Goal: Task Accomplishment & Management: Manage account settings

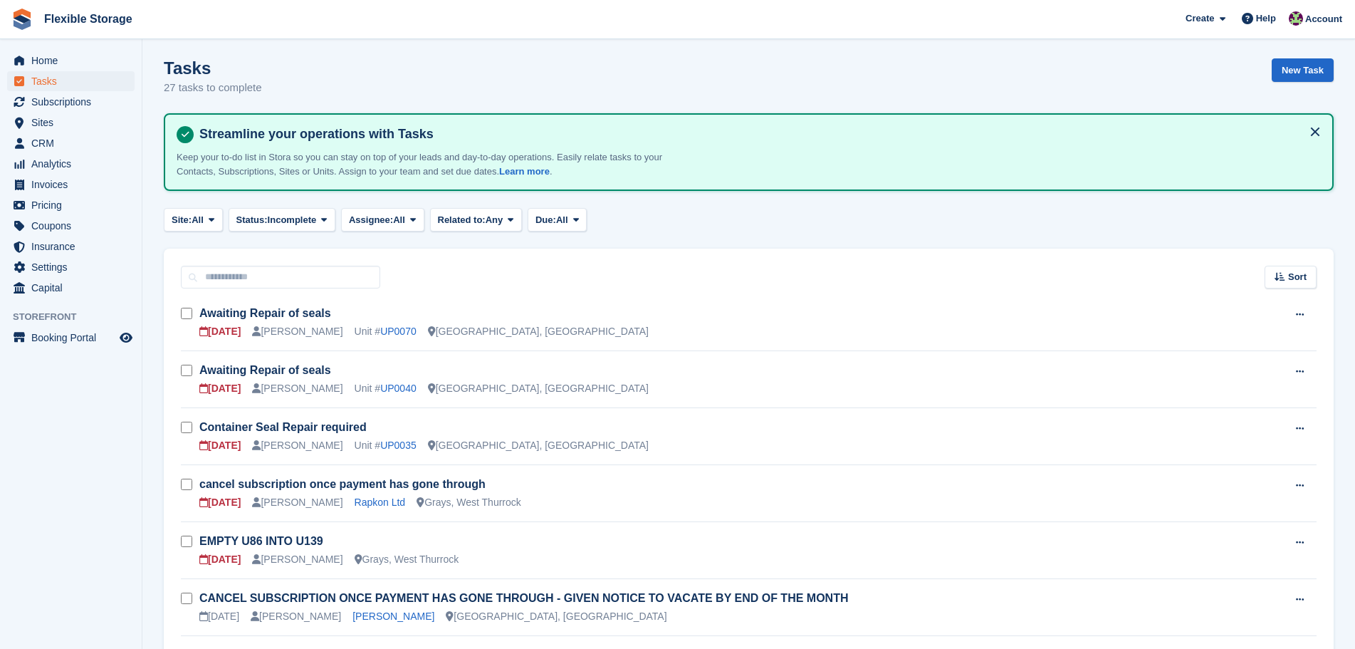
scroll to position [3, 0]
drag, startPoint x: 637, startPoint y: 252, endPoint x: 625, endPoint y: 259, distance: 13.1
click at [637, 252] on div "Sort Sort by Due on Created on Sooner Later" at bounding box center [749, 269] width 1170 height 41
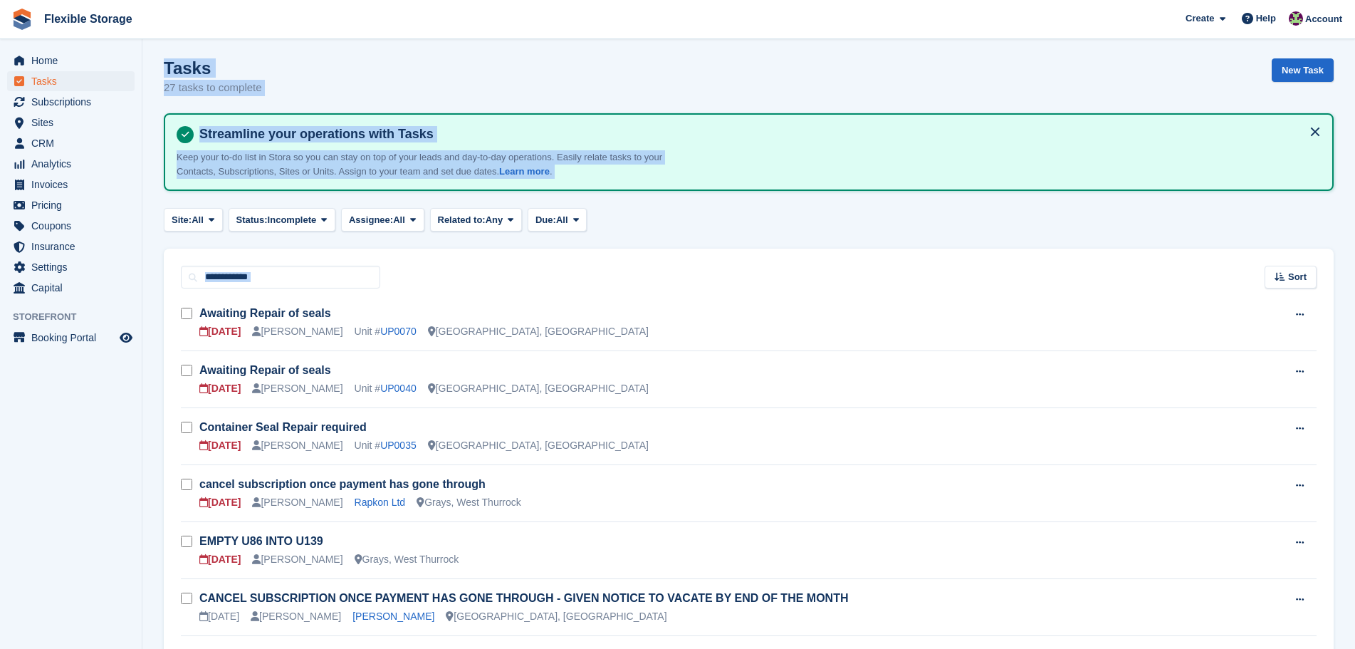
scroll to position [0, 0]
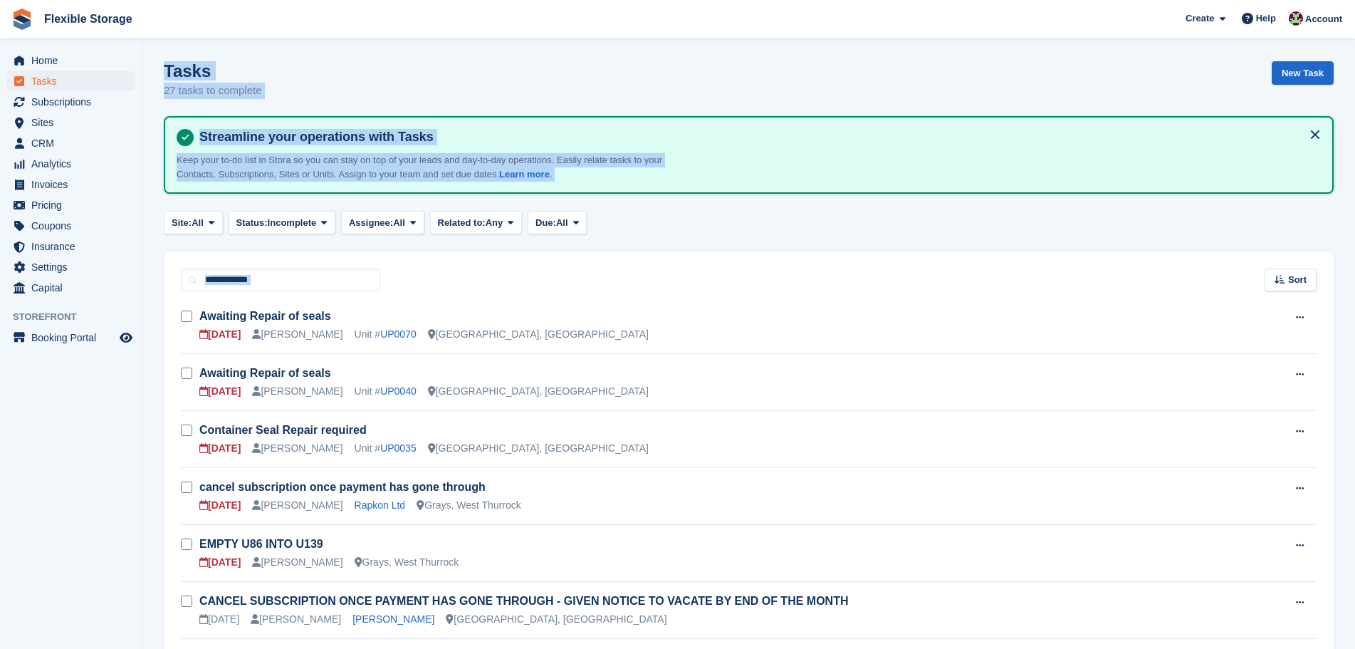
drag, startPoint x: 848, startPoint y: 210, endPoint x: 862, endPoint y: 174, distance: 39.0
click at [88, 0] on html "Flexible Storage Create Subscription Invoice Contact Deal Discount Page Help Ch…" at bounding box center [677, 324] width 1355 height 649
click at [910, 212] on div "Site: All All Grays, West Thurrock Aveley, Essex Chelmsford, Essex None Status:…" at bounding box center [749, 223] width 1170 height 24
drag, startPoint x: 184, startPoint y: 99, endPoint x: 771, endPoint y: 180, distance: 593.2
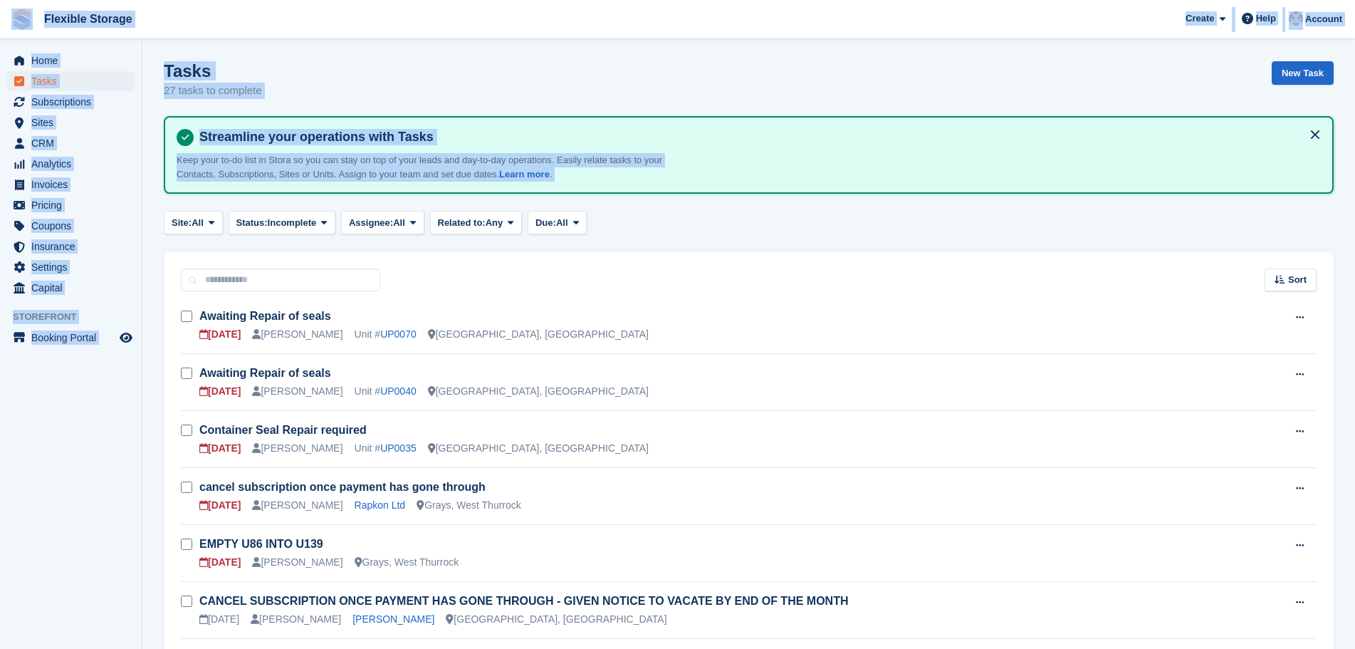
drag, startPoint x: 1061, startPoint y: 214, endPoint x: 18, endPoint y: 36, distance: 1057.8
click at [913, 159] on div "Streamline your operations with Tasks Keep your to-do list in Stora so you can …" at bounding box center [749, 155] width 1145 height 53
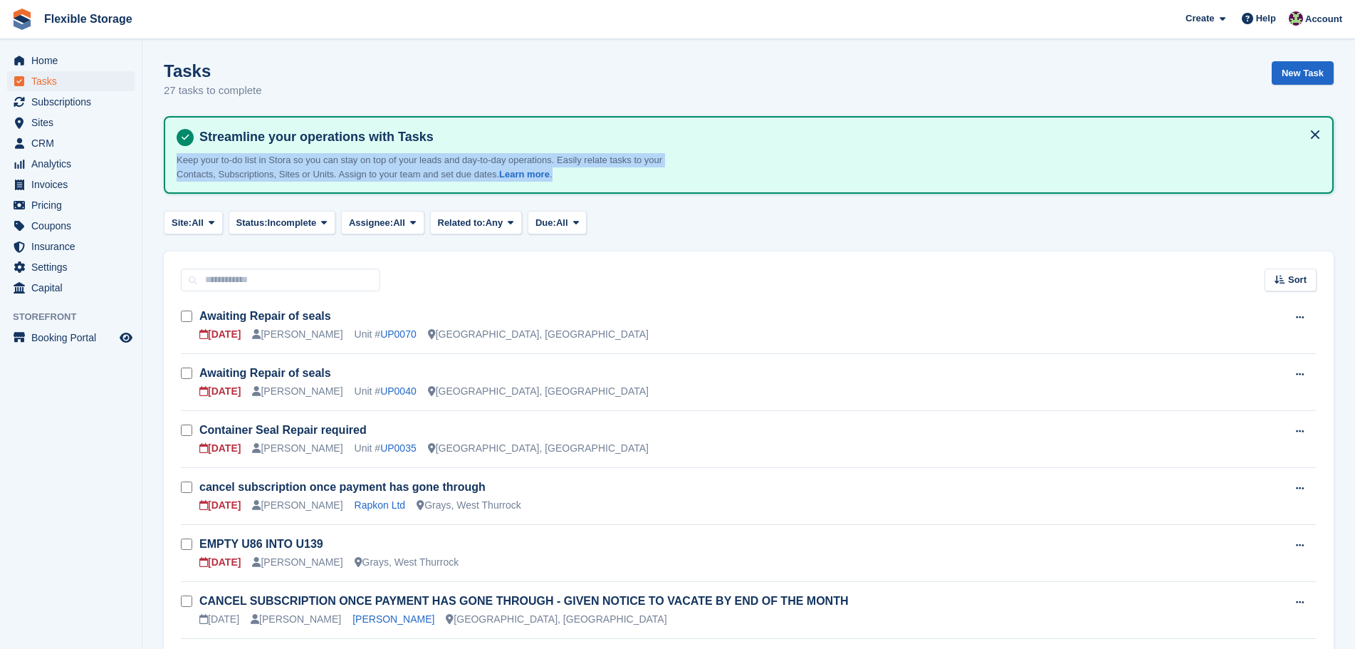
drag, startPoint x: 1035, startPoint y: 191, endPoint x: 979, endPoint y: 124, distance: 87.0
click at [567, 116] on div "Streamline your operations with Tasks Keep your to-do list in Stora so you can …" at bounding box center [749, 155] width 1170 height 78
click at [1011, 129] on h4 "Streamline your operations with Tasks" at bounding box center [758, 137] width 1128 height 16
click at [90, 62] on span "Home" at bounding box center [73, 61] width 85 height 20
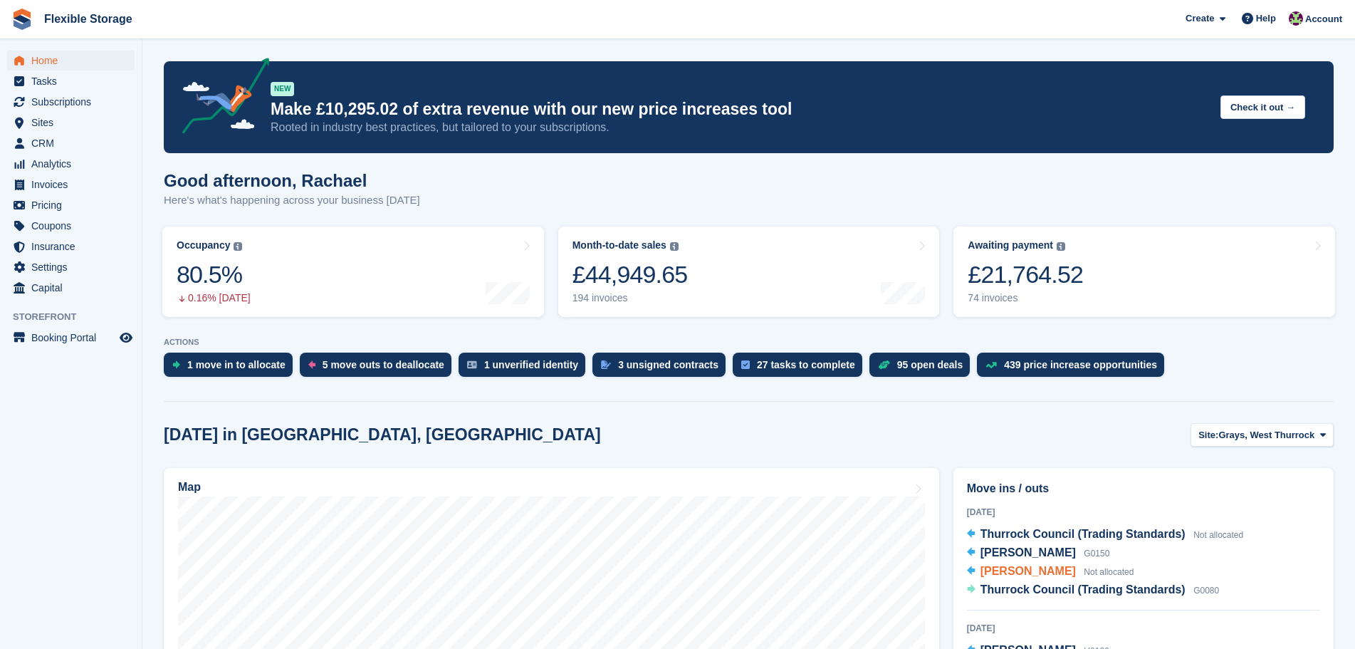
click at [1050, 274] on div "£21,764.52" at bounding box center [1025, 274] width 115 height 29
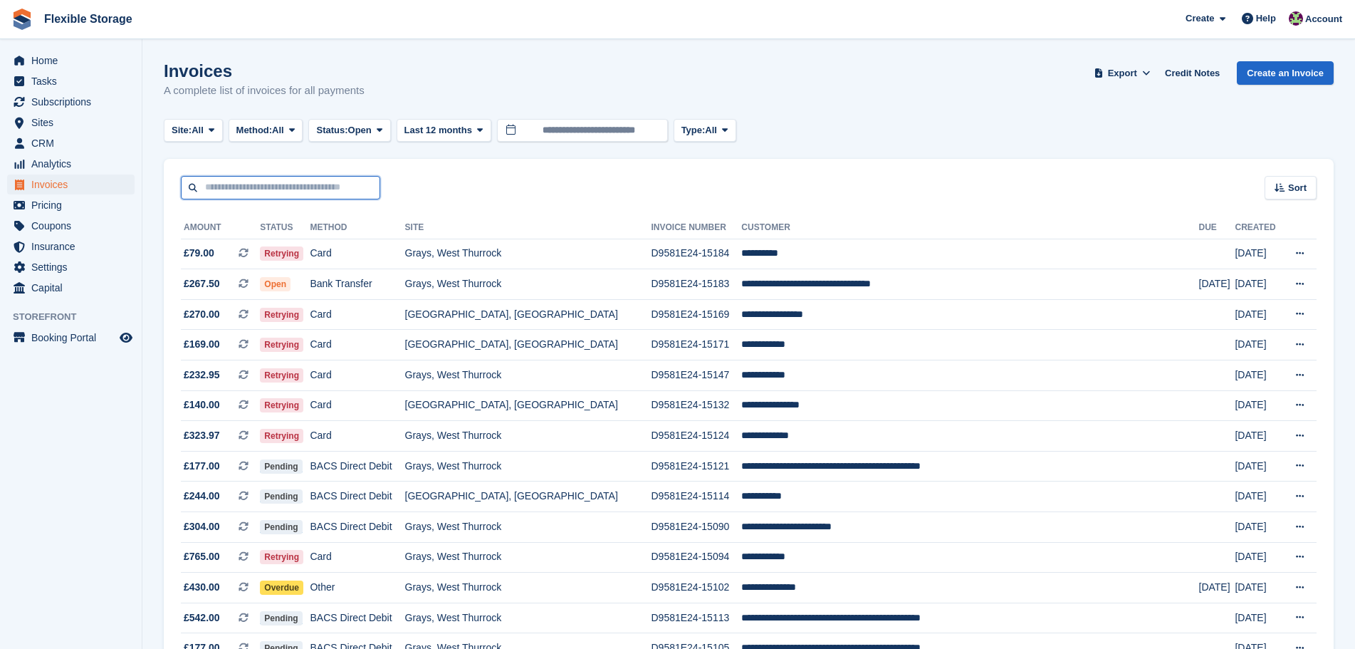
click at [251, 192] on input "text" at bounding box center [280, 188] width 199 height 24
type input "******"
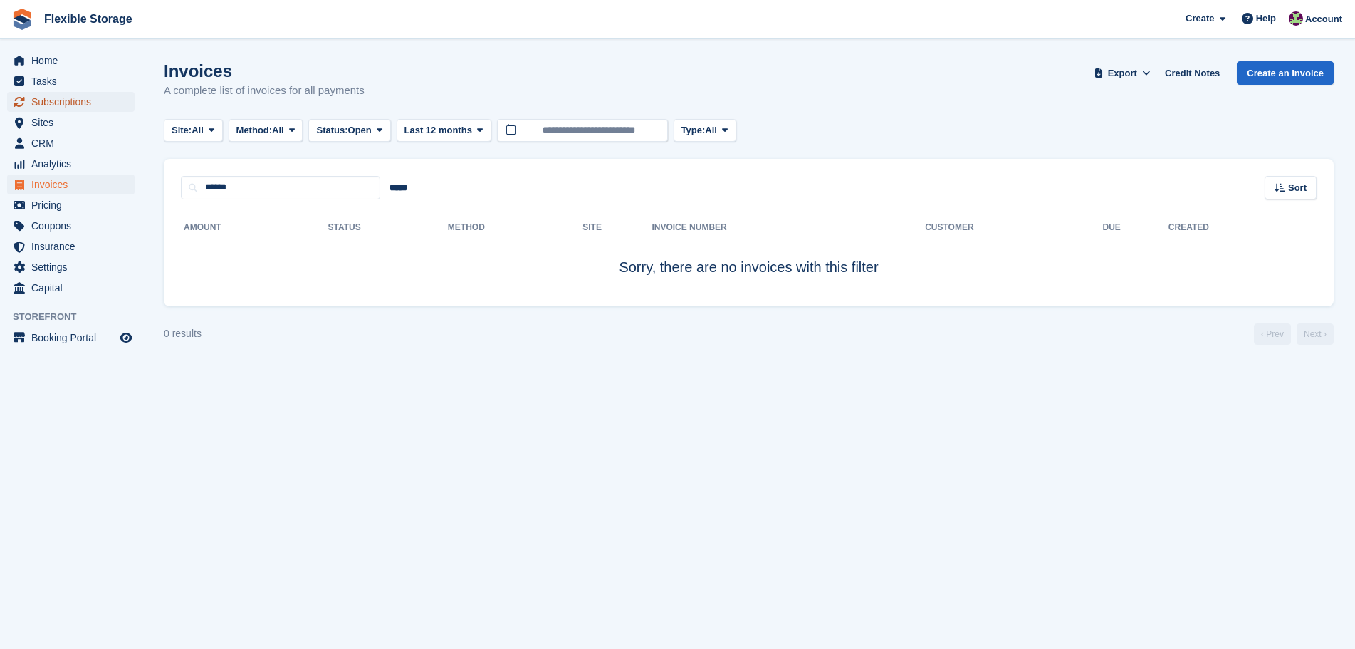
click at [88, 110] on span "Subscriptions" at bounding box center [73, 102] width 85 height 20
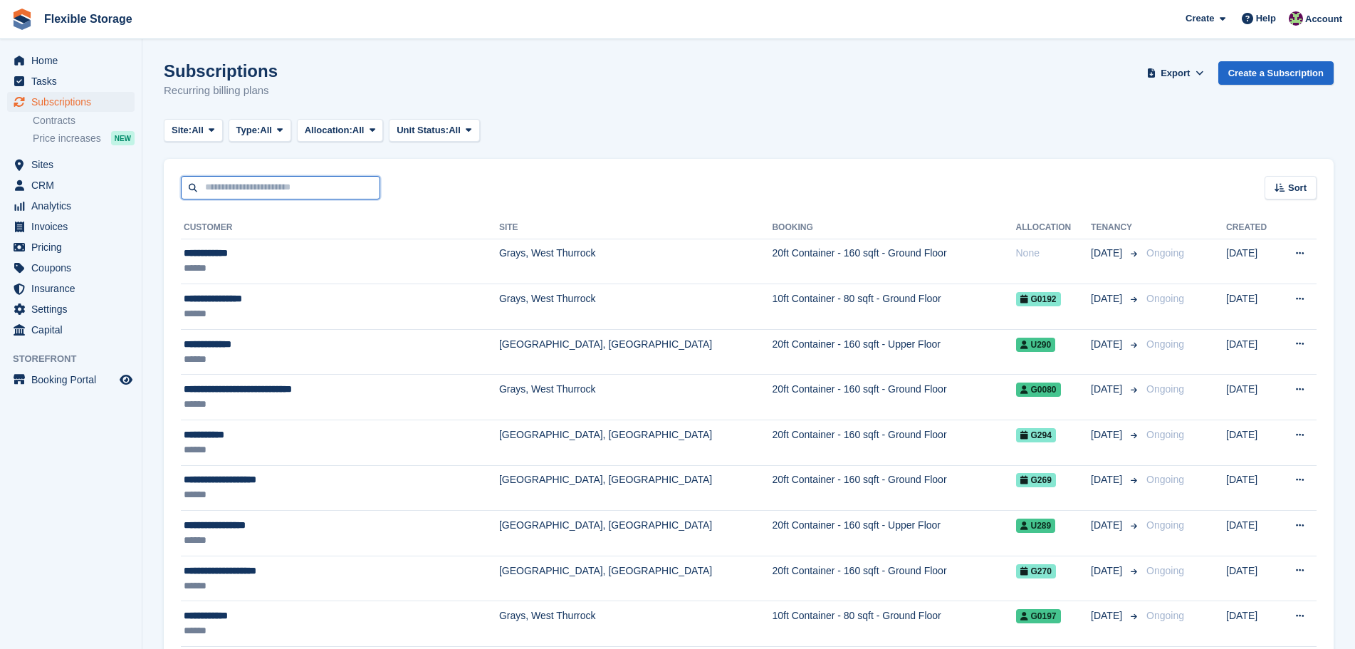
click at [230, 182] on input "text" at bounding box center [280, 188] width 199 height 24
type input "***"
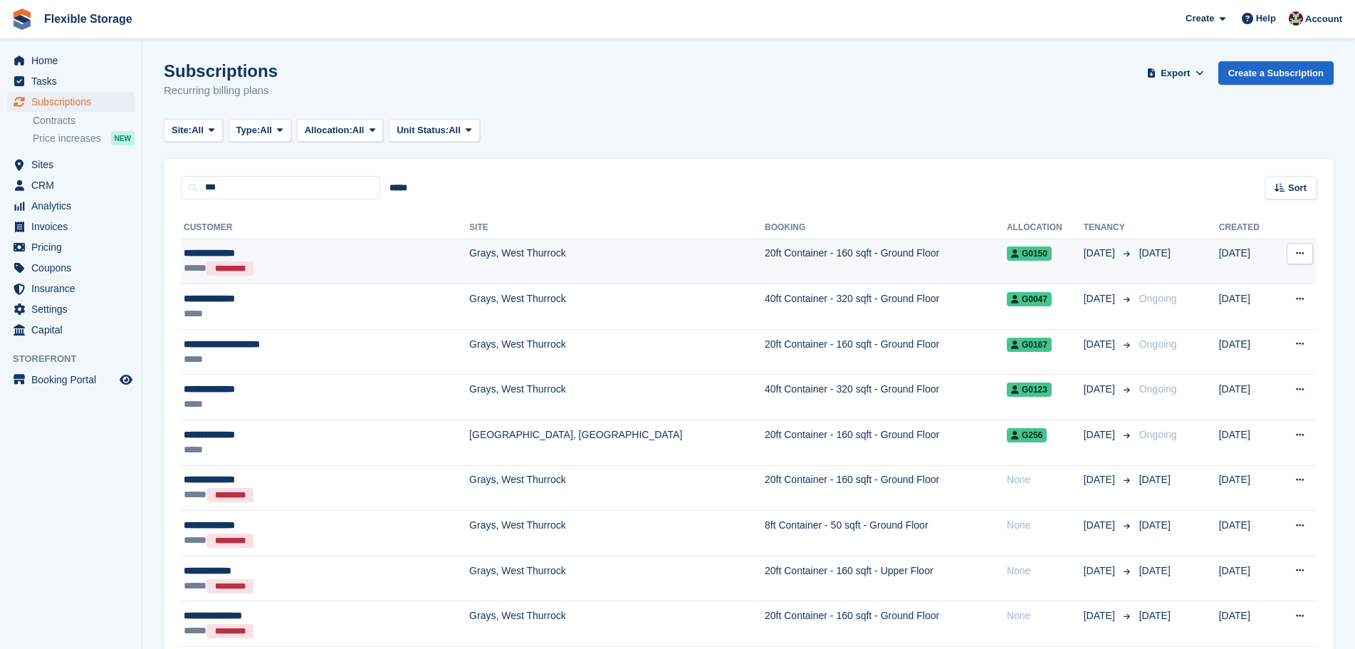
click at [551, 266] on td "Grays, West Thurrock" at bounding box center [617, 262] width 296 height 46
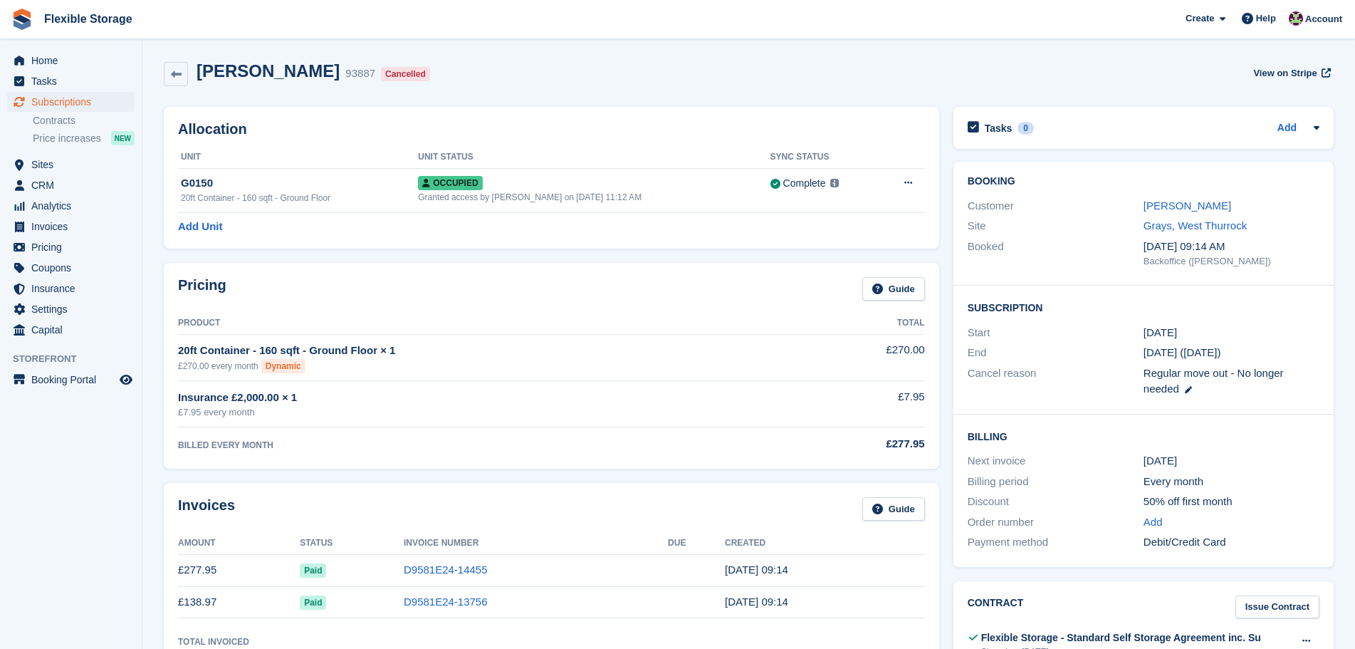
drag, startPoint x: 730, startPoint y: 90, endPoint x: 736, endPoint y: 368, distance: 277.1
click at [736, 368] on div "£270.00 every month Dynamic" at bounding box center [495, 366] width 635 height 14
click at [1165, 202] on link "Taymoor Khawar" at bounding box center [1188, 205] width 88 height 12
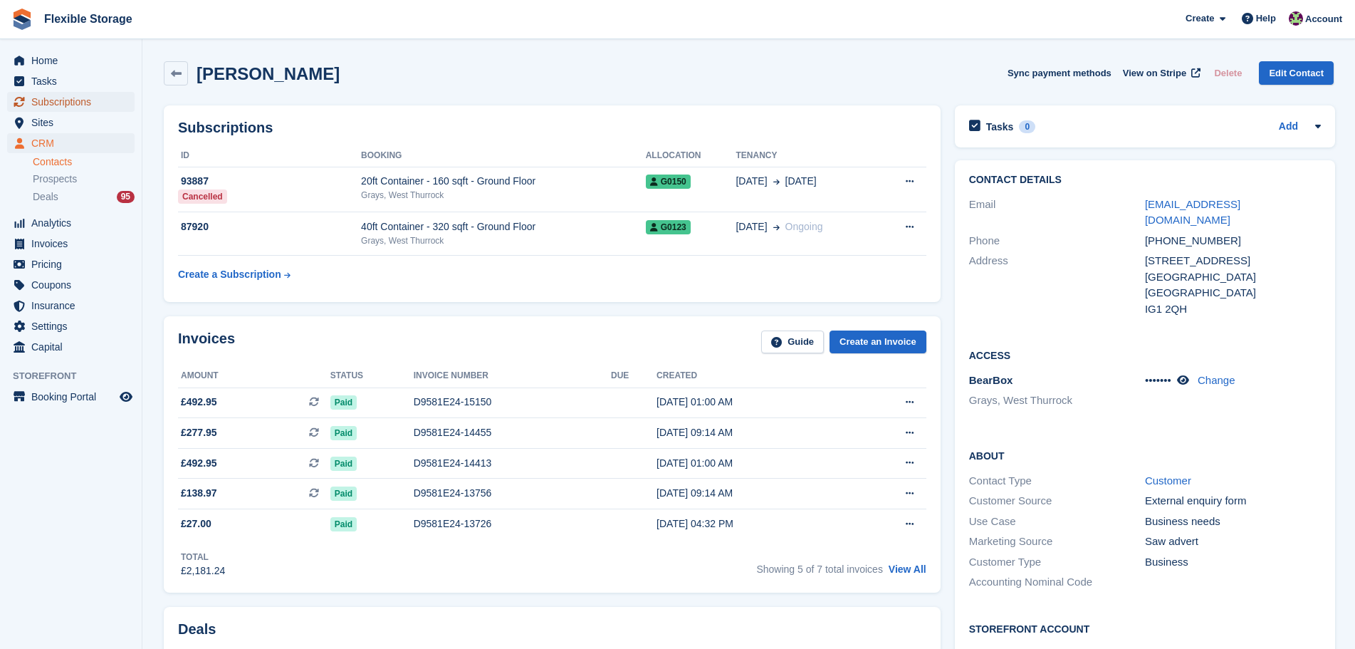
click at [54, 102] on span "Subscriptions" at bounding box center [73, 102] width 85 height 20
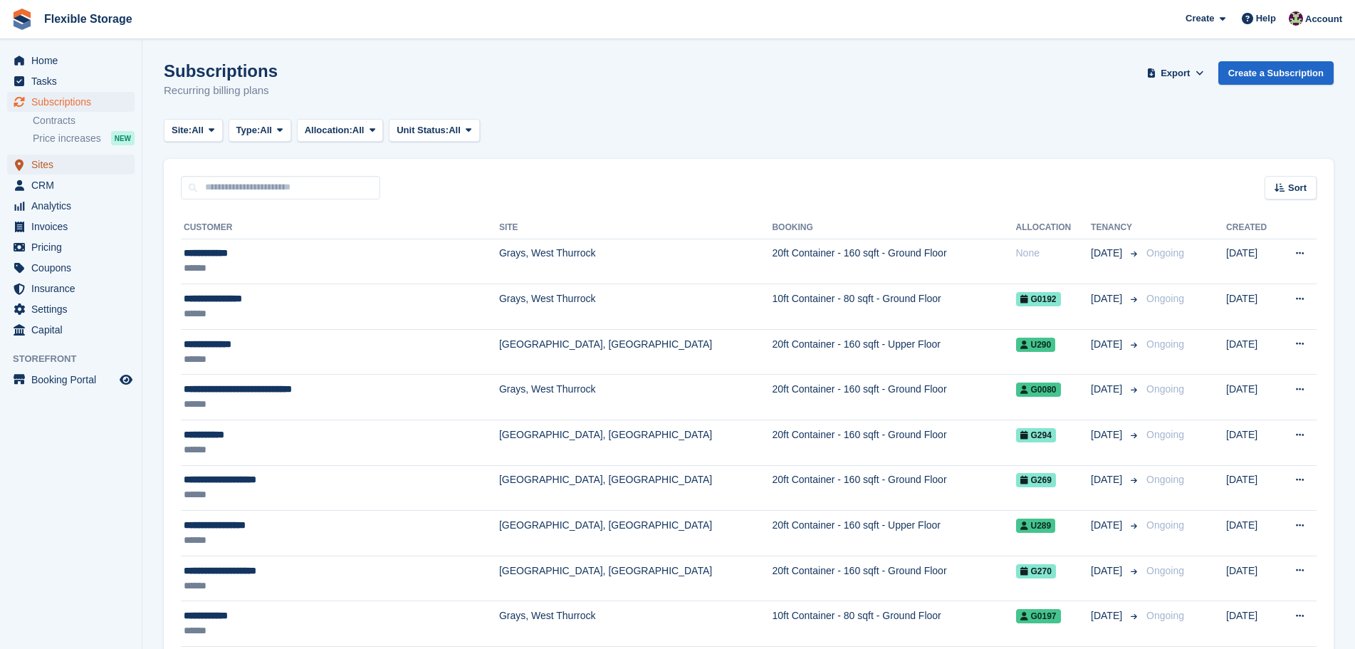
click at [62, 167] on span "Sites" at bounding box center [73, 165] width 85 height 20
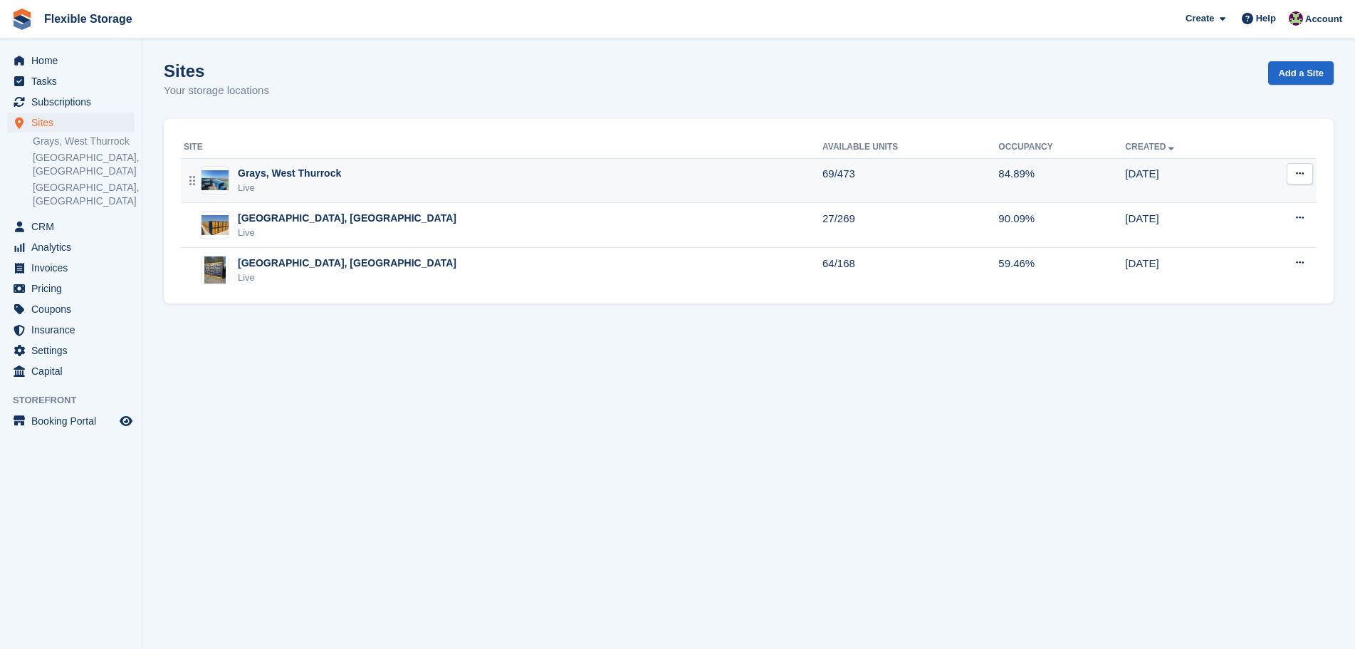
click at [217, 178] on img at bounding box center [215, 180] width 27 height 21
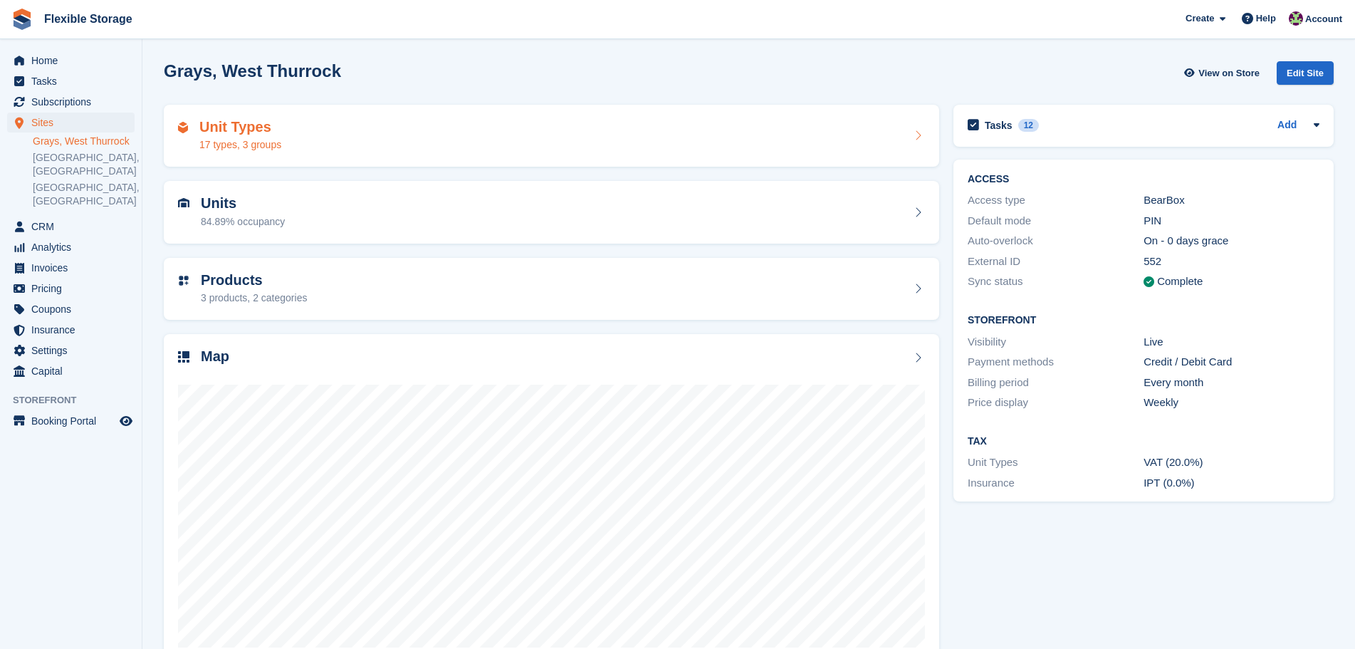
click at [394, 131] on div "Unit Types 17 types, 3 groups" at bounding box center [551, 136] width 747 height 34
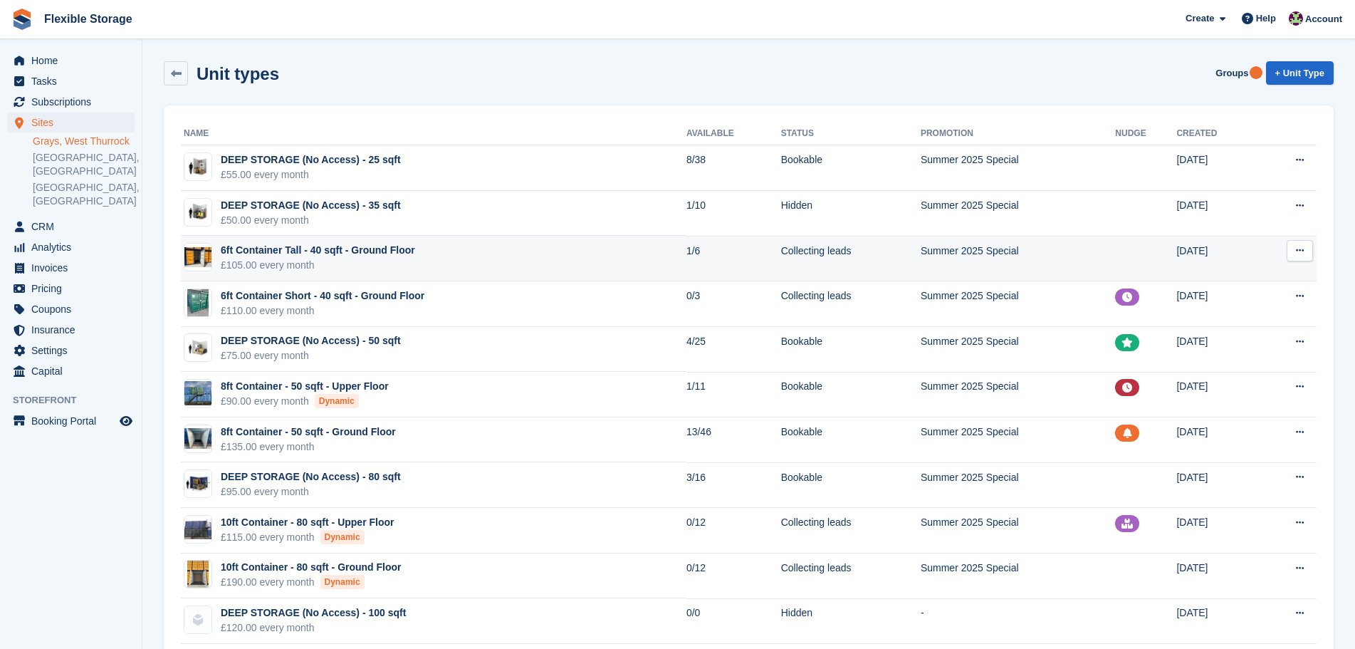
click at [645, 265] on td "6ft Container Tall - 40 sqft - Ground Floor £105.00 every month" at bounding box center [434, 259] width 506 height 46
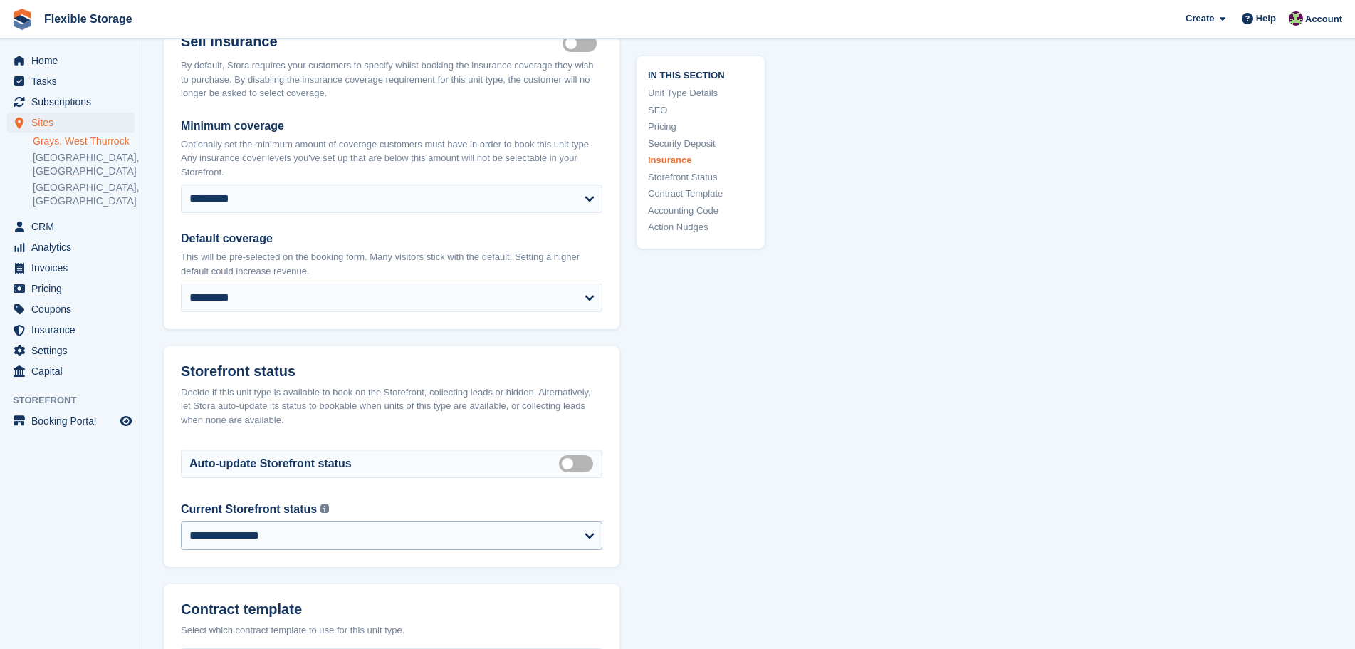
scroll to position [2137, 0]
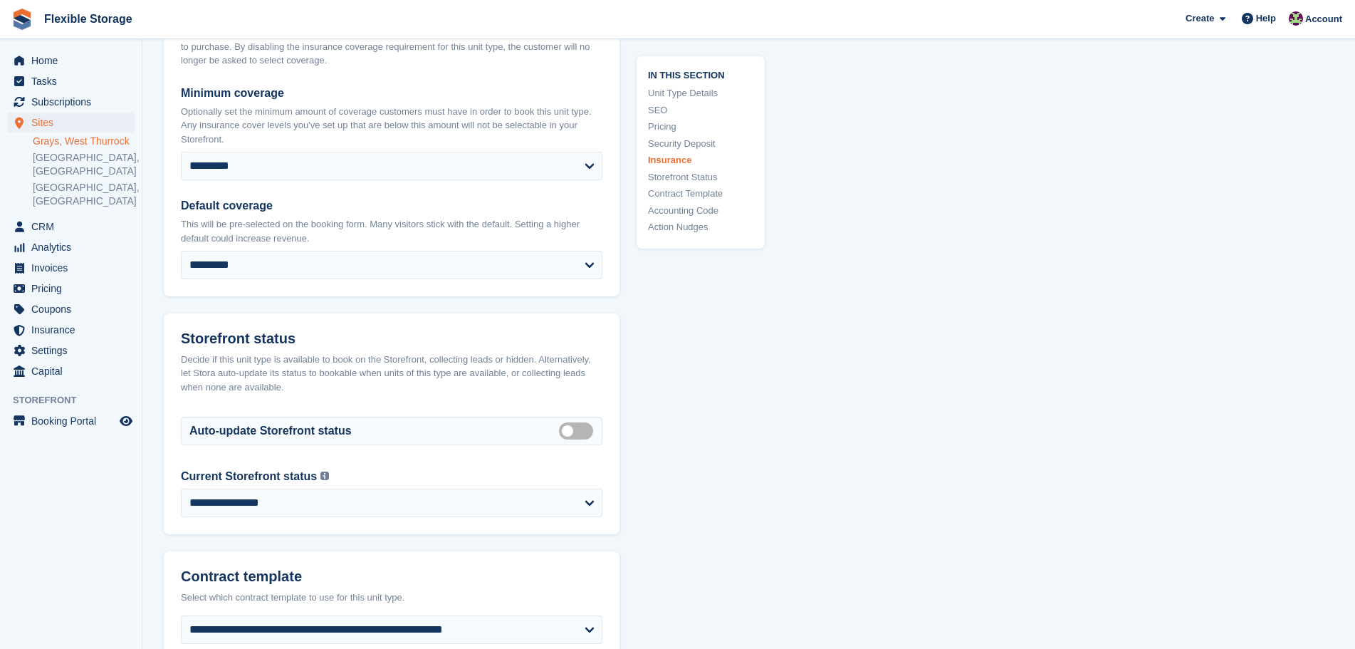
click at [293, 468] on div "Auto-update Storefront status Auto manage storefront status Upon saving this fo…" at bounding box center [392, 436] width 456 height 63
drag, startPoint x: 290, startPoint y: 492, endPoint x: 286, endPoint y: 514, distance: 21.7
click at [290, 485] on label "Current Storefront status" at bounding box center [249, 476] width 136 height 17
click at [290, 491] on select "**********" at bounding box center [392, 503] width 422 height 28
click at [283, 517] on select "**********" at bounding box center [392, 503] width 422 height 28
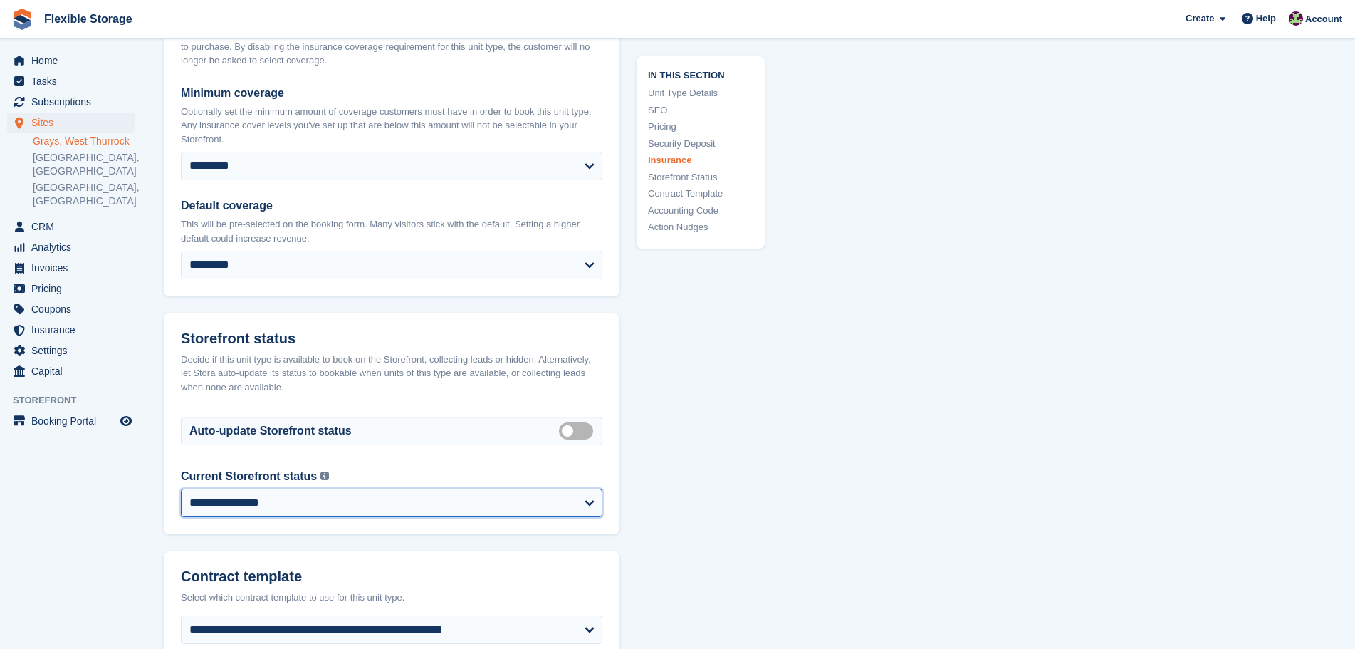
select select "********"
click at [181, 501] on select "**********" at bounding box center [392, 503] width 422 height 28
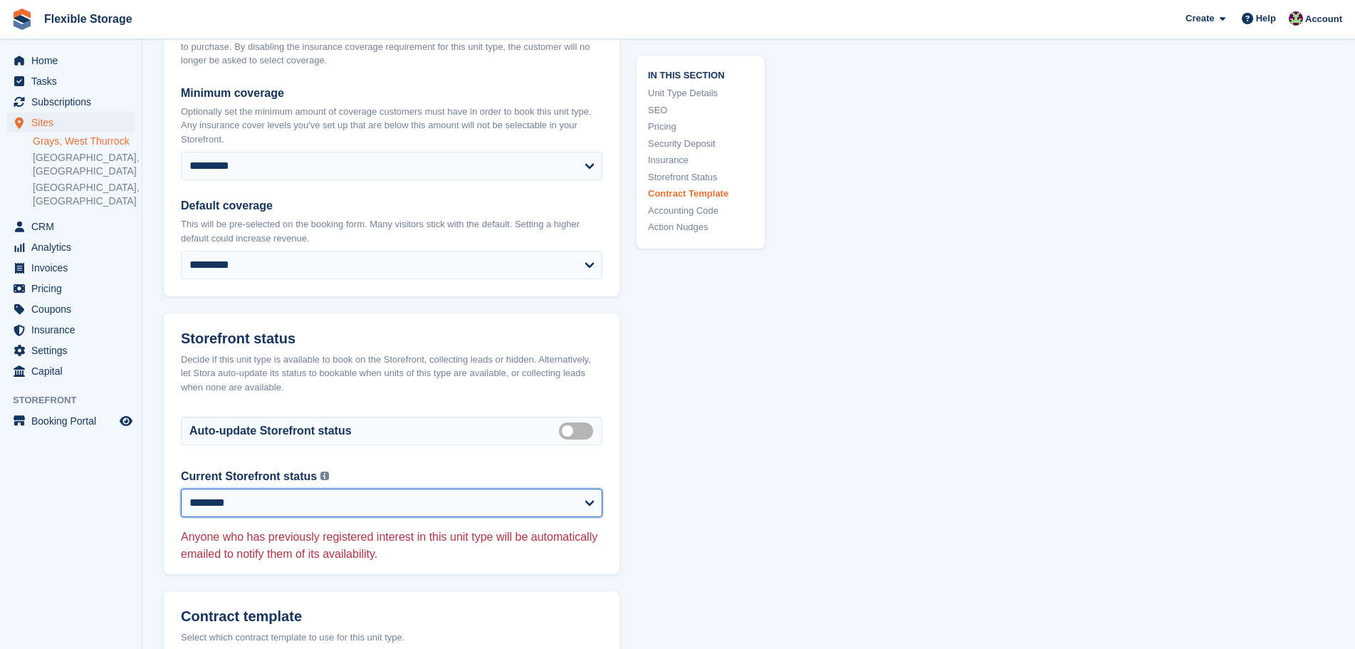
scroll to position [2846, 0]
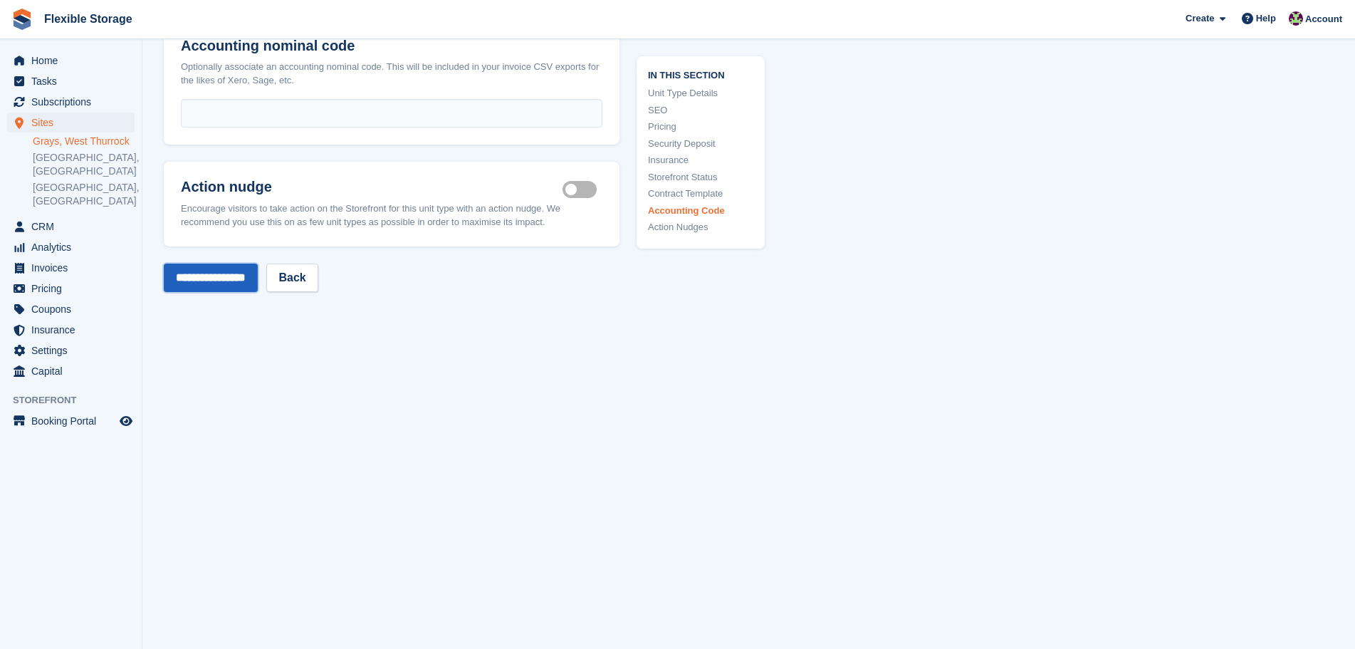
click at [243, 288] on input "**********" at bounding box center [211, 278] width 94 height 28
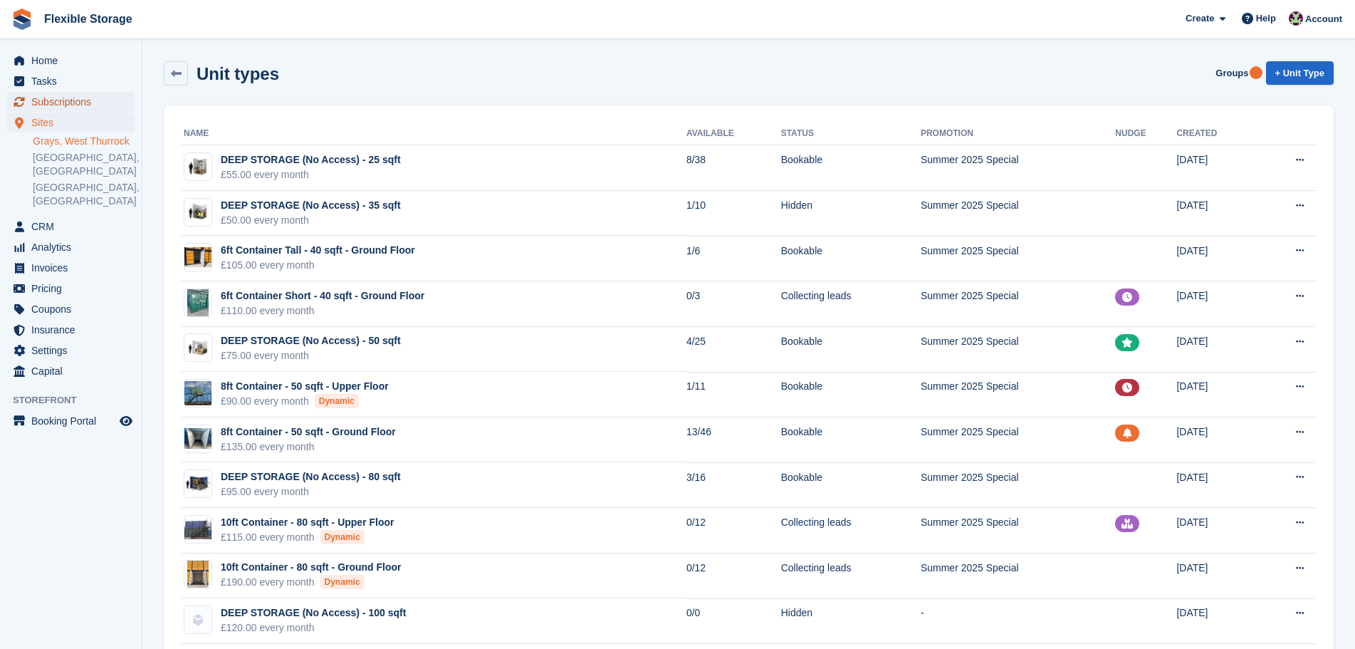
click at [93, 100] on span "Subscriptions" at bounding box center [73, 102] width 85 height 20
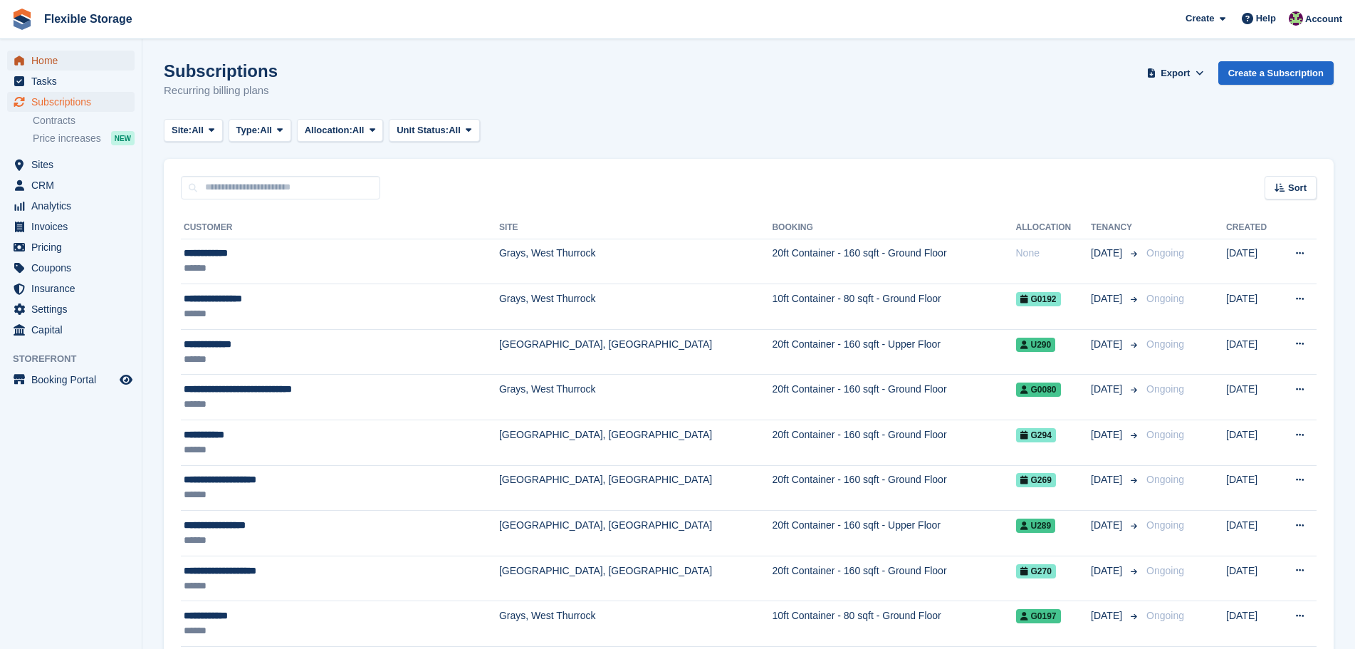
click at [19, 58] on icon "menu" at bounding box center [19, 60] width 10 height 9
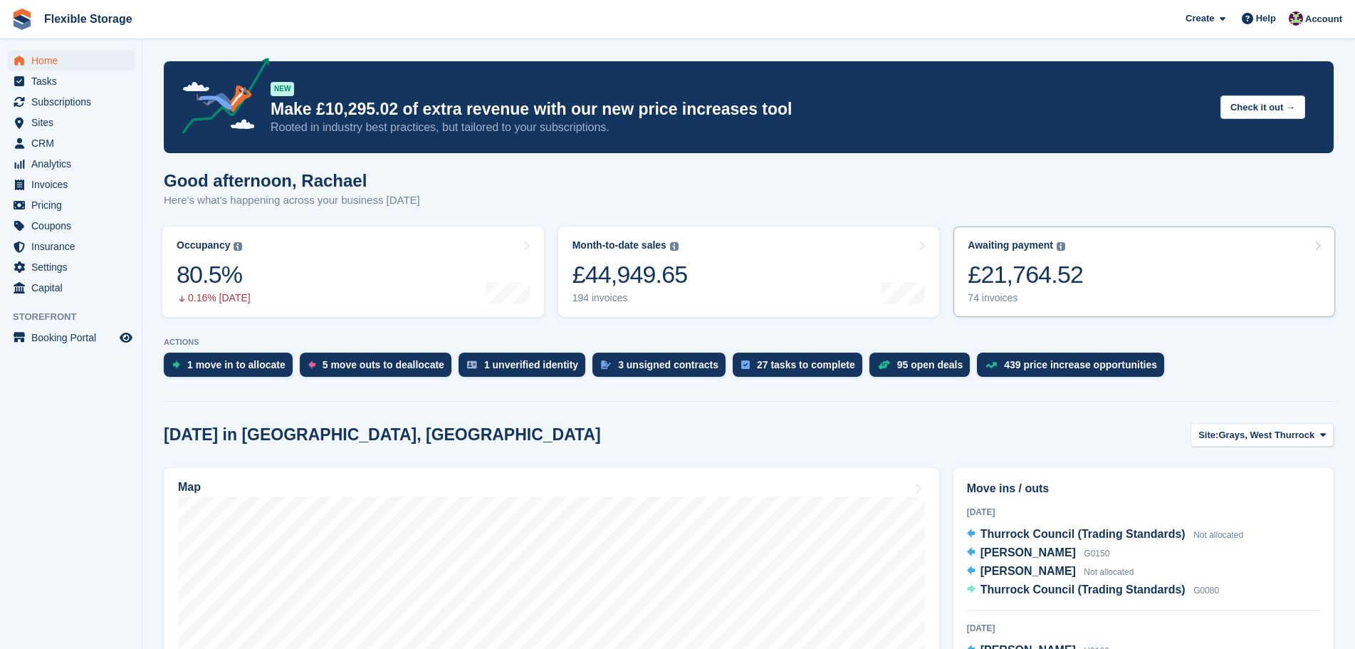
click at [1084, 263] on link "Awaiting payment The total outstanding balance on all open invoices. £21,764.52…" at bounding box center [1145, 271] width 382 height 90
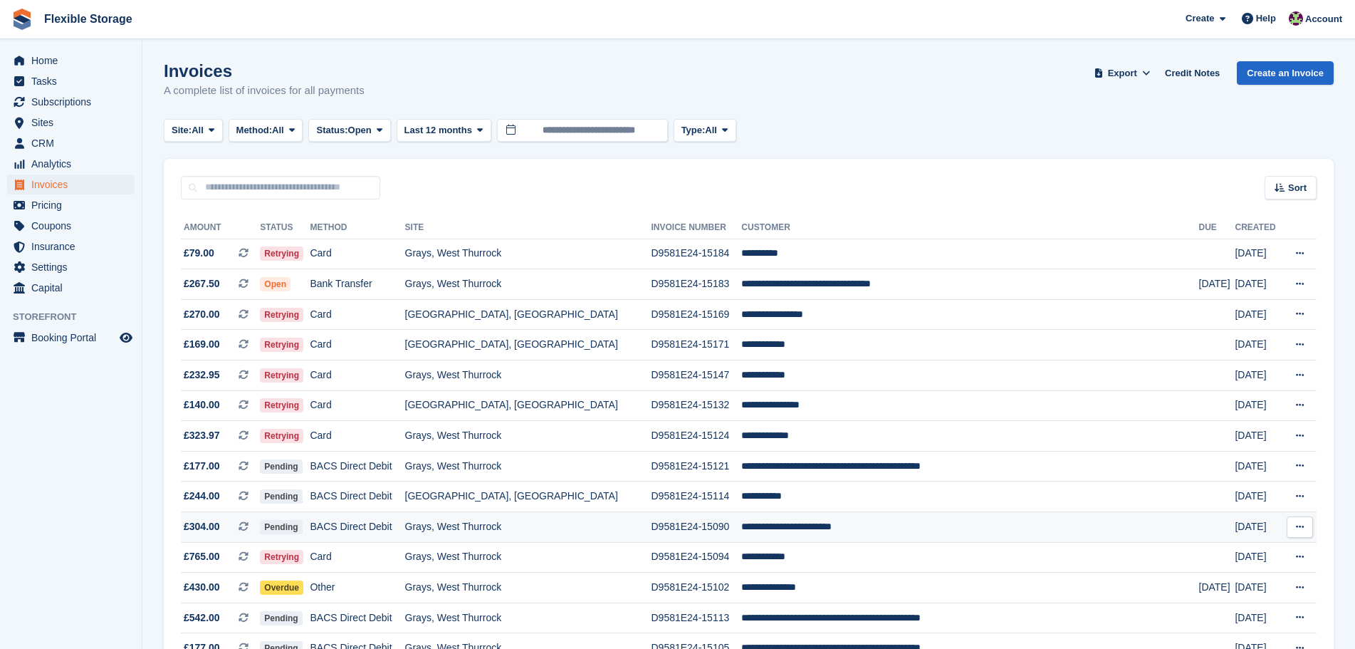
click at [832, 533] on td "**********" at bounding box center [969, 527] width 457 height 31
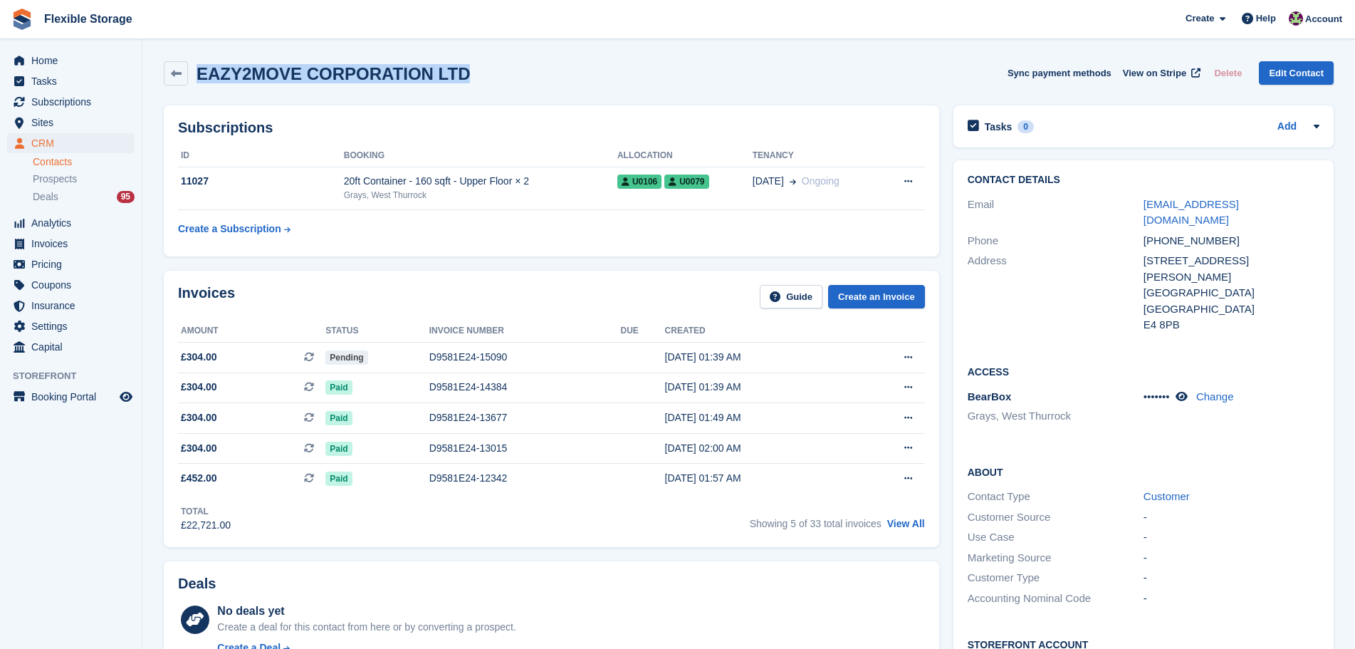
drag, startPoint x: 511, startPoint y: 80, endPoint x: 172, endPoint y: 95, distance: 340.0
click at [172, 95] on div "EAZY2MOVE CORPORATION LTD Sync payment methods View on Stripe Delete Edit Conta…" at bounding box center [749, 76] width 1184 height 44
click at [338, 88] on div "EAZY2MOVE CORPORATION LTD Sync payment methods View on Stripe Delete Edit Conta…" at bounding box center [749, 76] width 1184 height 44
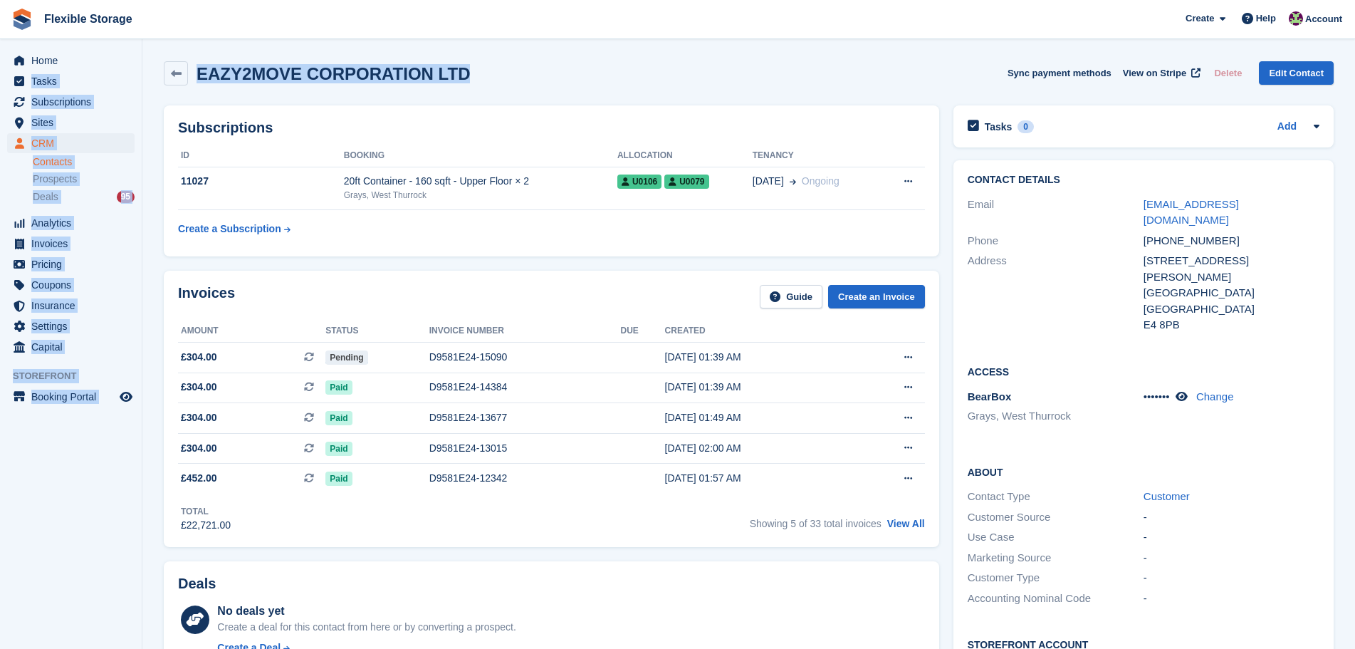
drag, startPoint x: 549, startPoint y: 70, endPoint x: 513, endPoint y: 68, distance: 36.4
click at [95, 48] on div "Home Tasks Subscriptions Subscriptions Subscriptions Contracts Price increases …" at bounding box center [677, 557] width 1355 height 1115
click at [597, 81] on div "EAZY2MOVE CORPORATION LTD Sync payment methods View on Stripe Delete Edit Conta…" at bounding box center [749, 73] width 1170 height 24
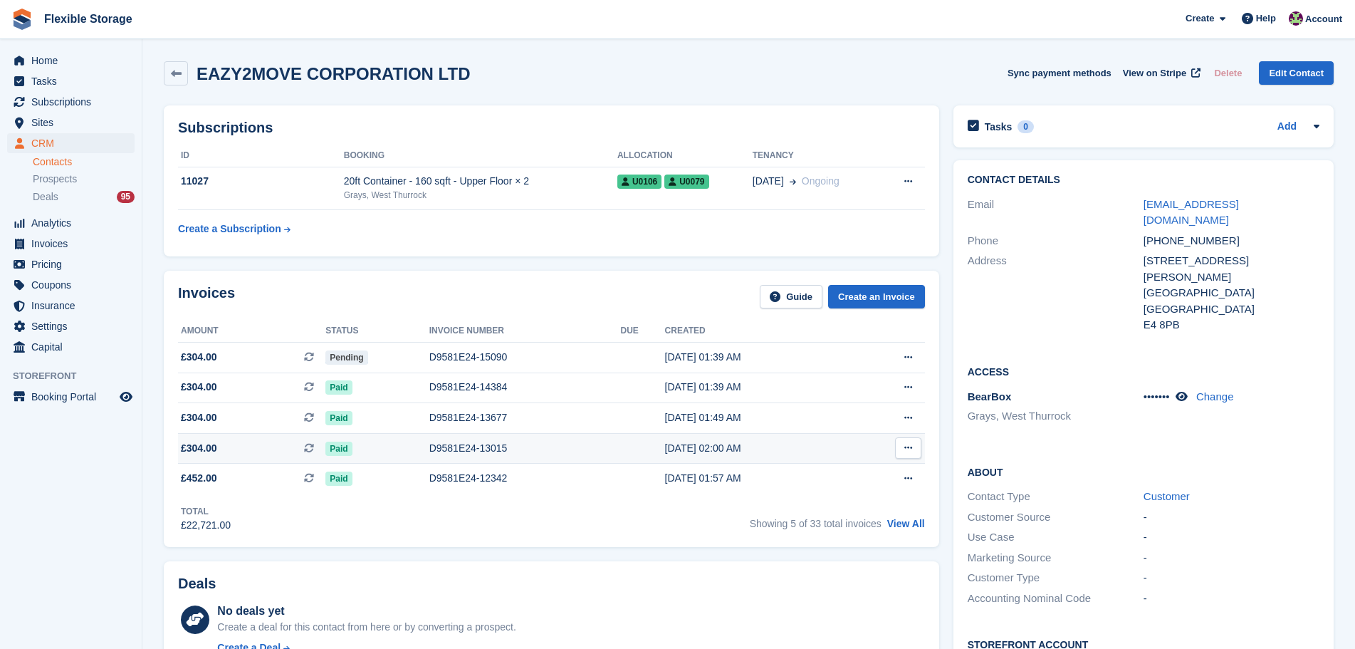
scroll to position [427, 0]
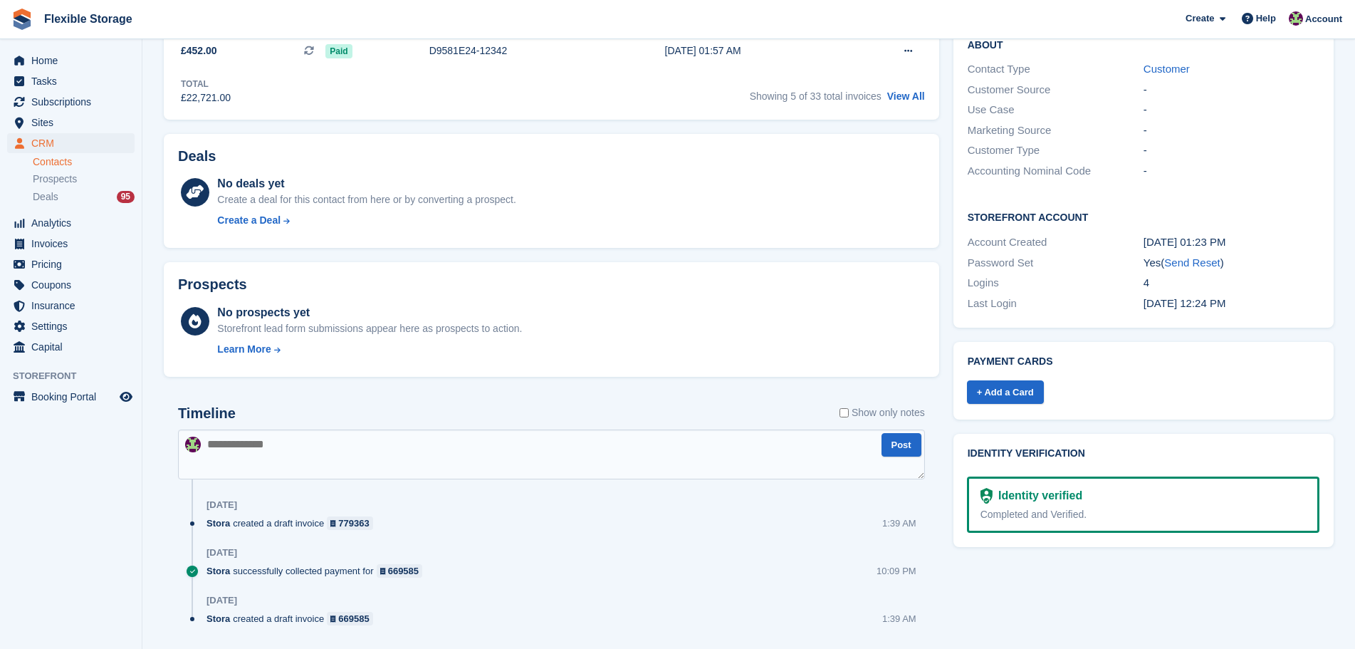
drag, startPoint x: 1196, startPoint y: 547, endPoint x: 859, endPoint y: 347, distance: 391.9
click at [859, 347] on div "Subscriptions ID Booking Allocation Tenancy 11027 20ft Container - 160 sqft - U…" at bounding box center [749, 173] width 1184 height 1004
click at [1193, 383] on div "Payment cards + Add a Card" at bounding box center [1144, 381] width 380 height 78
drag, startPoint x: 1193, startPoint y: 489, endPoint x: 885, endPoint y: 404, distance: 319.2
click at [882, 404] on div "Subscriptions ID Booking Allocation Tenancy 11027 20ft Container - 160 sqft - U…" at bounding box center [749, 173] width 1184 height 1004
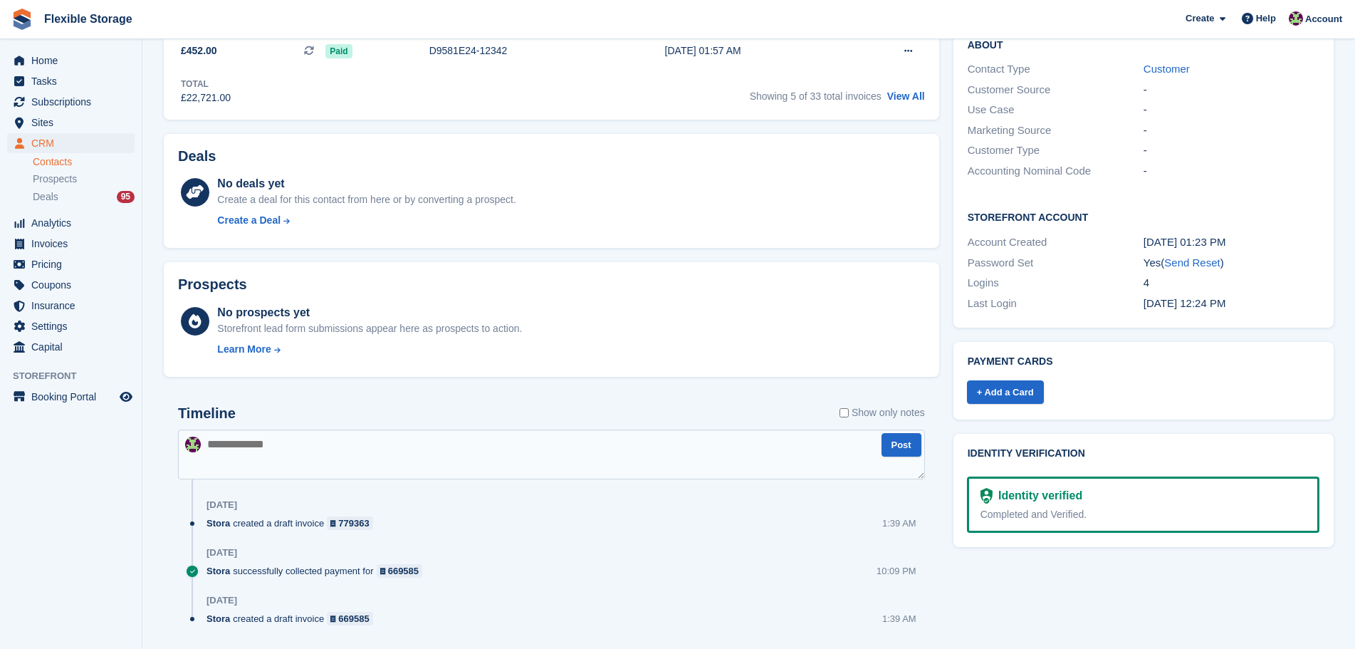
click at [1124, 434] on div "Identity verification Identity verified Completed and Verified." at bounding box center [1144, 490] width 380 height 113
drag, startPoint x: 1150, startPoint y: 494, endPoint x: 942, endPoint y: 420, distance: 220.8
click at [942, 420] on div "Subscriptions ID Booking Allocation Tenancy 11027 20ft Container - 160 sqft - U…" at bounding box center [749, 173] width 1184 height 1004
click at [1079, 448] on h2 "Identity verification" at bounding box center [1144, 453] width 352 height 11
drag, startPoint x: 1177, startPoint y: 499, endPoint x: 1004, endPoint y: 404, distance: 197.7
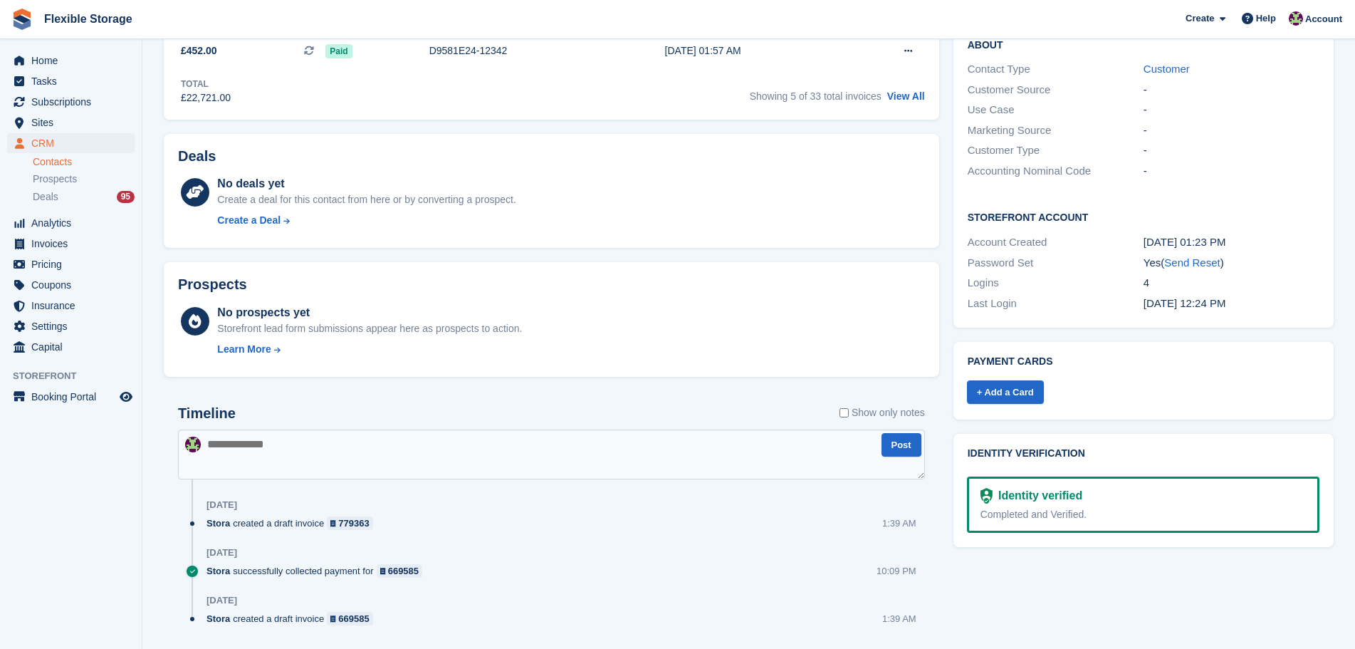
click at [912, 410] on div "Subscriptions ID Booking Allocation Tenancy 11027 20ft Container - 160 sqft - U…" at bounding box center [749, 173] width 1184 height 1004
click at [1131, 434] on div "Identity verification Identity verified Completed and Verified." at bounding box center [1144, 490] width 380 height 113
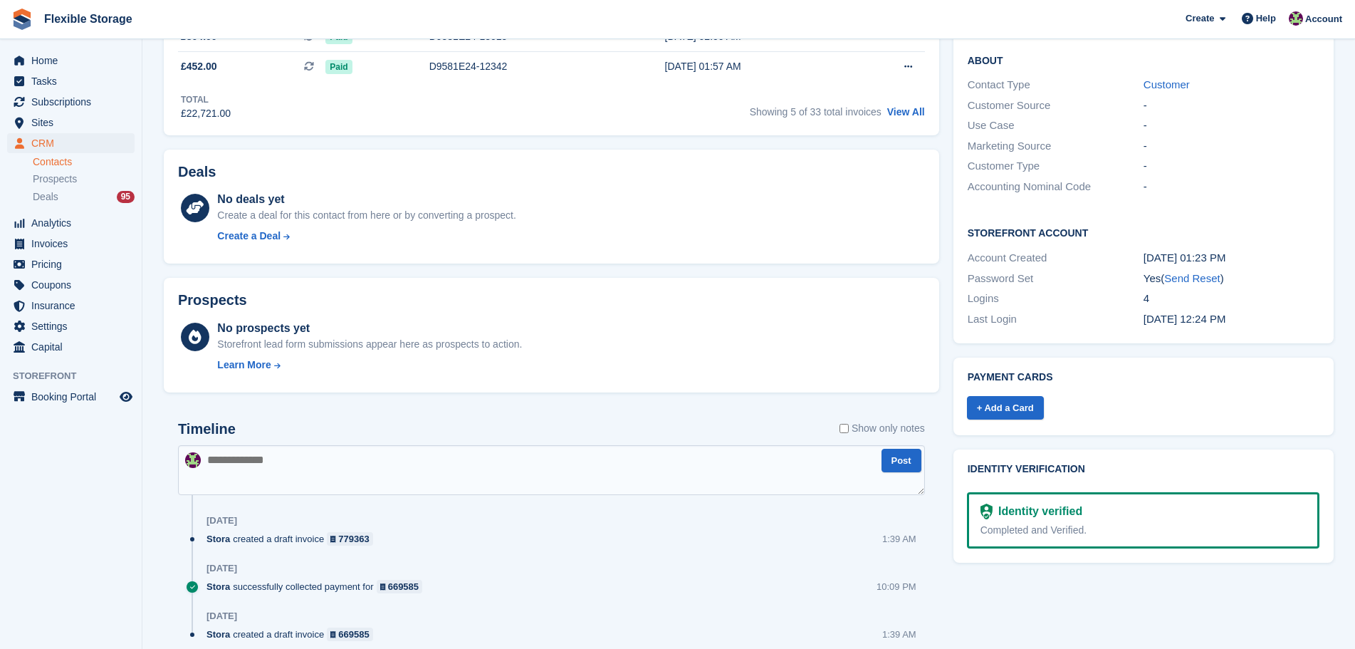
scroll to position [0, 0]
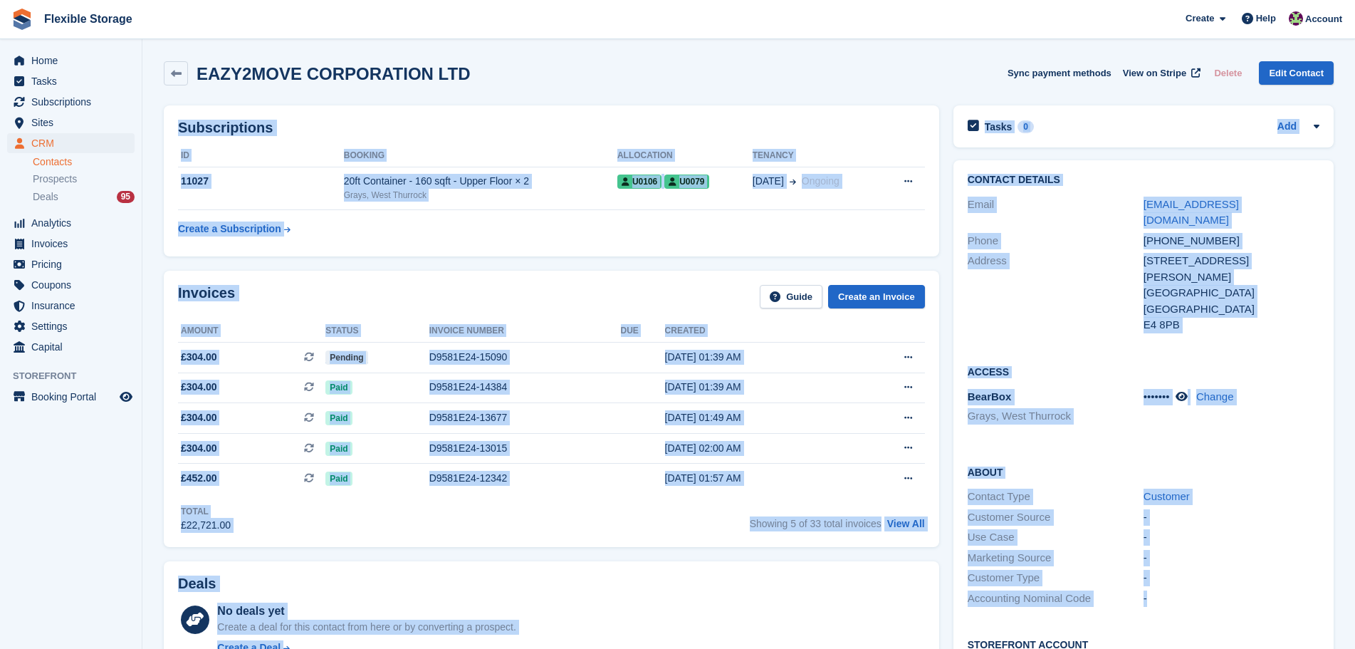
drag, startPoint x: 965, startPoint y: 61, endPoint x: 1266, endPoint y: 582, distance: 601.5
click at [1266, 582] on div "EAZY2MOVE CORPORATION LTD Sync payment methods View on Stripe Delete Edit Conta…" at bounding box center [749, 578] width 1170 height 1048
click at [1267, 568] on div "Customer Type -" at bounding box center [1144, 578] width 352 height 21
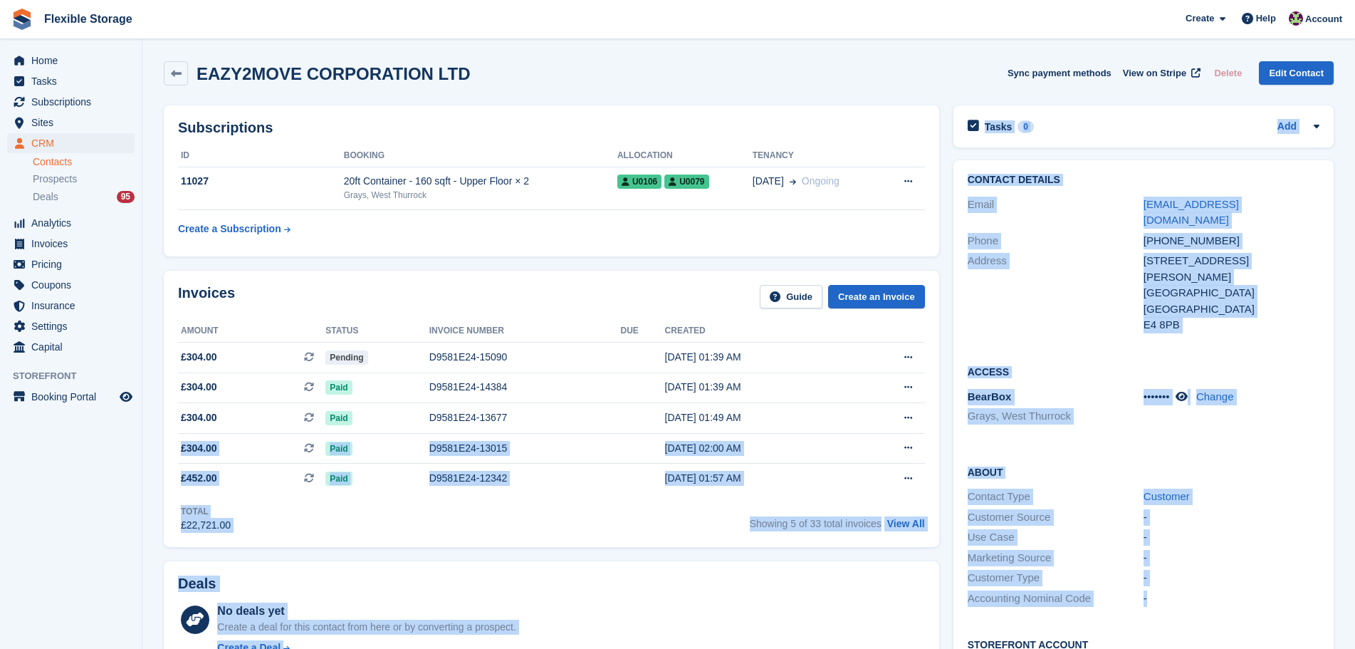
drag, startPoint x: 1255, startPoint y: 566, endPoint x: 1089, endPoint y: 415, distance: 223.9
click at [873, 419] on div "Subscriptions ID Booking Allocation Tenancy 11027 20ft Container - 160 sqft - U…" at bounding box center [749, 600] width 1184 height 1004
click at [1093, 415] on div "Access BearBox Grays, West Thurrock ••••••• Change" at bounding box center [1144, 400] width 380 height 100
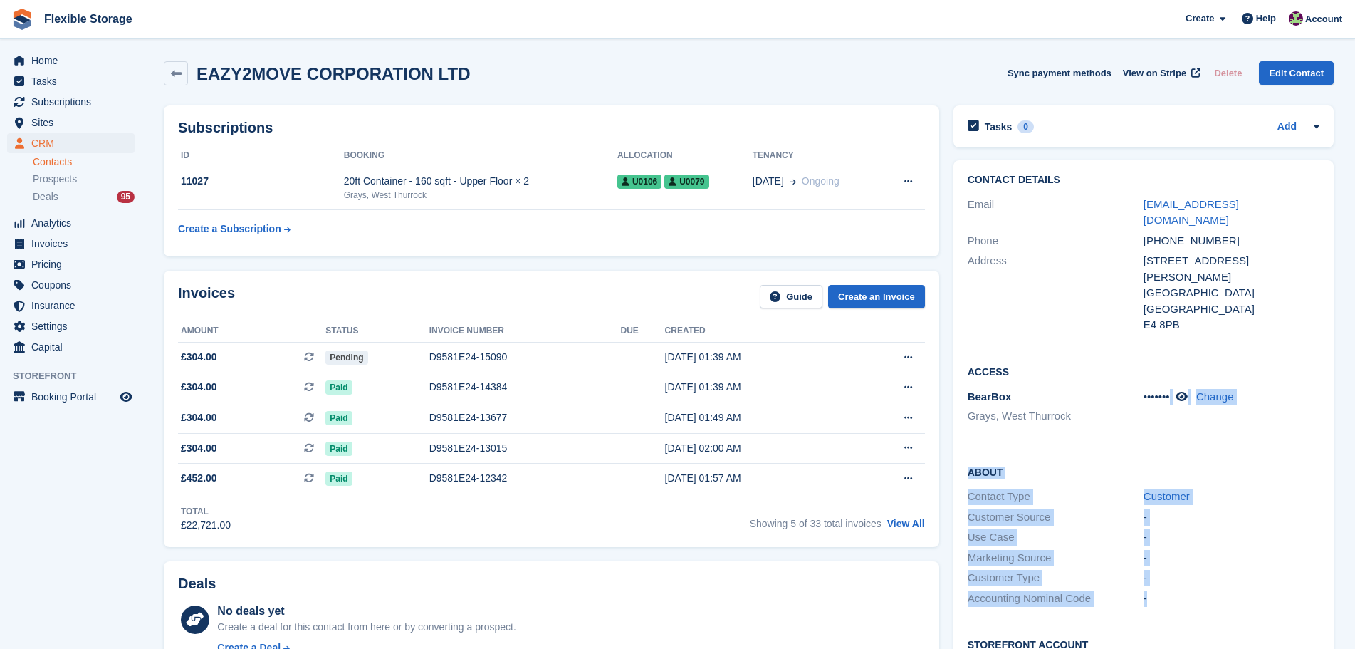
drag, startPoint x: 1172, startPoint y: 407, endPoint x: 1225, endPoint y: 545, distance: 147.2
click at [1204, 569] on div "Contact Details Email eazy2movecorporation@gmail.com Phone +447894811738 Addres…" at bounding box center [1144, 457] width 380 height 595
click at [1232, 570] on div "-" at bounding box center [1232, 578] width 176 height 16
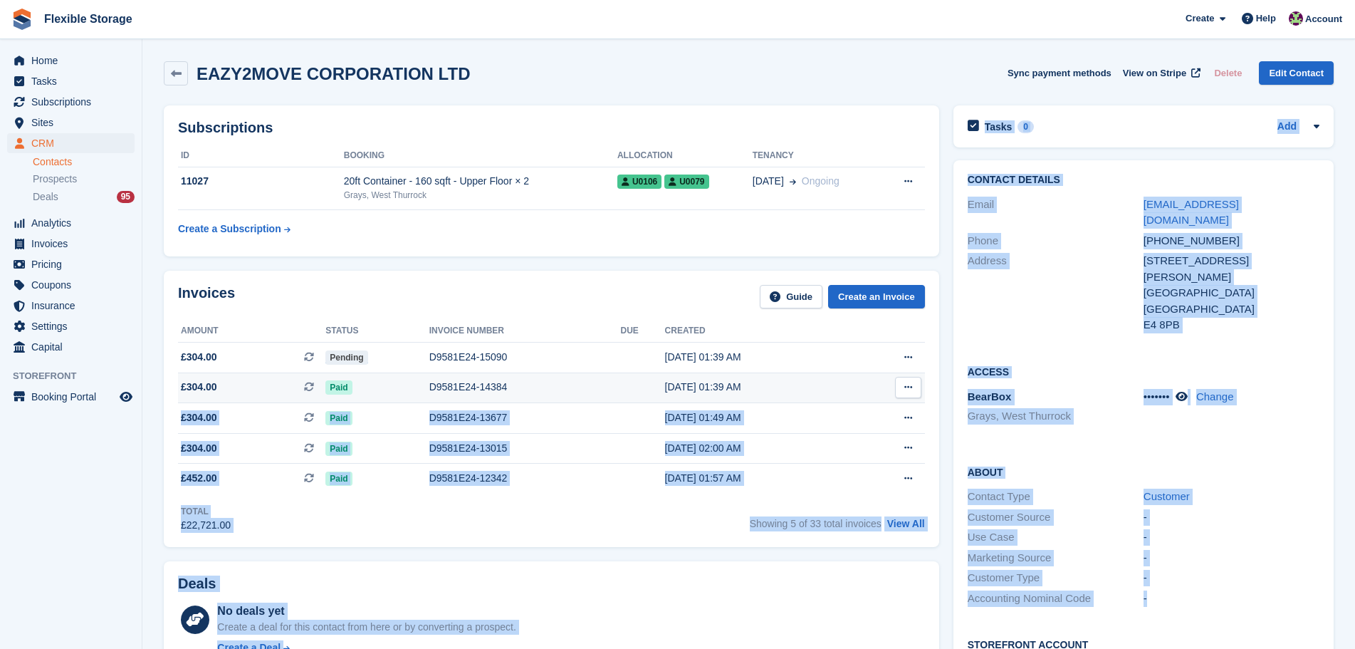
drag, startPoint x: 1263, startPoint y: 563, endPoint x: 877, endPoint y: 382, distance: 426.6
click at [877, 382] on div "Subscriptions ID Booking Allocation Tenancy 11027 20ft Container - 160 sqft - U…" at bounding box center [749, 600] width 1184 height 1004
click at [1092, 450] on div "About Contact Type Customer Customer Source - Use Case - Marketing Source - Cus…" at bounding box center [1144, 536] width 380 height 173
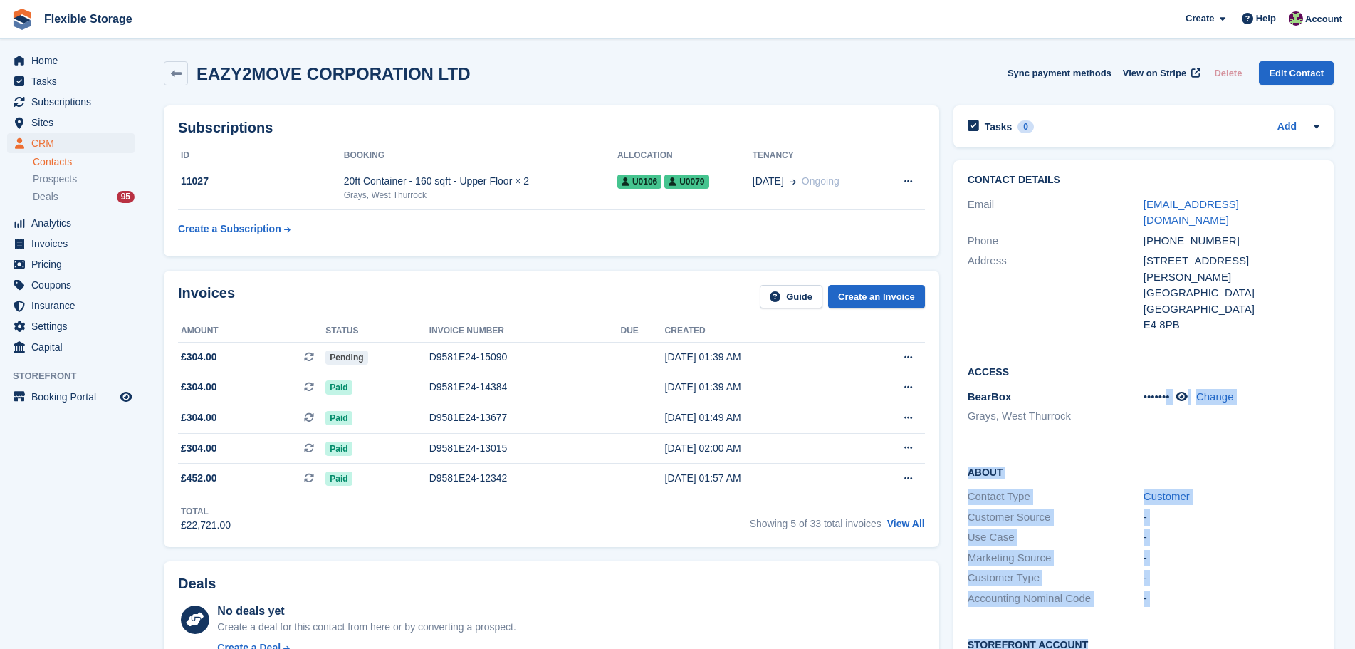
drag, startPoint x: 1193, startPoint y: 560, endPoint x: 1212, endPoint y: 592, distance: 37.4
click at [1203, 599] on div "Contact Details Email eazy2movecorporation@gmail.com Phone +447894811738 Addres…" at bounding box center [1144, 457] width 380 height 595
click at [1227, 590] on div "-" at bounding box center [1232, 598] width 176 height 16
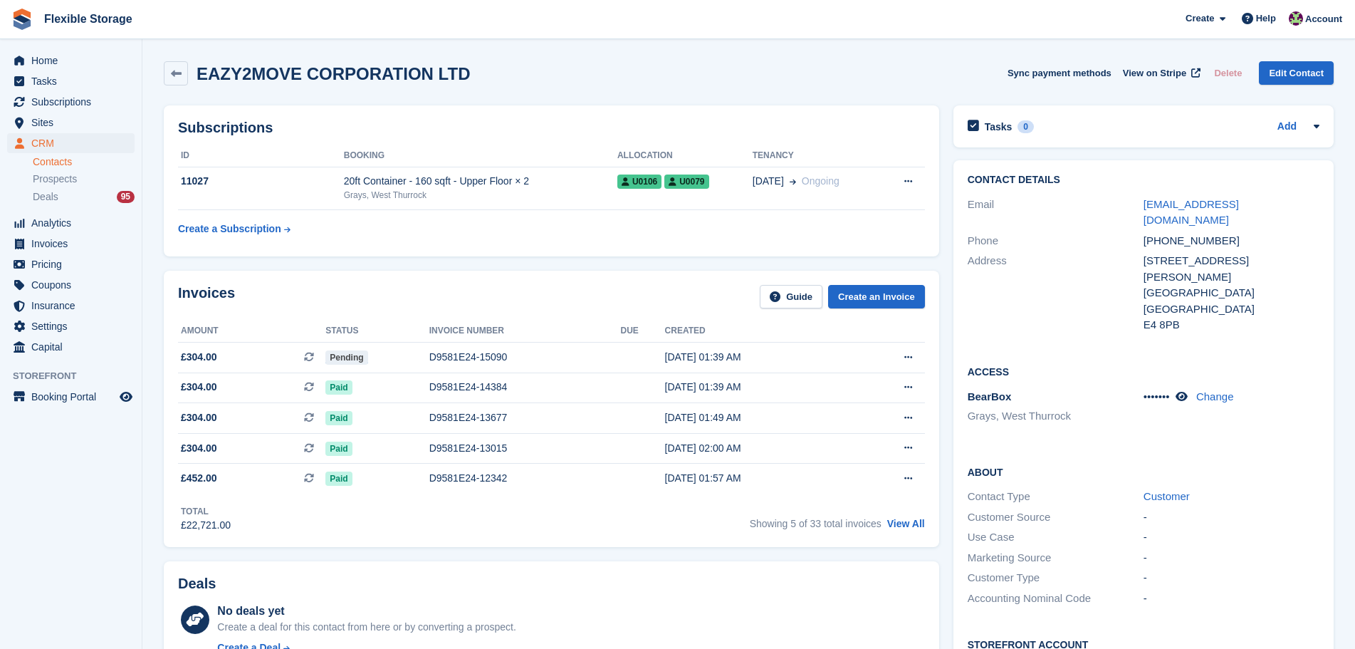
scroll to position [467, 0]
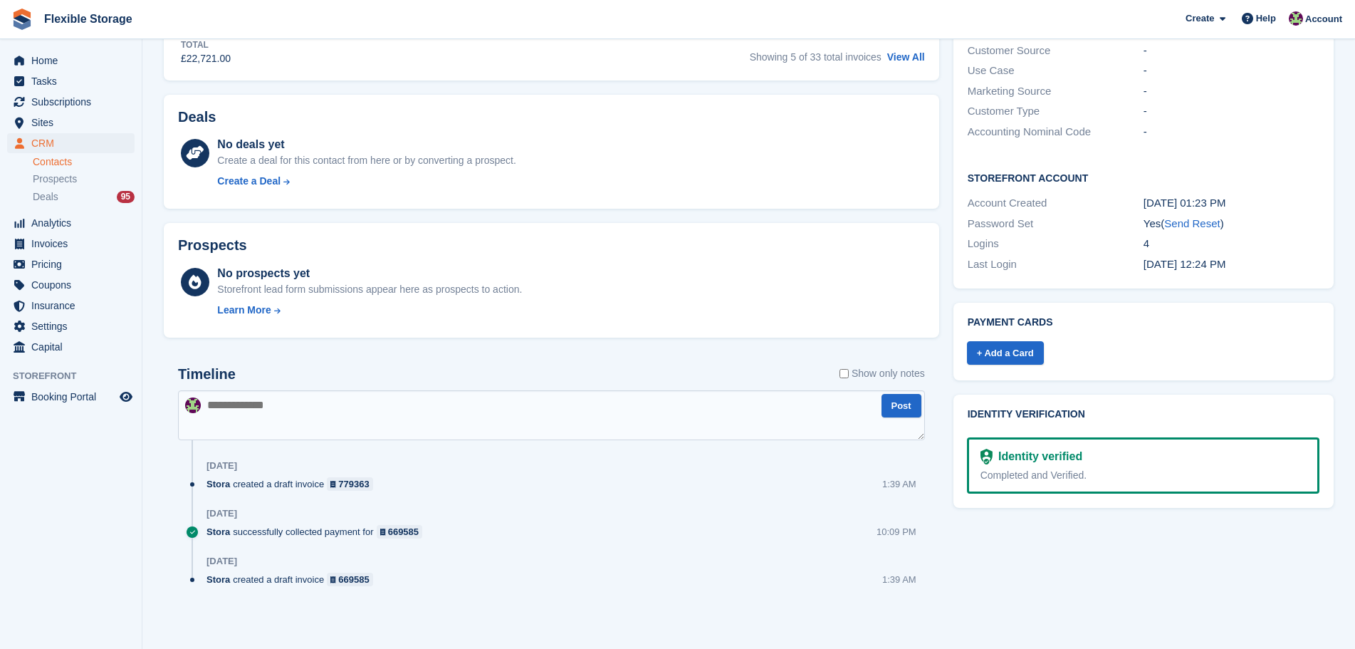
drag, startPoint x: 1282, startPoint y: 235, endPoint x: 1103, endPoint y: 151, distance: 197.5
click at [1011, 156] on div "Storefront Account Account Created 16 Nov, 01:23 PM Password Set Yes ( Send Res…" at bounding box center [1144, 222] width 380 height 132
click at [1150, 156] on div "Storefront Account Account Created 16 Nov, 01:23 PM Password Set Yes ( Send Res…" at bounding box center [1144, 222] width 380 height 132
drag, startPoint x: 1266, startPoint y: 242, endPoint x: 967, endPoint y: 144, distance: 314.9
click at [967, 156] on div "Storefront Account Account Created 16 Nov, 01:23 PM Password Set Yes ( Send Res…" at bounding box center [1144, 222] width 380 height 132
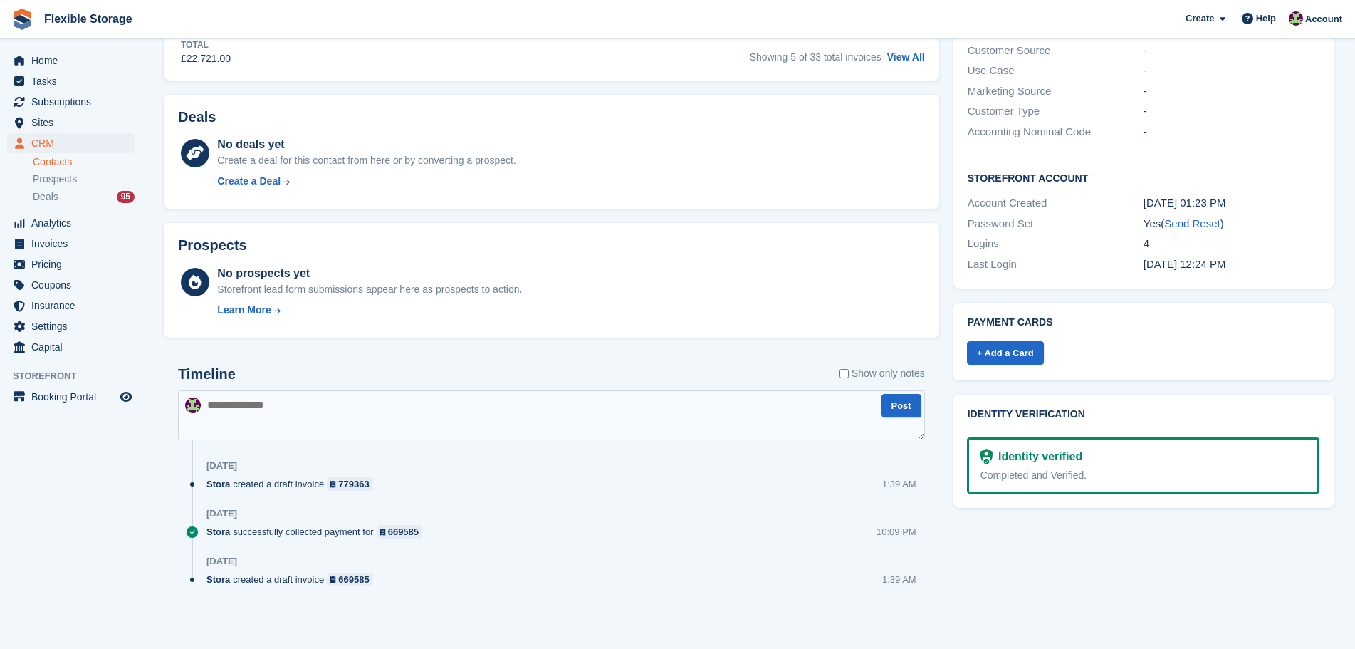
click at [1011, 170] on h2 "Storefront Account" at bounding box center [1144, 177] width 352 height 14
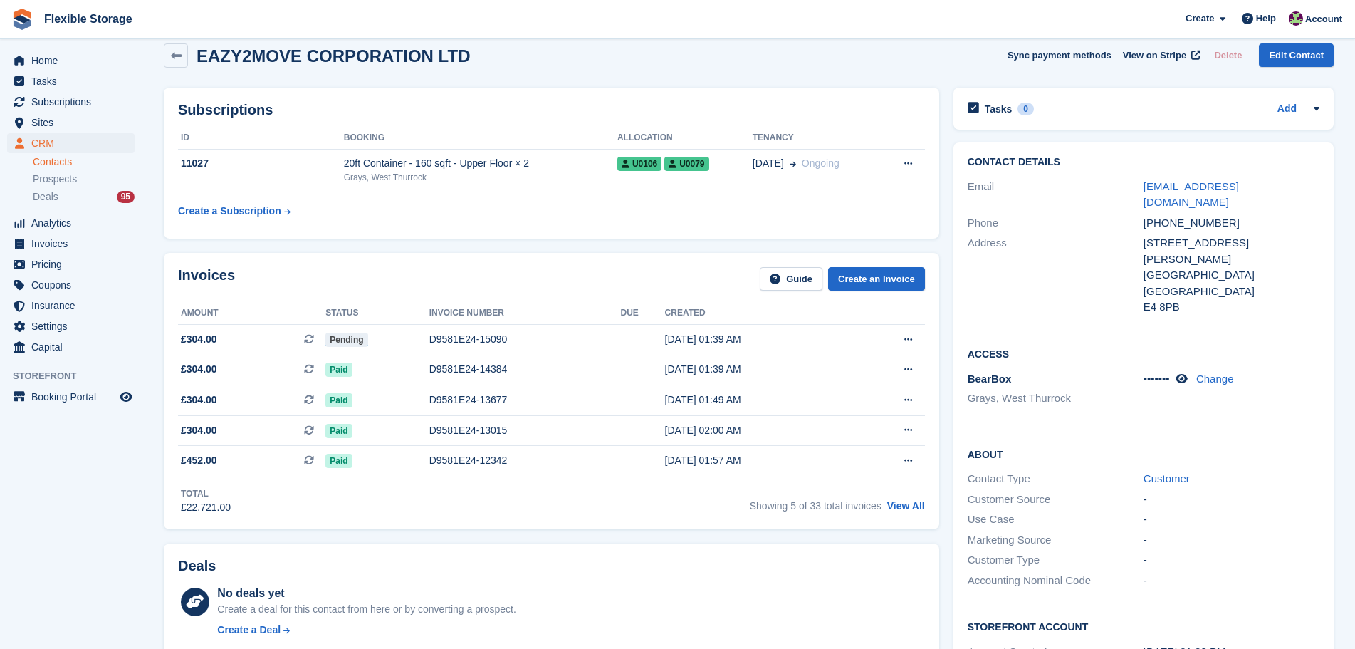
scroll to position [0, 0]
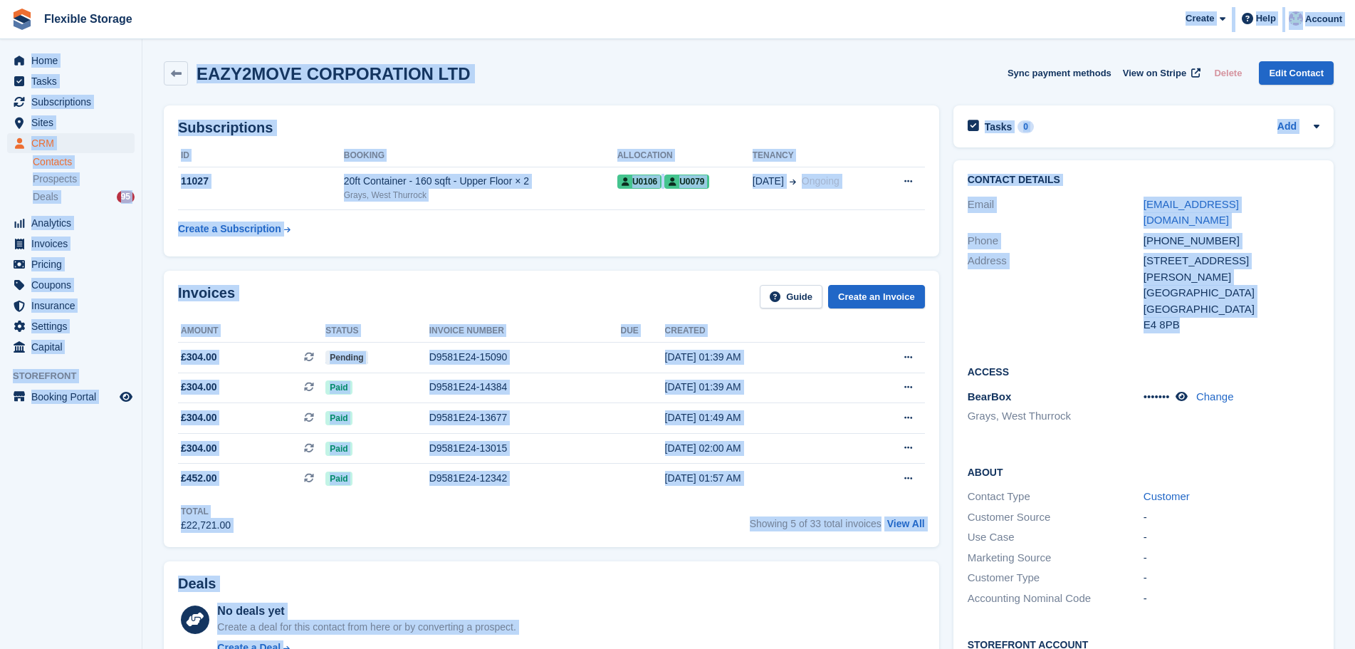
drag, startPoint x: 890, startPoint y: 78, endPoint x: 1191, endPoint y: 296, distance: 371.7
click at [1191, 296] on div "Flexible Storage Create Subscription Invoice Contact Deal Discount Page Help Ch…" at bounding box center [677, 557] width 1355 height 1115
click at [1229, 301] on div "United Kingdom" at bounding box center [1232, 309] width 176 height 16
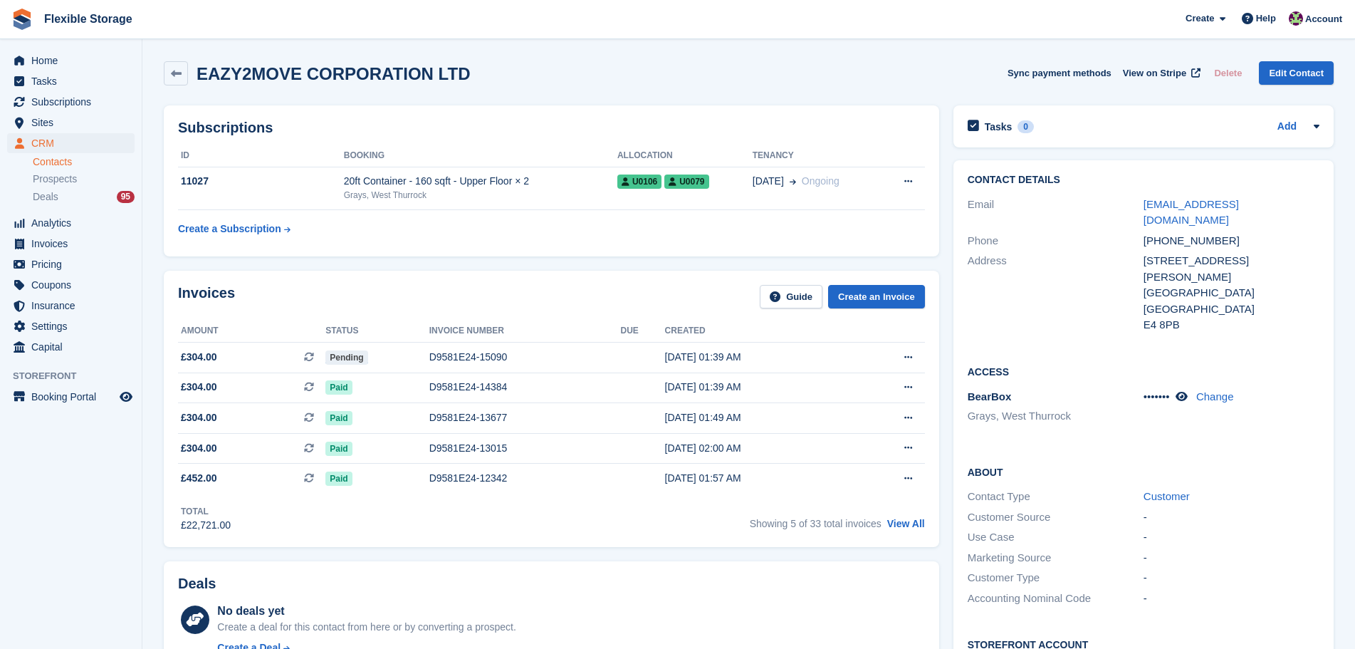
drag, startPoint x: 796, startPoint y: 603, endPoint x: 712, endPoint y: 544, distance: 102.9
click at [712, 544] on div "Subscriptions ID Booking Allocation Tenancy 11027 20ft Container - 160 sqft - U…" at bounding box center [552, 600] width 790 height 1004
click at [712, 544] on div "Invoices Guide Create an Invoice Amount Status Invoice number Due Created £304.…" at bounding box center [552, 409] width 776 height 276
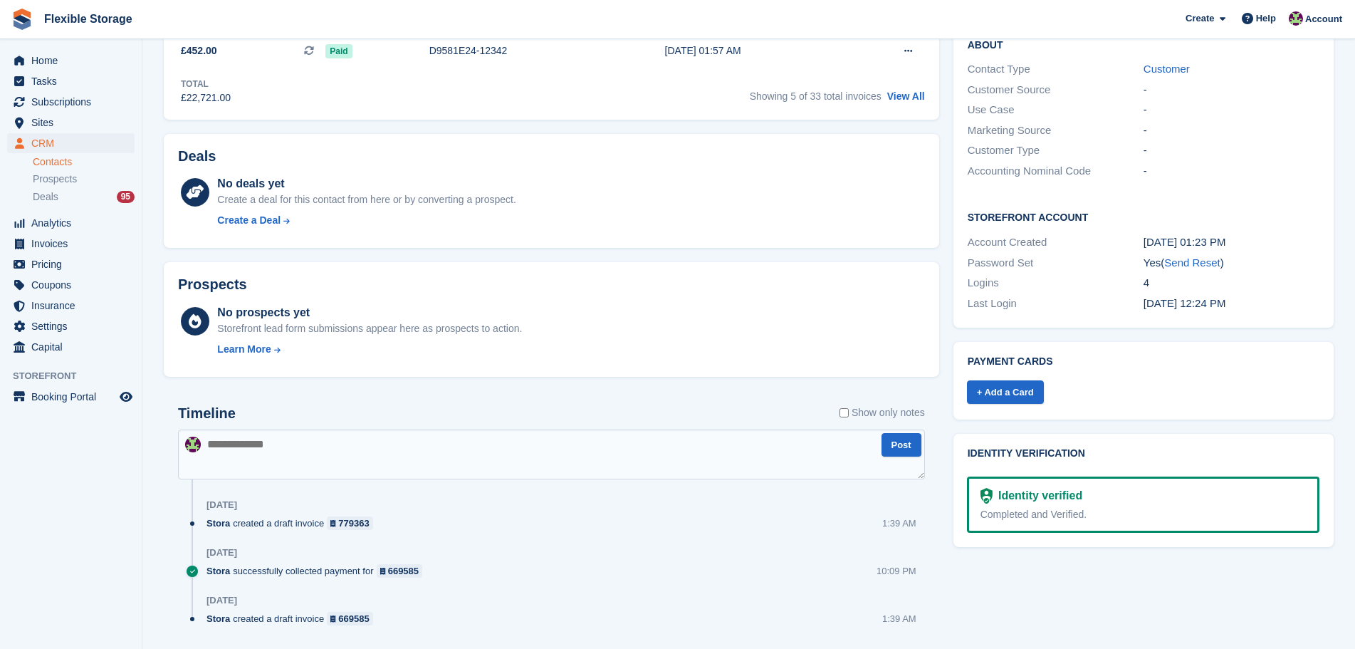
drag, startPoint x: 1285, startPoint y: 199, endPoint x: 969, endPoint y: 126, distance: 323.8
click at [969, 126] on div "Contact Details Email eazy2movecorporation@gmail.com Phone +447894811738 Addres…" at bounding box center [1144, 30] width 380 height 595
click at [1274, 195] on div "Storefront Account Account Created 16 Nov, 01:23 PM Password Set Yes ( Send Res…" at bounding box center [1144, 261] width 380 height 132
click at [1021, 380] on link "+ Add a Card" at bounding box center [1005, 392] width 77 height 24
click at [991, 380] on link "+ Add a Card" at bounding box center [1005, 392] width 77 height 24
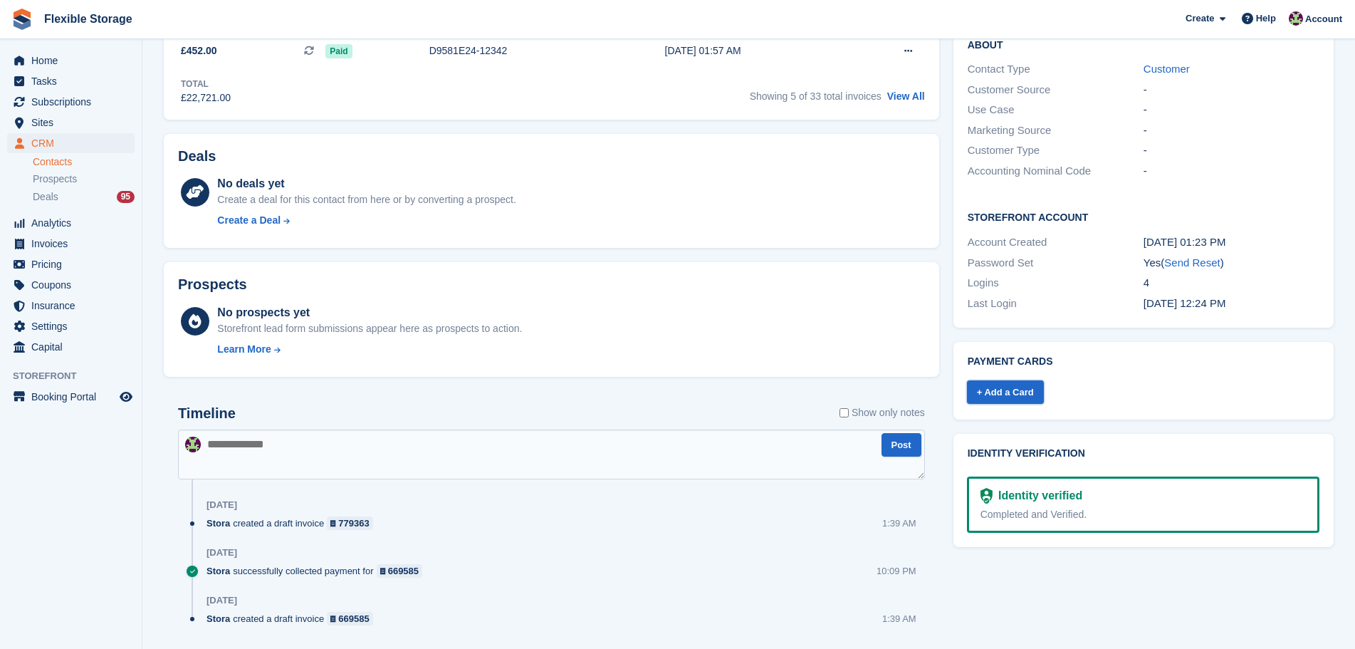
scroll to position [0, 0]
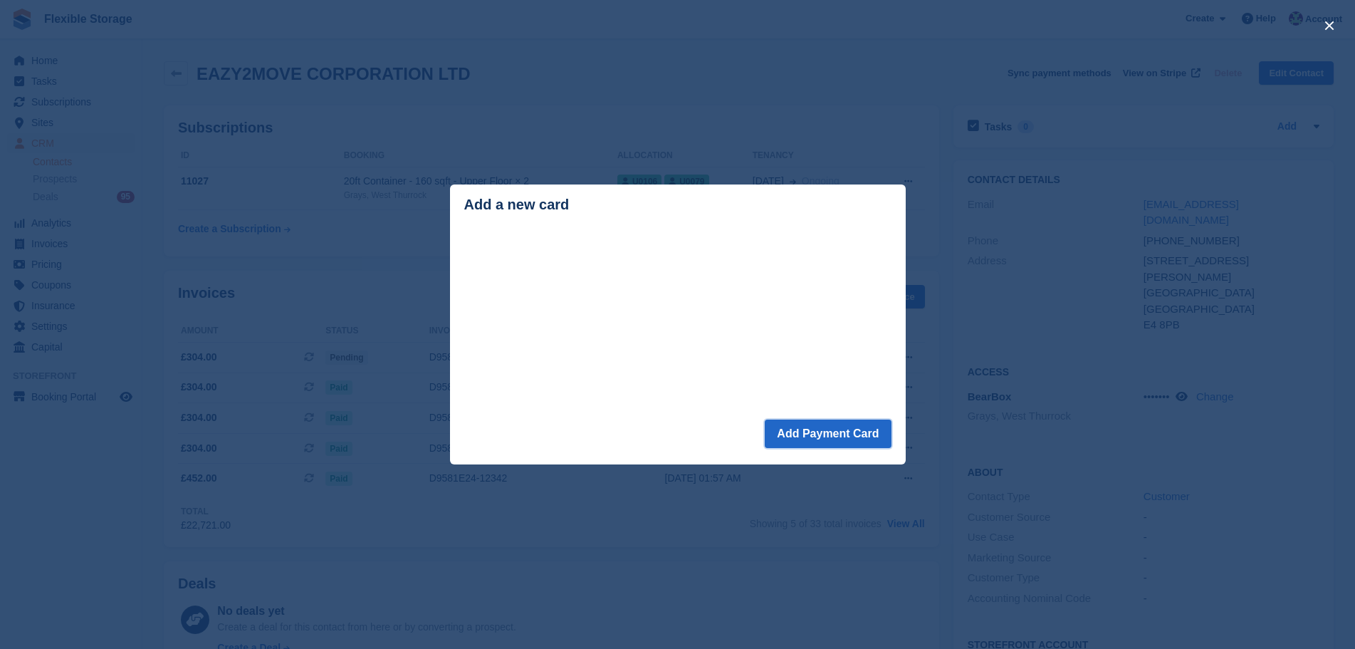
click at [806, 438] on button "Add Payment Card" at bounding box center [828, 434] width 126 height 28
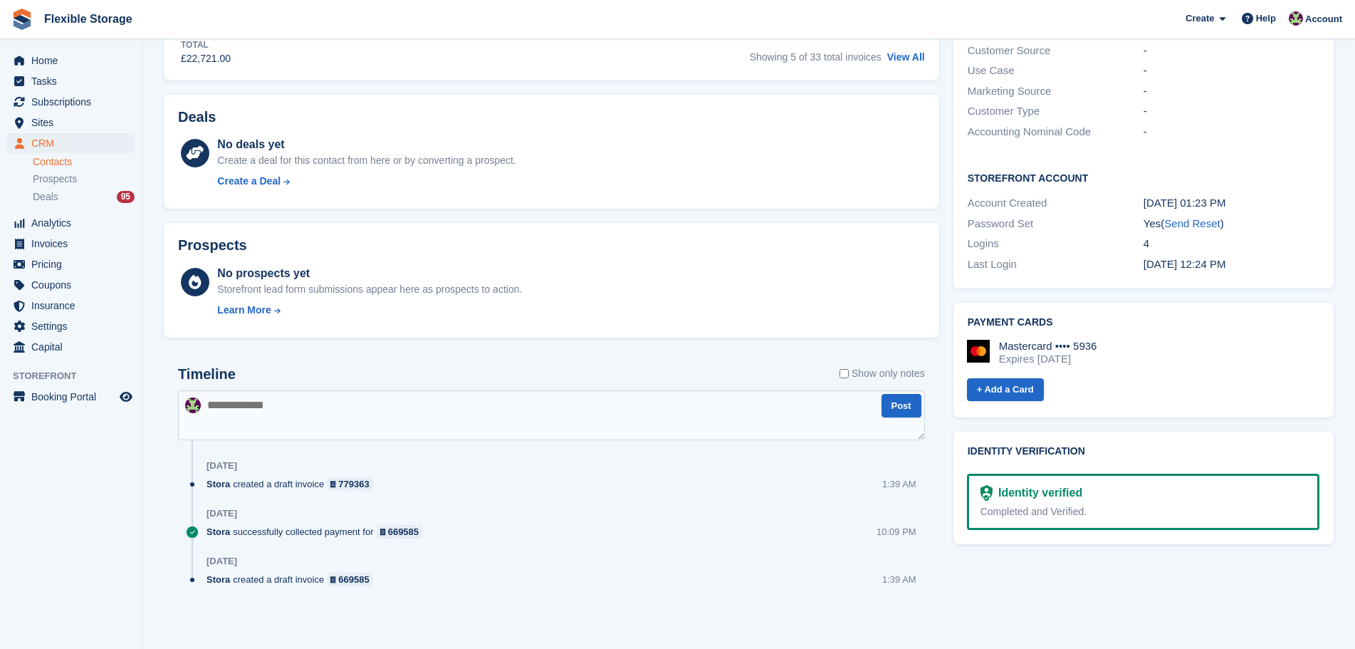
scroll to position [467, 0]
drag, startPoint x: 955, startPoint y: 315, endPoint x: 999, endPoint y: 308, distance: 44.6
click at [947, 313] on div "Payment cards Mastercard •••• 5936 Expires March 2028 + Add a Card Send add pay…" at bounding box center [1144, 360] width 395 height 129
click at [1152, 340] on div "Mastercard •••• 5936 Expires March 2028" at bounding box center [1143, 353] width 353 height 26
drag, startPoint x: 1171, startPoint y: 323, endPoint x: 965, endPoint y: 304, distance: 206.7
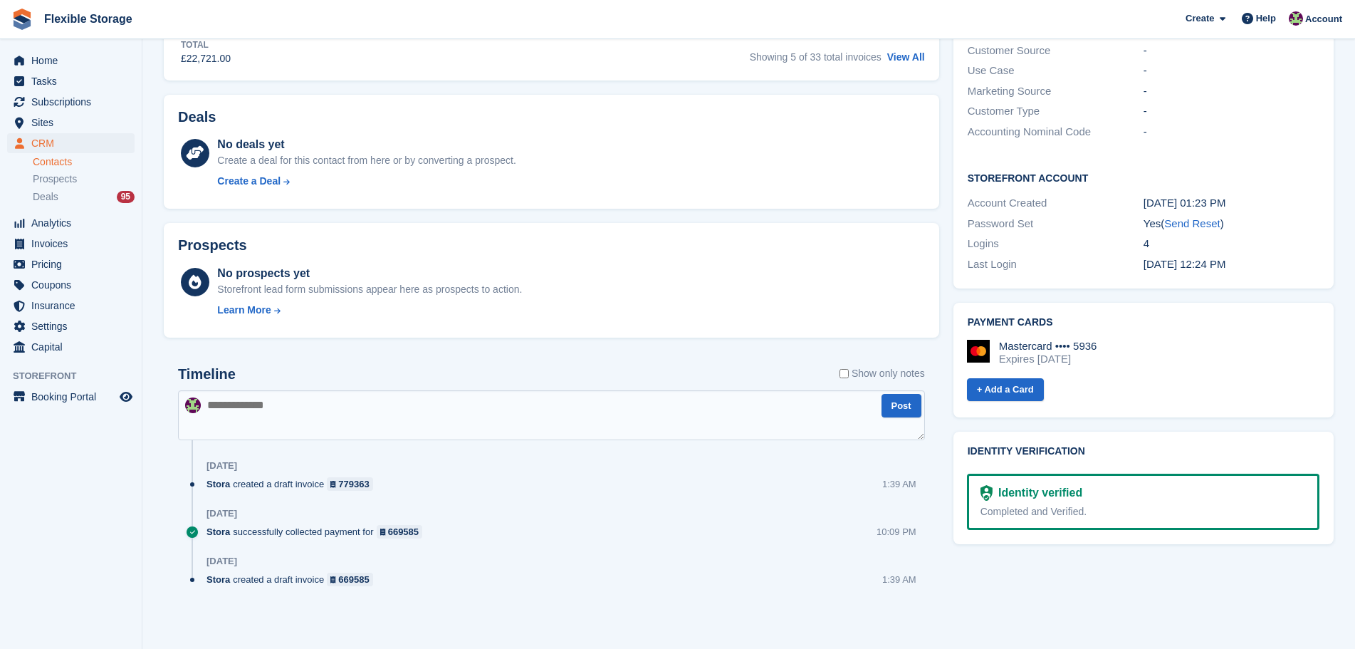
click at [965, 328] on div "Mastercard •••• 5936 Expires March 2028 + Add a Card" at bounding box center [1141, 365] width 355 height 75
click at [1125, 328] on div "Mastercard •••• 5936 Expires March 2028 + Add a Card" at bounding box center [1141, 365] width 355 height 75
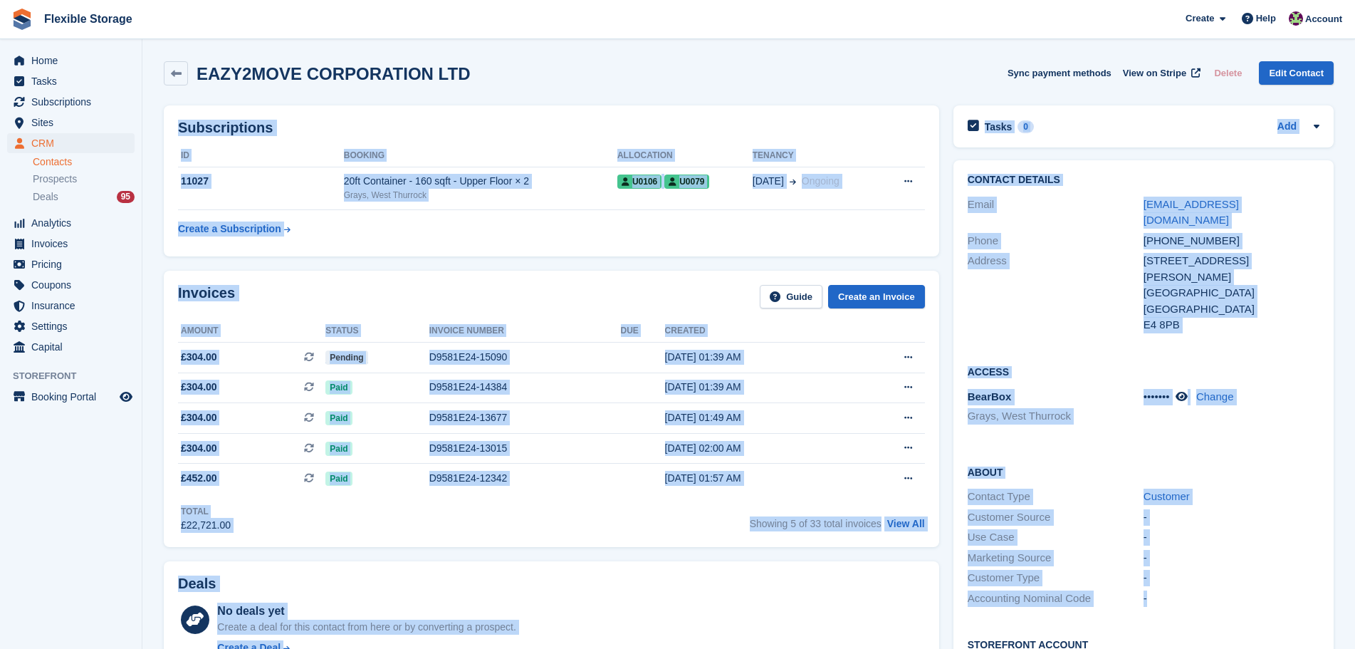
drag, startPoint x: 1063, startPoint y: 340, endPoint x: 1197, endPoint y: 586, distance: 279.8
click at [1176, 590] on div "EAZY2MOVE CORPORATION LTD Sync payment methods View on Stripe Delete Edit Conta…" at bounding box center [749, 578] width 1170 height 1048
click at [1207, 582] on div "About Contact Type Customer Customer Source - Use Case - Marketing Source - Cus…" at bounding box center [1144, 536] width 380 height 173
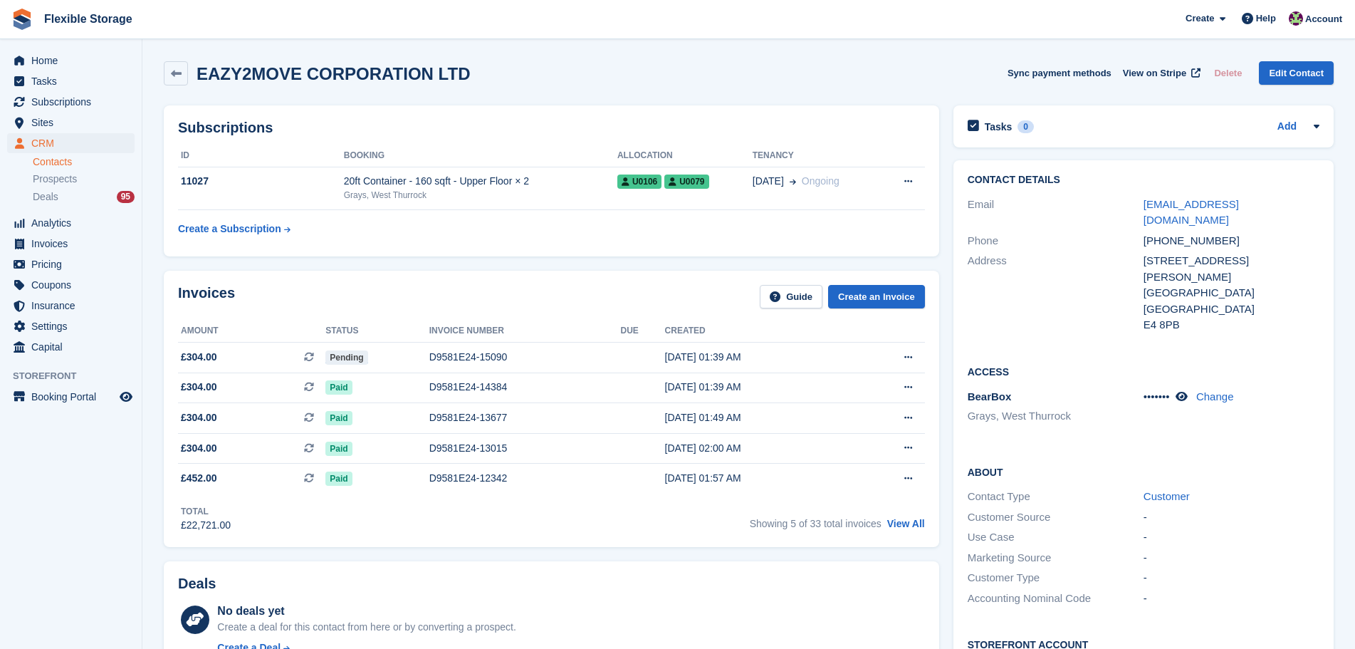
scroll to position [467, 0]
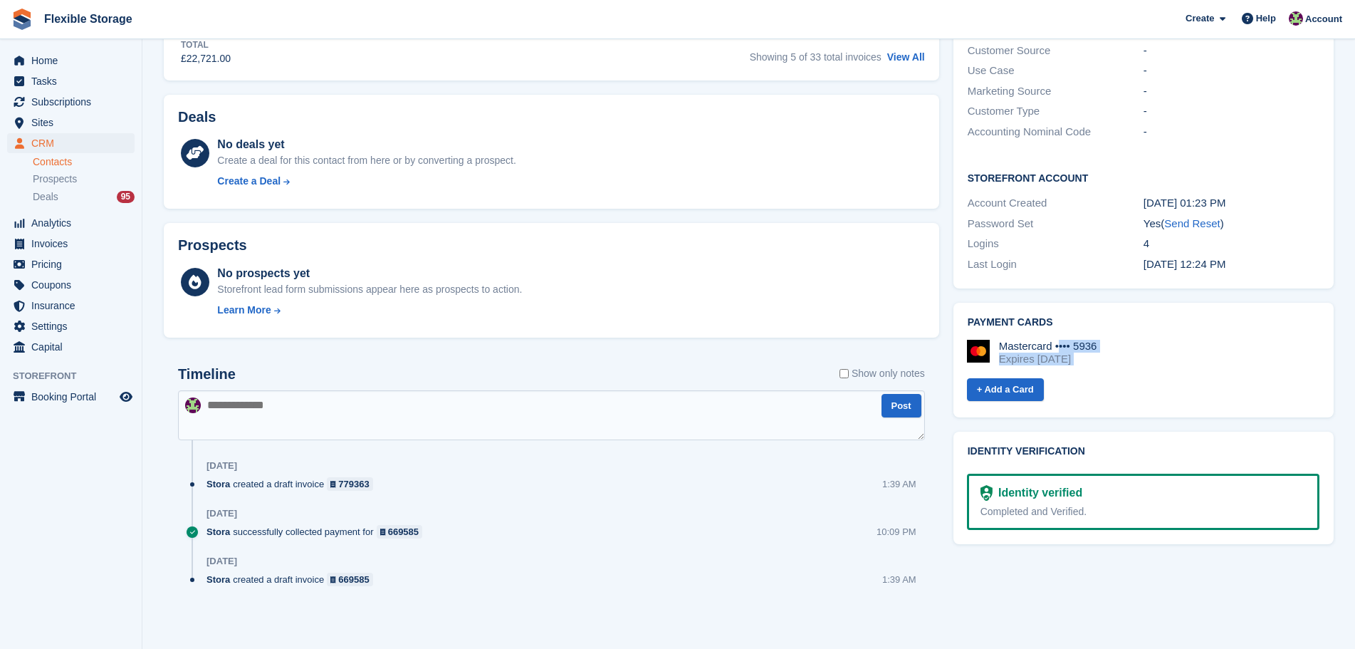
drag, startPoint x: 1118, startPoint y: 325, endPoint x: 1193, endPoint y: 473, distance: 166.3
click at [1029, 328] on div "Mastercard •••• 5936 Expires March 2028 + Add a Card" at bounding box center [1141, 365] width 355 height 75
click at [1231, 340] on div "Mastercard •••• 5936 Expires March 2028" at bounding box center [1143, 358] width 353 height 37
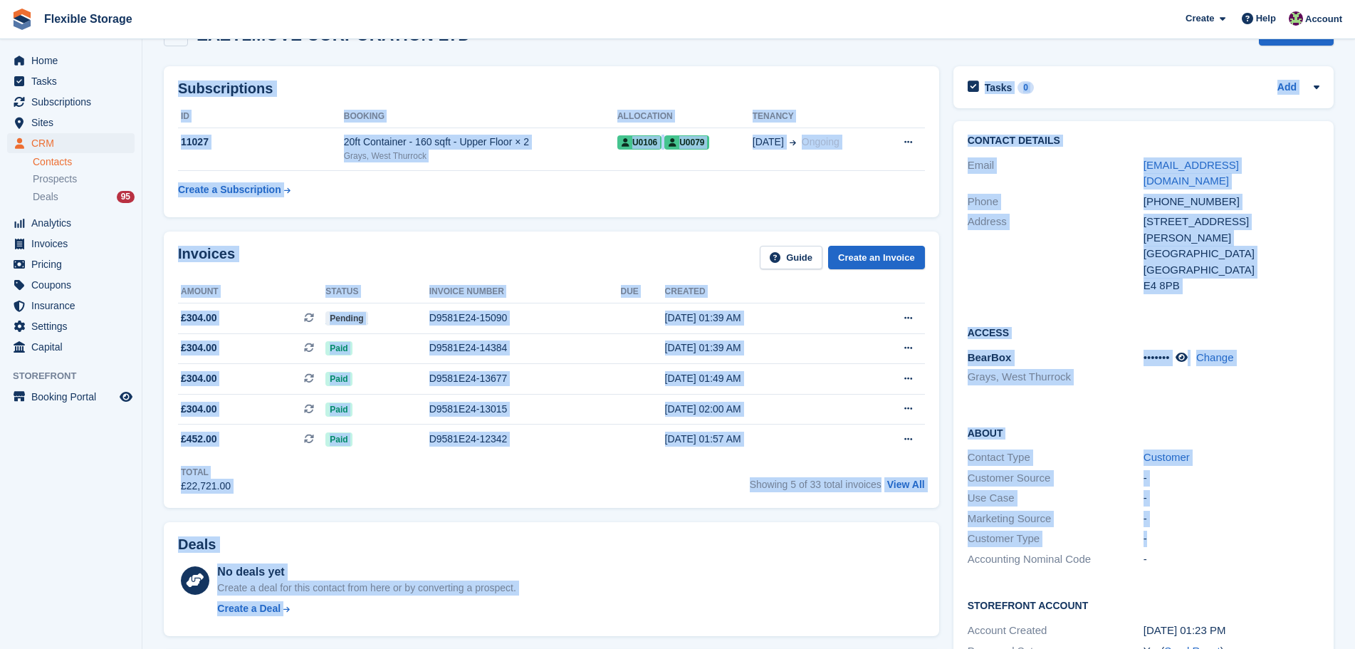
drag, startPoint x: 999, startPoint y: 42, endPoint x: 1229, endPoint y: 500, distance: 512.8
click at [1207, 516] on div "EAZY2MOVE CORPORATION LTD Sync payment methods View on Stripe Delete Edit Conta…" at bounding box center [749, 539] width 1170 height 1048
click at [1234, 511] on div "-" at bounding box center [1232, 519] width 176 height 16
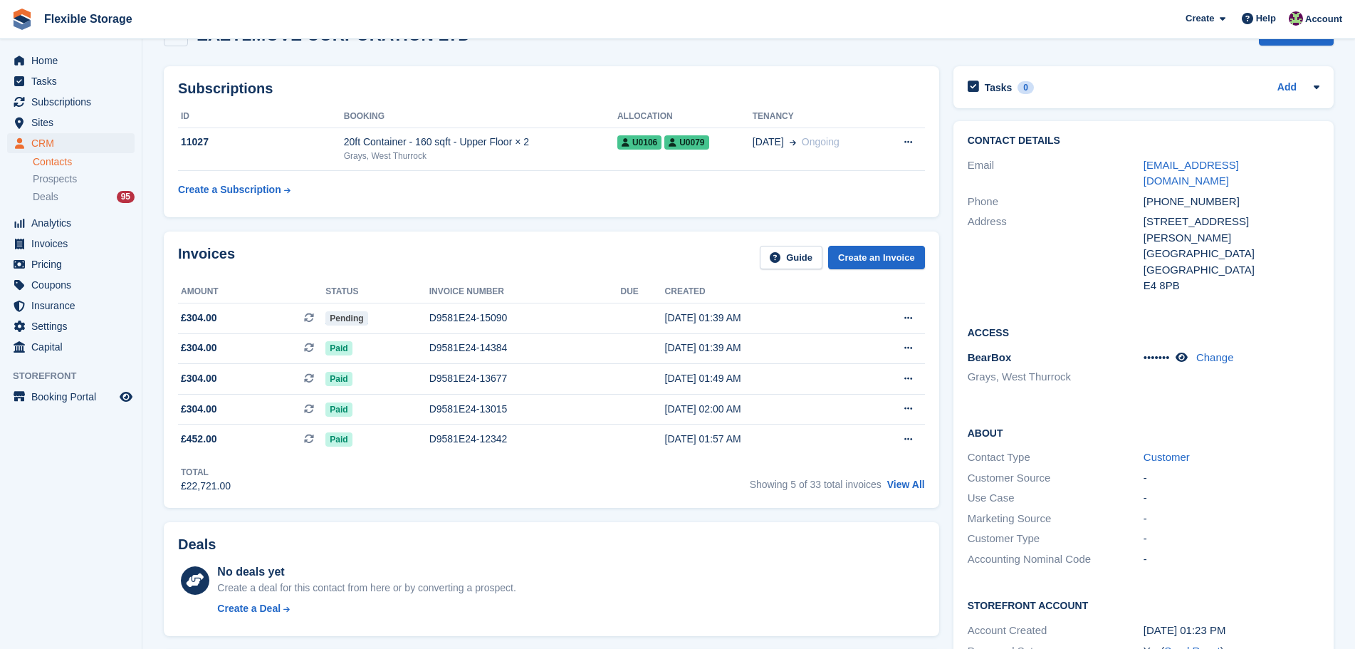
scroll to position [0, 0]
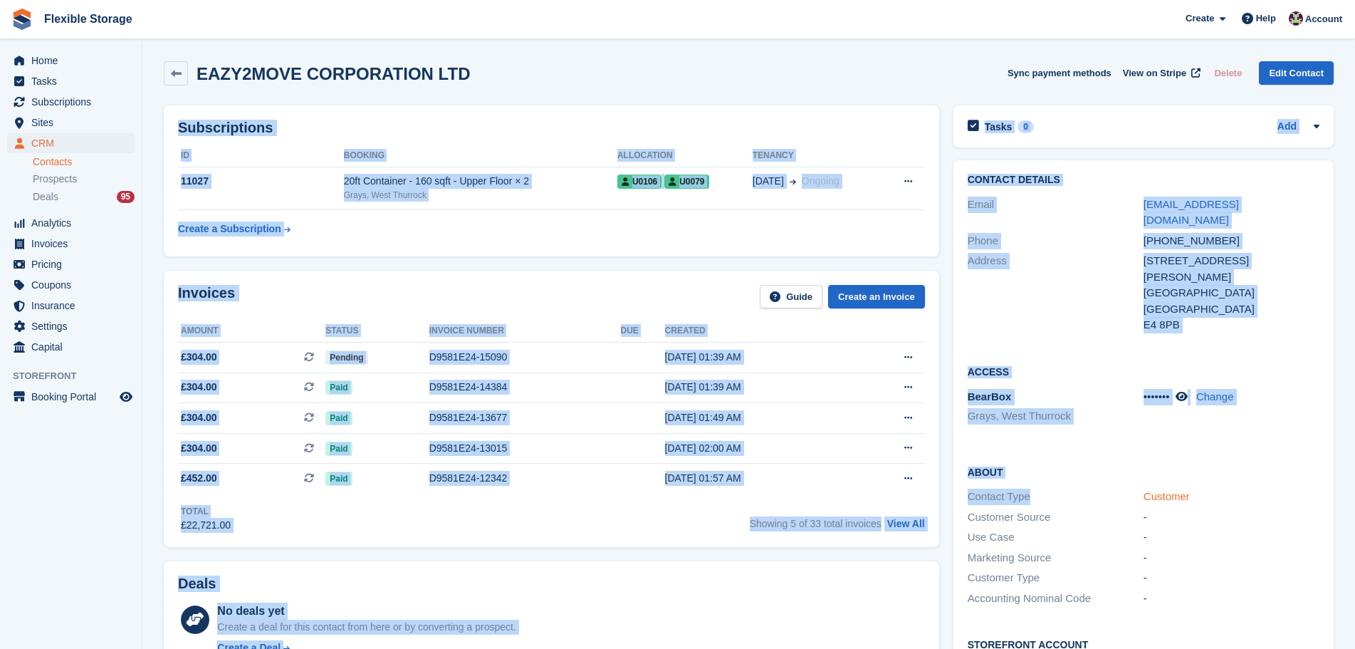
drag, startPoint x: 964, startPoint y: 46, endPoint x: 1173, endPoint y: 469, distance: 472.1
click at [1146, 462] on section "EAZY2MOVE CORPORATION LTD Sync payment methods View on Stripe Delete Edit Conta…" at bounding box center [748, 557] width 1213 height 1115
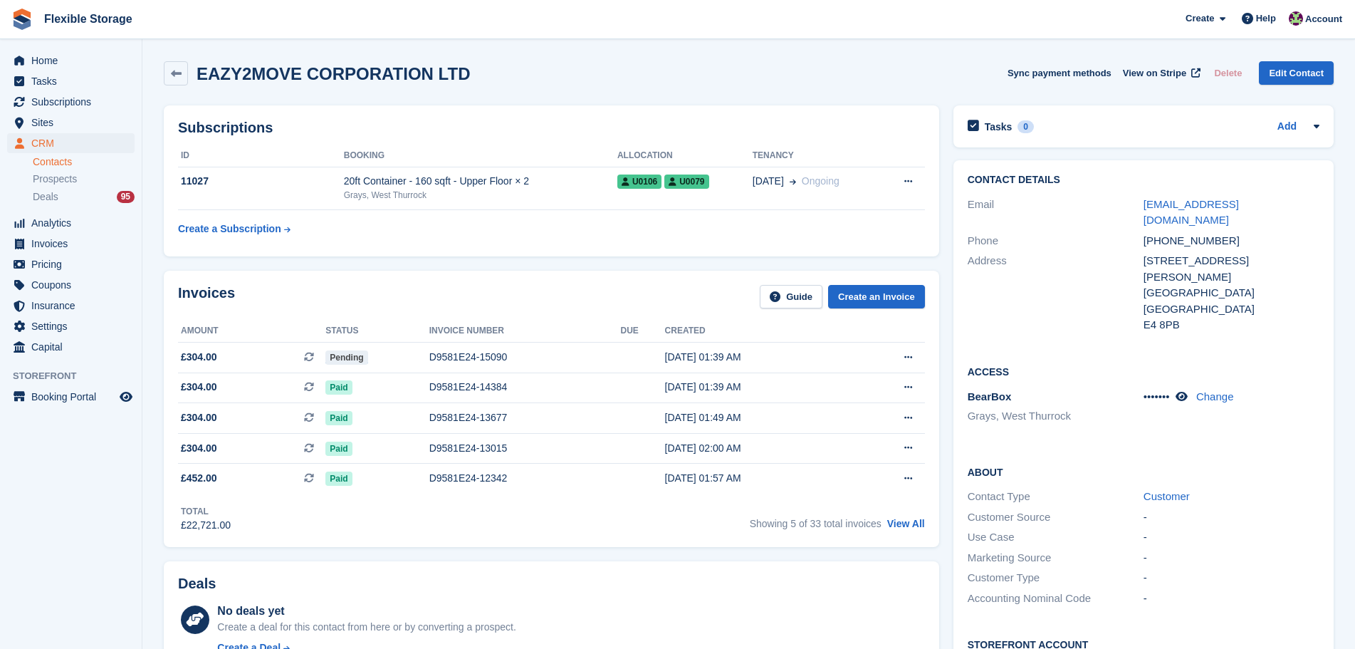
click at [1256, 548] on div "Marketing Source -" at bounding box center [1144, 558] width 352 height 21
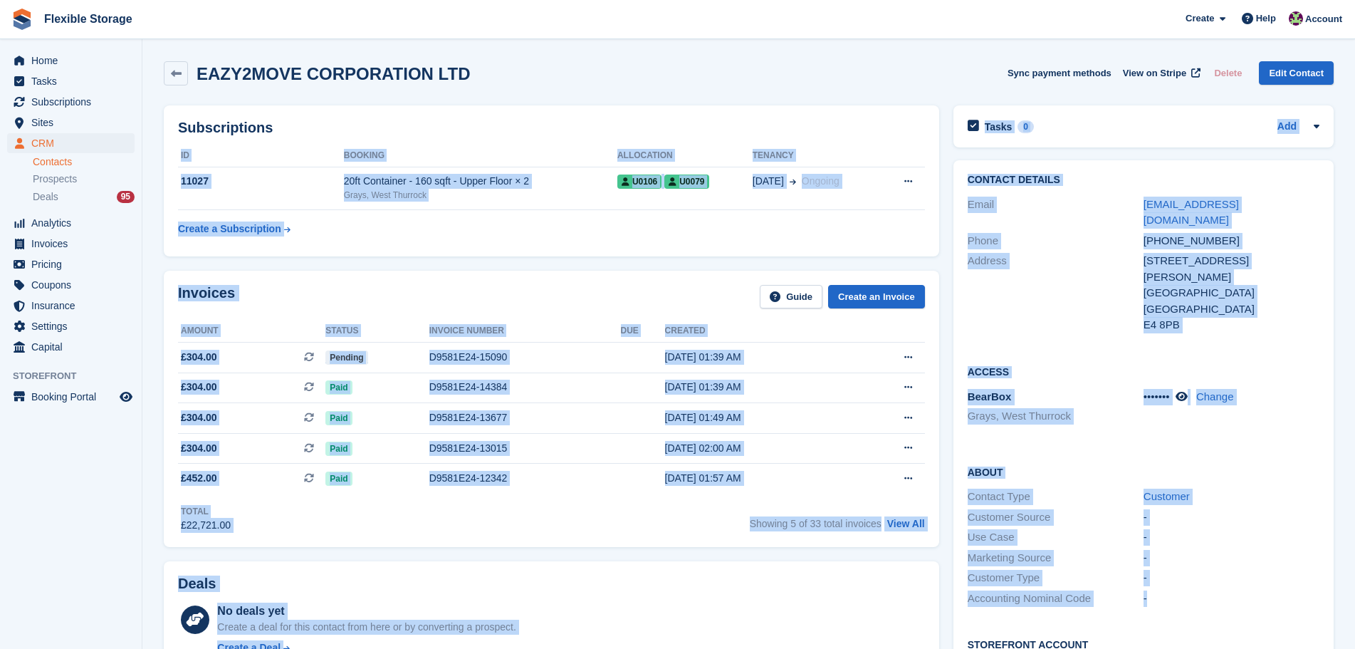
drag, startPoint x: 1251, startPoint y: 554, endPoint x: 932, endPoint y: 63, distance: 585.4
click at [887, 127] on div "Subscriptions ID Booking Allocation Tenancy 11027 20ft Container - 160 sqft - U…" at bounding box center [749, 600] width 1184 height 1004
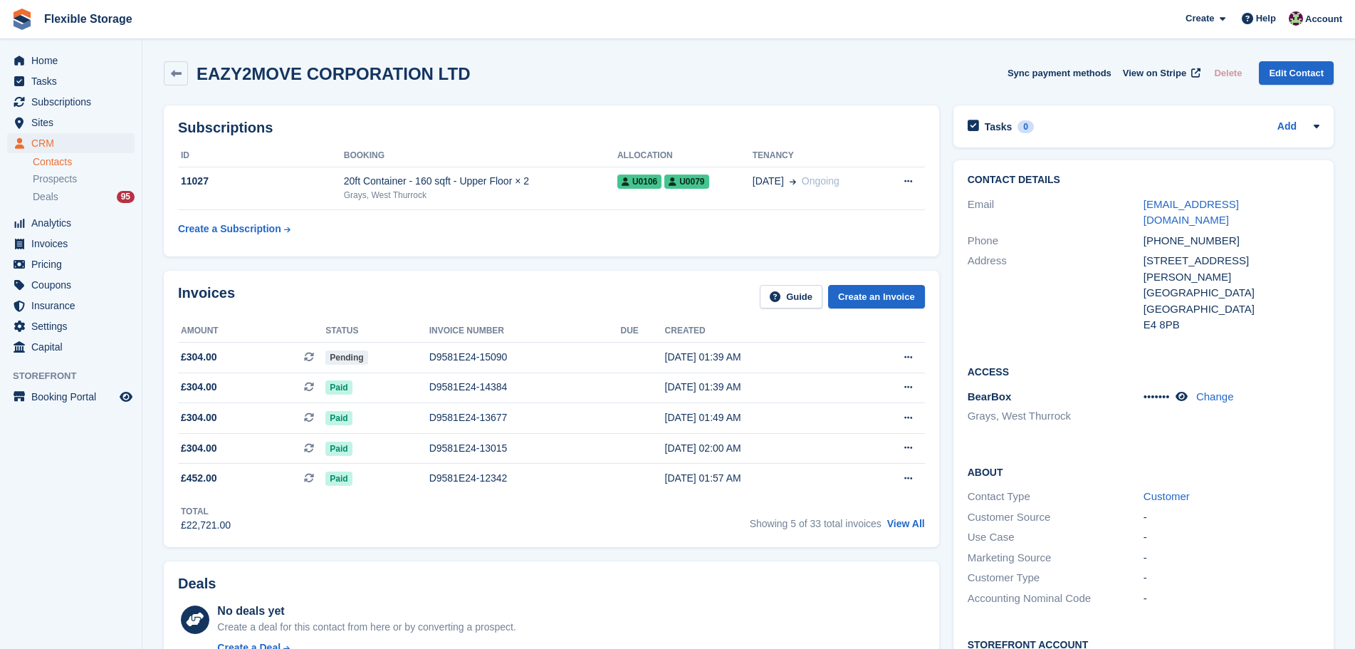
click at [934, 61] on div "EAZY2MOVE CORPORATION LTD Sync payment methods View on Stripe Delete Edit Conta…" at bounding box center [749, 73] width 1170 height 24
drag, startPoint x: 617, startPoint y: 75, endPoint x: 187, endPoint y: 52, distance: 430.8
click at [187, 52] on section "EAZY2MOVE CORPORATION LTD Sync payment methods View on Stripe Delete Edit Conta…" at bounding box center [748, 557] width 1213 height 1115
click at [488, 62] on div "EAZY2MOVE CORPORATION LTD Sync payment methods View on Stripe Delete Edit Conta…" at bounding box center [749, 73] width 1170 height 24
click at [567, 50] on section "EAZY2MOVE CORPORATION LTD Sync payment methods View on Stripe Delete Edit Conta…" at bounding box center [748, 557] width 1213 height 1115
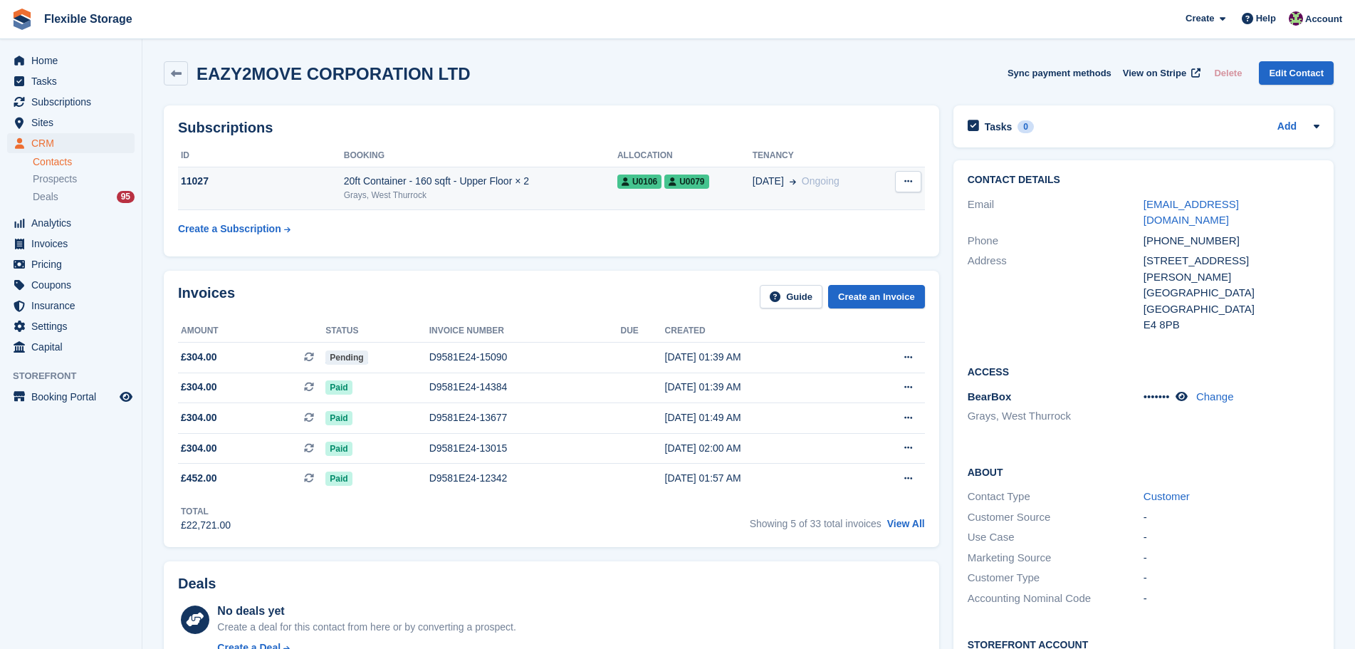
click at [538, 199] on div "Grays, West Thurrock" at bounding box center [481, 195] width 274 height 13
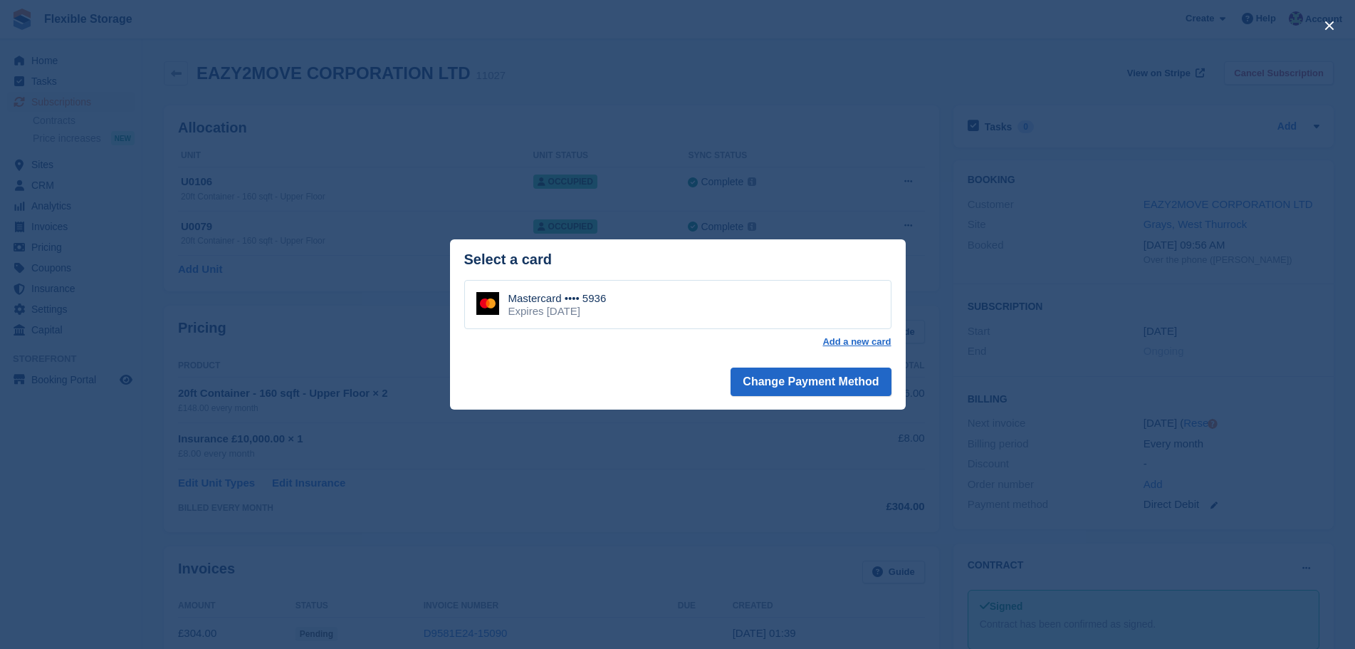
click at [701, 293] on div "Mastercard •••• 5936 Expires [DATE]" at bounding box center [677, 305] width 427 height 50
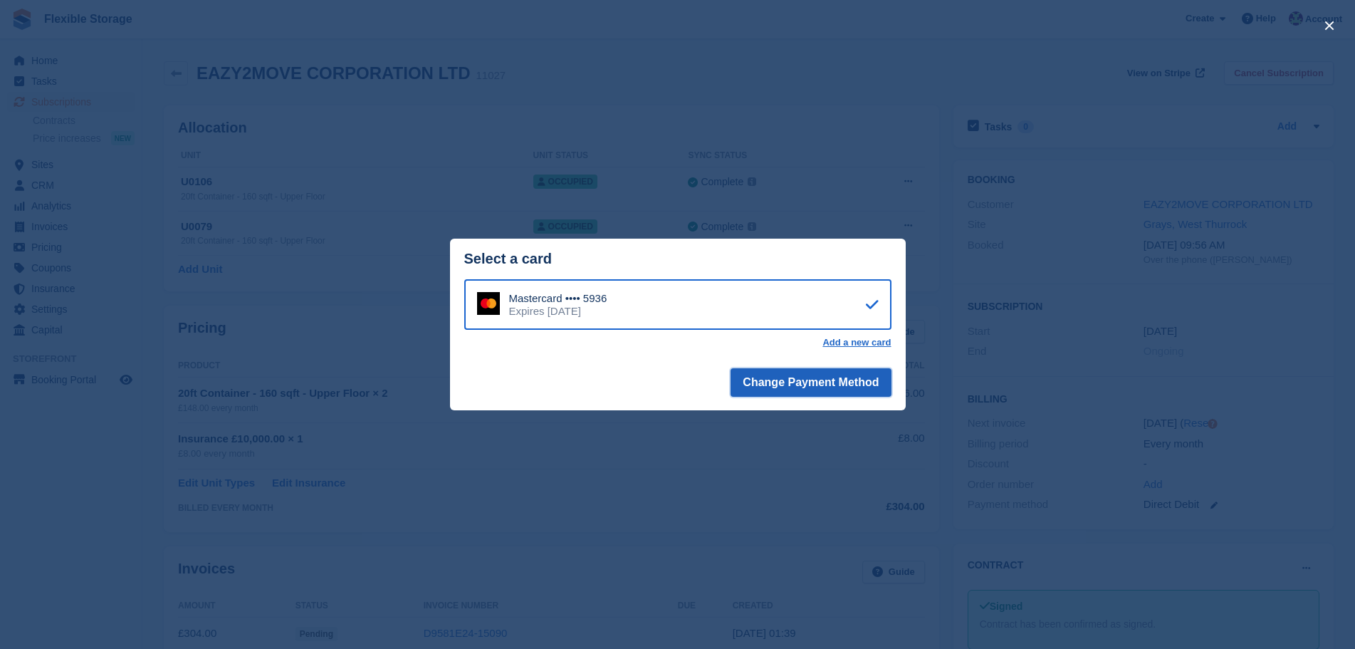
click at [798, 379] on button "Change Payment Method" at bounding box center [811, 382] width 160 height 28
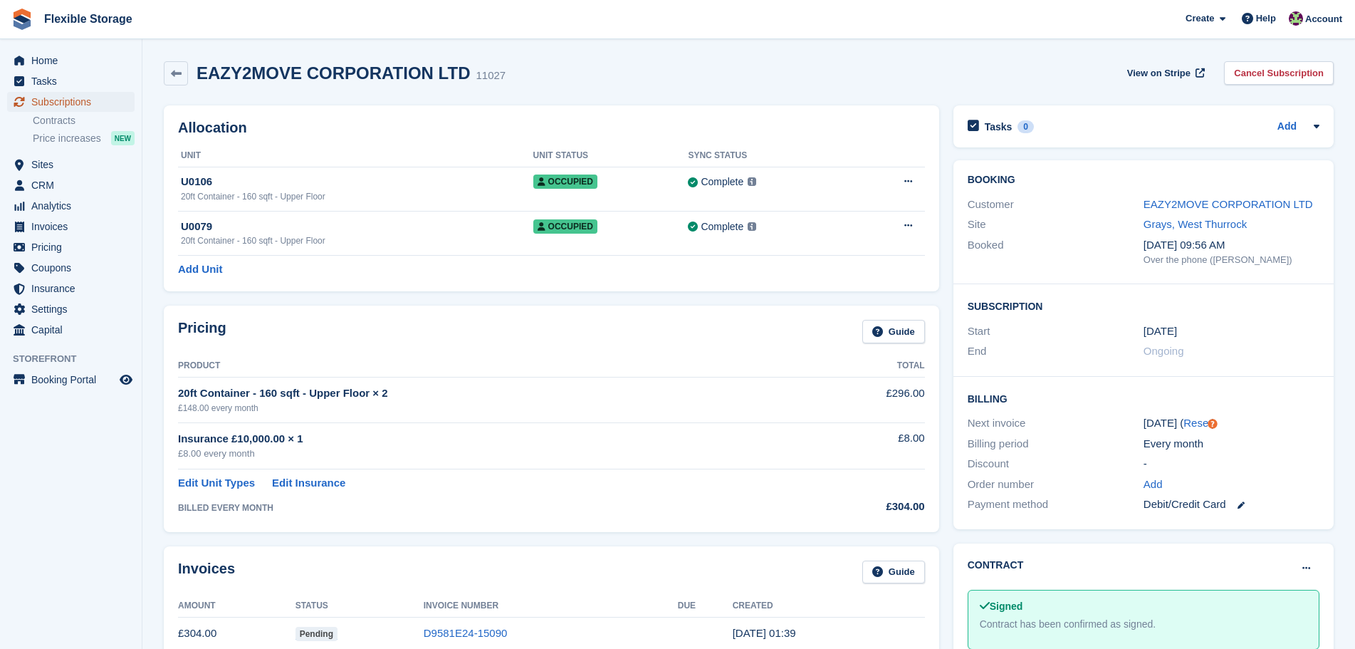
click at [66, 100] on span "Subscriptions" at bounding box center [73, 102] width 85 height 20
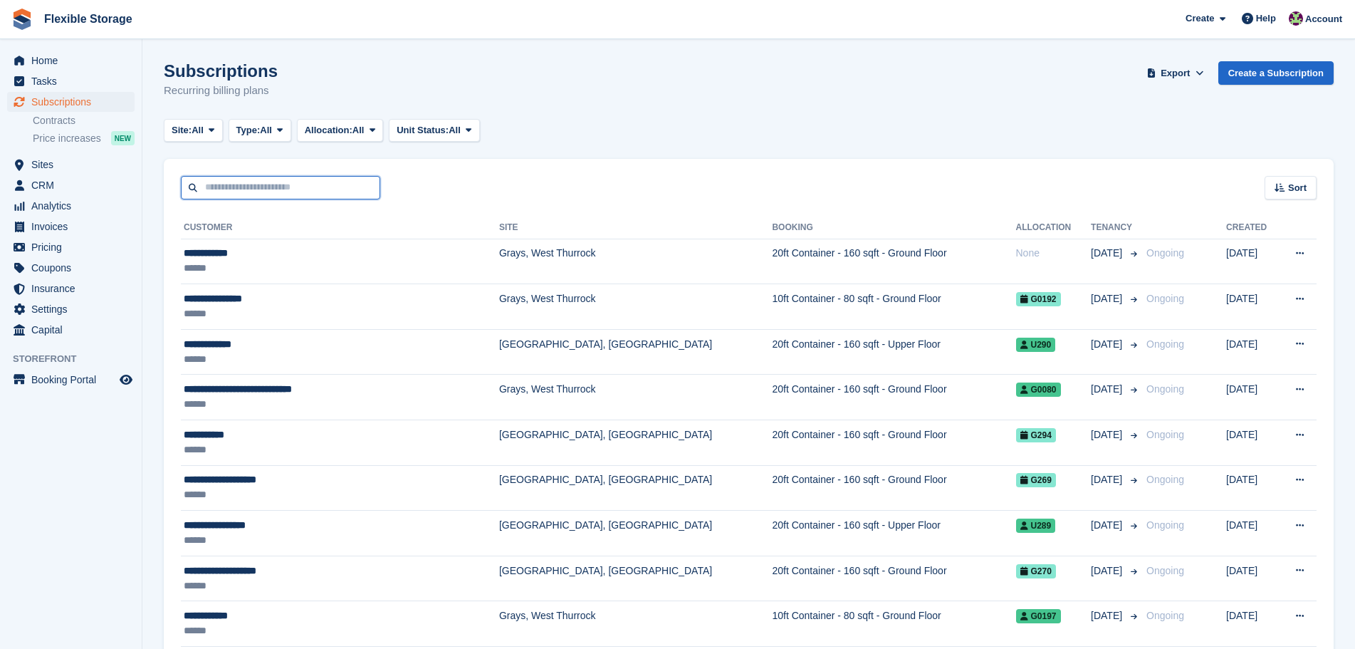
click at [307, 193] on input "text" at bounding box center [280, 188] width 199 height 24
type input "***"
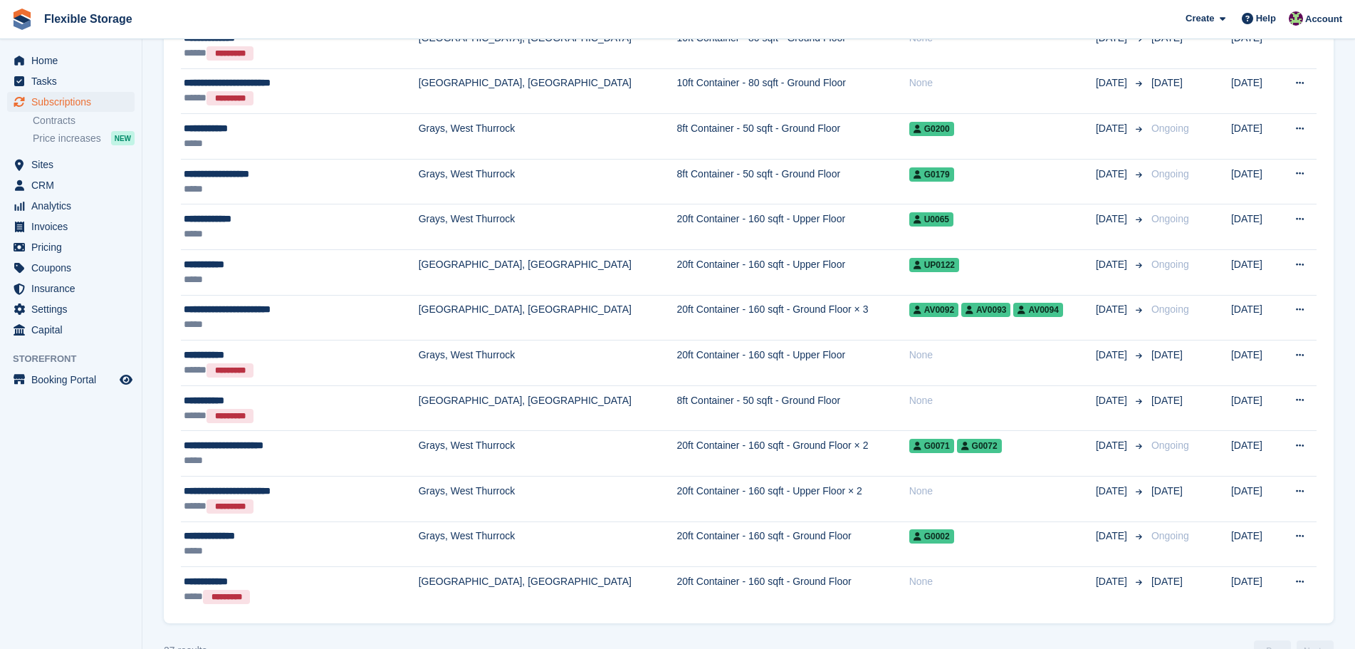
scroll to position [855, 0]
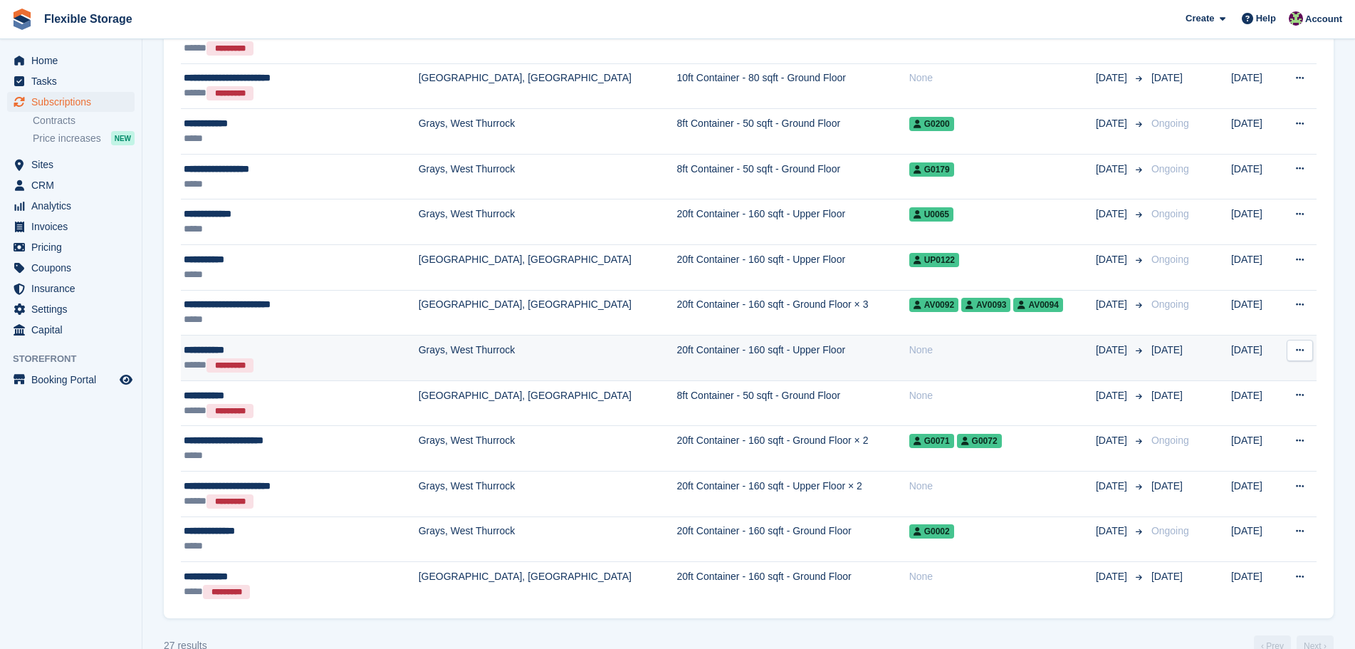
click at [419, 360] on td "Grays, West Thurrock" at bounding box center [548, 358] width 259 height 46
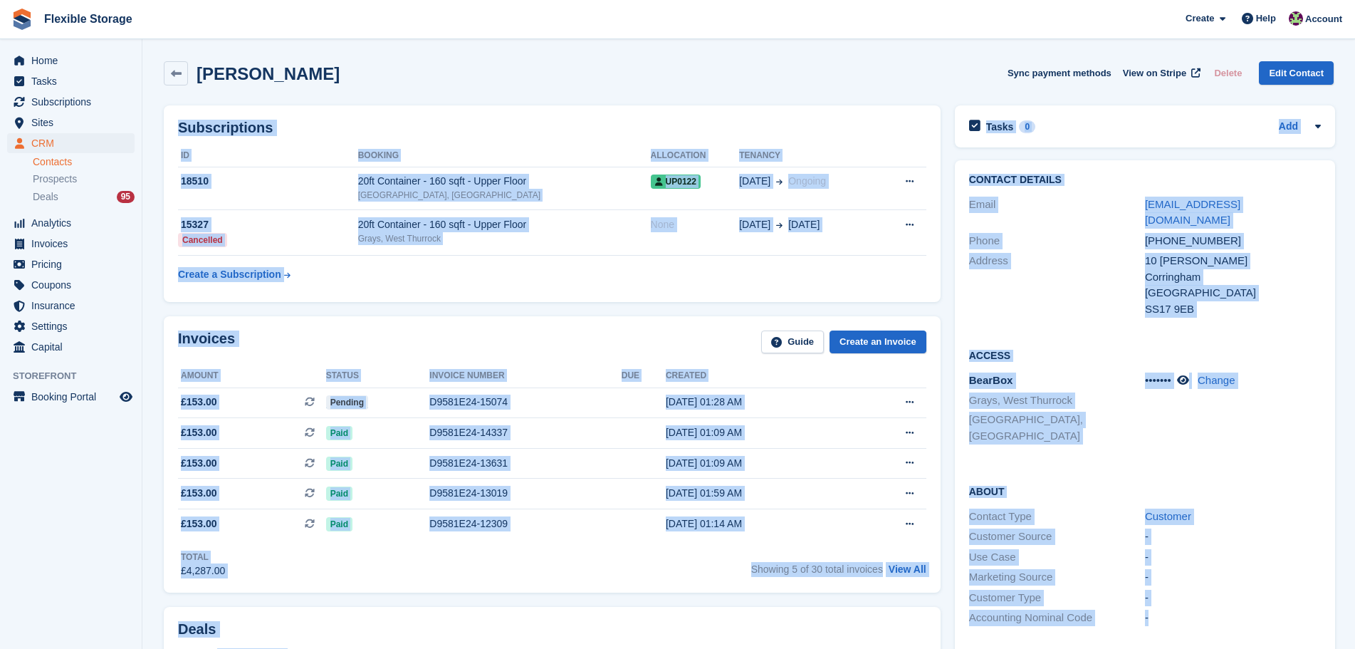
drag, startPoint x: 1254, startPoint y: 593, endPoint x: 774, endPoint y: 71, distance: 709.7
click at [774, 71] on div "Jayne Arkan Sync payment methods View on Stripe Delete Edit Contact Subscriptio…" at bounding box center [749, 636] width 1170 height 1165
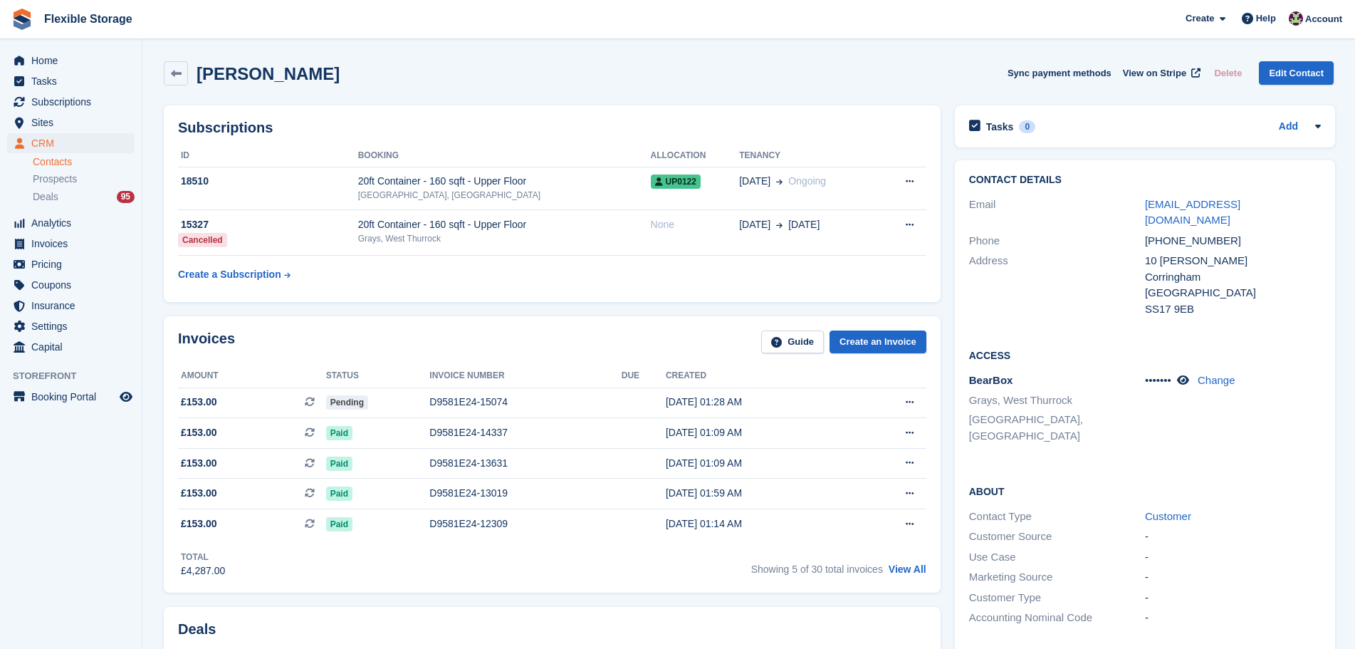
click at [898, 79] on div "Jayne Arkan Sync payment methods View on Stripe Delete Edit Contact" at bounding box center [749, 73] width 1170 height 24
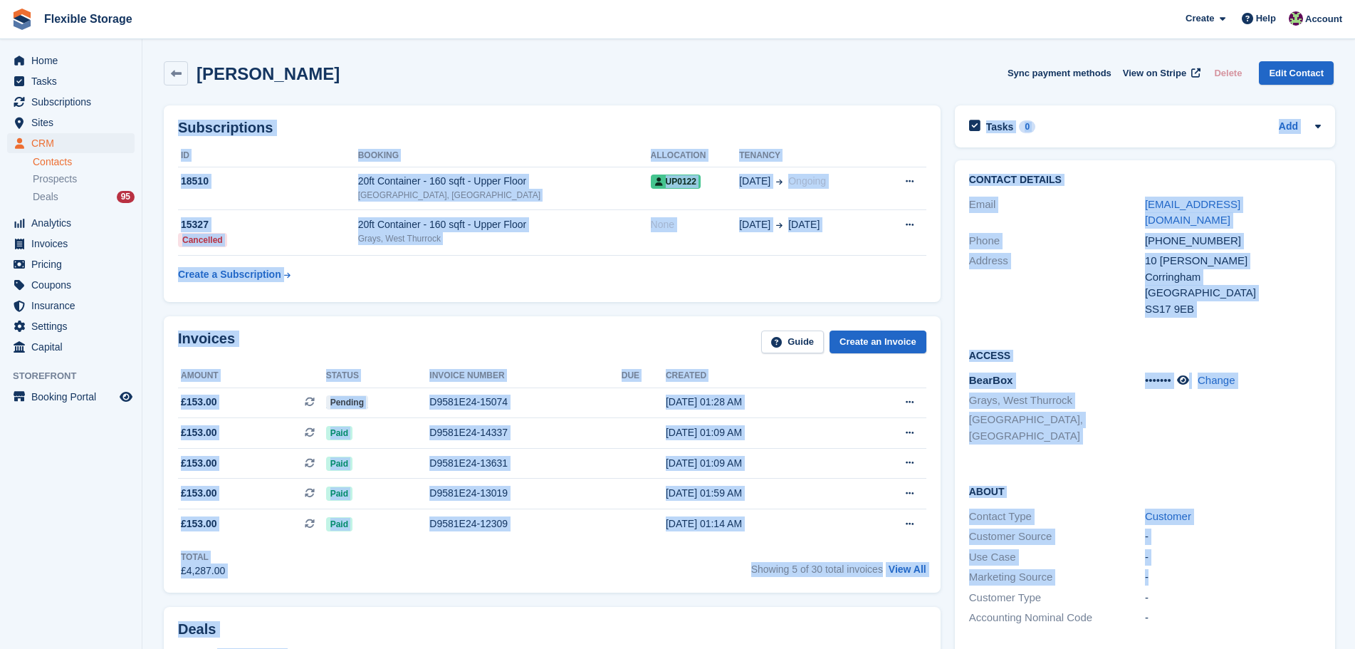
drag, startPoint x: 1108, startPoint y: 392, endPoint x: 1184, endPoint y: 553, distance: 177.2
click at [1182, 556] on div "Jayne Arkan Sync payment methods View on Stripe Delete Edit Contact Subscriptio…" at bounding box center [749, 636] width 1170 height 1165
click at [1186, 569] on div "-" at bounding box center [1233, 577] width 176 height 16
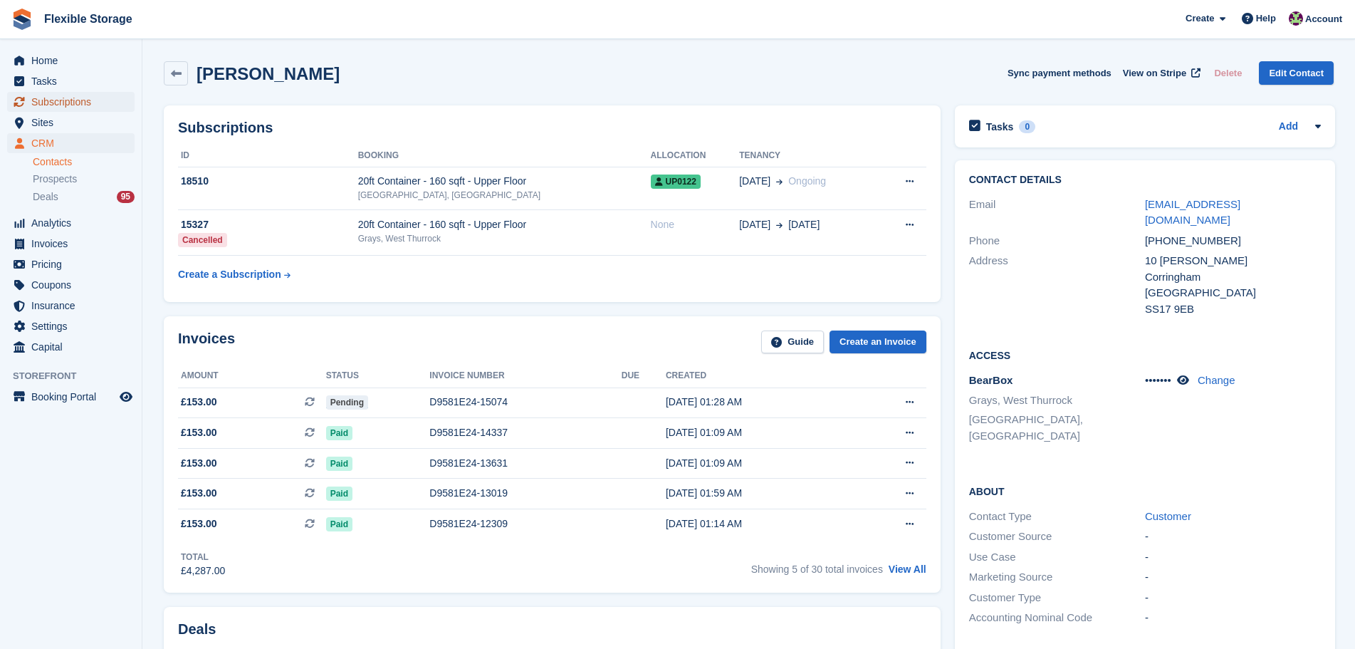
click at [50, 107] on span "Subscriptions" at bounding box center [73, 102] width 85 height 20
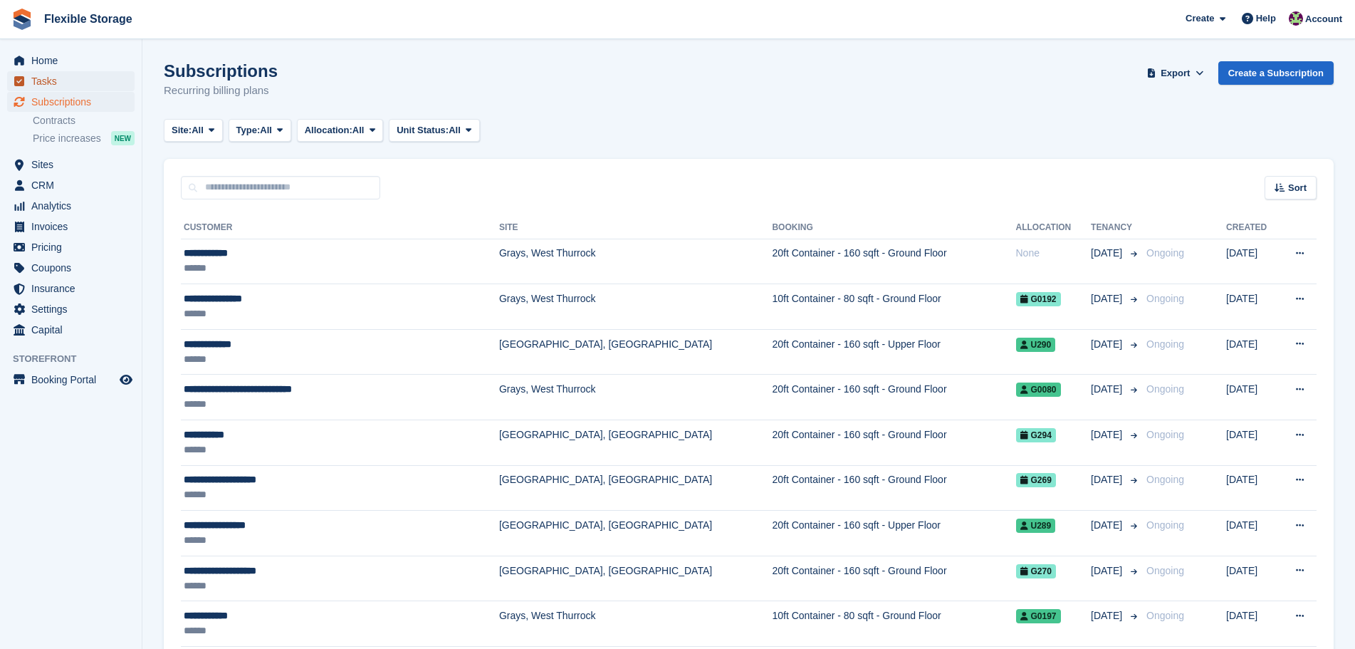
click at [119, 81] on link "Tasks" at bounding box center [70, 81] width 127 height 20
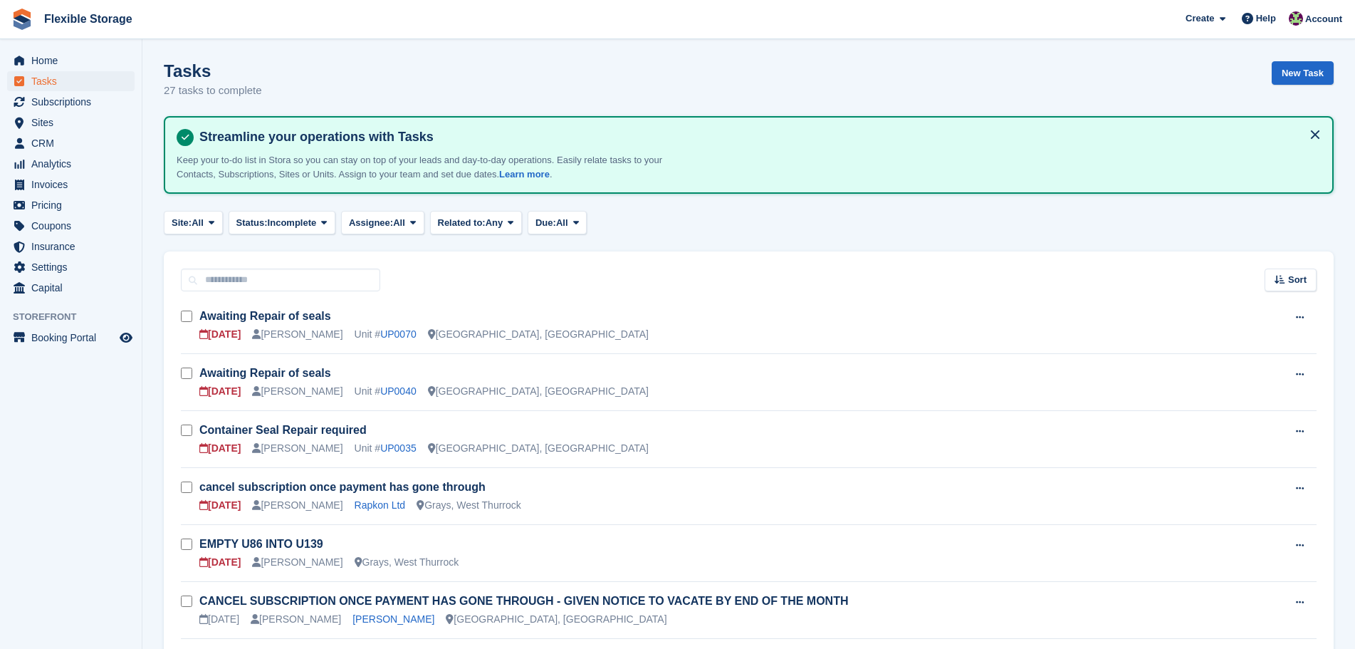
scroll to position [427, 0]
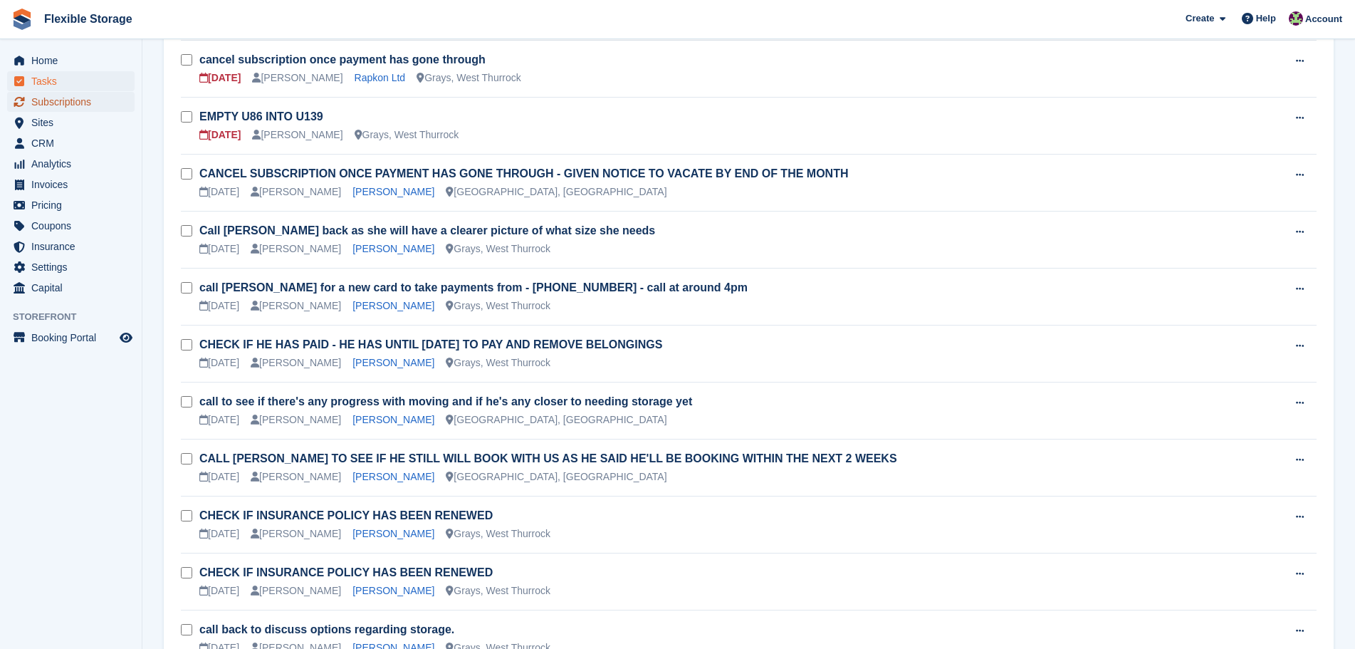
click at [88, 103] on span "Subscriptions" at bounding box center [73, 102] width 85 height 20
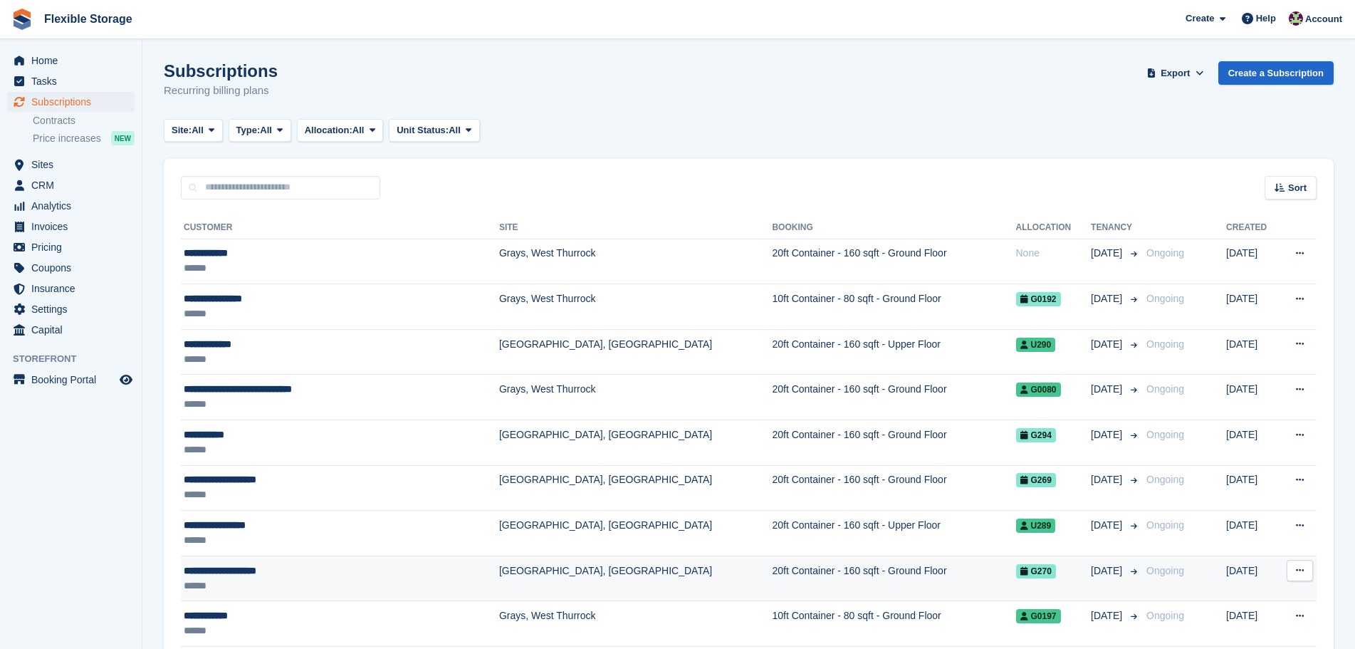
drag, startPoint x: 1083, startPoint y: 71, endPoint x: 1244, endPoint y: 559, distance: 513.5
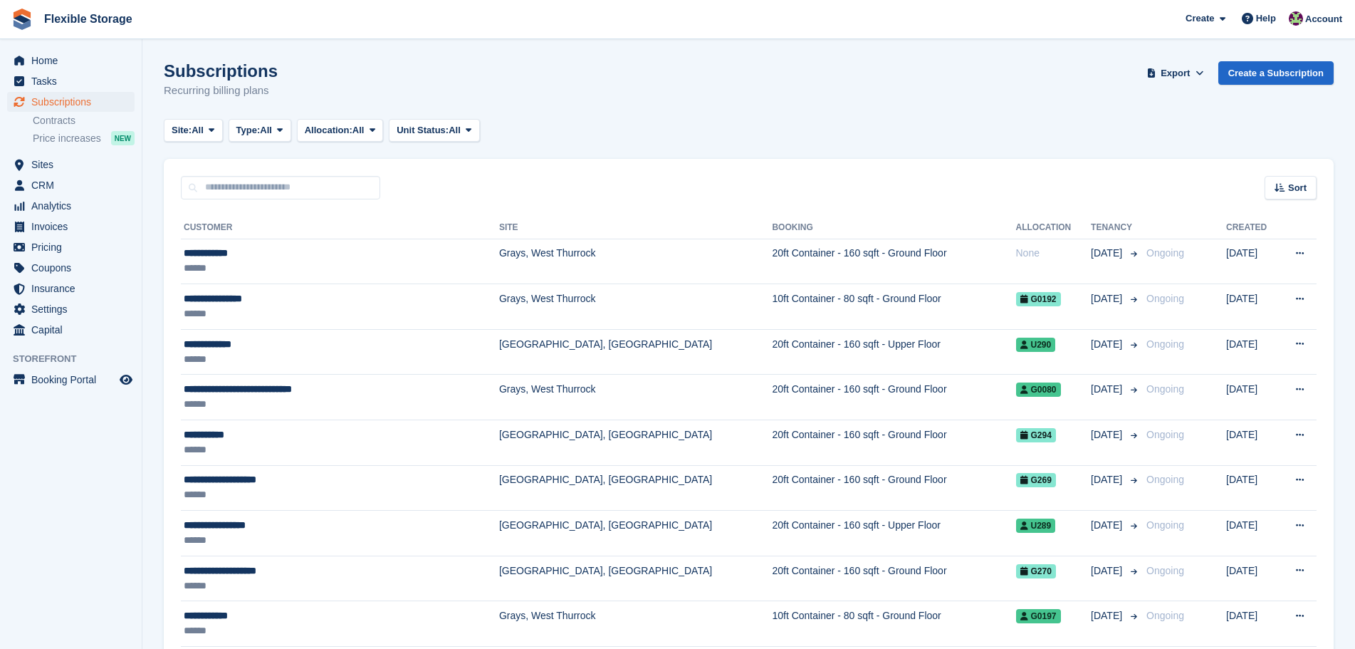
click at [1192, 220] on th at bounding box center [1183, 228] width 85 height 23
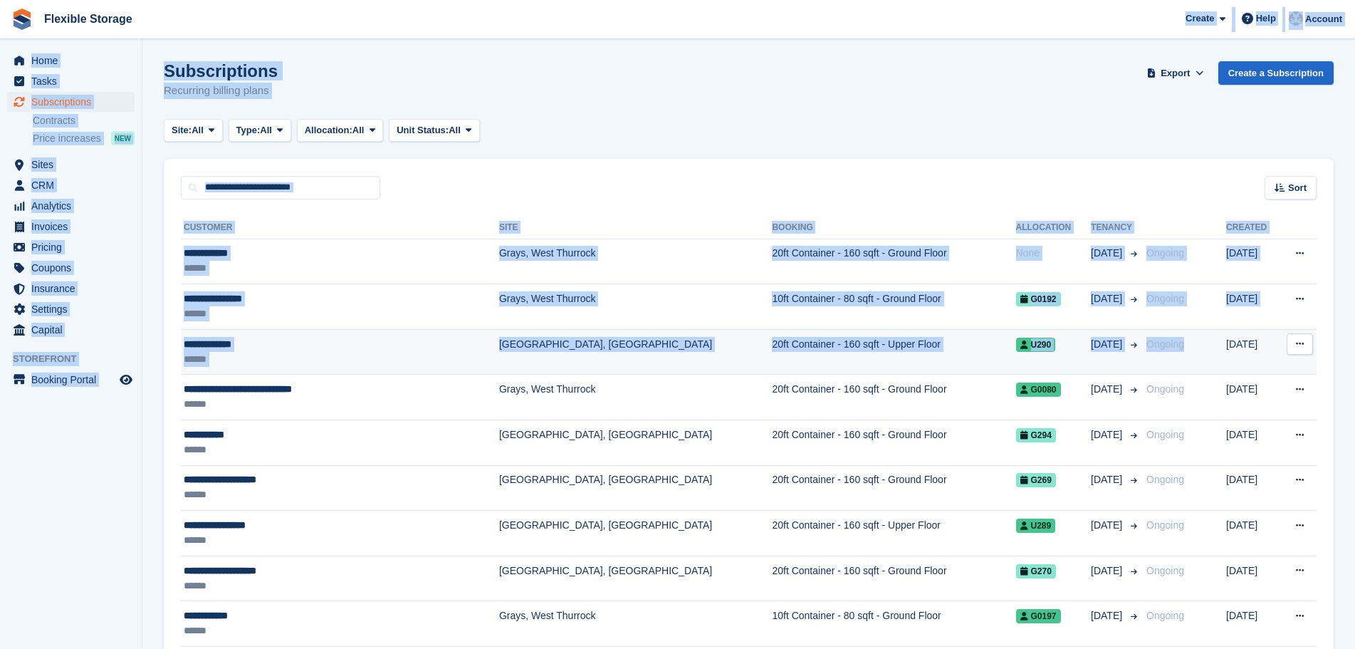
drag, startPoint x: 947, startPoint y: 38, endPoint x: 1206, endPoint y: 370, distance: 421.7
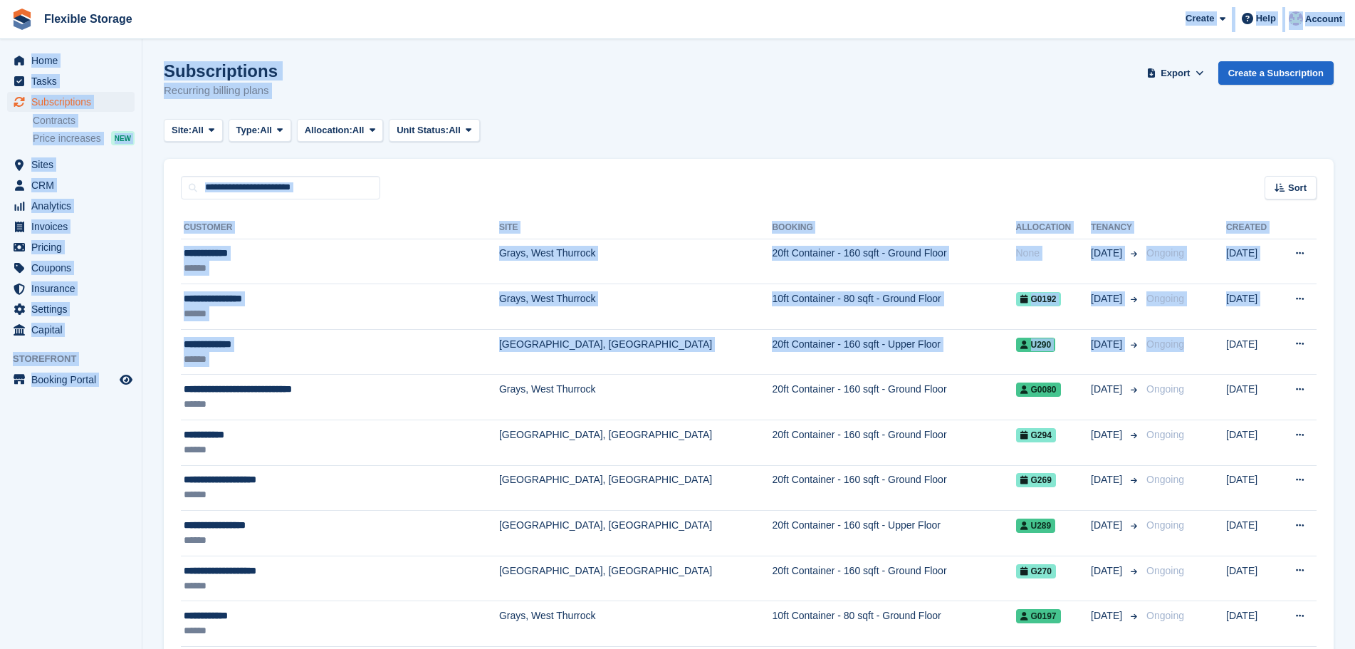
click at [1177, 140] on div "Site: All All Grays, West Thurrock Aveley, Essex Chelmsford, Essex Type: All Al…" at bounding box center [749, 131] width 1170 height 24
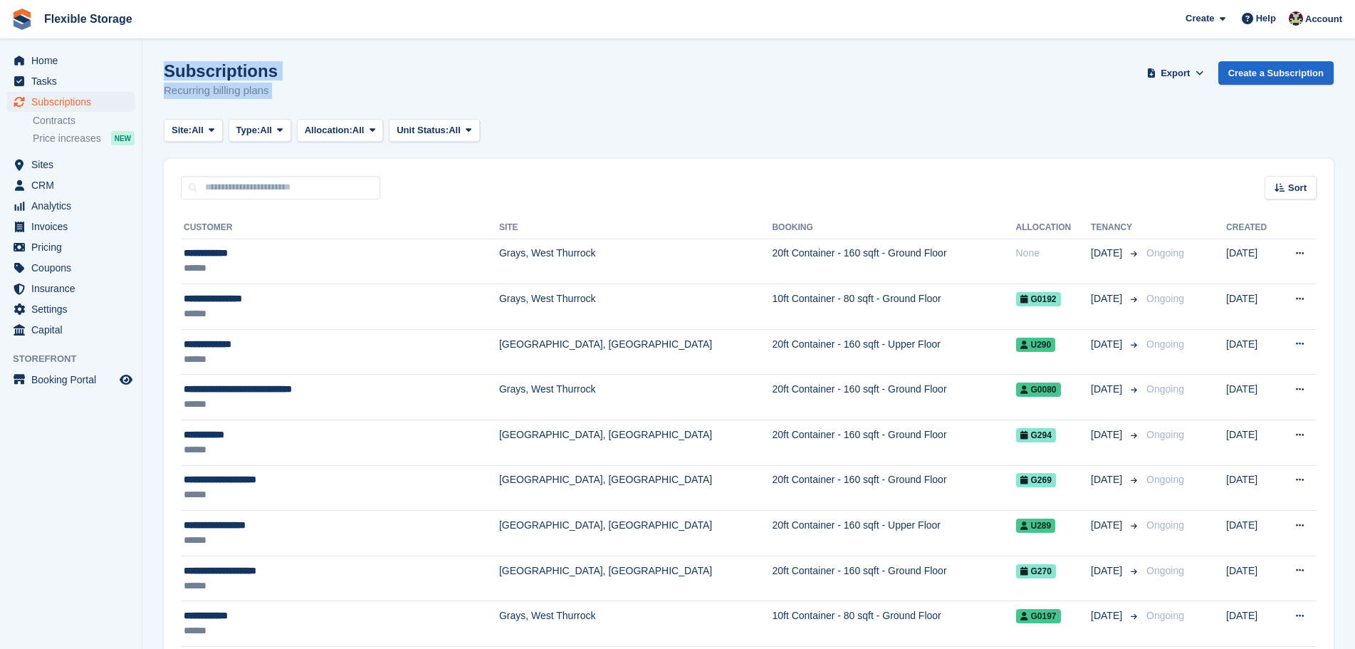
drag, startPoint x: 429, startPoint y: 120, endPoint x: 838, endPoint y: 136, distance: 409.2
click at [842, 132] on div "Site: All All Grays, West Thurrock Aveley, Essex Chelmsford, Essex Type: All Al…" at bounding box center [749, 131] width 1170 height 24
drag, startPoint x: 444, startPoint y: 101, endPoint x: 140, endPoint y: 56, distance: 307.4
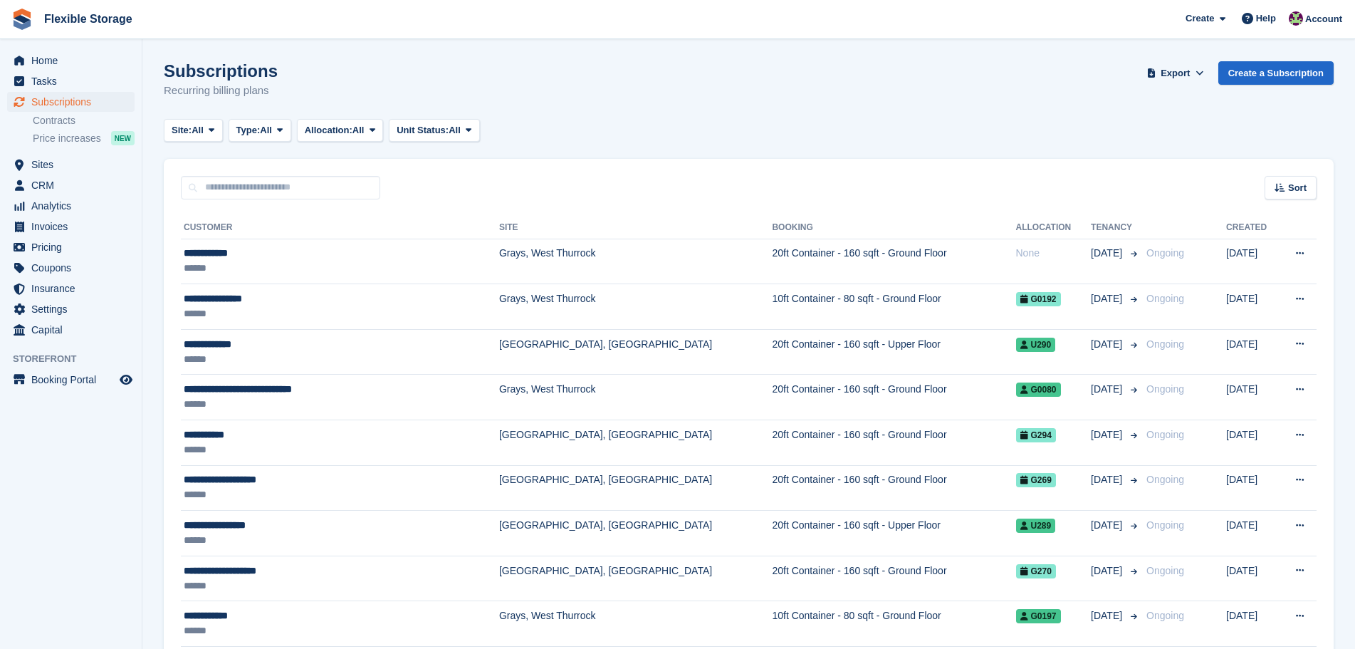
click at [406, 63] on div "Subscriptions Recurring billing plans Export Export Subscriptions Export a CSV …" at bounding box center [749, 88] width 1170 height 55
click at [108, 107] on span "Subscriptions" at bounding box center [73, 102] width 85 height 20
drag, startPoint x: 163, startPoint y: 74, endPoint x: 435, endPoint y: 96, distance: 273.0
click at [436, 96] on div "Subscriptions Recurring billing plans Export Export Subscriptions Export a CSV …" at bounding box center [749, 88] width 1170 height 55
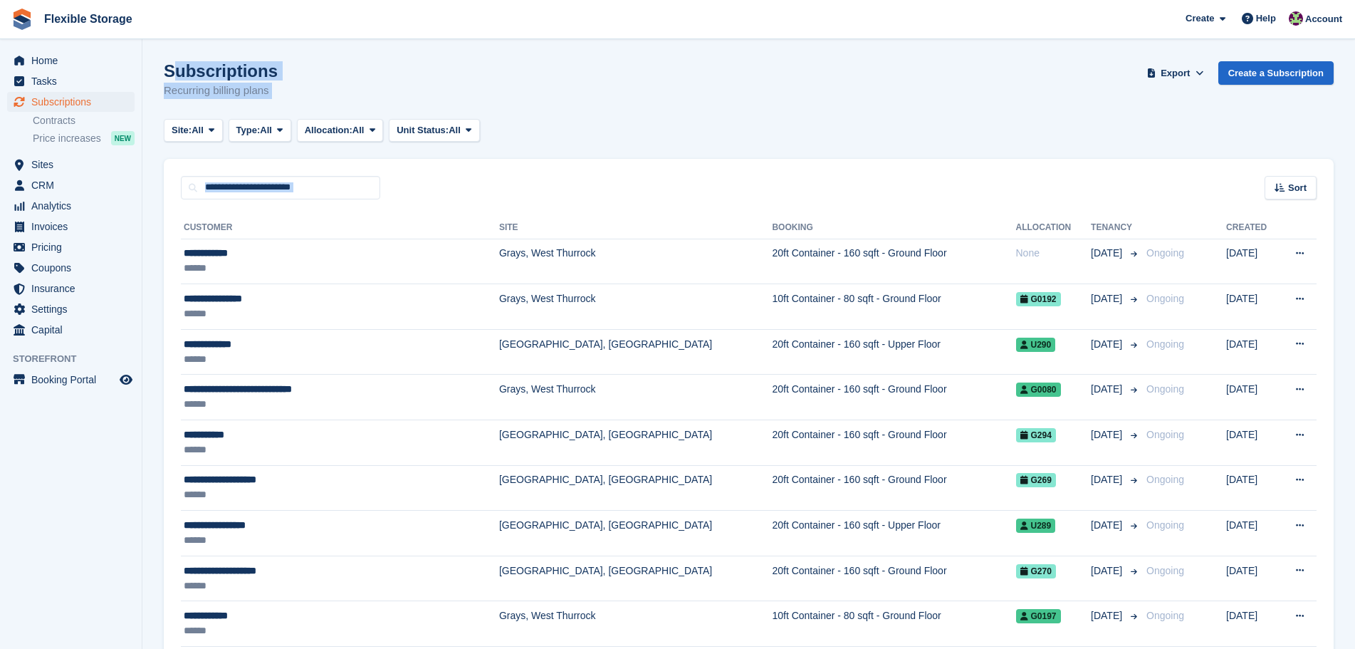
drag, startPoint x: 486, startPoint y: 108, endPoint x: 1360, endPoint y: 286, distance: 891.9
click at [1031, 128] on div "Site: All All Grays, West Thurrock Aveley, Essex Chelmsford, Essex Type: All Al…" at bounding box center [749, 131] width 1170 height 24
drag, startPoint x: 276, startPoint y: 103, endPoint x: 393, endPoint y: 118, distance: 117.9
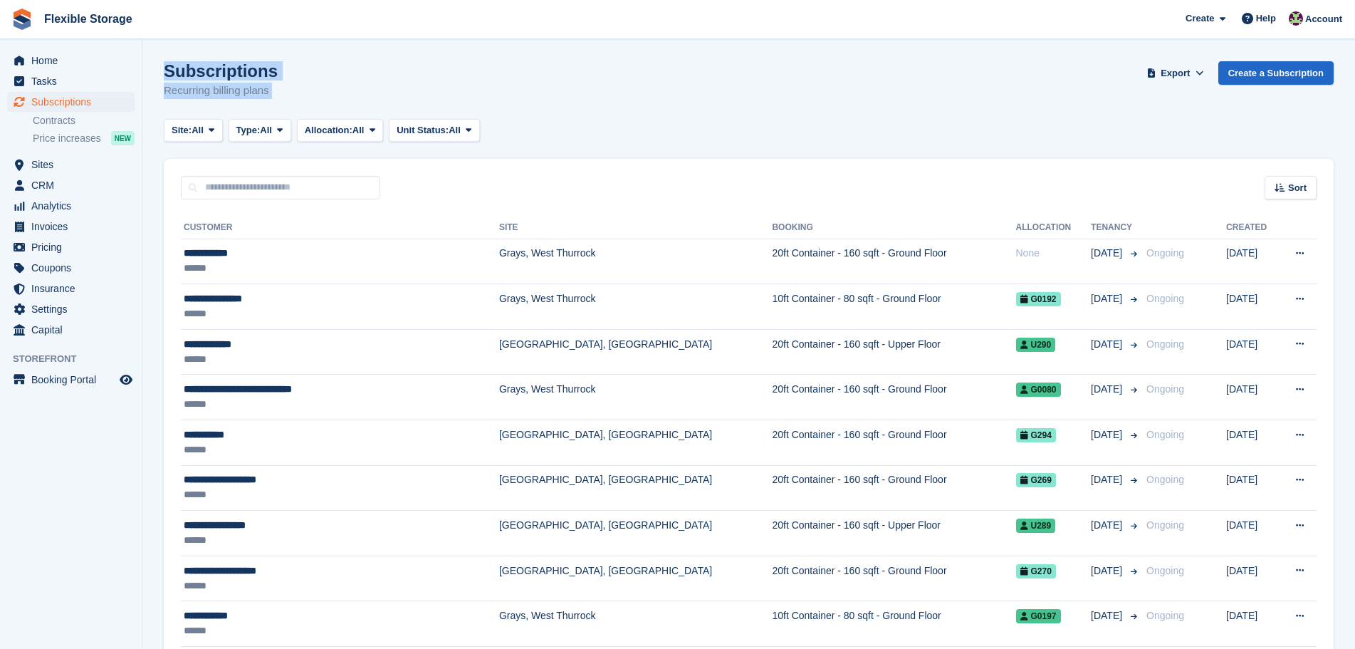
click at [400, 97] on div "Subscriptions Recurring billing plans Export Export Subscriptions Export a CSV …" at bounding box center [749, 88] width 1170 height 55
drag, startPoint x: 327, startPoint y: 95, endPoint x: 150, endPoint y: 80, distance: 178.0
click at [378, 81] on div "Subscriptions Recurring billing plans Export Export Subscriptions Export a CSV …" at bounding box center [749, 88] width 1170 height 55
drag, startPoint x: 159, startPoint y: 67, endPoint x: 365, endPoint y: 103, distance: 208.9
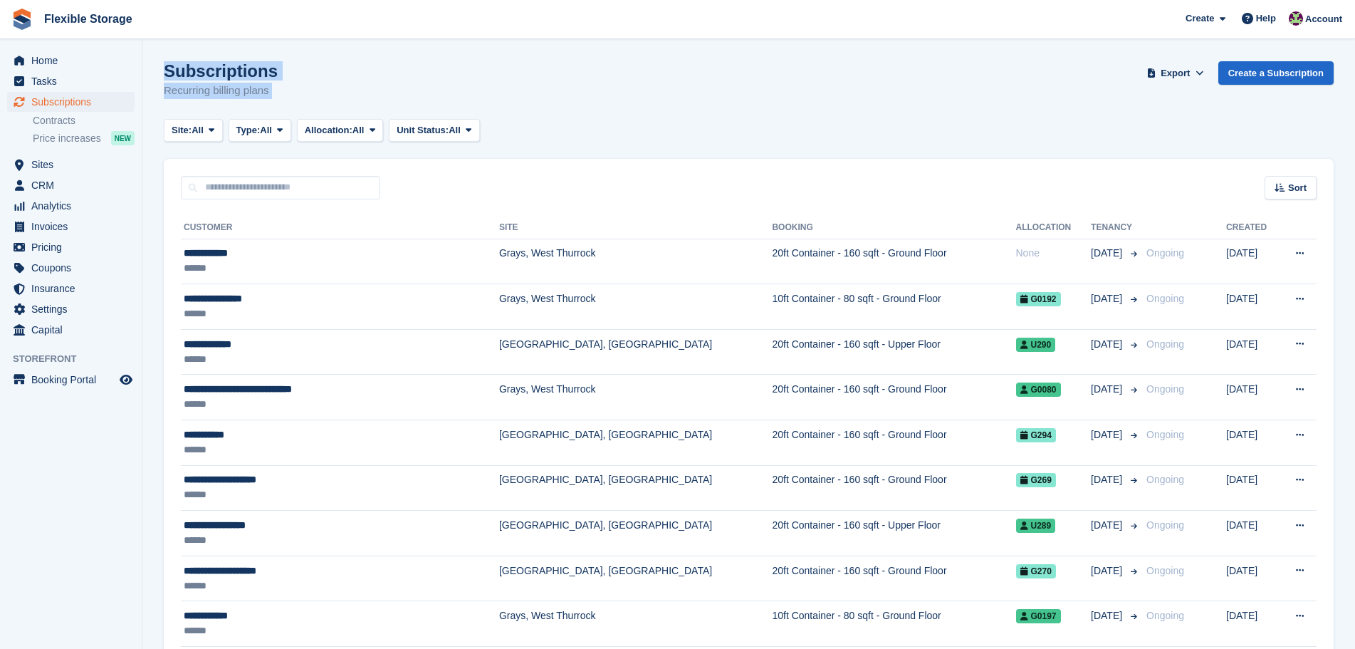
click at [380, 100] on div "Subscriptions Recurring billing plans Export Export Subscriptions Export a CSV …" at bounding box center [749, 88] width 1170 height 55
drag, startPoint x: 159, startPoint y: 64, endPoint x: 367, endPoint y: 98, distance: 210.7
click at [372, 95] on div "Subscriptions Recurring billing plans Export Export Subscriptions Export a CSV …" at bounding box center [749, 88] width 1170 height 55
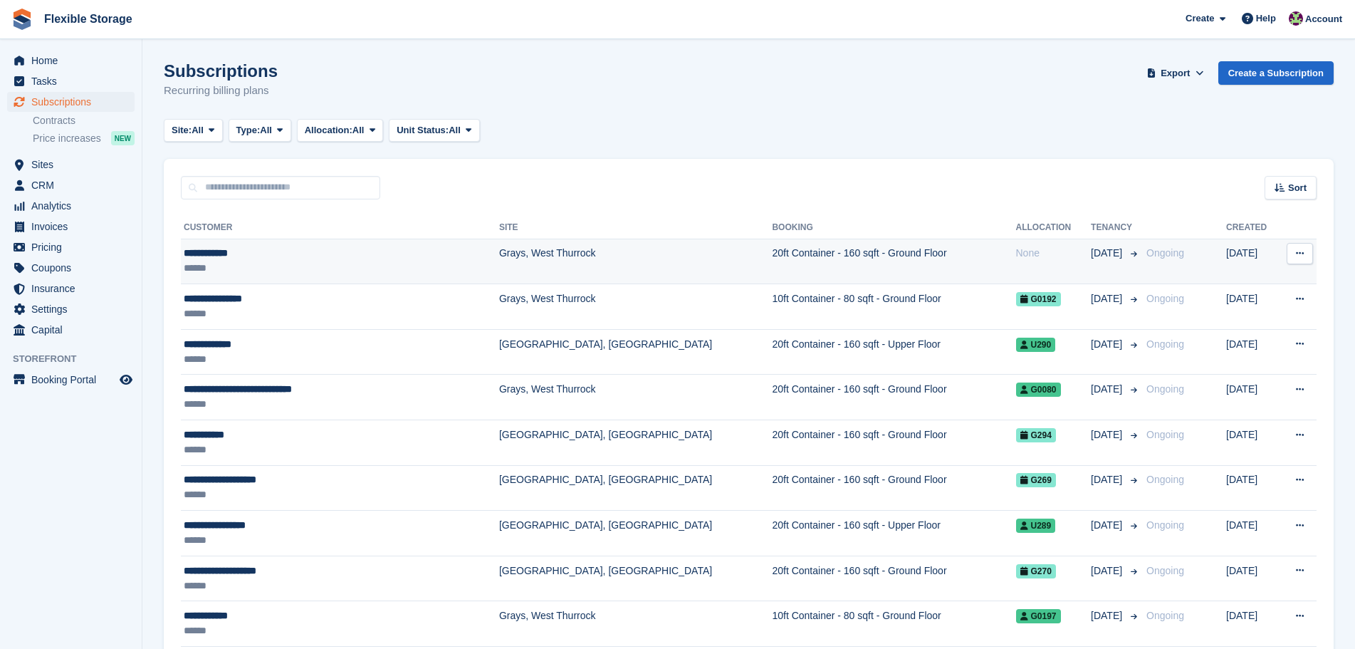
click at [772, 264] on td "20ft Container - 160 sqft - Ground Floor" at bounding box center [894, 262] width 244 height 46
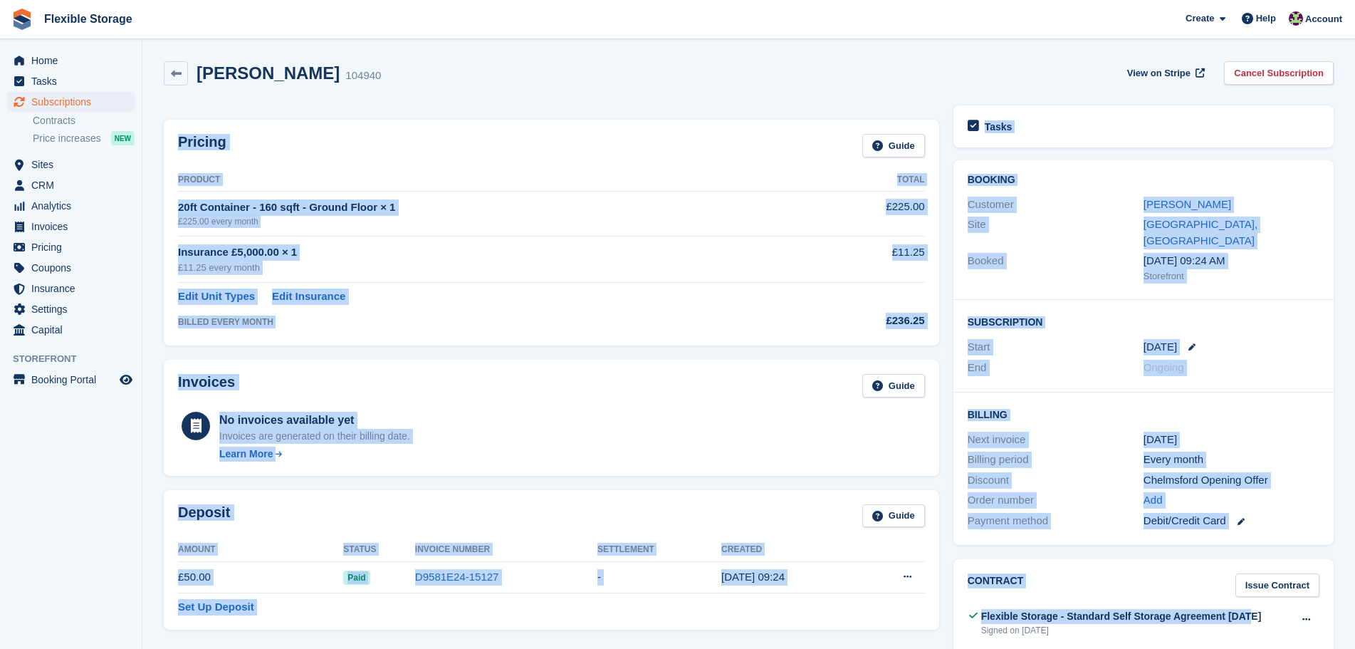
drag, startPoint x: 985, startPoint y: 93, endPoint x: 1246, endPoint y: 581, distance: 554.1
click at [1239, 587] on div "David Andrew Bignell 104940 View on Stripe Cancel Subscription Pricing Guide Pr…" at bounding box center [749, 470] width 1170 height 833
click at [1307, 472] on div "Chelmsford Opening Offer" at bounding box center [1232, 480] width 176 height 16
drag, startPoint x: 1304, startPoint y: 501, endPoint x: 657, endPoint y: 99, distance: 762.3
click at [657, 100] on div "Pricing Guide Product Total 20ft Container - 160 sqft - Ground Floor × 1 £225.0…" at bounding box center [749, 492] width 1184 height 788
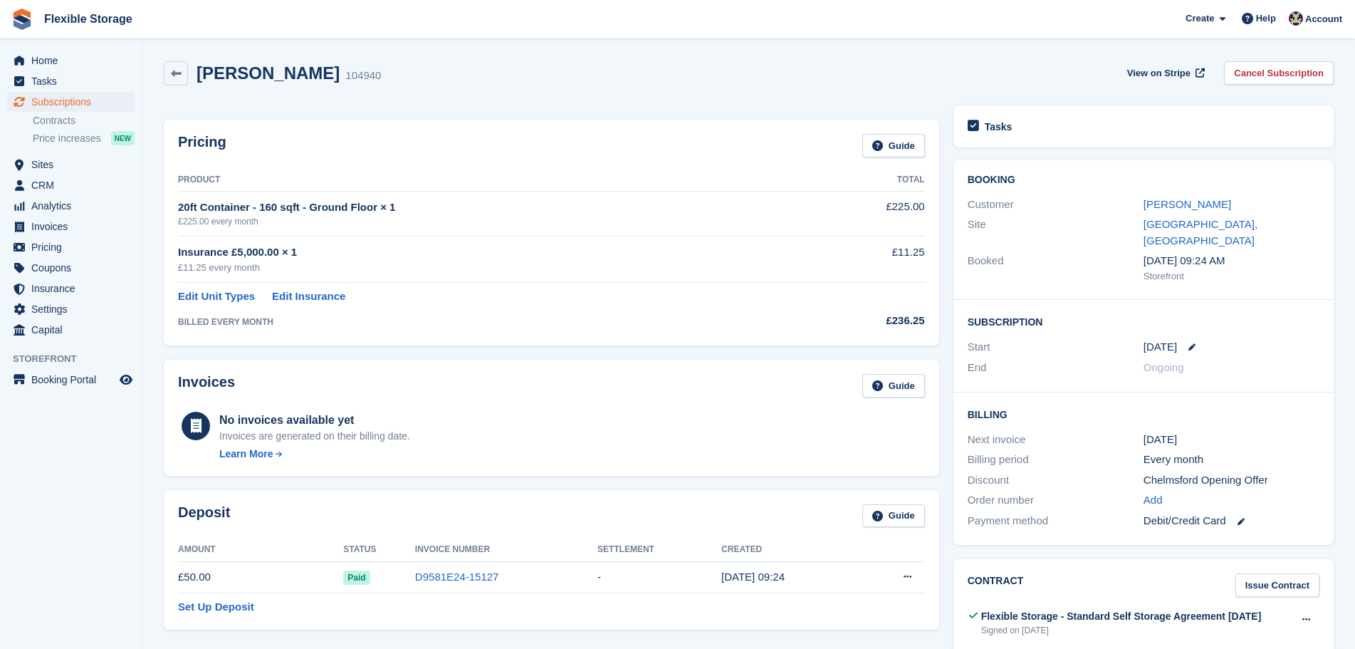
click at [784, 72] on div "David Andrew Bignell 104940 View on Stripe Cancel Subscription" at bounding box center [749, 73] width 1170 height 24
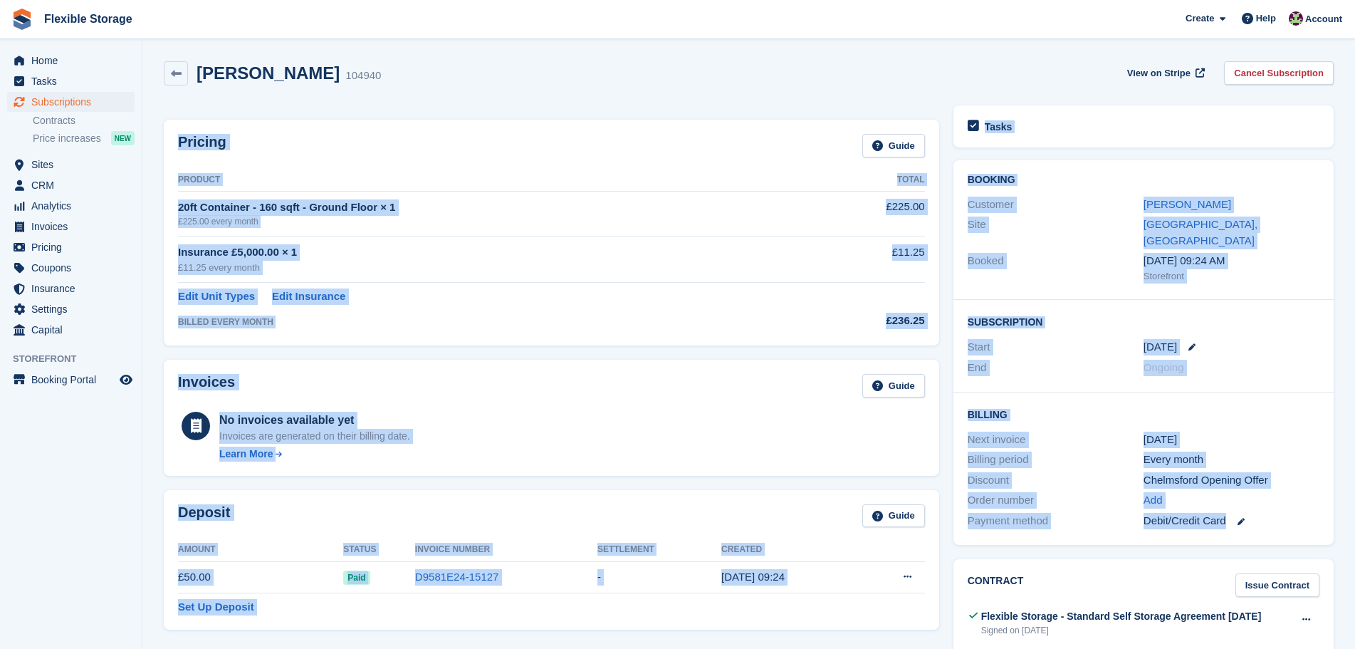
drag, startPoint x: 1041, startPoint y: 48, endPoint x: 1288, endPoint y: 509, distance: 522.9
click at [1288, 509] on section "David Andrew Bignell 104940 View on Stripe Cancel Subscription Pricing Guide Pr…" at bounding box center [748, 450] width 1213 height 900
click at [1288, 513] on div "Debit/Credit Card" at bounding box center [1232, 521] width 176 height 16
drag, startPoint x: 1303, startPoint y: 508, endPoint x: 215, endPoint y: 73, distance: 1171.2
click at [172, 63] on div "David Andrew Bignell 104940 View on Stripe Cancel Subscription Pricing Guide Pr…" at bounding box center [749, 470] width 1170 height 833
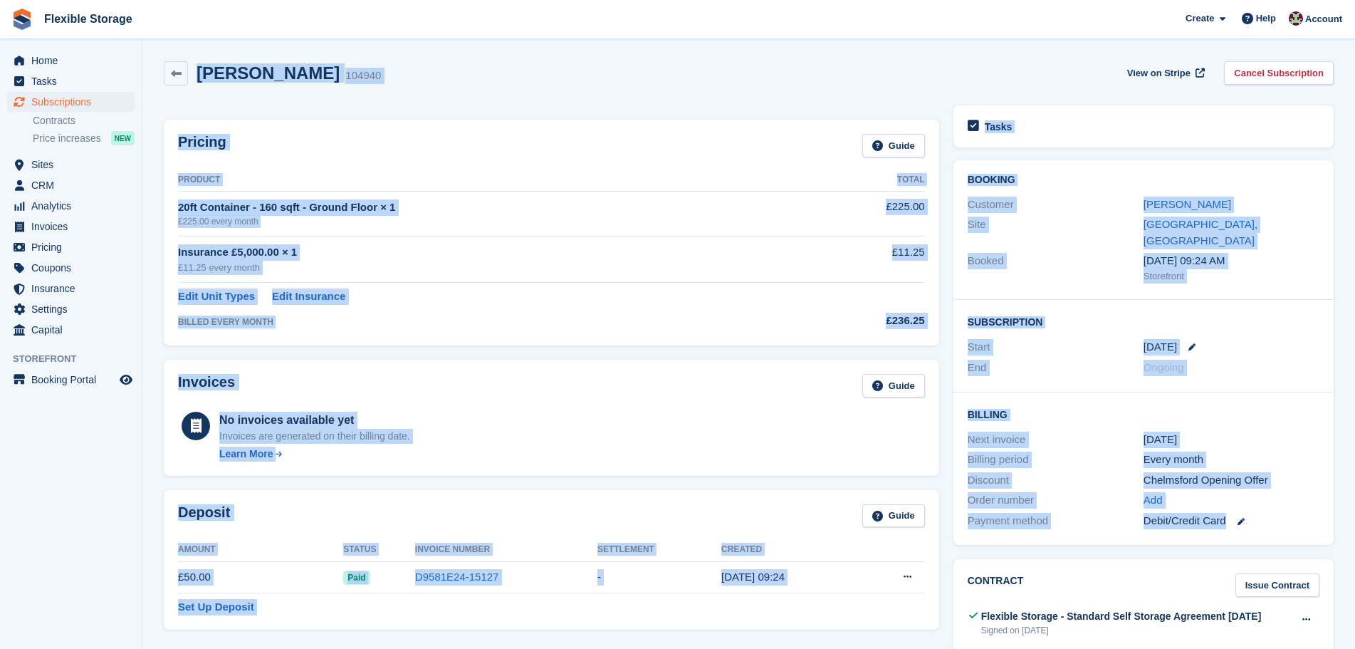
click at [239, 78] on h2 "David Andrew Bignell" at bounding box center [268, 72] width 143 height 19
drag, startPoint x: 201, startPoint y: 73, endPoint x: 1346, endPoint y: 514, distance: 1227.5
click at [1346, 514] on section "David Andrew Bignell 104940 View on Stripe Cancel Subscription Pricing Guide Pr…" at bounding box center [748, 450] width 1213 height 900
click at [1302, 513] on div "Debit/Credit Card" at bounding box center [1232, 521] width 176 height 16
drag, startPoint x: 1304, startPoint y: 513, endPoint x: 196, endPoint y: 85, distance: 1188.1
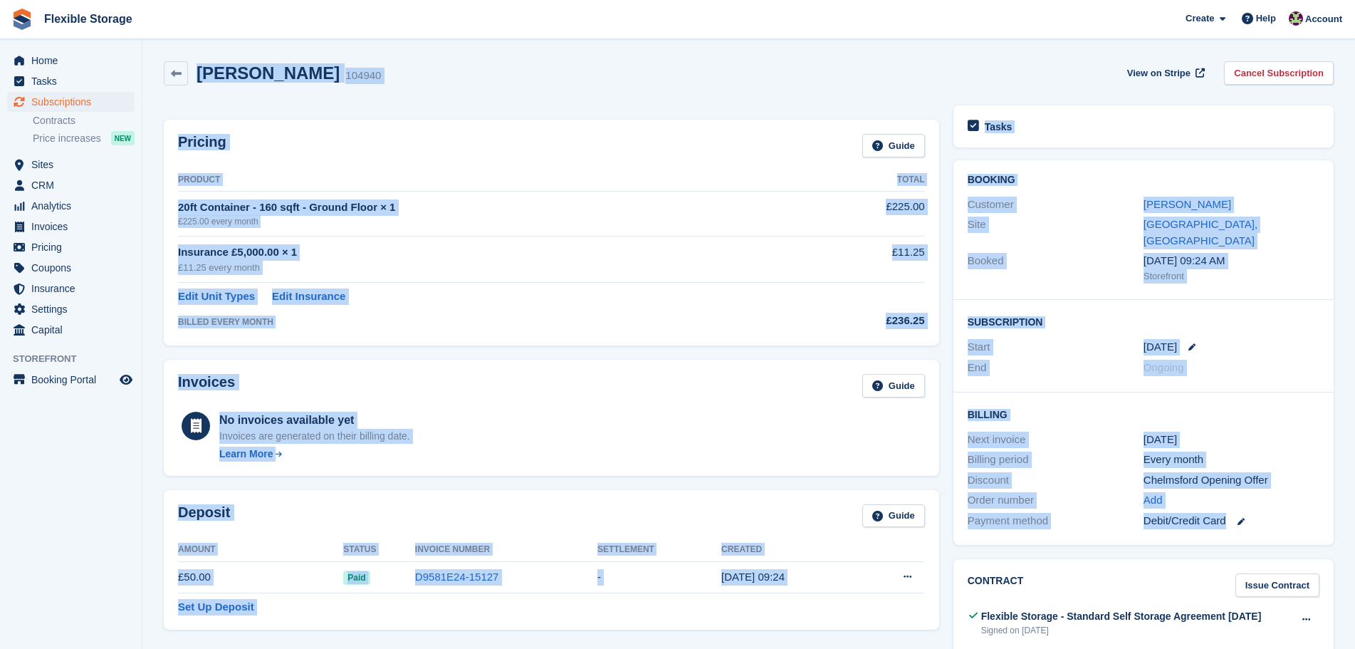
click at [196, 85] on div "David Andrew Bignell 104940 View on Stripe Cancel Subscription Pricing Guide Pr…" at bounding box center [749, 470] width 1170 height 833
click at [221, 78] on h2 "David Andrew Bignell" at bounding box center [268, 72] width 143 height 19
drag, startPoint x: 199, startPoint y: 74, endPoint x: 1296, endPoint y: 496, distance: 1174.5
click at [1300, 501] on div "David Andrew Bignell 104940 View on Stripe Cancel Subscription Pricing Guide Pr…" at bounding box center [749, 470] width 1170 height 833
click at [1294, 511] on div "Payment method Debit/Credit Card" at bounding box center [1144, 521] width 352 height 21
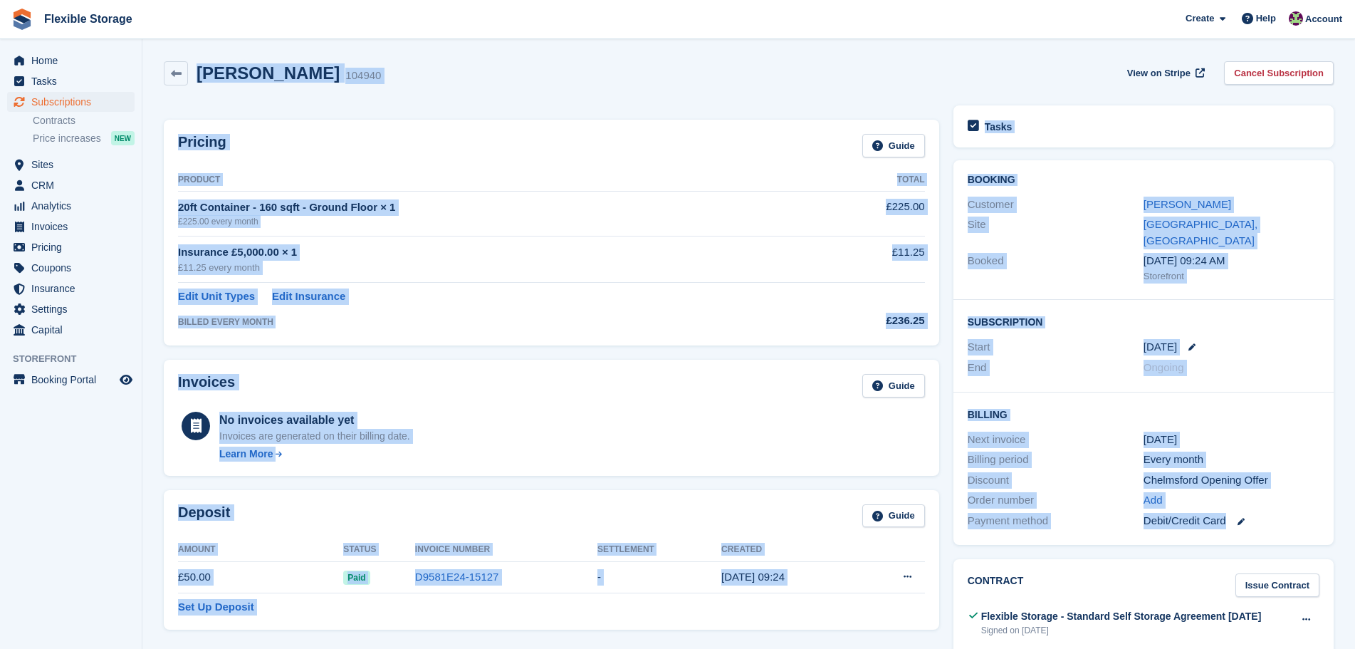
click at [1280, 513] on div "Debit/Credit Card" at bounding box center [1232, 521] width 176 height 16
drag, startPoint x: 829, startPoint y: 256, endPoint x: 291, endPoint y: 80, distance: 566.0
click at [284, 83] on div "David Andrew Bignell 104940 View on Stripe Cancel Subscription Pricing Guide Pr…" at bounding box center [749, 470] width 1170 height 833
click at [734, 90] on div "David Andrew Bignell 104940 View on Stripe Cancel Subscription" at bounding box center [749, 76] width 1184 height 44
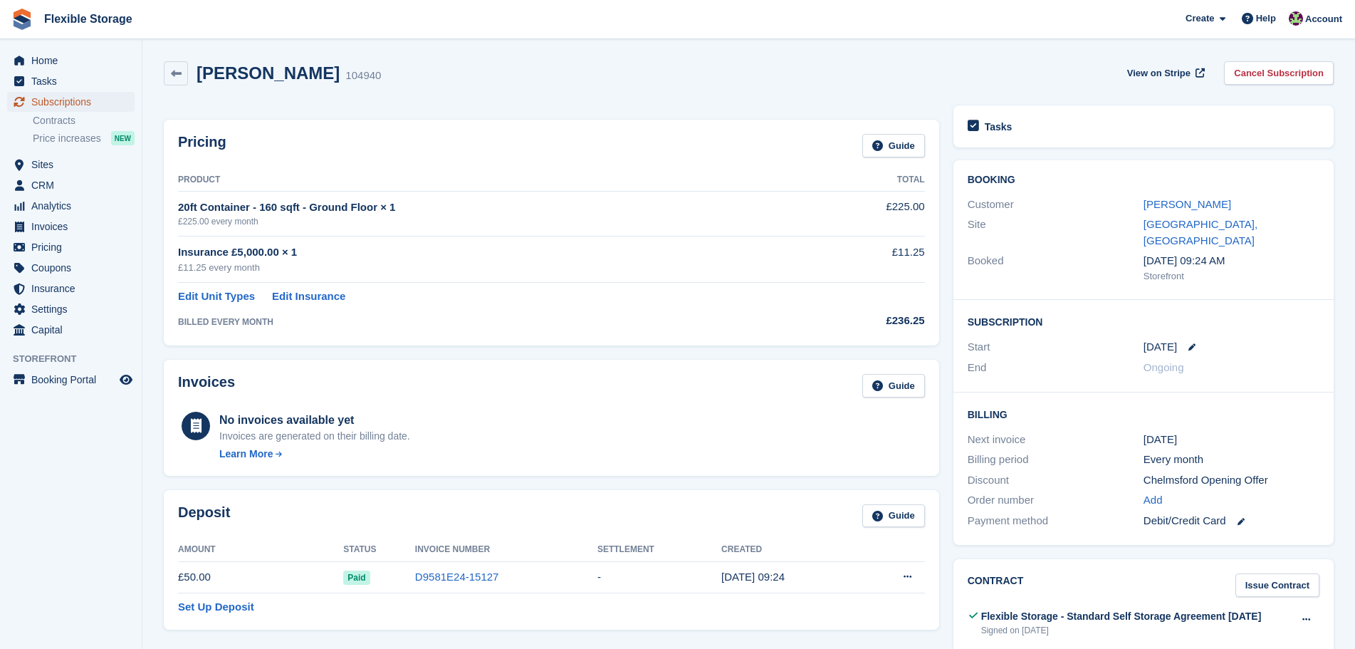
click at [91, 102] on span "Subscriptions" at bounding box center [73, 102] width 85 height 20
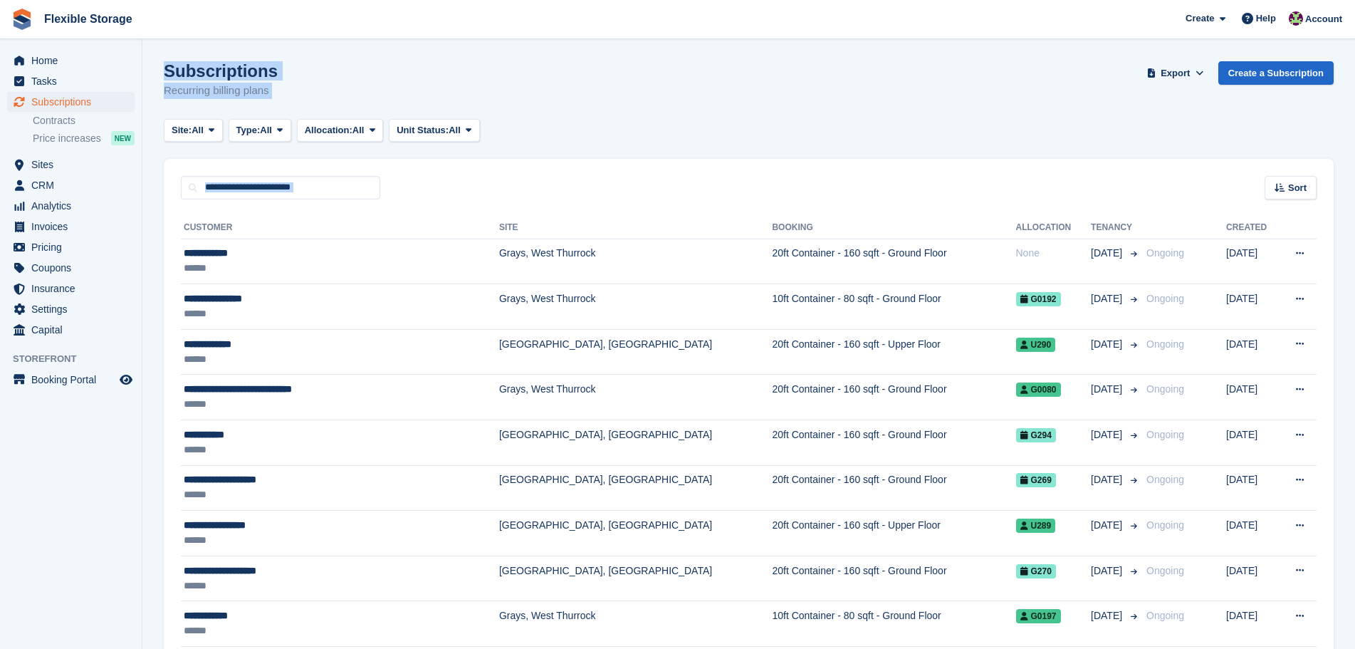
drag, startPoint x: 163, startPoint y: 65, endPoint x: 1330, endPoint y: 474, distance: 1236.2
click at [1355, 642] on html "Flexible Storage Create Subscription Invoice Contact Deal Discount Page Help Ch…" at bounding box center [677, 324] width 1355 height 649
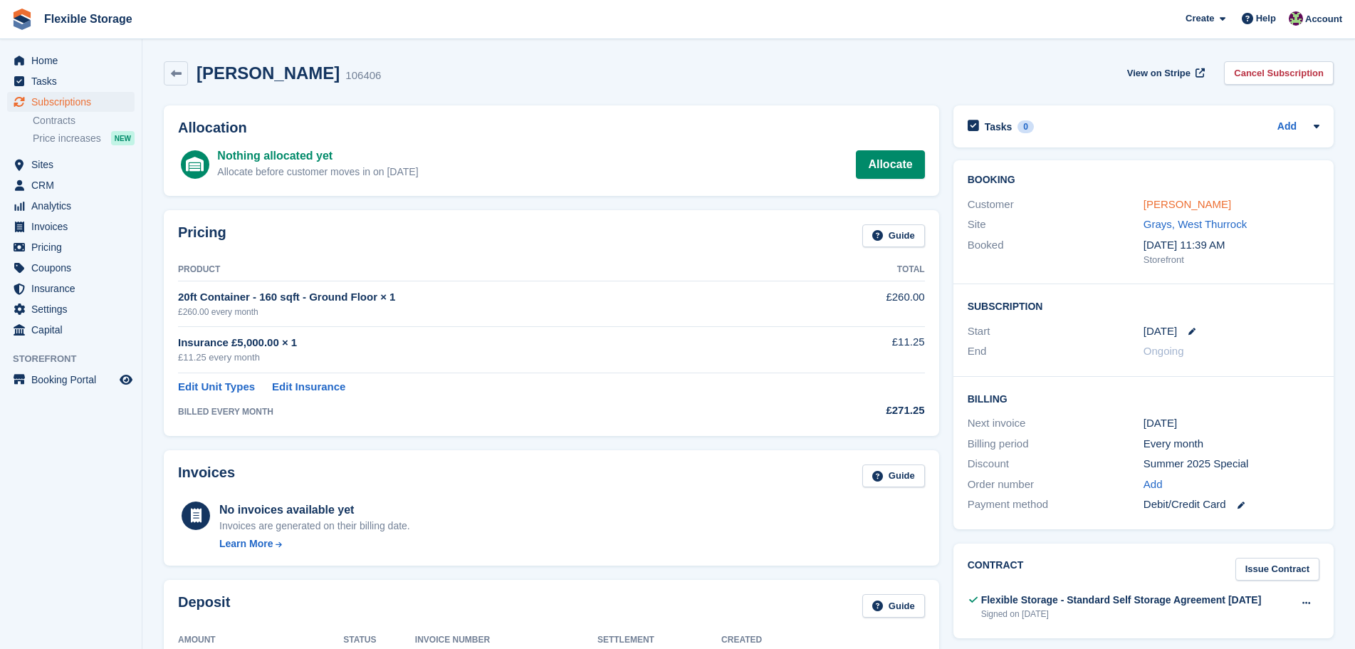
click at [1159, 202] on link "[PERSON_NAME]" at bounding box center [1188, 204] width 88 height 12
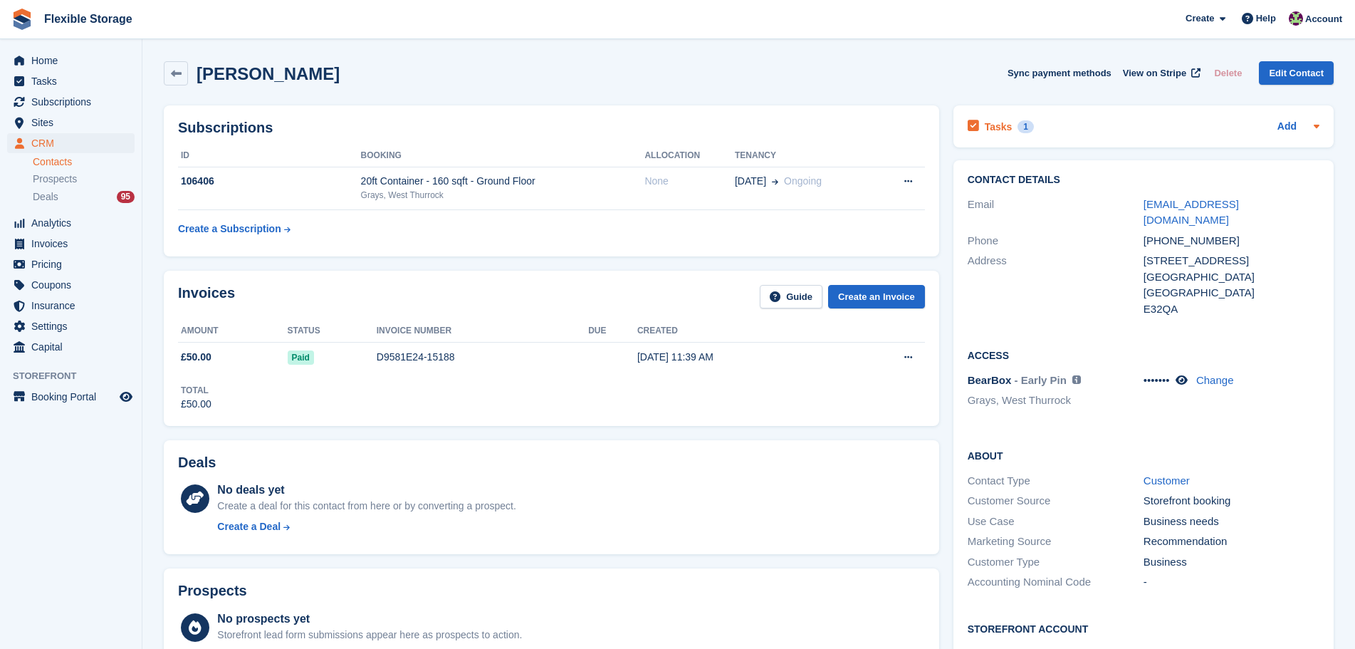
click at [1181, 118] on div "Tasks 1 Add" at bounding box center [1144, 126] width 352 height 19
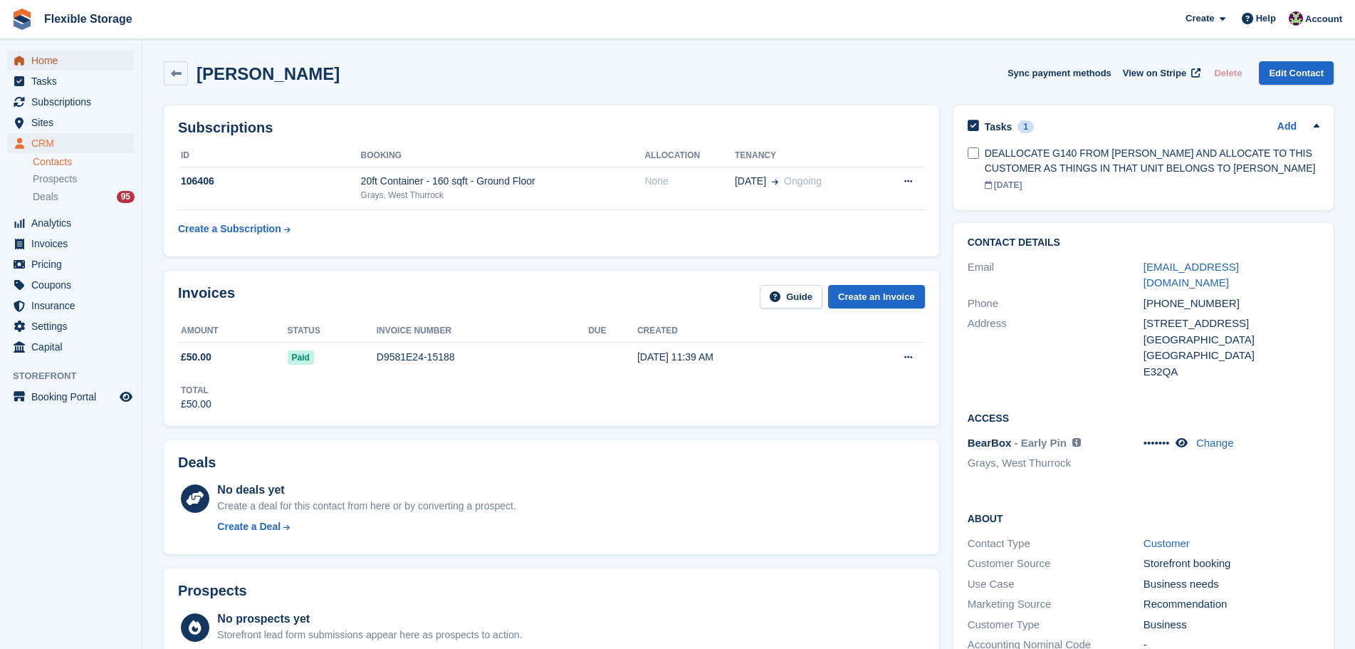
click at [85, 66] on span "Home" at bounding box center [73, 61] width 85 height 20
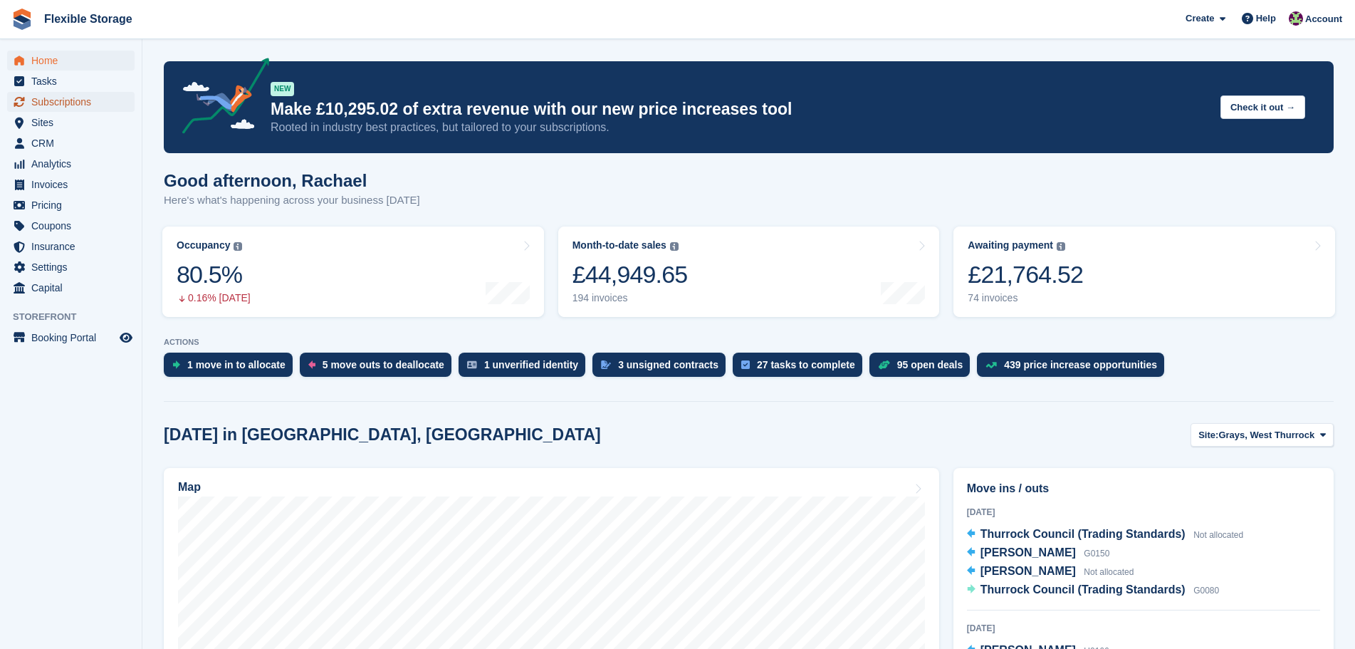
click at [86, 107] on span "Subscriptions" at bounding box center [73, 102] width 85 height 20
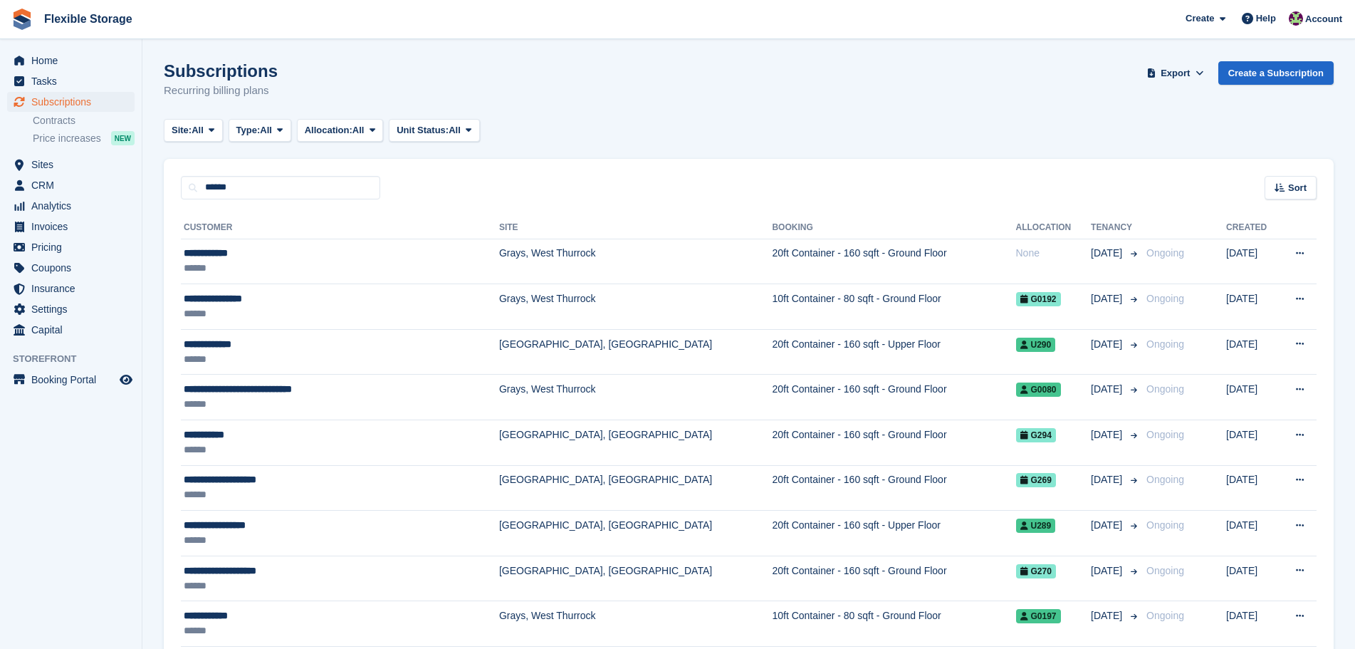
type input "******"
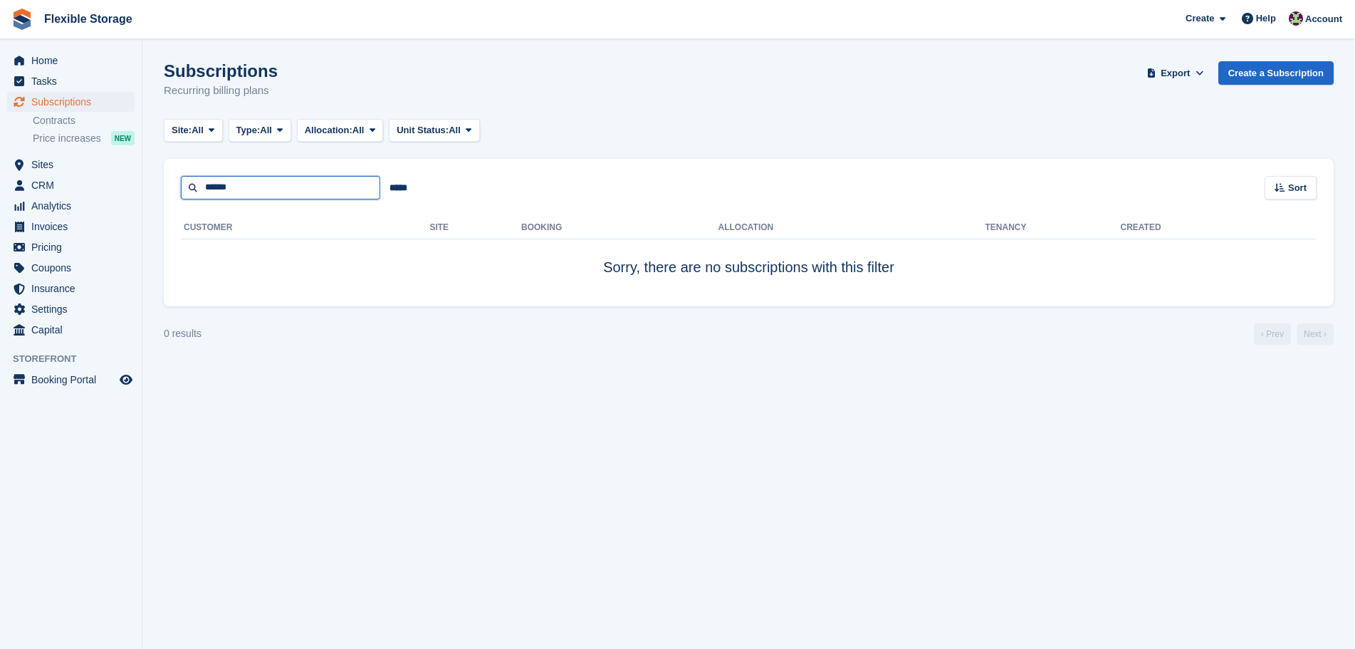
click at [301, 187] on input "******" at bounding box center [280, 188] width 199 height 24
type input "*****"
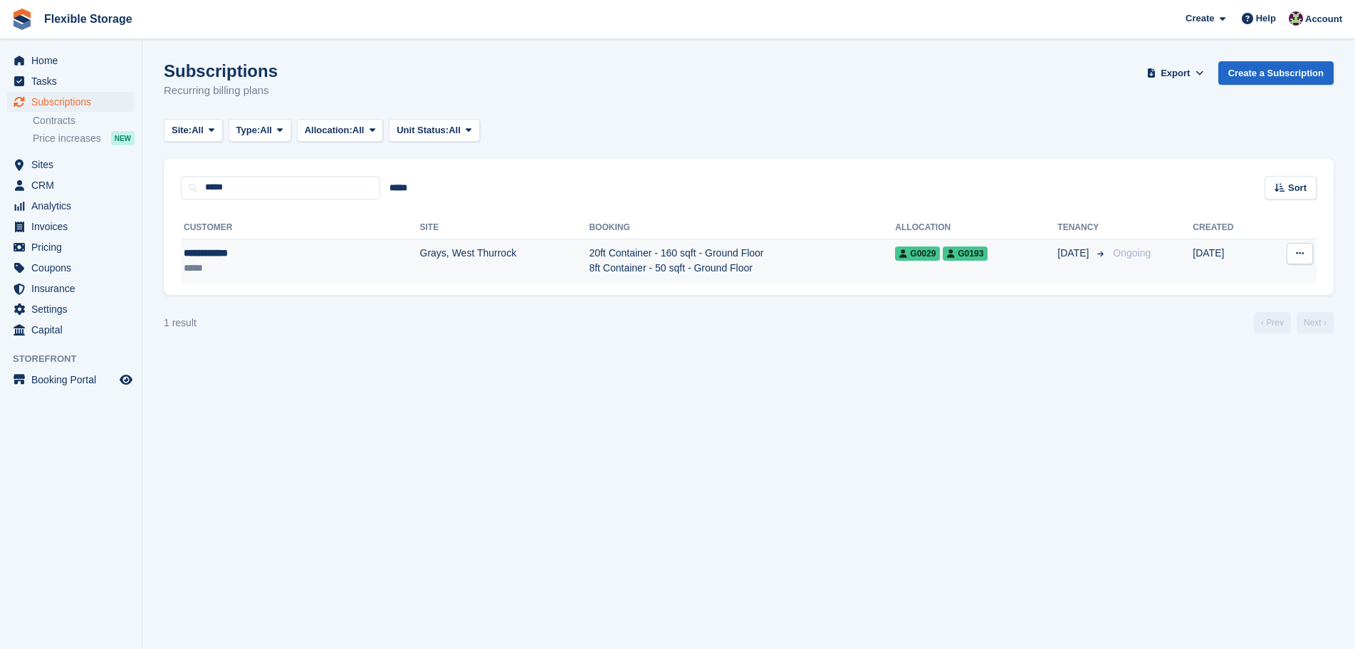
click at [480, 255] on td "Grays, West Thurrock" at bounding box center [505, 261] width 170 height 45
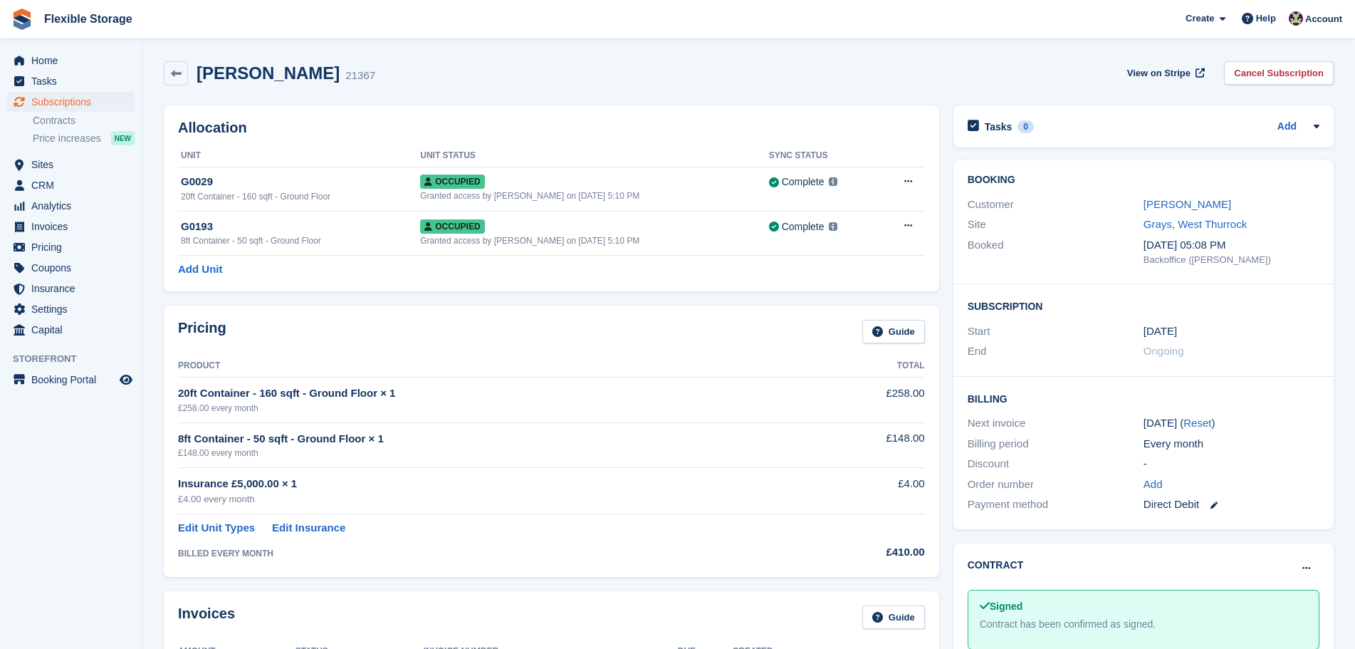
click at [1192, 197] on div "[PERSON_NAME]" at bounding box center [1232, 205] width 176 height 16
click at [1192, 198] on link "[PERSON_NAME]" at bounding box center [1188, 204] width 88 height 12
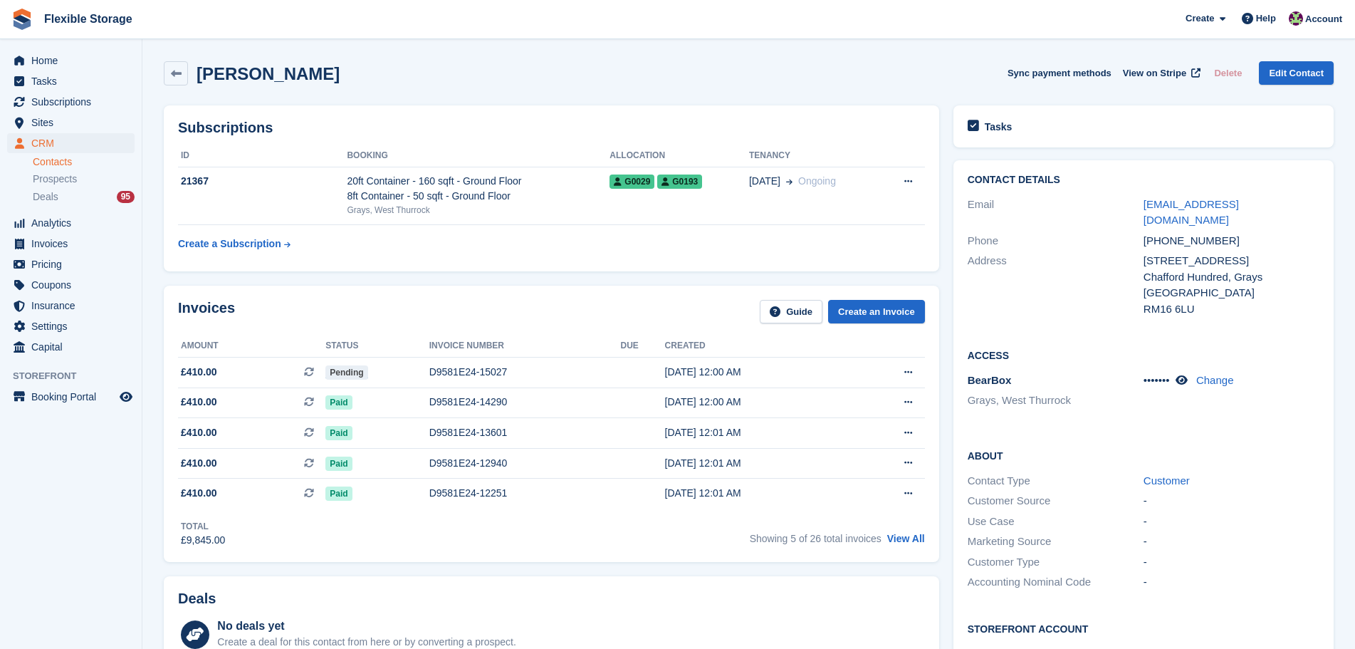
scroll to position [238, 0]
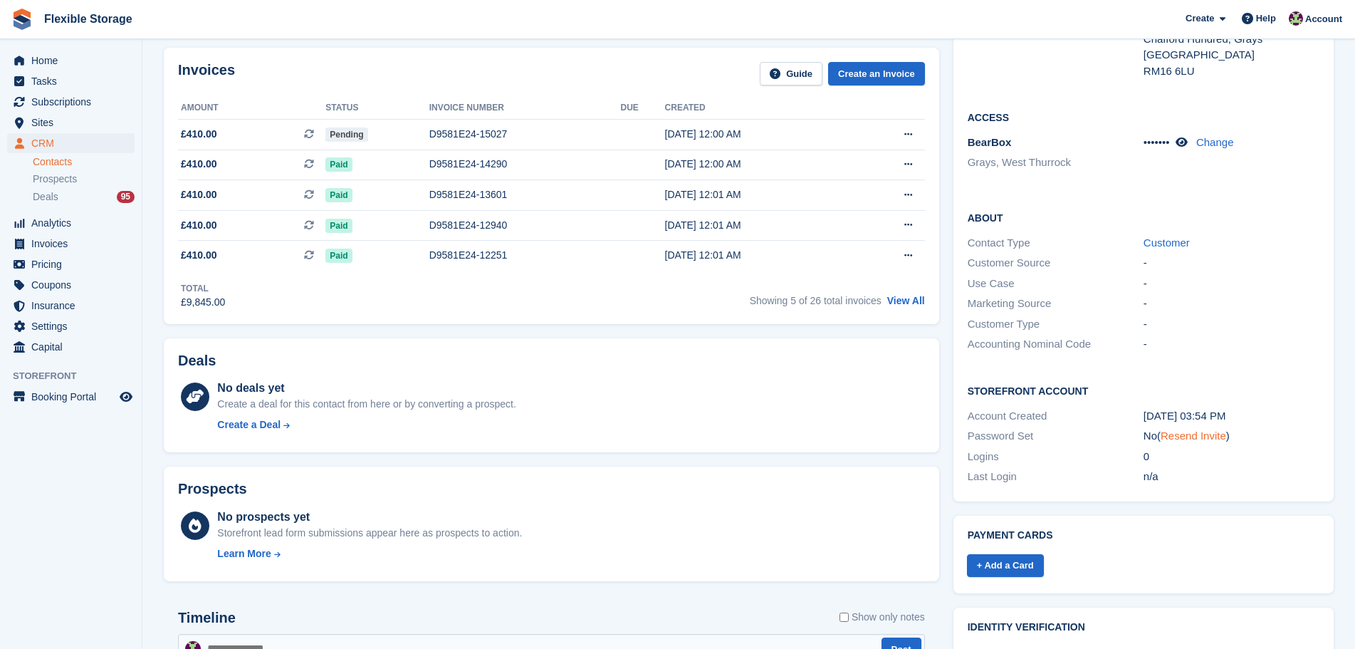
click at [1173, 429] on link "Resend Invite" at bounding box center [1194, 435] width 66 height 12
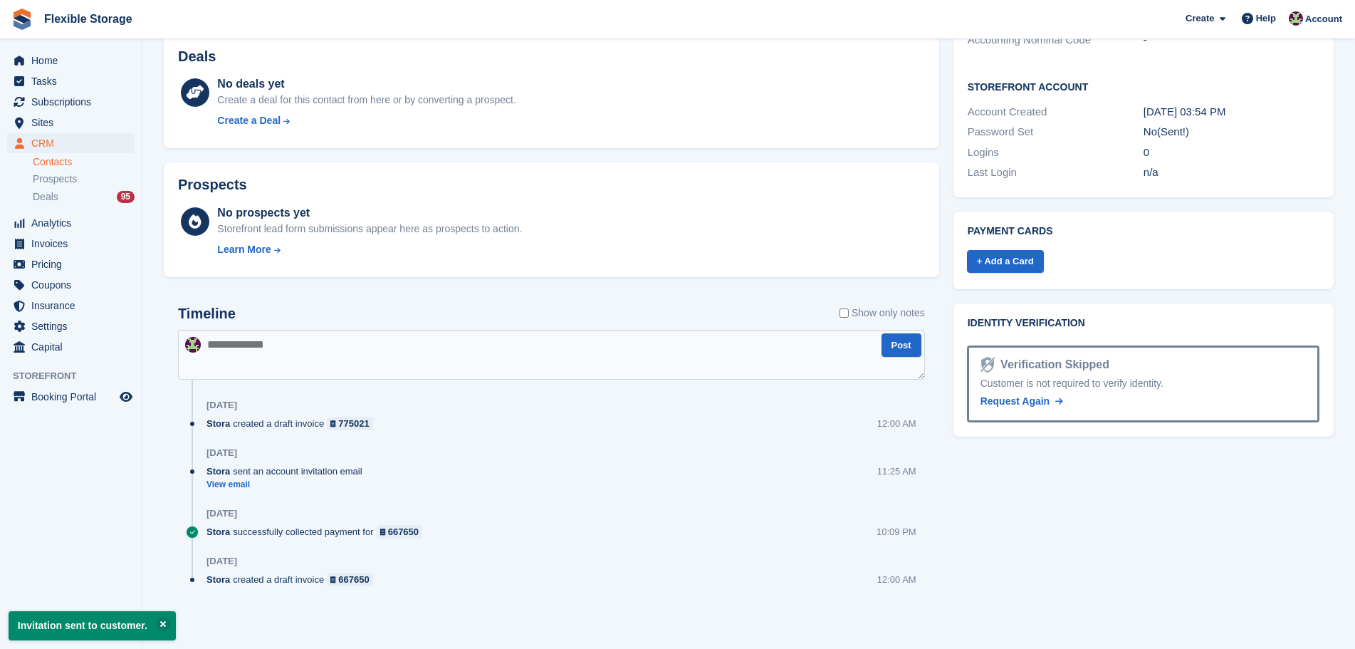
scroll to position [0, 0]
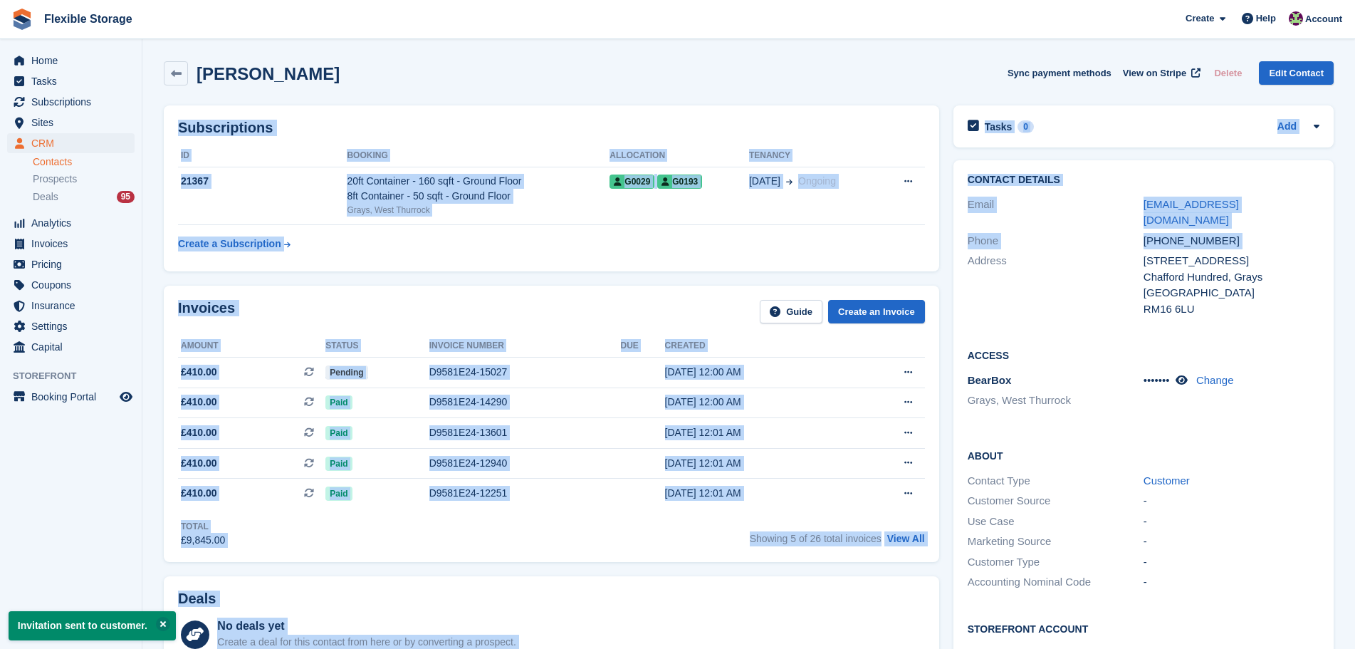
drag, startPoint x: 898, startPoint y: 123, endPoint x: 1034, endPoint y: 528, distance: 426.8
click at [1024, 516] on div "[PERSON_NAME] Sync payment methods View on Stripe Delete Edit Contact Subscript…" at bounding box center [749, 616] width 1170 height 1124
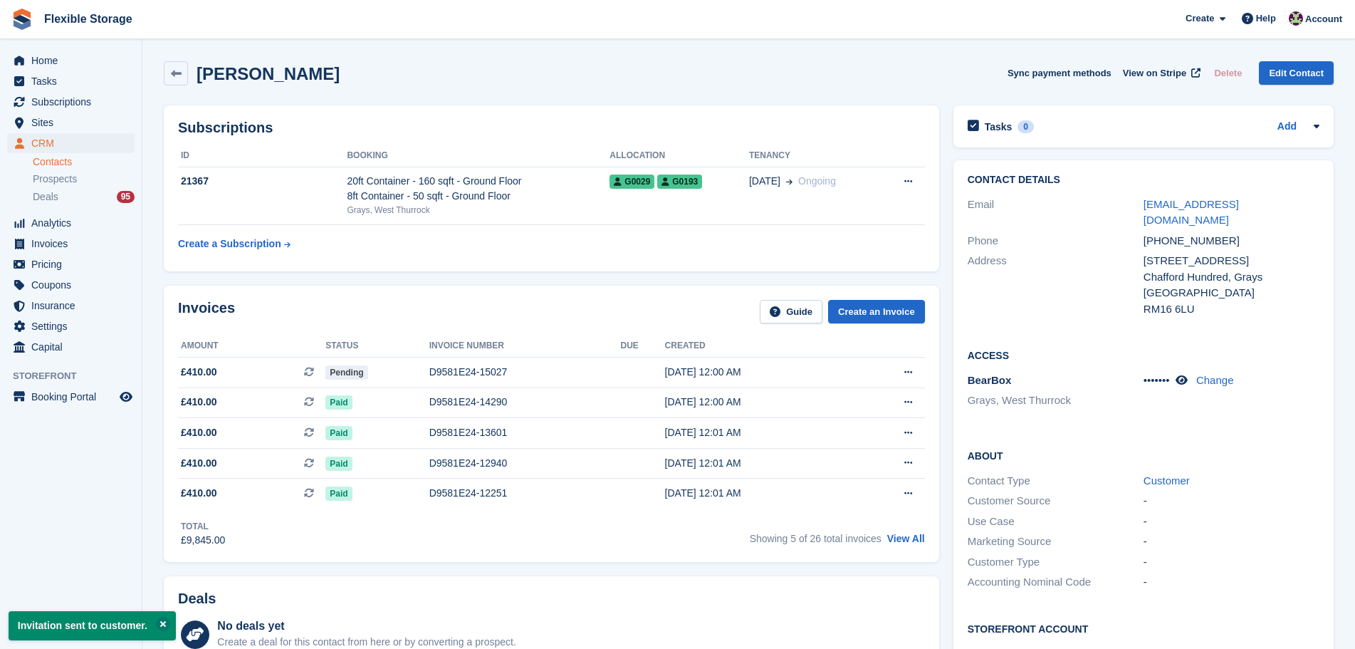
click at [1204, 533] on div "-" at bounding box center [1232, 541] width 176 height 16
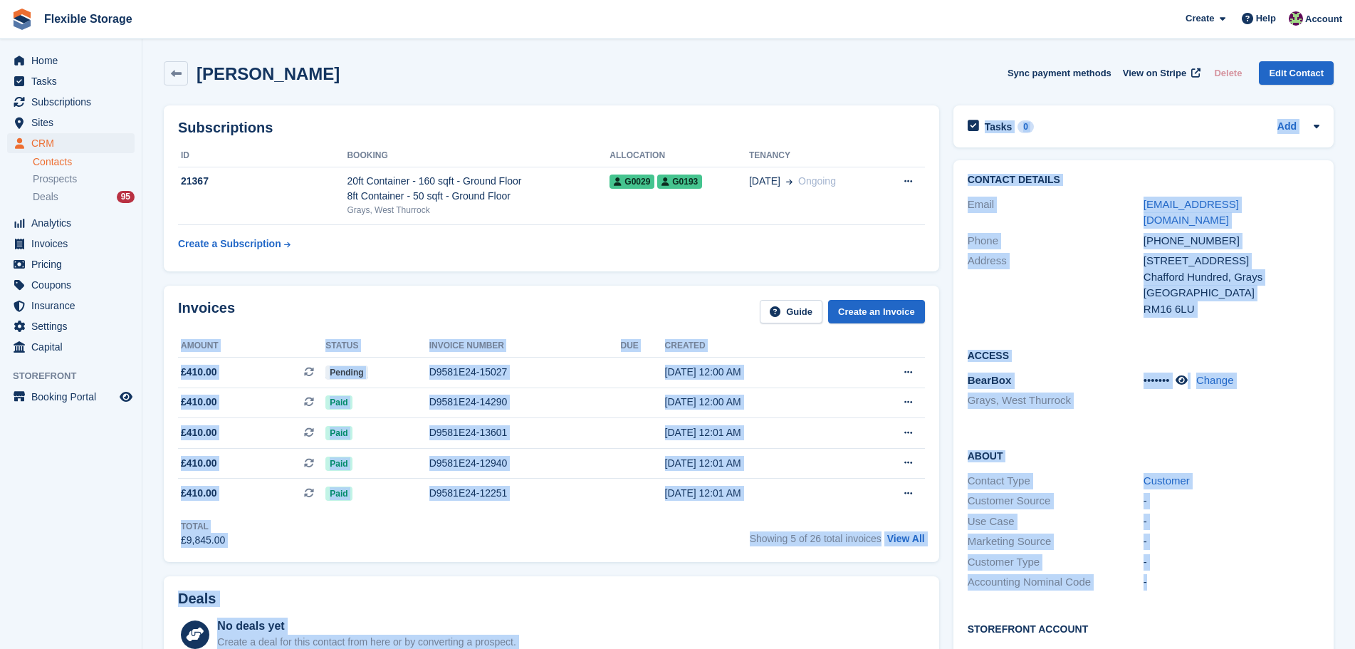
drag, startPoint x: 1227, startPoint y: 576, endPoint x: 562, endPoint y: 306, distance: 717.0
click at [562, 306] on div "Subscriptions ID Booking Allocation Tenancy 21367 20ft Container - 160 sqft - G…" at bounding box center [749, 638] width 1184 height 1080
click at [1154, 417] on div "Access BearBox Grays, [GEOGRAPHIC_DATA] ••••••• Change" at bounding box center [1144, 383] width 380 height 100
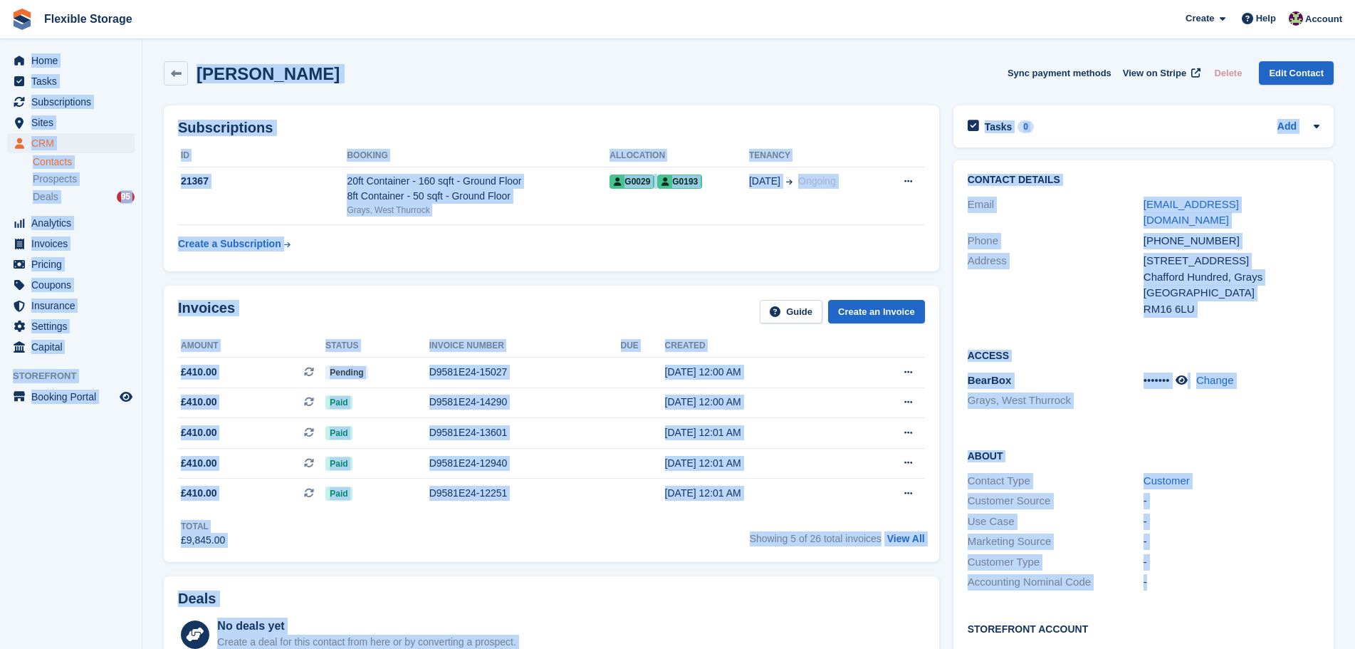
drag, startPoint x: 1210, startPoint y: 563, endPoint x: 0, endPoint y: 48, distance: 1314.9
click at [0, 48] on div "Home Tasks Subscriptions Subscriptions Subscriptions Contracts Price increases …" at bounding box center [677, 595] width 1355 height 1191
click at [1053, 410] on div "Access BearBox Grays, [GEOGRAPHIC_DATA] ••••••• Change" at bounding box center [1144, 383] width 380 height 100
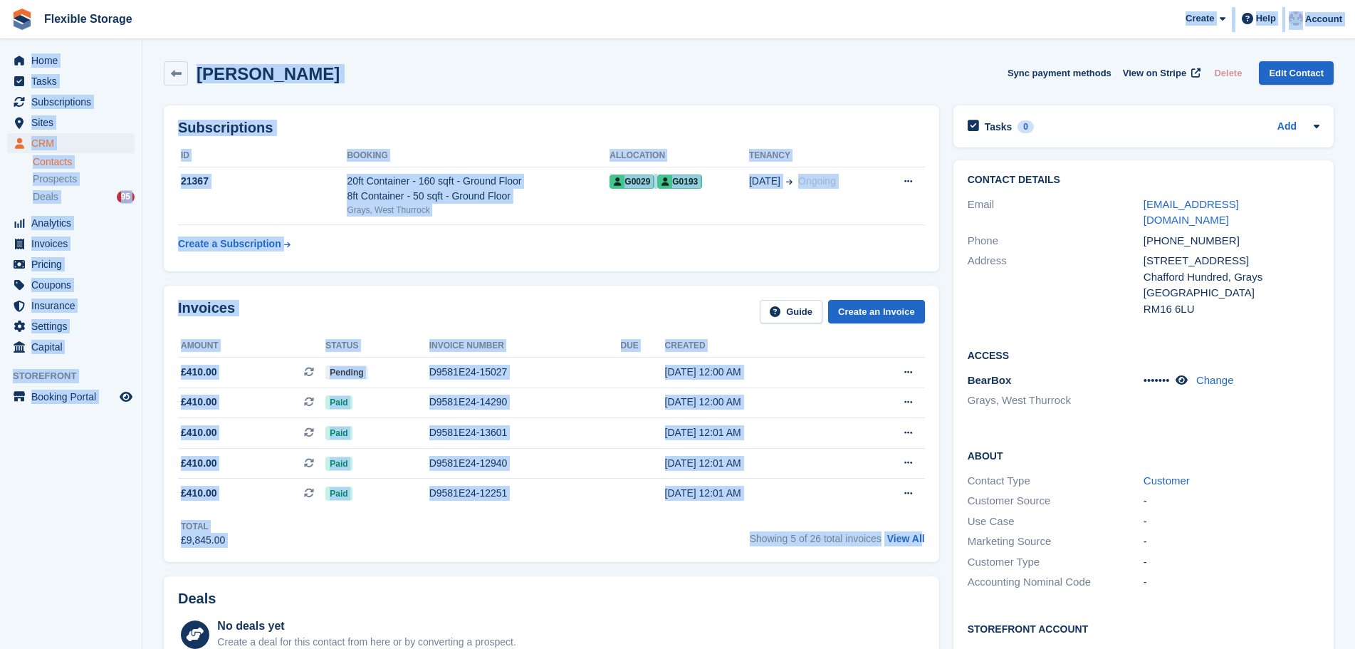
drag, startPoint x: 641, startPoint y: 38, endPoint x: 856, endPoint y: 572, distance: 575.9
click at [920, 567] on div "Flexible Storage Create Subscription Invoice Contact Deal Discount Page Help Ch…" at bounding box center [677, 595] width 1355 height 1191
click at [614, 543] on div "Total £9,845.00 Showing 5 of 26 total invoices View All" at bounding box center [551, 528] width 747 height 39
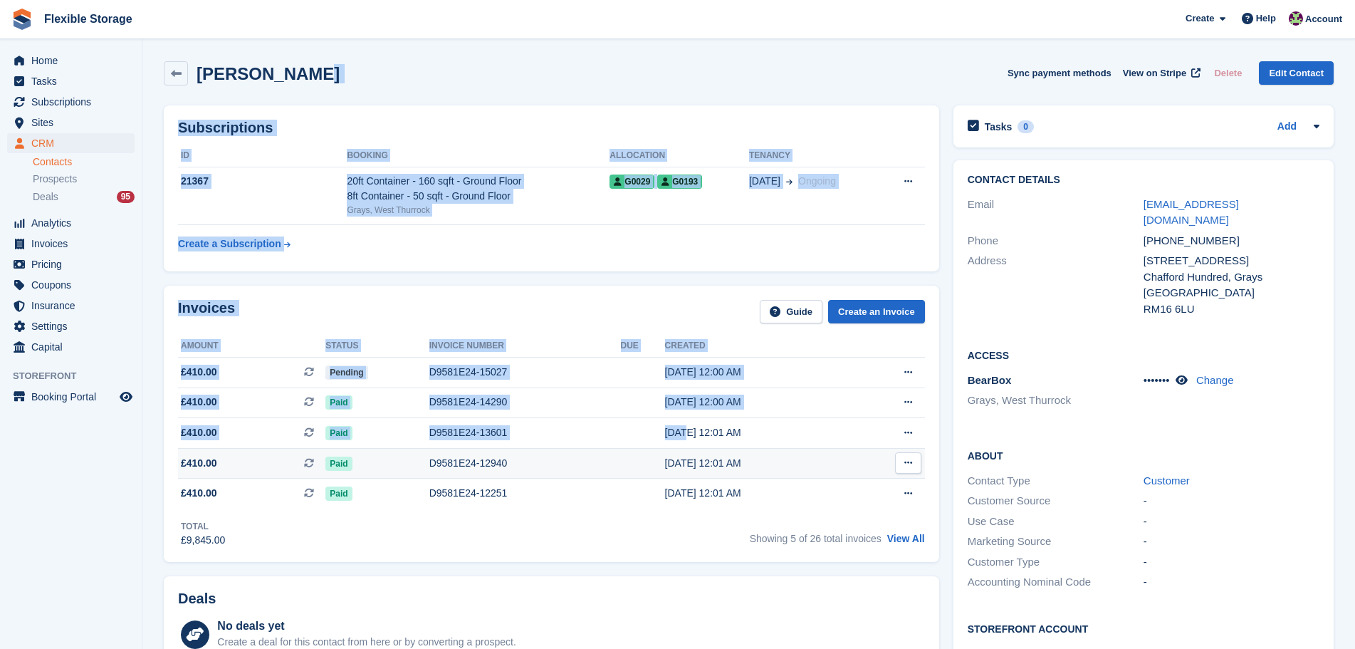
drag, startPoint x: 642, startPoint y: 67, endPoint x: 663, endPoint y: 461, distance: 394.5
click at [670, 448] on div "Samuel Alomo Sync payment methods View on Stripe Delete Edit Contact Subscripti…" at bounding box center [749, 616] width 1170 height 1124
click at [623, 303] on div "Invoices Guide Create an Invoice" at bounding box center [551, 316] width 747 height 32
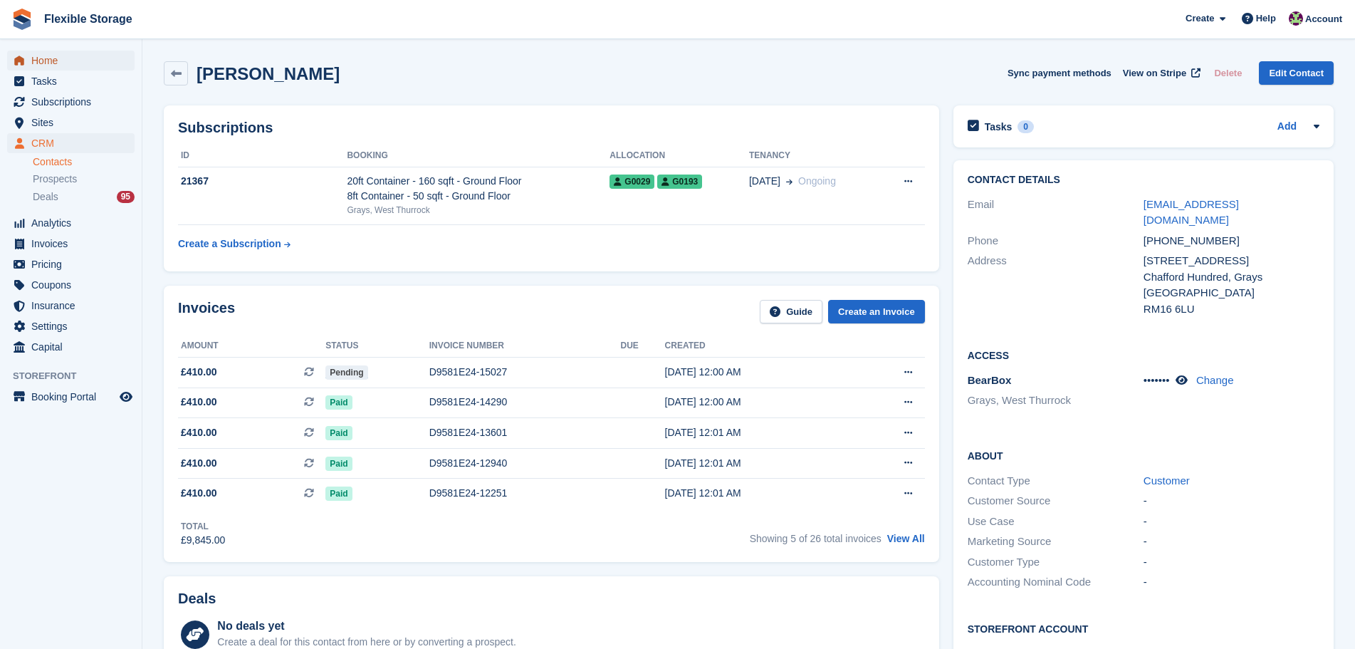
click at [67, 60] on span "Home" at bounding box center [73, 61] width 85 height 20
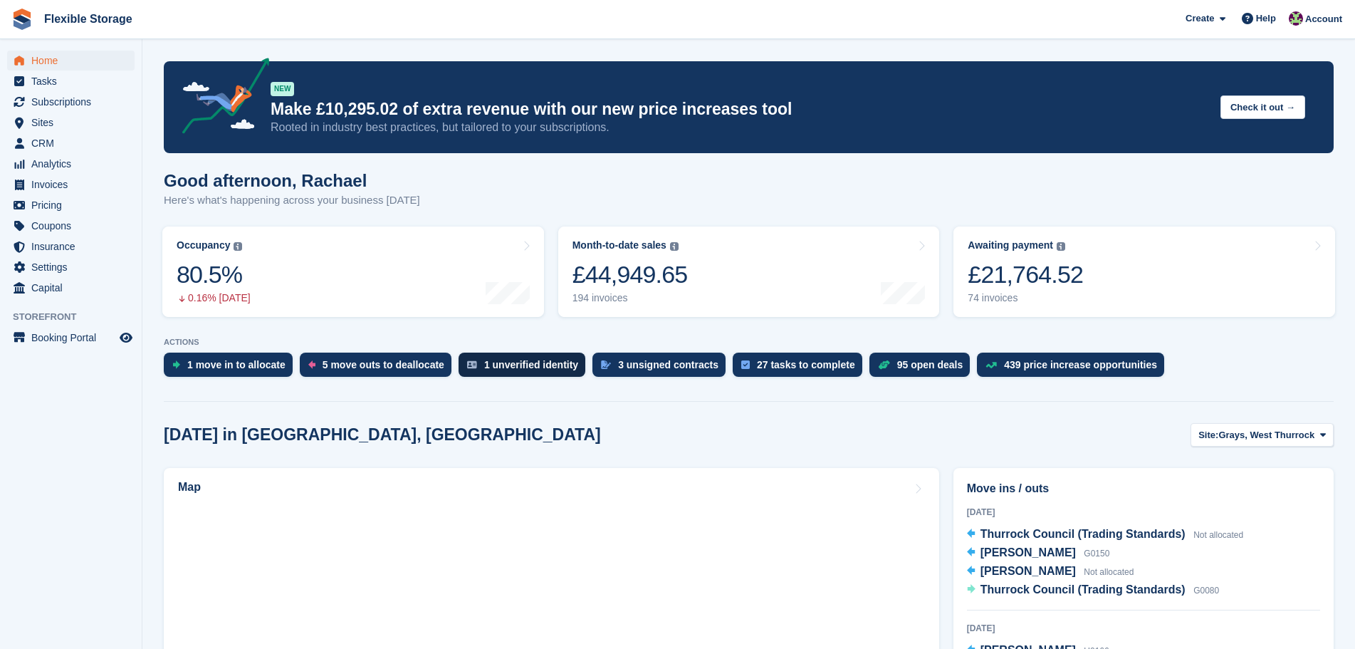
click at [505, 370] on div "1 unverified identity" at bounding box center [531, 364] width 94 height 11
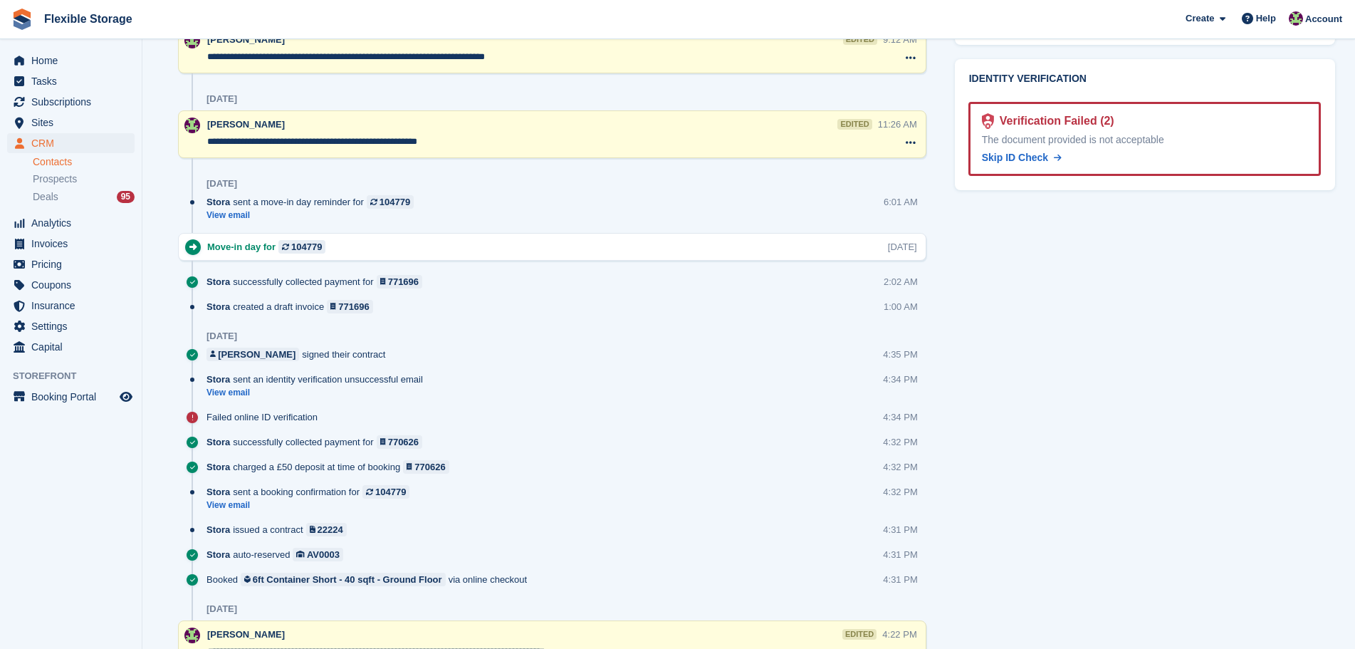
scroll to position [427, 0]
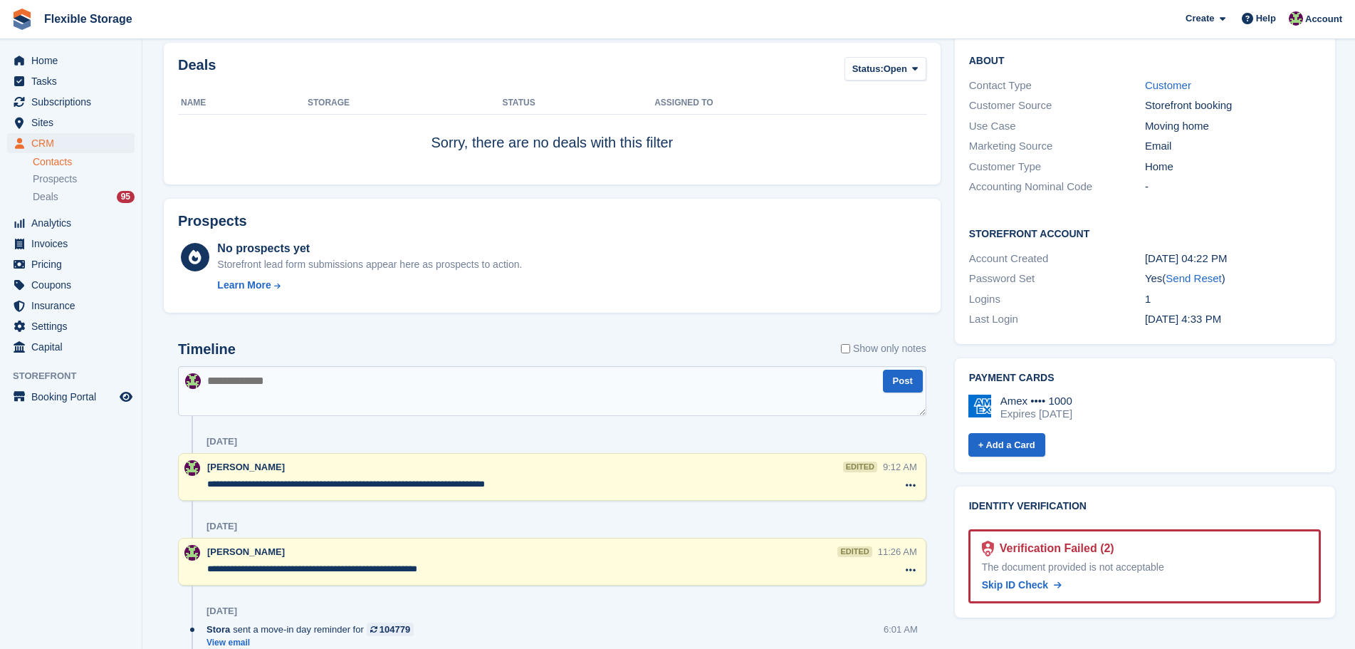
click at [451, 376] on textarea at bounding box center [552, 391] width 749 height 50
drag, startPoint x: 684, startPoint y: 444, endPoint x: 1038, endPoint y: 499, distance: 358.1
click at [632, 433] on div "Subscriptions ID Booking Allocation Tenancy 104779 6ft Container Short - 40 sqf…" at bounding box center [749, 422] width 1184 height 1502
click at [1174, 540] on div "Verification Failed (2)" at bounding box center [1145, 548] width 326 height 17
drag, startPoint x: 1222, startPoint y: 527, endPoint x: 947, endPoint y: 483, distance: 278.5
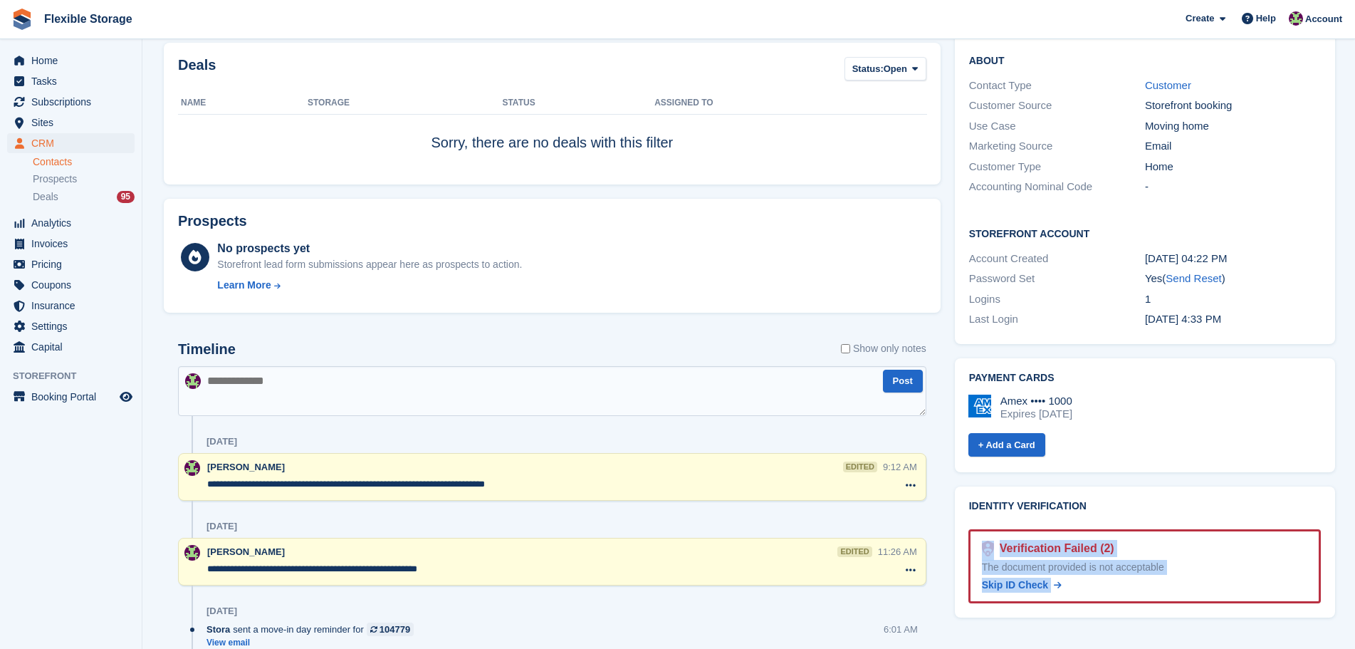
click at [948, 483] on div "Identity verification Verification Failed (2) The document provided is not acce…" at bounding box center [1145, 551] width 395 height 145
click at [1134, 540] on div "Verification Failed (2)" at bounding box center [1145, 548] width 326 height 17
drag, startPoint x: 990, startPoint y: 479, endPoint x: 892, endPoint y: 464, distance: 99.5
click at [892, 464] on div "Subscriptions ID Booking Allocation Tenancy 104779 6ft Container Short - 40 sqf…" at bounding box center [749, 422] width 1184 height 1502
click at [1188, 540] on div "Verification Failed (2)" at bounding box center [1145, 548] width 326 height 17
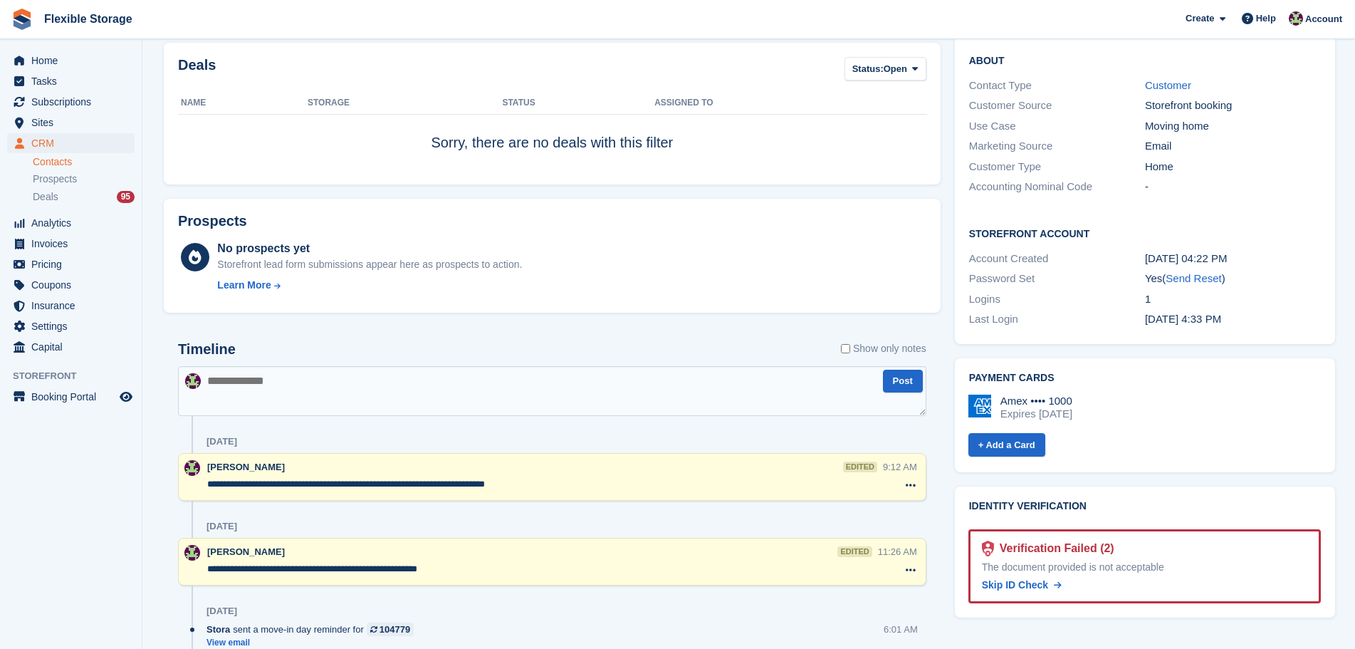
drag, startPoint x: 560, startPoint y: 481, endPoint x: 217, endPoint y: 472, distance: 342.7
click at [147, 472] on section "danny clarke Sync payment methods View on Stripe Delete Edit Contact Subscripti…" at bounding box center [748, 379] width 1213 height 1613
click at [531, 492] on div "**********" at bounding box center [545, 477] width 676 height 34
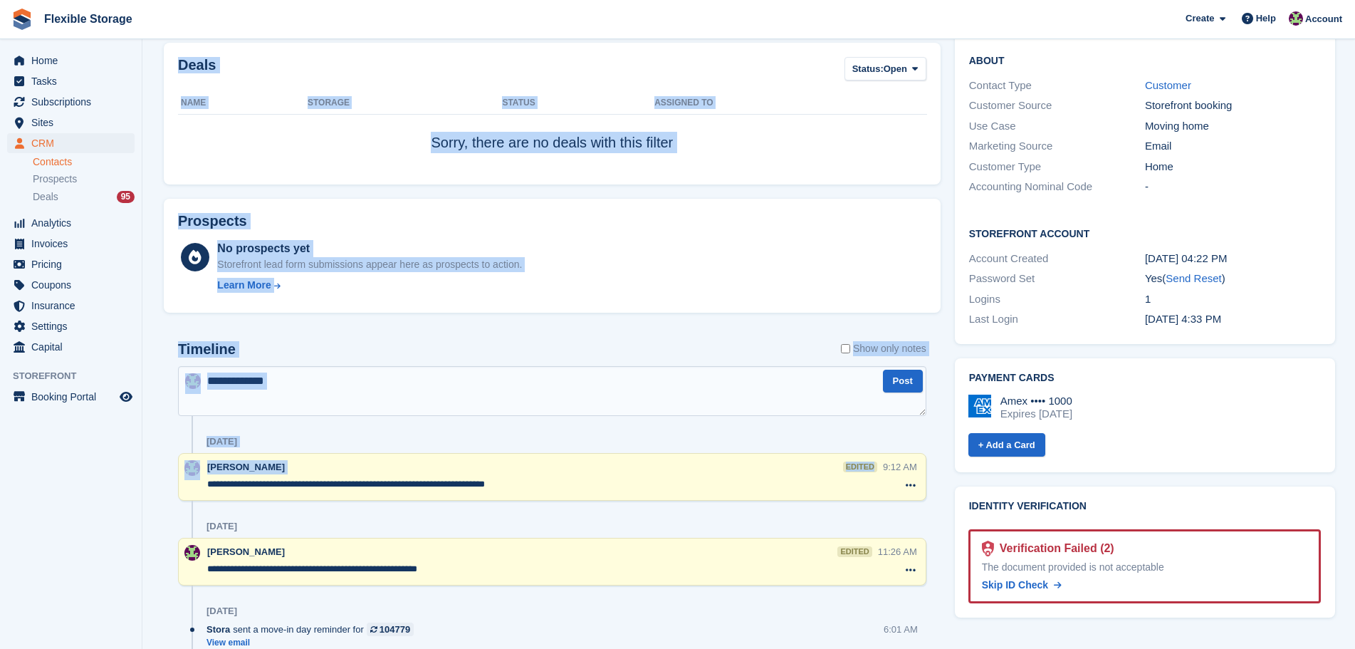
drag, startPoint x: 539, startPoint y: 492, endPoint x: 108, endPoint y: 470, distance: 431.5
click at [108, 470] on div "Home Tasks Subscriptions Subscriptions Subscriptions Contracts Price increases …" at bounding box center [677, 379] width 1355 height 1613
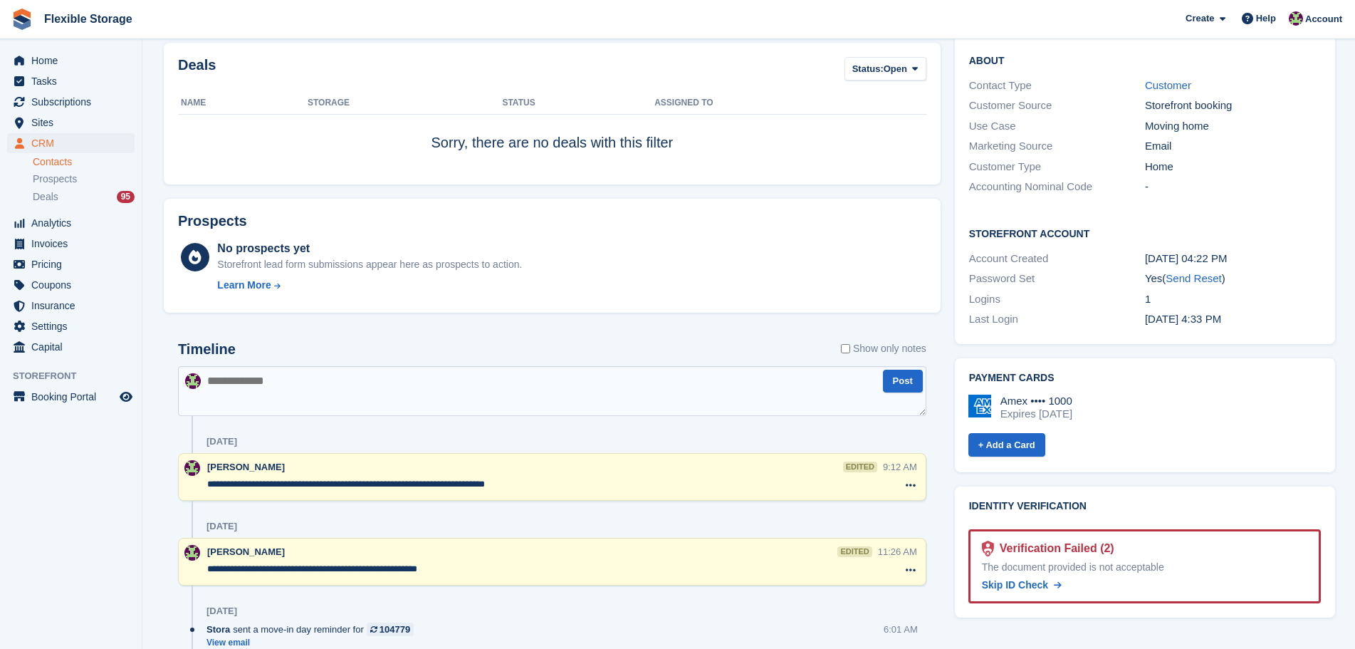
click at [543, 491] on div "**********" at bounding box center [545, 477] width 676 height 34
drag, startPoint x: 618, startPoint y: 484, endPoint x: 95, endPoint y: 457, distance: 522.8
click at [75, 461] on div "Home Tasks Subscriptions Subscriptions Subscriptions Contracts Price increases …" at bounding box center [677, 379] width 1355 height 1613
click at [509, 491] on textarea "**********" at bounding box center [544, 484] width 675 height 14
drag, startPoint x: 467, startPoint y: 566, endPoint x: 36, endPoint y: 494, distance: 437.5
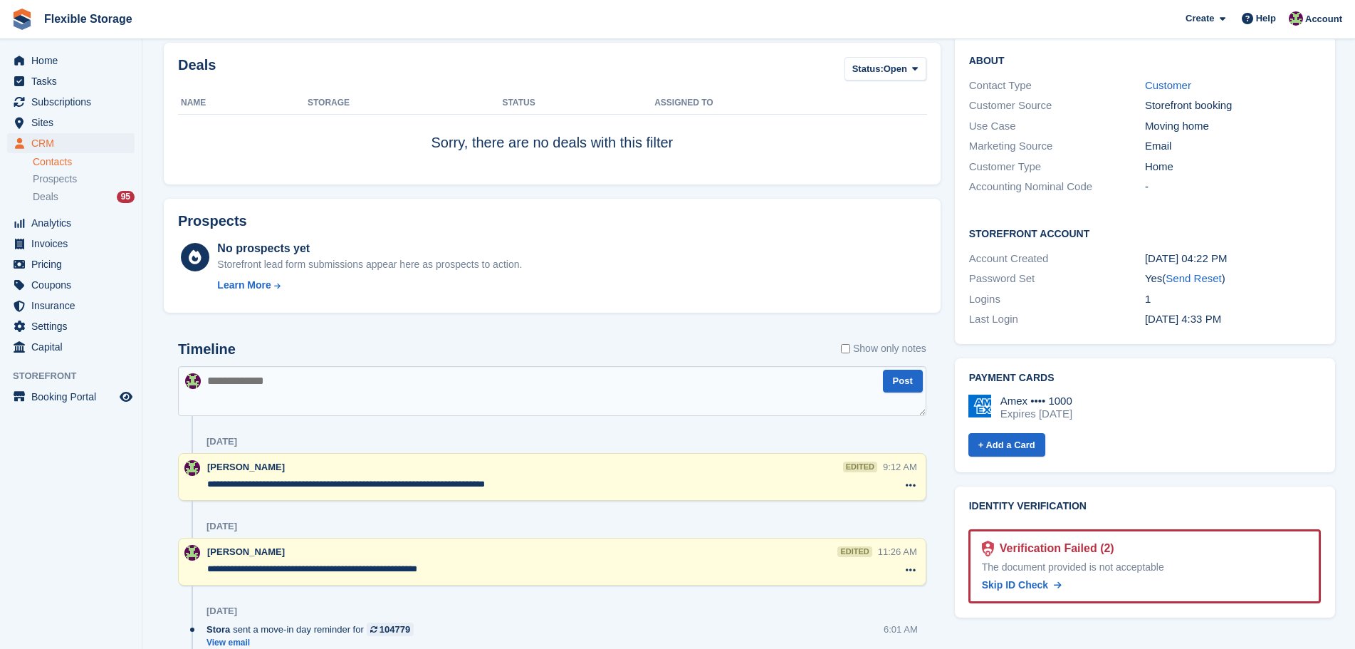
click at [36, 494] on div "Home Tasks Subscriptions Subscriptions Subscriptions Contracts Price increases …" at bounding box center [677, 379] width 1355 height 1613
click at [410, 489] on textarea "**********" at bounding box center [544, 484] width 675 height 14
drag, startPoint x: 506, startPoint y: 487, endPoint x: 242, endPoint y: 481, distance: 264.3
click at [231, 484] on textarea "**********" at bounding box center [544, 484] width 675 height 14
click at [448, 485] on textarea "**********" at bounding box center [544, 484] width 675 height 14
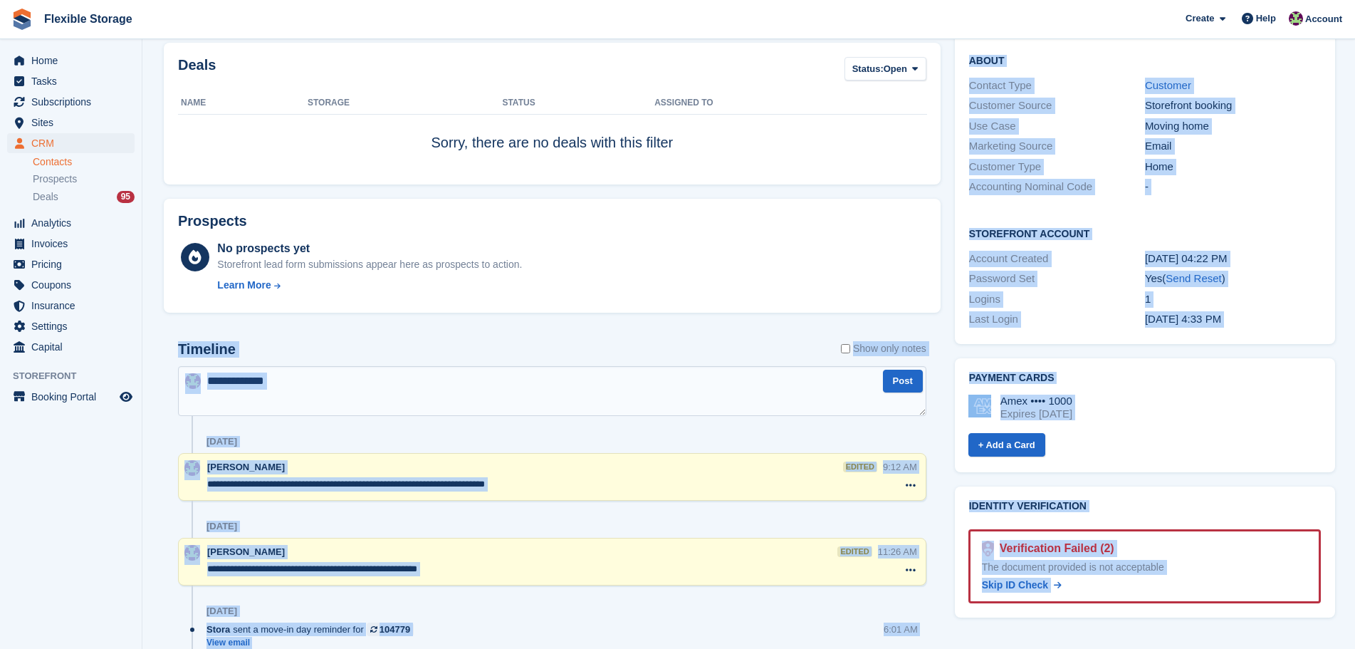
drag, startPoint x: 1249, startPoint y: 590, endPoint x: 634, endPoint y: 316, distance: 673.1
click at [634, 316] on div "Subscriptions ID Booking Allocation Tenancy 104779 6ft Container Short - 40 sqf…" at bounding box center [749, 422] width 1184 height 1502
click at [1258, 383] on div "Amex •••• 1000 Expires August 2028 + Add a Card" at bounding box center [1143, 420] width 355 height 75
click at [1254, 395] on div "Amex •••• 1000 Expires August 2028" at bounding box center [1145, 408] width 353 height 26
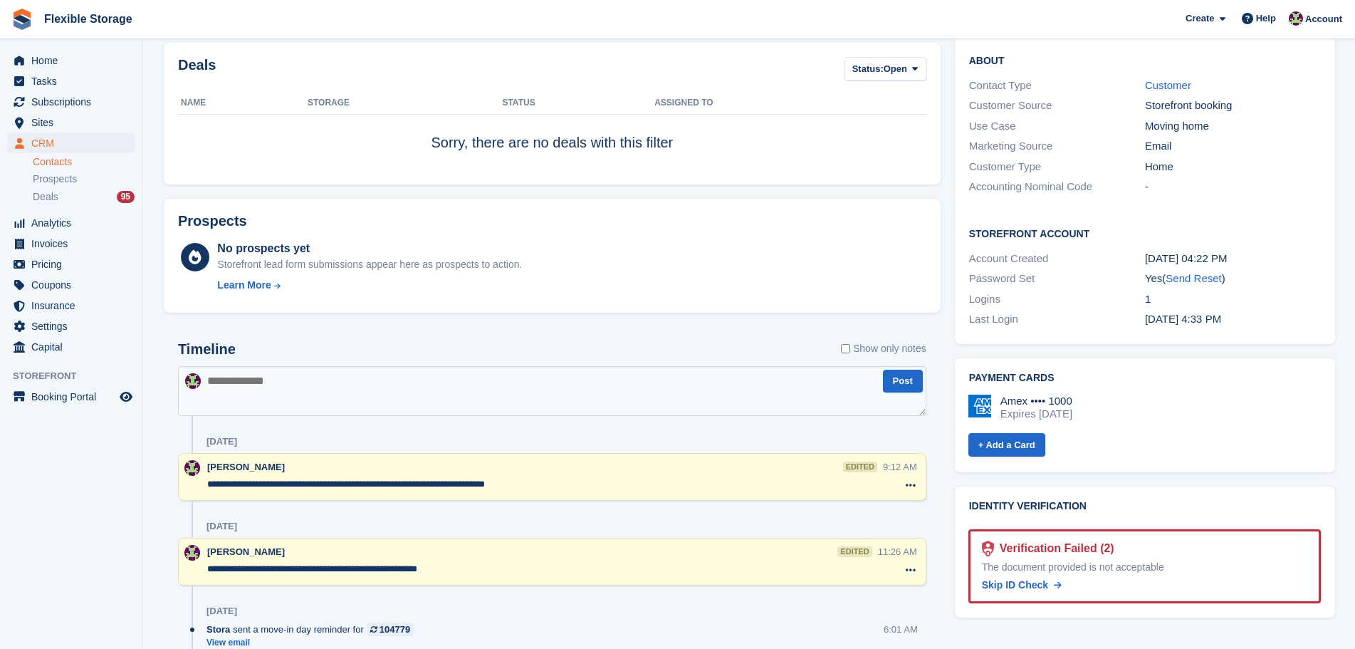
drag, startPoint x: 1249, startPoint y: 370, endPoint x: 987, endPoint y: 329, distance: 264.6
click at [987, 358] on div "Payment cards Amex •••• 1000 Expires August 2028 + Add a Card" at bounding box center [1145, 415] width 380 height 115
click at [1147, 395] on div "Amex •••• 1000 Expires August 2028" at bounding box center [1145, 408] width 353 height 26
drag, startPoint x: 1175, startPoint y: 369, endPoint x: 1031, endPoint y: 345, distance: 145.9
click at [1006, 383] on div "Amex •••• 1000 Expires August 2028 + Add a Card" at bounding box center [1143, 420] width 355 height 75
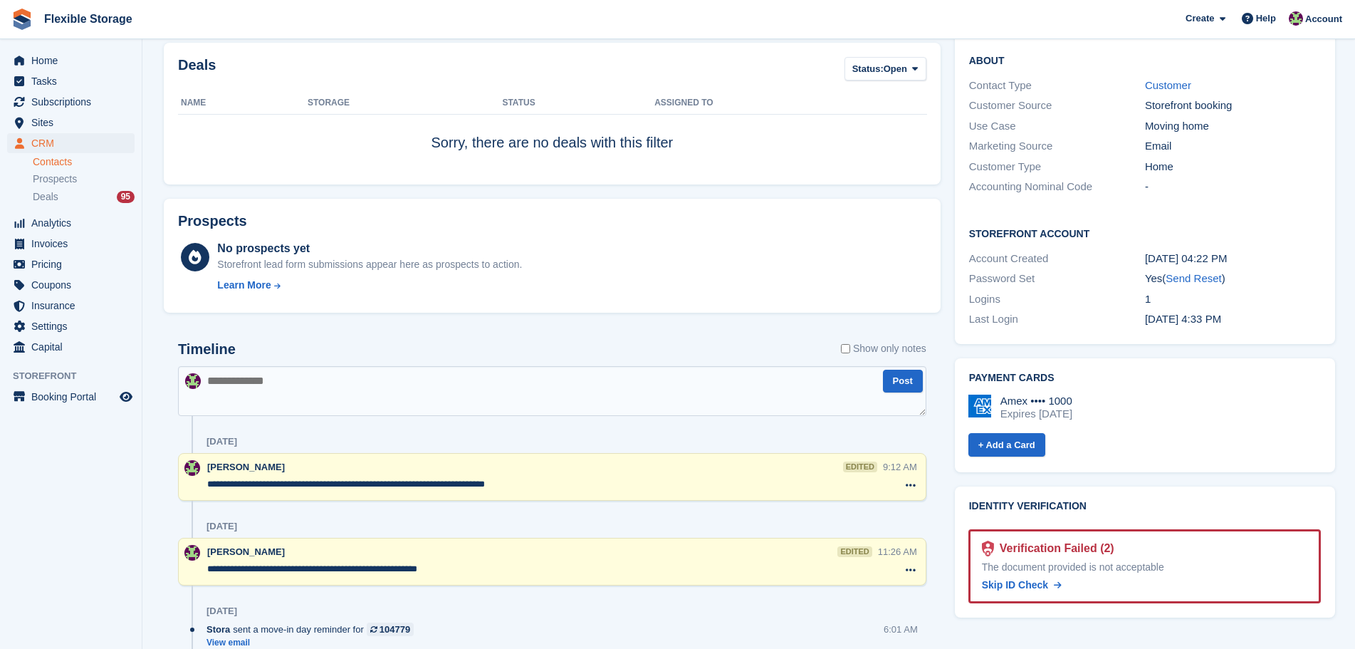
click at [1129, 395] on div "Amex •••• 1000 Expires August 2028" at bounding box center [1145, 408] width 353 height 26
drag, startPoint x: 1148, startPoint y: 373, endPoint x: 1016, endPoint y: 338, distance: 136.3
click at [1016, 383] on div "Amex •••• 1000 Expires August 2028 + Add a Card" at bounding box center [1143, 420] width 355 height 75
click at [1113, 373] on h2 "Payment cards" at bounding box center [1145, 378] width 352 height 11
drag, startPoint x: 1170, startPoint y: 369, endPoint x: 966, endPoint y: 326, distance: 209.0
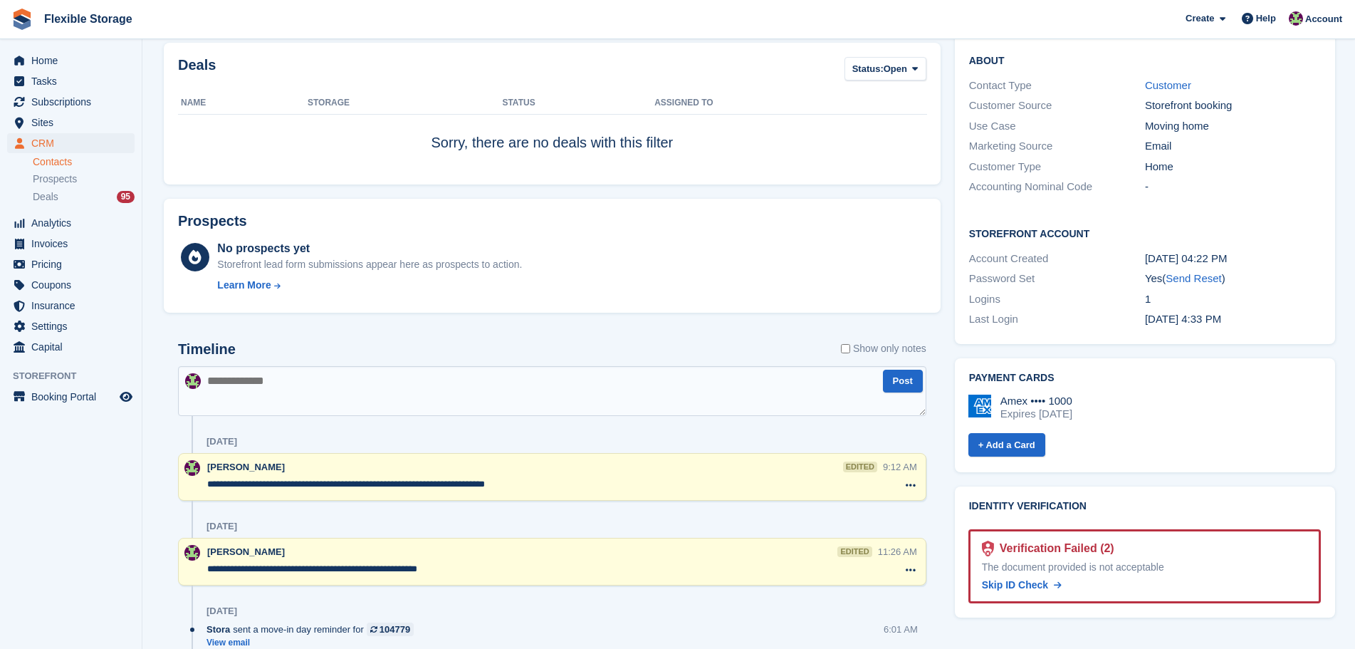
click at [966, 358] on div "Payment cards Amex •••• 1000 Expires August 2028 + Add a Card" at bounding box center [1145, 415] width 380 height 115
click at [1161, 383] on div "Amex •••• 1000 Expires August 2028 + Add a Card" at bounding box center [1143, 420] width 355 height 75
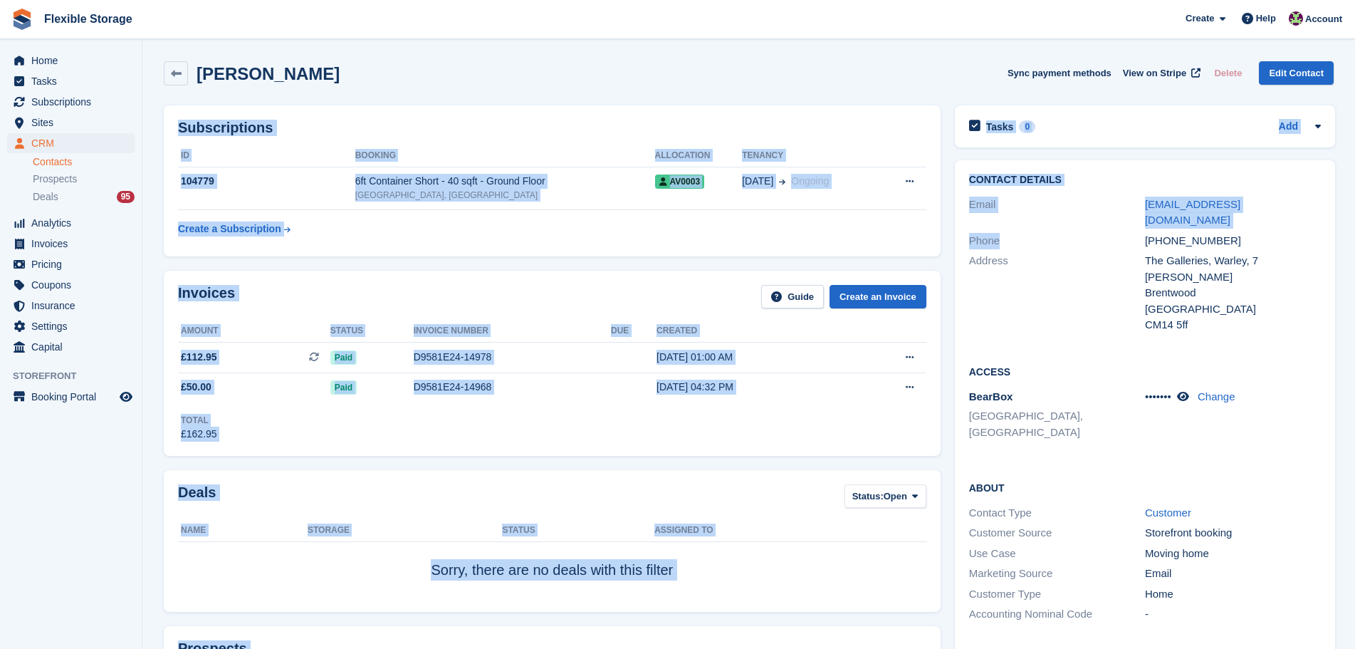
drag, startPoint x: 895, startPoint y: 59, endPoint x: 1296, endPoint y: 598, distance: 671.8
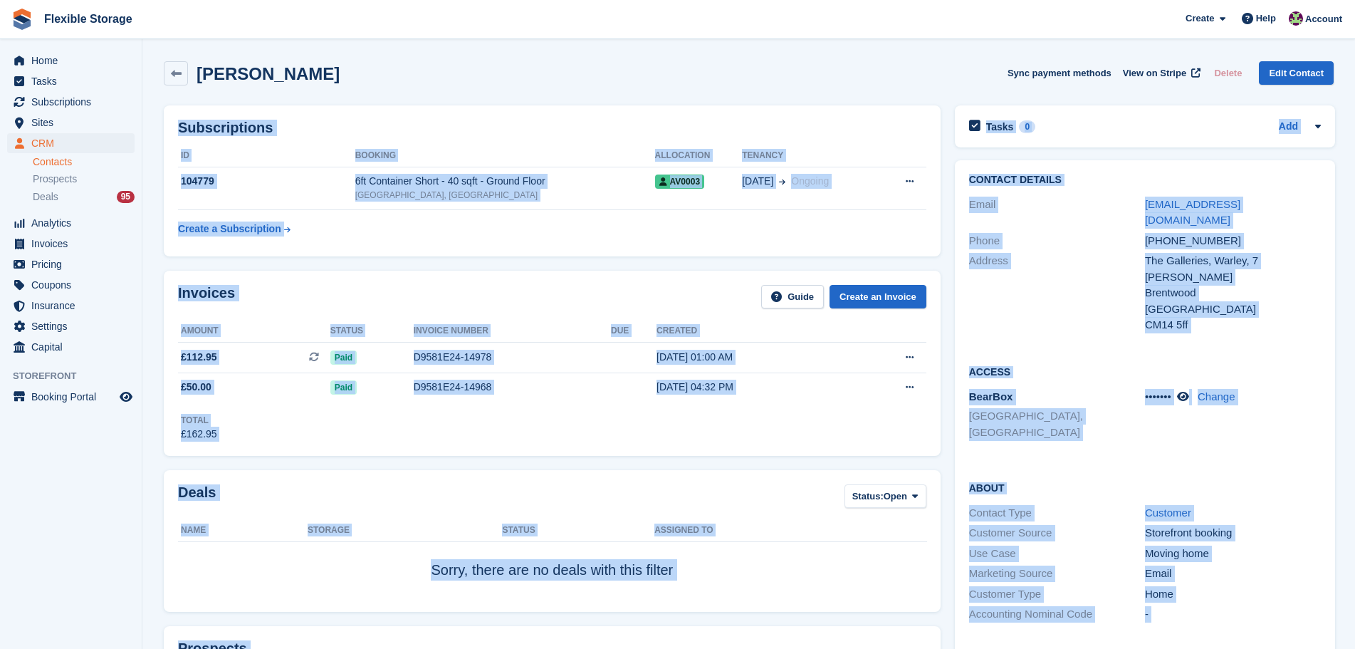
drag, startPoint x: 1239, startPoint y: 440, endPoint x: 1242, endPoint y: 489, distance: 49.3
click at [1239, 480] on h2 "About" at bounding box center [1145, 487] width 352 height 14
click at [1244, 586] on div "Home" at bounding box center [1233, 594] width 176 height 16
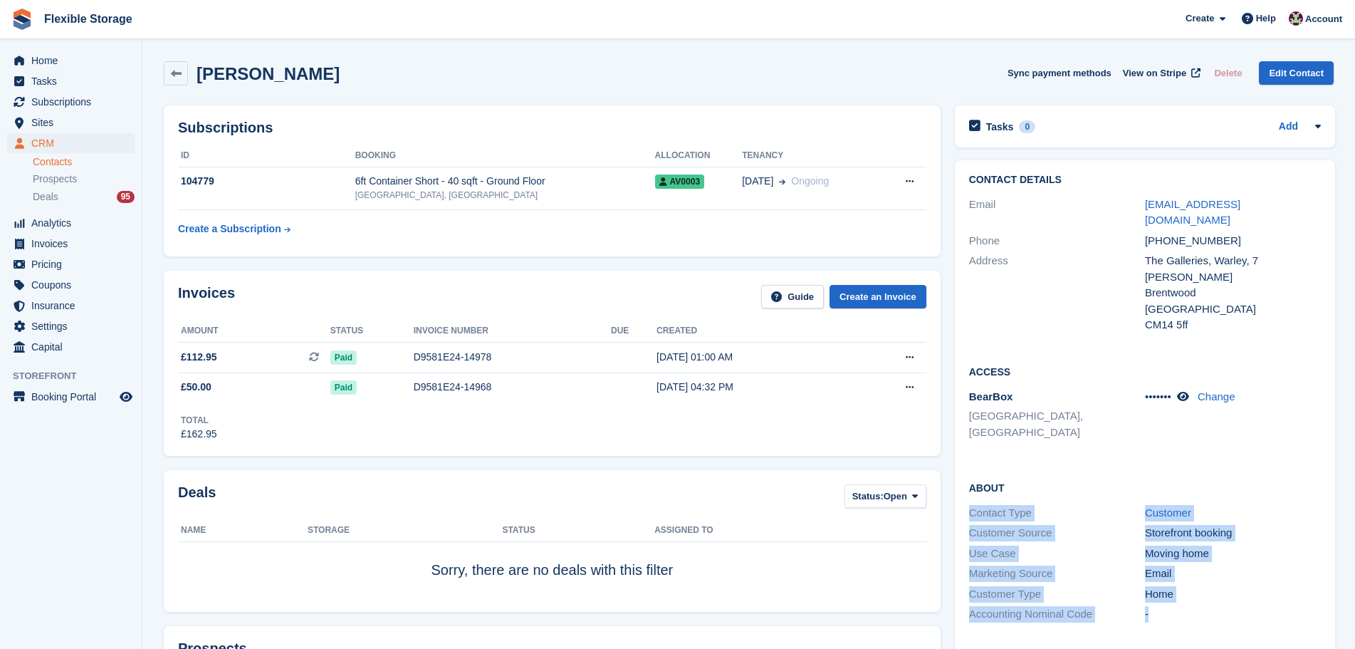
drag, startPoint x: 1268, startPoint y: 587, endPoint x: 995, endPoint y: 438, distance: 310.8
click at [994, 466] on div "About Contact Type Customer Customer Source Storefront booking Use Case Moving …" at bounding box center [1145, 552] width 380 height 173
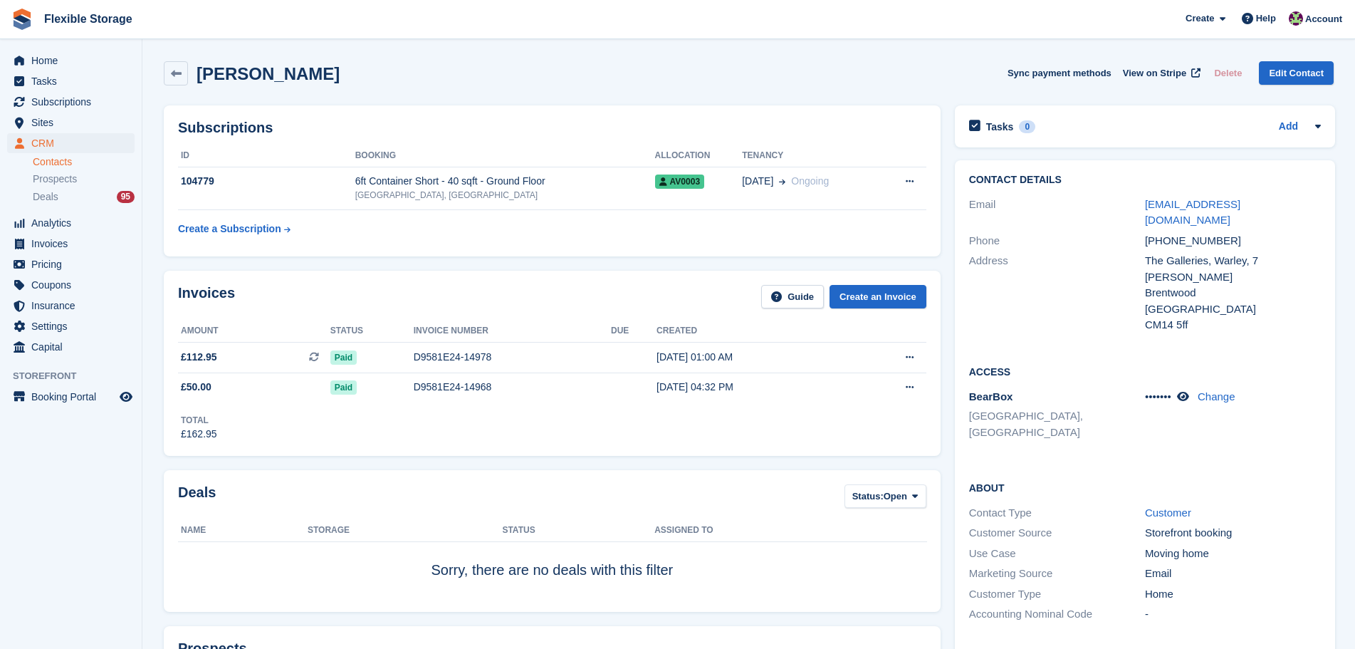
click at [1113, 417] on div "Access BearBox Aveley, Essex ••••••• Change" at bounding box center [1145, 408] width 380 height 116
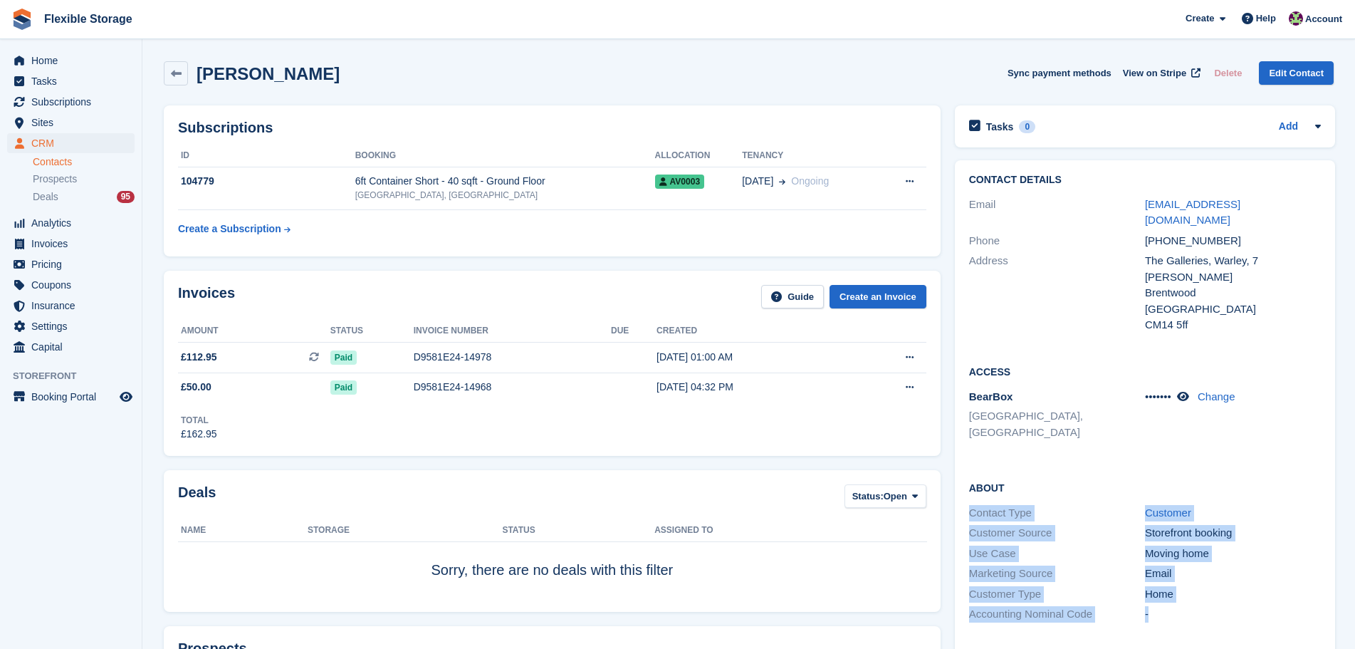
drag, startPoint x: 1216, startPoint y: 451, endPoint x: 1228, endPoint y: 570, distance: 119.6
click at [1228, 569] on div "About Contact Type Customer Customer Source Storefront booking Use Case Moving …" at bounding box center [1145, 552] width 380 height 173
click at [1229, 606] on div "-" at bounding box center [1233, 614] width 176 height 16
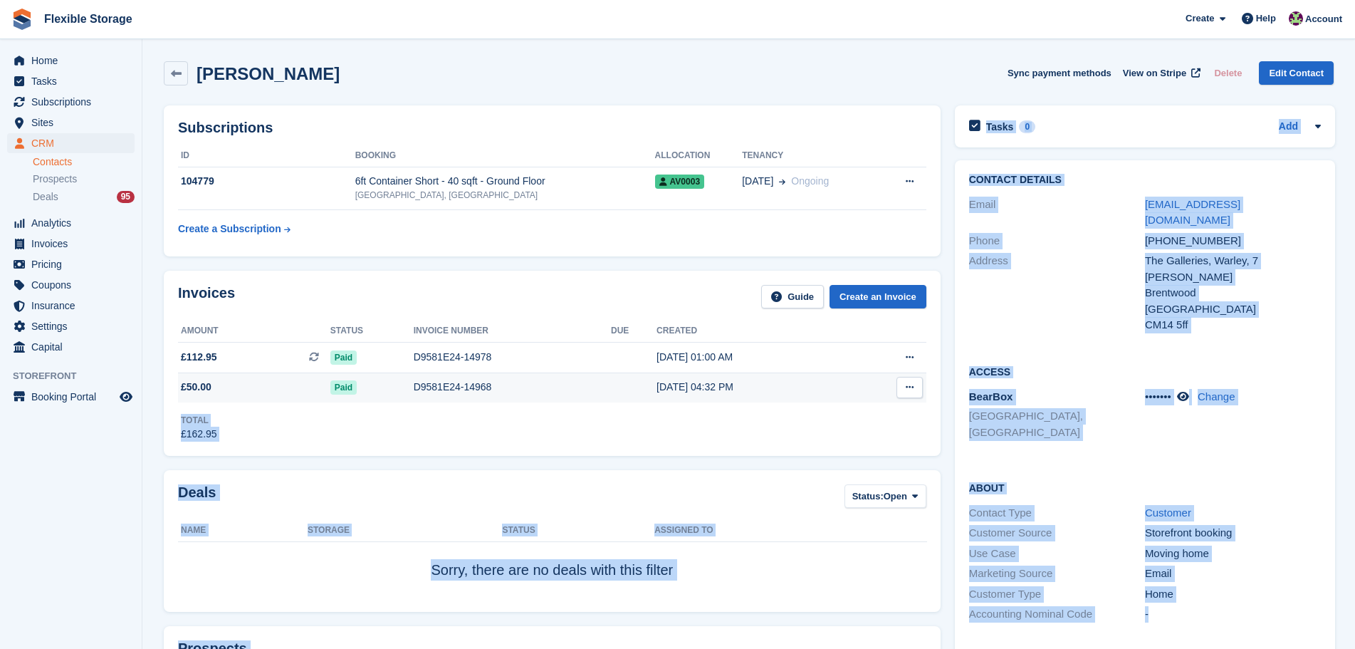
drag, startPoint x: 1171, startPoint y: 531, endPoint x: 850, endPoint y: 377, distance: 356.5
click at [1209, 466] on div "About Contact Type Customer Customer Source Storefront booking Use Case Moving …" at bounding box center [1145, 552] width 380 height 173
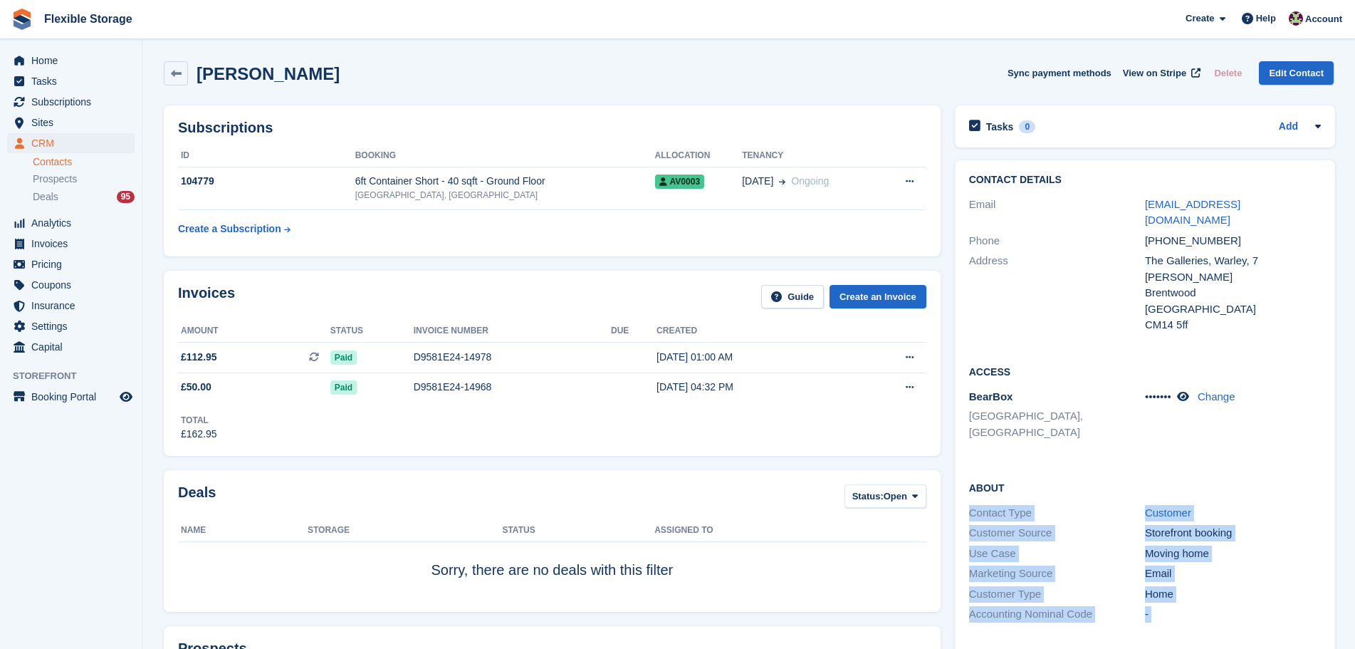
drag, startPoint x: 1268, startPoint y: 427, endPoint x: 1269, endPoint y: 586, distance: 159.5
click at [1269, 593] on div "Contact Details Email info@aacatsofficial.com Phone +447801479221 Address The G…" at bounding box center [1145, 465] width 380 height 611
click at [1269, 604] on div "Accounting Nominal Code -" at bounding box center [1145, 614] width 352 height 21
drag, startPoint x: 1290, startPoint y: 573, endPoint x: 873, endPoint y: 407, distance: 448.9
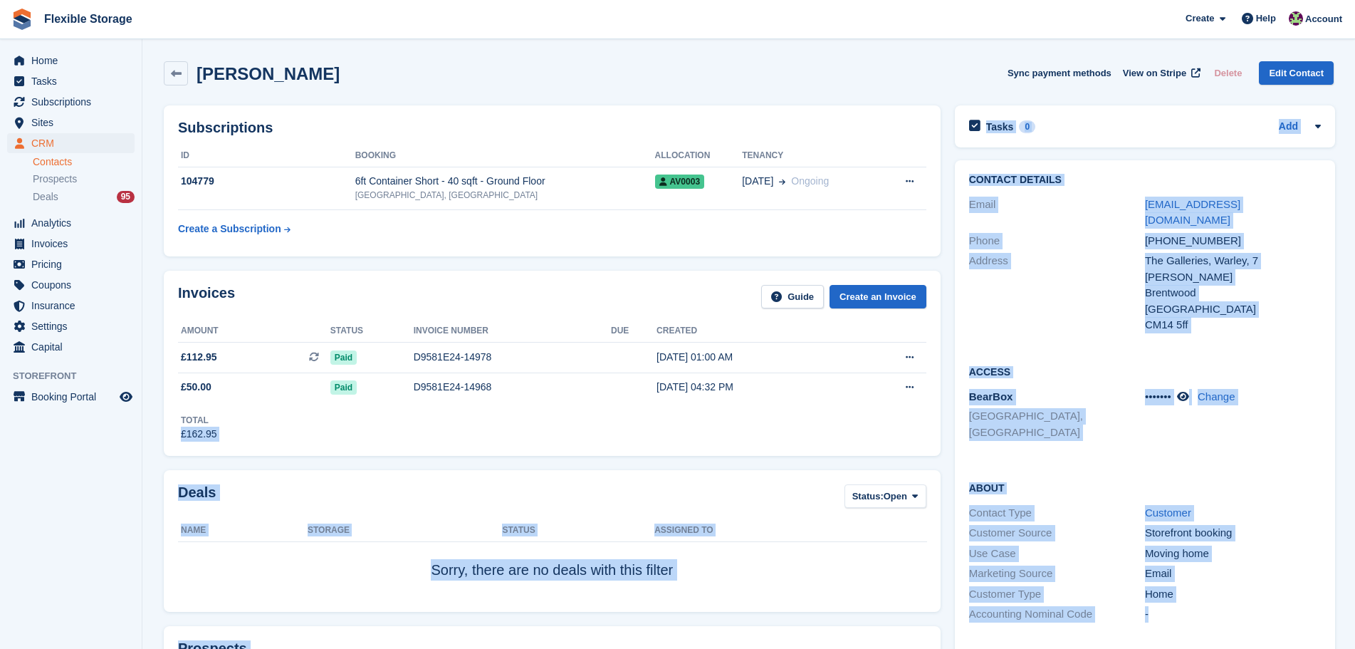
click at [1206, 466] on div "About Contact Type Customer Customer Source Storefront booking Use Case Moving …" at bounding box center [1145, 552] width 380 height 173
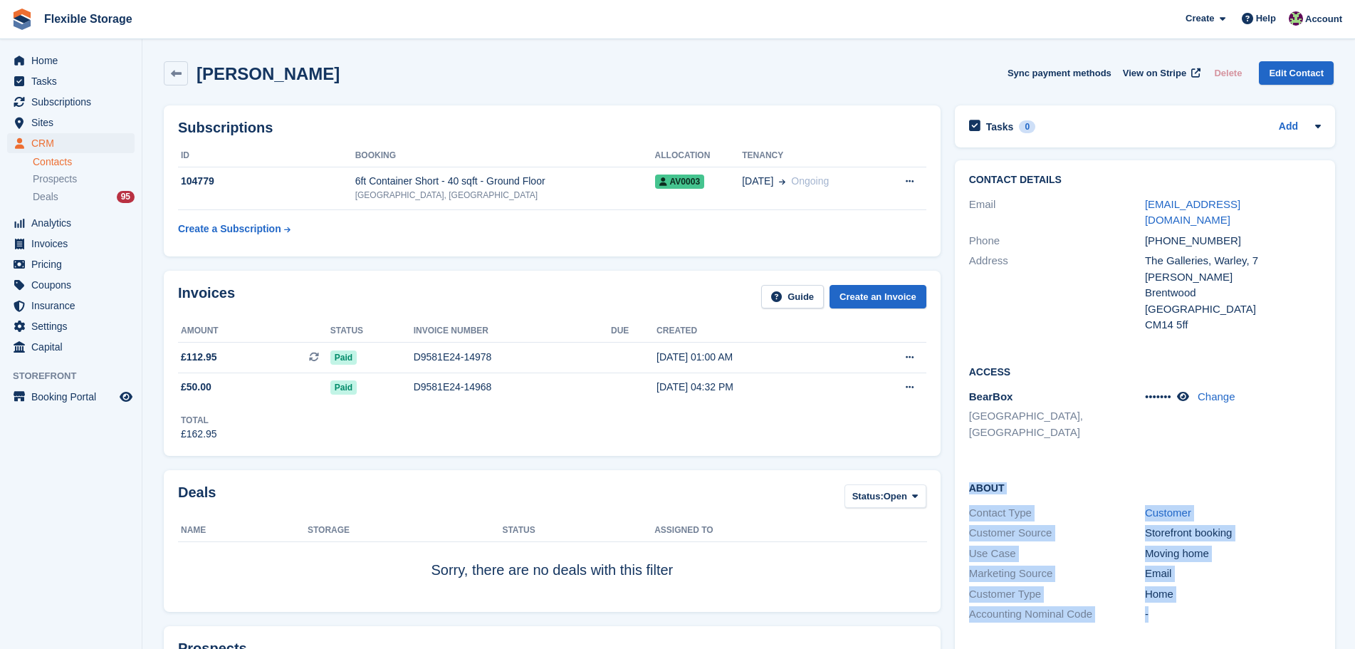
drag, startPoint x: 969, startPoint y: 440, endPoint x: 1227, endPoint y: 582, distance: 294.2
click at [1227, 582] on div "About Contact Type Customer Customer Source Storefront booking Use Case Moving …" at bounding box center [1145, 552] width 380 height 173
click at [1231, 604] on div "Accounting Nominal Code -" at bounding box center [1145, 614] width 352 height 21
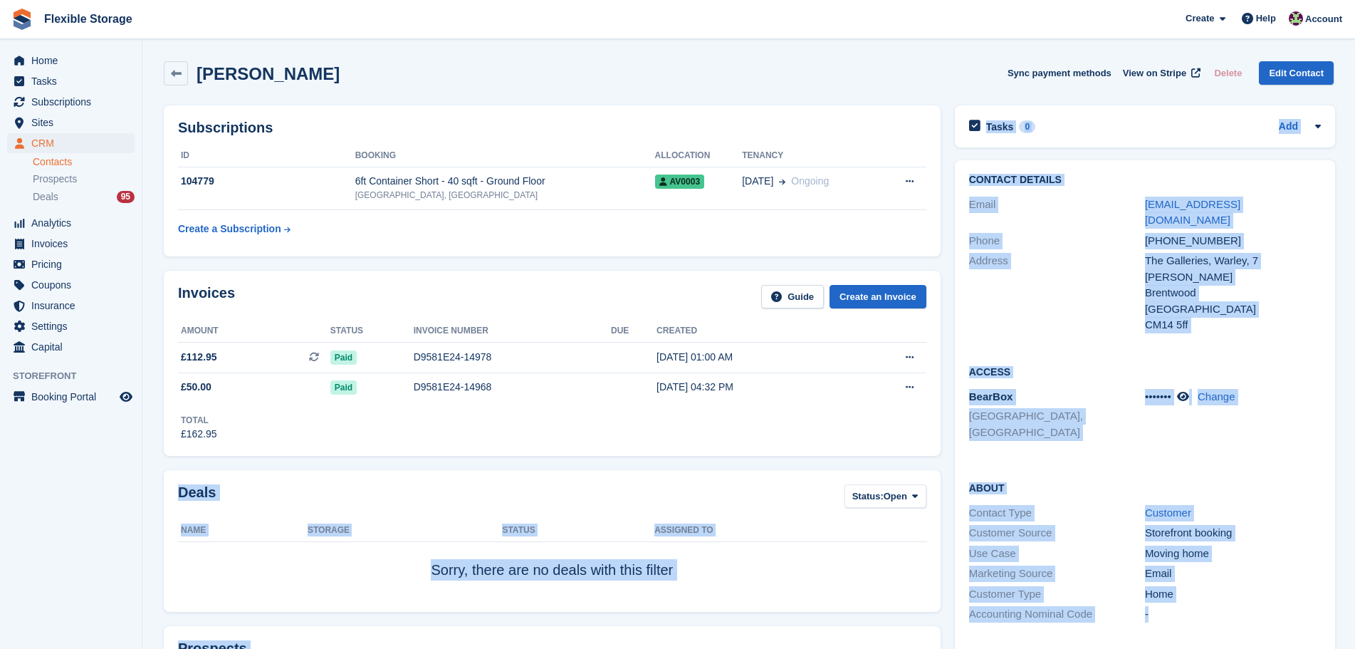
drag, startPoint x: 1037, startPoint y: 477, endPoint x: 934, endPoint y: 436, distance: 110.3
click at [1081, 480] on h2 "About" at bounding box center [1145, 487] width 352 height 14
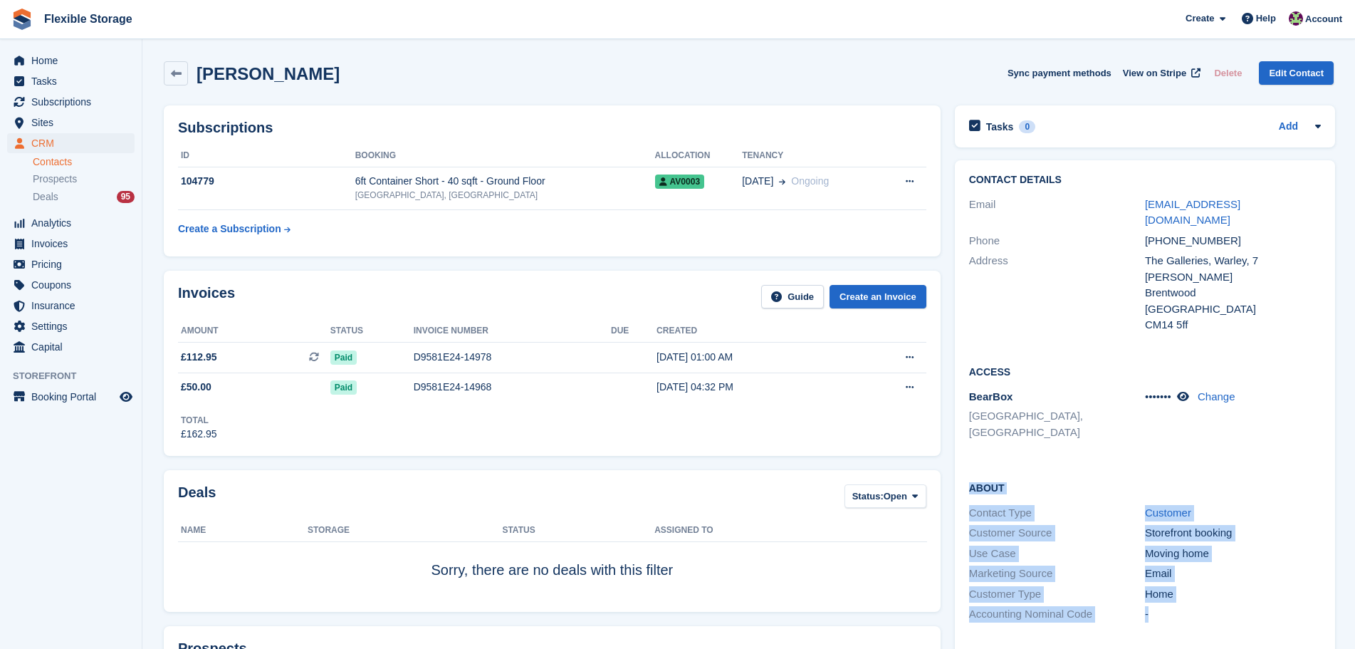
drag, startPoint x: 969, startPoint y: 444, endPoint x: 1192, endPoint y: 566, distance: 255.0
click at [1192, 566] on div "About Contact Type Customer Customer Source Storefront booking Use Case Moving …" at bounding box center [1145, 552] width 380 height 173
click at [1192, 606] on div "-" at bounding box center [1233, 614] width 176 height 16
drag, startPoint x: 1202, startPoint y: 565, endPoint x: 969, endPoint y: 437, distance: 266.5
click at [969, 466] on div "About Contact Type Customer Customer Source Storefront booking Use Case Moving …" at bounding box center [1145, 552] width 380 height 173
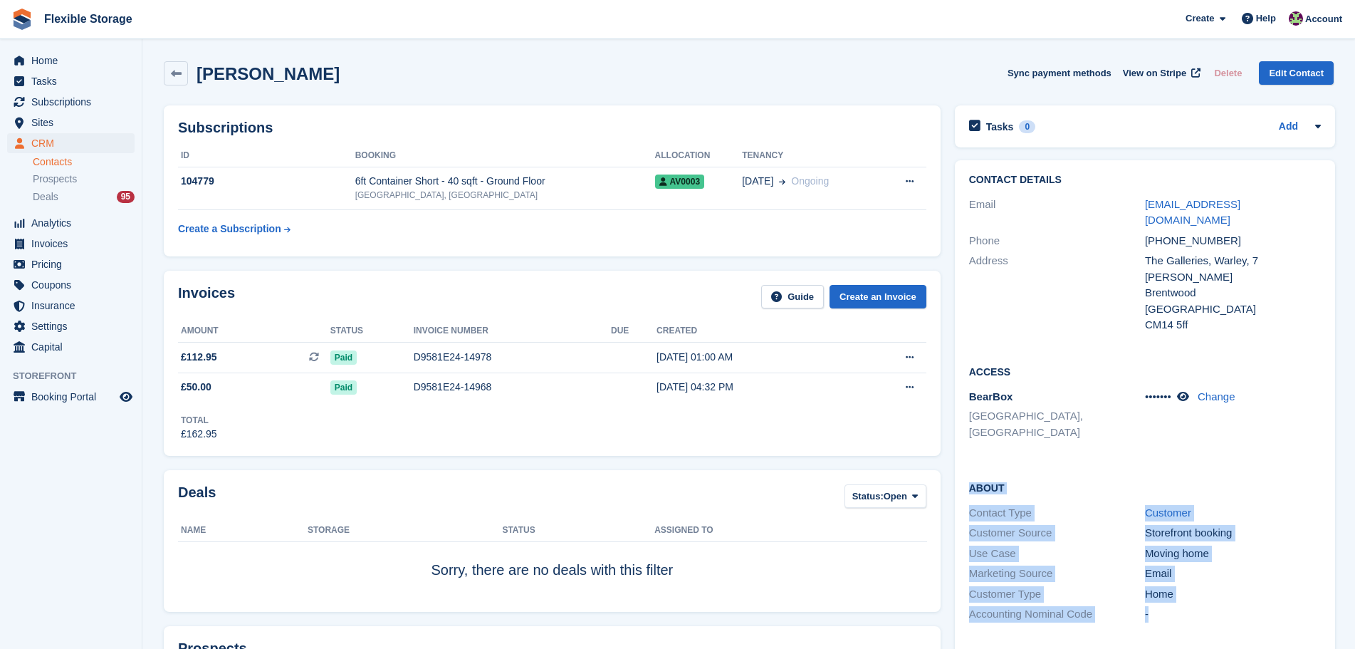
click at [973, 480] on h2 "About" at bounding box center [1145, 487] width 352 height 14
drag, startPoint x: 967, startPoint y: 439, endPoint x: 1199, endPoint y: 580, distance: 272.6
click at [1199, 580] on div "About Contact Type Customer Customer Source Storefront booking Use Case Moving …" at bounding box center [1145, 552] width 380 height 173
click at [1199, 578] on div "About Contact Type Customer Customer Source Storefront booking Use Case Moving …" at bounding box center [1145, 552] width 380 height 173
drag, startPoint x: 1228, startPoint y: 568, endPoint x: 966, endPoint y: 436, distance: 293.7
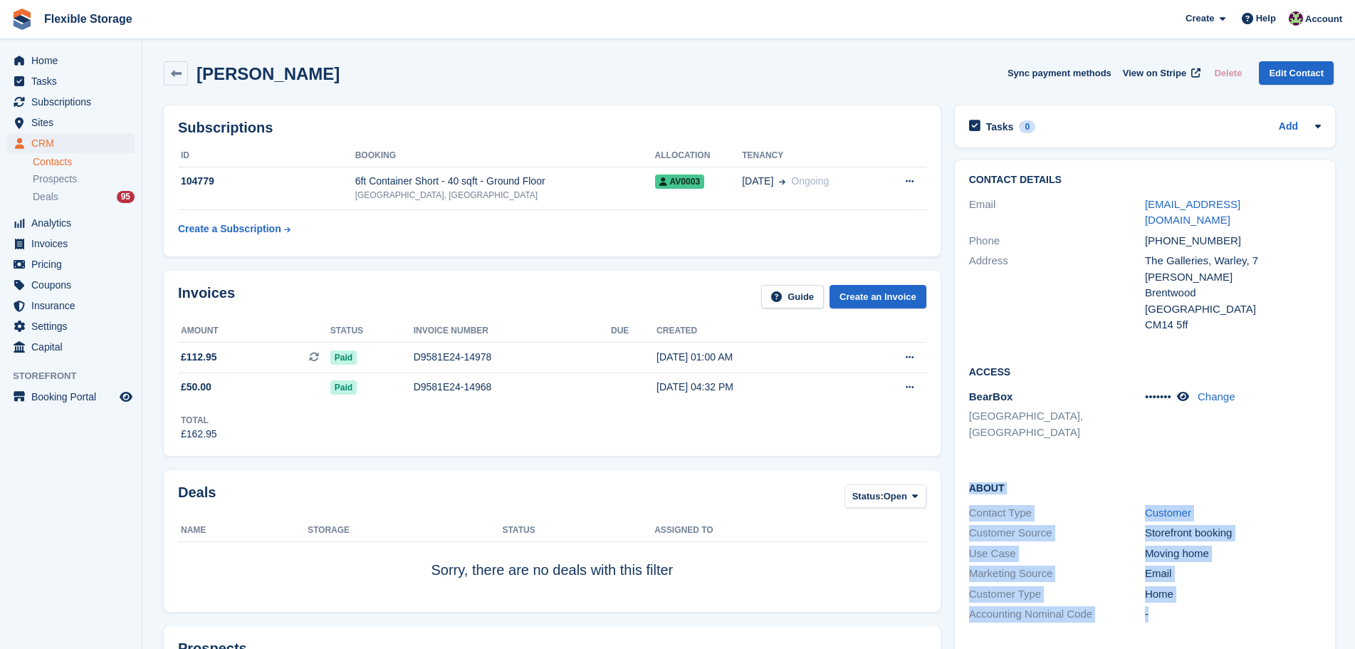
click at [966, 466] on div "About Contact Type Customer Customer Source Storefront booking Use Case Moving …" at bounding box center [1145, 552] width 380 height 173
click at [974, 480] on h2 "About" at bounding box center [1145, 487] width 352 height 14
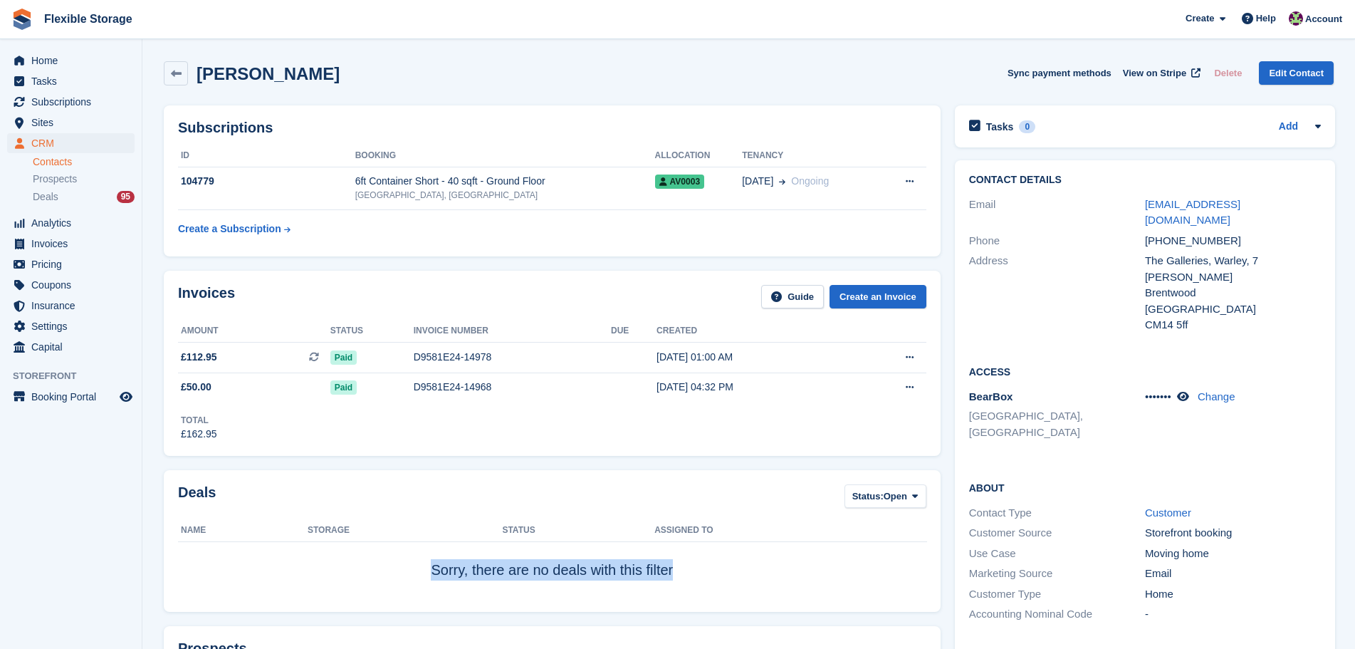
drag, startPoint x: 754, startPoint y: 584, endPoint x: 422, endPoint y: 565, distance: 331.8
click at [422, 565] on td "Sorry, there are no deals with this filter" at bounding box center [552, 569] width 749 height 56
click at [459, 568] on span "Sorry, there are no deals with this filter" at bounding box center [552, 570] width 242 height 16
drag, startPoint x: 429, startPoint y: 571, endPoint x: 707, endPoint y: 577, distance: 278.6
click at [708, 580] on td "Sorry, there are no deals with this filter" at bounding box center [552, 569] width 749 height 56
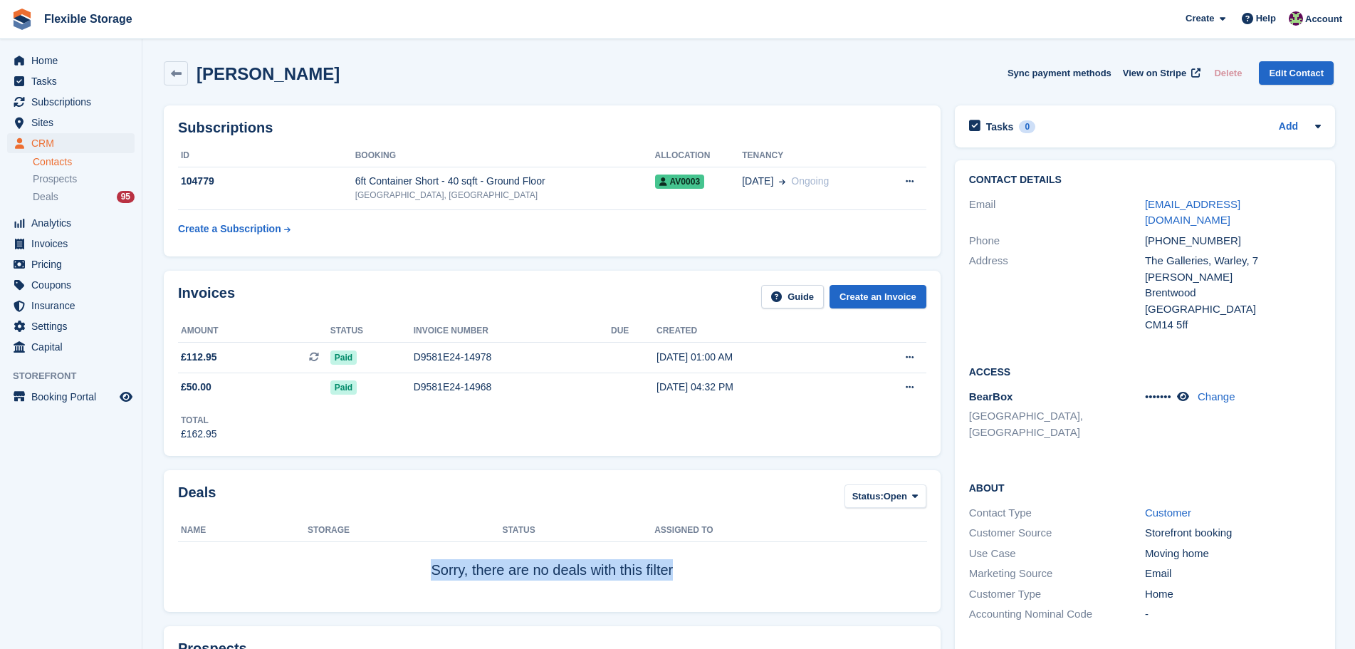
click at [707, 577] on td "Sorry, there are no deals with this filter" at bounding box center [552, 569] width 749 height 56
drag, startPoint x: 677, startPoint y: 572, endPoint x: 359, endPoint y: 558, distance: 318.0
click at [359, 558] on td "Sorry, there are no deals with this filter" at bounding box center [552, 569] width 749 height 56
click at [704, 579] on td "Sorry, there are no deals with this filter" at bounding box center [552, 569] width 749 height 56
drag, startPoint x: 997, startPoint y: 64, endPoint x: 1279, endPoint y: 548, distance: 560.1
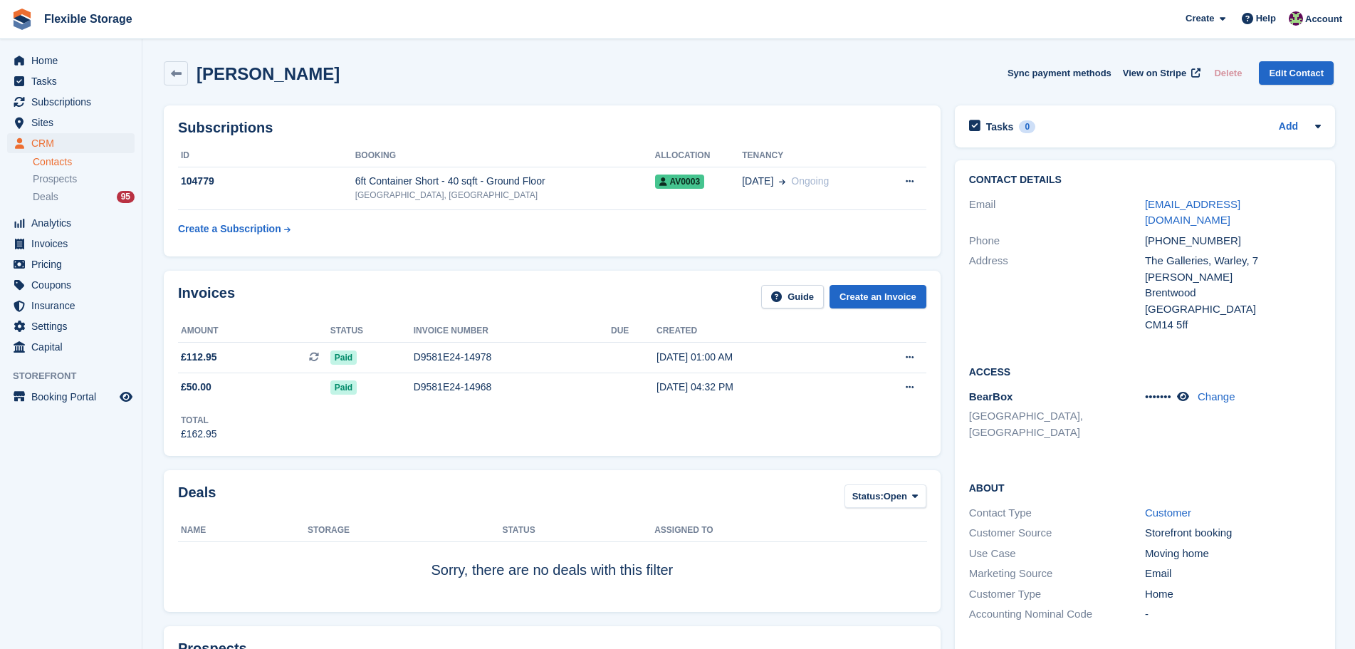
click at [1346, 648] on html "Flexible Storage Create Subscription Invoice Contact Deal Discount Page Help Ch…" at bounding box center [677, 324] width 1355 height 649
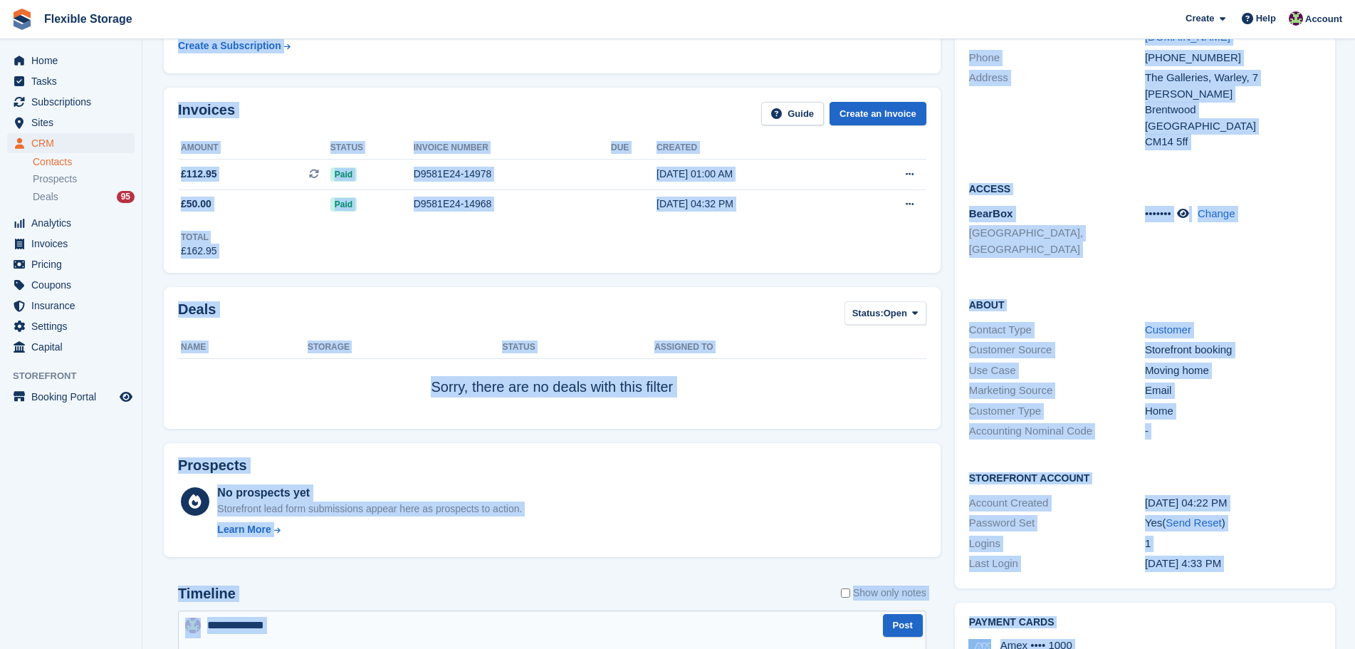
click at [1254, 495] on div "29 Aug, 04:22 PM" at bounding box center [1233, 503] width 176 height 16
click at [1250, 421] on div "Accounting Nominal Code -" at bounding box center [1145, 431] width 352 height 21
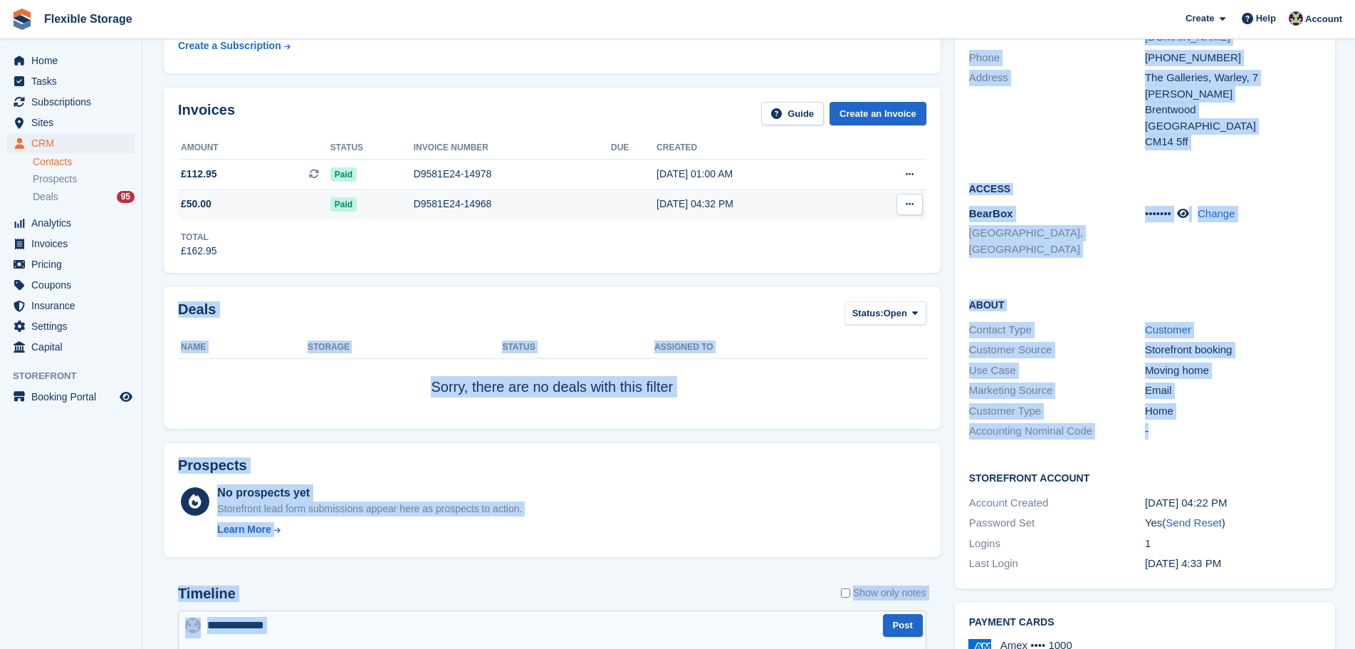
drag, startPoint x: 1276, startPoint y: 391, endPoint x: 625, endPoint y: 215, distance: 673.7
click at [1212, 423] on div "-" at bounding box center [1233, 431] width 176 height 16
click at [1246, 423] on div "-" at bounding box center [1233, 431] width 176 height 16
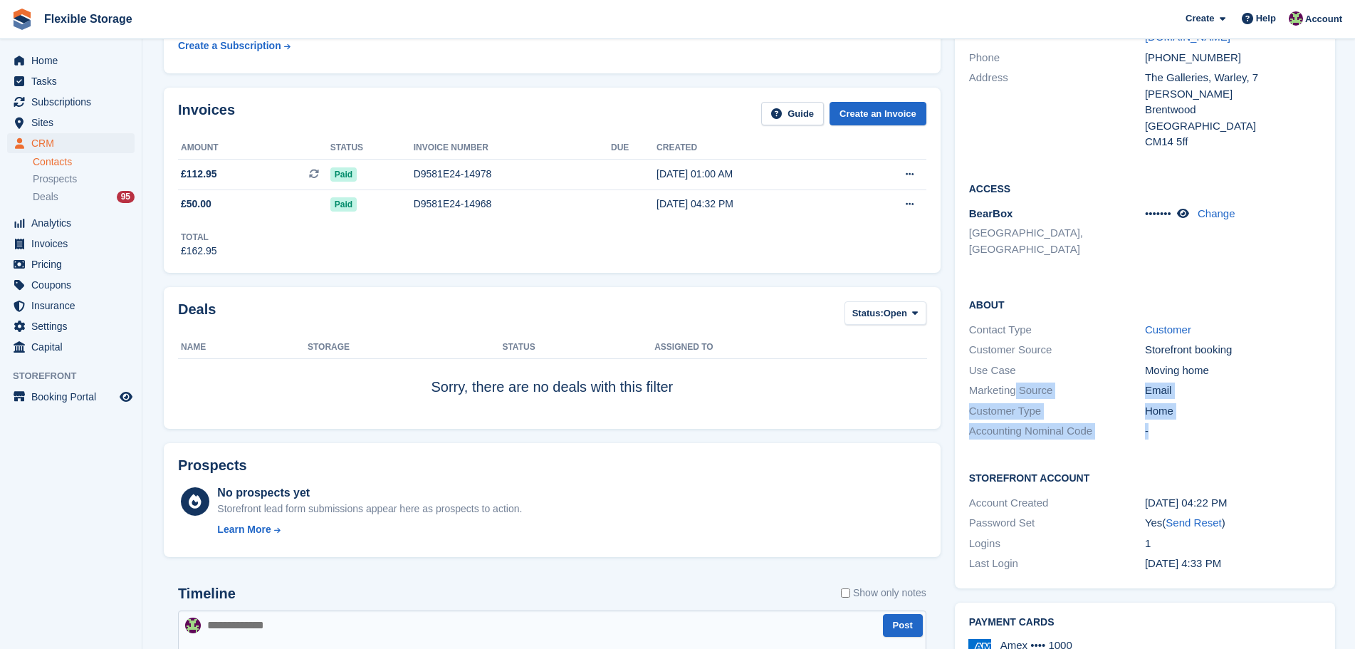
drag, startPoint x: 1249, startPoint y: 398, endPoint x: 1016, endPoint y: 335, distance: 242.1
click at [1016, 335] on div "About Contact Type Customer Customer Source Storefront booking Use Case Moving …" at bounding box center [1145, 369] width 380 height 173
click at [1061, 382] on div "Marketing Source" at bounding box center [1057, 390] width 176 height 16
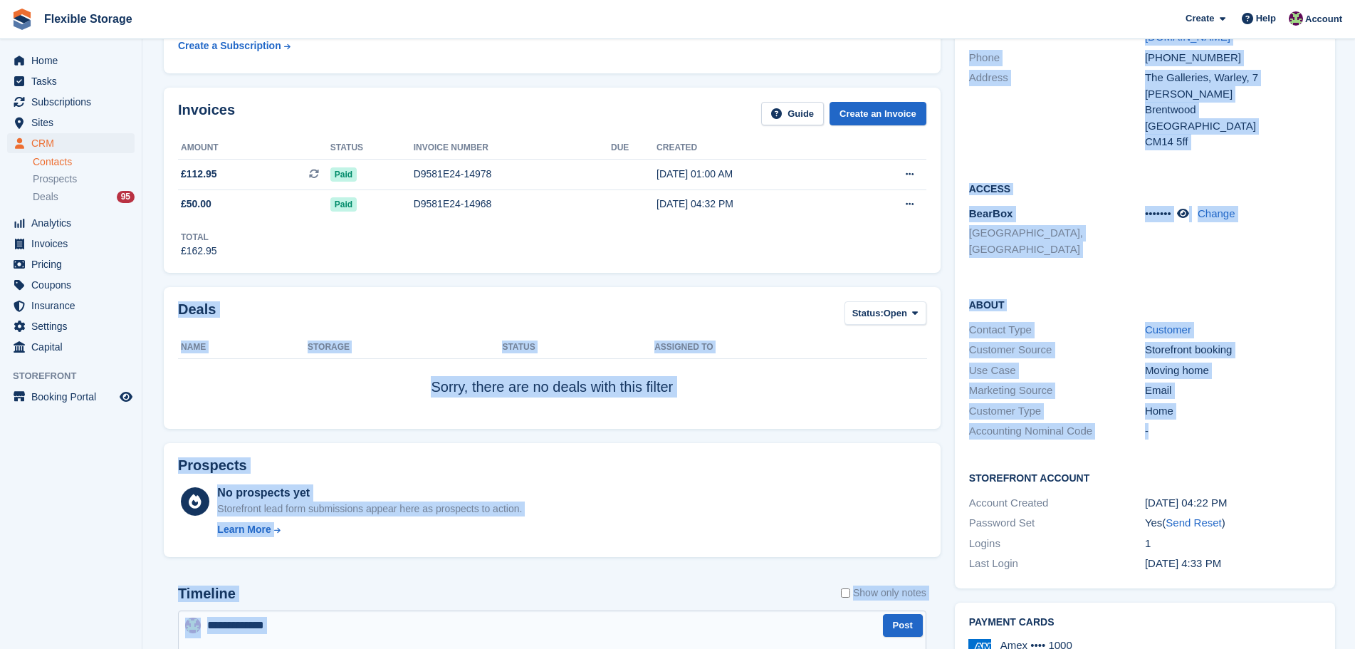
drag, startPoint x: 1251, startPoint y: 392, endPoint x: 934, endPoint y: 270, distance: 338.9
click at [1090, 363] on div "Use Case" at bounding box center [1057, 371] width 176 height 16
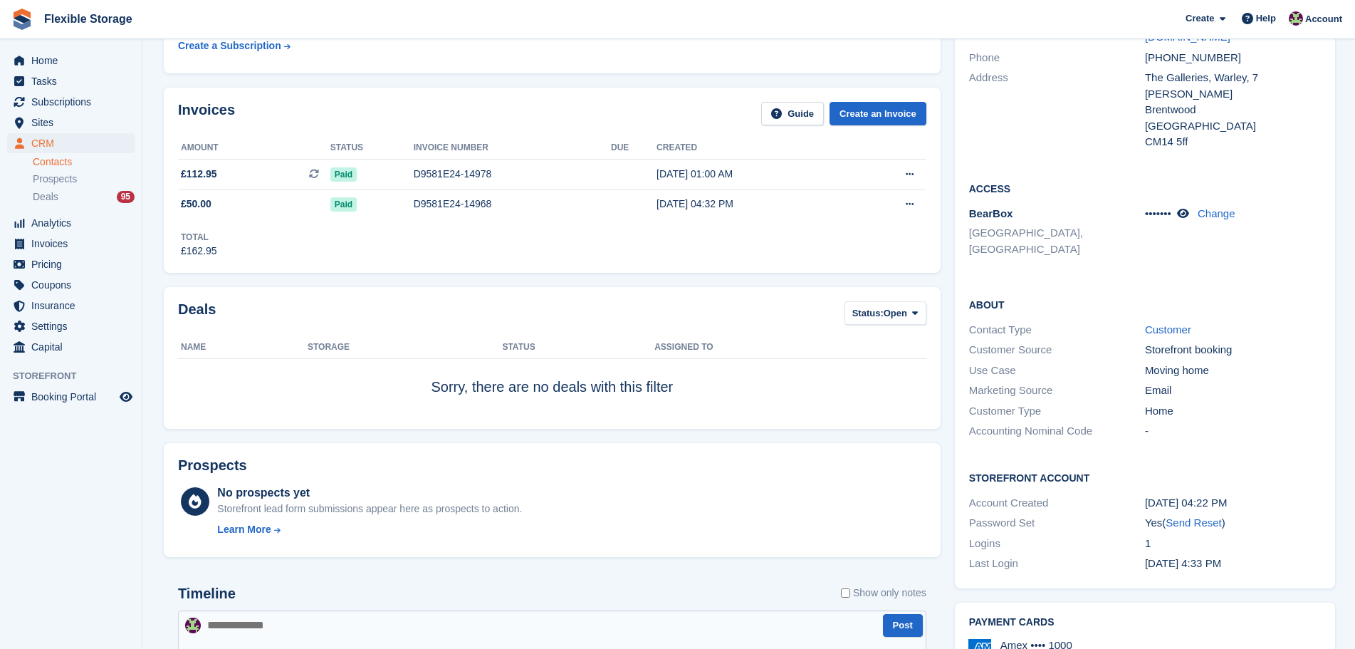
drag, startPoint x: 1204, startPoint y: 373, endPoint x: 686, endPoint y: 243, distance: 533.8
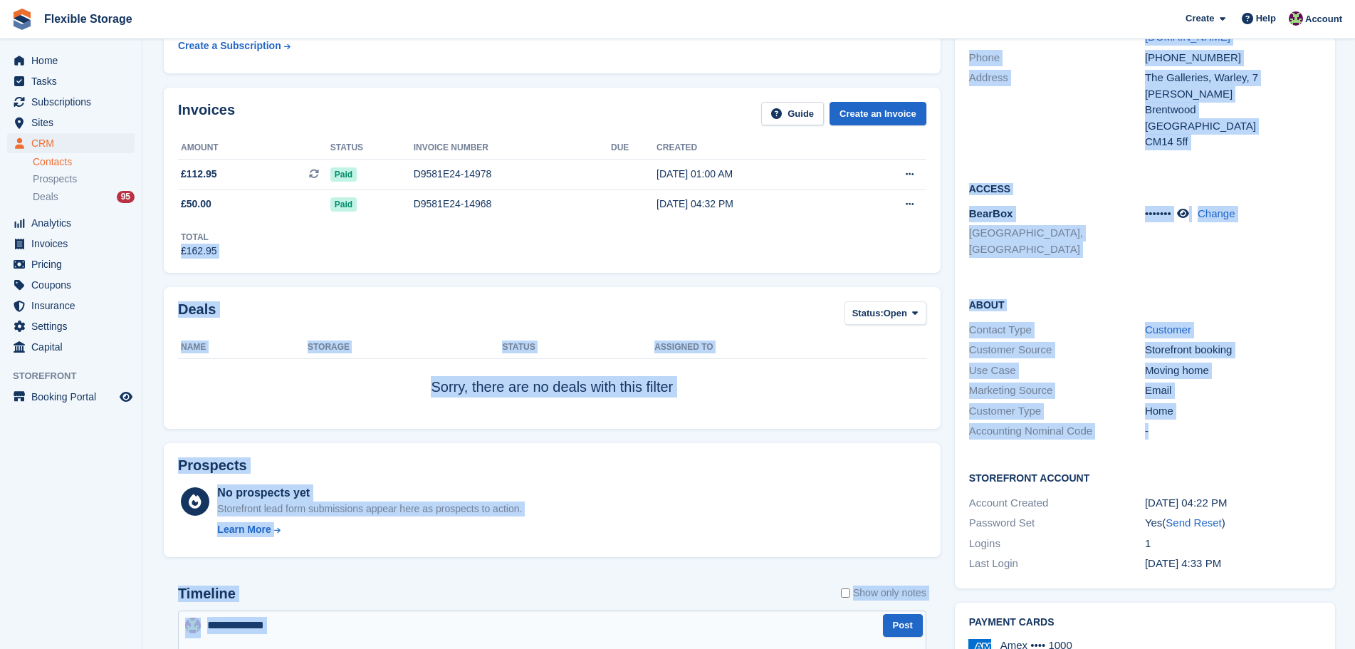
click at [1071, 342] on div "Customer Source" at bounding box center [1057, 350] width 176 height 16
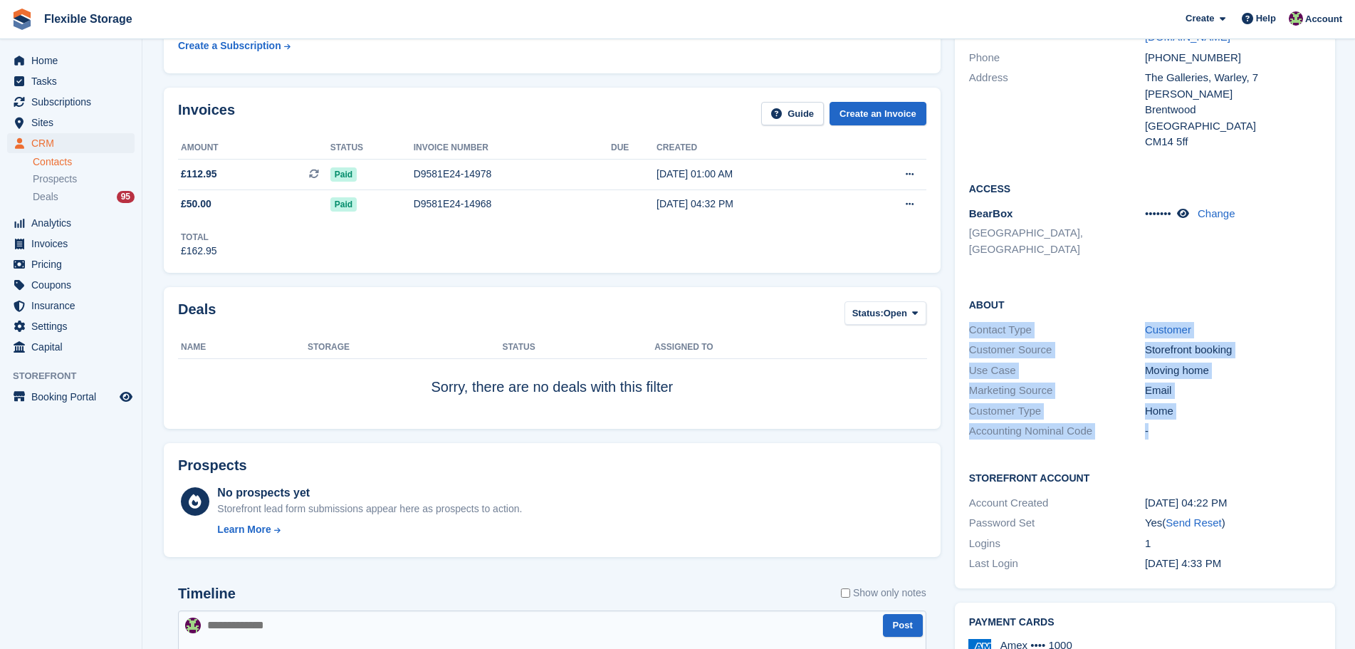
drag, startPoint x: 1167, startPoint y: 358, endPoint x: 966, endPoint y: 290, distance: 212.2
click at [966, 290] on div "About Contact Type Customer Customer Source Storefront booking Use Case Moving …" at bounding box center [1145, 369] width 380 height 173
click at [1069, 342] on div "Customer Source" at bounding box center [1057, 350] width 176 height 16
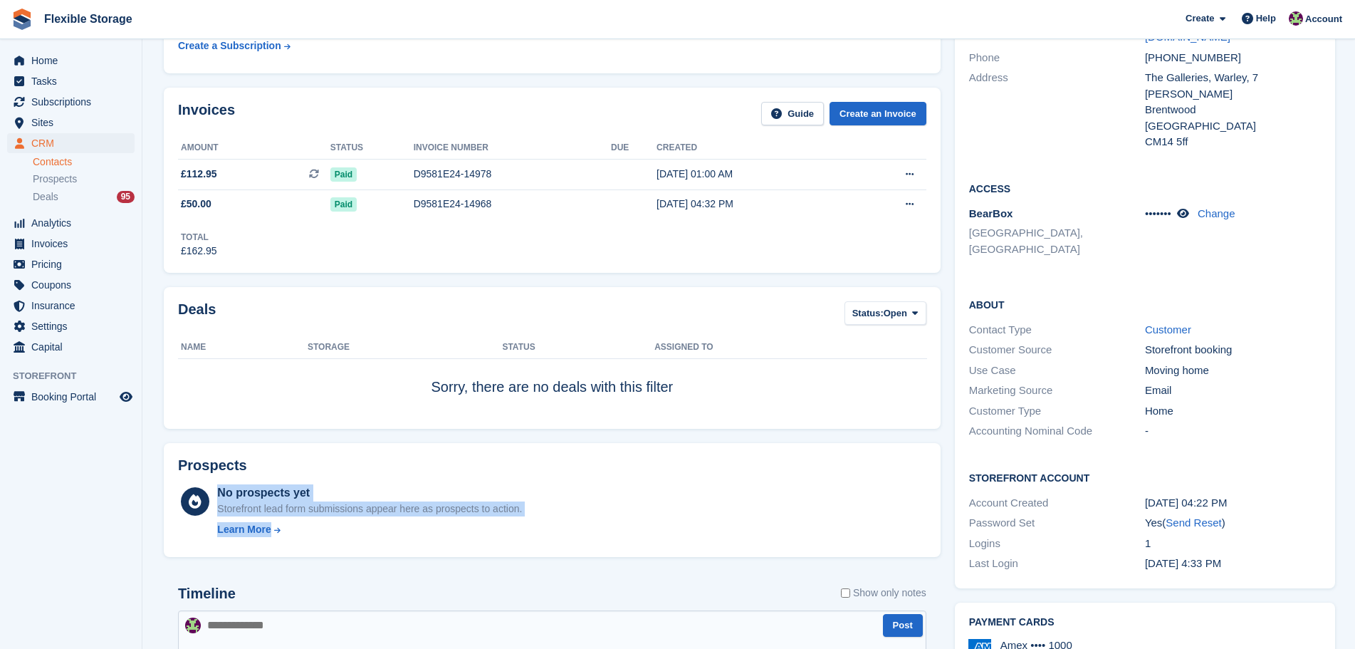
drag, startPoint x: 632, startPoint y: 519, endPoint x: 298, endPoint y: 478, distance: 336.5
click at [298, 478] on div "Prospects No prospects yet Storefront lead form submissions appear here as pros…" at bounding box center [552, 500] width 777 height 115
drag, startPoint x: 444, startPoint y: 477, endPoint x: 511, endPoint y: 491, distance: 69.1
click at [444, 477] on div "Prospects" at bounding box center [552, 468] width 749 height 22
click at [561, 506] on div "No prospects yet Storefront lead form submissions appear here as prospects to a…" at bounding box center [571, 513] width 709 height 58
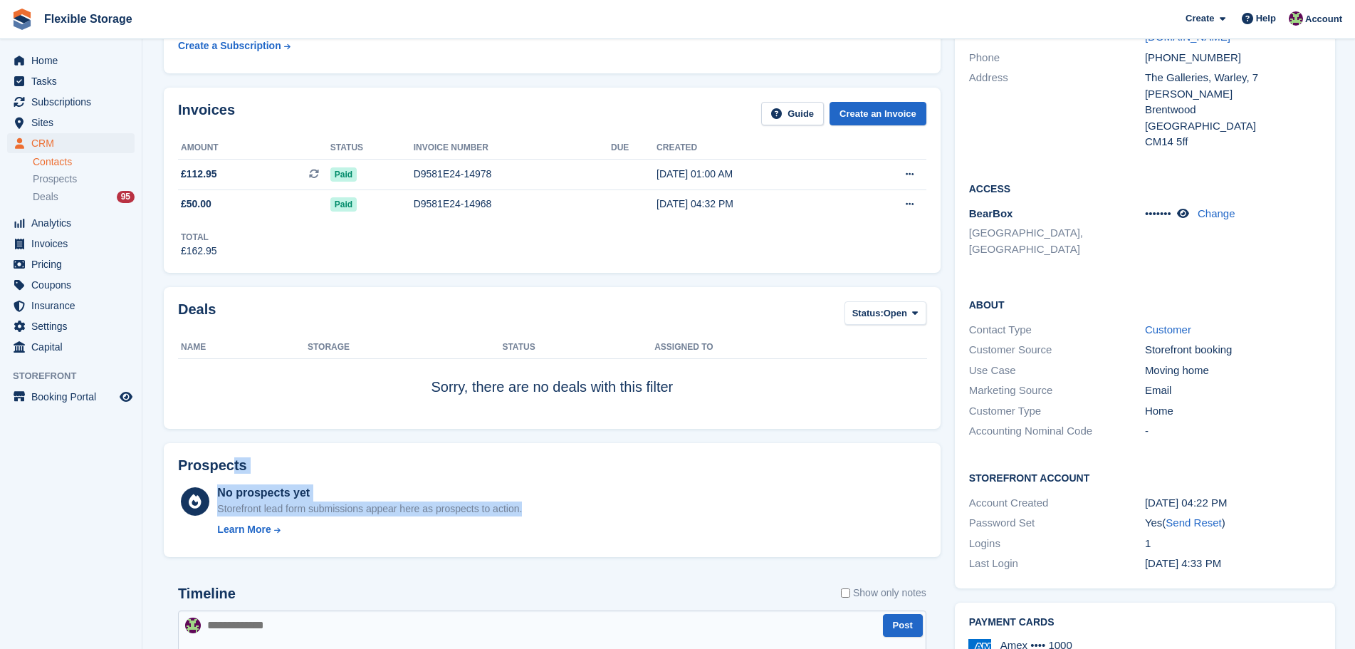
drag, startPoint x: 611, startPoint y: 506, endPoint x: 229, endPoint y: 460, distance: 384.5
click at [229, 460] on div "Prospects No prospects yet Storefront lead form submissions appear here as pros…" at bounding box center [552, 500] width 777 height 115
click at [442, 434] on div "Deals Status: Open All Won Lost Open Name Storage Status Assigned to Sorry, the…" at bounding box center [552, 358] width 791 height 156
drag, startPoint x: 604, startPoint y: 507, endPoint x: 288, endPoint y: 467, distance: 318.7
click at [288, 467] on div "Prospects No prospects yet Storefront lead form submissions appear here as pros…" at bounding box center [552, 500] width 777 height 115
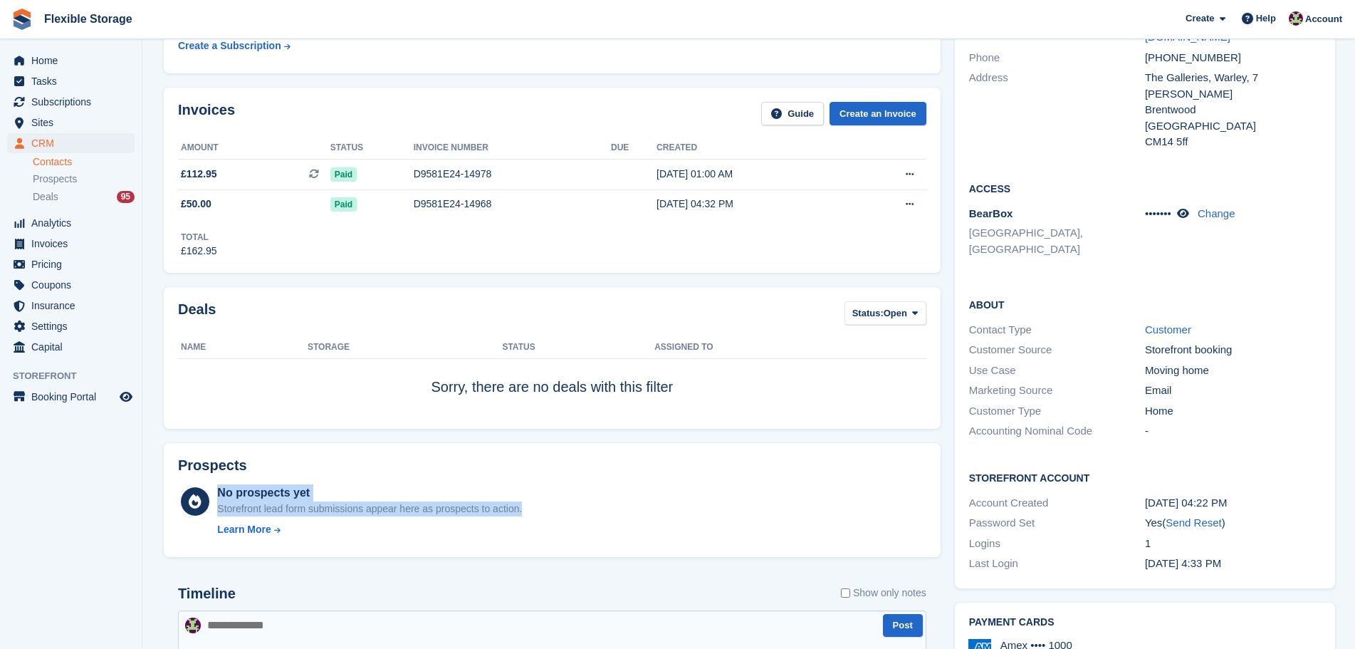
click at [496, 481] on div "Prospects No prospects yet Storefront lead form submissions appear here as pros…" at bounding box center [552, 500] width 777 height 115
click at [662, 470] on div "Prospects" at bounding box center [552, 468] width 749 height 22
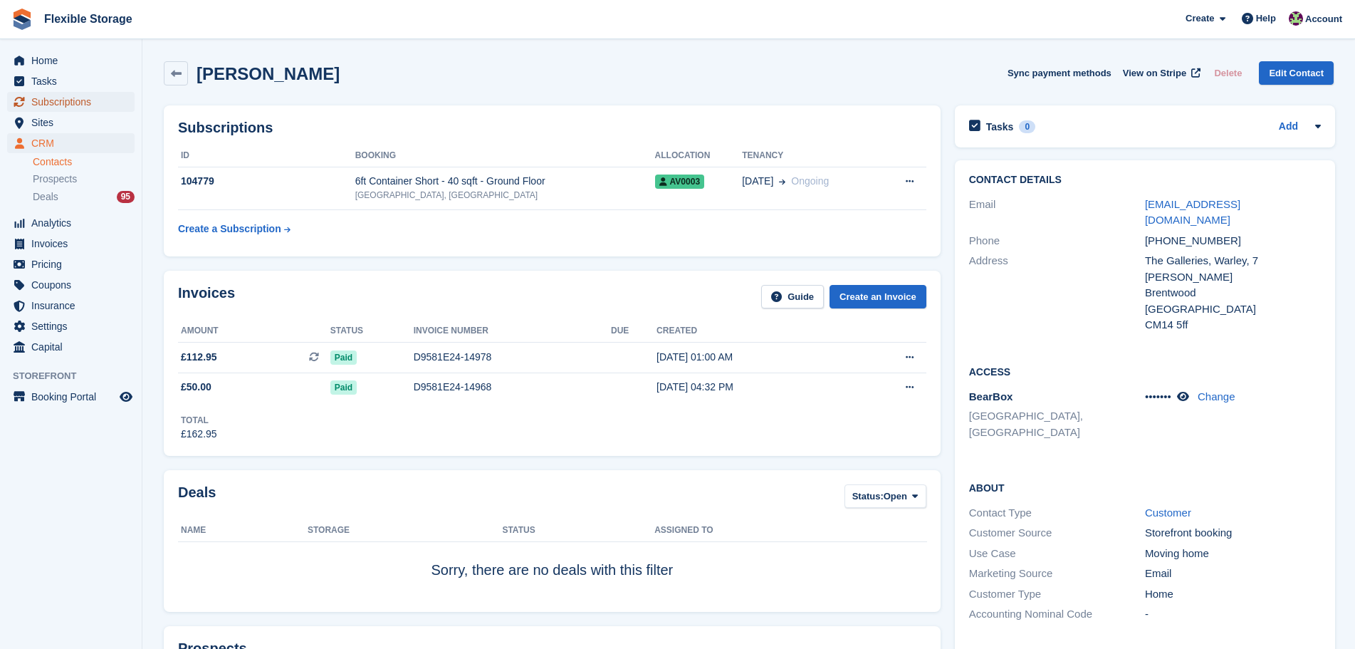
click at [118, 101] on link "Subscriptions" at bounding box center [70, 102] width 127 height 20
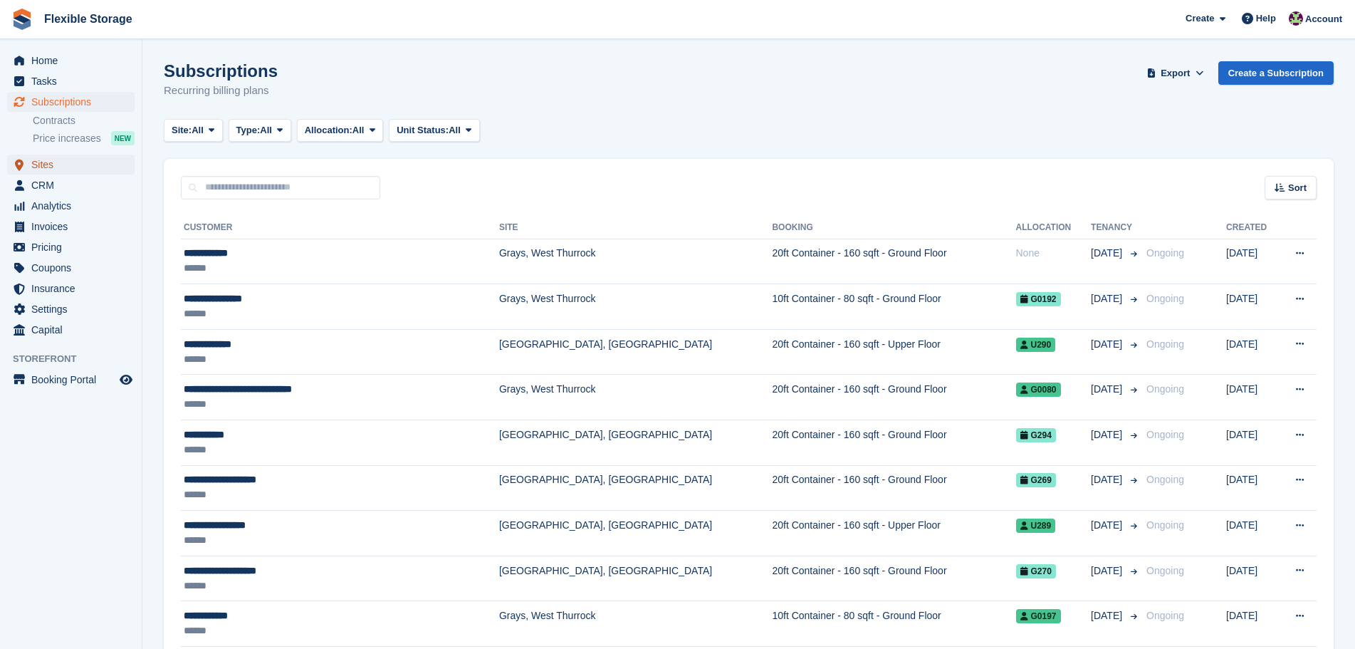
click at [64, 165] on span "Sites" at bounding box center [73, 165] width 85 height 20
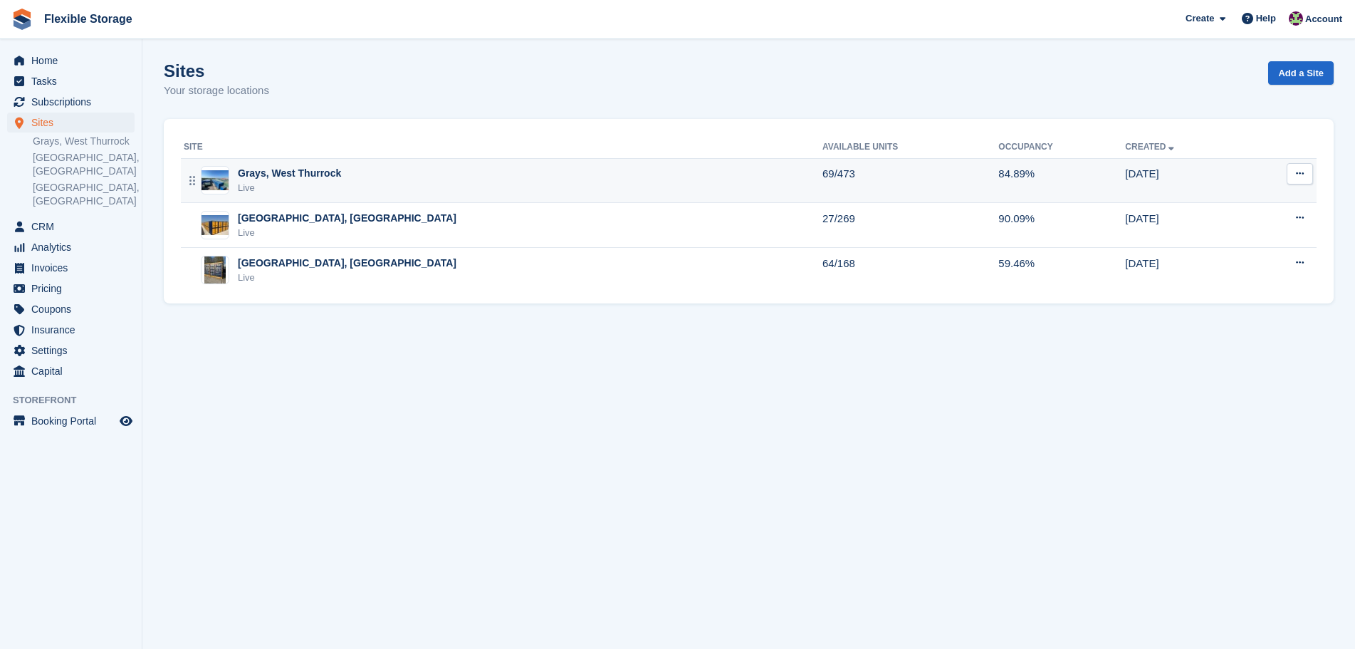
click at [467, 182] on div "Grays, West Thurrock Live" at bounding box center [503, 180] width 639 height 29
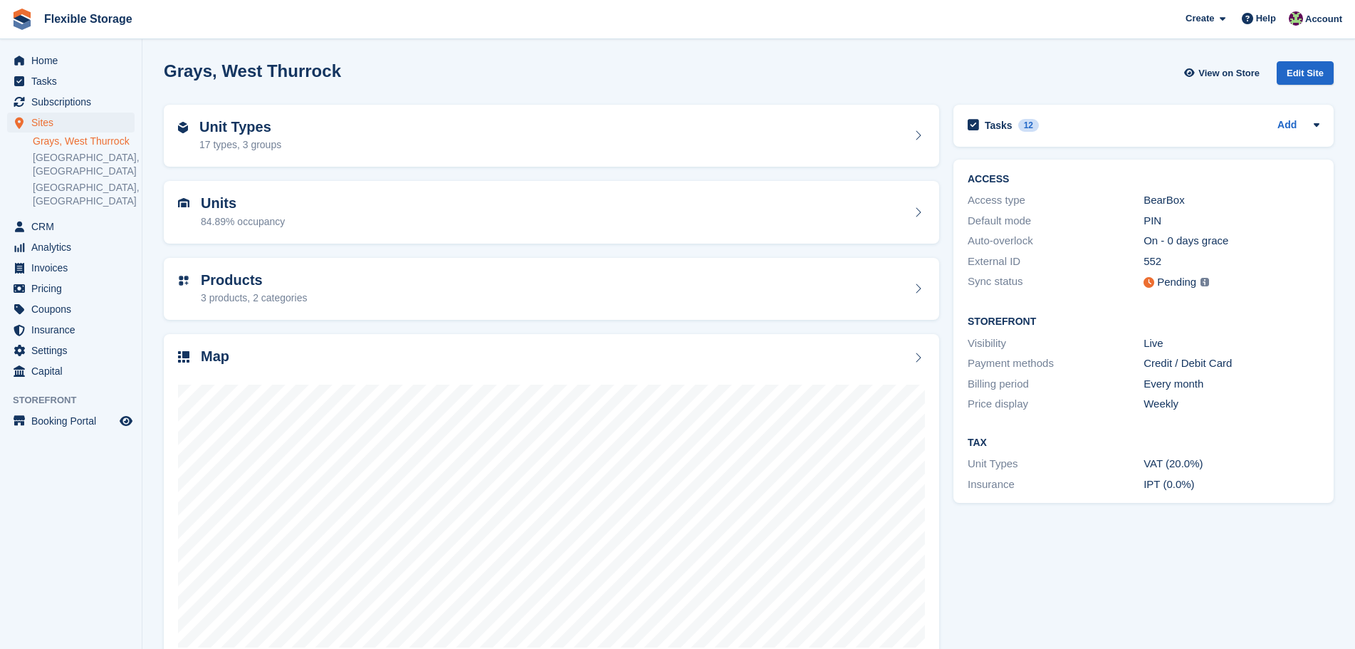
click at [944, 121] on div "Unit Types 17 types, 3 groups Units 84.89% occupancy Products 3 products, 2 cat…" at bounding box center [749, 385] width 1184 height 575
click at [1013, 70] on div "Grays, West Thurrock View on Store Edit Site" at bounding box center [749, 73] width 1170 height 24
drag, startPoint x: 1101, startPoint y: 491, endPoint x: 776, endPoint y: 137, distance: 480.9
click at [768, 145] on div "Unit Types 17 types, 3 groups Units 84.89% occupancy Products 3 products, 2 cat…" at bounding box center [749, 385] width 1184 height 575
click at [970, 101] on div "Tasks 12 Add cancel subscription once payment has gone through 10 Jul" at bounding box center [1144, 129] width 395 height 63
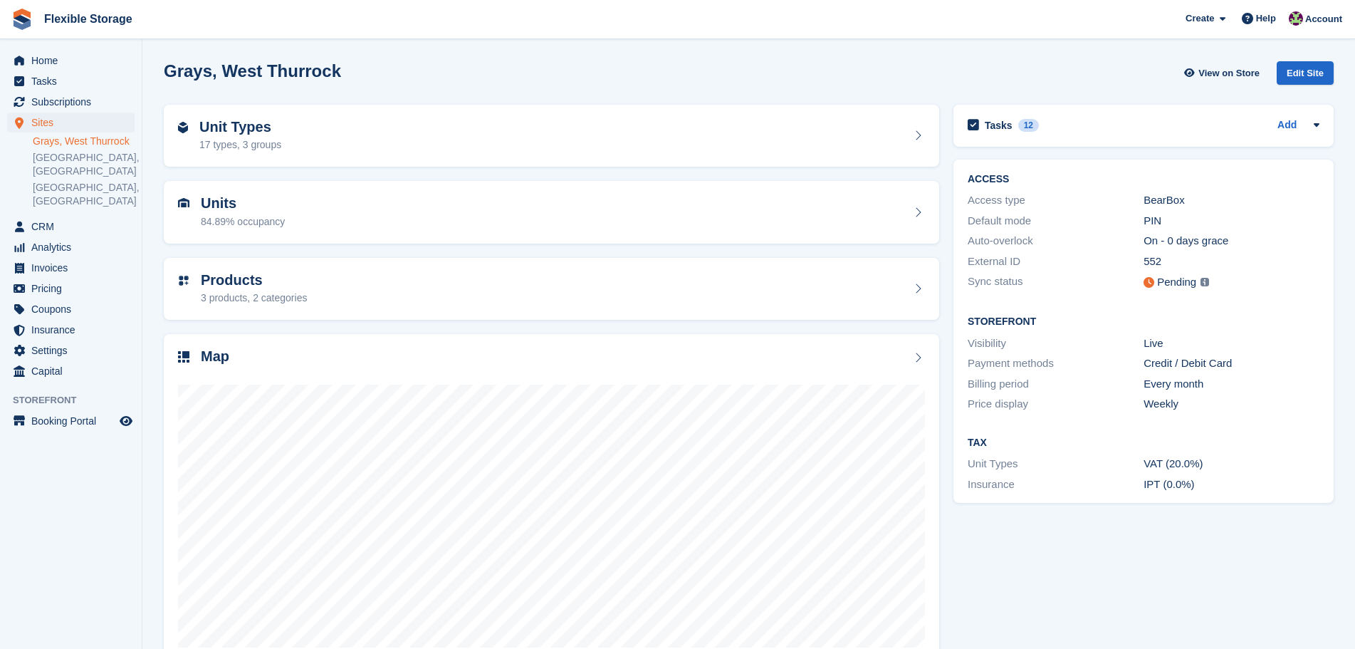
drag, startPoint x: 1145, startPoint y: 158, endPoint x: 1251, endPoint y: 607, distance: 461.1
click at [1273, 636] on section "Grays, West Thurrock View on Store Edit Site Unit Types 17 types, 3 groups Unit…" at bounding box center [748, 342] width 1213 height 685
click at [1235, 584] on div "Tasks 12 Add cancel subscription once payment has gone through 10 Jul" at bounding box center [1144, 385] width 395 height 575
drag, startPoint x: 981, startPoint y: 44, endPoint x: 1251, endPoint y: 571, distance: 592.2
click at [1251, 561] on section "Grays, West Thurrock View on Store Edit Site Unit Types 17 types, 3 groups Unit…" at bounding box center [748, 342] width 1213 height 685
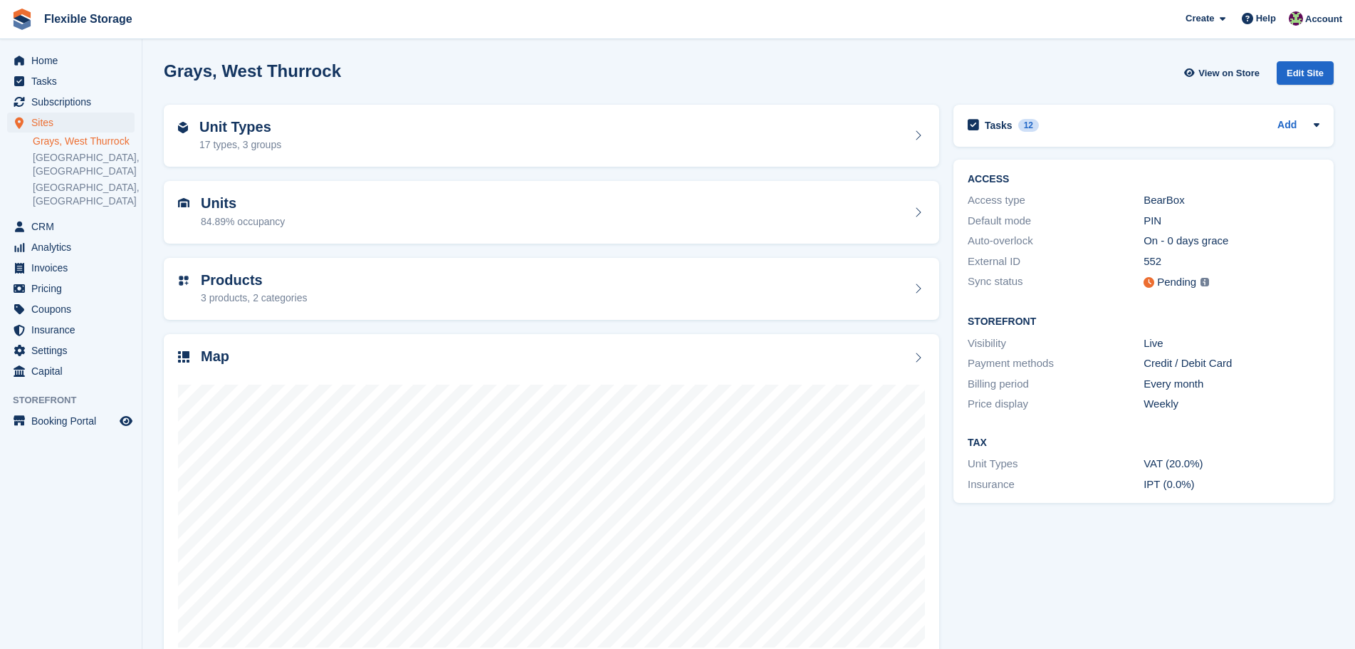
click at [1252, 575] on div "Tasks 12 Add cancel subscription once payment has gone through 10 Jul" at bounding box center [1144, 385] width 395 height 575
drag, startPoint x: 966, startPoint y: 308, endPoint x: 805, endPoint y: 58, distance: 296.7
click at [778, 66] on div "Grays, West Thurrock View on Store Edit Site Unit Types 17 types, 3 groups Unit…" at bounding box center [749, 363] width 1170 height 618
click at [946, 68] on div "Grays, West Thurrock View on Store Edit Site" at bounding box center [749, 73] width 1170 height 24
drag, startPoint x: 1070, startPoint y: 60, endPoint x: 1207, endPoint y: 496, distance: 457.7
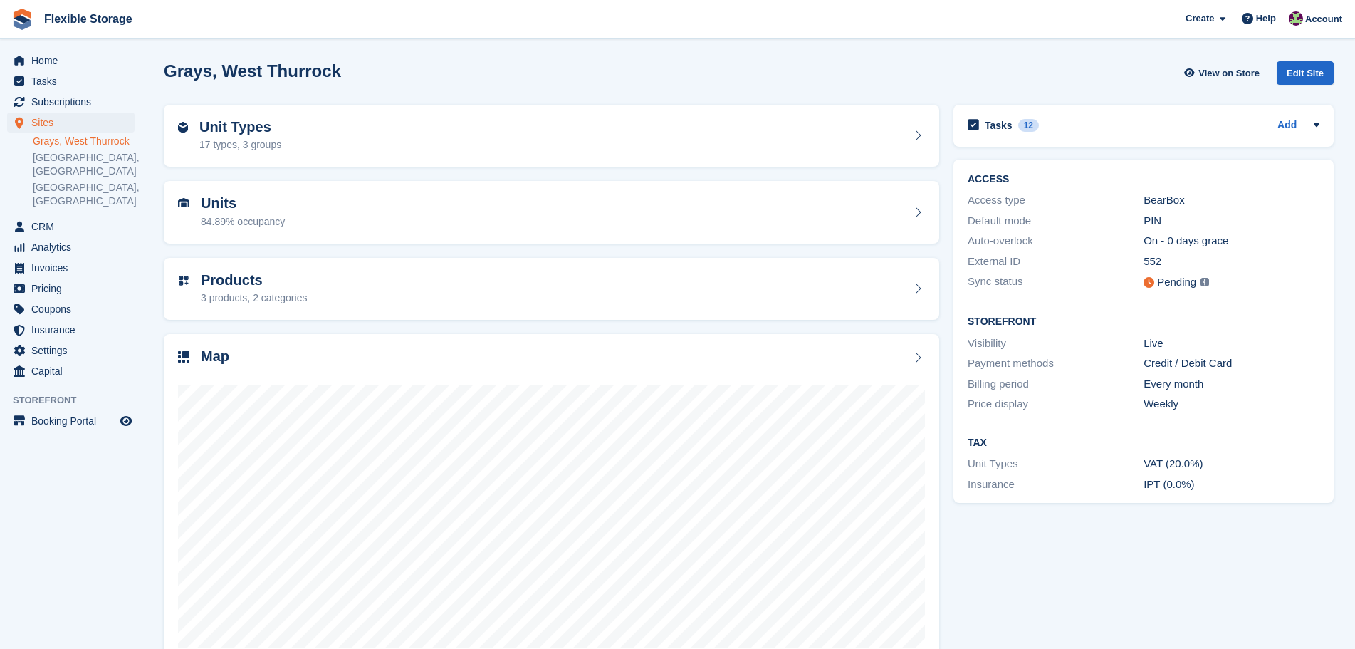
click at [1207, 496] on section "Grays, West Thurrock View on Store Edit Site Unit Types 17 types, 3 groups Unit…" at bounding box center [748, 342] width 1213 height 685
click at [1210, 495] on div "Tax Unit Types VAT (20.0%) Insurance IPT (0.0%)" at bounding box center [1144, 463] width 380 height 80
drag, startPoint x: 1276, startPoint y: 543, endPoint x: 996, endPoint y: 154, distance: 479.2
click at [996, 154] on div "Tasks 12 Add cancel subscription once payment has gone through 10 Jul" at bounding box center [1144, 385] width 395 height 575
click at [1052, 89] on div "Grays, West Thurrock View on Store Edit Site" at bounding box center [749, 75] width 1184 height 43
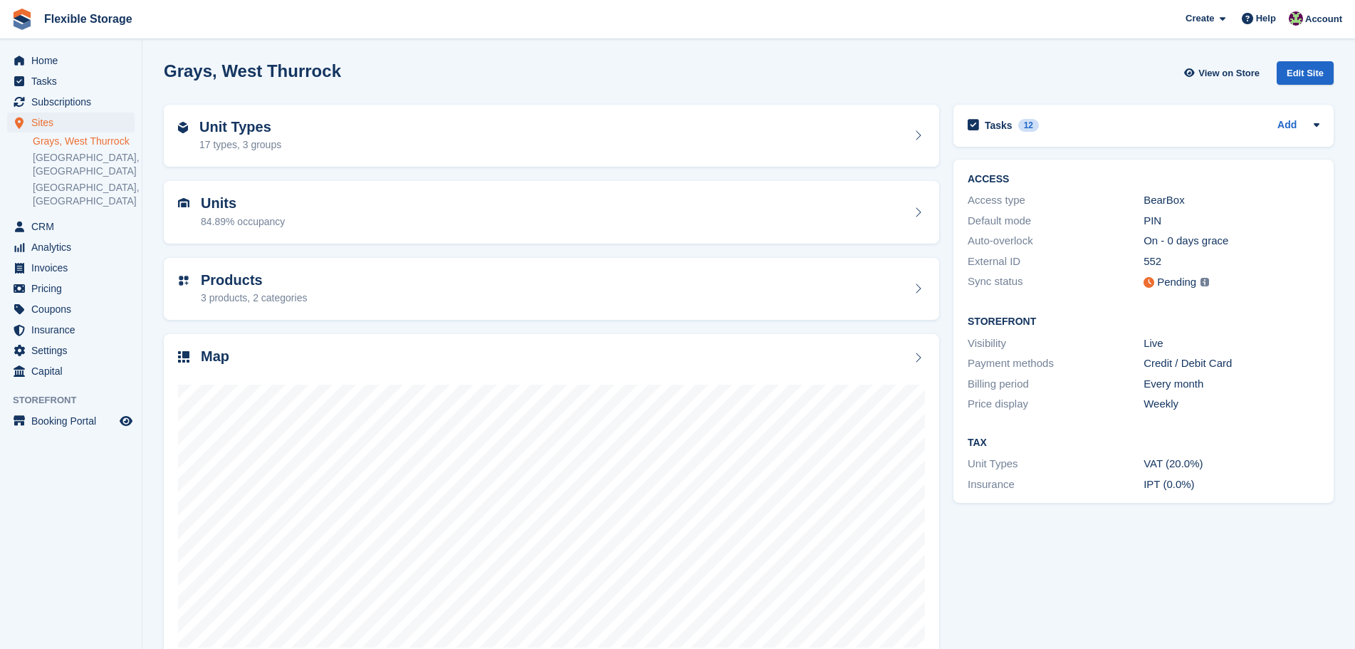
drag, startPoint x: 1127, startPoint y: 41, endPoint x: 1225, endPoint y: 570, distance: 538.3
click at [1225, 569] on section "Grays, West Thurrock View on Store Edit Site Unit Types 17 types, 3 groups Unit…" at bounding box center [748, 342] width 1213 height 685
click at [1229, 568] on div "Tasks 12 Add cancel subscription once payment has gone through 10 Jul" at bounding box center [1144, 385] width 395 height 575
drag, startPoint x: 1021, startPoint y: 277, endPoint x: 911, endPoint y: 118, distance: 193.0
click at [897, 121] on div "Unit Types 17 types, 3 groups Units 84.89% occupancy Products 3 products, 2 cat…" at bounding box center [749, 385] width 1184 height 575
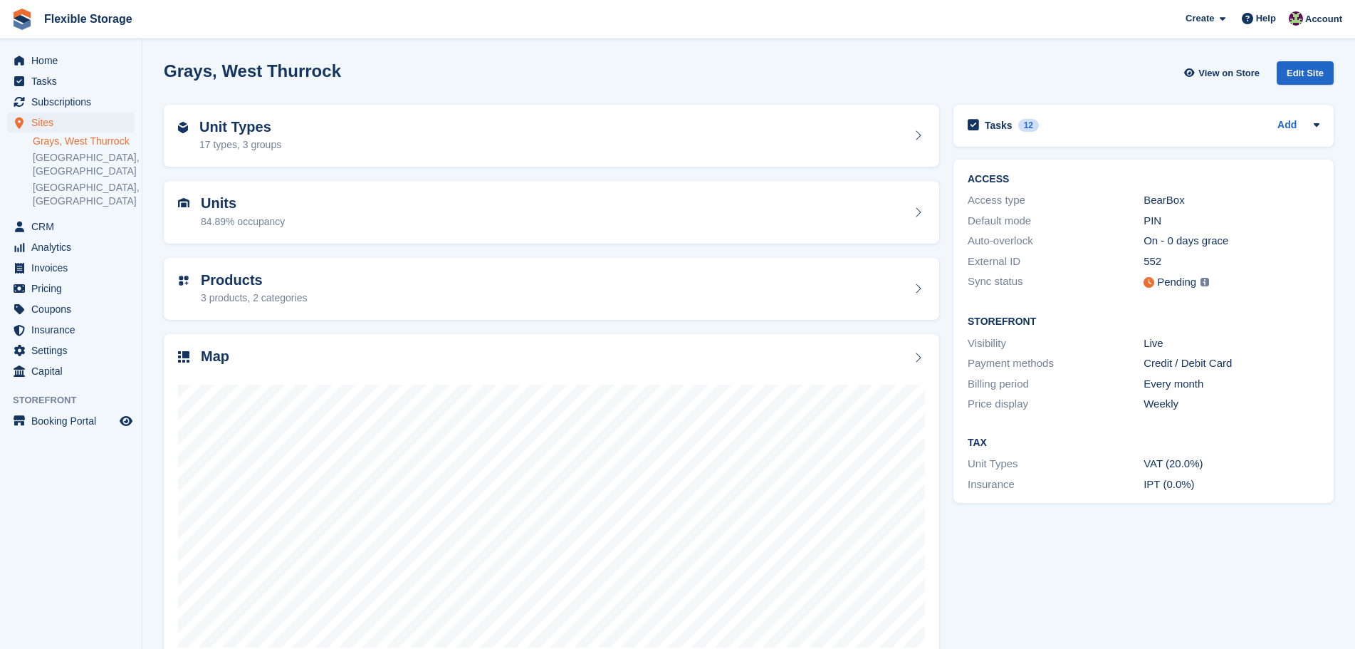
click at [1059, 87] on div "Grays, West Thurrock View on Store Edit Site" at bounding box center [749, 75] width 1184 height 43
drag, startPoint x: 1143, startPoint y: 43, endPoint x: 1235, endPoint y: 561, distance: 525.2
click at [1237, 573] on section "Grays, West Thurrock View on Store Edit Site Unit Types 17 types, 3 groups Unit…" at bounding box center [748, 342] width 1213 height 685
click at [1235, 557] on div "Tasks 12 Add cancel subscription once payment has gone through 10 Jul" at bounding box center [1144, 385] width 395 height 575
drag, startPoint x: 1285, startPoint y: 495, endPoint x: 944, endPoint y: 132, distance: 498.3
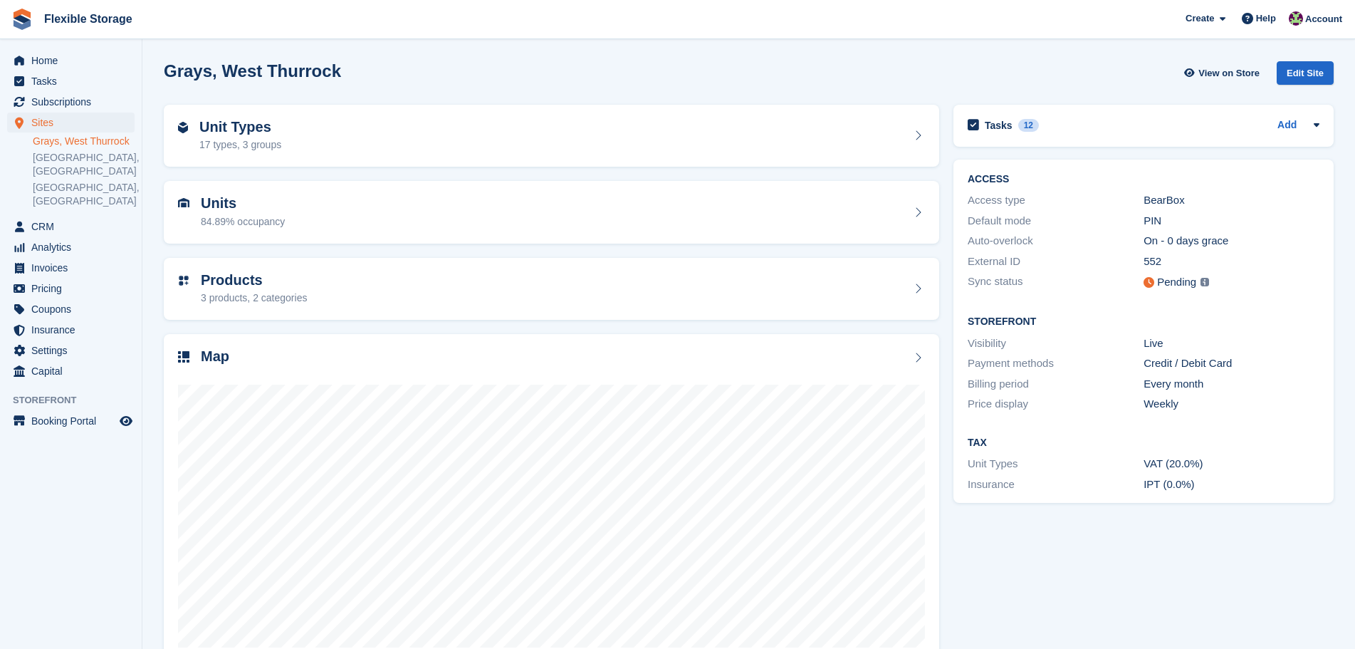
click at [944, 133] on div "Unit Types 17 types, 3 groups Units 84.89% occupancy Products 3 products, 2 cat…" at bounding box center [749, 385] width 1184 height 575
click at [996, 80] on div "Grays, West Thurrock View on Store Edit Site" at bounding box center [749, 73] width 1170 height 24
drag, startPoint x: 1054, startPoint y: 59, endPoint x: 1241, endPoint y: 491, distance: 470.2
click at [1237, 493] on div "Grays, West Thurrock View on Store Edit Site Unit Types 17 types, 3 groups Unit…" at bounding box center [749, 363] width 1170 height 618
click at [1245, 487] on div "IPT (0.0%)" at bounding box center [1232, 485] width 176 height 16
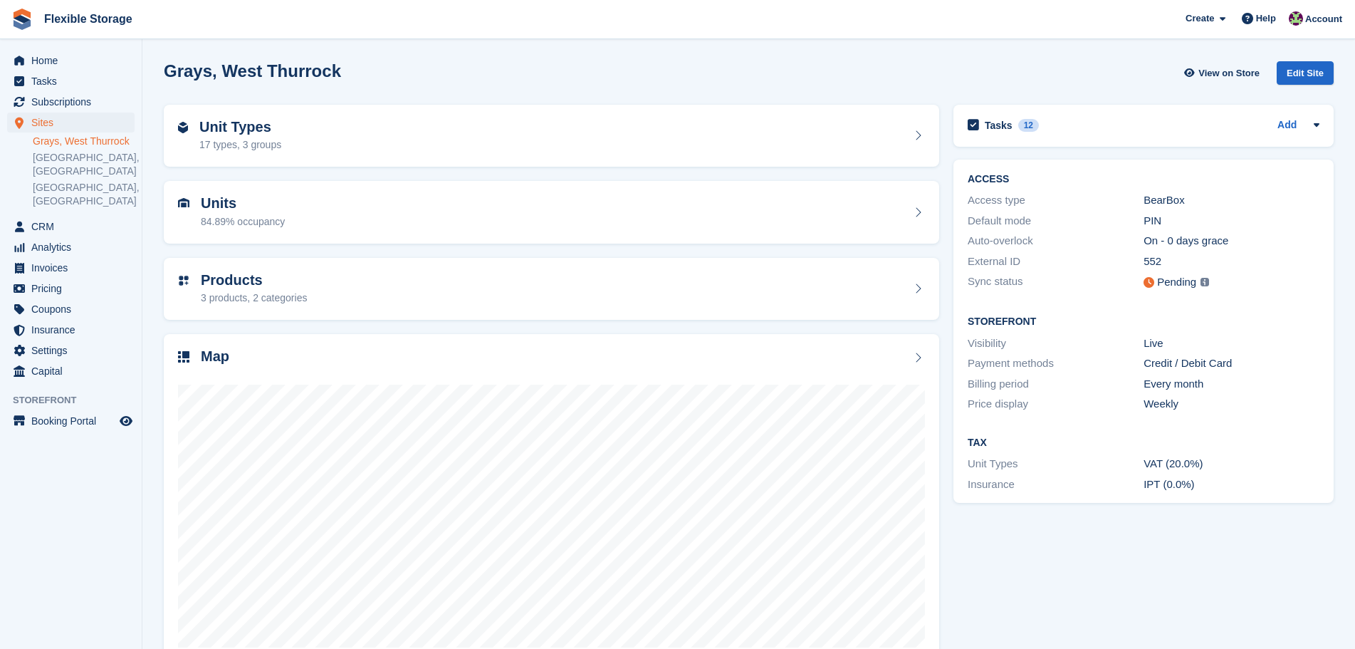
drag, startPoint x: 1084, startPoint y: 316, endPoint x: 977, endPoint y: 177, distance: 175.1
click at [977, 194] on div "ACCESS Access type BearBox Default mode PIN Auto-overlock On - 0 days grace Ext…" at bounding box center [1144, 332] width 380 height 344
click at [1132, 101] on div "Tasks 12 Add cancel subscription once payment has gone through 10 Jul" at bounding box center [1144, 129] width 395 height 63
drag, startPoint x: 1094, startPoint y: 62, endPoint x: 1254, endPoint y: 464, distance: 432.9
click at [1254, 462] on div "Grays, West Thurrock View on Store Edit Site Unit Types 17 types, 3 groups Unit…" at bounding box center [749, 363] width 1170 height 618
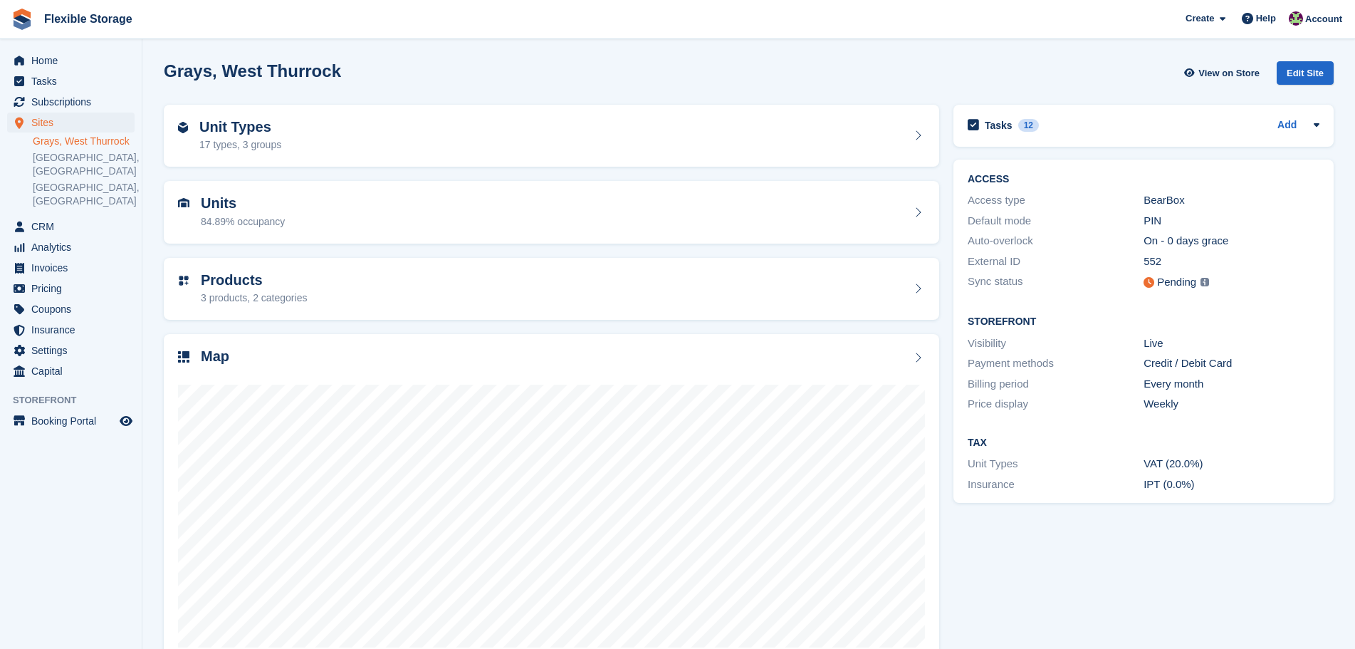
click at [1261, 470] on div "VAT (20.0%)" at bounding box center [1232, 464] width 176 height 16
click at [1279, 486] on div "IPT (0.0%)" at bounding box center [1232, 485] width 176 height 16
drag, startPoint x: 1292, startPoint y: 491, endPoint x: 873, endPoint y: 87, distance: 582.3
click at [870, 93] on div "Grays, West Thurrock View on Store Edit Site Unit Types 17 types, 3 groups Unit…" at bounding box center [749, 363] width 1170 height 618
click at [1009, 75] on div "Grays, West Thurrock View on Store Edit Site" at bounding box center [749, 73] width 1170 height 24
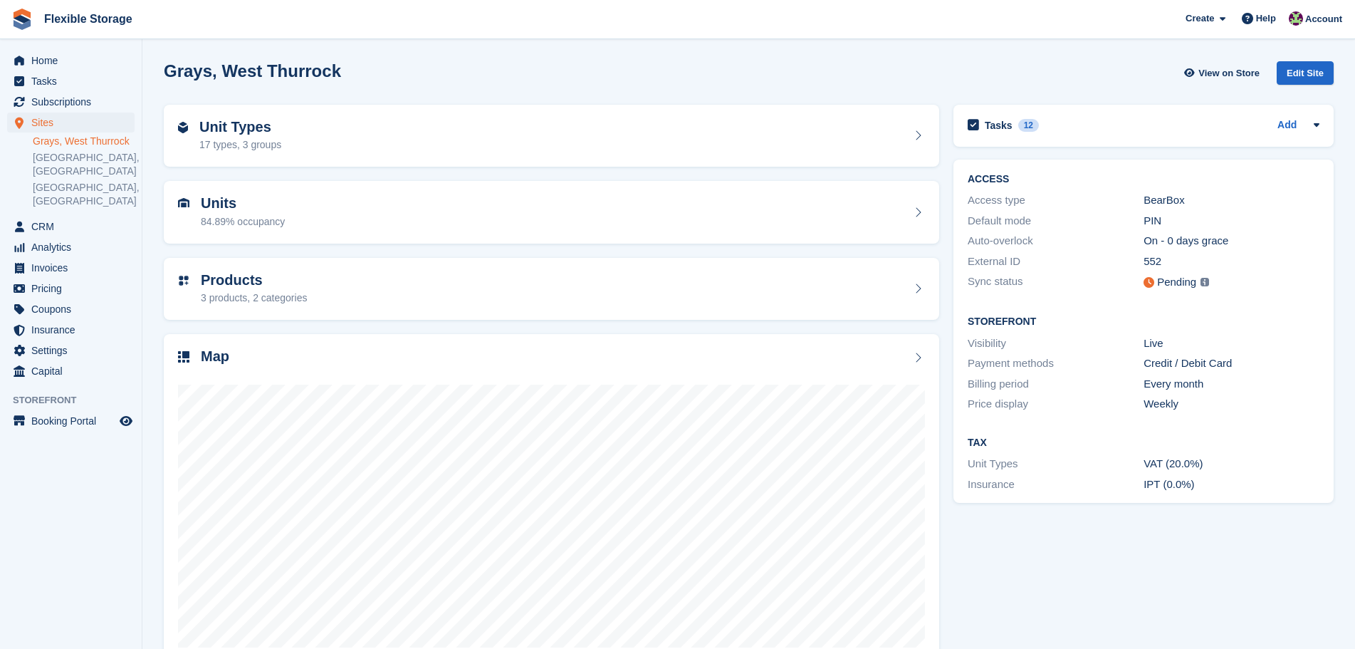
drag, startPoint x: 1108, startPoint y: 64, endPoint x: 1273, endPoint y: 471, distance: 438.7
click at [1219, 546] on div "Grays, West Thurrock View on Store Edit Site Unit Types 17 types, 3 groups Unit…" at bounding box center [749, 363] width 1170 height 618
click at [1273, 468] on div "VAT (20.0%)" at bounding box center [1232, 464] width 176 height 16
drag, startPoint x: 1274, startPoint y: 494, endPoint x: 1001, endPoint y: 75, distance: 499.4
click at [1009, 127] on div "Tasks 12 Add cancel subscription once payment has gone through 10 Jul" at bounding box center [1144, 385] width 395 height 575
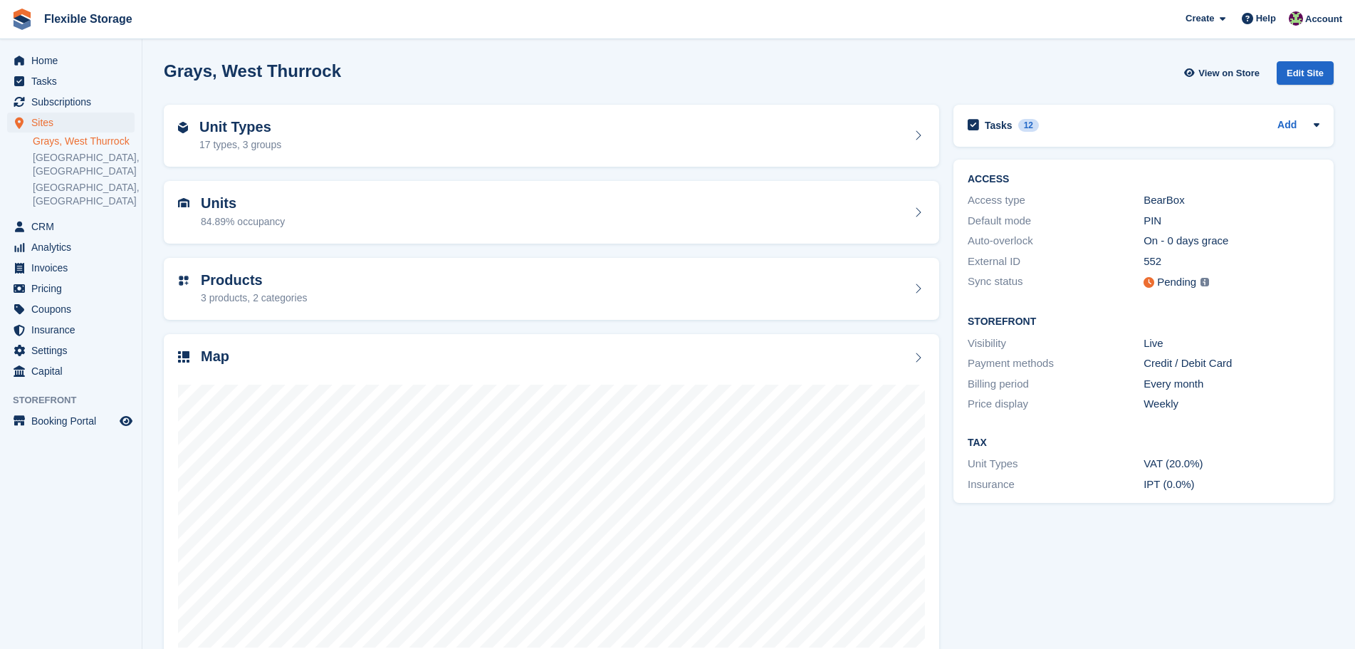
click at [1007, 67] on div "Grays, West Thurrock View on Store Edit Site" at bounding box center [749, 73] width 1170 height 24
drag, startPoint x: 1100, startPoint y: 53, endPoint x: 1229, endPoint y: 551, distance: 515.0
click at [1229, 551] on section "Grays, West Thurrock View on Store Edit Site Unit Types 17 types, 3 groups Unit…" at bounding box center [748, 342] width 1213 height 685
click at [1239, 456] on div "VAT (20.0%)" at bounding box center [1232, 464] width 176 height 16
drag, startPoint x: 1224, startPoint y: 468, endPoint x: 993, endPoint y: 52, distance: 475.7
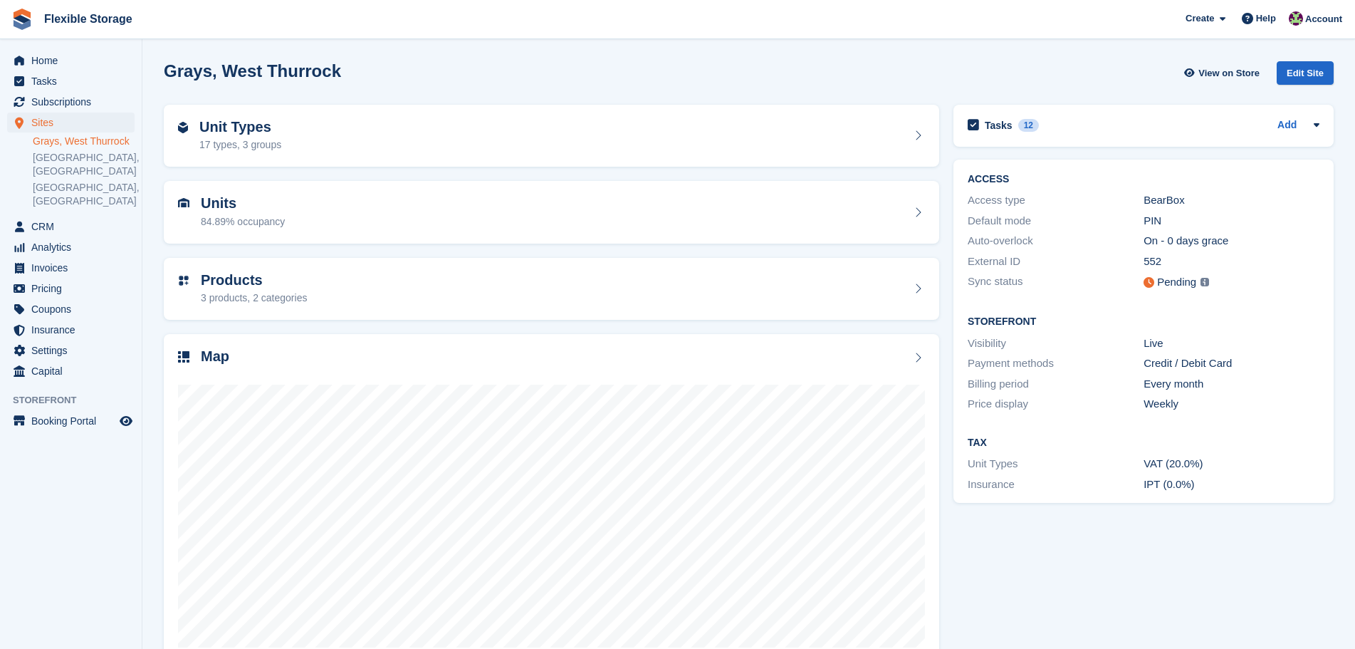
click at [981, 48] on section "Grays, West Thurrock View on Store Edit Site Unit Types 17 types, 3 groups Unit…" at bounding box center [748, 342] width 1213 height 685
click at [1040, 75] on div "Grays, West Thurrock View on Store Edit Site" at bounding box center [749, 73] width 1170 height 24
click at [53, 217] on span "CRM" at bounding box center [73, 227] width 85 height 20
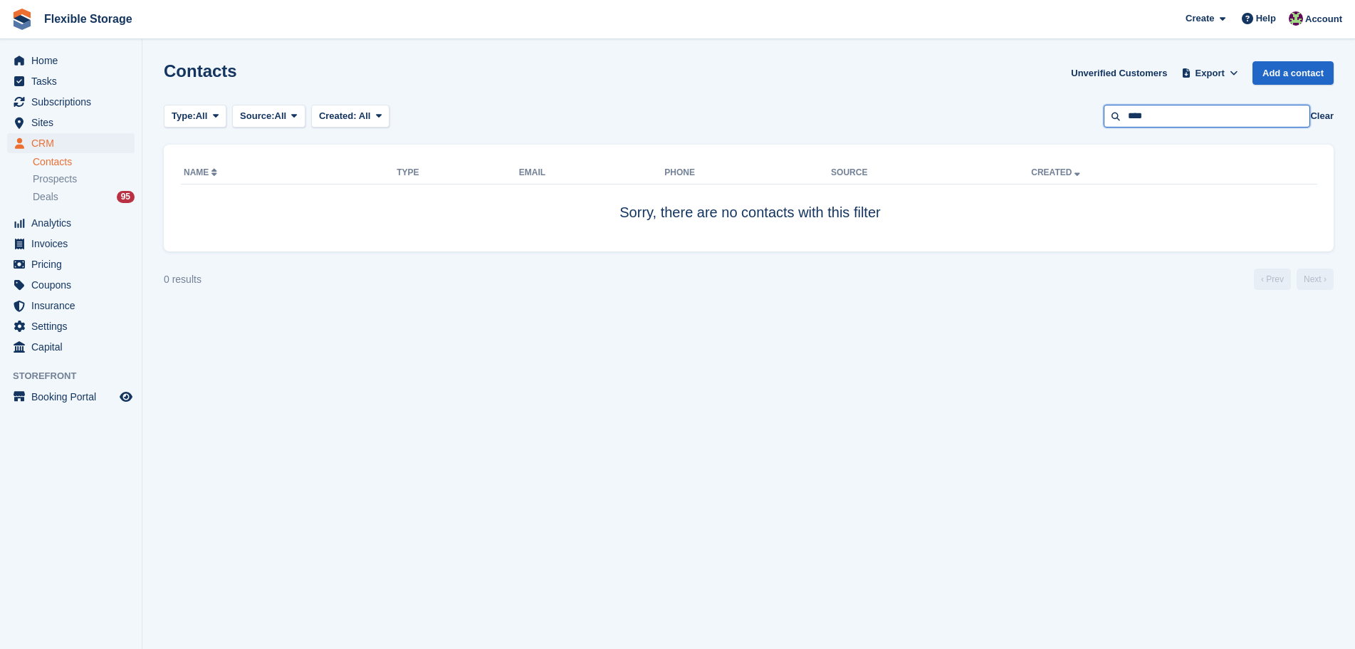
drag, startPoint x: 1160, startPoint y: 115, endPoint x: 1017, endPoint y: 114, distance: 142.5
click at [1017, 114] on div "Type: All All Lead Customer Source: All All Storefront Backoffice Pre-Opening i…" at bounding box center [749, 117] width 1170 height 24
type input "*"
type input "*****"
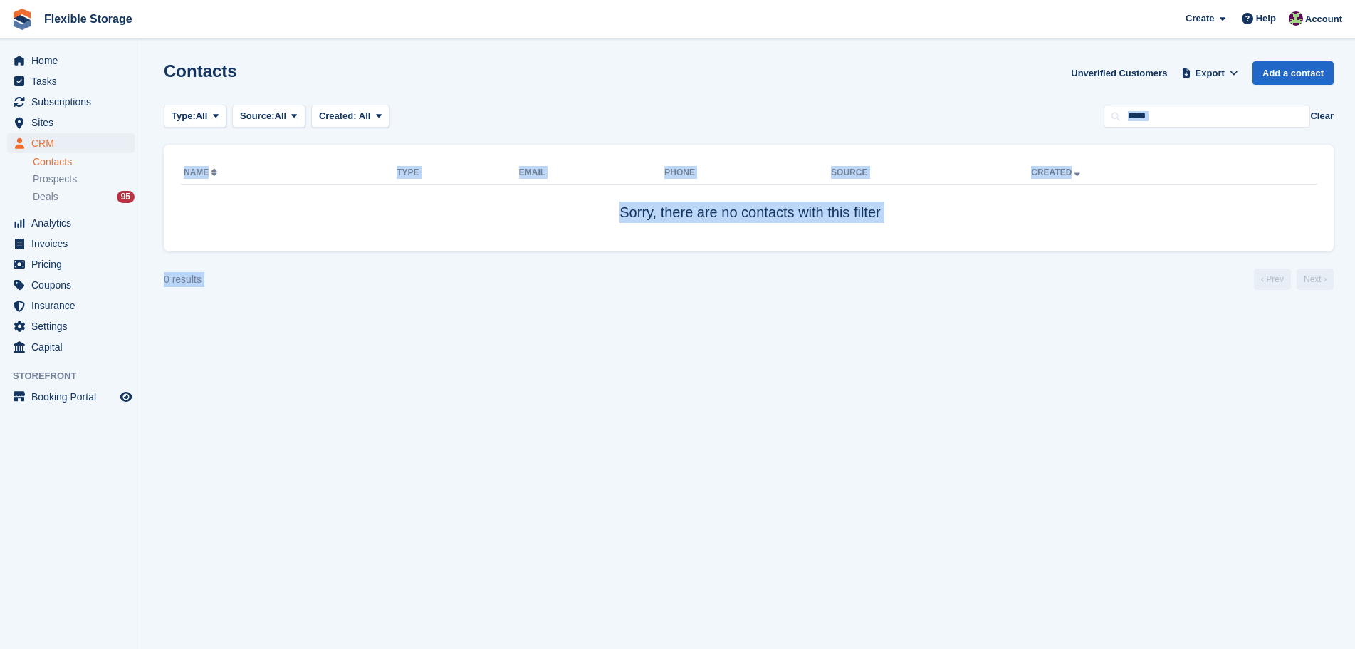
drag, startPoint x: 952, startPoint y: 236, endPoint x: 962, endPoint y: 336, distance: 100.2
click at [962, 336] on section "Contacts Unverified Customers Export Export Contacts Export a CSV of all Contac…" at bounding box center [748, 324] width 1213 height 649
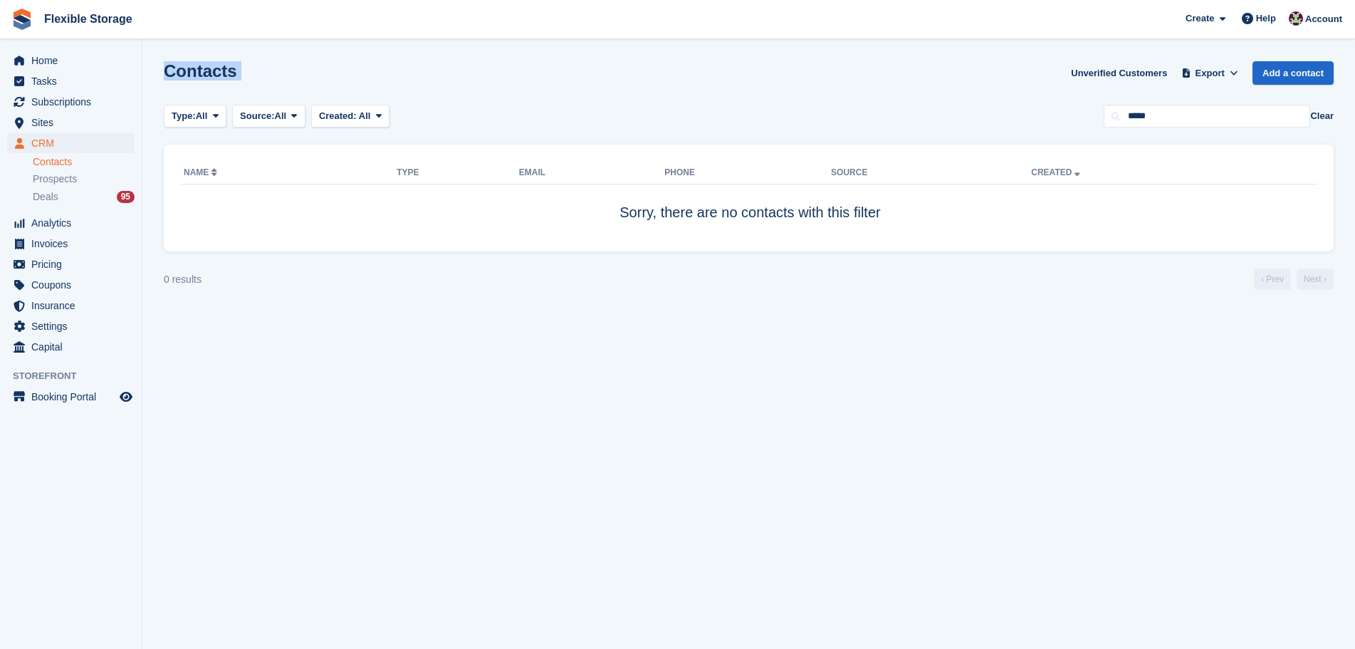
drag, startPoint x: 650, startPoint y: 121, endPoint x: 152, endPoint y: 68, distance: 500.7
click at [152, 68] on section "Contacts Unverified Customers Export Export Contacts Export a CSV of all Contac…" at bounding box center [748, 324] width 1213 height 649
click at [247, 69] on div "Contacts Unverified Customers Export Export Contacts Export a CSV of all Contac…" at bounding box center [749, 81] width 1170 height 41
click at [233, 71] on div "Contacts Unverified Customers Export Export Contacts Export a CSV of all Contac…" at bounding box center [749, 81] width 1170 height 41
click at [215, 75] on h1 "Contacts" at bounding box center [200, 70] width 73 height 19
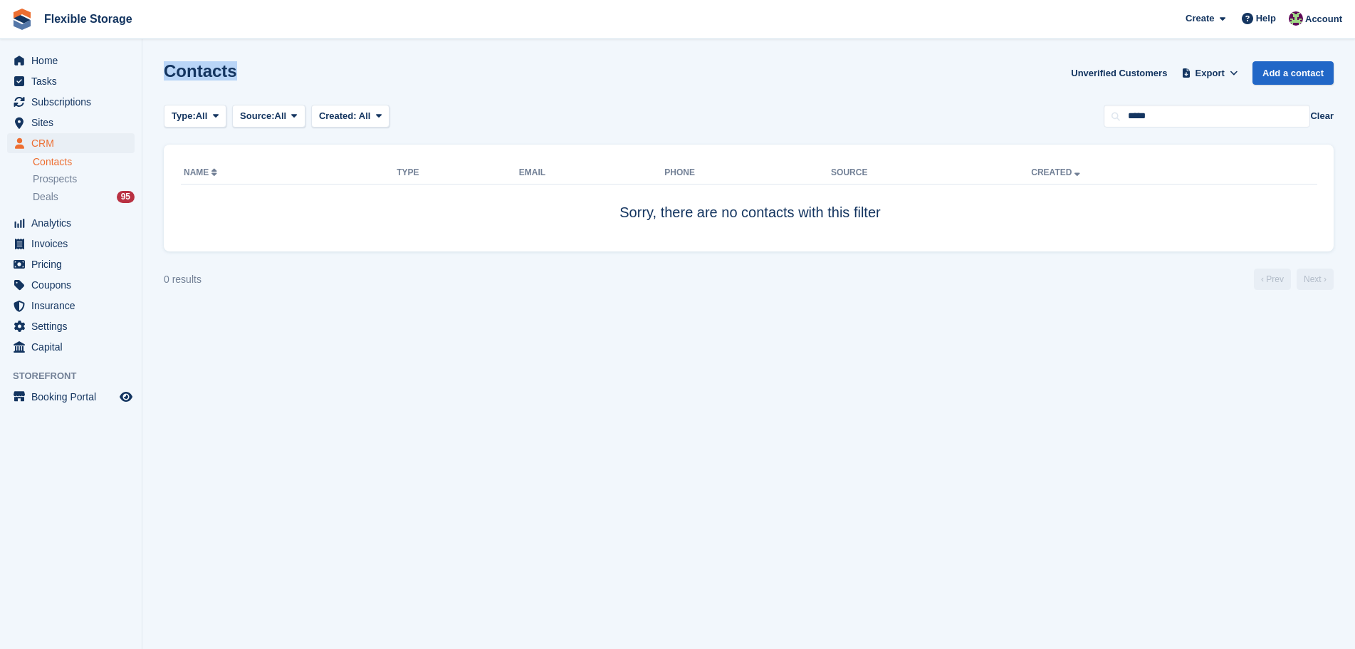
click at [215, 75] on h1 "Contacts" at bounding box center [200, 70] width 73 height 19
click at [376, 79] on div "Contacts Unverified Customers Export Export Contacts Export a CSV of all Contac…" at bounding box center [749, 81] width 1170 height 41
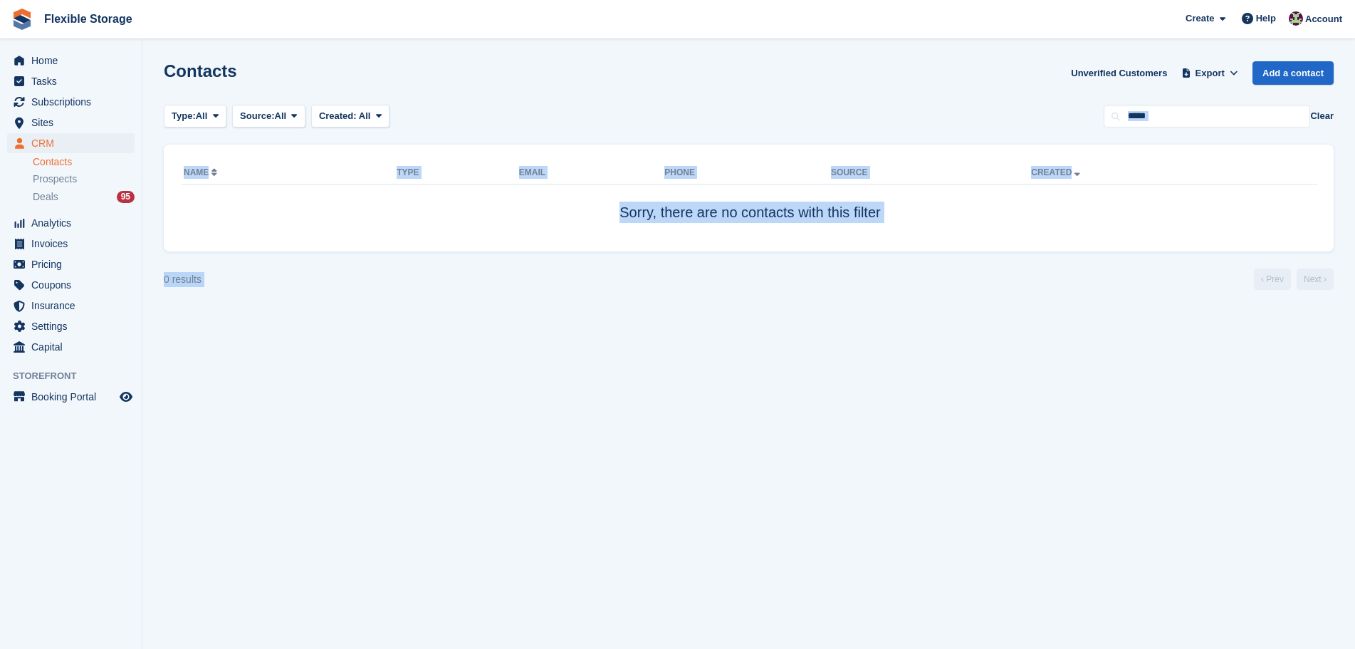
drag, startPoint x: 761, startPoint y: 53, endPoint x: 992, endPoint y: 397, distance: 414.1
click at [992, 397] on section "Contacts Unverified Customers Export Export Contacts Export a CSV of all Contac…" at bounding box center [748, 324] width 1213 height 649
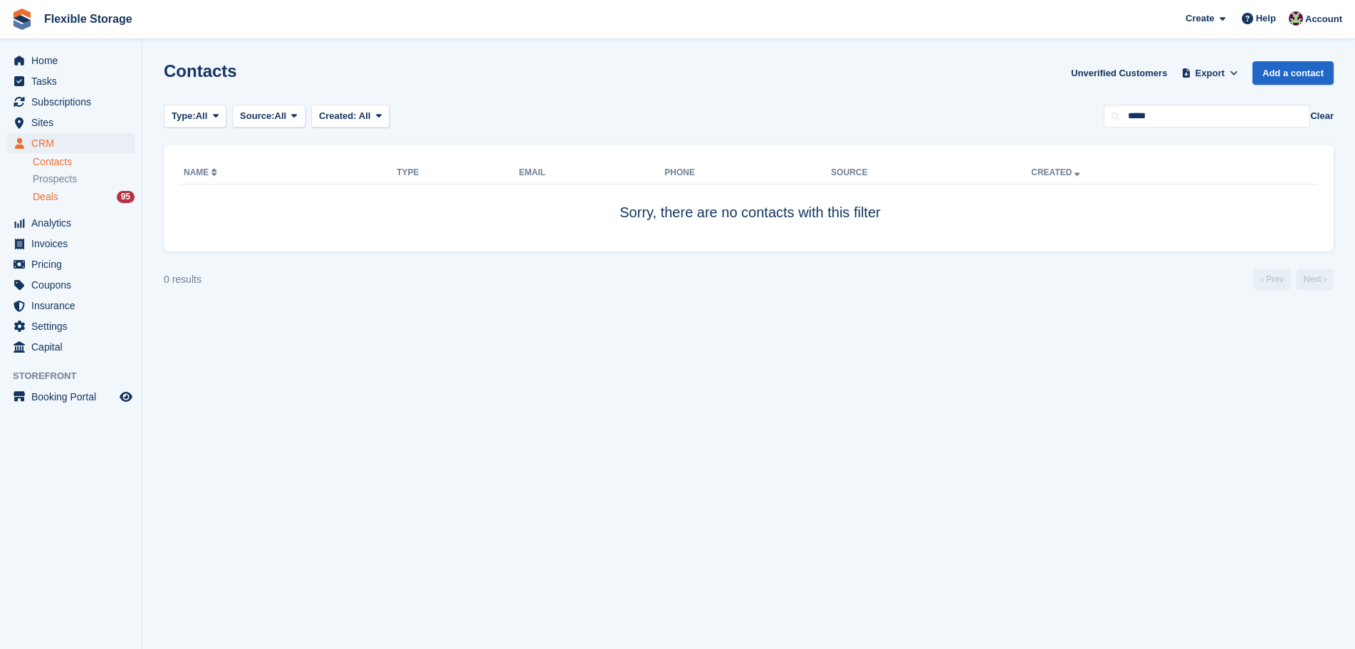
click at [66, 204] on link "Deals 95" at bounding box center [84, 196] width 102 height 15
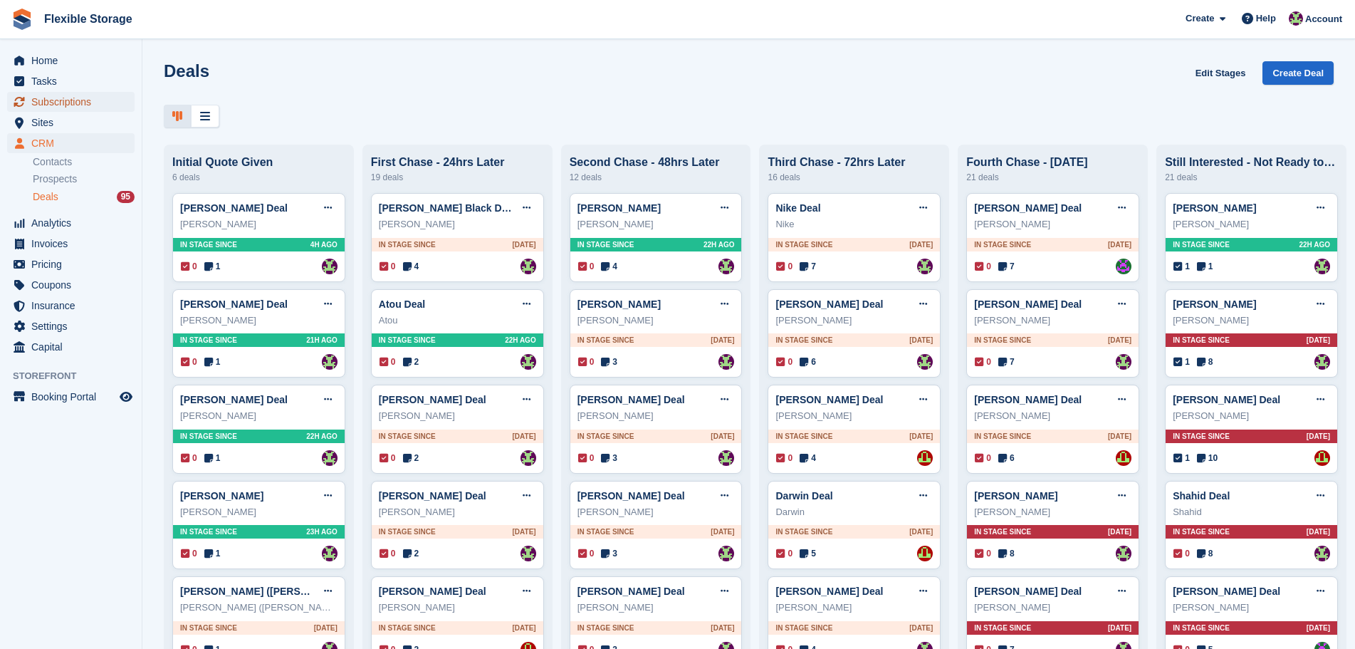
click at [91, 108] on span "Subscriptions" at bounding box center [73, 102] width 85 height 20
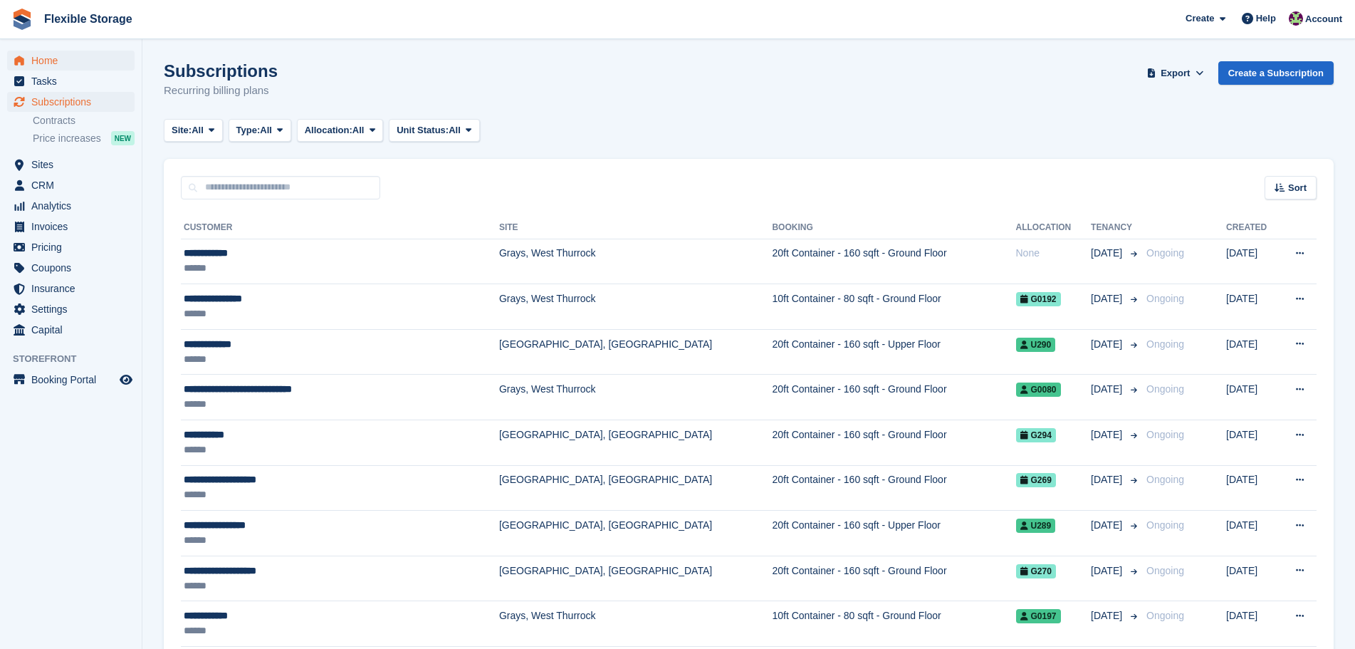
drag, startPoint x: 308, startPoint y: 93, endPoint x: 82, endPoint y: 52, distance: 230.2
click at [293, 78] on div "Subscriptions Recurring billing plans Export Export Subscriptions Export a CSV …" at bounding box center [749, 88] width 1170 height 55
drag, startPoint x: 306, startPoint y: 93, endPoint x: 156, endPoint y: 63, distance: 152.7
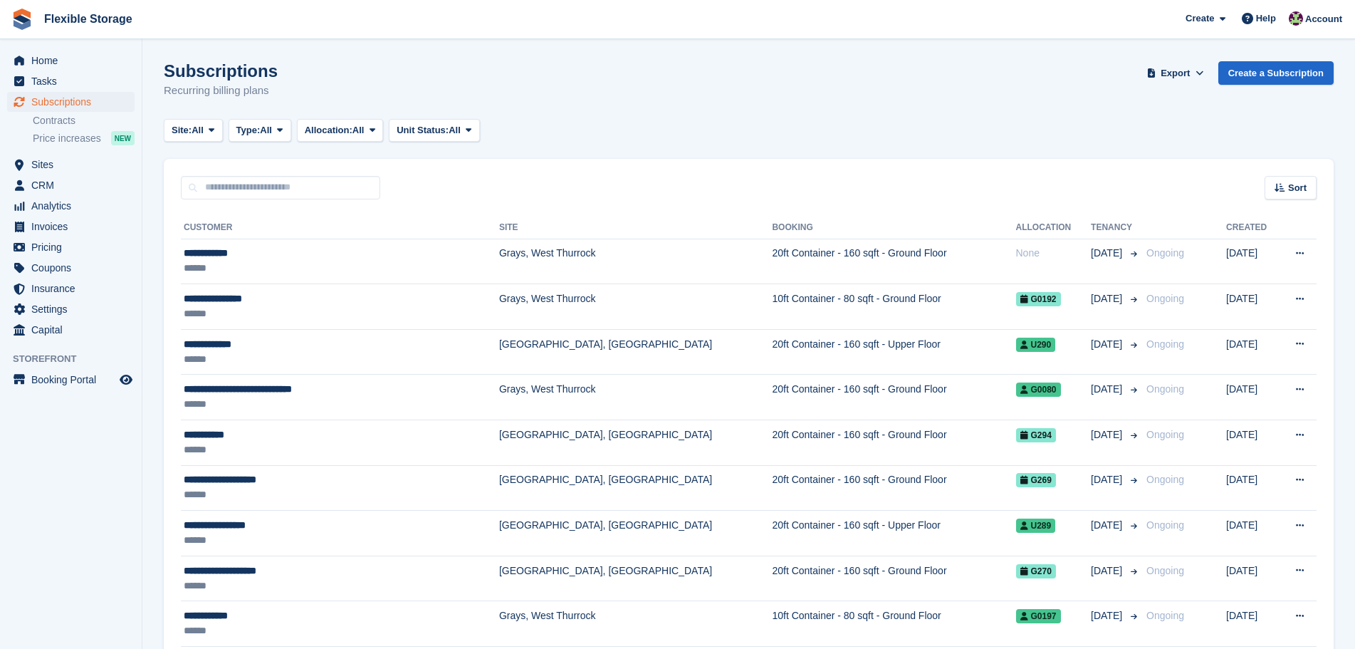
click at [326, 68] on div "Subscriptions Recurring billing plans Export Export Subscriptions Export a CSV …" at bounding box center [749, 88] width 1170 height 55
click at [78, 180] on span "CRM" at bounding box center [73, 185] width 85 height 20
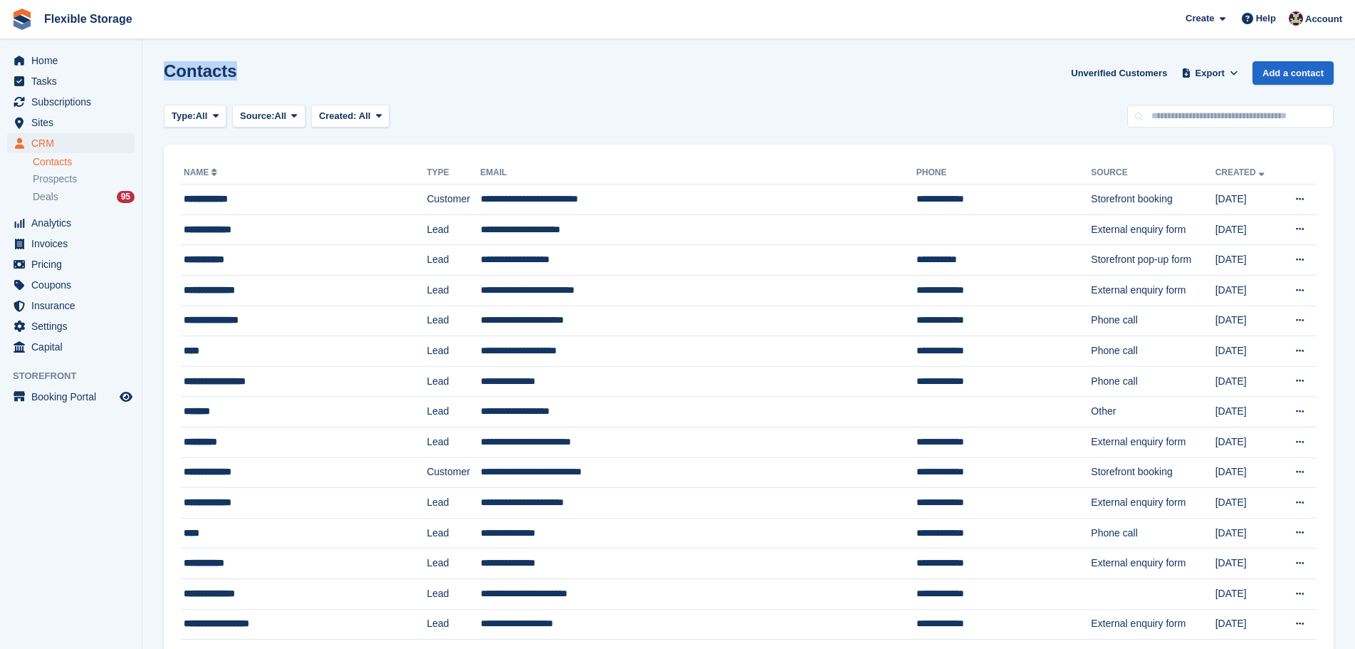
drag, startPoint x: 291, startPoint y: 76, endPoint x: 164, endPoint y: 62, distance: 127.6
click at [164, 62] on div "Contacts Unverified Customers Export Export Contacts Export a CSV of all Contac…" at bounding box center [749, 81] width 1170 height 41
click at [301, 81] on div "Contacts Unverified Customers Export Export Contacts Export a CSV of all Contac…" at bounding box center [749, 81] width 1170 height 41
drag, startPoint x: 898, startPoint y: 73, endPoint x: 953, endPoint y: 493, distance: 423.1
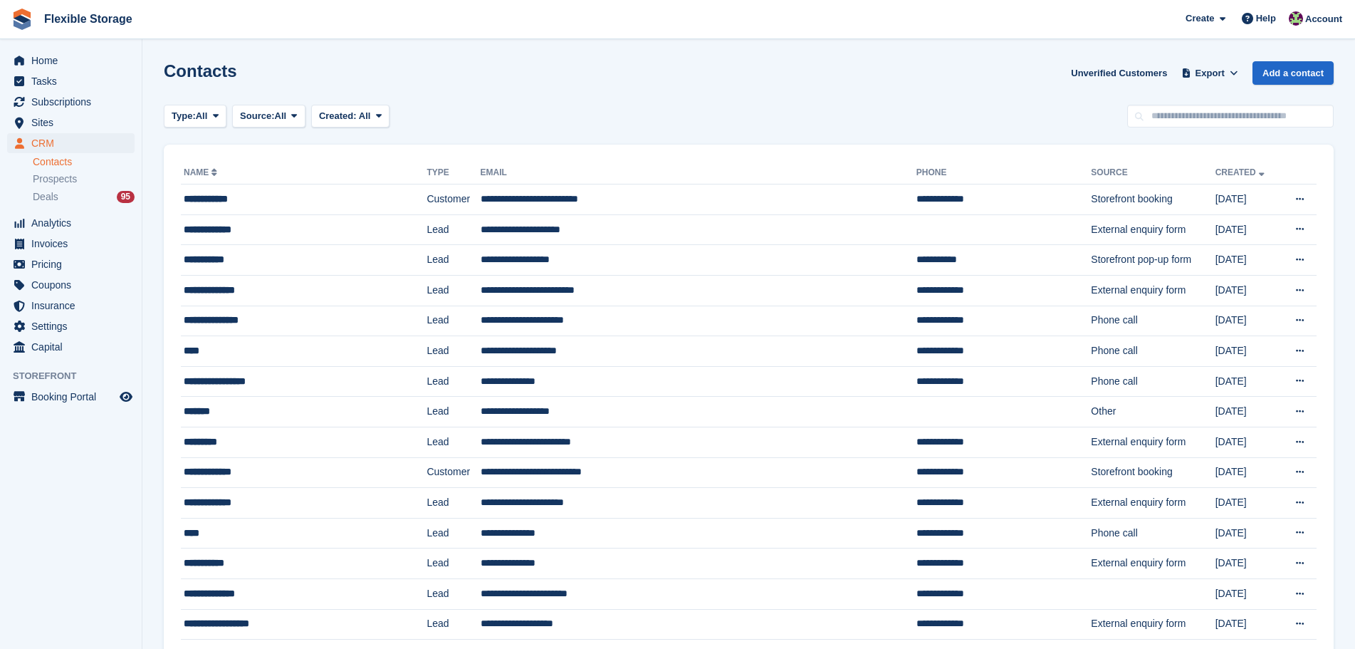
click at [900, 89] on div "Contacts Unverified Customers Export Export Contacts Export a CSV of all Contac…" at bounding box center [749, 81] width 1170 height 41
click at [212, 77] on h1 "Contacts" at bounding box center [200, 70] width 73 height 19
click at [292, 81] on div "Contacts Unverified Customers Export Export Contacts Export a CSV of all Contac…" at bounding box center [749, 81] width 1170 height 41
click at [332, 76] on div "Contacts Unverified Customers Export Export Contacts Export a CSV of all Contac…" at bounding box center [749, 81] width 1170 height 41
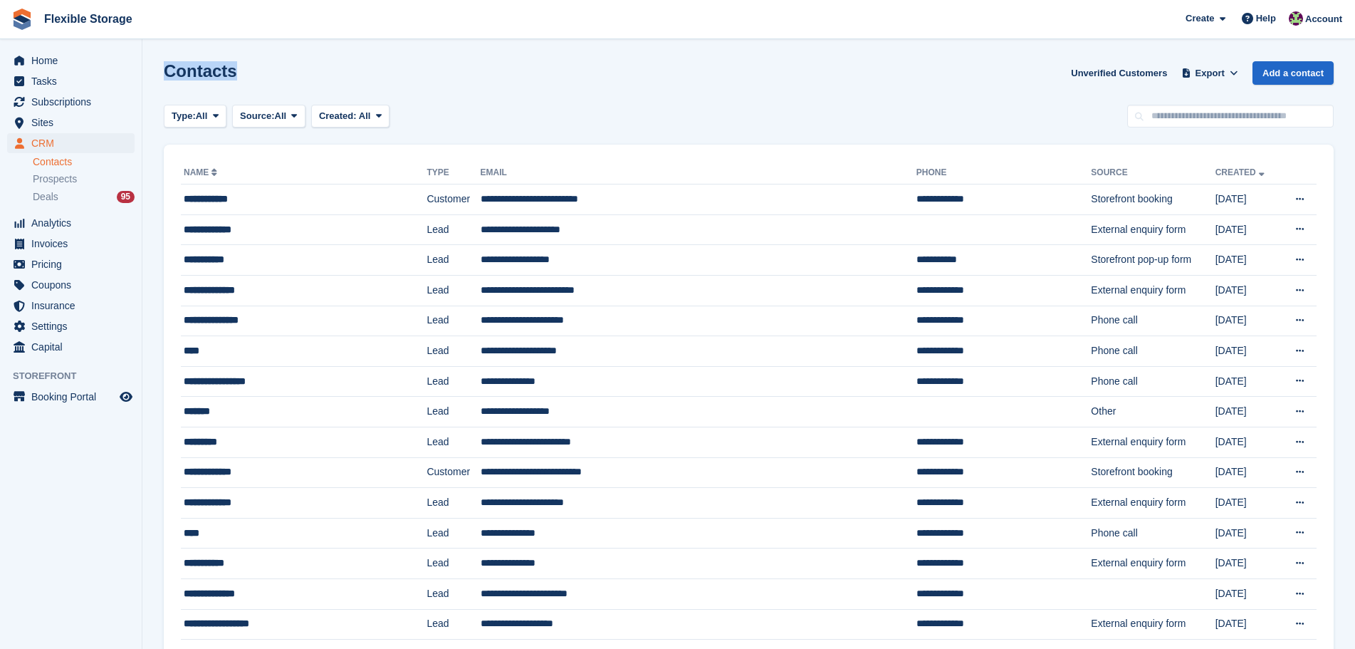
click at [572, 105] on div "Type: All All Lead Customer Source: All All Storefront Backoffice Pre-Opening i…" at bounding box center [749, 117] width 1170 height 24
click at [60, 194] on div "Deals 95" at bounding box center [84, 197] width 102 height 14
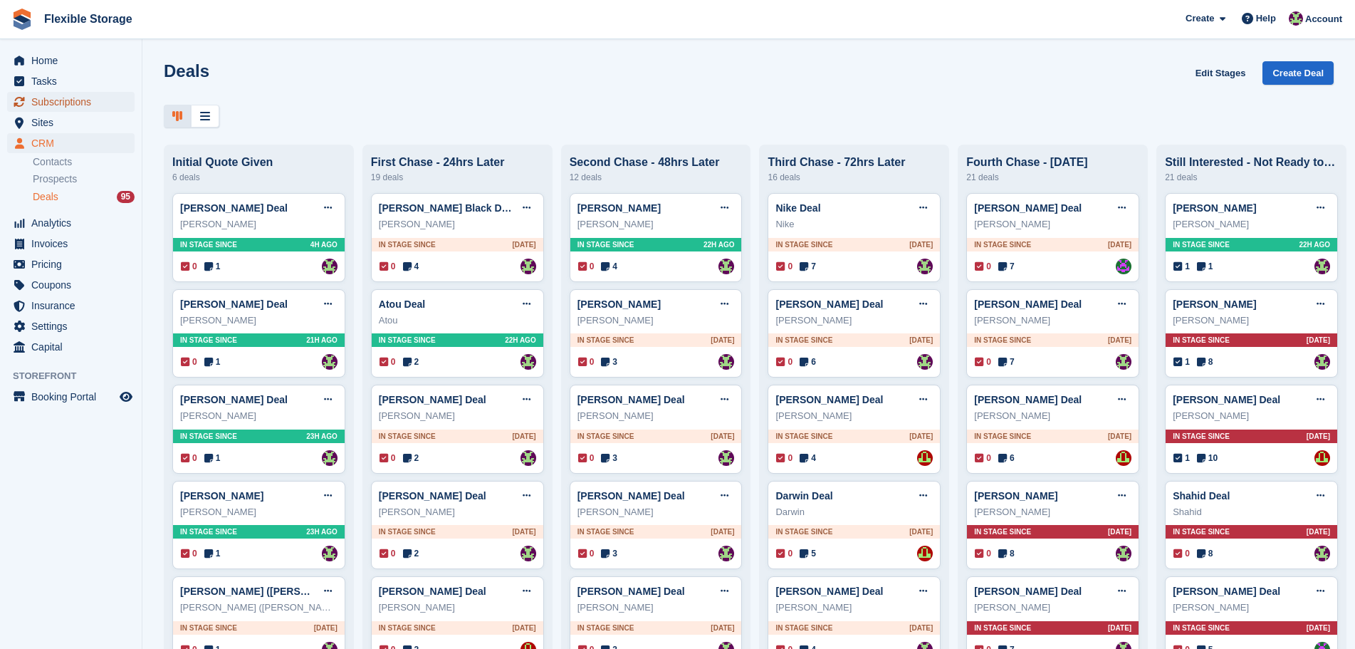
click at [71, 109] on span "Subscriptions" at bounding box center [73, 102] width 85 height 20
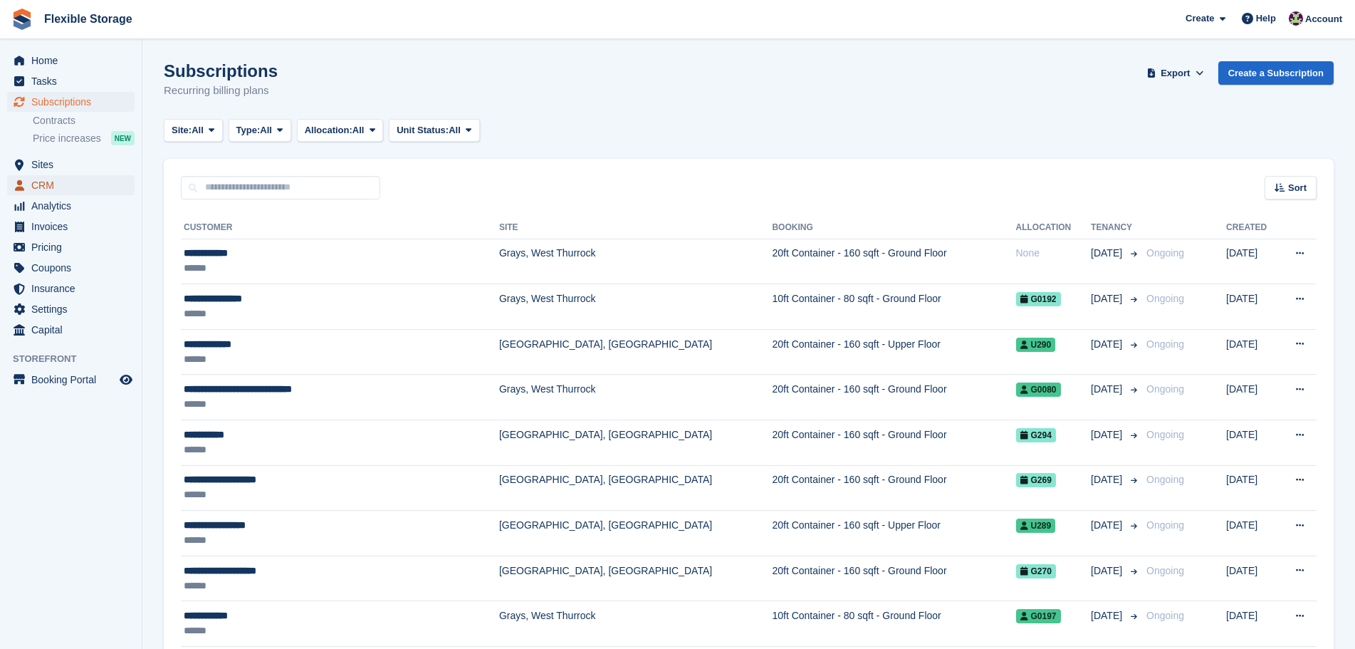
click at [68, 182] on span "CRM" at bounding box center [73, 185] width 85 height 20
click at [264, 189] on input "text" at bounding box center [280, 188] width 199 height 24
type input "**"
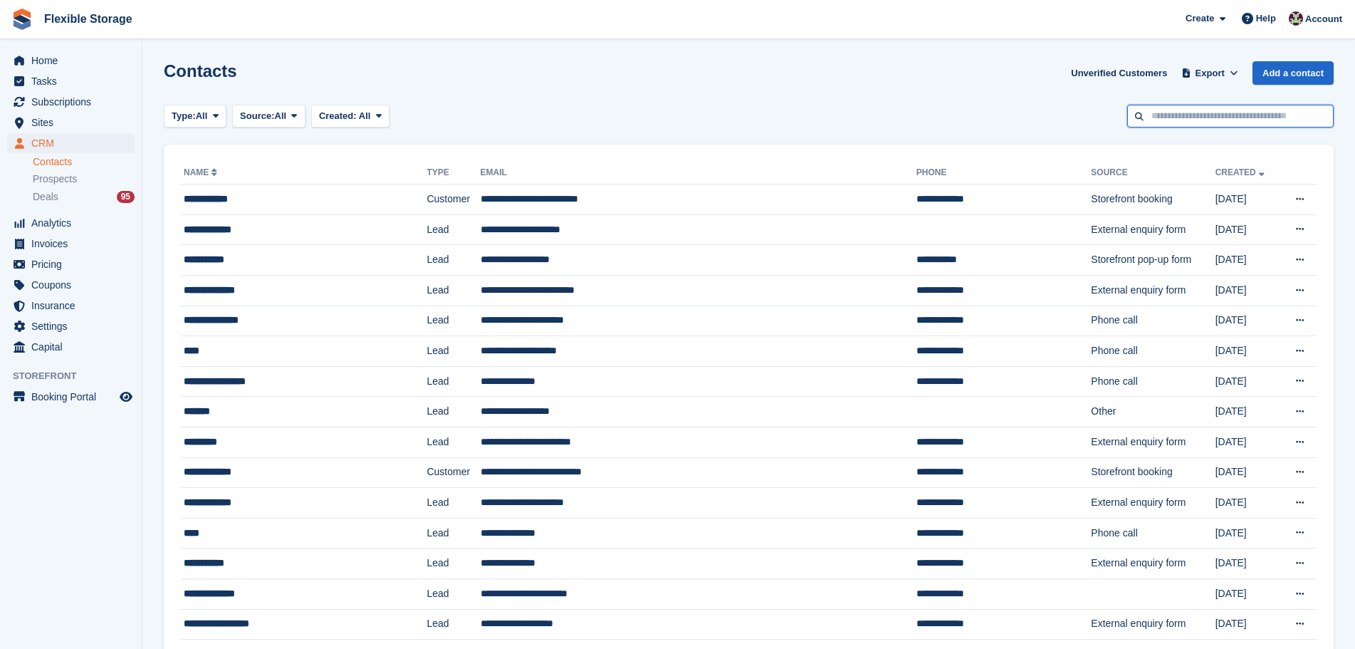
click at [1217, 109] on input "text" at bounding box center [1231, 117] width 207 height 24
type input "*****"
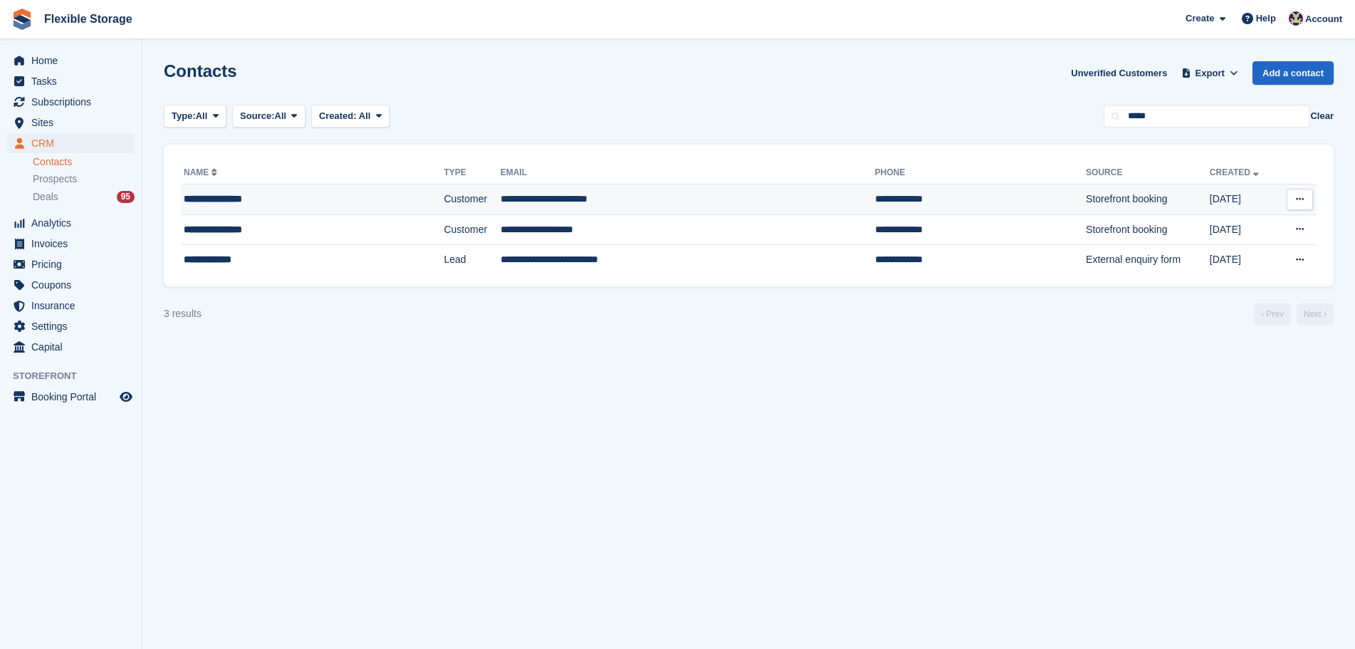
click at [608, 197] on td "**********" at bounding box center [688, 199] width 375 height 31
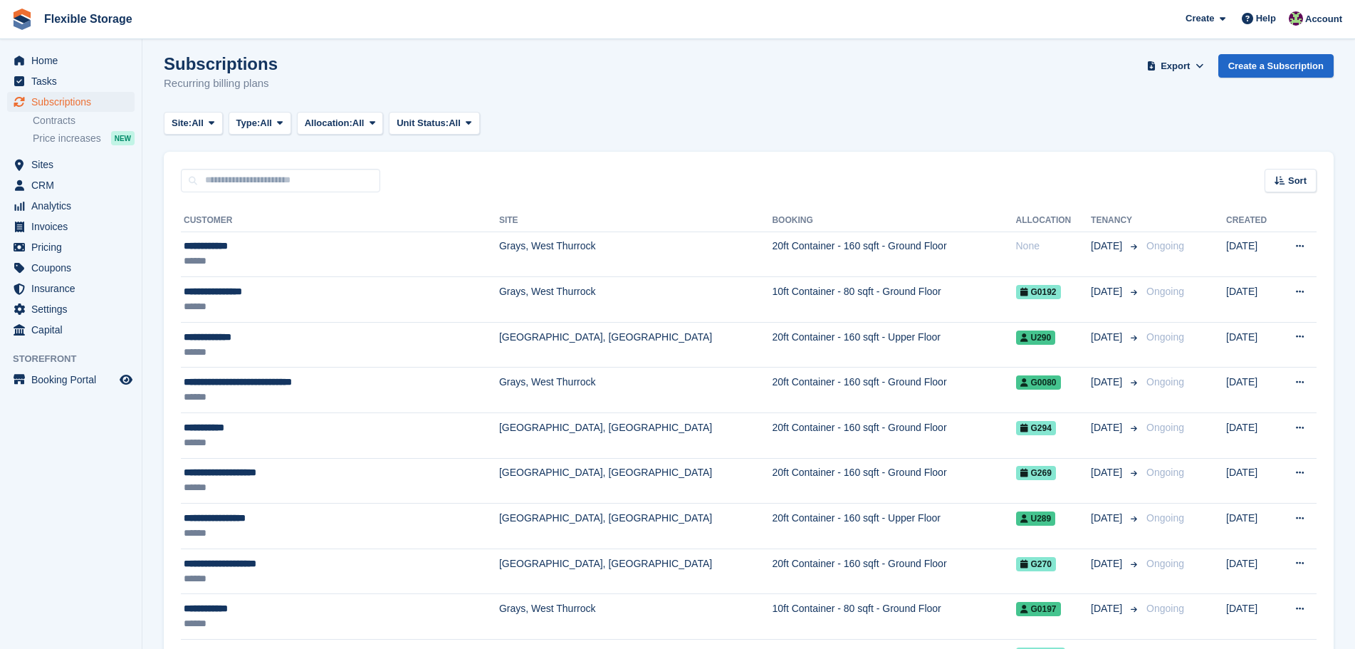
scroll to position [7, 0]
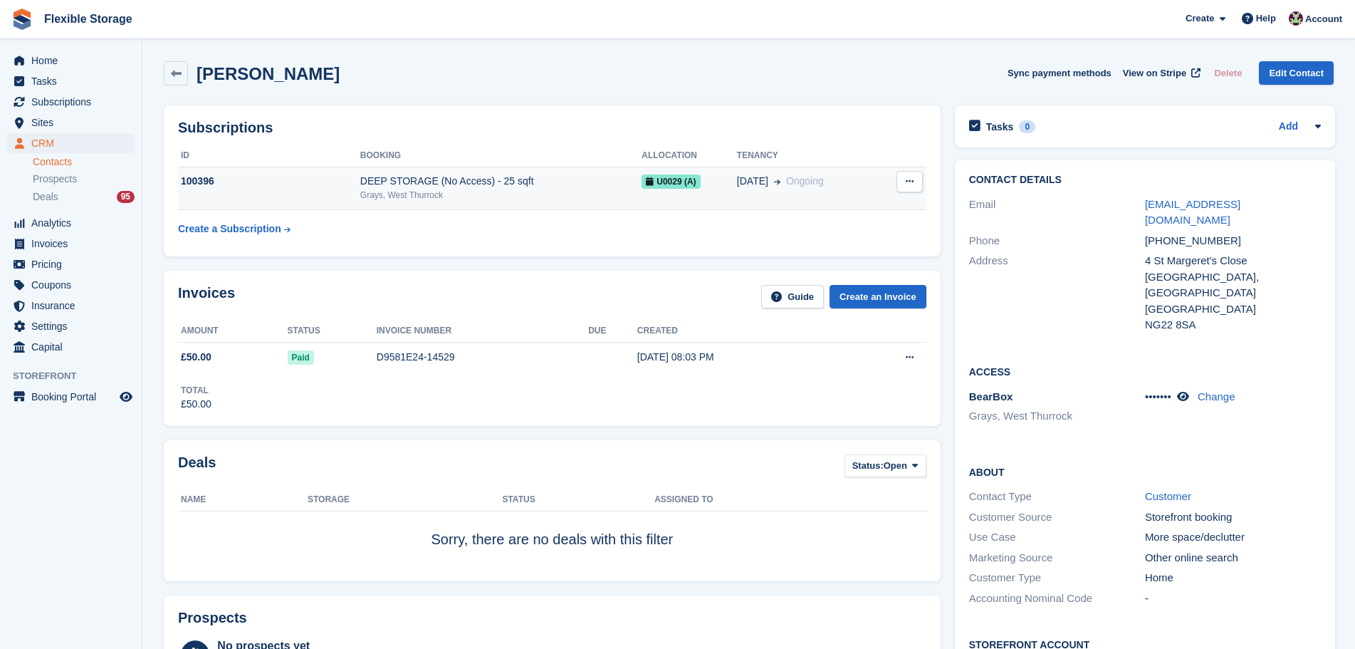
click at [481, 187] on div "DEEP STORAGE (No Access) - 25 sqft" at bounding box center [500, 181] width 281 height 15
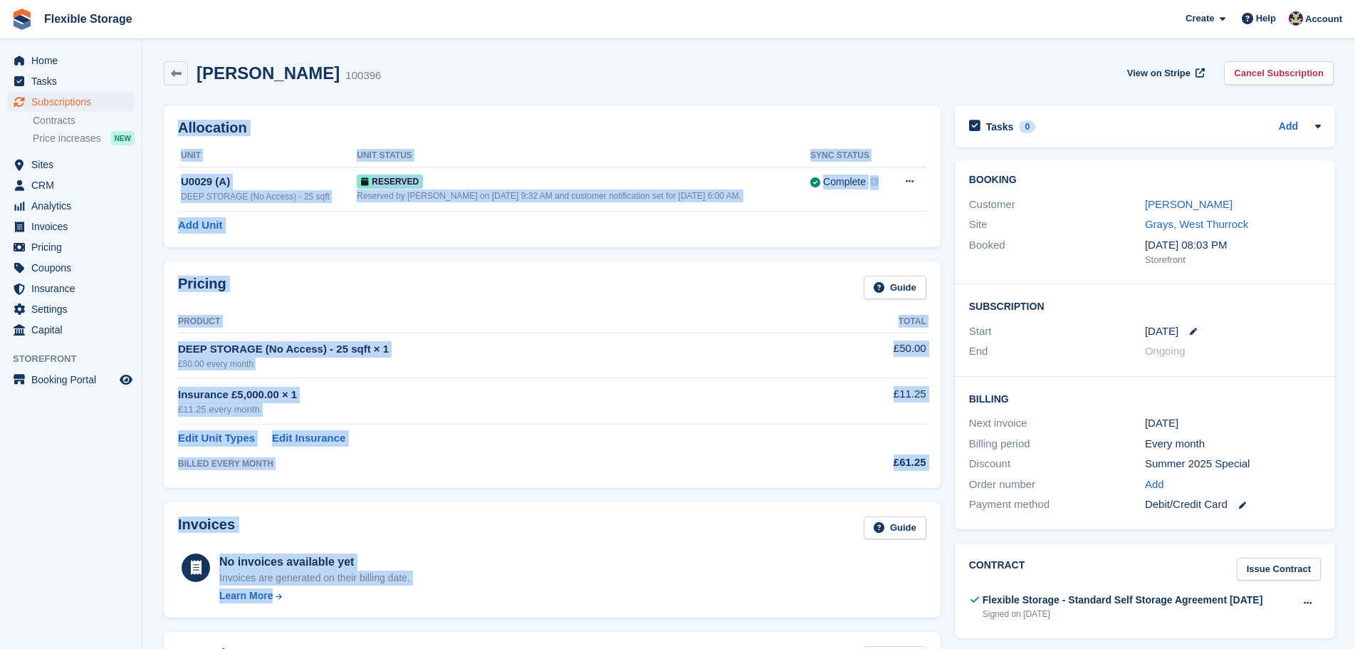
click at [612, 92] on div "Henry Thomas-Foy 100396 View on Stripe Cancel Subscription" at bounding box center [749, 76] width 1184 height 44
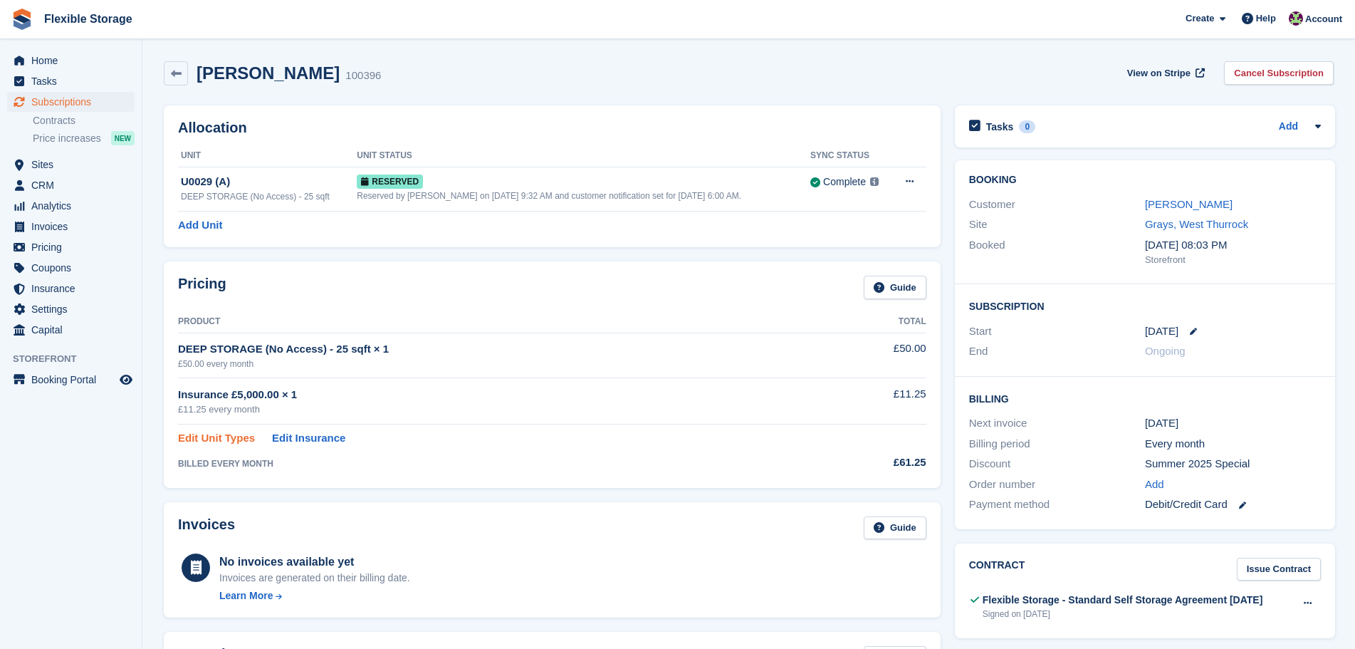
click at [198, 443] on link "Edit Unit Types" at bounding box center [216, 438] width 77 height 16
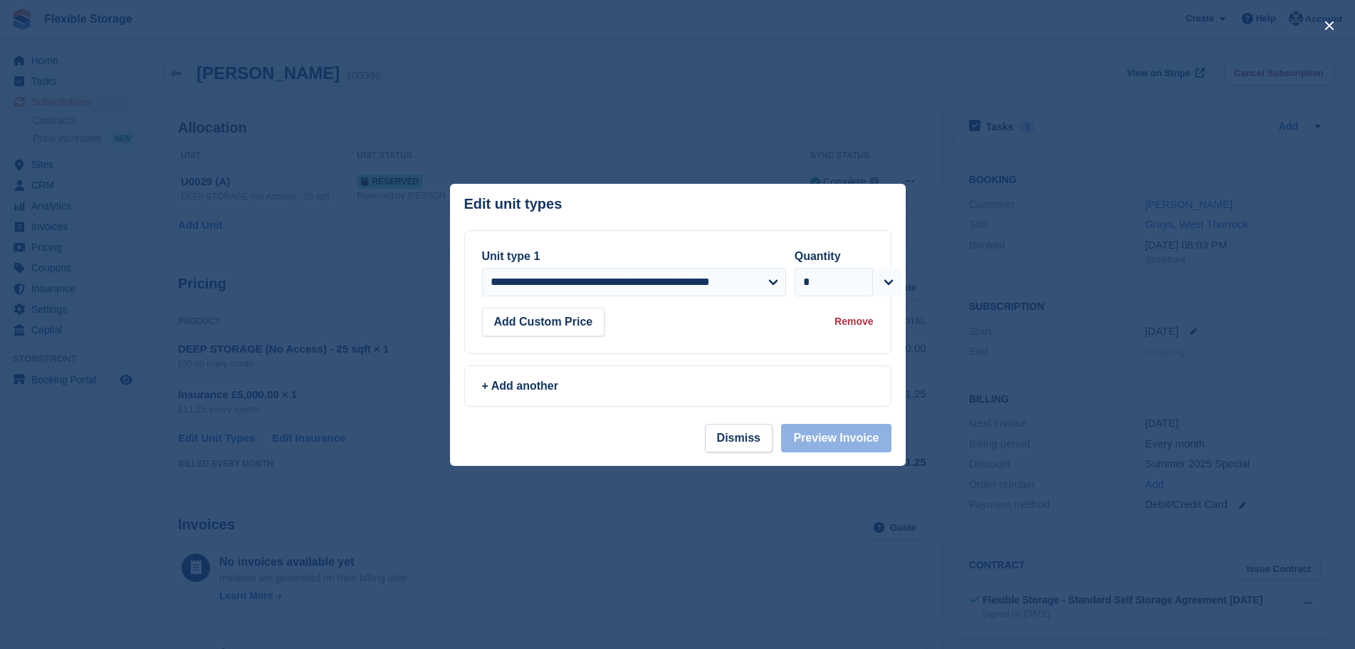
click at [892, 122] on div at bounding box center [677, 324] width 1355 height 649
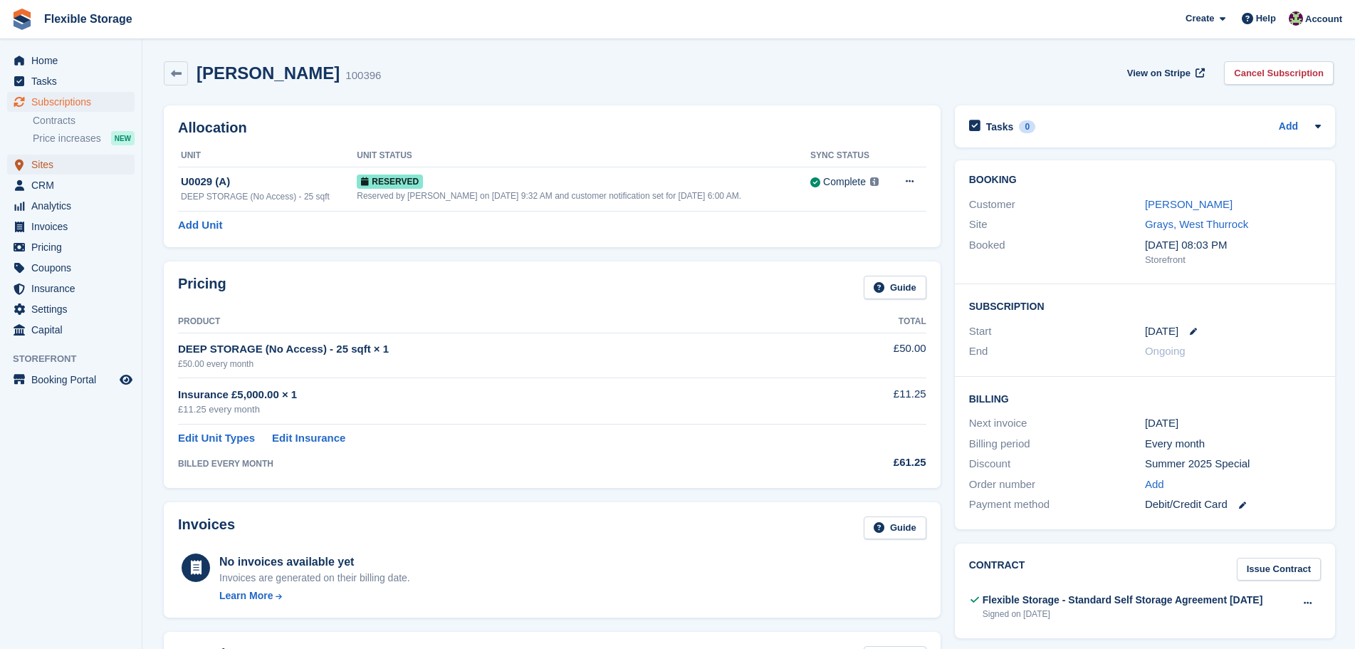
click at [42, 163] on span "Sites" at bounding box center [73, 165] width 85 height 20
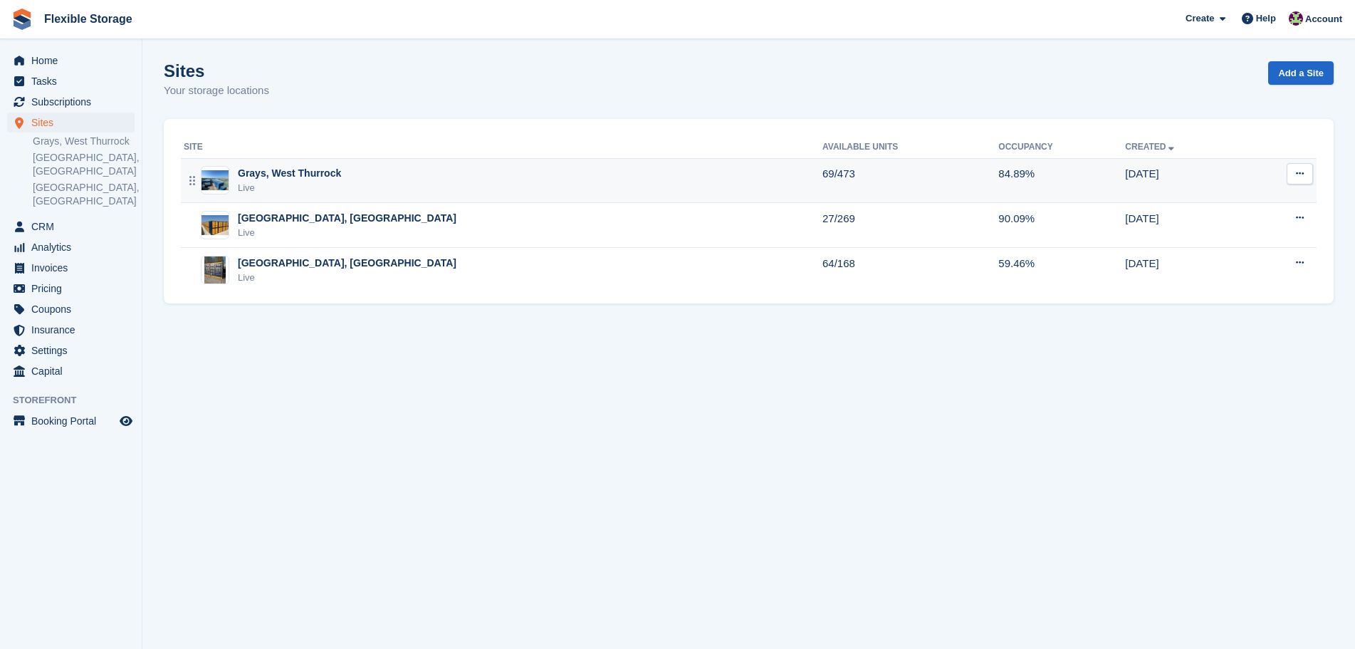
click at [321, 187] on div "Live" at bounding box center [289, 188] width 103 height 14
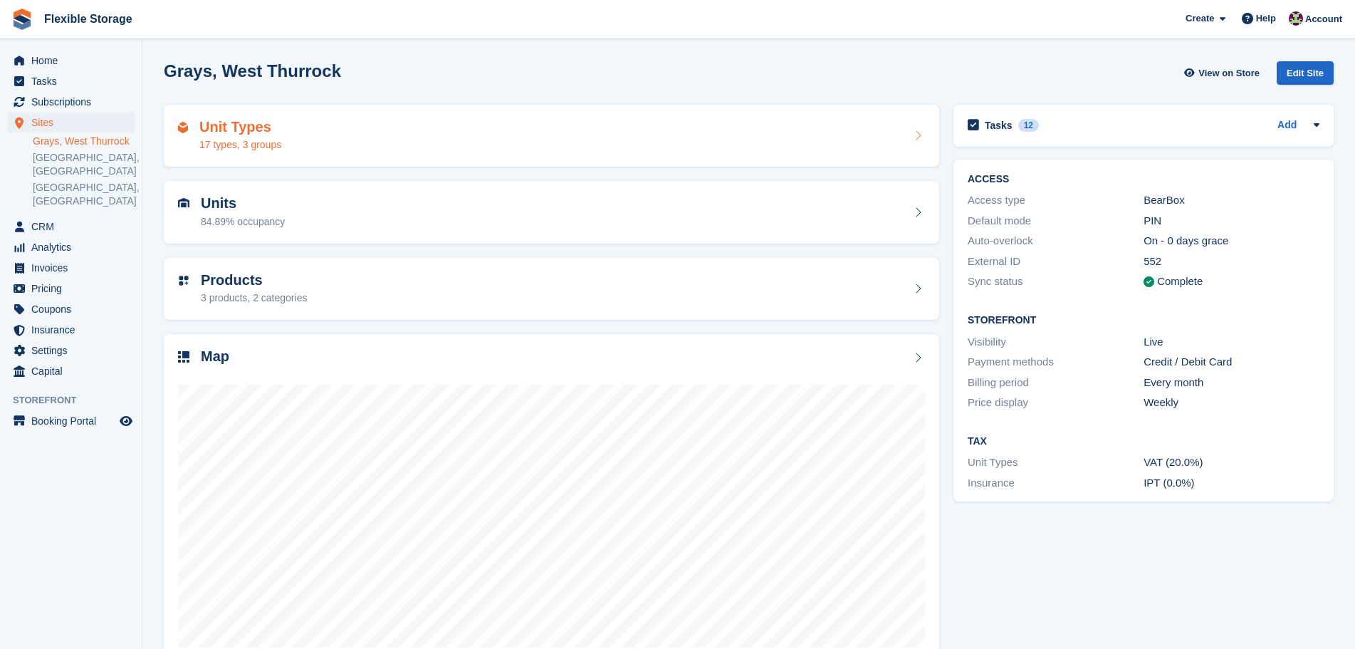
click at [354, 121] on div "Unit Types 17 types, 3 groups" at bounding box center [551, 136] width 747 height 34
click at [563, 140] on div "Unit Types 17 types, 3 groups" at bounding box center [551, 136] width 747 height 34
click at [127, 72] on div "Home Tasks Subscriptions Subscriptions Subscriptions Contracts Price increases …" at bounding box center [677, 324] width 1355 height 649
click at [434, 102] on div "Unit Types 17 types, 3 groups" at bounding box center [552, 136] width 790 height 77
click at [150, 73] on section "Grays, West Thurrock View on Store Edit Site Unit Types 17 types, 3 groups Unit…" at bounding box center [748, 324] width 1213 height 649
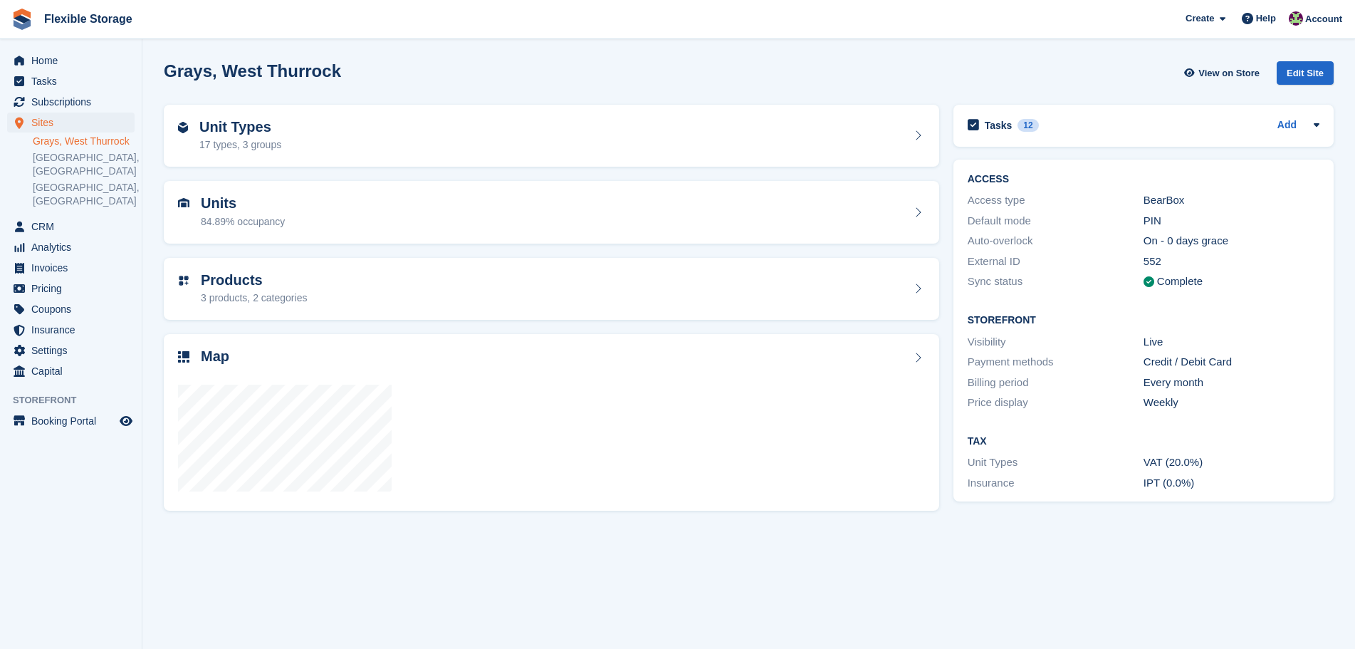
click at [415, 68] on div "Grays, West Thurrock View on Store Edit Site" at bounding box center [749, 73] width 1170 height 24
click at [76, 95] on span "Subscriptions" at bounding box center [73, 102] width 85 height 20
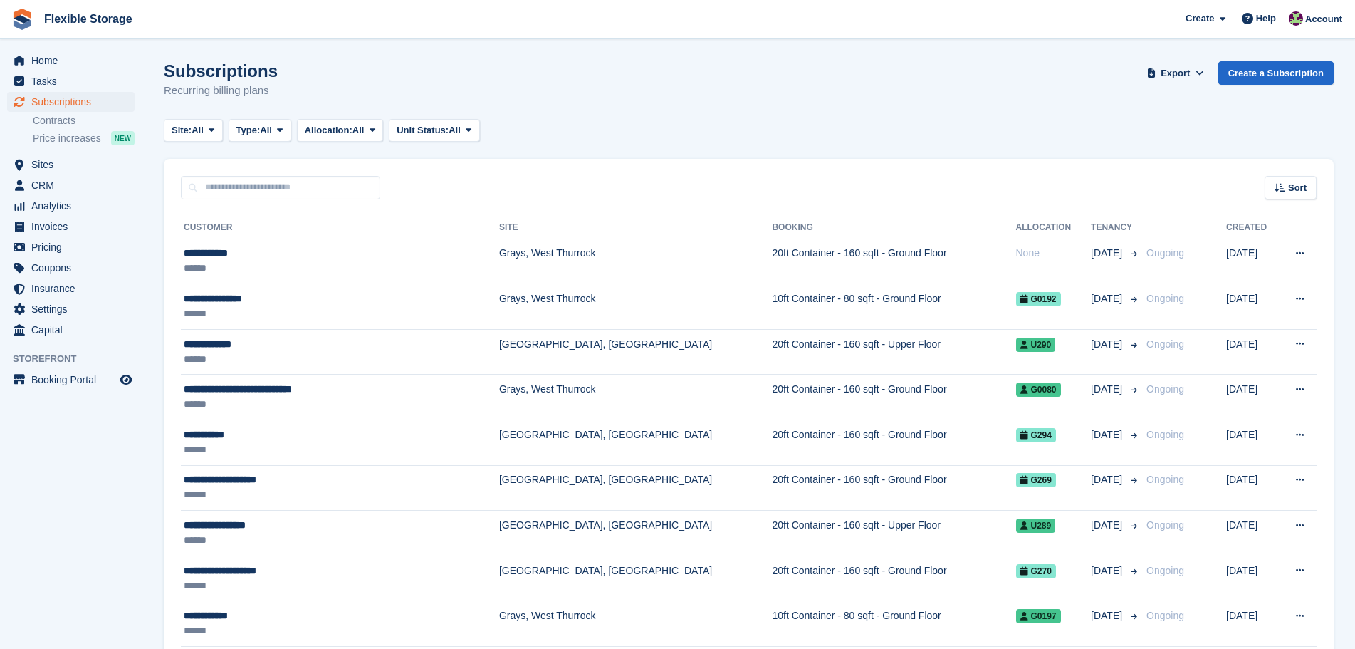
click at [1249, 648] on html "Flexible Storage Create Subscription Invoice Contact Deal Discount Page Help Ch…" at bounding box center [677, 324] width 1355 height 649
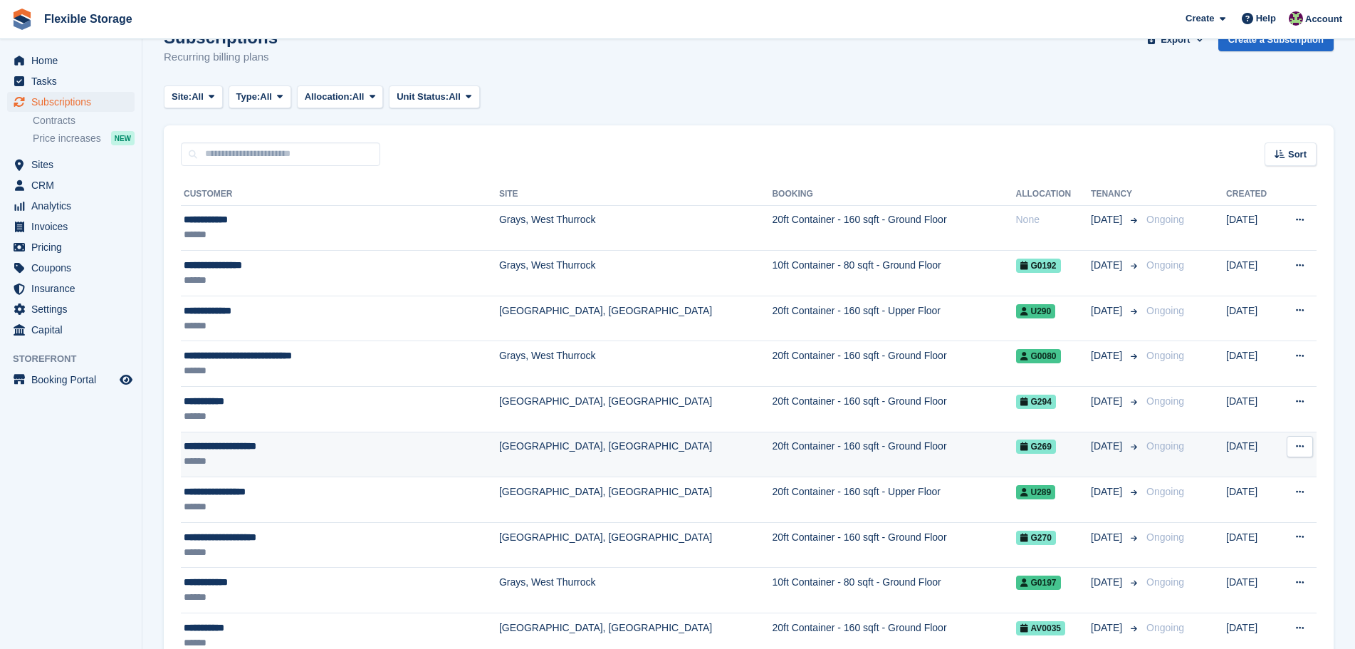
drag, startPoint x: 1157, startPoint y: 74, endPoint x: 1217, endPoint y: 449, distance: 380.0
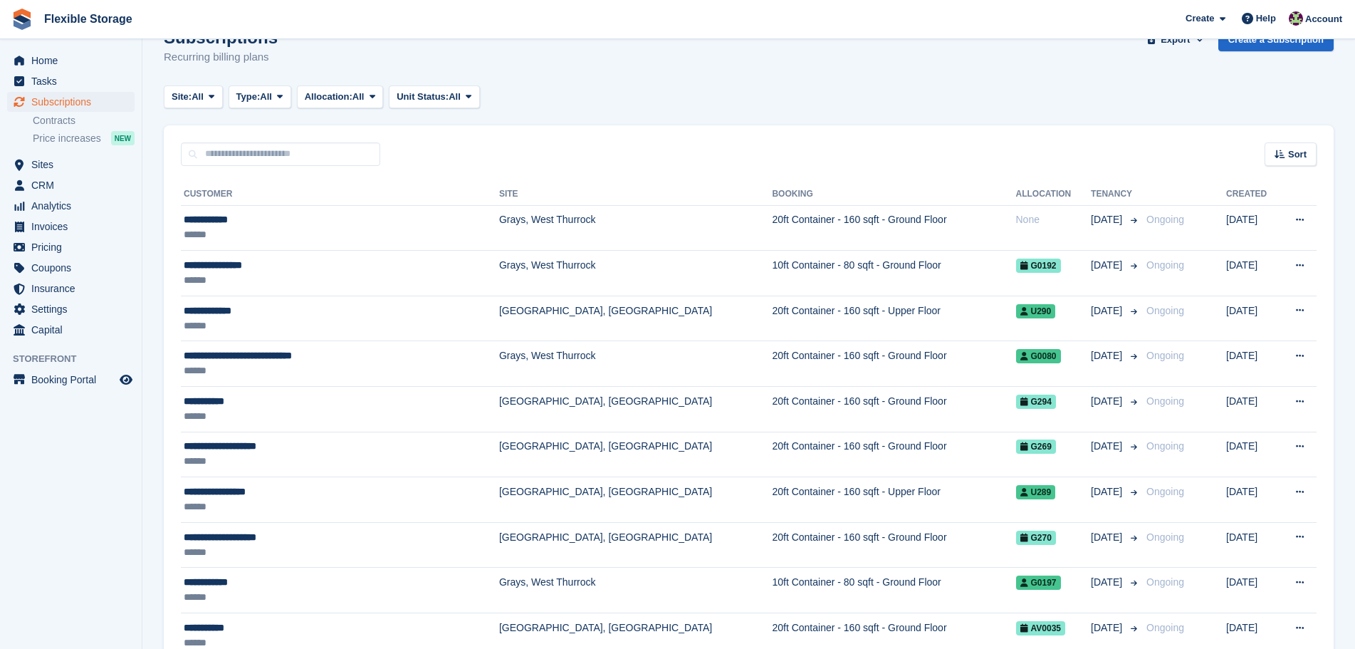
click at [1114, 79] on div "Subscriptions Recurring billing plans Export Export Subscriptions Export a CSV …" at bounding box center [749, 55] width 1170 height 55
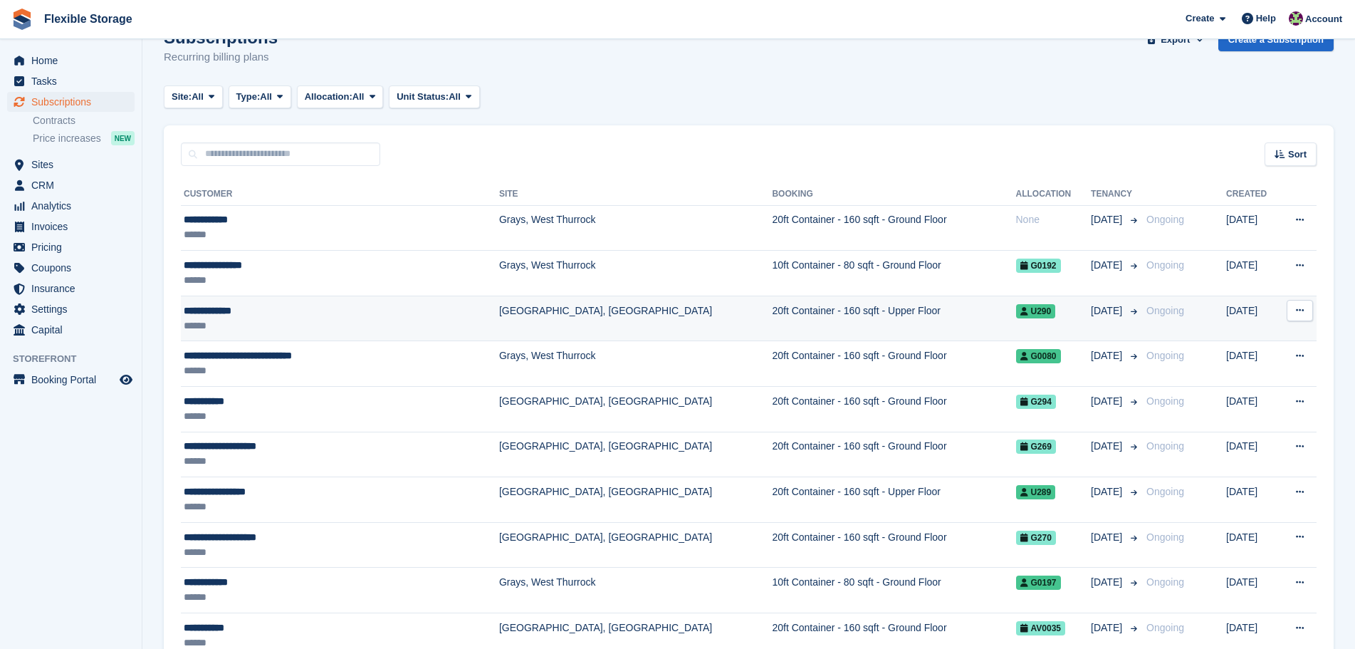
drag, startPoint x: 1138, startPoint y: 95, endPoint x: 1179, endPoint y: 334, distance: 242.9
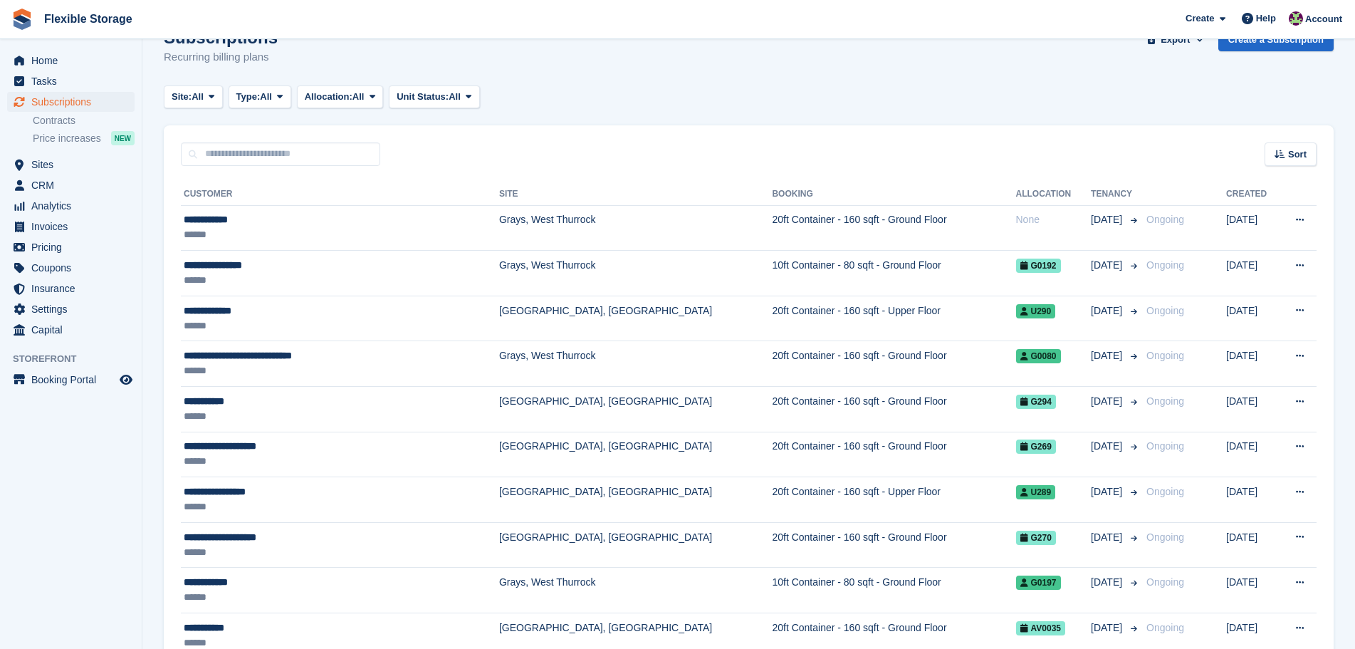
click at [1137, 90] on div "Site: All All Grays, West Thurrock Aveley, Essex Chelmsford, Essex Type: All Al…" at bounding box center [749, 97] width 1170 height 24
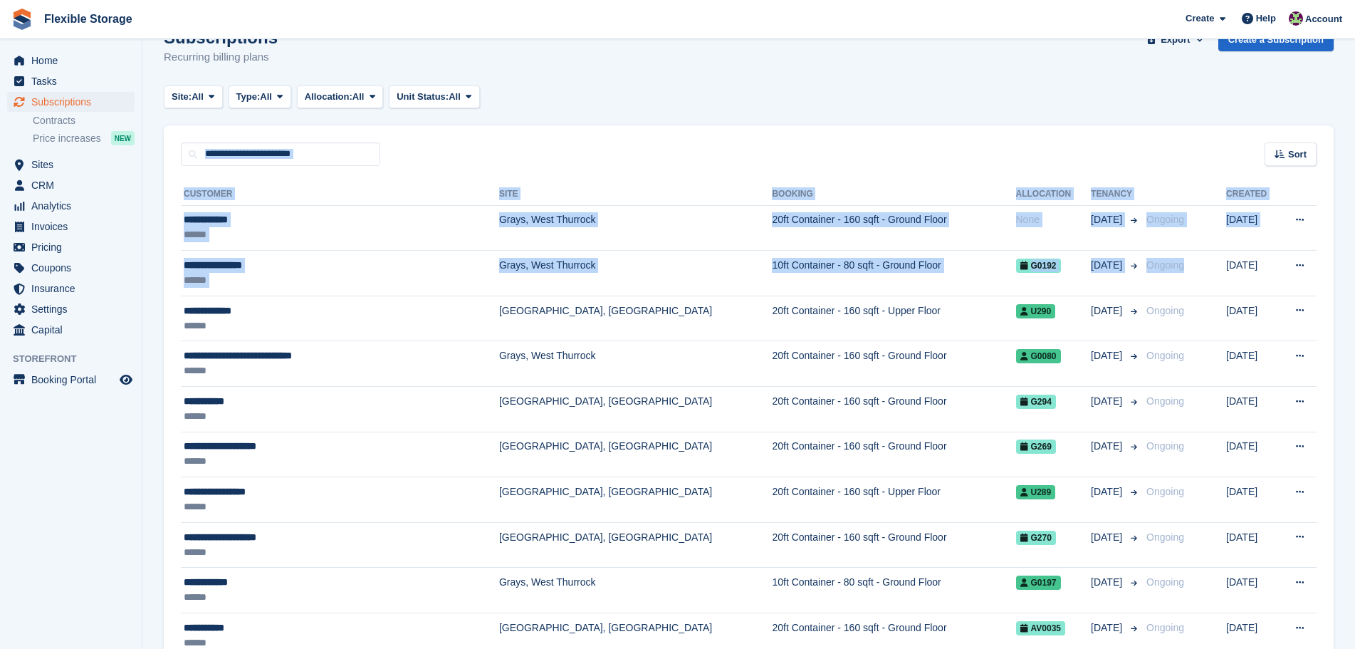
click at [1157, 130] on div "Sort Sort by Customer name Date created Move in date Move out date Created (old…" at bounding box center [749, 145] width 1170 height 41
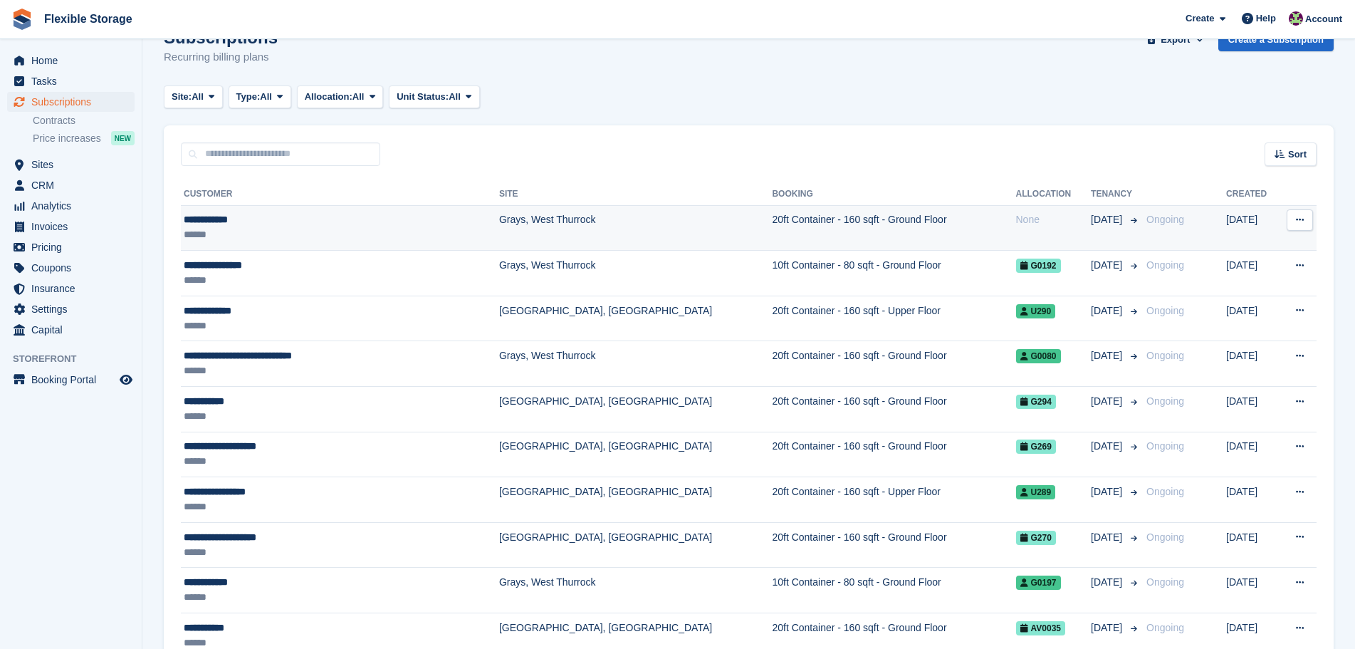
drag, startPoint x: 1156, startPoint y: 85, endPoint x: 1215, endPoint y: 230, distance: 156.9
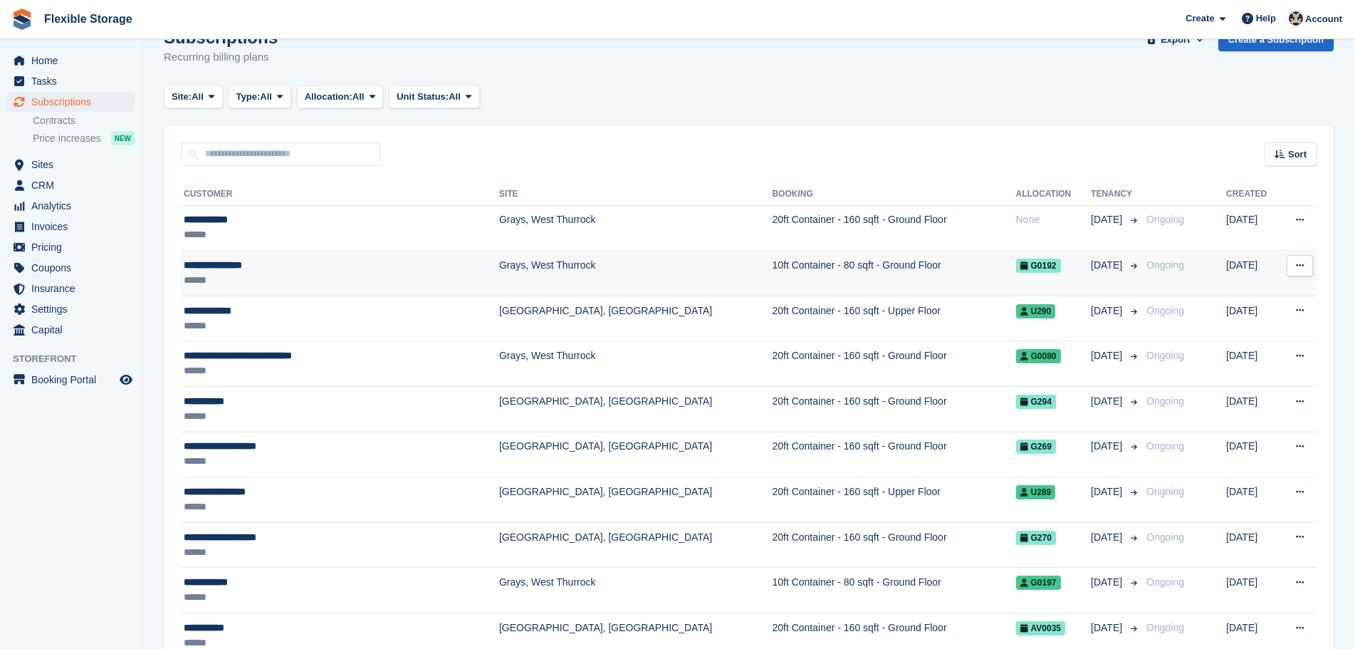
drag, startPoint x: 1197, startPoint y: 195, endPoint x: 1246, endPoint y: 258, distance: 79.6
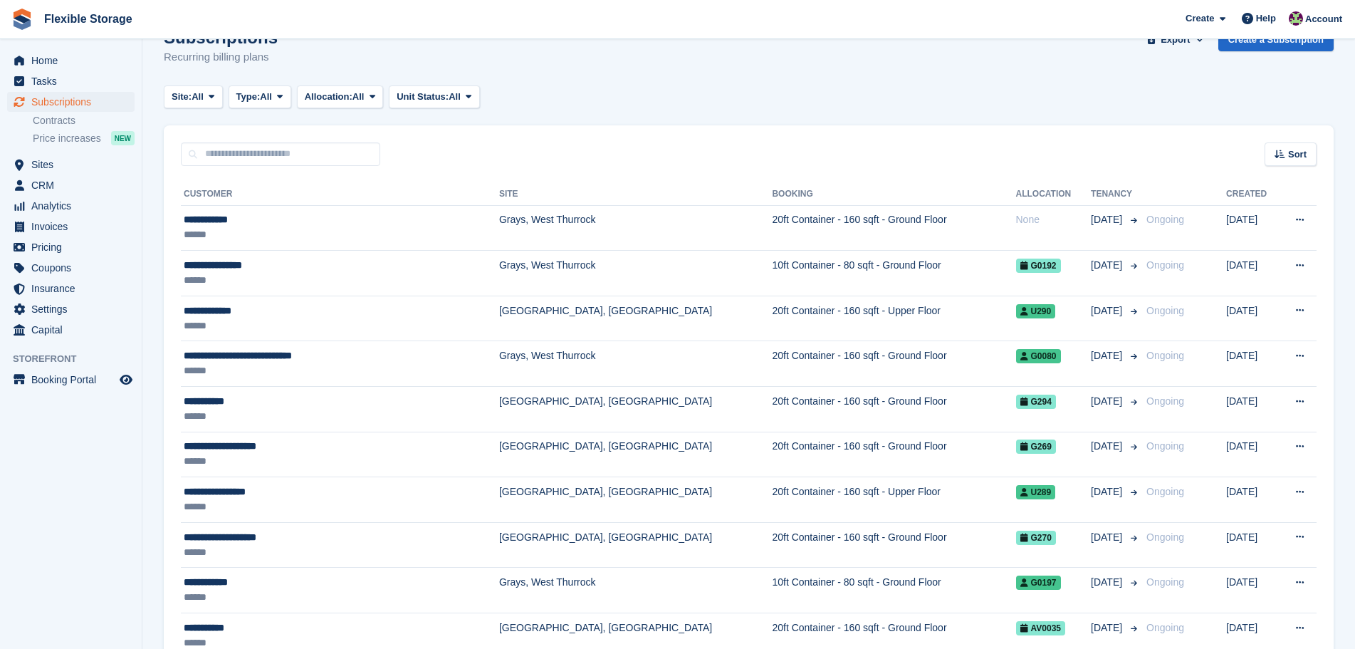
click at [1189, 143] on div "Sort Sort by Customer name Date created Move in date Move out date Created (old…" at bounding box center [749, 145] width 1170 height 41
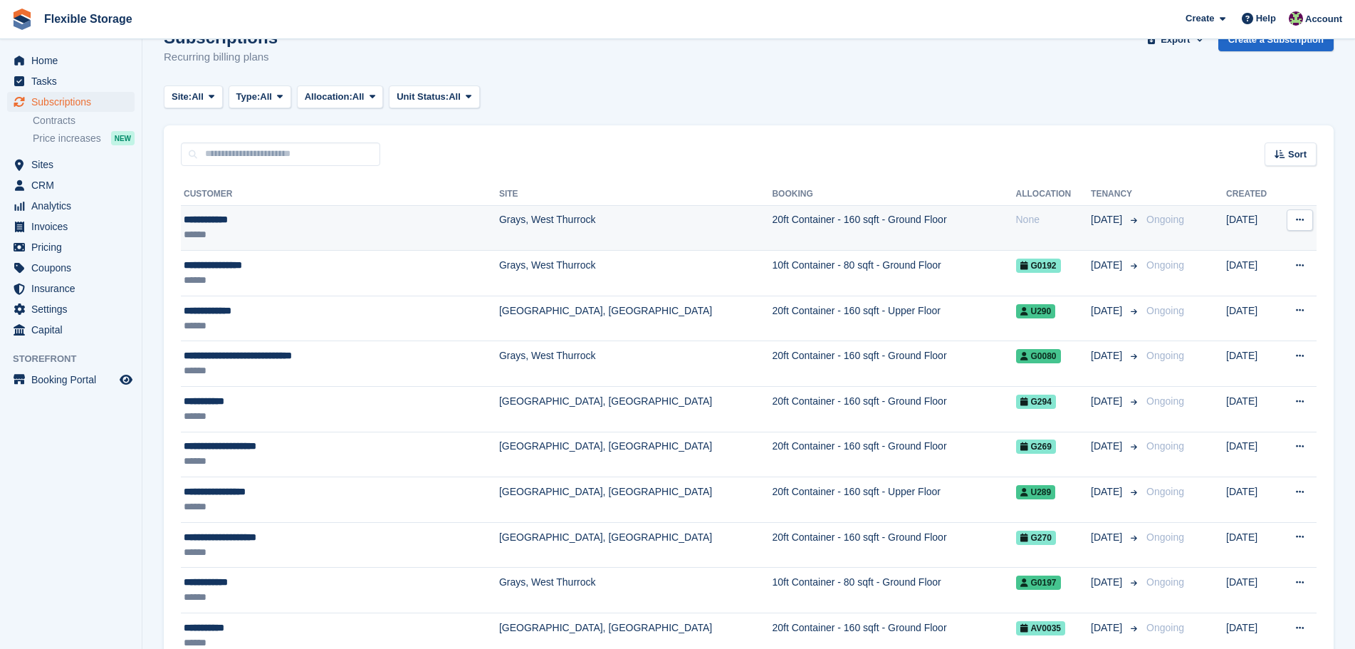
drag, startPoint x: 1230, startPoint y: 202, endPoint x: 1236, endPoint y: 237, distance: 35.4
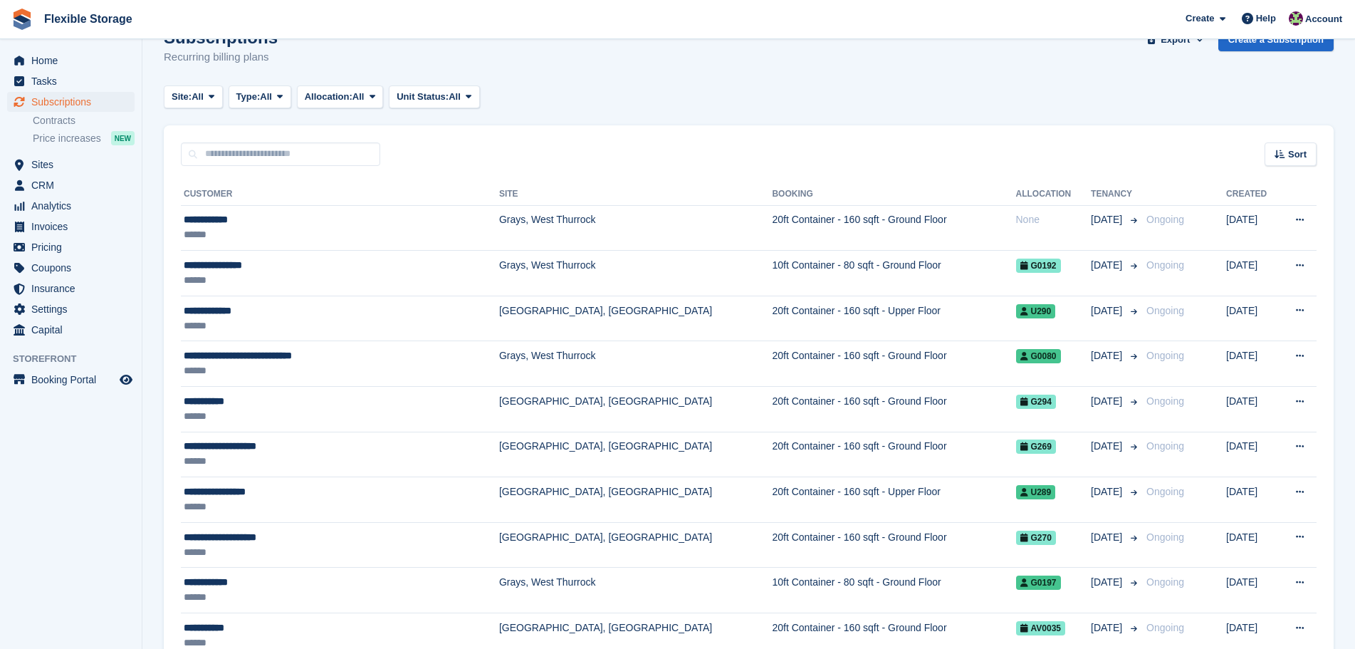
click at [1151, 155] on div "Sort Sort by Customer name Date created Move in date Move out date Created (old…" at bounding box center [749, 145] width 1170 height 41
click at [1150, 130] on div "Sort Sort by Customer name Date created Move in date Move out date Created (old…" at bounding box center [749, 145] width 1170 height 41
drag, startPoint x: 228, startPoint y: 53, endPoint x: 150, endPoint y: 50, distance: 77.7
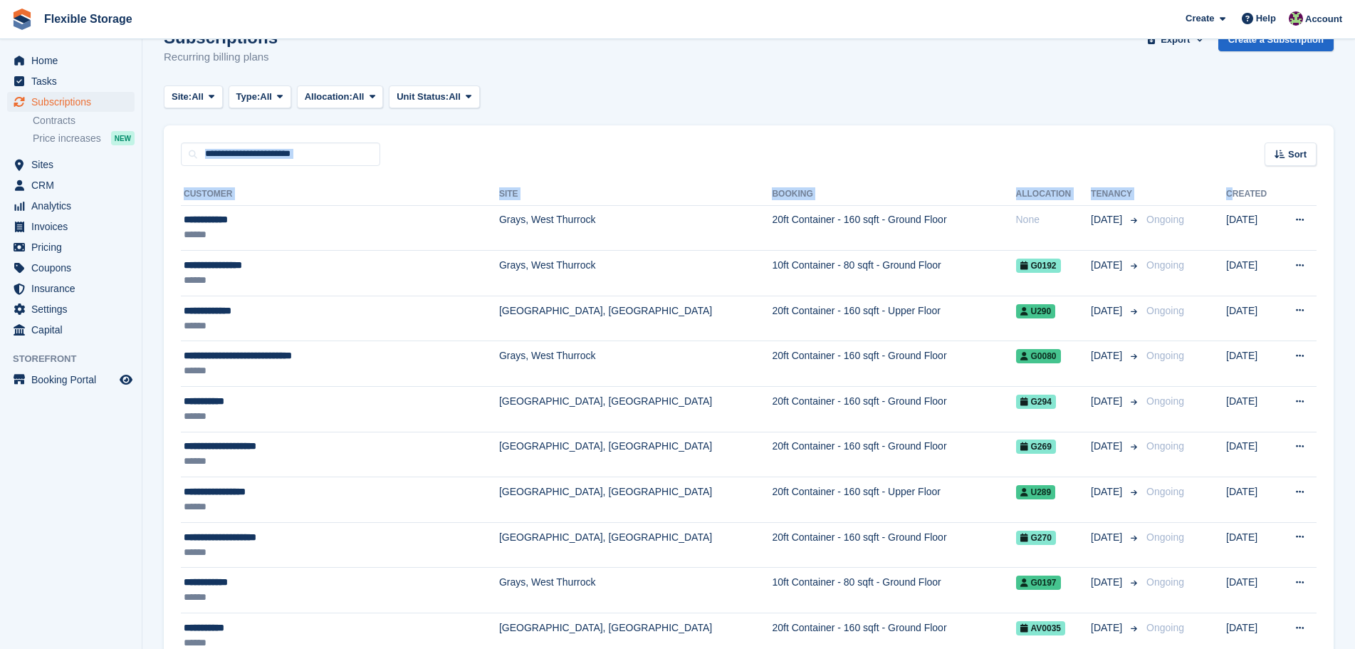
click at [317, 53] on div "Subscriptions Recurring billing plans Export Export Subscriptions Export a CSV …" at bounding box center [749, 55] width 1170 height 55
drag, startPoint x: 326, startPoint y: 61, endPoint x: 173, endPoint y: 49, distance: 152.9
click at [173, 49] on div "Subscriptions Recurring billing plans Export Export Subscriptions Export a CSV …" at bounding box center [749, 55] width 1170 height 55
click at [341, 51] on div "Subscriptions Recurring billing plans Export Export Subscriptions Export a CSV …" at bounding box center [749, 55] width 1170 height 55
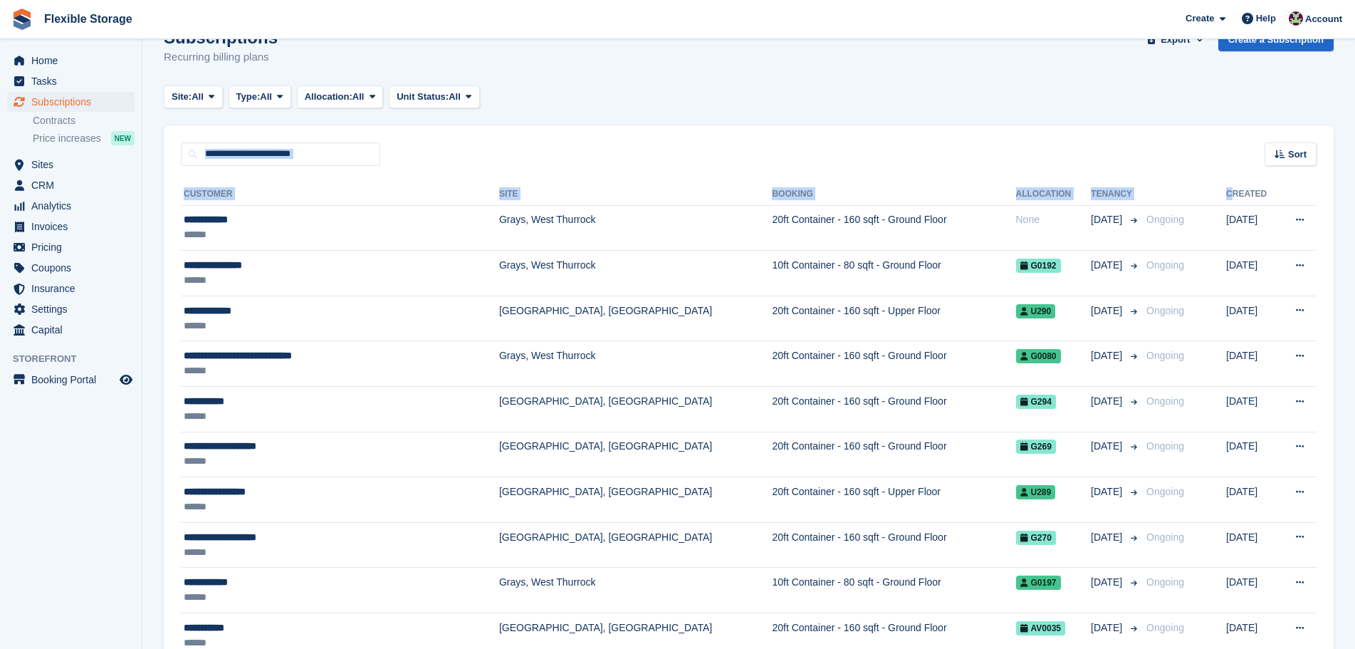
click at [348, 48] on div "Subscriptions Recurring billing plans Export Export Subscriptions Export a CSV …" at bounding box center [749, 55] width 1170 height 55
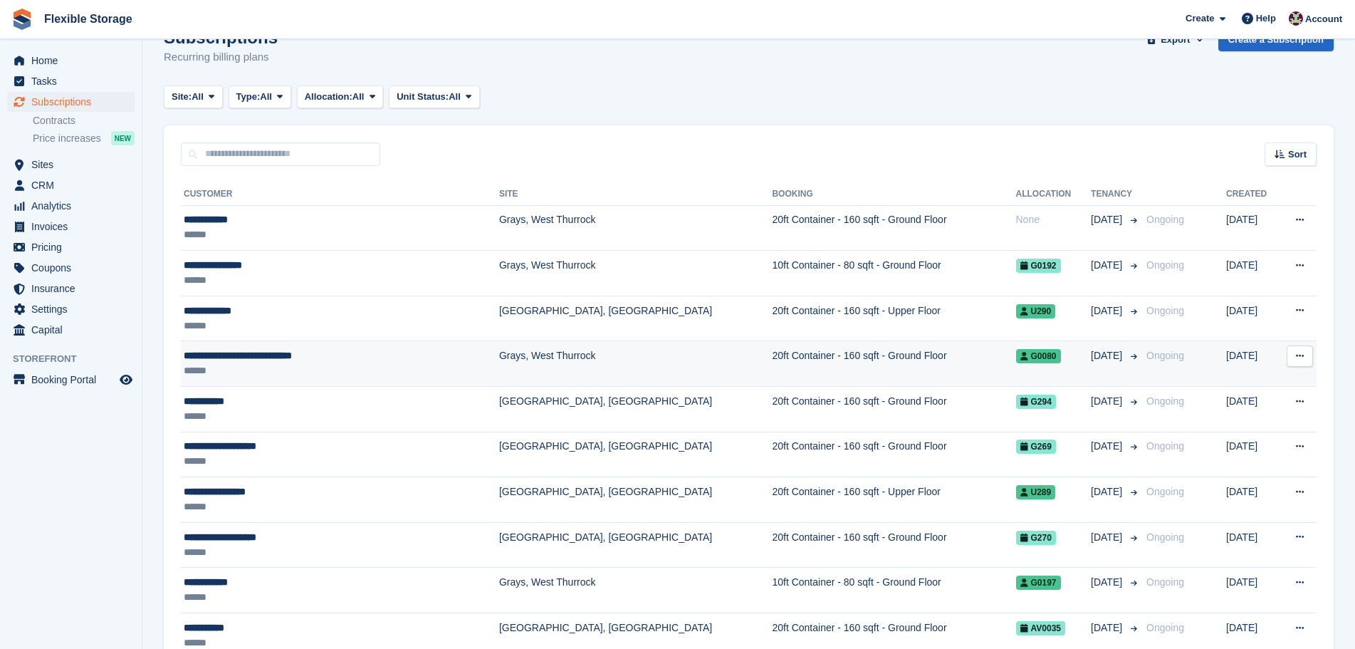
drag, startPoint x: 1151, startPoint y: 48, endPoint x: 1254, endPoint y: 366, distance: 334.0
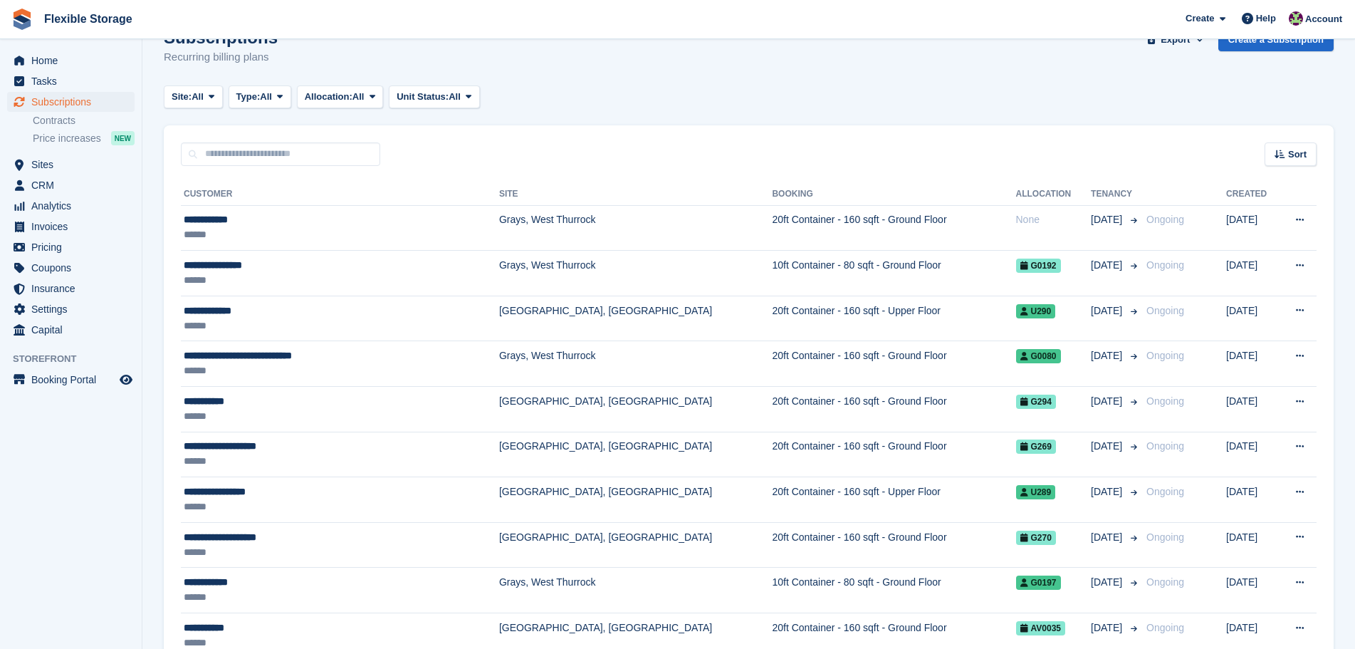
click at [1182, 133] on div "Sort Sort by Customer name Date created Move in date Move out date Created (old…" at bounding box center [749, 145] width 1170 height 41
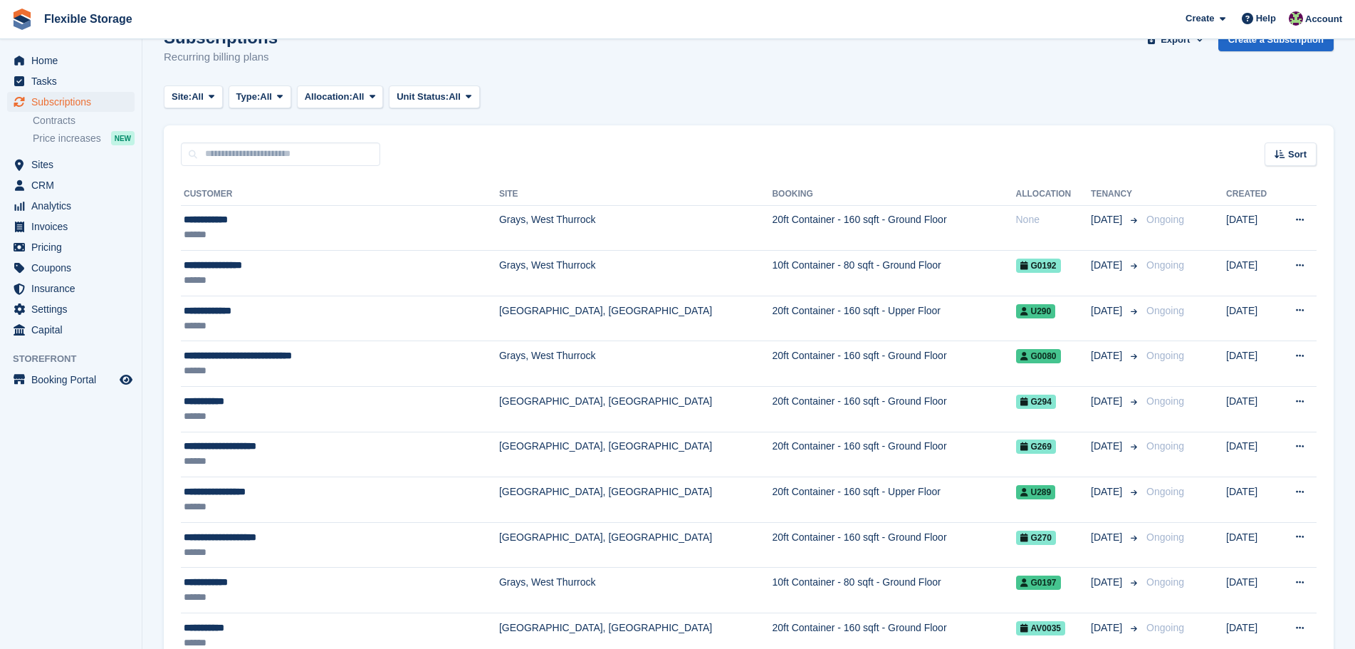
click at [1163, 106] on div "Site: All All Grays, West Thurrock Aveley, Essex Chelmsford, Essex Type: All Al…" at bounding box center [749, 97] width 1170 height 24
drag, startPoint x: 575, startPoint y: 60, endPoint x: 266, endPoint y: 47, distance: 308.7
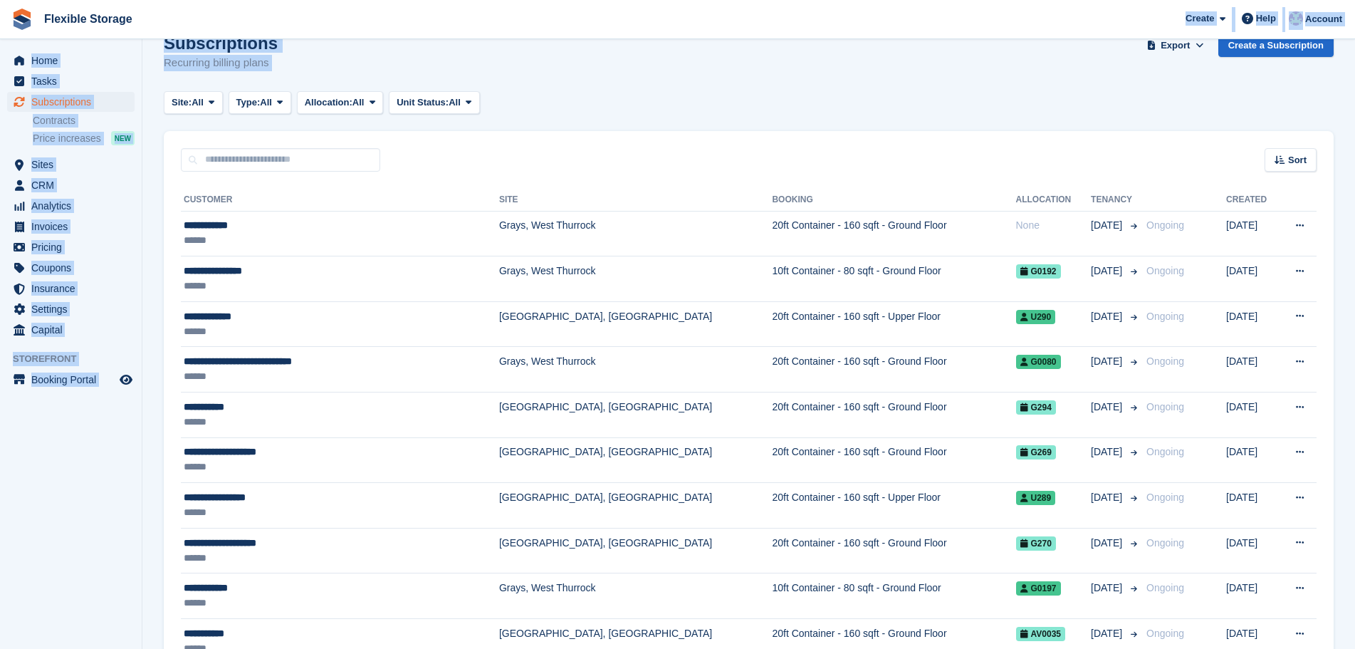
click at [474, 59] on div "Subscriptions Recurring billing plans Export Export Subscriptions Export a CSV …" at bounding box center [749, 60] width 1170 height 55
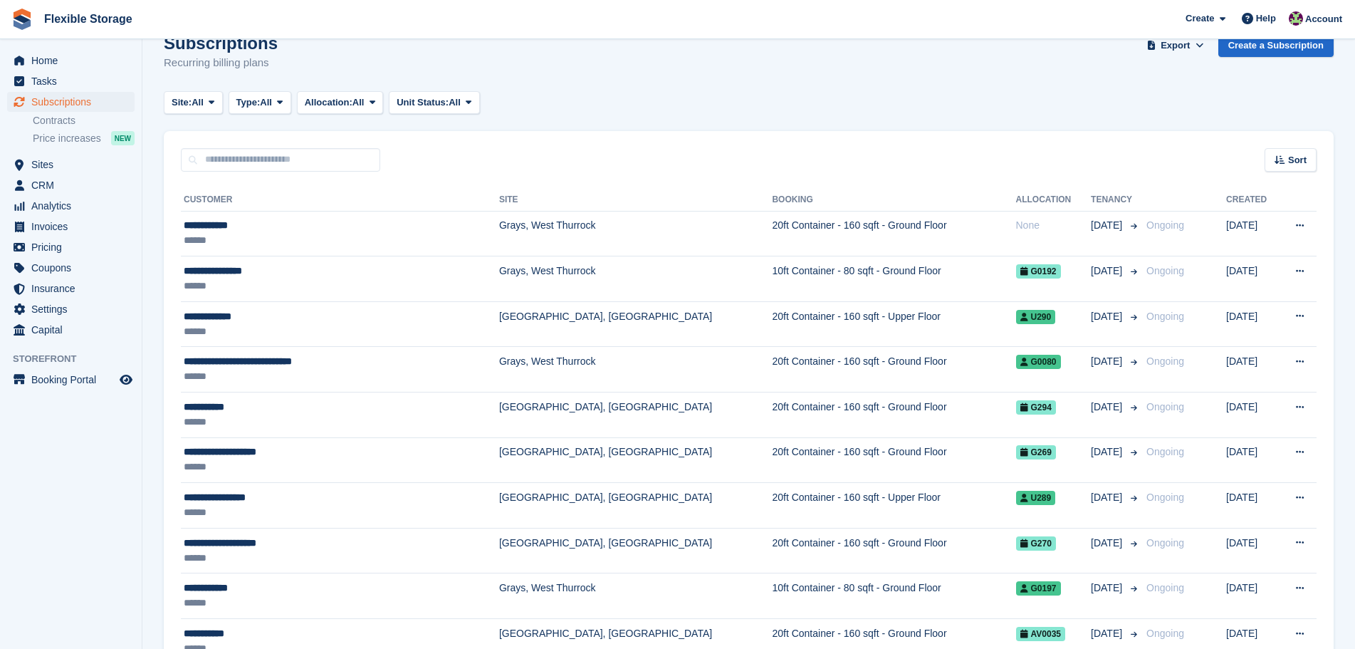
drag, startPoint x: 338, startPoint y: 64, endPoint x: 103, endPoint y: 49, distance: 234.8
click at [321, 61] on div "Subscriptions Recurring billing plans Export Export Subscriptions Export a CSV …" at bounding box center [749, 60] width 1170 height 55
drag, startPoint x: 367, startPoint y: 67, endPoint x: 144, endPoint y: 45, distance: 224.0
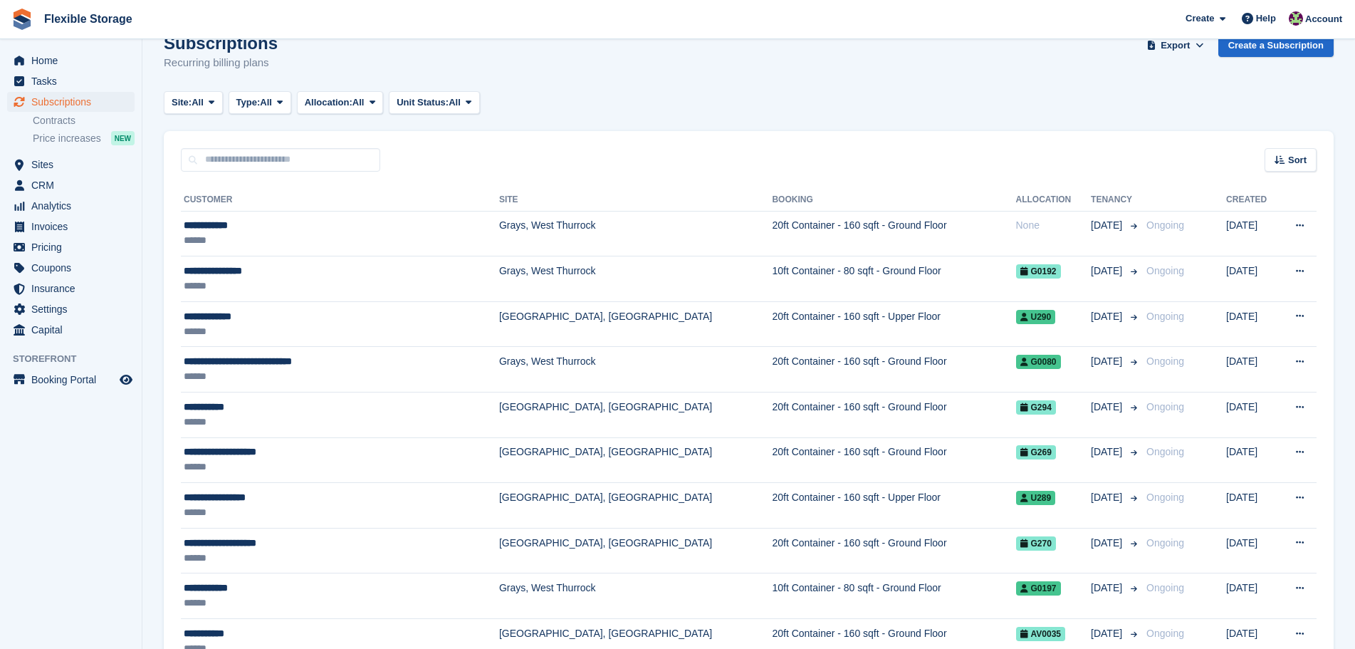
click at [321, 58] on div "Subscriptions Recurring billing plans Export Export Subscriptions Export a CSV …" at bounding box center [749, 60] width 1170 height 55
click at [391, 69] on div "Subscriptions Recurring billing plans Export Export Subscriptions Export a CSV …" at bounding box center [749, 60] width 1170 height 55
drag, startPoint x: 448, startPoint y: 69, endPoint x: 162, endPoint y: 53, distance: 286.8
click at [320, 54] on div "Subscriptions Recurring billing plans Export Export Subscriptions Export a CSV …" at bounding box center [749, 60] width 1170 height 55
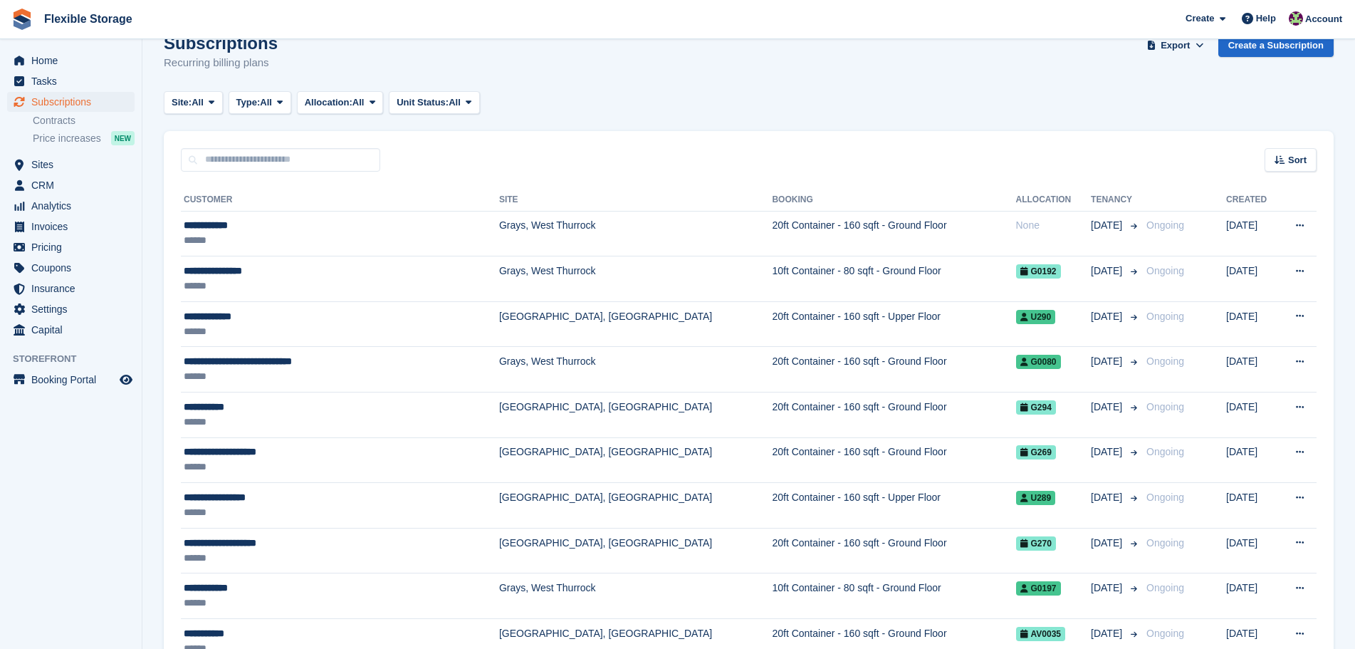
click at [325, 56] on div "Subscriptions Recurring billing plans Export Export Subscriptions Export a CSV …" at bounding box center [749, 60] width 1170 height 55
drag, startPoint x: 357, startPoint y: 73, endPoint x: 188, endPoint y: 53, distance: 169.9
click at [188, 53] on div "Subscriptions Recurring billing plans Export Export Subscriptions Export a CSV …" at bounding box center [749, 60] width 1170 height 55
click at [363, 68] on div "Subscriptions Recurring billing plans Export Export Subscriptions Export a CSV …" at bounding box center [749, 60] width 1170 height 55
click at [367, 68] on div "Subscriptions Recurring billing plans Export Export Subscriptions Export a CSV …" at bounding box center [749, 60] width 1170 height 55
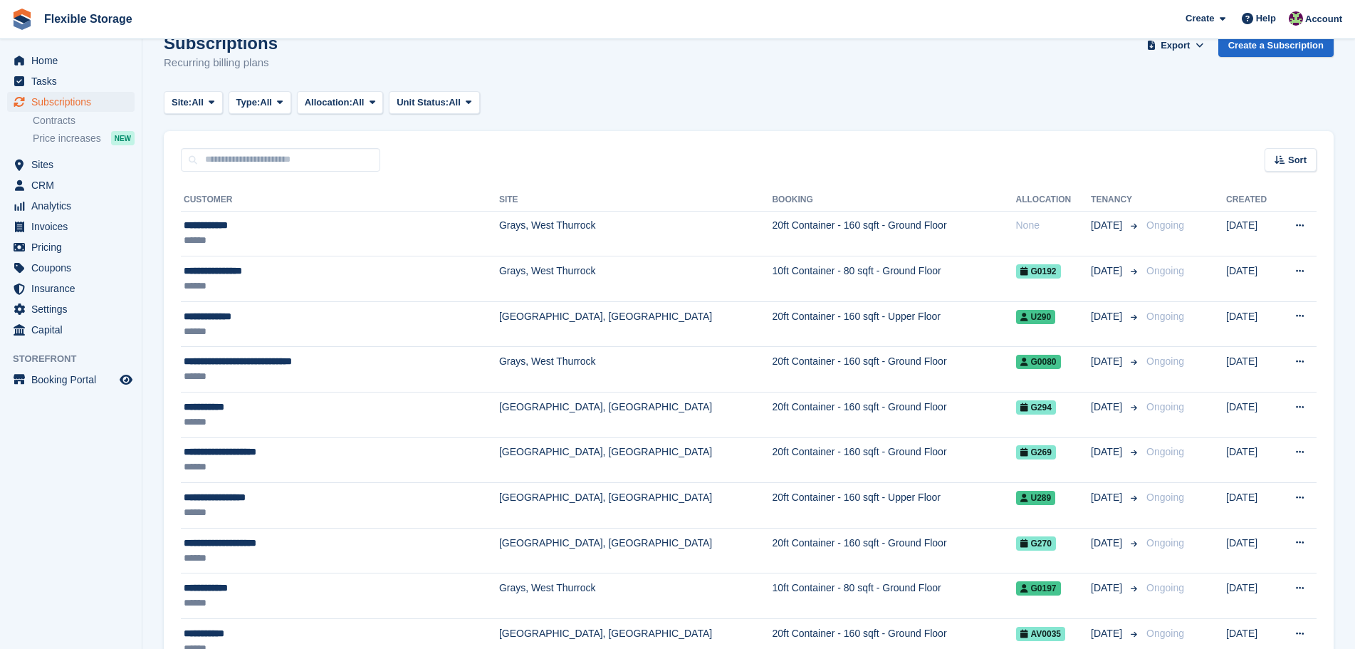
drag, startPoint x: 383, startPoint y: 71, endPoint x: 188, endPoint y: 46, distance: 196.7
click at [167, 44] on div "Subscriptions Recurring billing plans Export Export Subscriptions Export a CSV …" at bounding box center [749, 60] width 1170 height 55
click at [346, 75] on div "Subscriptions Recurring billing plans Export Export Subscriptions Export a CSV …" at bounding box center [749, 60] width 1170 height 55
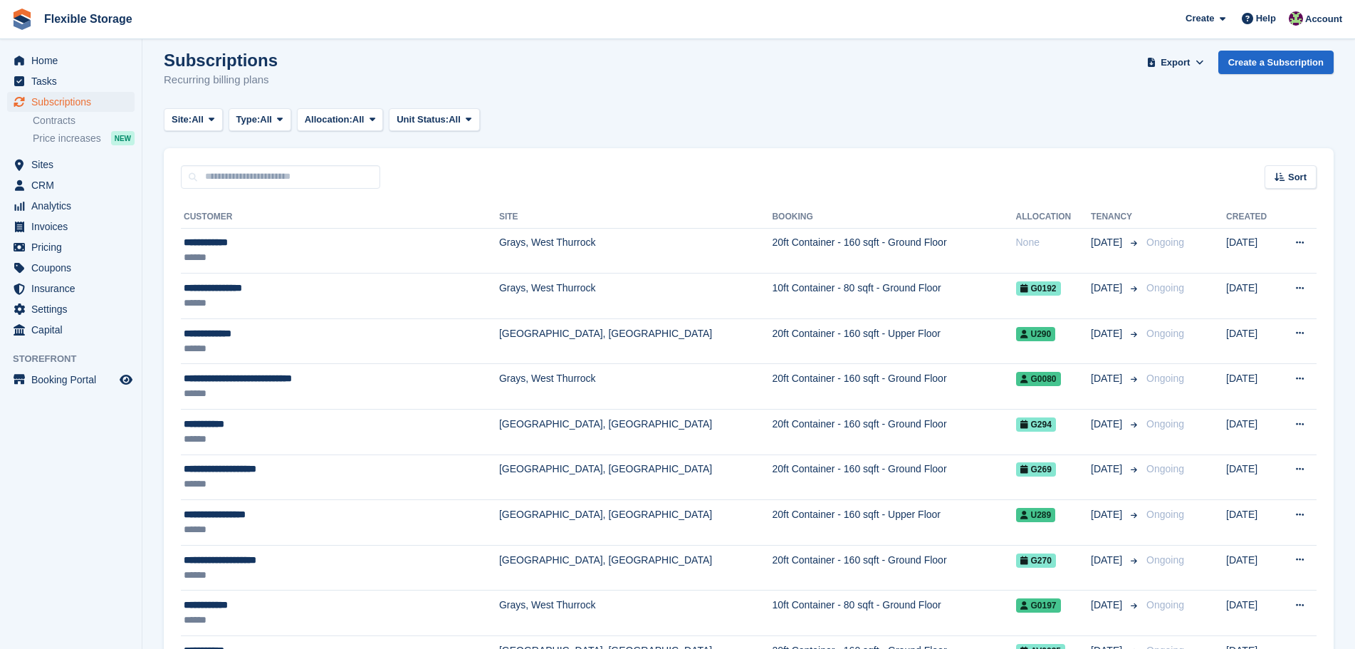
drag, startPoint x: 343, startPoint y: 74, endPoint x: 298, endPoint y: 50, distance: 51.0
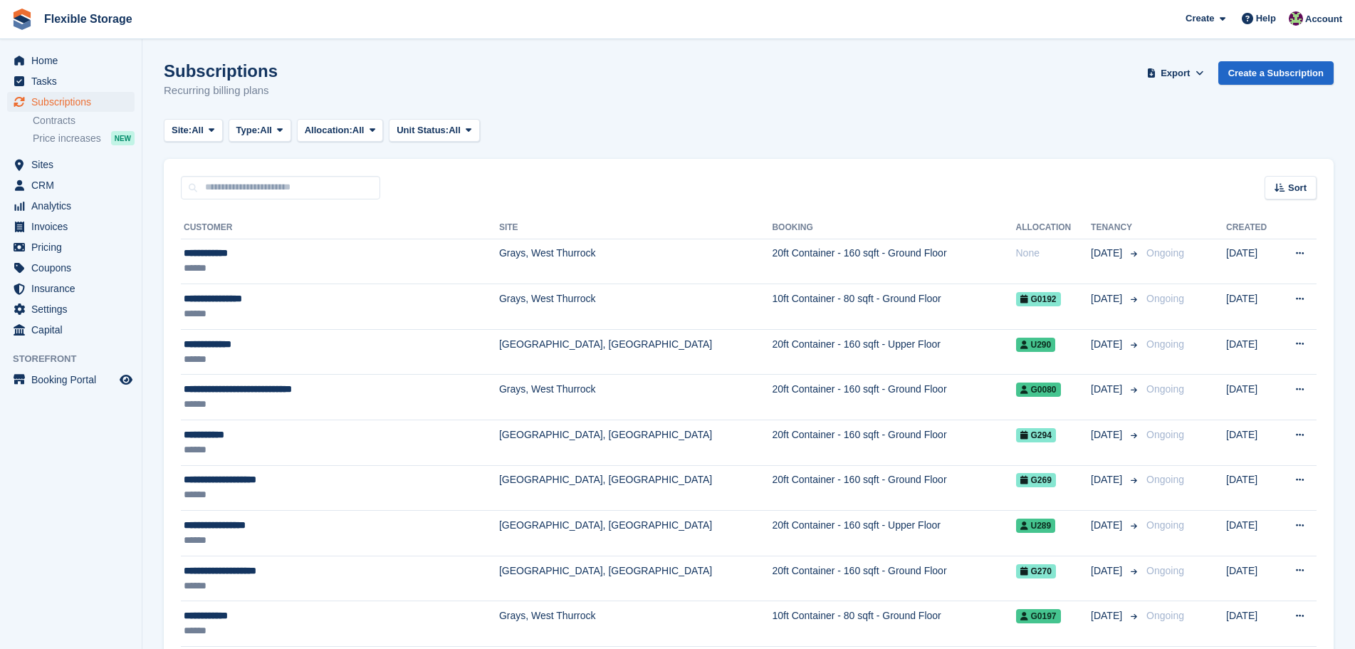
click at [370, 88] on div "Subscriptions Recurring billing plans Export Export Subscriptions Export a CSV …" at bounding box center [749, 88] width 1170 height 55
click at [424, 94] on div "Subscriptions Recurring billing plans Export Export Subscriptions Export a CSV …" at bounding box center [749, 88] width 1170 height 55
drag, startPoint x: 455, startPoint y: 90, endPoint x: 168, endPoint y: 61, distance: 288.5
click at [168, 61] on div "Subscriptions Recurring billing plans Export Export Subscriptions Export a CSV …" at bounding box center [749, 88] width 1170 height 55
click at [273, 76] on div "Subscriptions Recurring billing plans Export Export Subscriptions Export a CSV …" at bounding box center [749, 88] width 1170 height 55
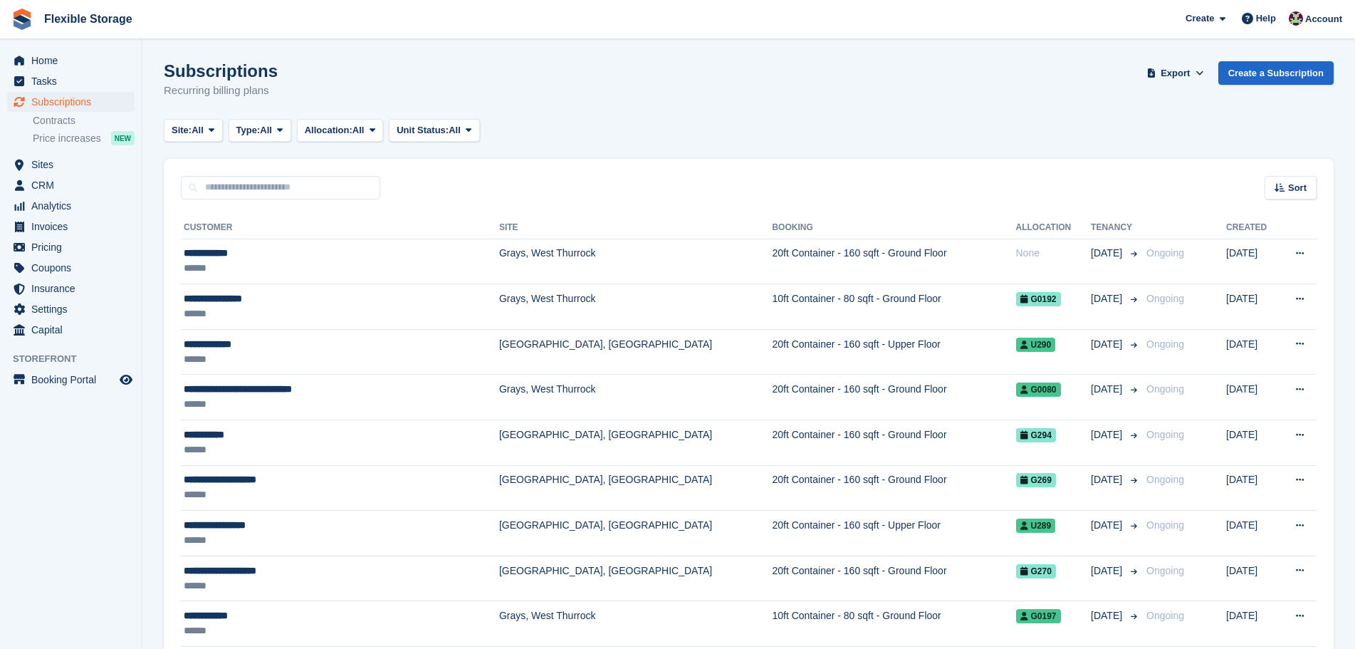
drag, startPoint x: 302, startPoint y: 95, endPoint x: 155, endPoint y: 71, distance: 149.5
click at [217, 75] on h1 "Subscriptions" at bounding box center [221, 70] width 114 height 19
drag, startPoint x: 241, startPoint y: 87, endPoint x: 229, endPoint y: 72, distance: 19.2
click at [181, 75] on div "Subscriptions Recurring billing plans Export Export Subscriptions Export a CSV …" at bounding box center [749, 88] width 1170 height 55
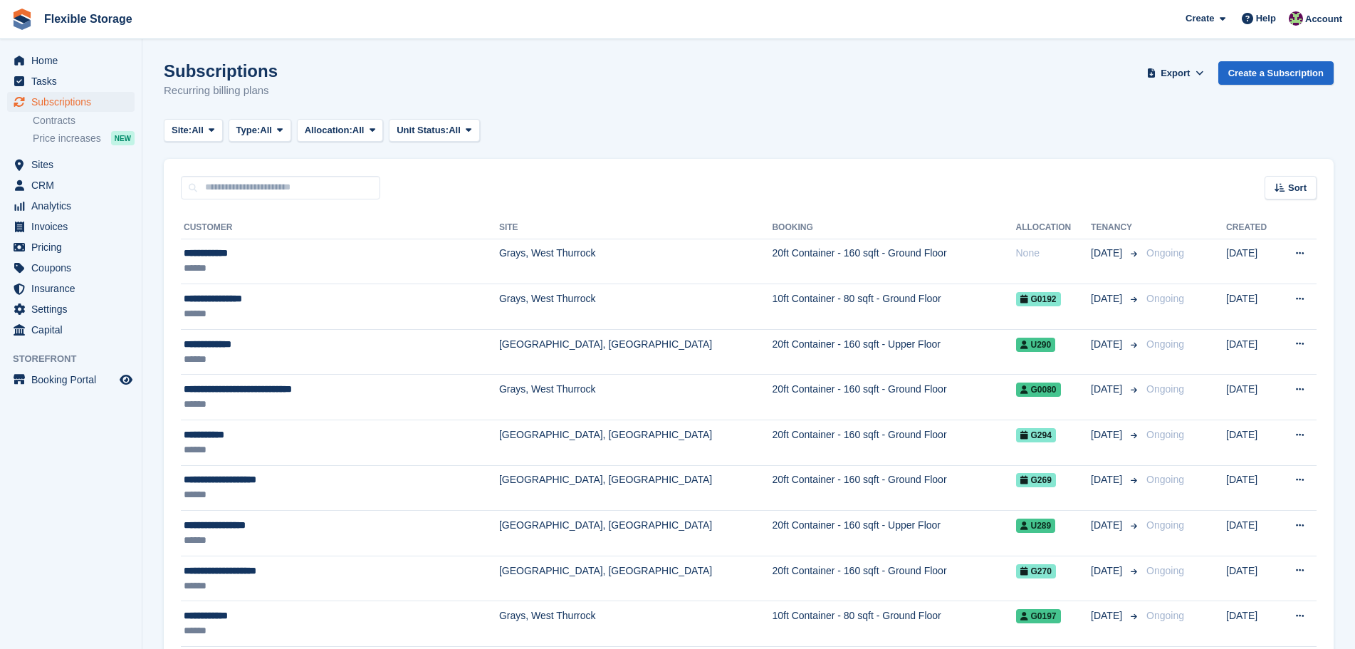
click at [246, 74] on h1 "Subscriptions" at bounding box center [221, 70] width 114 height 19
click at [269, 91] on div "Subscriptions Recurring billing plans Export Export Subscriptions Export a CSV …" at bounding box center [749, 88] width 1170 height 55
drag, startPoint x: 303, startPoint y: 92, endPoint x: 165, endPoint y: 71, distance: 139.1
click at [165, 71] on div "Subscriptions Recurring billing plans Export Export Subscriptions Export a CSV …" at bounding box center [749, 88] width 1170 height 55
click at [259, 78] on h1 "Subscriptions" at bounding box center [221, 70] width 114 height 19
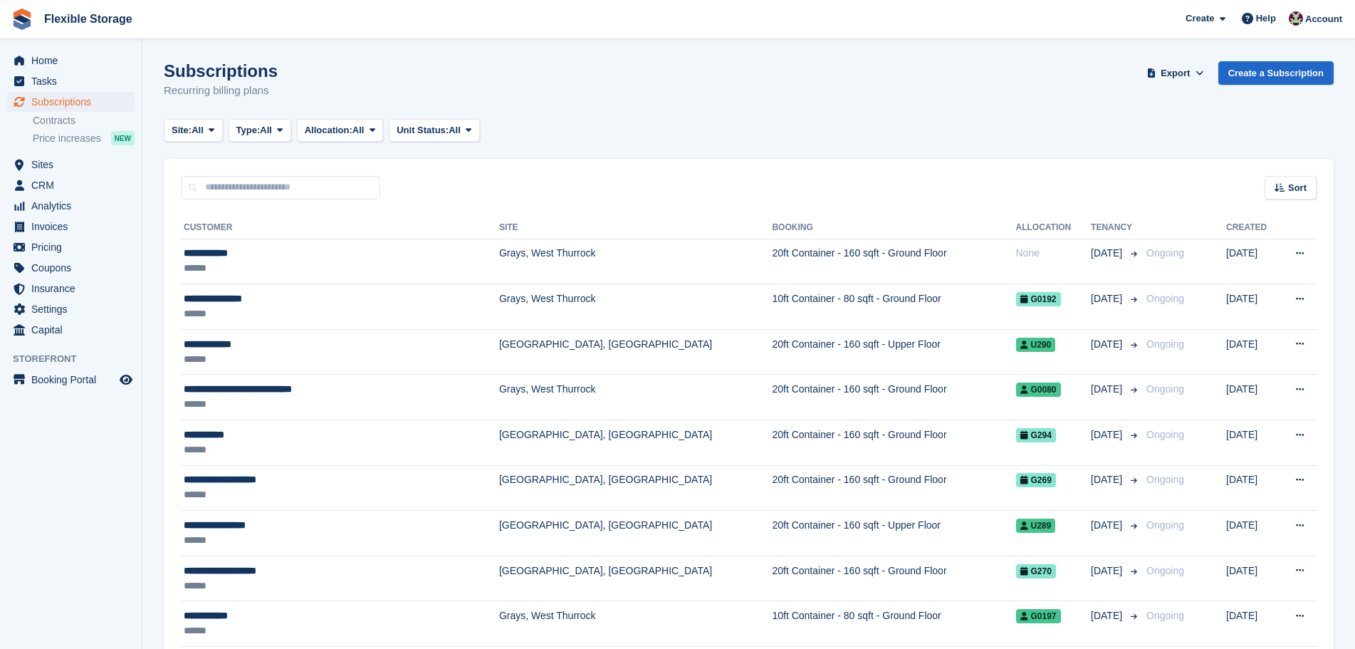
drag, startPoint x: 291, startPoint y: 97, endPoint x: 145, endPoint y: 76, distance: 148.2
click at [354, 84] on div "Subscriptions Recurring billing plans Export Export Subscriptions Export a CSV …" at bounding box center [749, 88] width 1170 height 55
drag, startPoint x: 902, startPoint y: 91, endPoint x: 1017, endPoint y: 682, distance: 602.3
click at [1017, 648] on html "Flexible Storage Create Subscription Invoice Contact Deal Discount Page Help Ch…" at bounding box center [677, 324] width 1355 height 649
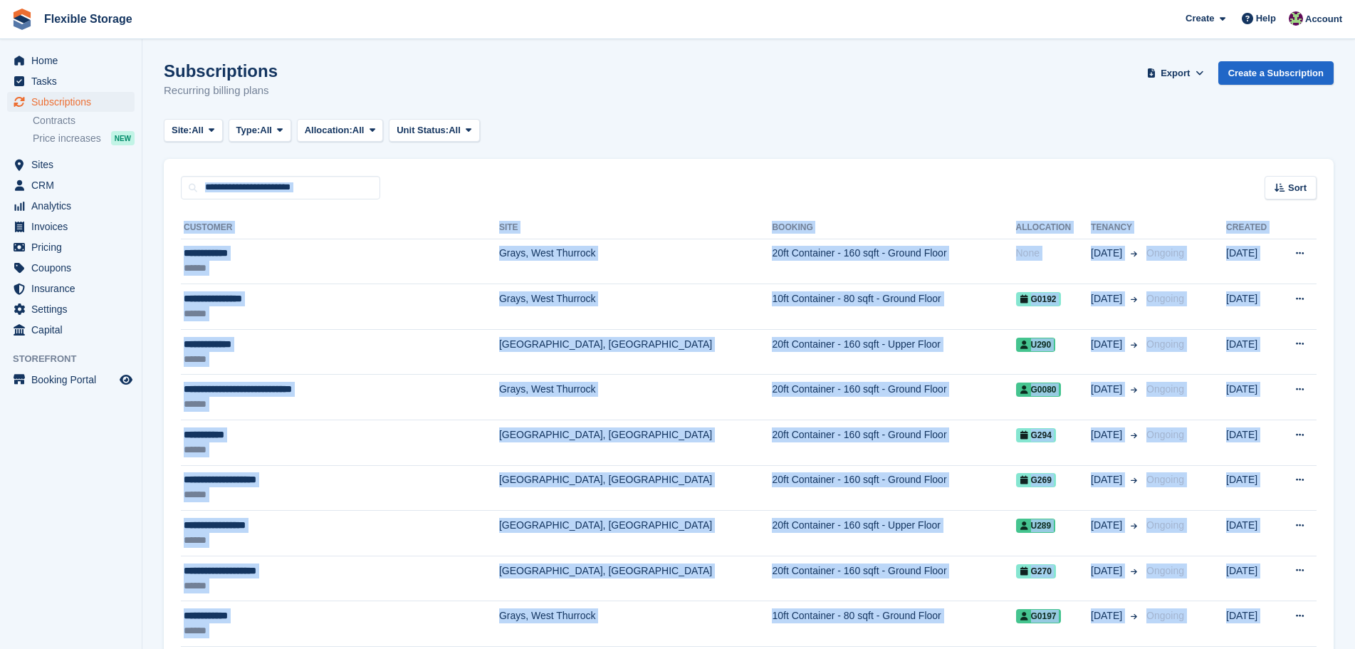
scroll to position [97, 0]
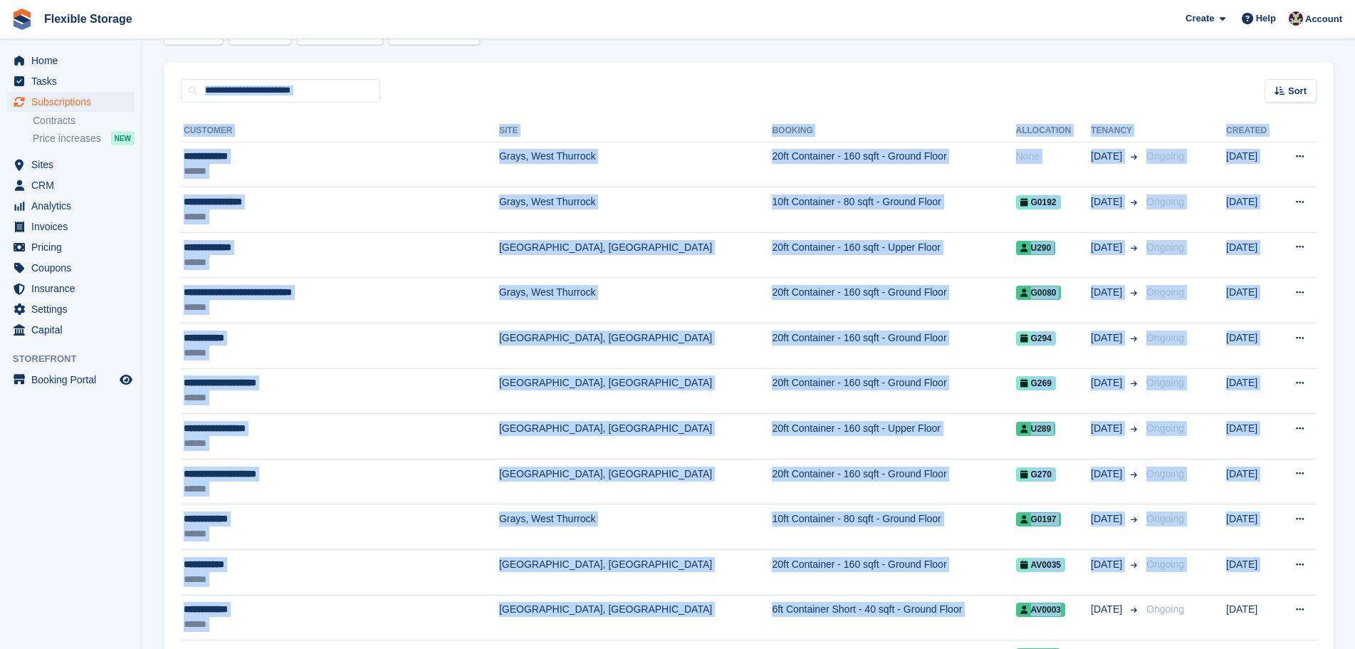
click at [1025, 76] on div "Sort Sort by Customer name Date created Move in date Move out date Created (old…" at bounding box center [749, 82] width 1170 height 41
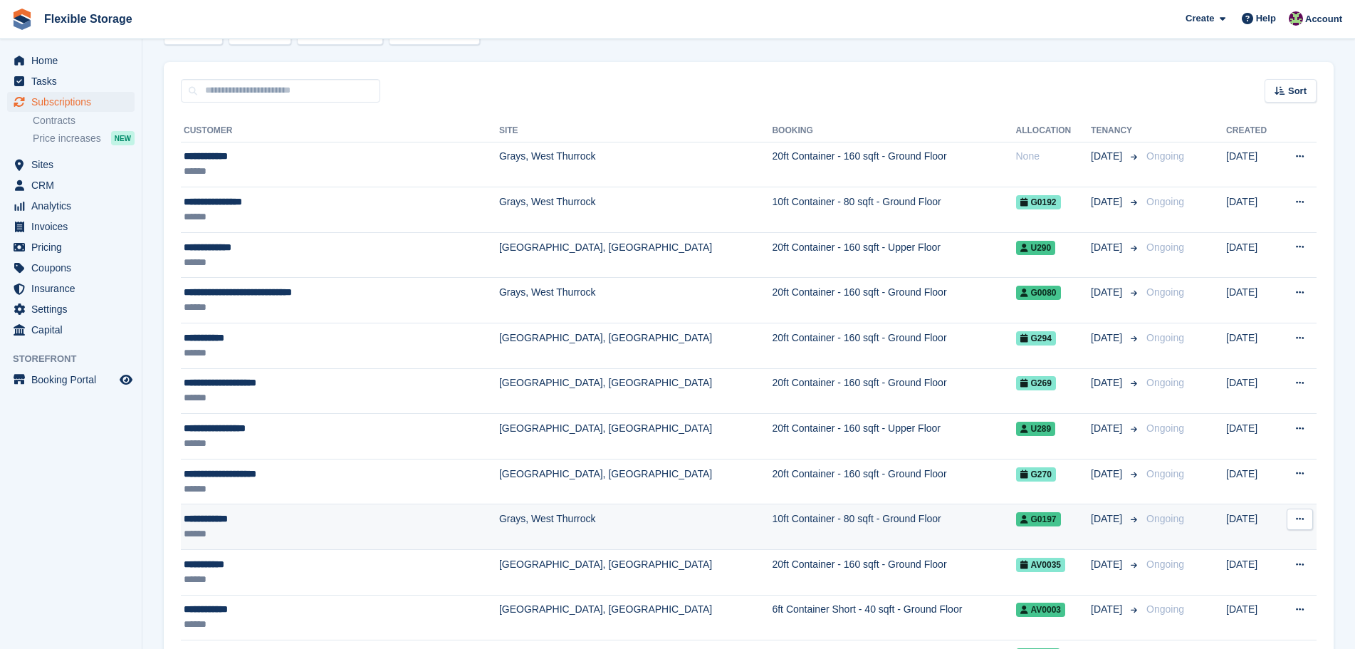
drag, startPoint x: 916, startPoint y: 68, endPoint x: 991, endPoint y: 535, distance: 473.3
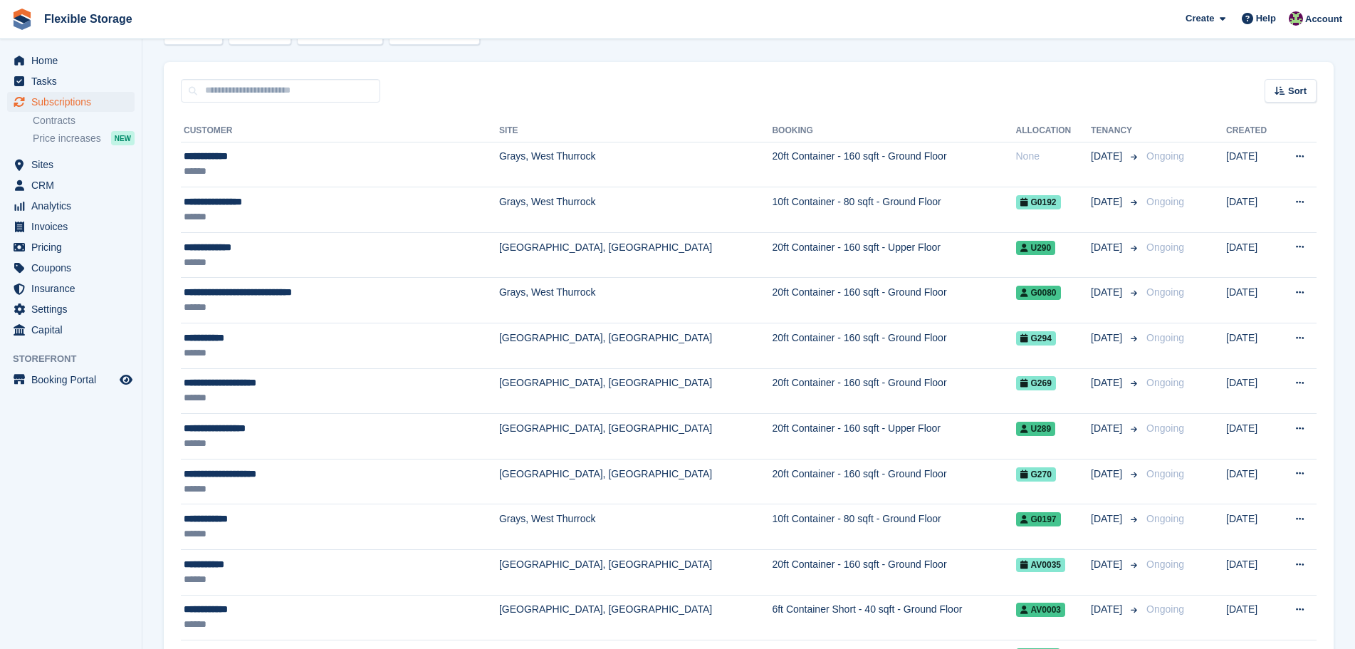
click at [1001, 76] on div "Sort Sort by Customer name Date created Move in date Move out date Created (old…" at bounding box center [749, 82] width 1170 height 41
drag, startPoint x: 1144, startPoint y: 78, endPoint x: 1242, endPoint y: 594, distance: 525.7
click at [1043, 75] on div "Sort Sort by Customer name Date created Move in date Move out date Created (old…" at bounding box center [749, 82] width 1170 height 41
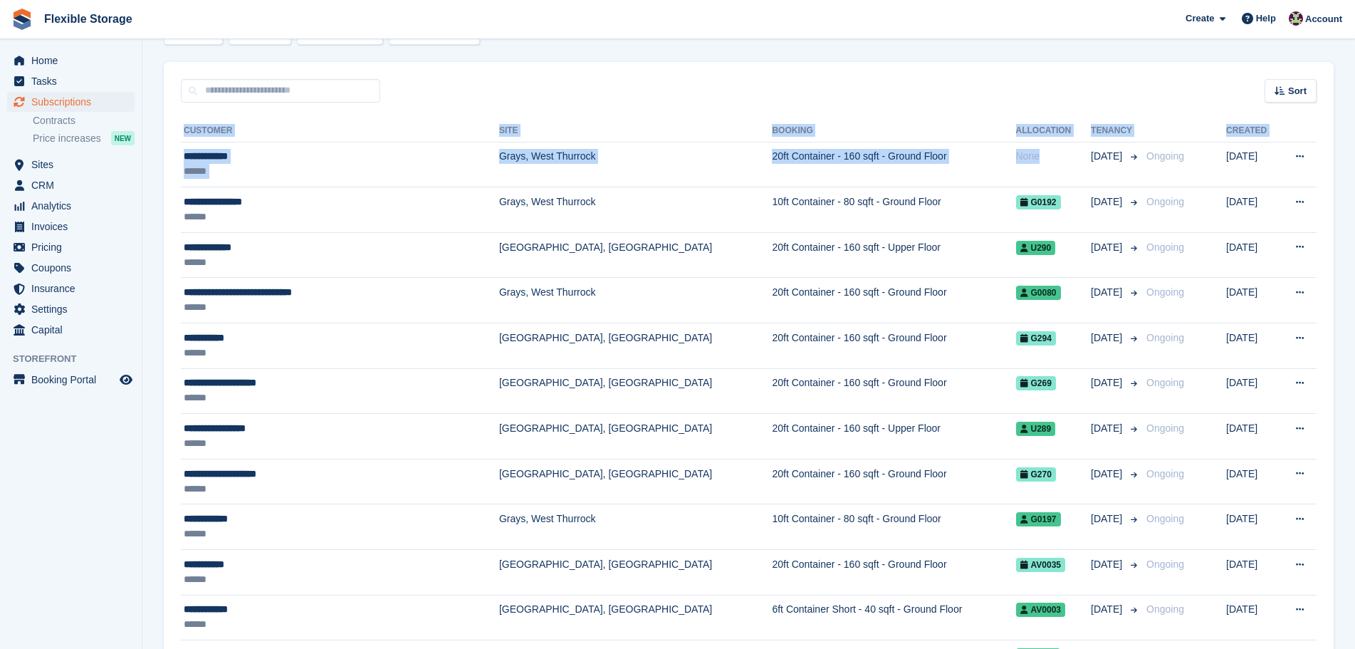
drag, startPoint x: 999, startPoint y: 177, endPoint x: 987, endPoint y: 137, distance: 41.7
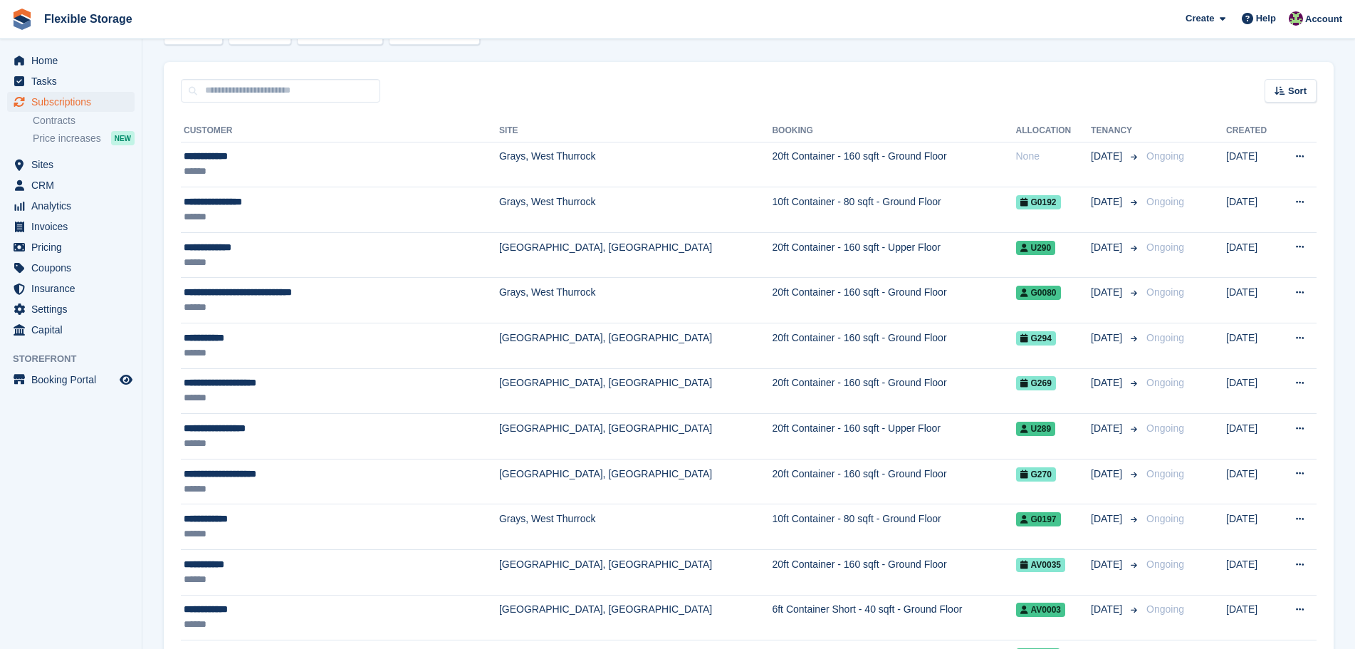
click at [979, 85] on div "Sort Sort by Customer name Date created Move in date Move out date Created (old…" at bounding box center [749, 82] width 1170 height 41
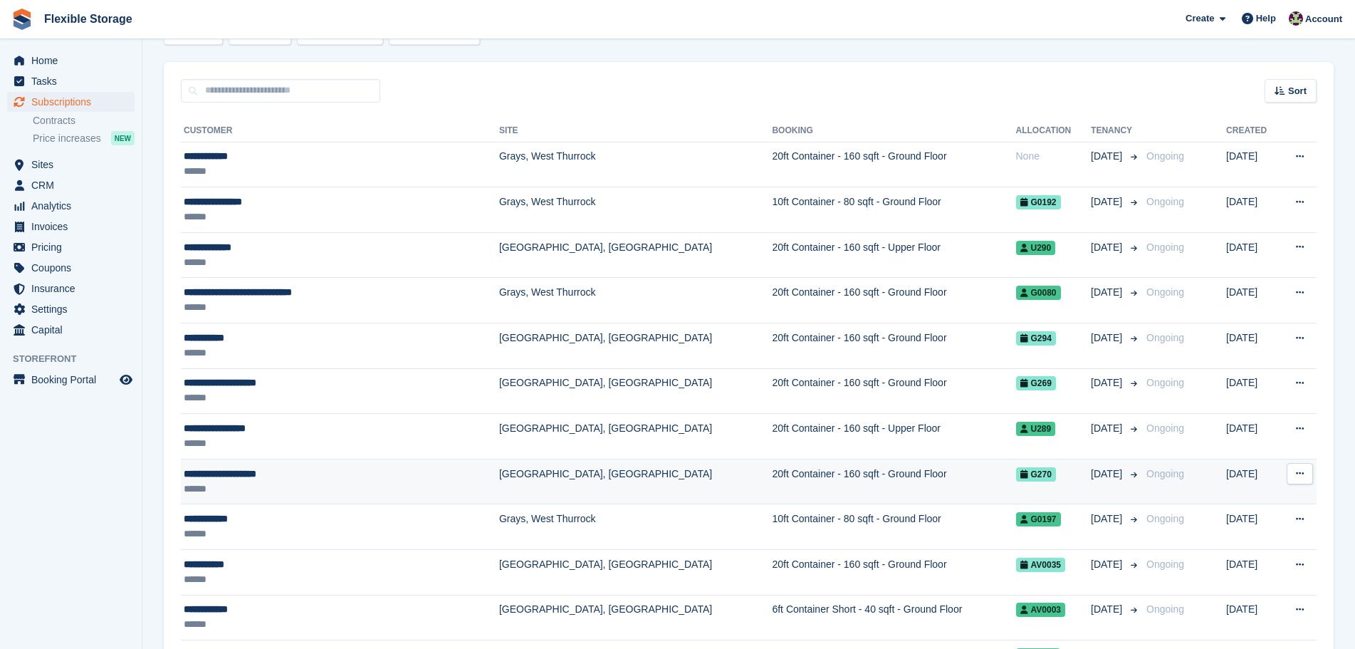
drag, startPoint x: 660, startPoint y: 85, endPoint x: 764, endPoint y: 494, distance: 421.9
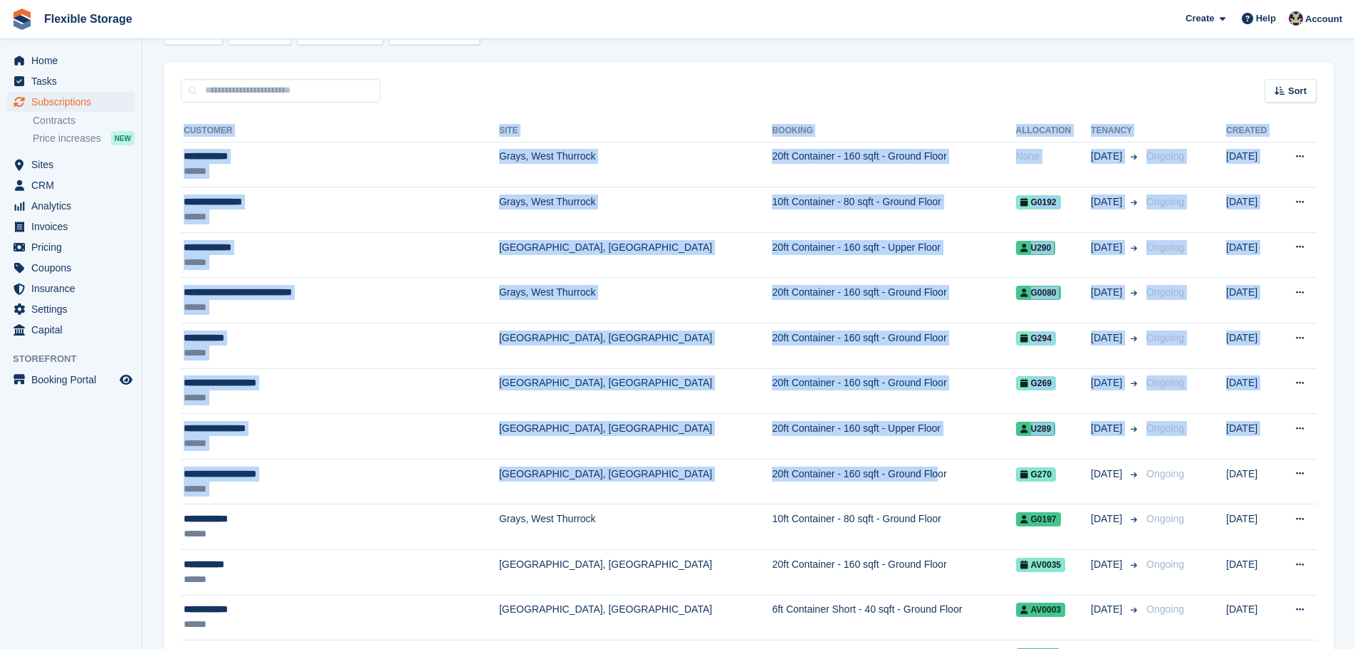
click at [744, 87] on div "Sort Sort by Customer name Date created Move in date Move out date Created (old…" at bounding box center [749, 82] width 1170 height 41
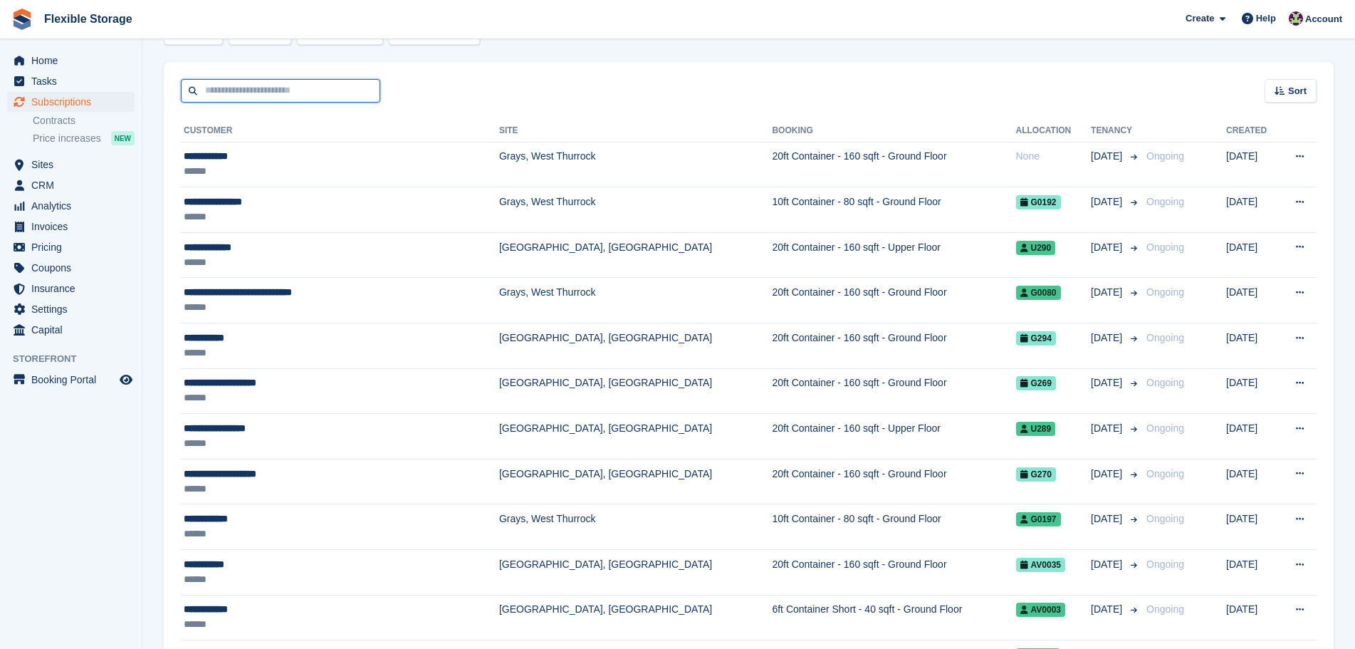
click at [281, 83] on input "text" at bounding box center [280, 91] width 199 height 24
click at [61, 177] on span "CRM" at bounding box center [73, 185] width 85 height 20
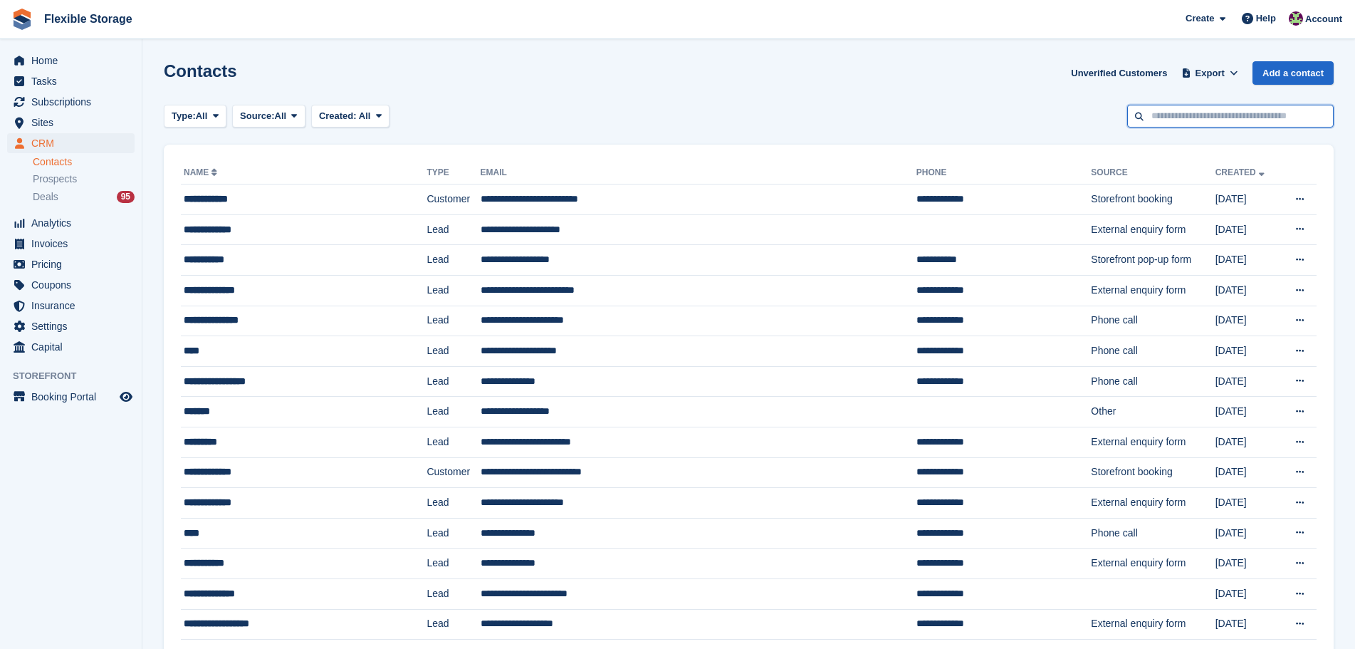
click at [1191, 120] on input "text" at bounding box center [1231, 117] width 207 height 24
type input "*****"
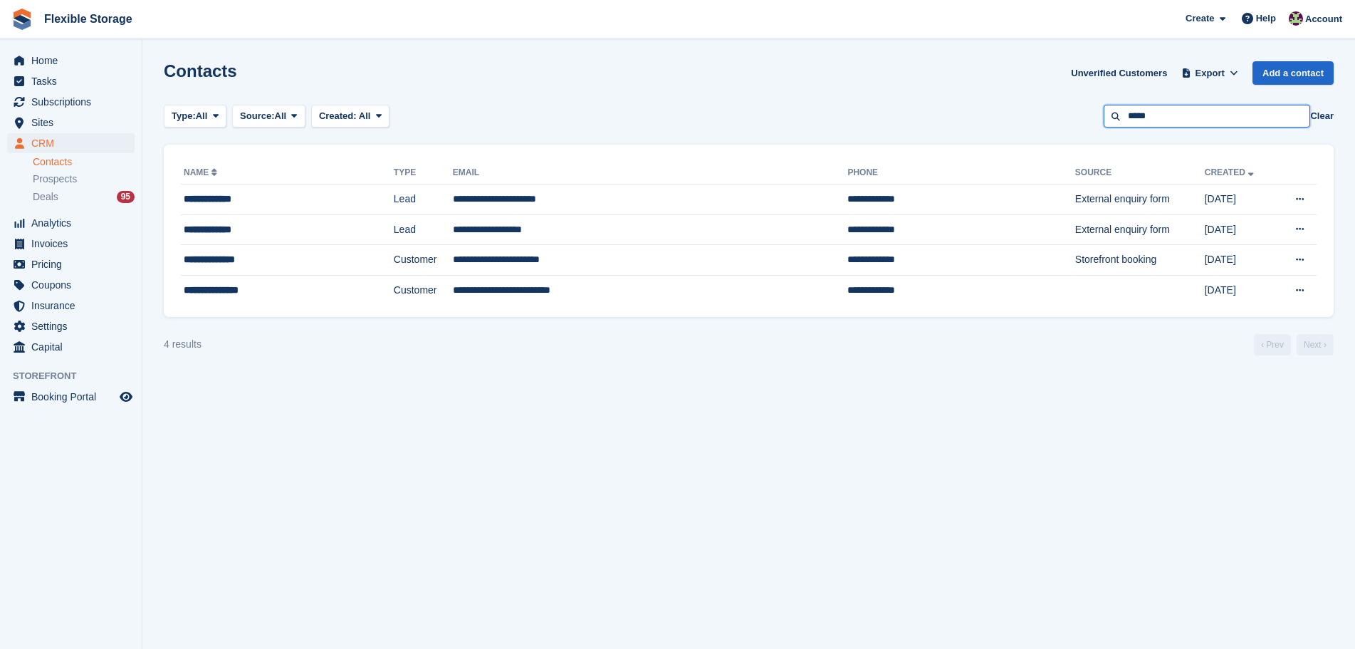
drag, startPoint x: 1170, startPoint y: 116, endPoint x: 932, endPoint y: 95, distance: 239.5
click at [932, 95] on section "Contacts Unverified Customers Export Export Contacts Export a CSV of all Contac…" at bounding box center [748, 324] width 1213 height 649
type input "***"
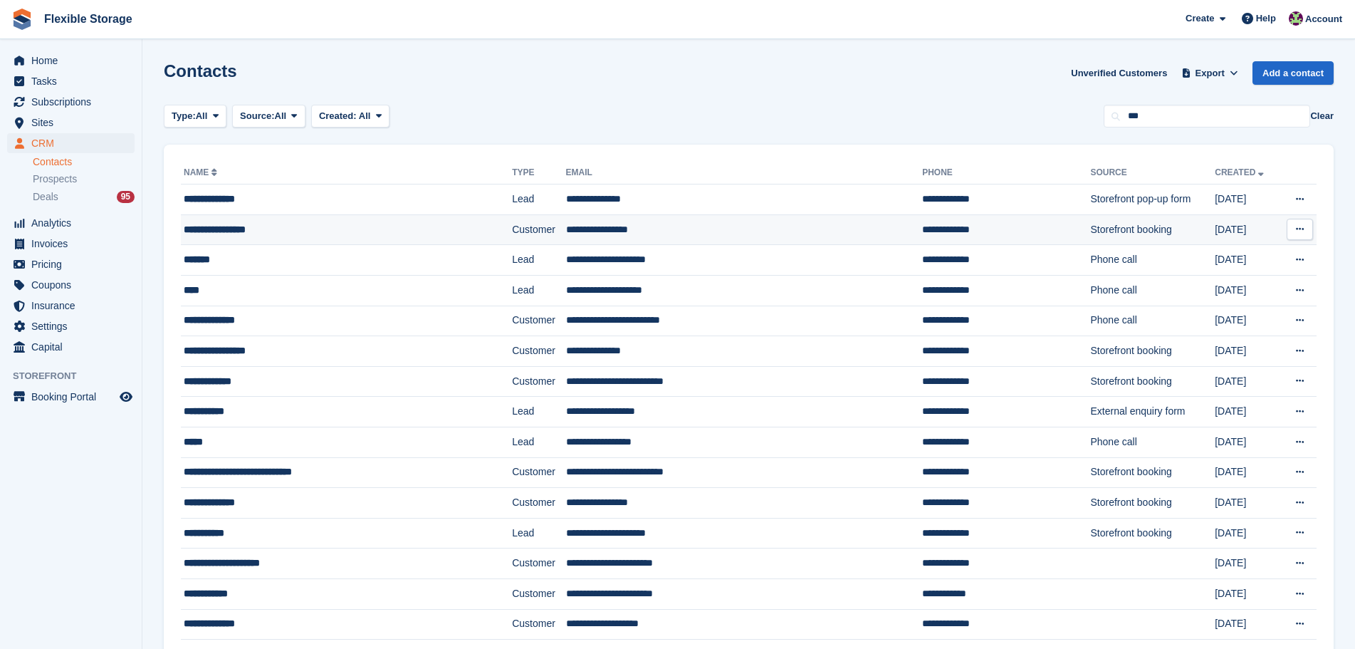
click at [422, 235] on div "**********" at bounding box center [316, 229] width 264 height 15
click at [566, 236] on td "**********" at bounding box center [744, 229] width 357 height 31
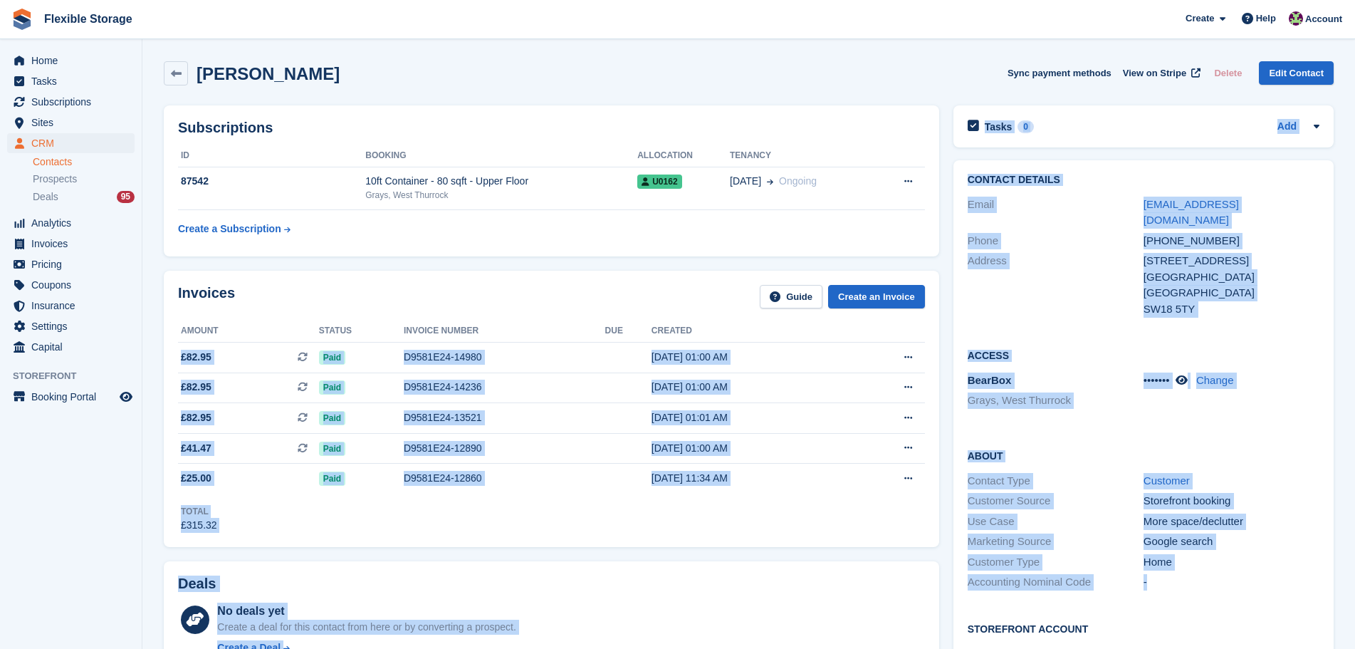
drag, startPoint x: 1068, startPoint y: 470, endPoint x: 886, endPoint y: 336, distance: 226.2
click at [1243, 415] on div "Access BearBox Grays, West Thurrock ••••••• Change" at bounding box center [1144, 383] width 380 height 100
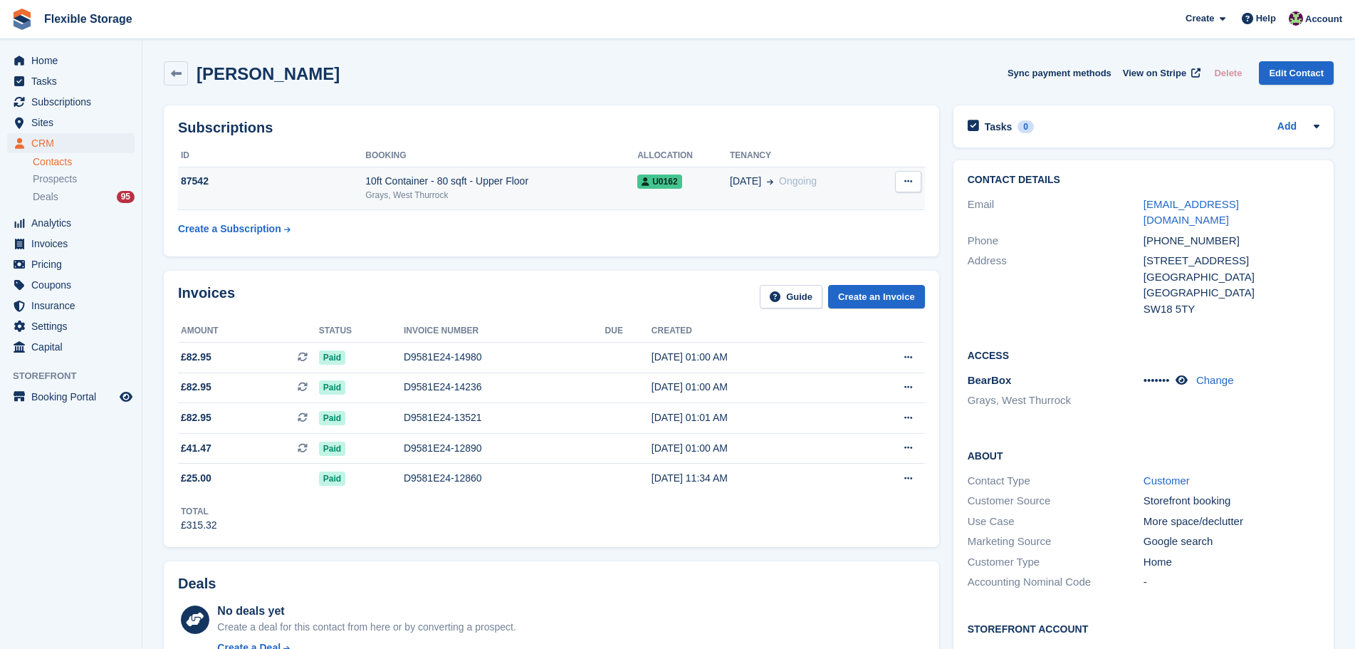
click at [749, 201] on td "31 May Ongoing" at bounding box center [802, 188] width 145 height 43
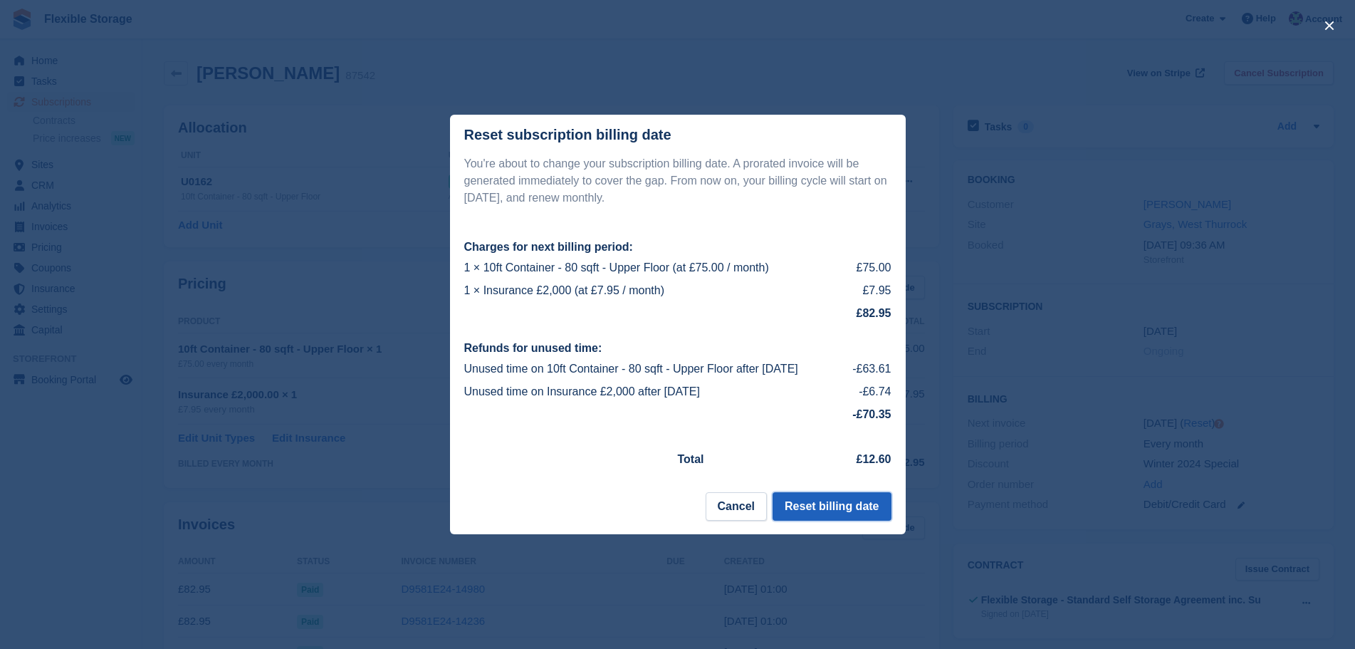
click at [825, 502] on button "Reset billing date" at bounding box center [832, 506] width 118 height 28
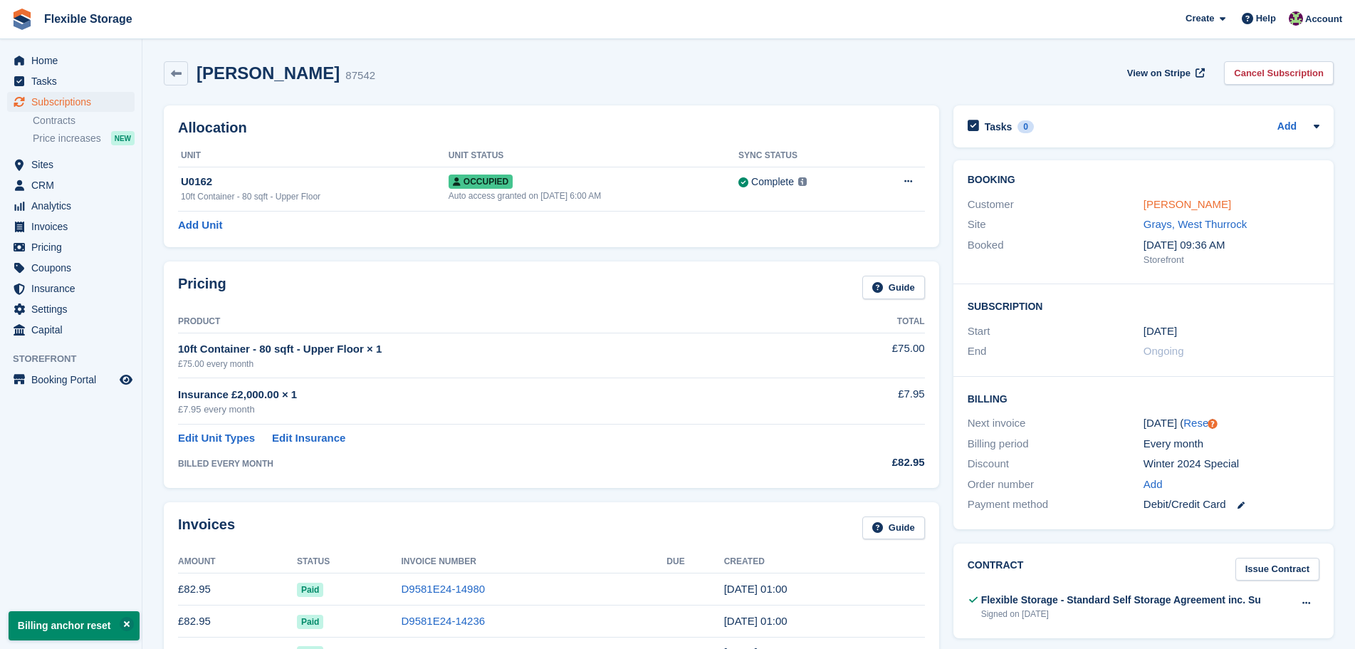
click at [1176, 202] on link "[PERSON_NAME]" at bounding box center [1188, 204] width 88 height 12
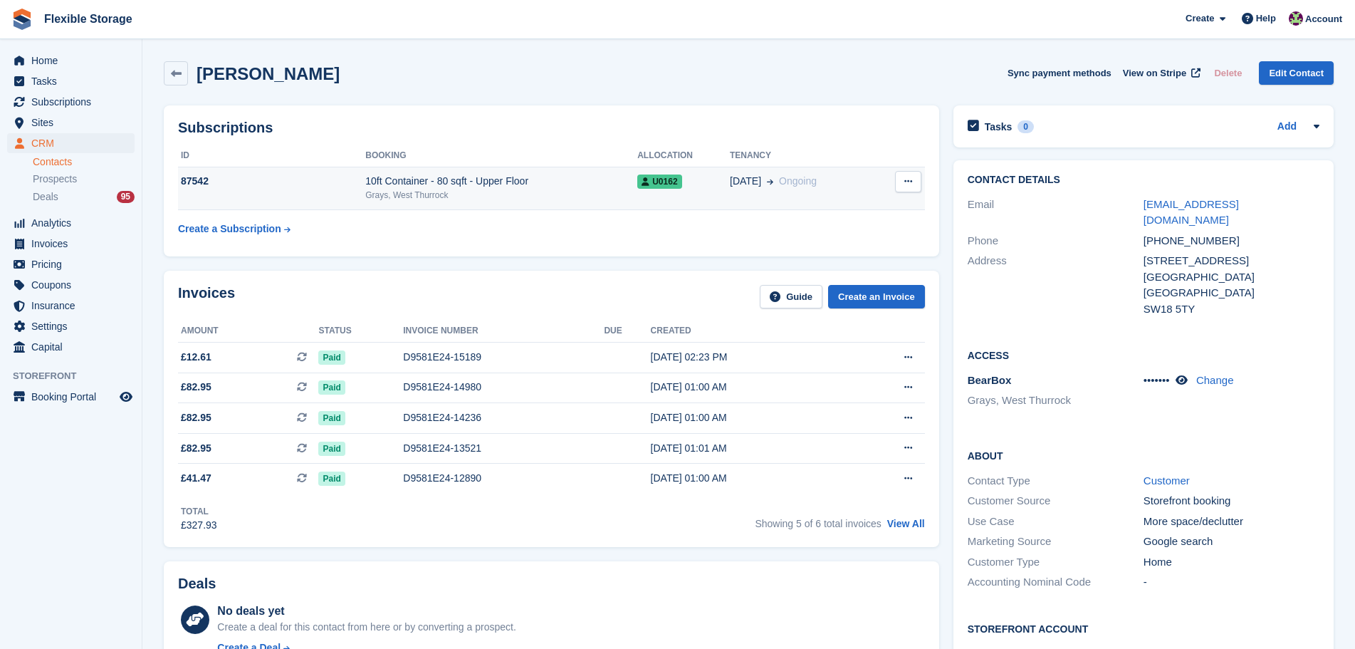
click at [386, 187] on div "10ft Container - 80 sqft - Upper Floor" at bounding box center [501, 181] width 272 height 15
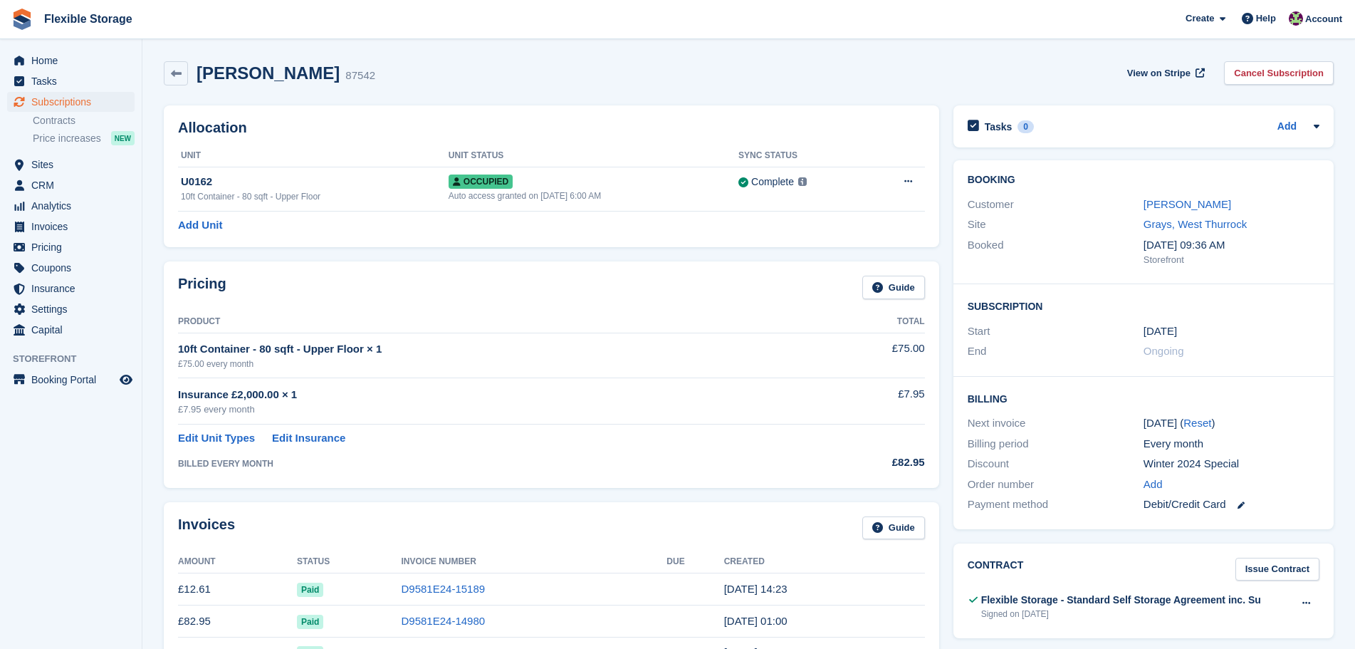
drag, startPoint x: 823, startPoint y: 242, endPoint x: 778, endPoint y: 452, distance: 214.3
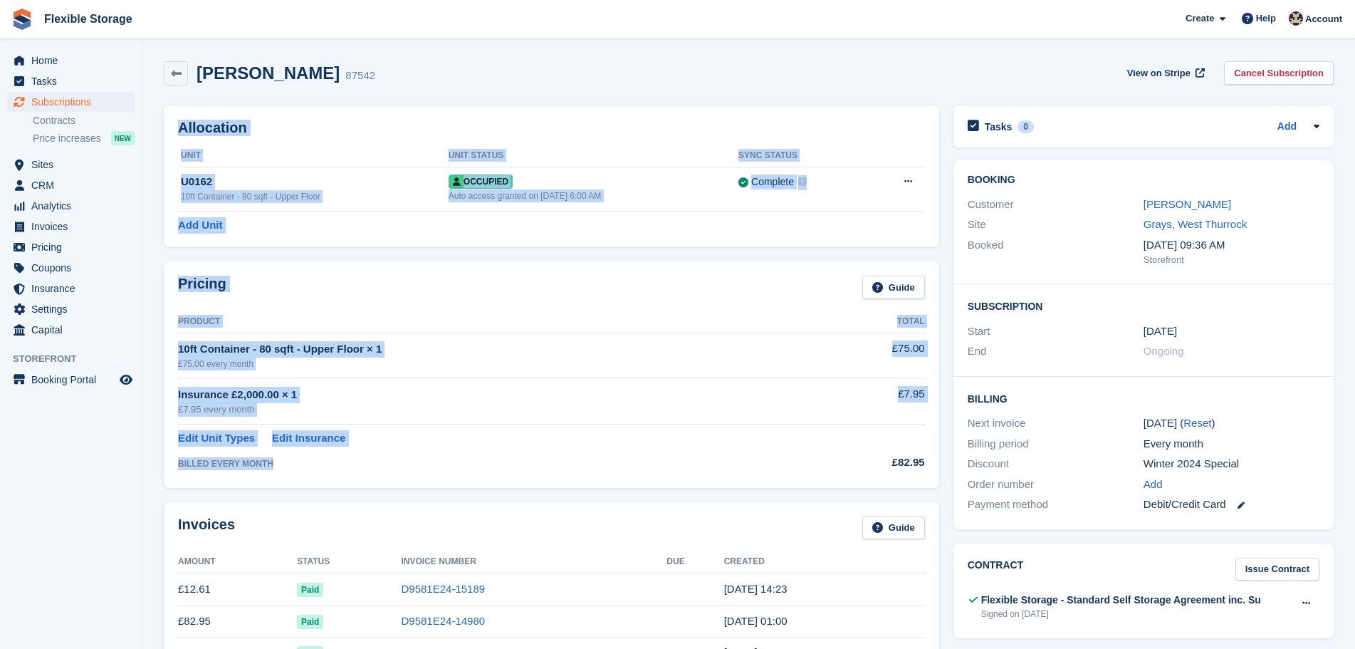
click at [775, 430] on td "Edit Unit Types Edit Insurance" at bounding box center [500, 436] width 644 height 22
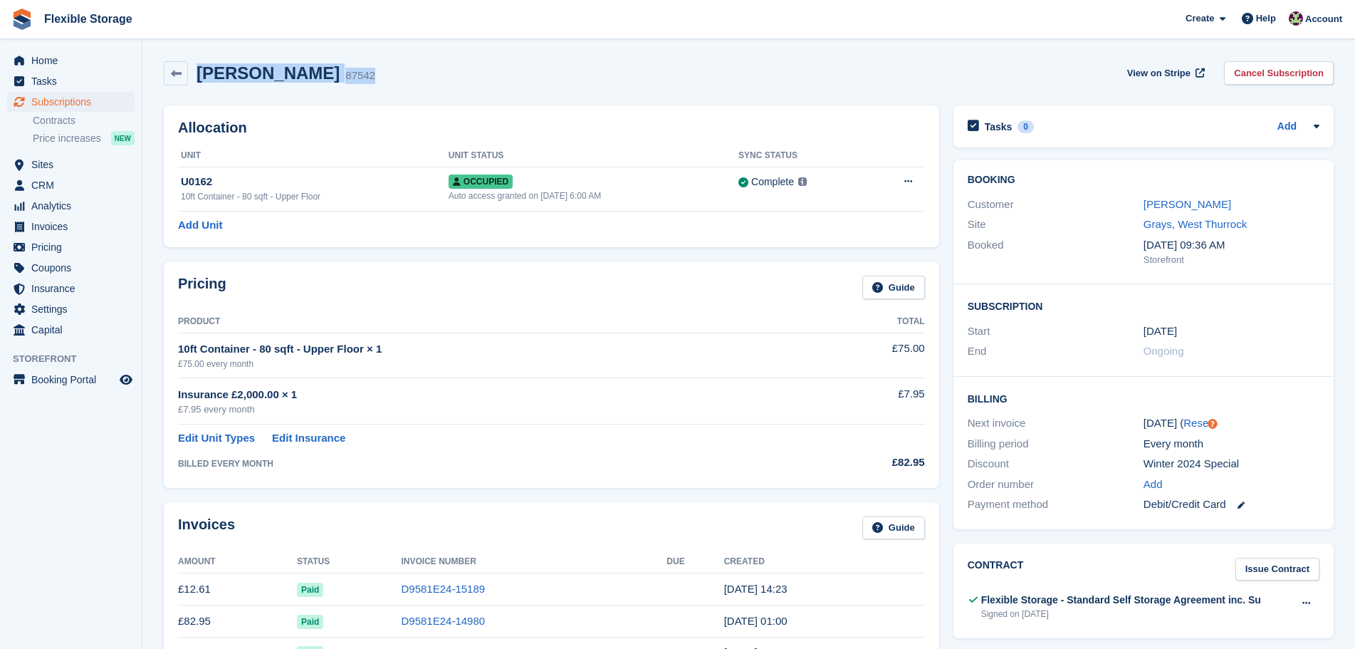
drag, startPoint x: 429, startPoint y: 69, endPoint x: 172, endPoint y: 48, distance: 258.0
click at [452, 73] on div "Clare Alban-Moore 87542 View on Stripe Cancel Subscription" at bounding box center [749, 73] width 1170 height 24
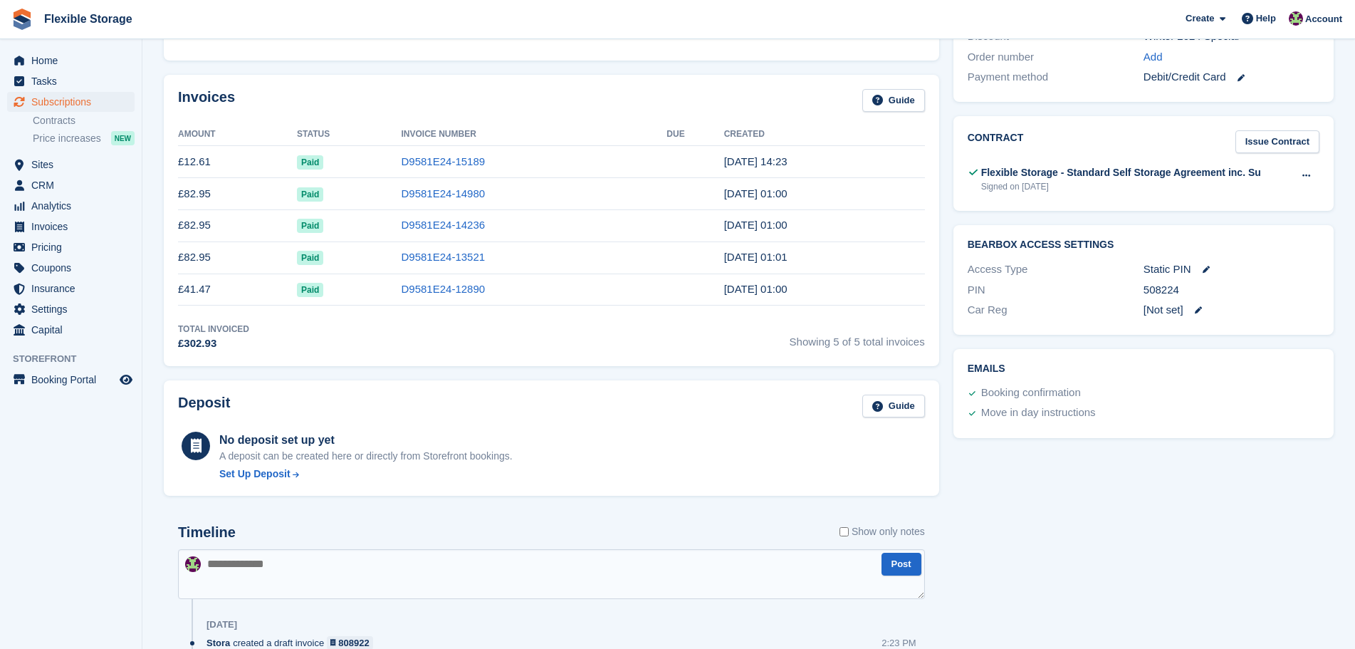
drag, startPoint x: 1197, startPoint y: 494, endPoint x: 624, endPoint y: 165, distance: 660.1
click at [624, 165] on div "Allocation Unit Unit Status Sync Status U0162 10ft Container - 80 sqft - Upper …" at bounding box center [749, 336] width 1184 height 1331
click at [1147, 494] on div "Tasks 0 Add No tasks related to Subscription #87542 Booking Customer Clare Alba…" at bounding box center [1144, 336] width 395 height 1331
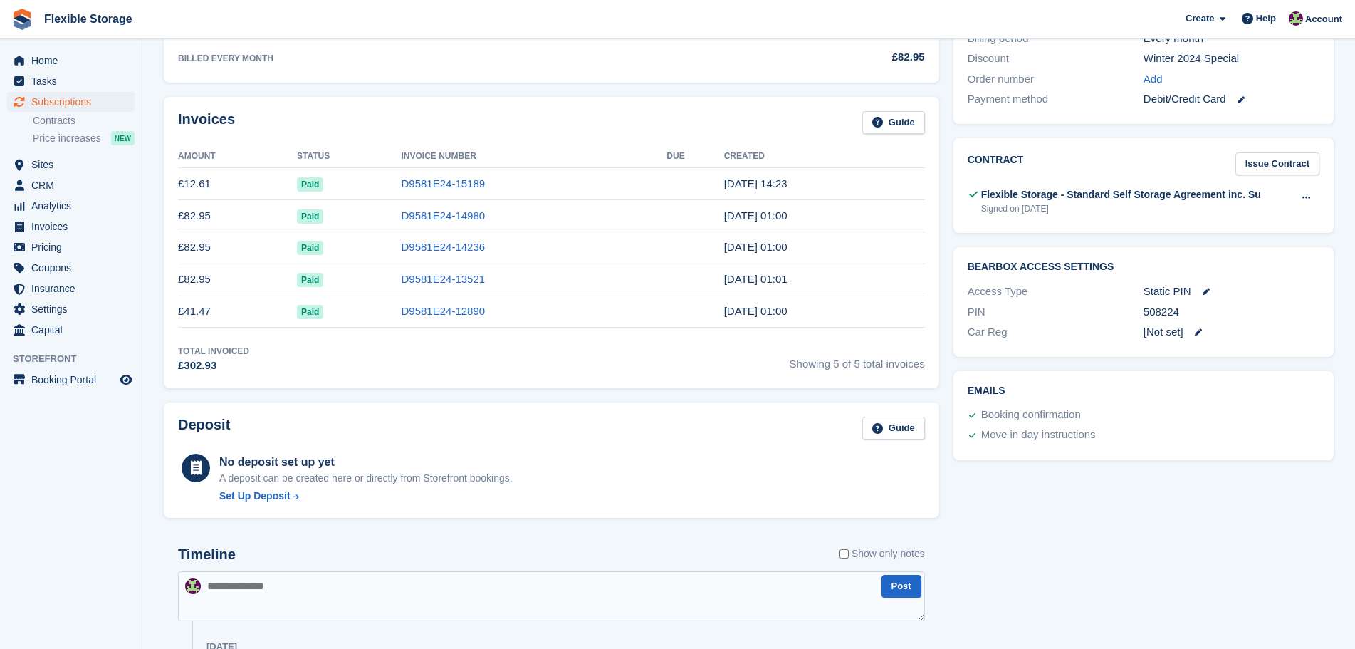
scroll to position [0, 0]
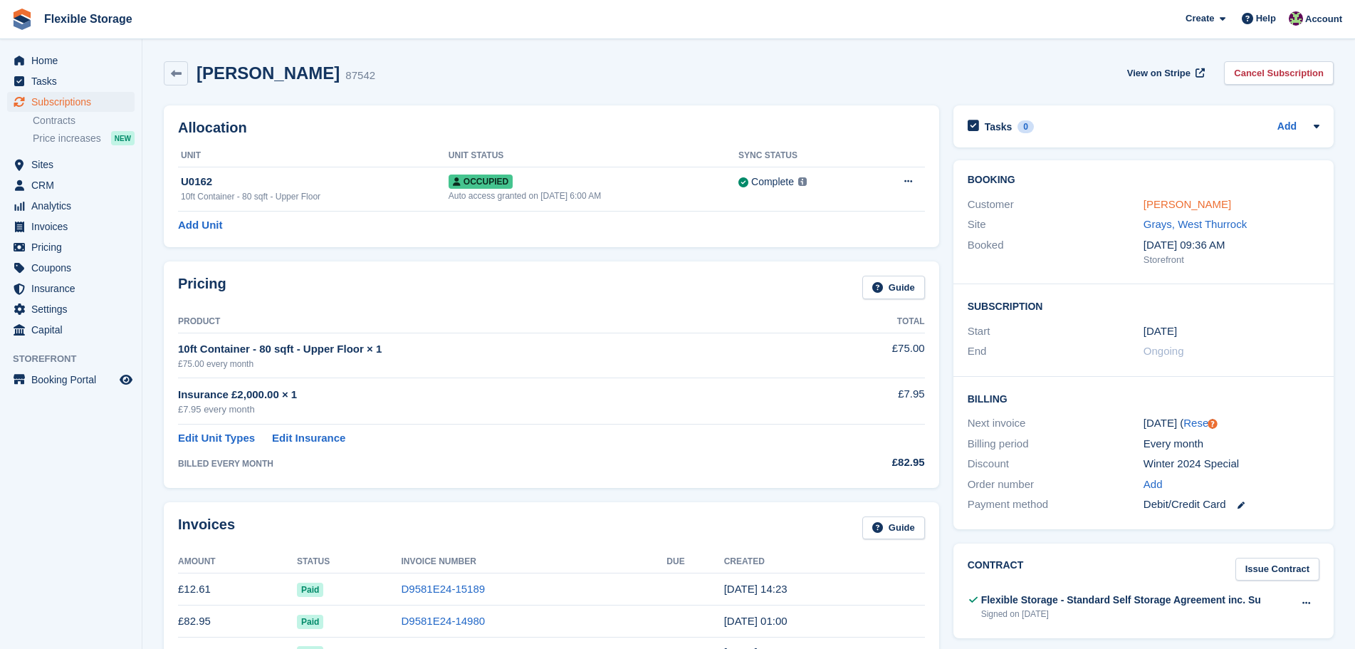
click at [1180, 204] on link "Clare Alban-Moore" at bounding box center [1188, 204] width 88 height 12
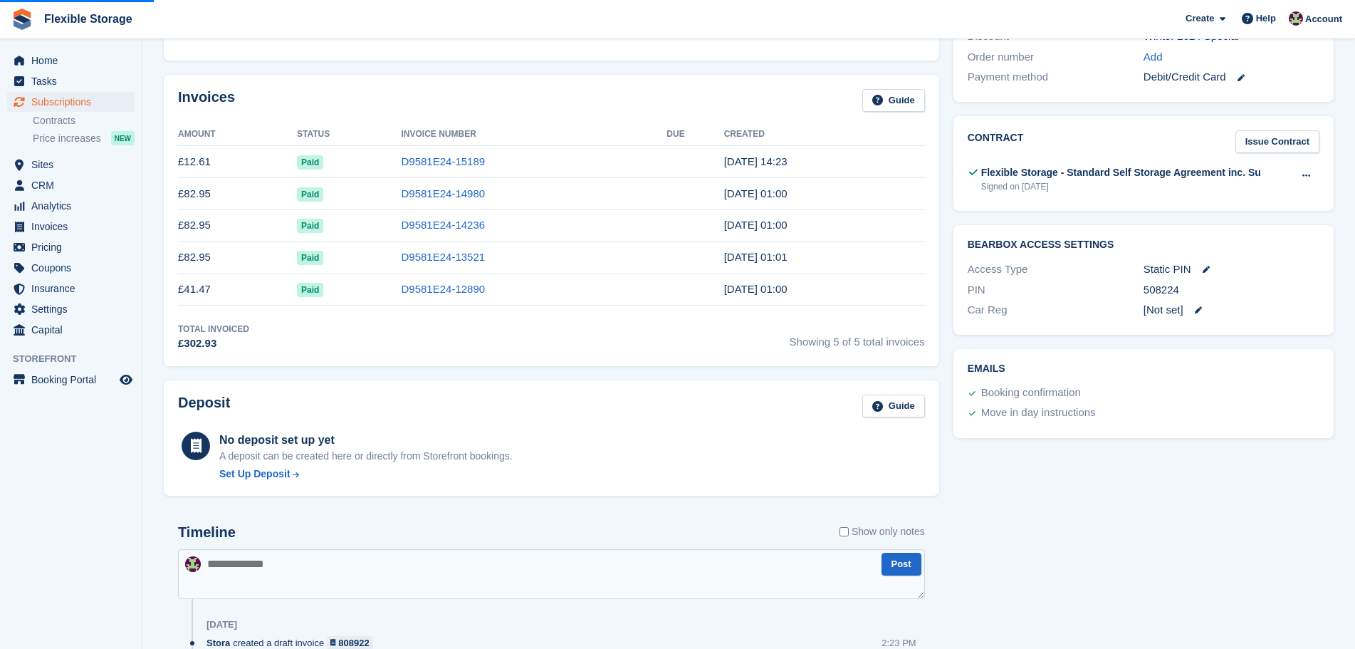
scroll to position [793, 0]
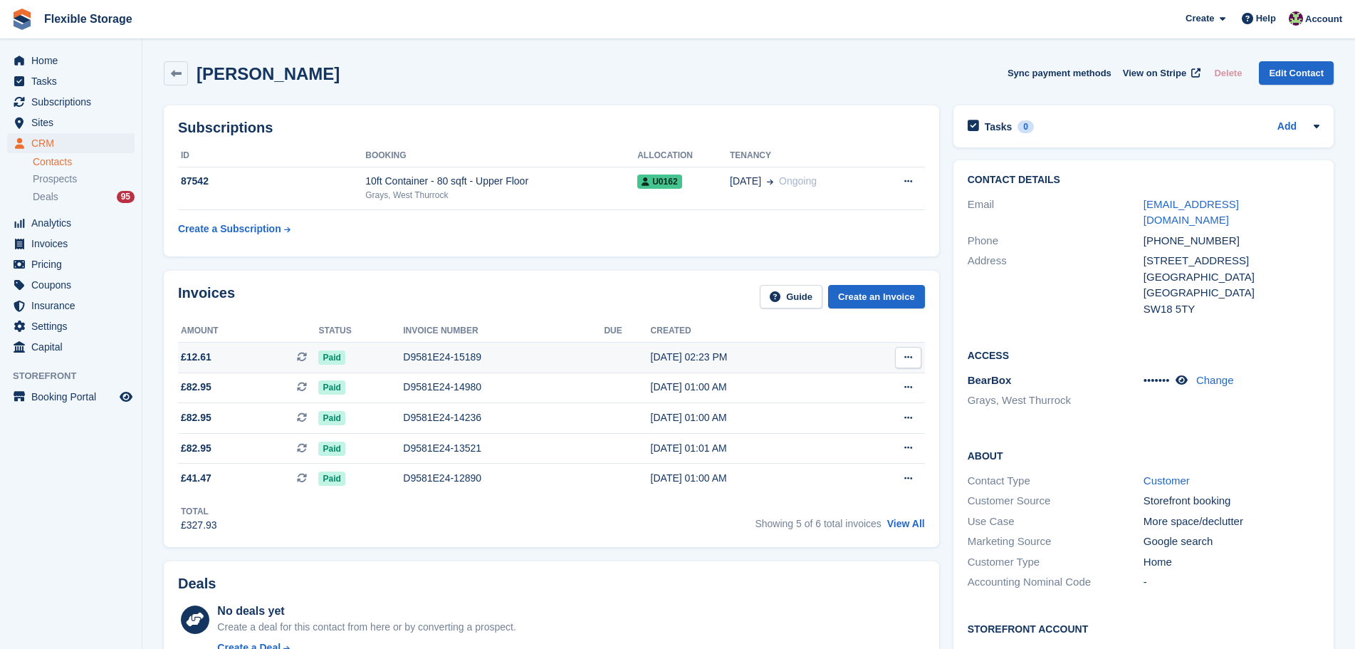
click at [445, 361] on div "D9581E24-15189" at bounding box center [503, 357] width 201 height 15
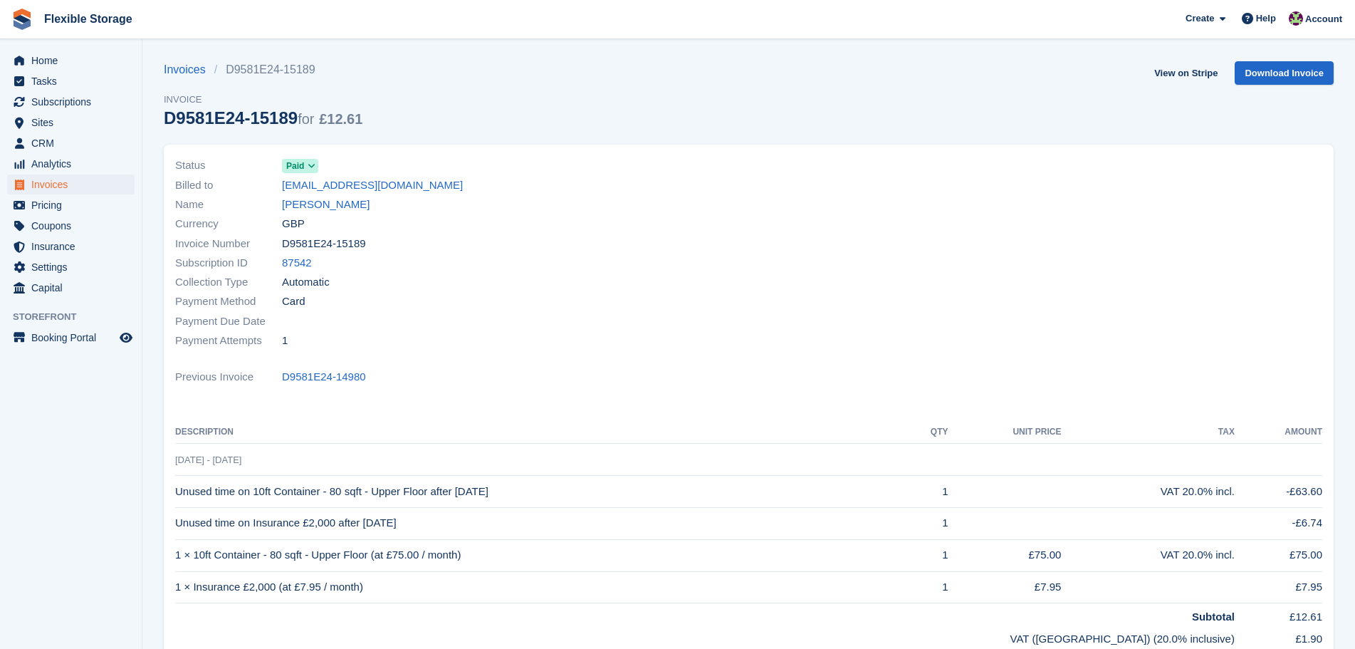
click at [764, 333] on div at bounding box center [1040, 253] width 583 height 212
click at [761, 363] on div "Status Paid Billed to [EMAIL_ADDRESS][DOMAIN_NAME] Name [PERSON_NAME] Currency …" at bounding box center [749, 436] width 1170 height 583
click at [749, 388] on div "Status Paid Billed to [EMAIL_ADDRESS][DOMAIN_NAME] Name [PERSON_NAME] Currency …" at bounding box center [749, 436] width 1170 height 583
drag, startPoint x: 742, startPoint y: 392, endPoint x: 196, endPoint y: 230, distance: 569.9
click at [196, 230] on div "Status Paid Billed to [EMAIL_ADDRESS][DOMAIN_NAME] Name [PERSON_NAME] Currency …" at bounding box center [749, 436] width 1170 height 583
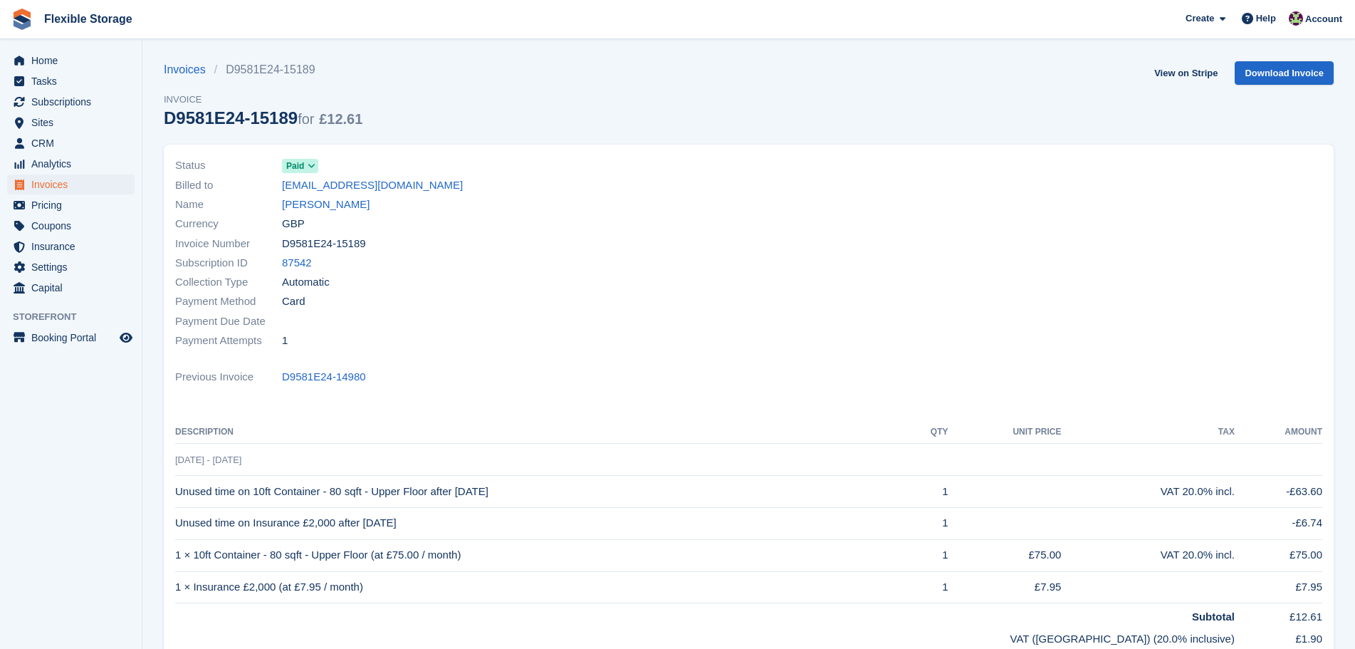
click at [632, 336] on div "Payment Attempts 1" at bounding box center [458, 340] width 566 height 19
click at [59, 58] on span "Home" at bounding box center [73, 61] width 85 height 20
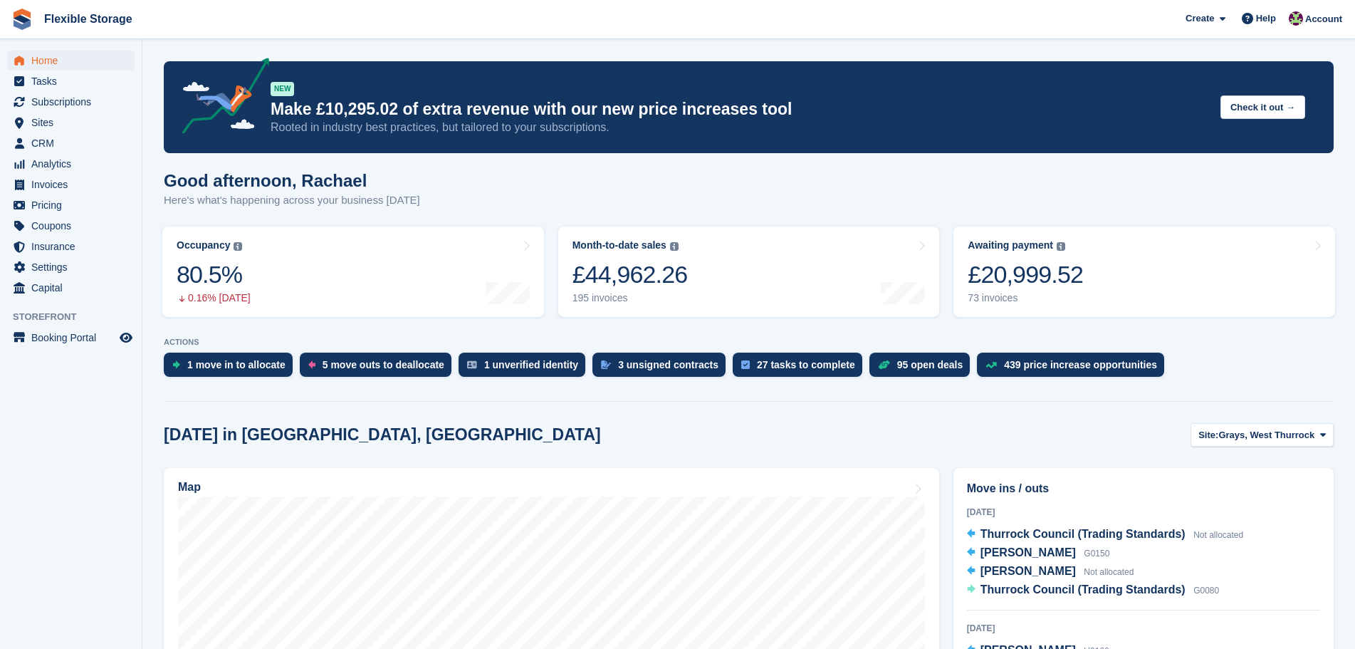
drag, startPoint x: 538, startPoint y: 432, endPoint x: 392, endPoint y: 387, distance: 153.0
click at [1066, 273] on div "£20,999.52" at bounding box center [1025, 274] width 115 height 29
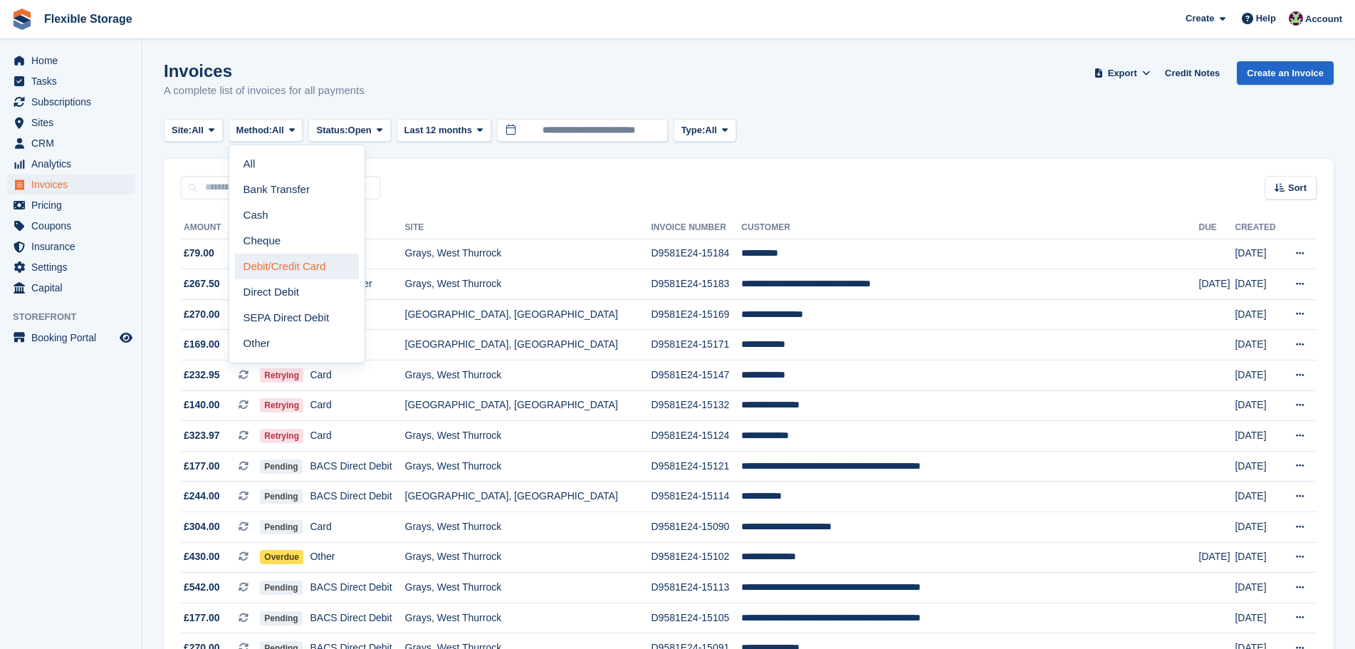
click at [321, 274] on link "Debit/Credit Card" at bounding box center [297, 267] width 124 height 26
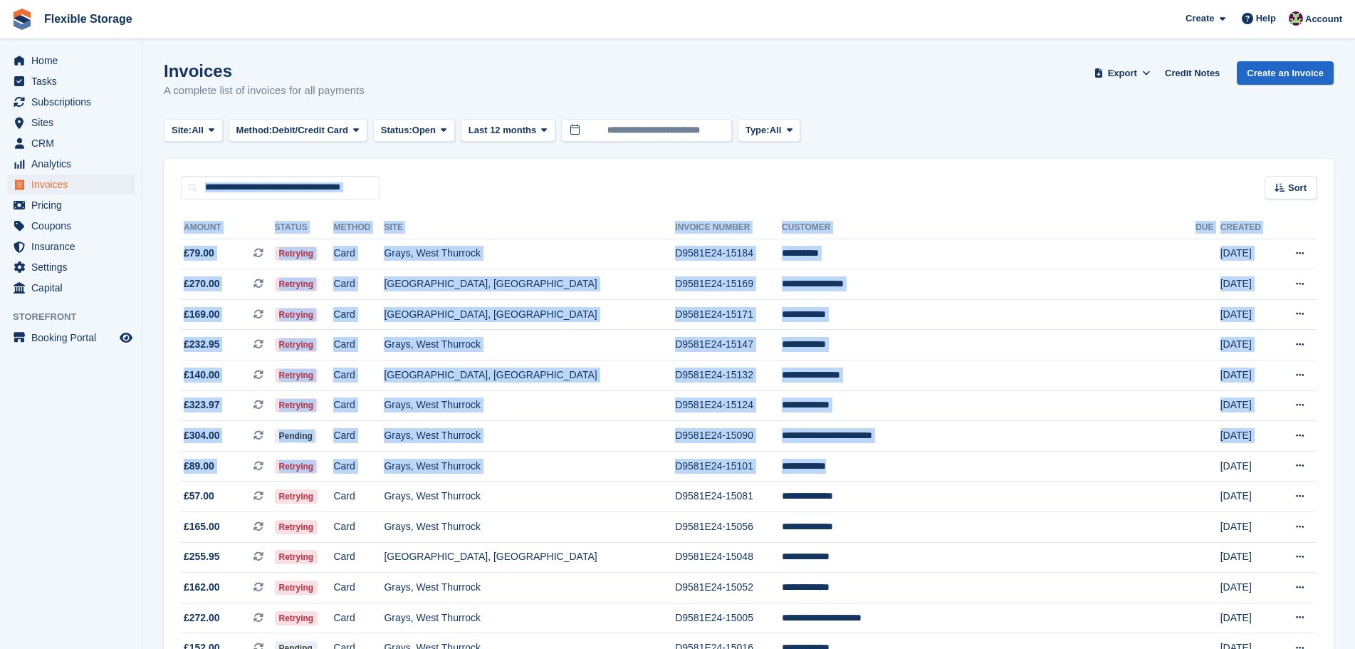
drag, startPoint x: 1028, startPoint y: 165, endPoint x: 995, endPoint y: 177, distance: 34.9
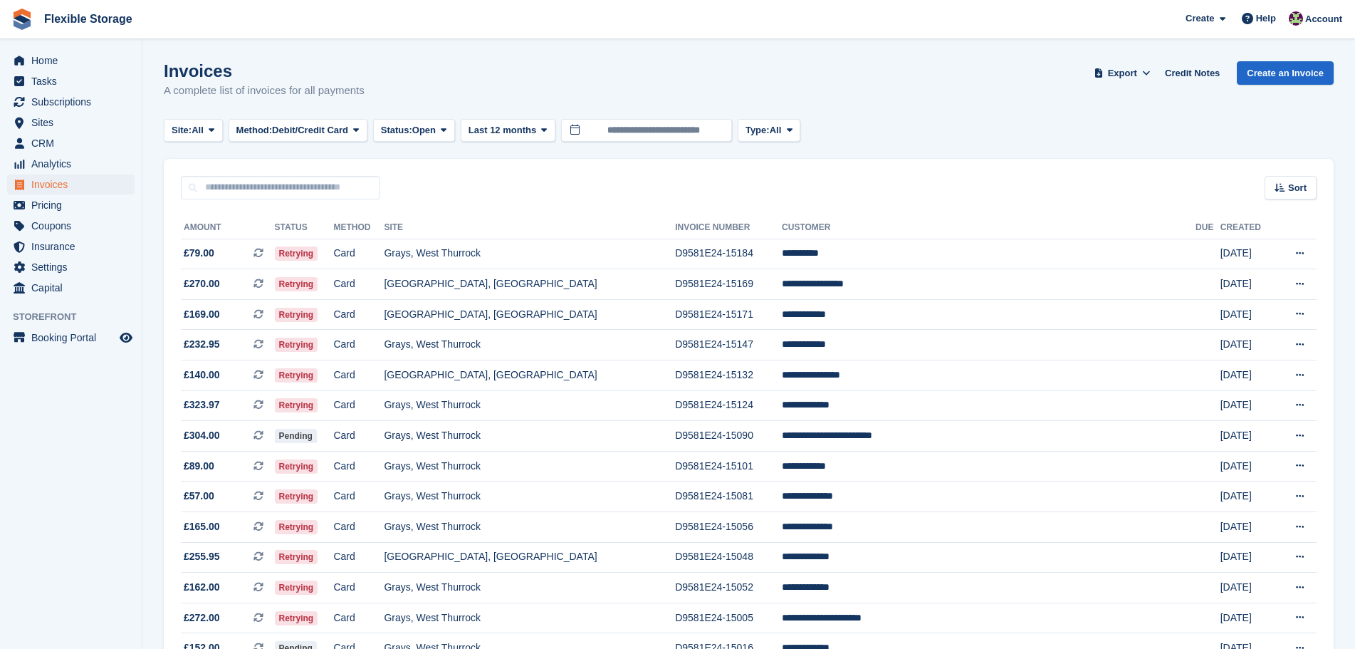
click at [987, 120] on div "Site: All All Grays, West Thurrock Aveley, Essex Chelmsford, Essex Method: Debi…" at bounding box center [749, 131] width 1170 height 24
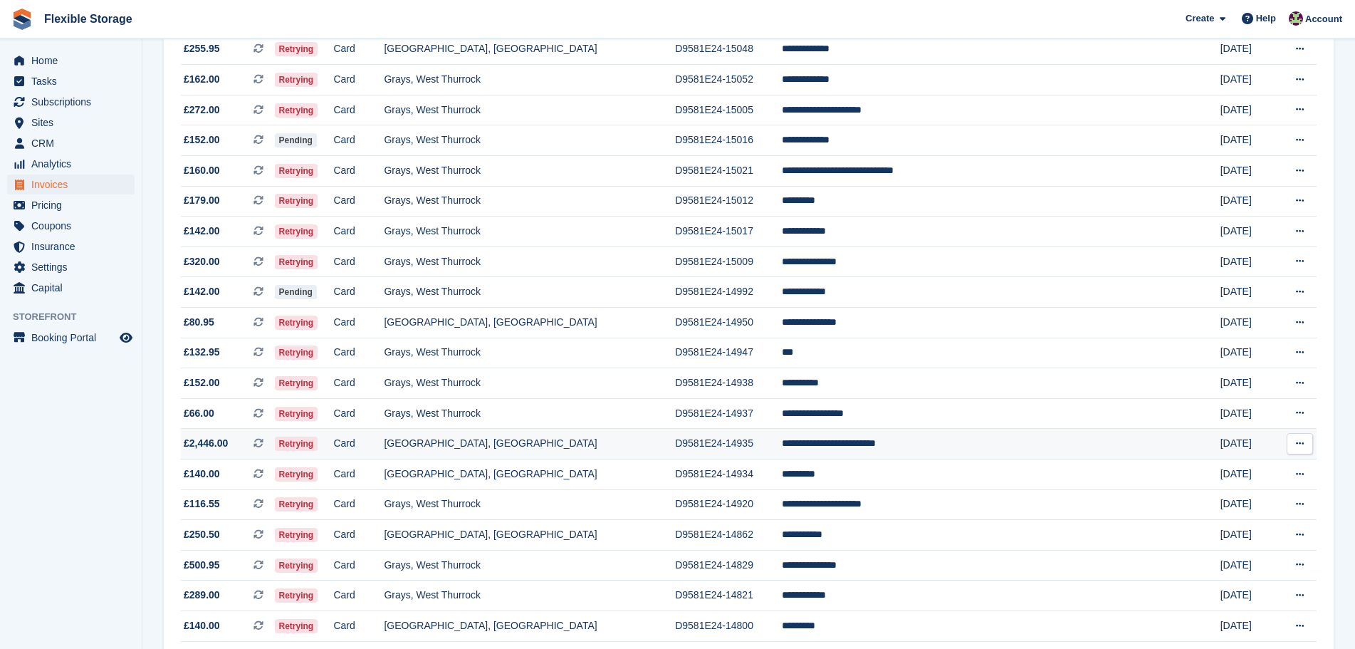
scroll to position [80, 0]
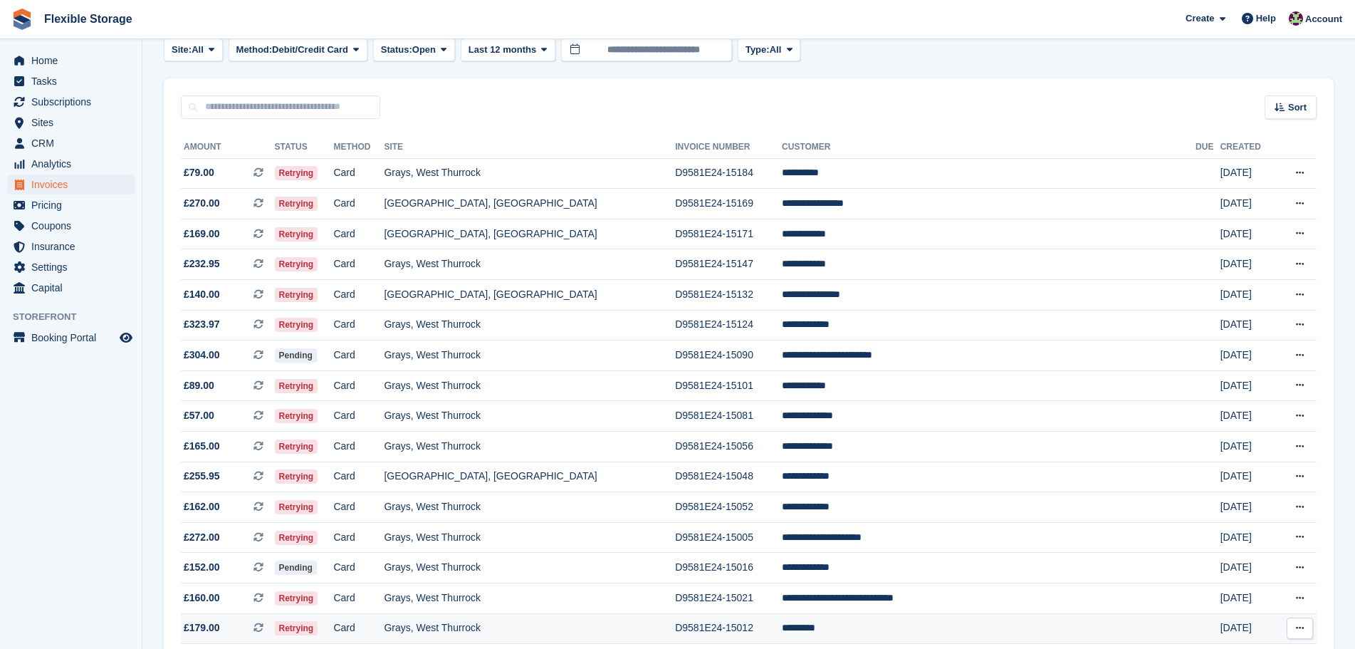
drag, startPoint x: 974, startPoint y: 68, endPoint x: 984, endPoint y: 631, distance: 563.5
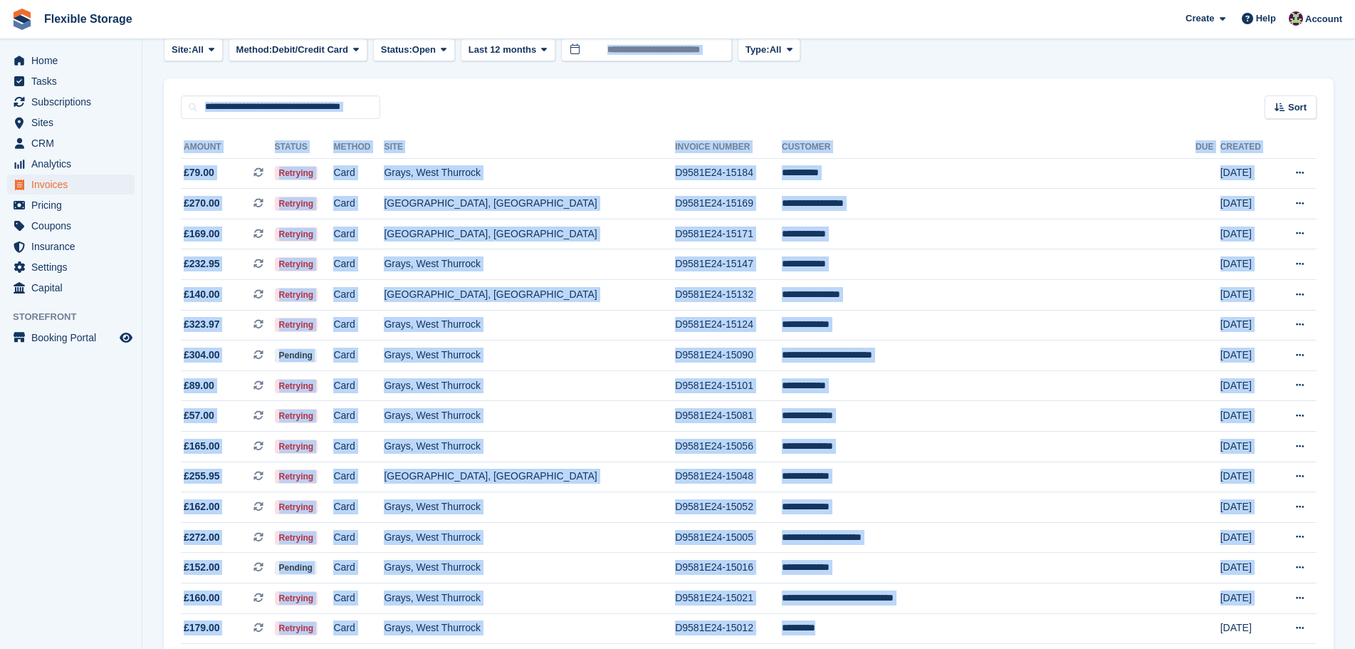
click at [932, 93] on div "Sort Sort by Date created Created (oldest first) Created (newest first)" at bounding box center [749, 98] width 1170 height 41
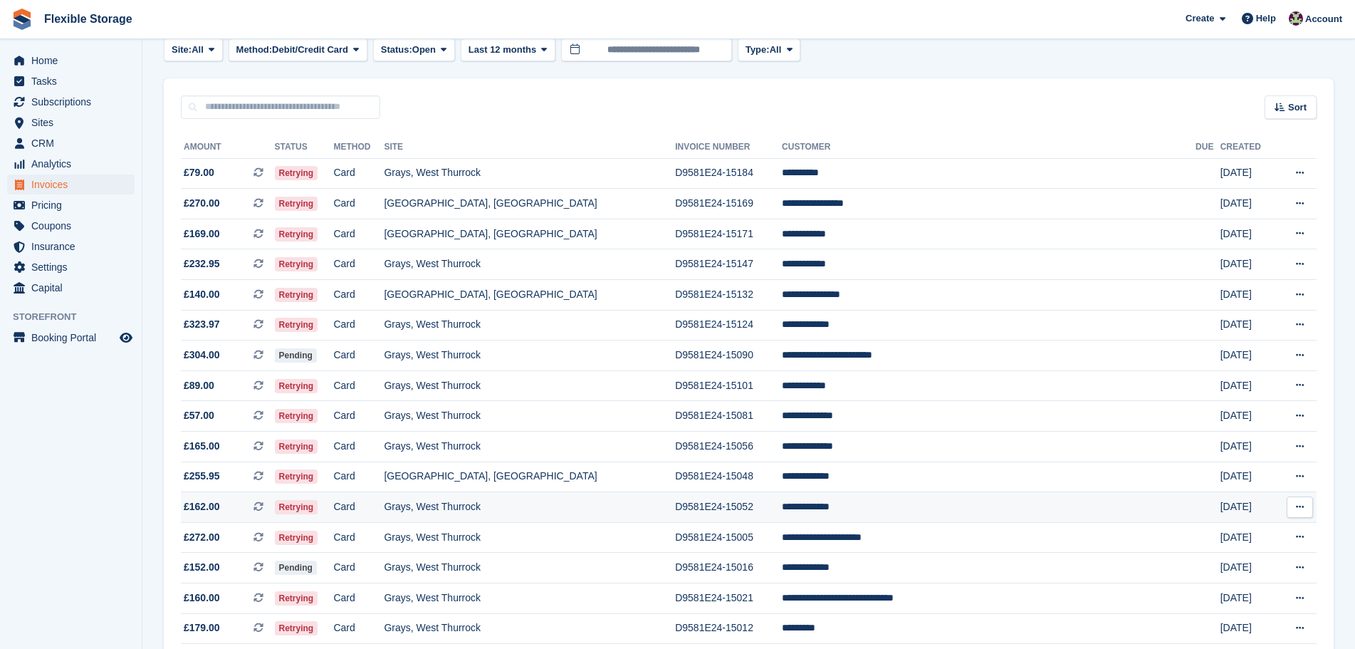
click at [1009, 80] on div "Sort Sort by Date created Created (oldest first) Created (newest first)" at bounding box center [749, 98] width 1170 height 41
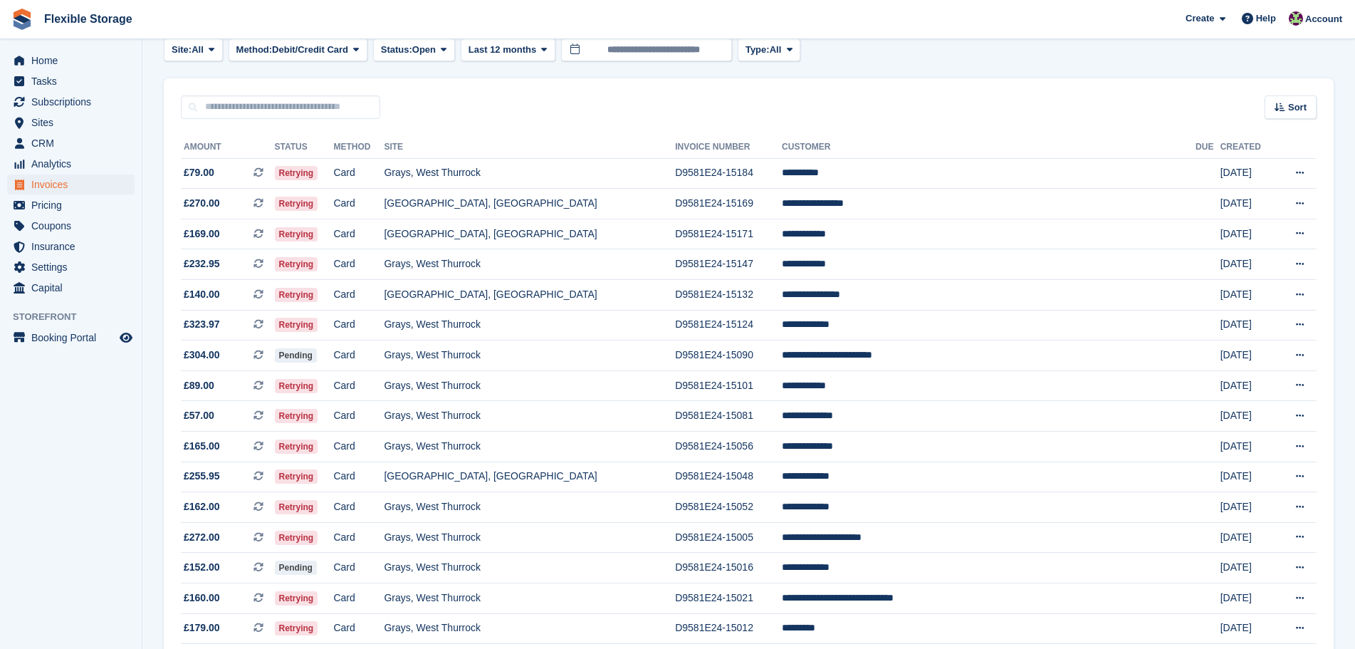
click at [1045, 110] on div "Sort Sort by Date created Created (oldest first) Created (newest first)" at bounding box center [749, 98] width 1170 height 41
click at [774, 379] on td "D9581E24-15101" at bounding box center [728, 385] width 107 height 31
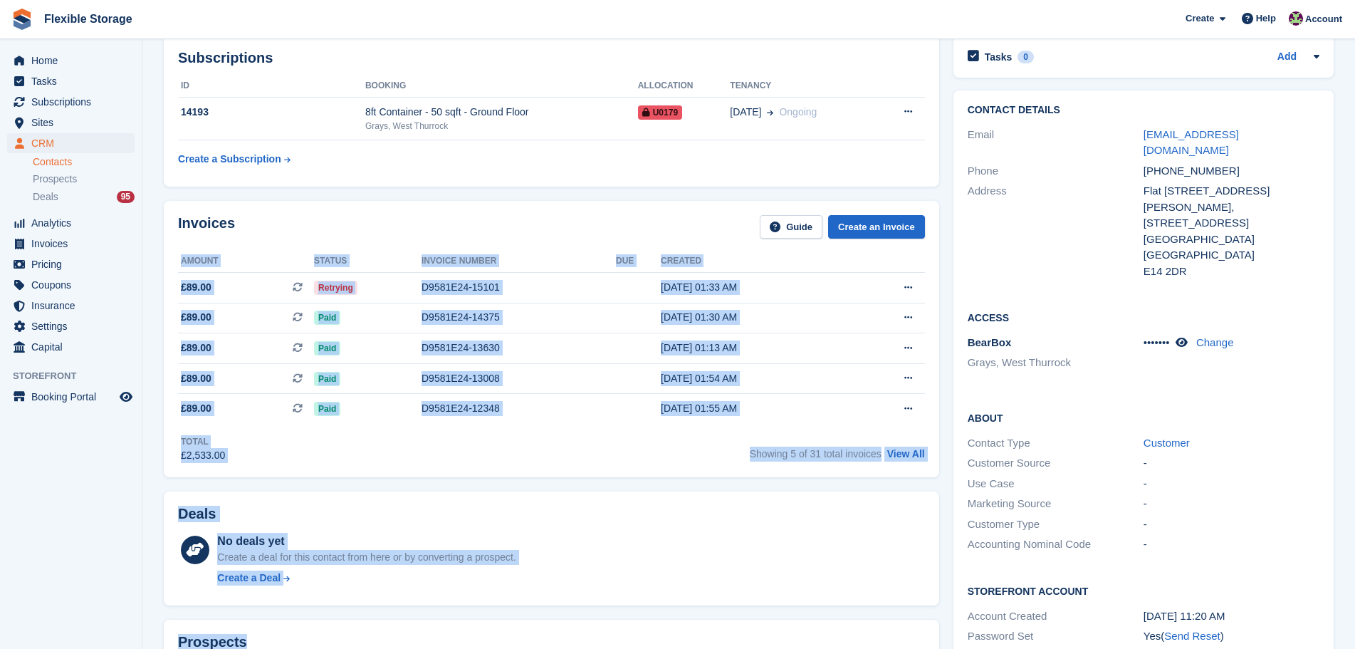
drag, startPoint x: 667, startPoint y: 421, endPoint x: 772, endPoint y: 682, distance: 281.6
click at [772, 439] on html "Flexible Storage Create Subscription Invoice Contact Deal Discount Page Help Ch…" at bounding box center [677, 115] width 1355 height 649
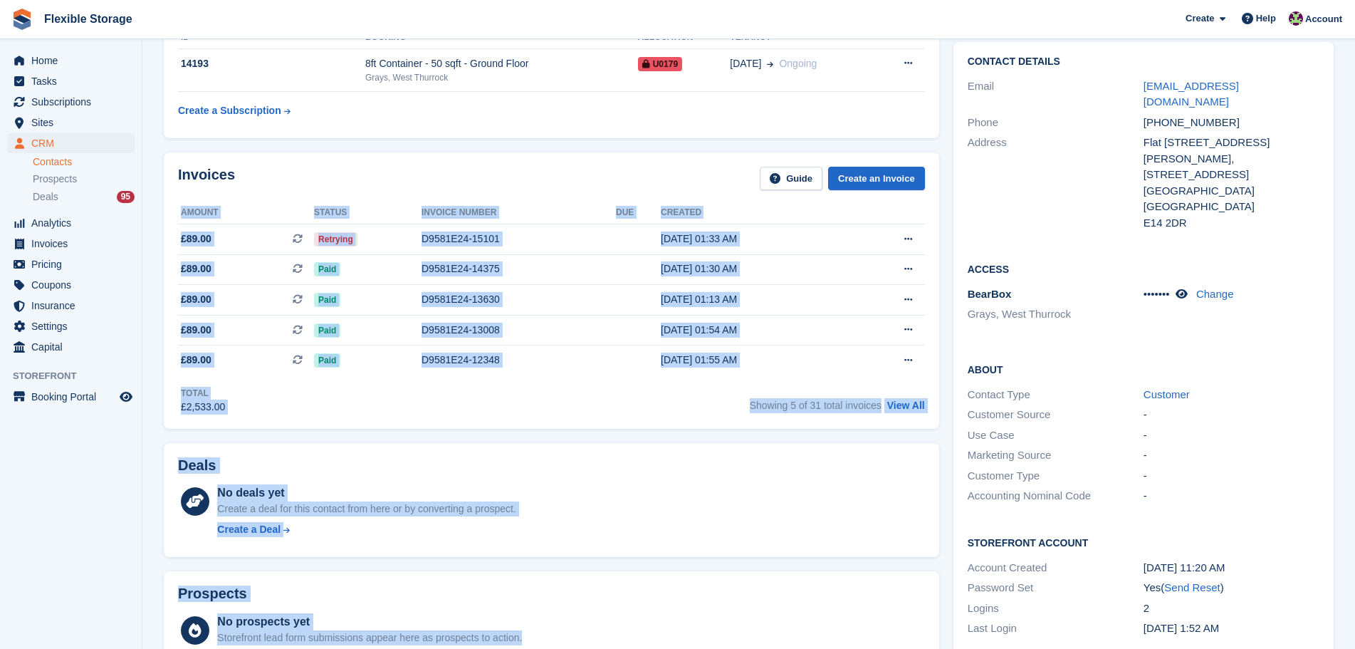
click at [686, 421] on div "Invoices Guide Create an Invoice Amount Status Invoice number Due Created £89.0…" at bounding box center [552, 290] width 776 height 276
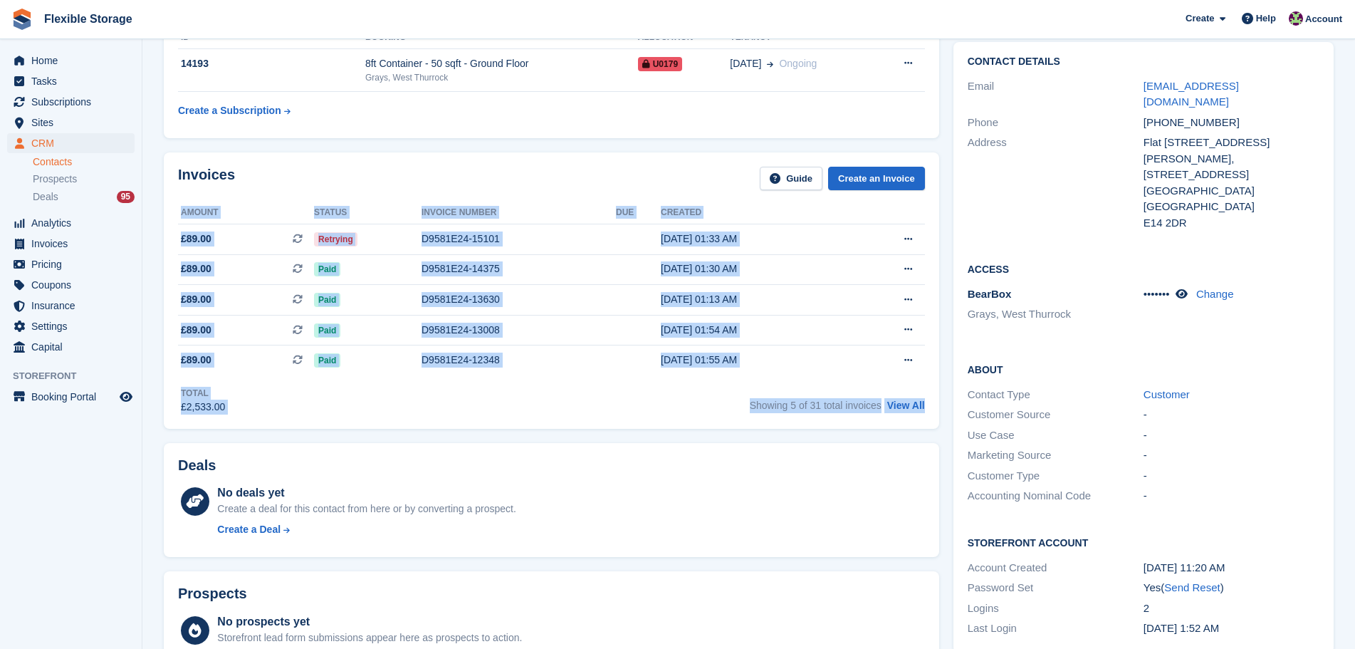
drag, startPoint x: 935, startPoint y: 415, endPoint x: 330, endPoint y: 182, distance: 648.7
click at [330, 182] on div "Invoices Guide Create an Invoice Amount Status Invoice number Due Created £89.0…" at bounding box center [552, 290] width 776 height 276
click at [479, 184] on div "Invoices Guide Create an Invoice" at bounding box center [551, 183] width 747 height 32
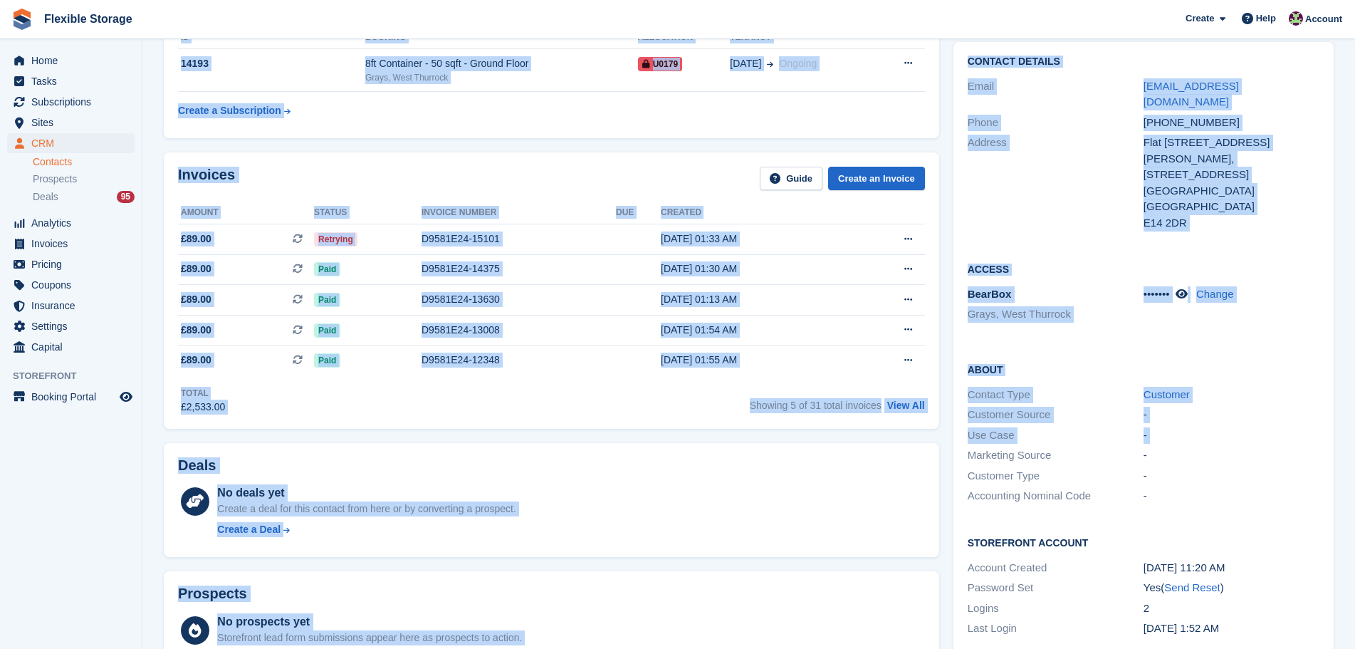
drag, startPoint x: 707, startPoint y: 187, endPoint x: 947, endPoint y: 420, distance: 335.0
click at [947, 420] on div "Subscriptions ID Booking Allocation Tenancy 14193 8ft Container - 50 sqft - Gro…" at bounding box center [749, 598] width 1184 height 1237
click at [934, 412] on div "Invoices Guide Create an Invoice Amount Status Invoice number Due Created £89.0…" at bounding box center [552, 290] width 776 height 276
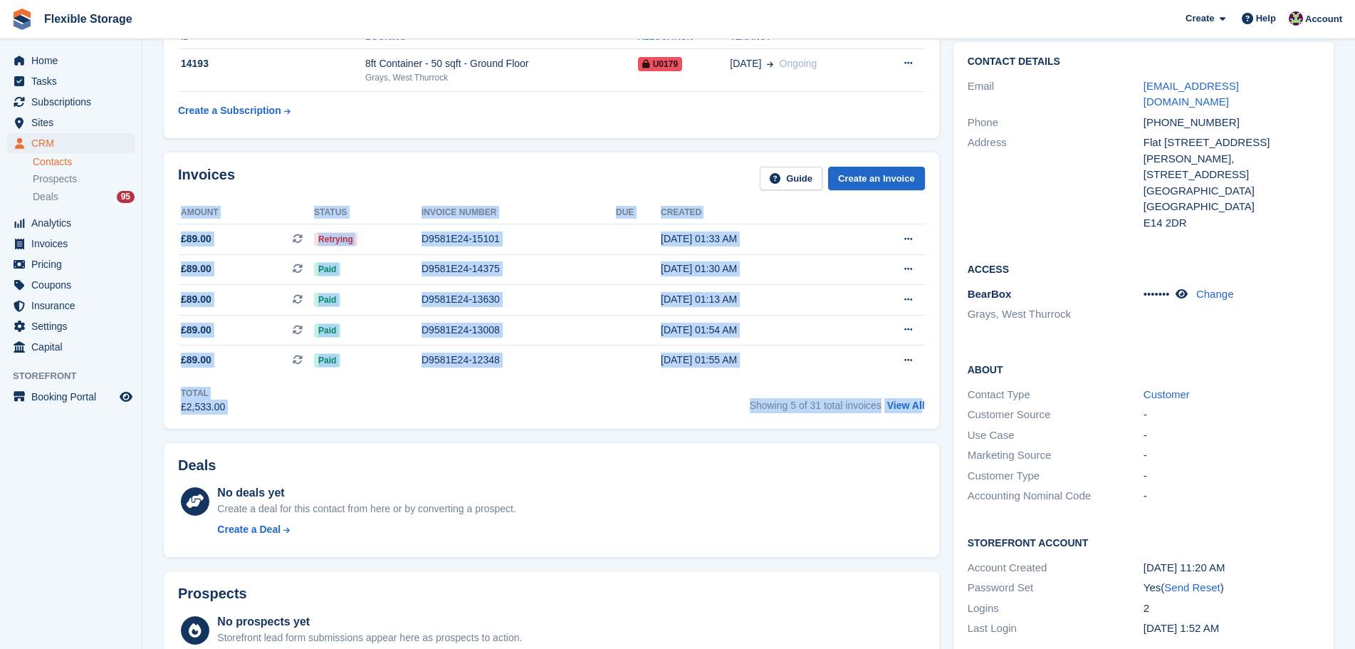
drag, startPoint x: 830, startPoint y: 293, endPoint x: 973, endPoint y: 429, distance: 198.0
click at [969, 425] on div "Subscriptions ID Booking Allocation Tenancy 14193 8ft Container - 50 sqft - Gro…" at bounding box center [749, 598] width 1184 height 1237
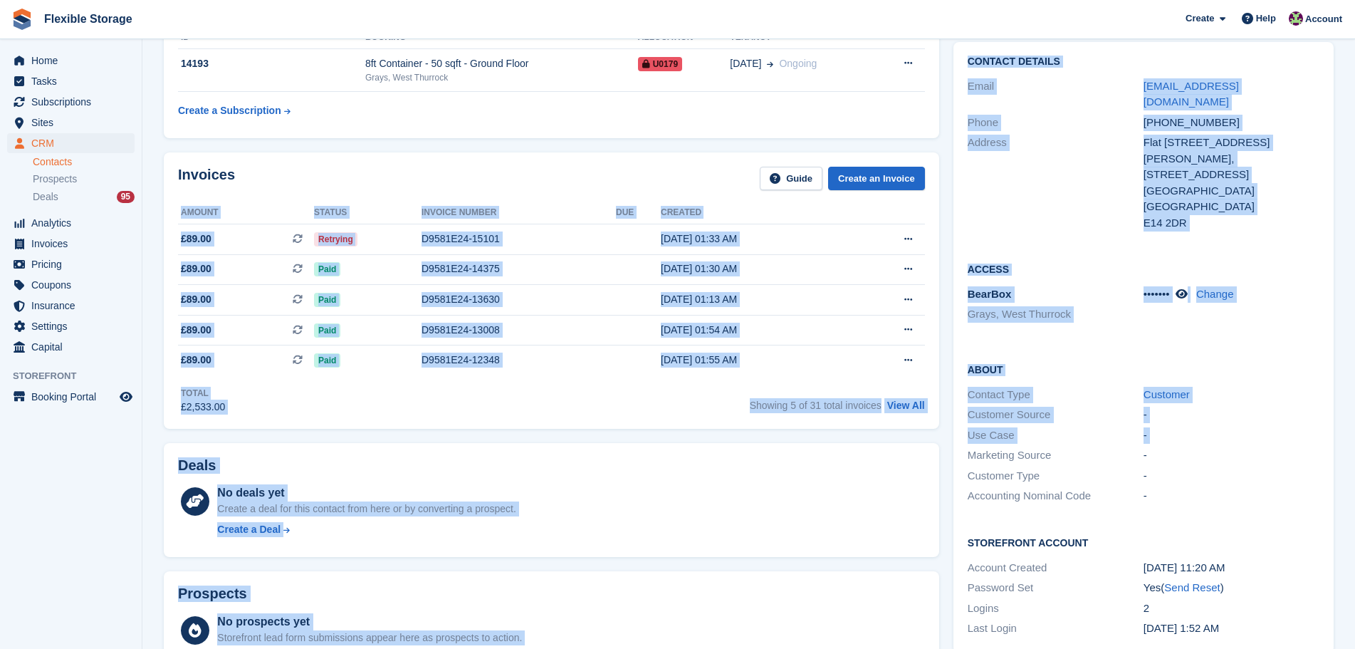
click at [812, 437] on div "Deals No deals yet Create a deal for this contact from here or by converting a …" at bounding box center [552, 500] width 790 height 129
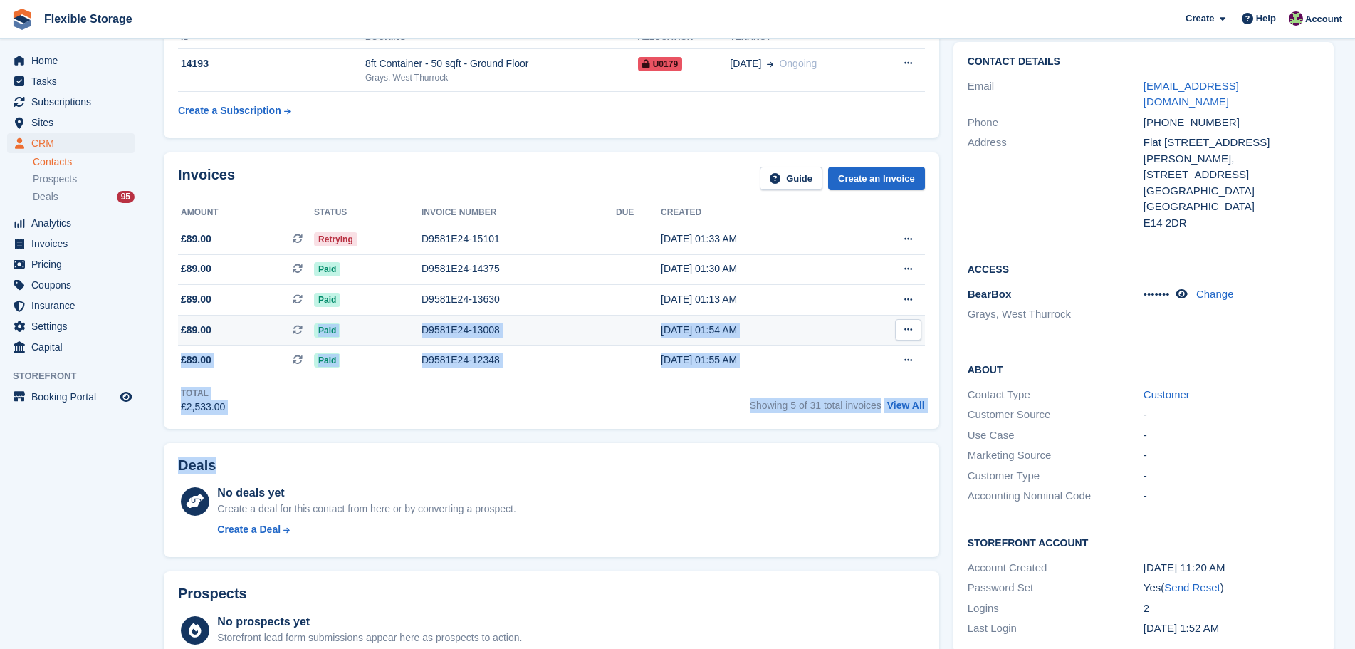
drag, startPoint x: 806, startPoint y: 449, endPoint x: 242, endPoint y: 335, distance: 574.8
click at [242, 335] on div "Subscriptions ID Booking Allocation Tenancy 14193 8ft Container - 50 sqft - Gro…" at bounding box center [552, 598] width 790 height 1237
click at [737, 407] on div "Total £2,533.00 Showing 5 of 31 total invoices View All" at bounding box center [551, 394] width 747 height 39
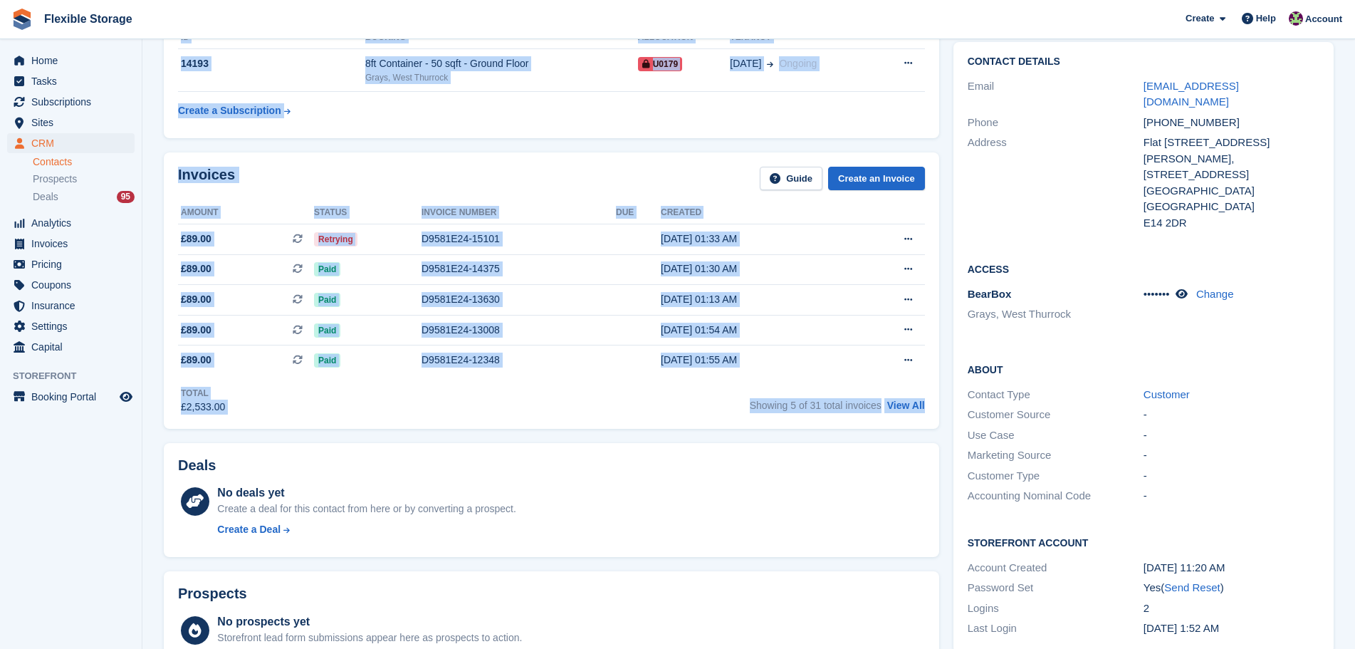
drag, startPoint x: 931, startPoint y: 408, endPoint x: 311, endPoint y: 130, distance: 679.7
click at [239, 116] on div "Subscriptions ID Booking Allocation Tenancy 14193 8ft Container - 50 sqft - Gro…" at bounding box center [552, 598] width 790 height 1237
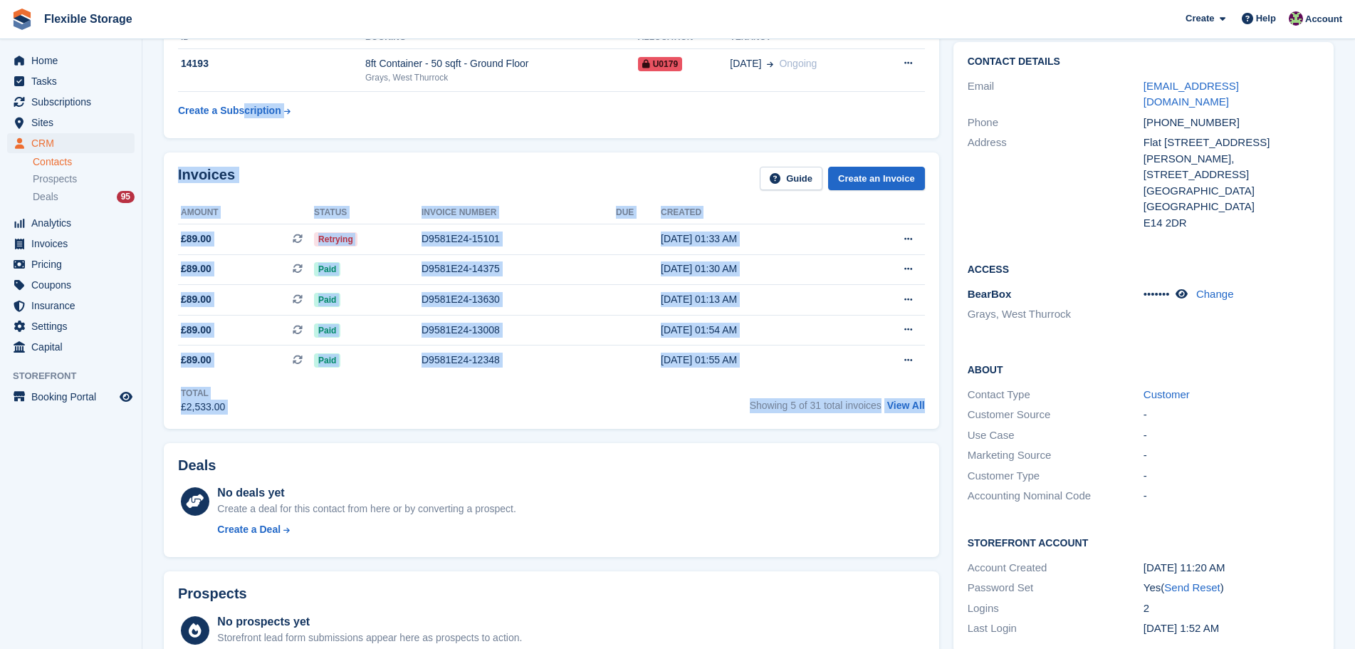
click at [546, 167] on div "Invoices Guide Create an Invoice" at bounding box center [551, 183] width 747 height 32
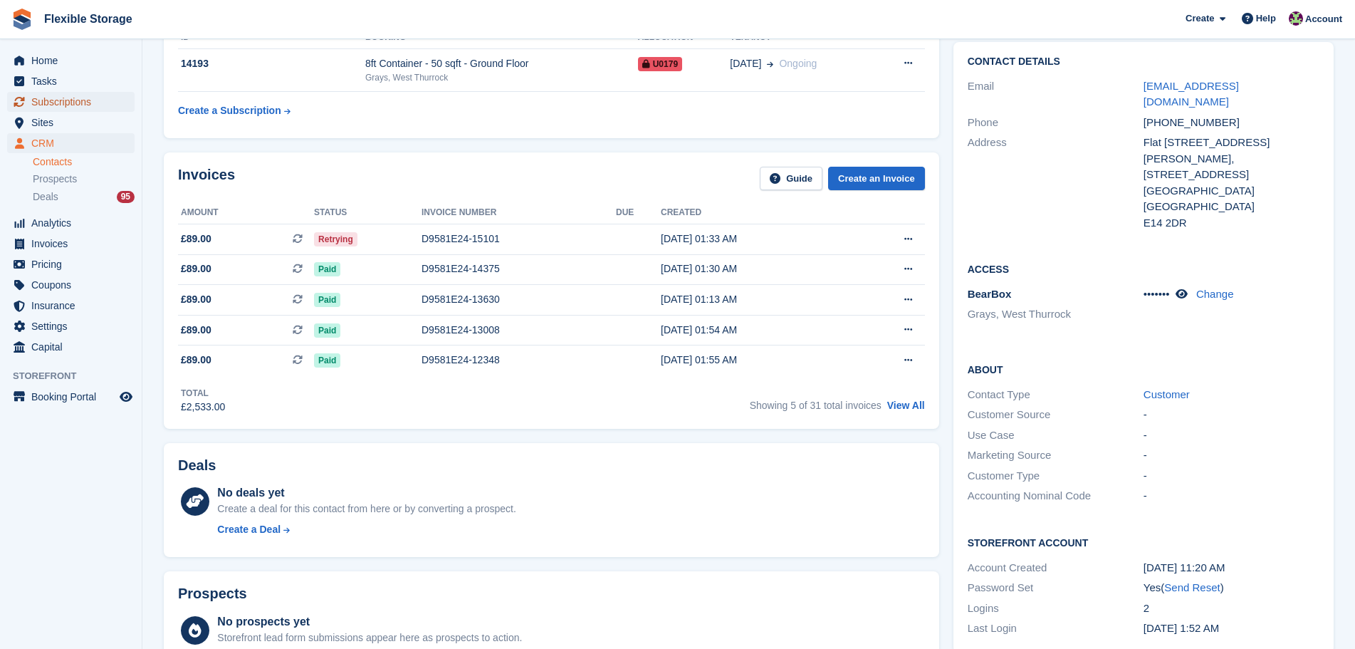
click at [93, 105] on span "Subscriptions" at bounding box center [73, 102] width 85 height 20
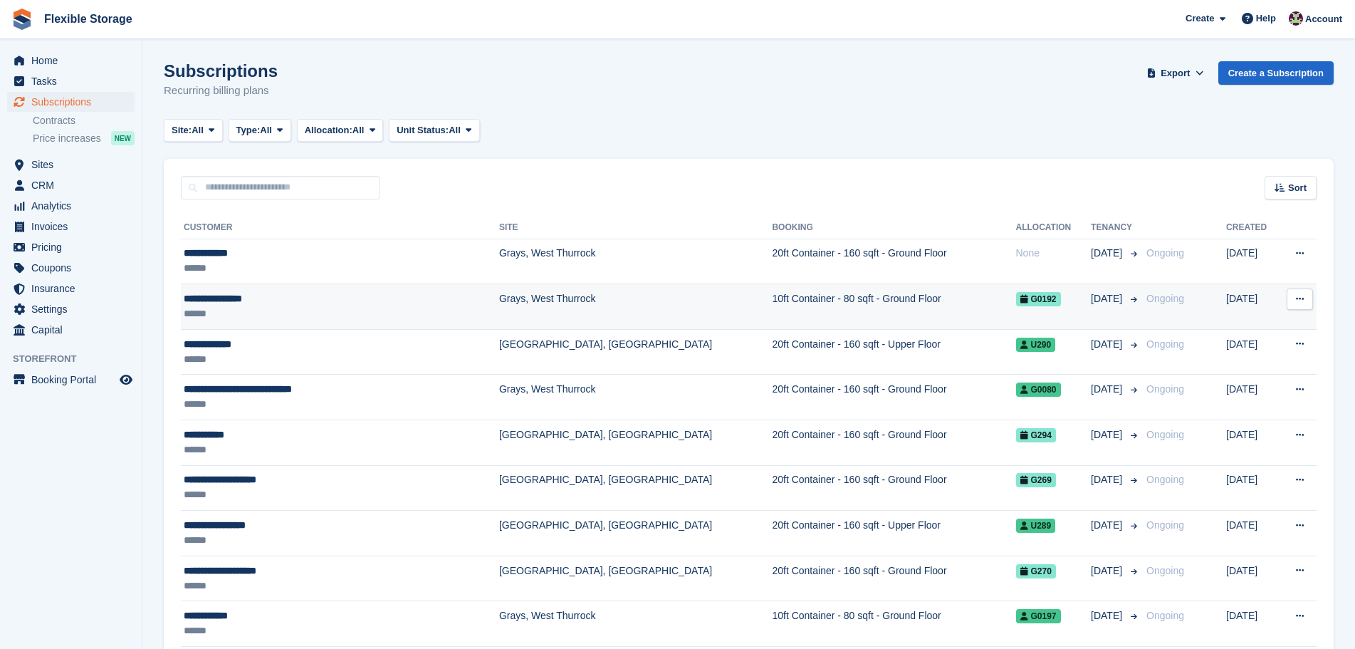
drag, startPoint x: 1007, startPoint y: 80, endPoint x: 1090, endPoint y: 294, distance: 229.8
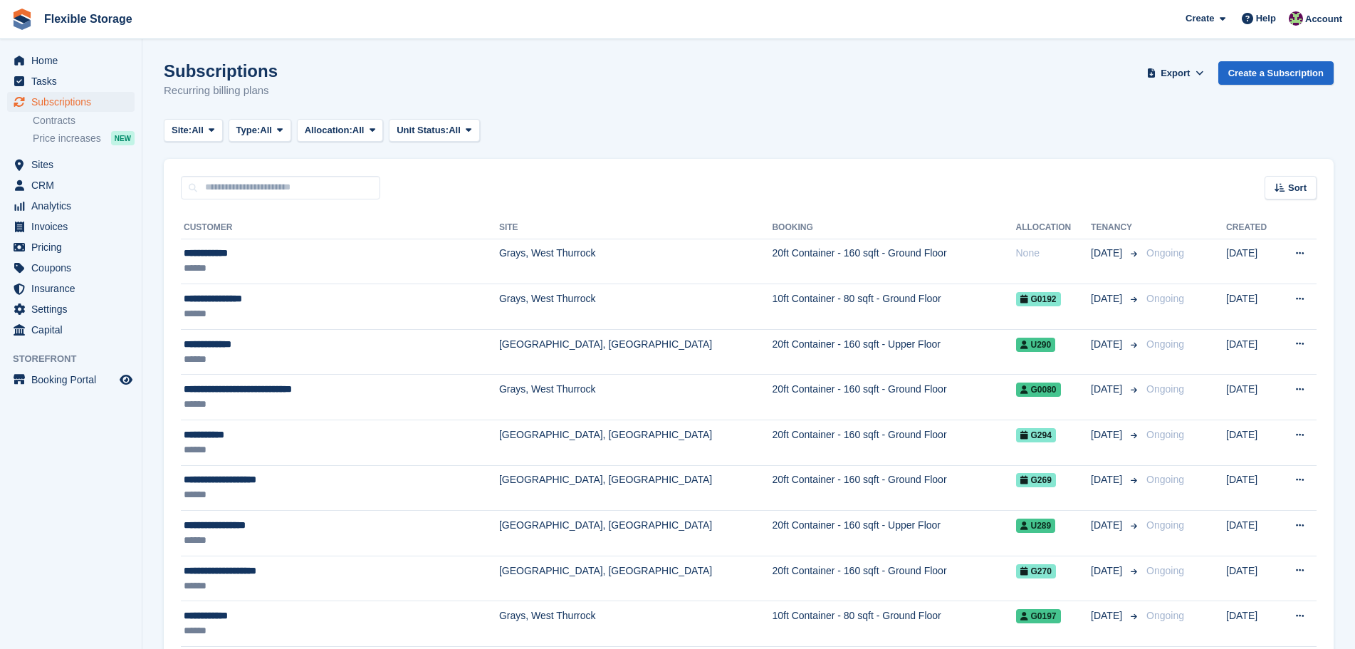
click at [533, 269] on td "Grays, West Thurrock" at bounding box center [636, 262] width 274 height 46
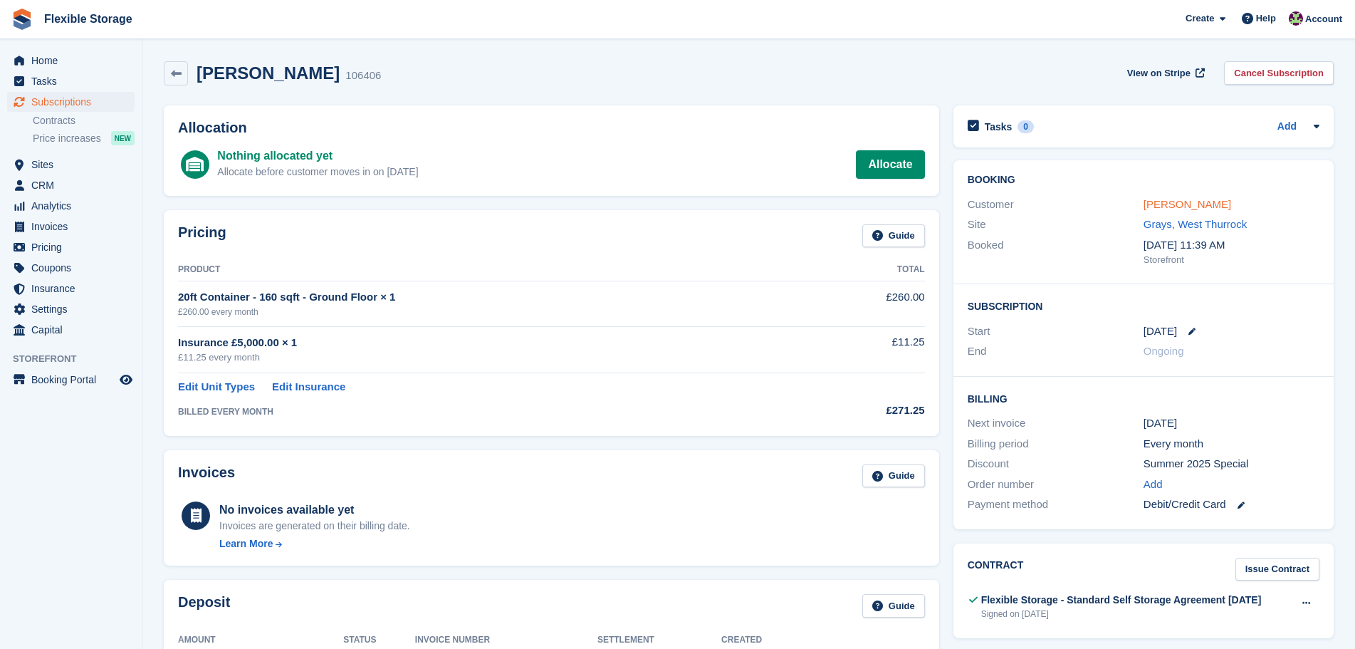
click at [1168, 203] on link "Ema Marinova" at bounding box center [1188, 204] width 88 height 12
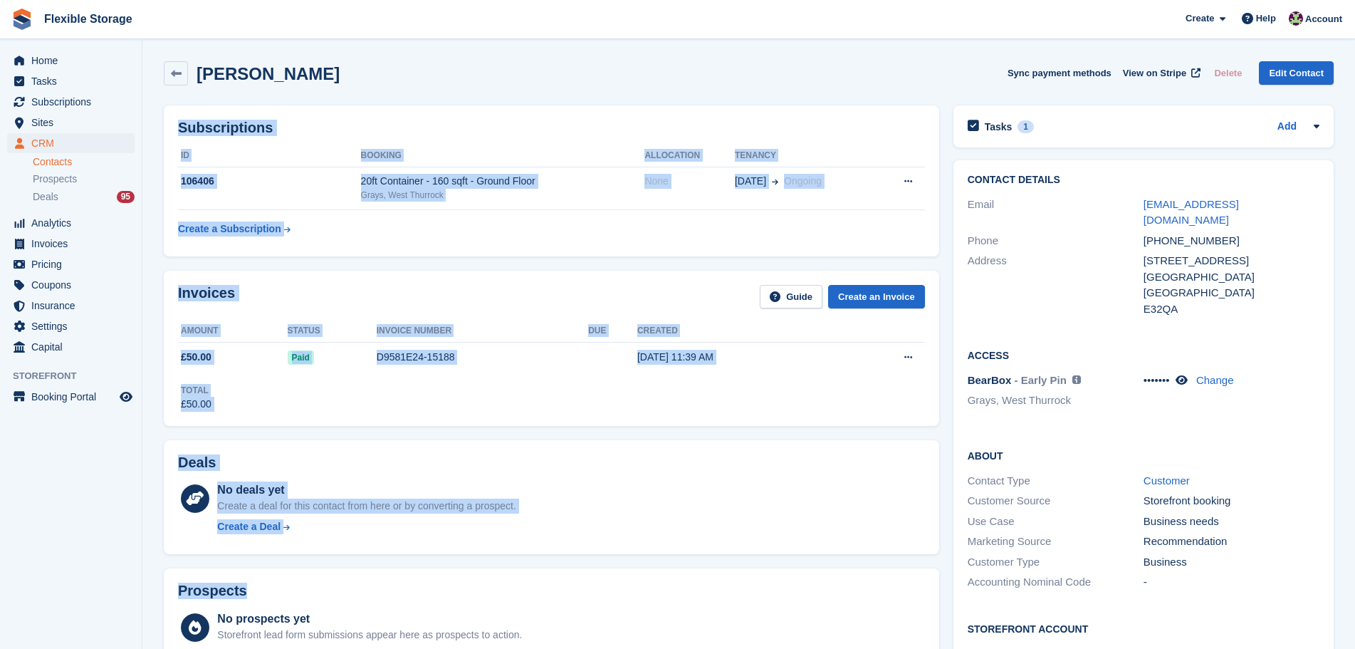
drag, startPoint x: 739, startPoint y: 435, endPoint x: 734, endPoint y: 556, distance: 120.5
click at [754, 568] on section "Ema Marinova Sync payment methods View on Stripe Delete Edit Contact Subscripti…" at bounding box center [748, 562] width 1213 height 1124
click at [706, 528] on div "No deals yet Create a deal for this contact from here or by converting a prospe…" at bounding box center [570, 510] width 707 height 58
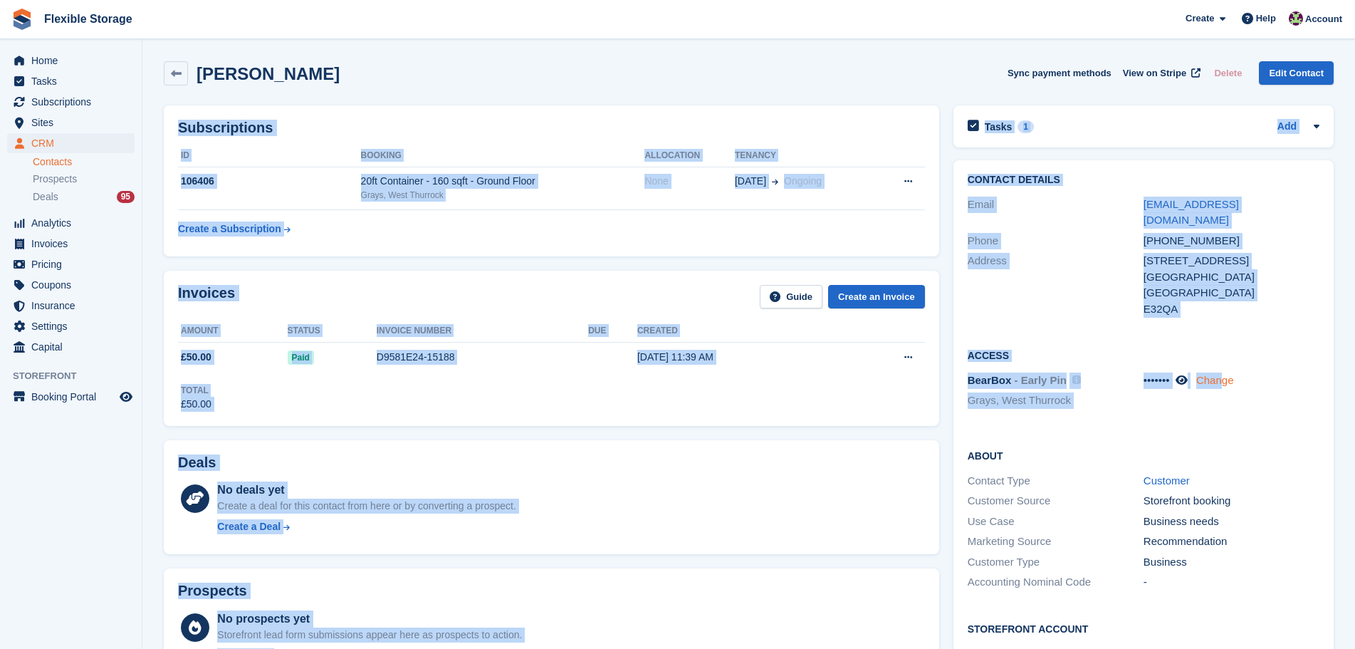
drag, startPoint x: 985, startPoint y: 75, endPoint x: 1230, endPoint y: 370, distance: 383.4
click at [1227, 377] on div "Ema Marinova Sync payment methods View on Stripe Delete Edit Contact Subscripti…" at bounding box center [749, 582] width 1170 height 1057
click at [1246, 304] on div "Contact Details Email ema.marinova.arts@gmail.com Phone +447808659141 Address 7…" at bounding box center [1144, 246] width 380 height 173
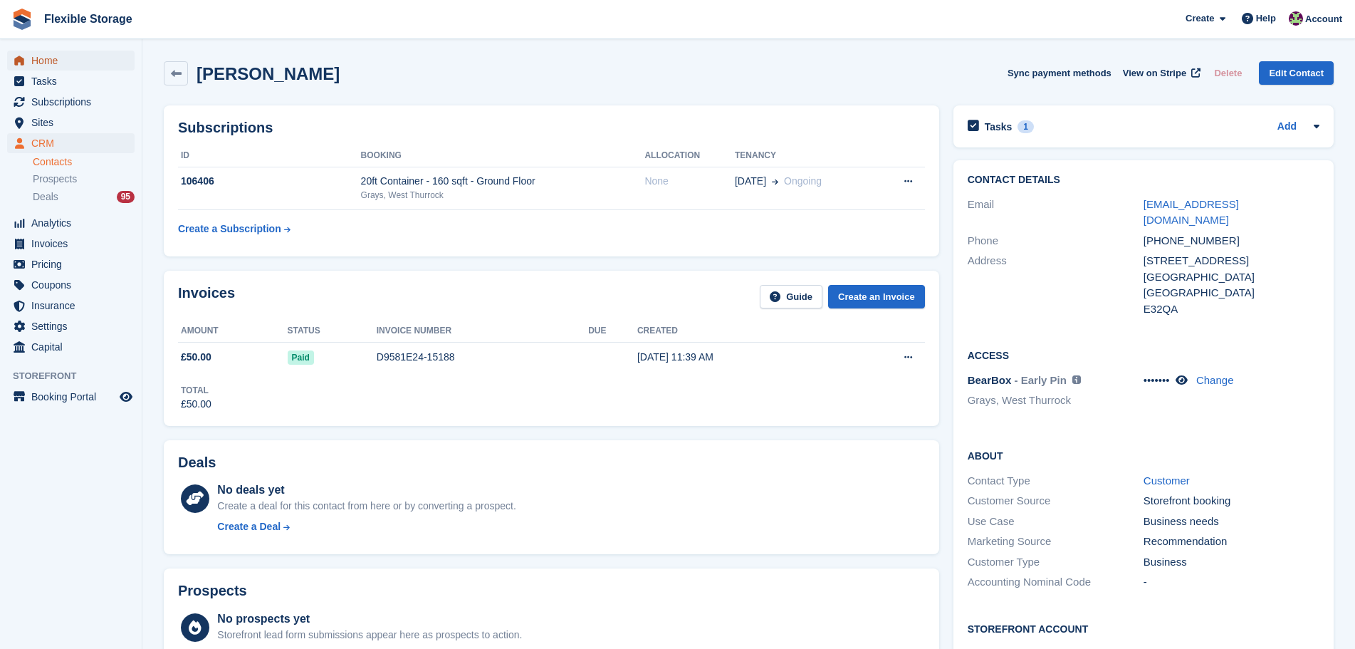
click at [74, 56] on span "Home" at bounding box center [73, 61] width 85 height 20
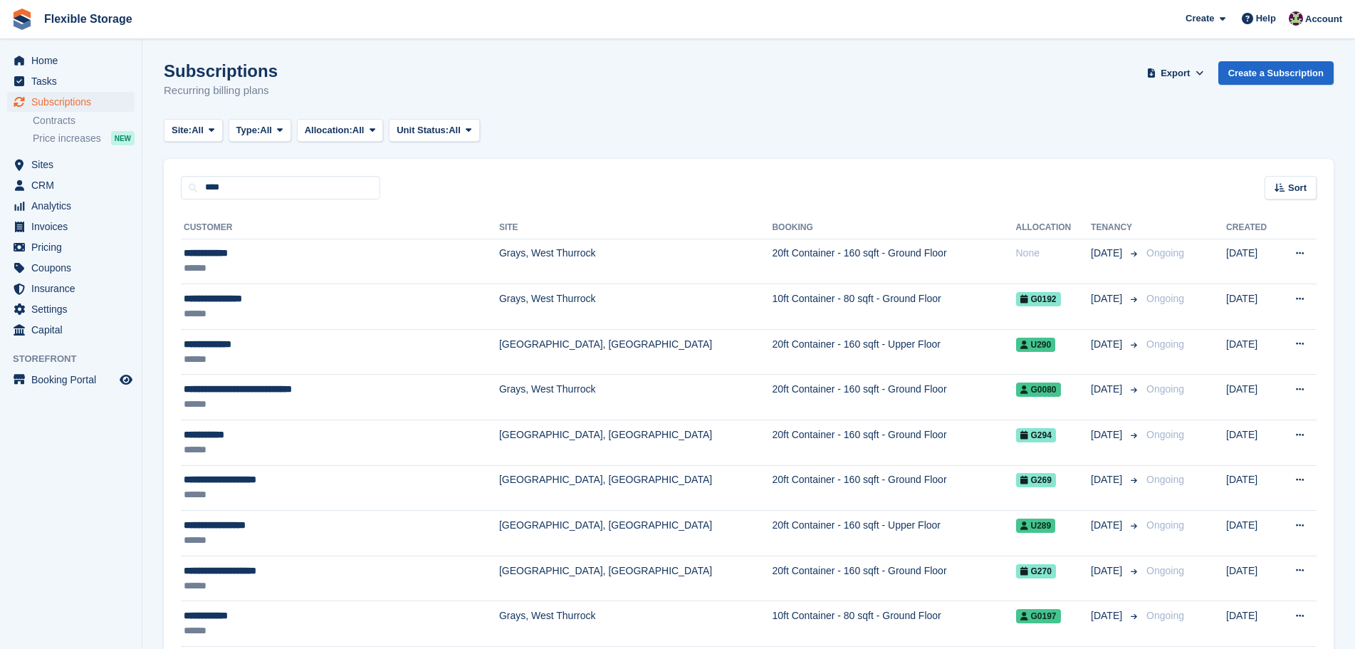
type input "****"
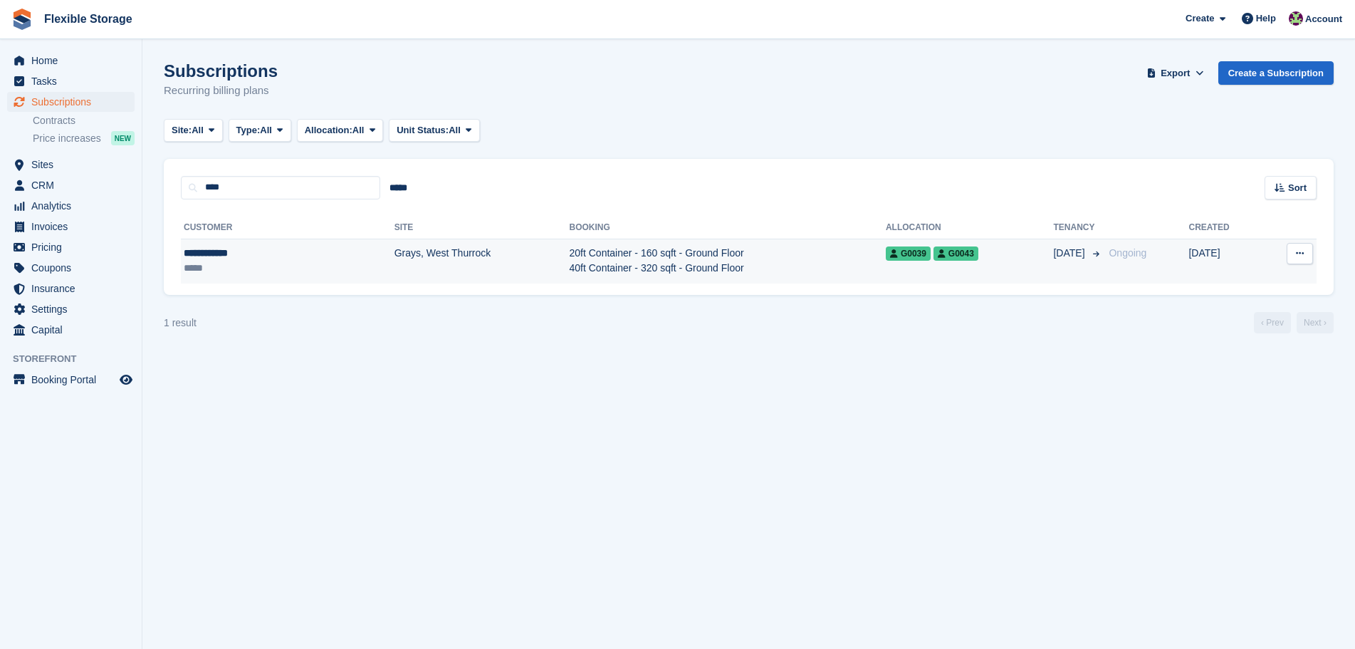
click at [615, 272] on td "20ft Container - 160 sqft - Ground Floor 40ft Container - 320 sqft - Ground Flo…" at bounding box center [728, 261] width 316 height 45
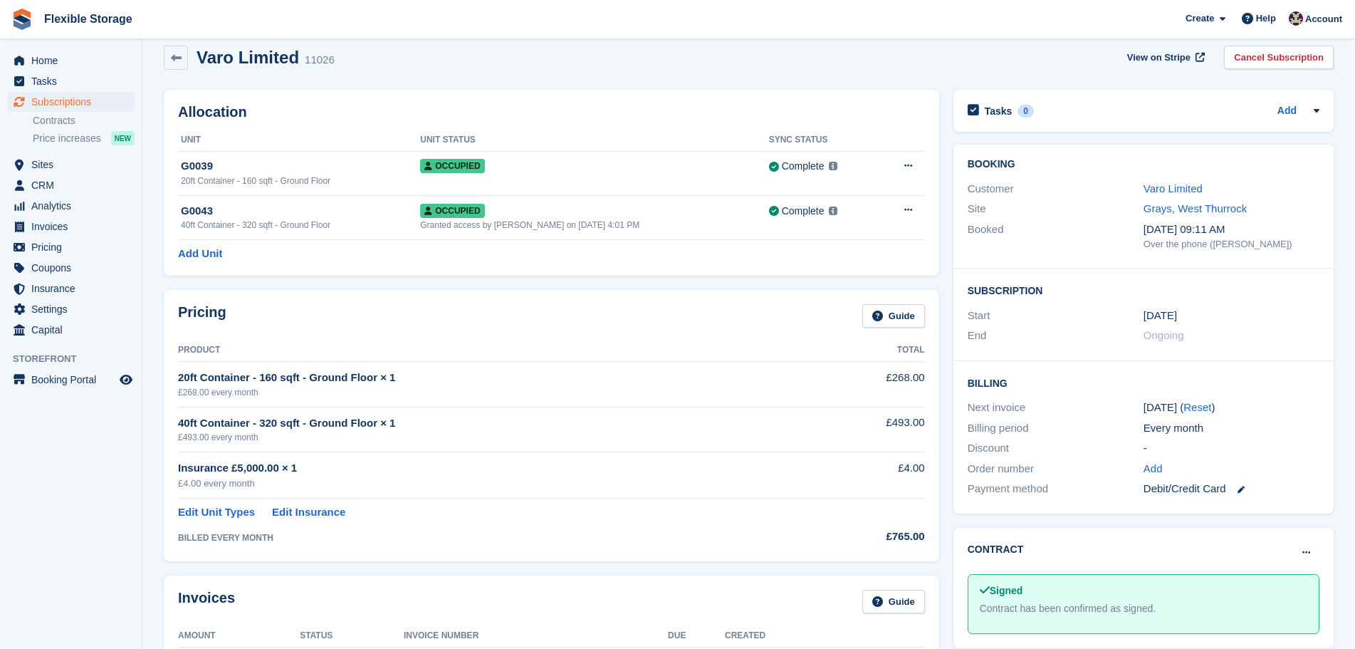
scroll to position [427, 0]
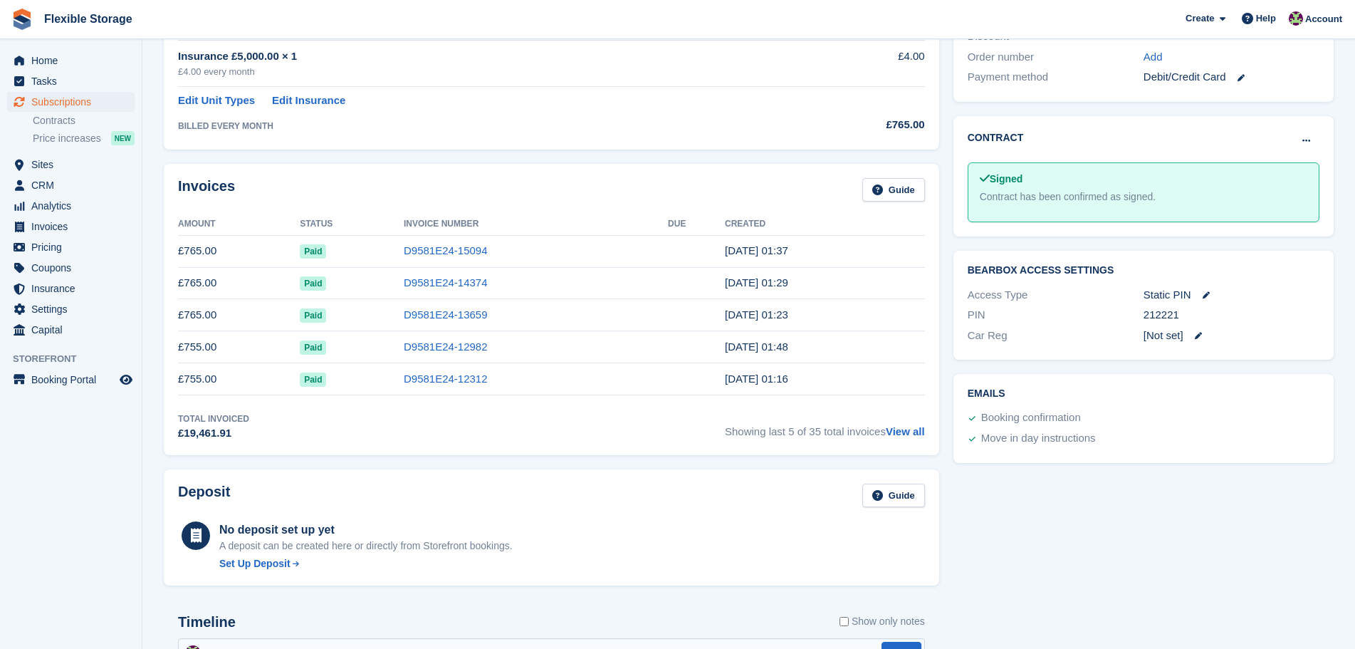
drag, startPoint x: 1232, startPoint y: 506, endPoint x: 1165, endPoint y: 548, distance: 79.3
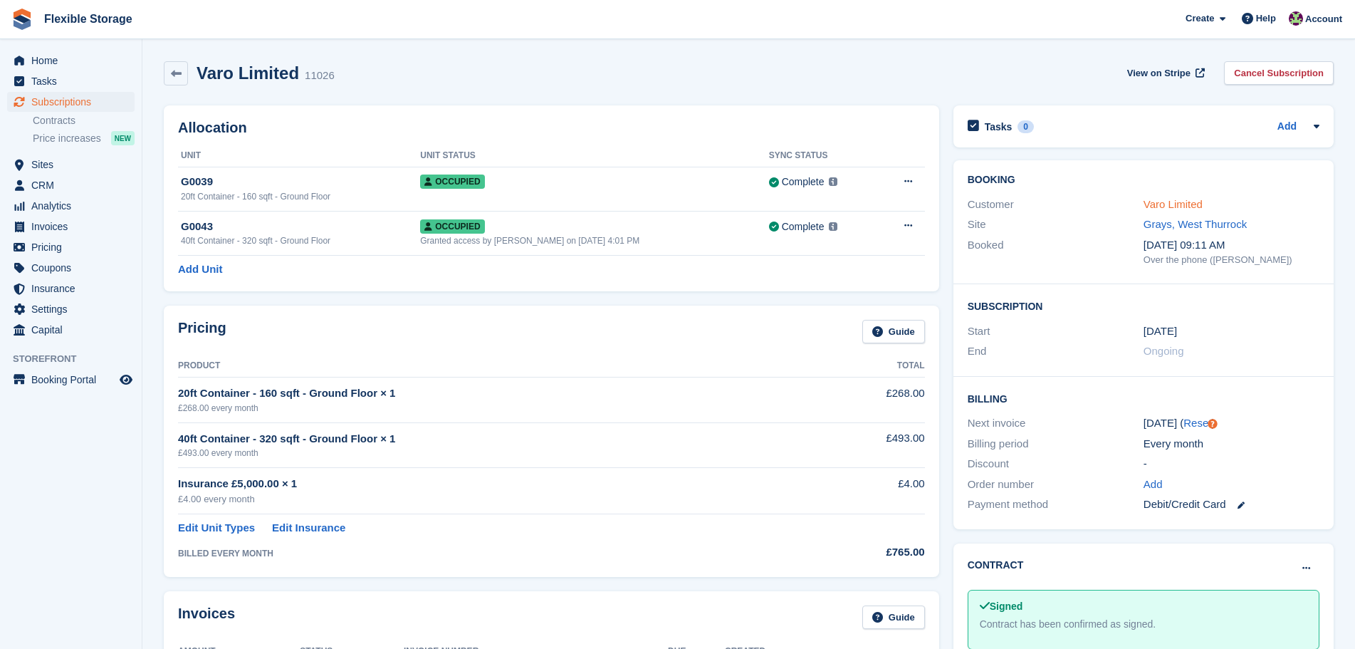
click at [1177, 210] on link "Varo Limited" at bounding box center [1173, 204] width 59 height 12
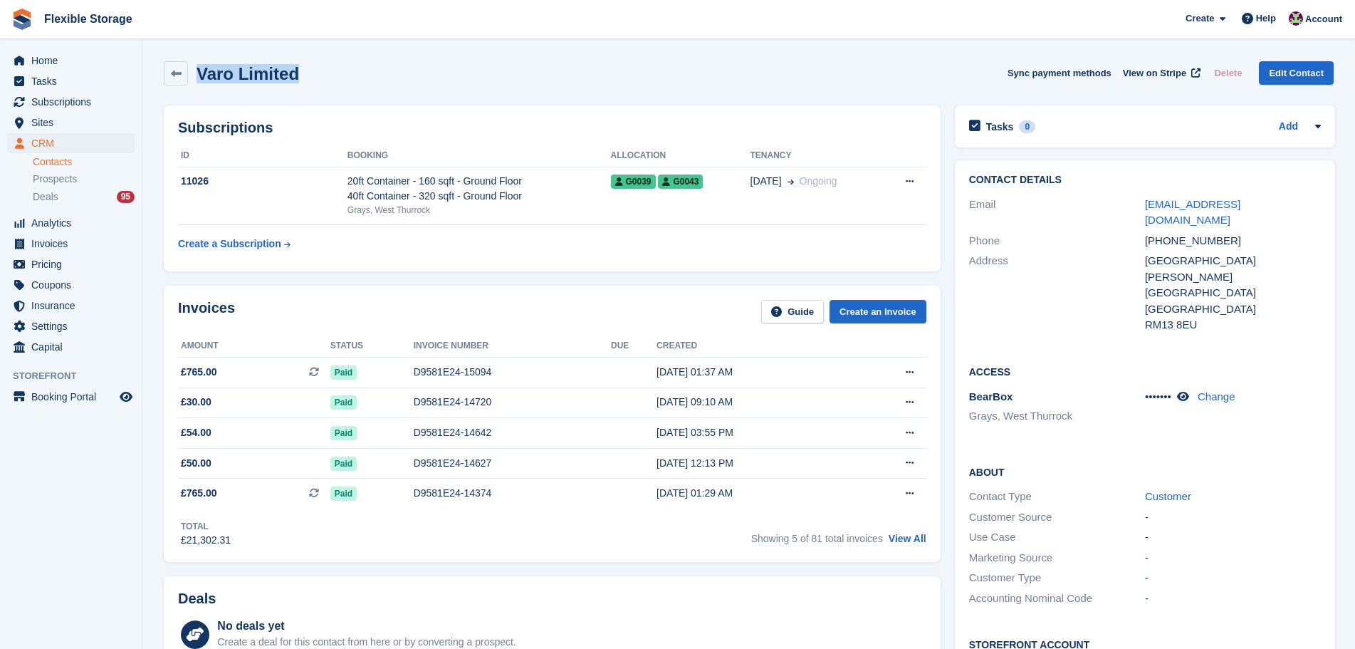
drag, startPoint x: 404, startPoint y: 69, endPoint x: 199, endPoint y: 65, distance: 205.2
click at [199, 65] on div "Varo Limited Sync payment methods View on Stripe Delete Edit Contact" at bounding box center [749, 73] width 1170 height 24
click at [347, 70] on div "Varo Limited Sync payment methods View on Stripe Delete Edit Contact" at bounding box center [749, 73] width 1170 height 24
drag, startPoint x: 322, startPoint y: 68, endPoint x: 194, endPoint y: 58, distance: 128.7
click at [194, 58] on div "Varo Limited Sync payment methods View on Stripe Delete Edit Contact" at bounding box center [749, 76] width 1184 height 44
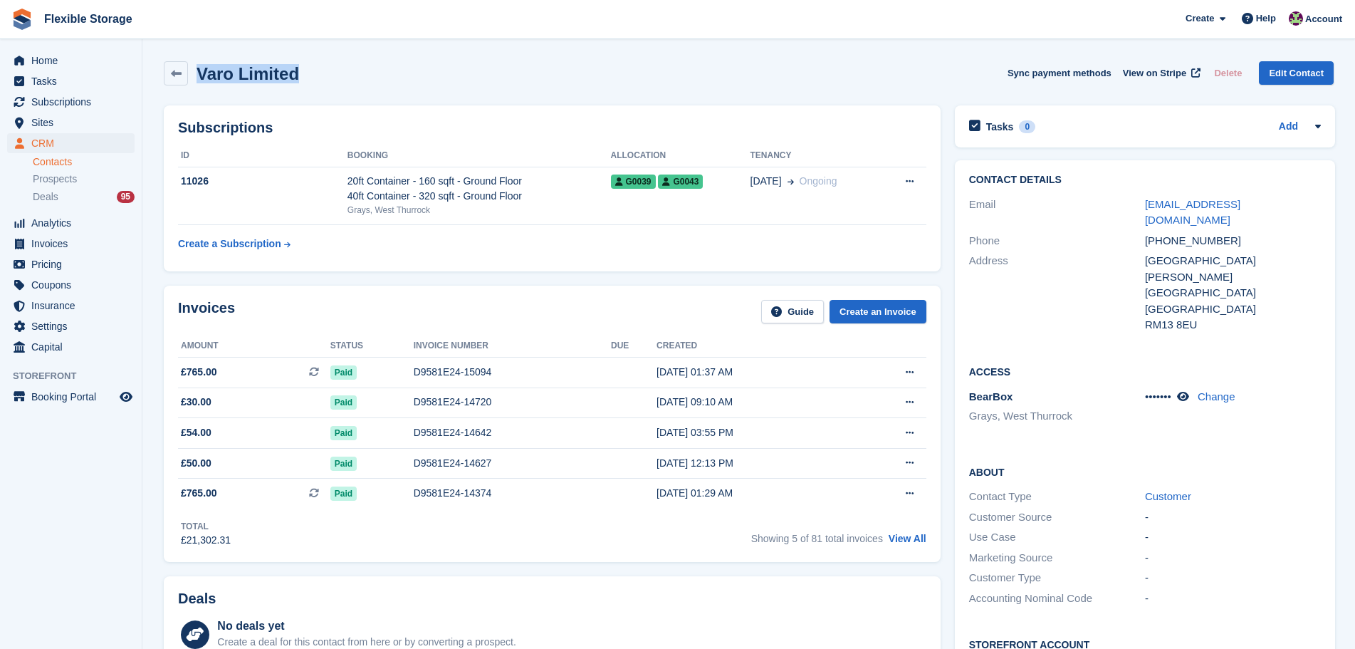
click at [355, 68] on div "Varo Limited Sync payment methods View on Stripe Delete Edit Contact" at bounding box center [749, 73] width 1170 height 24
click at [105, 103] on span "Subscriptions" at bounding box center [73, 102] width 85 height 20
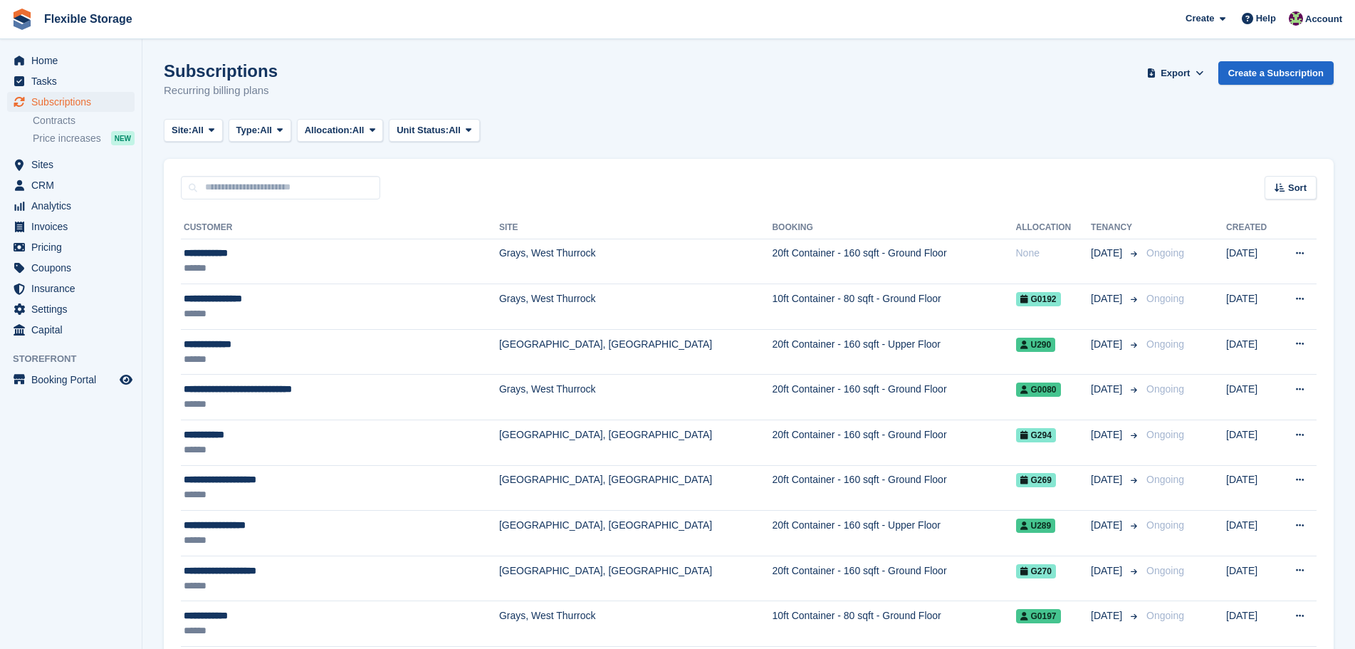
click at [627, 129] on div "Site: All All Grays, West Thurrock Aveley, Essex Chelmsford, Essex Type: All Al…" at bounding box center [749, 131] width 1170 height 24
click at [63, 182] on span "CRM" at bounding box center [73, 185] width 85 height 20
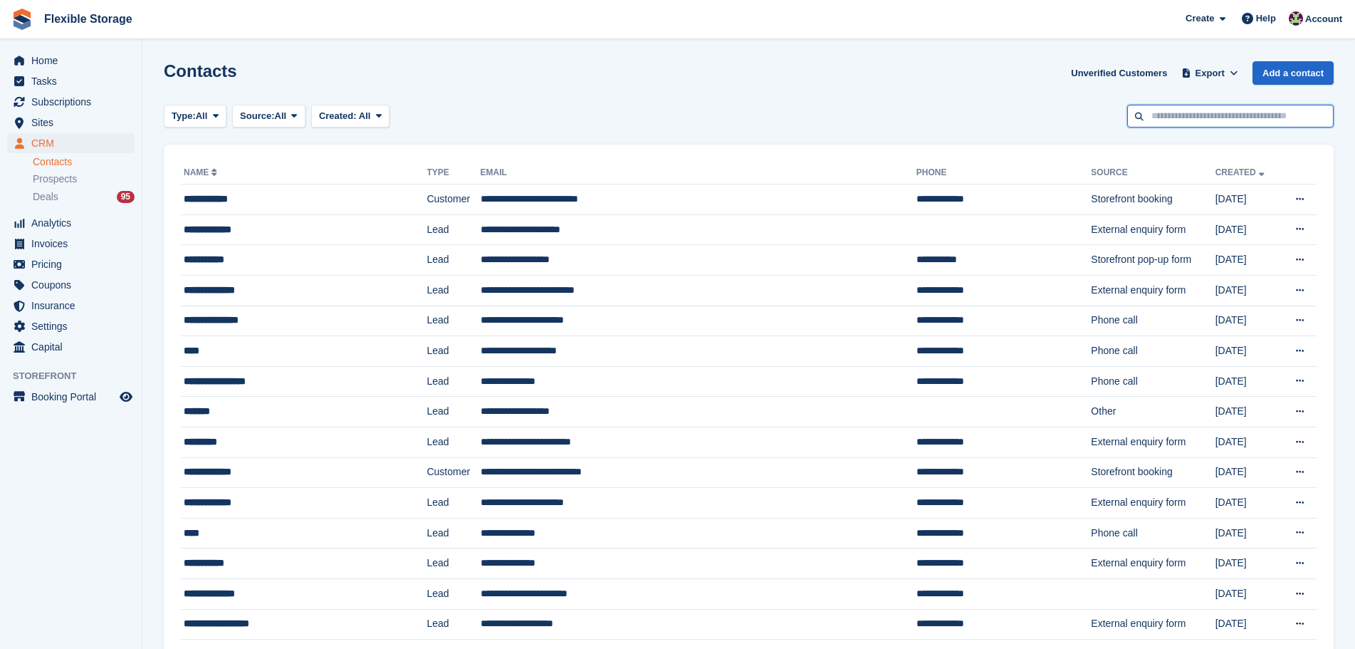
click at [1241, 126] on input "text" at bounding box center [1231, 117] width 207 height 24
type input "******"
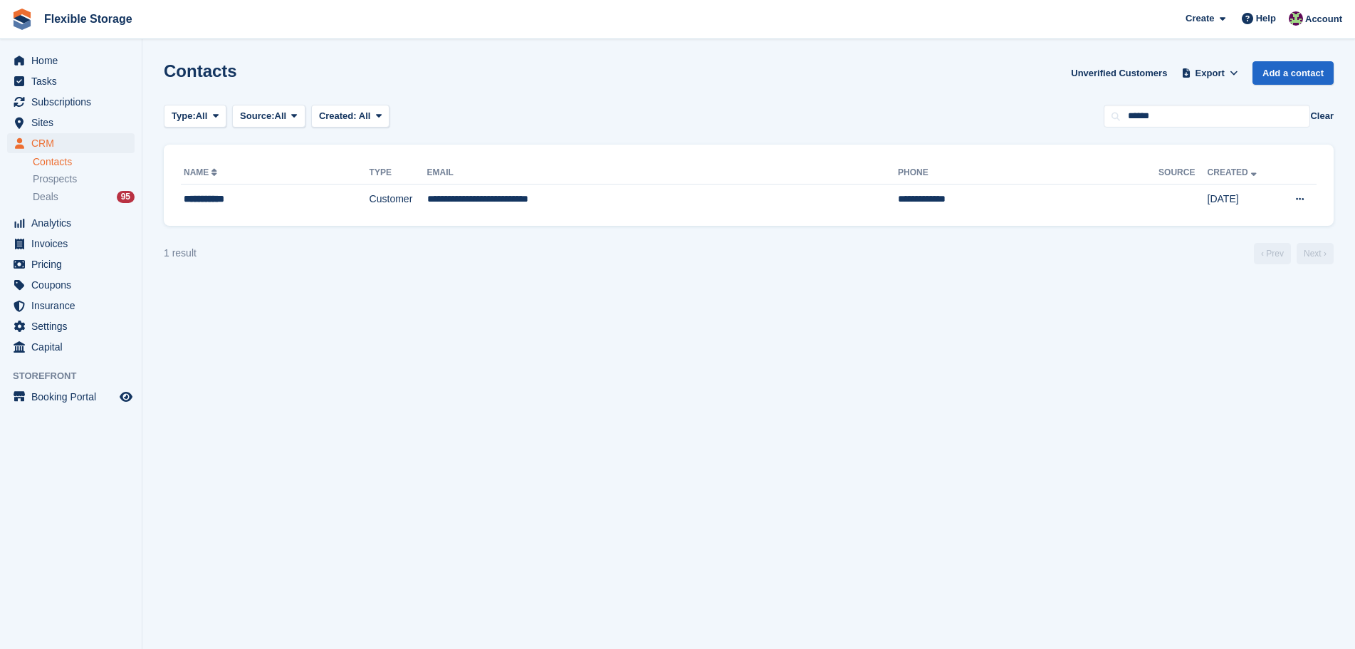
click at [898, 172] on th "Phone" at bounding box center [1028, 173] width 261 height 23
click at [898, 200] on td "**********" at bounding box center [1028, 199] width 261 height 30
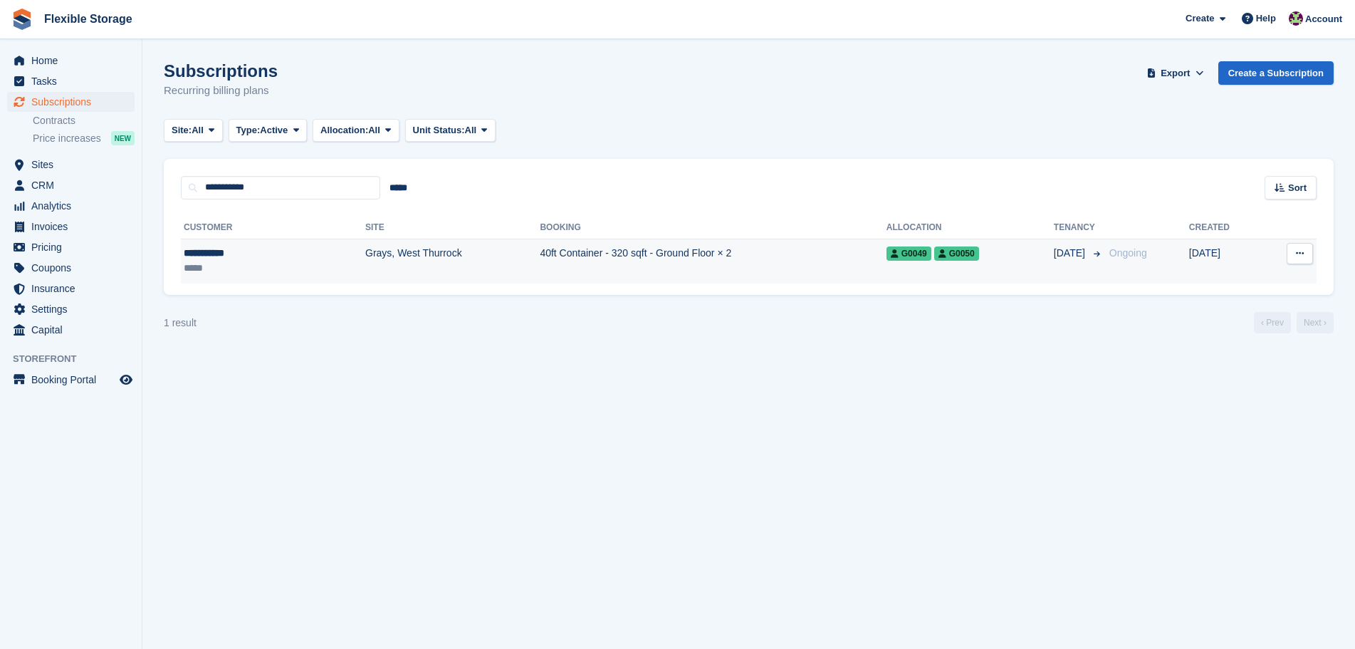
click at [742, 256] on td "40ft Container - 320 sqft - Ground Floor × 2" at bounding box center [713, 261] width 346 height 45
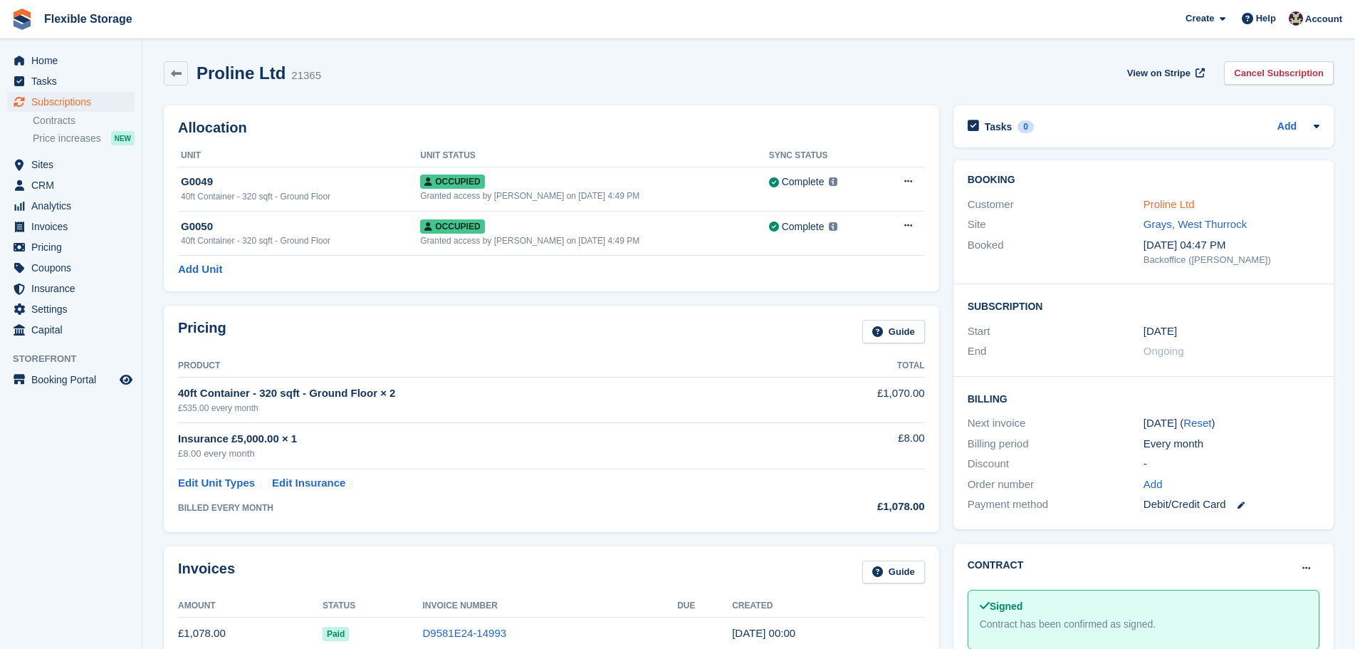
click at [1175, 203] on link "Proline Ltd" at bounding box center [1169, 204] width 51 height 12
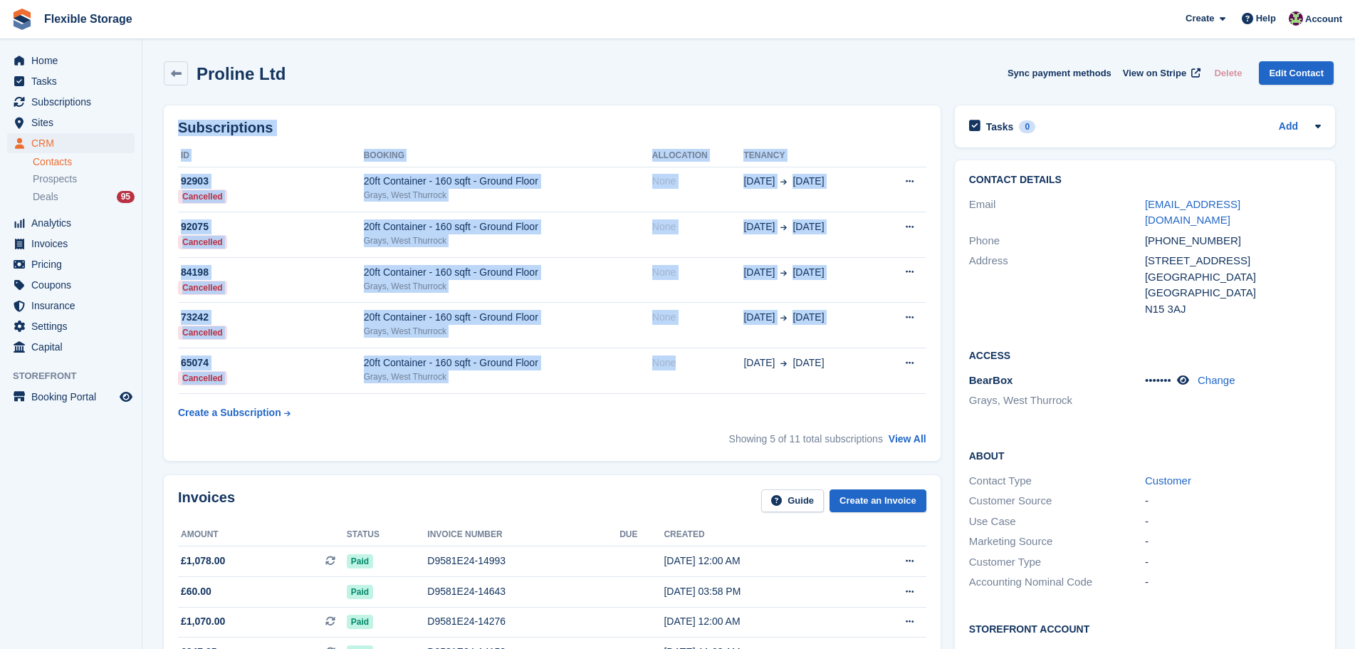
drag, startPoint x: 756, startPoint y: 73, endPoint x: 643, endPoint y: 480, distance: 422.7
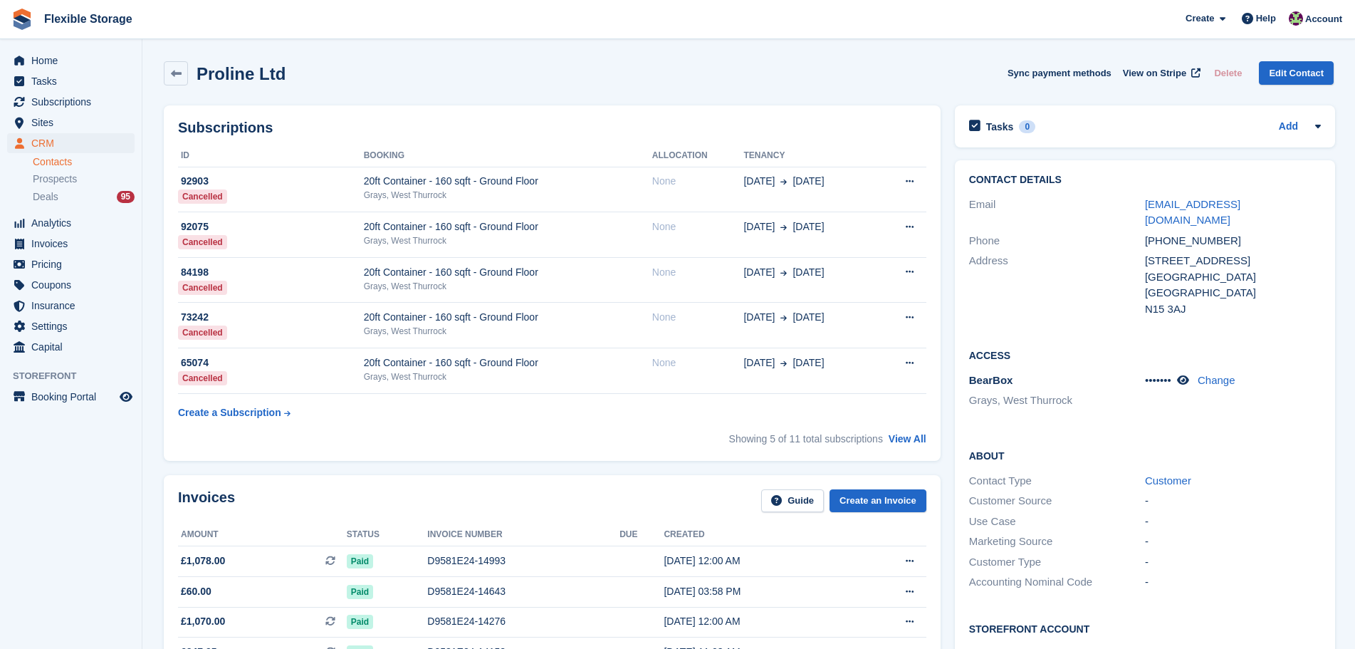
click at [642, 475] on div "Invoices Guide Create an Invoice Amount Status Invoice number Due Created £1,07…" at bounding box center [552, 613] width 777 height 276
click at [43, 118] on span "Sites" at bounding box center [73, 123] width 85 height 20
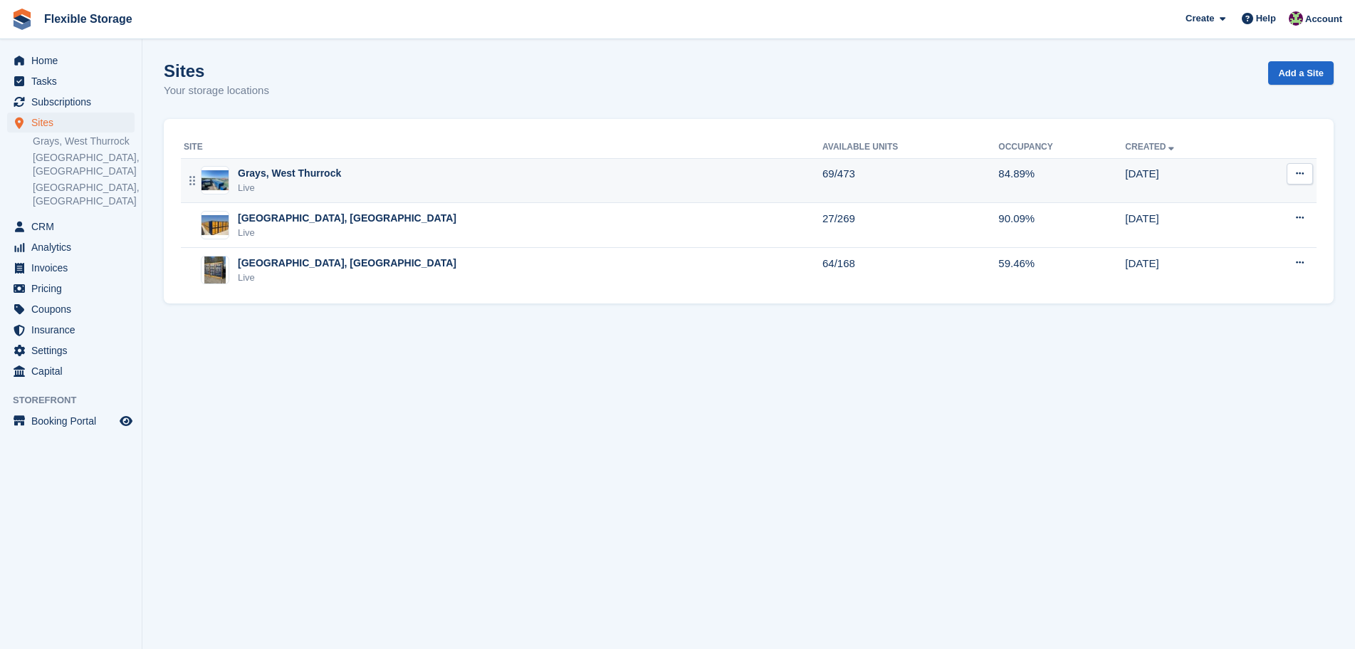
click at [394, 184] on div "Grays, West Thurrock Live" at bounding box center [503, 180] width 639 height 29
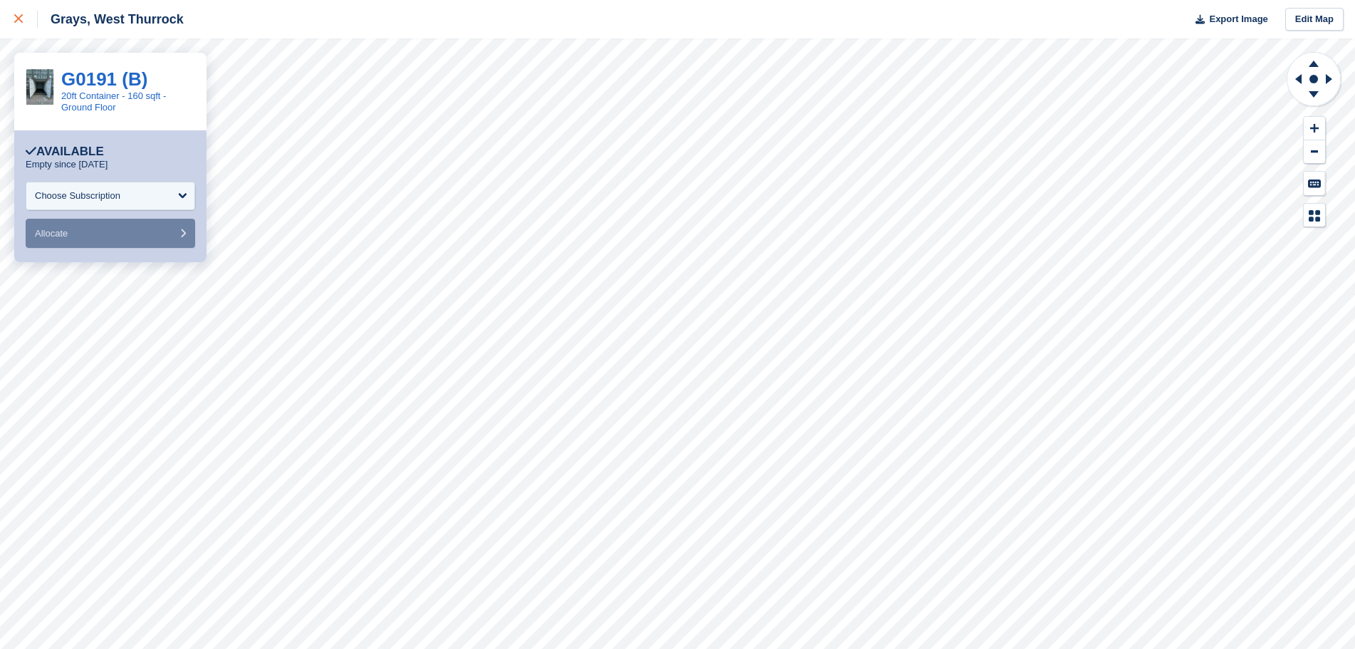
click at [19, 24] on div at bounding box center [26, 19] width 24 height 17
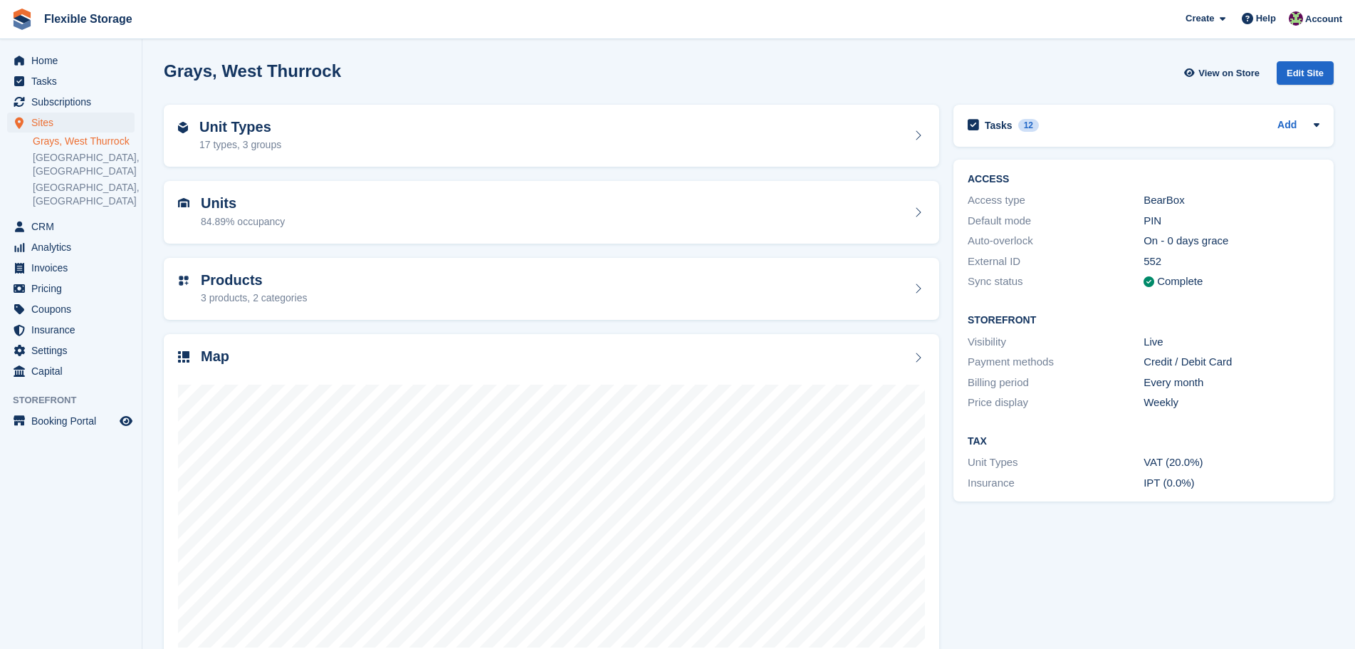
click at [24, 0] on html "Flexible Storage Create Subscription Invoice Contact Deal Discount Page Help Ch…" at bounding box center [677, 324] width 1355 height 649
click at [350, 56] on div "Grays, West Thurrock View on Store Edit Site" at bounding box center [749, 75] width 1184 height 43
click at [427, 92] on div "Grays, West Thurrock View on Store Edit Site" at bounding box center [749, 75] width 1184 height 43
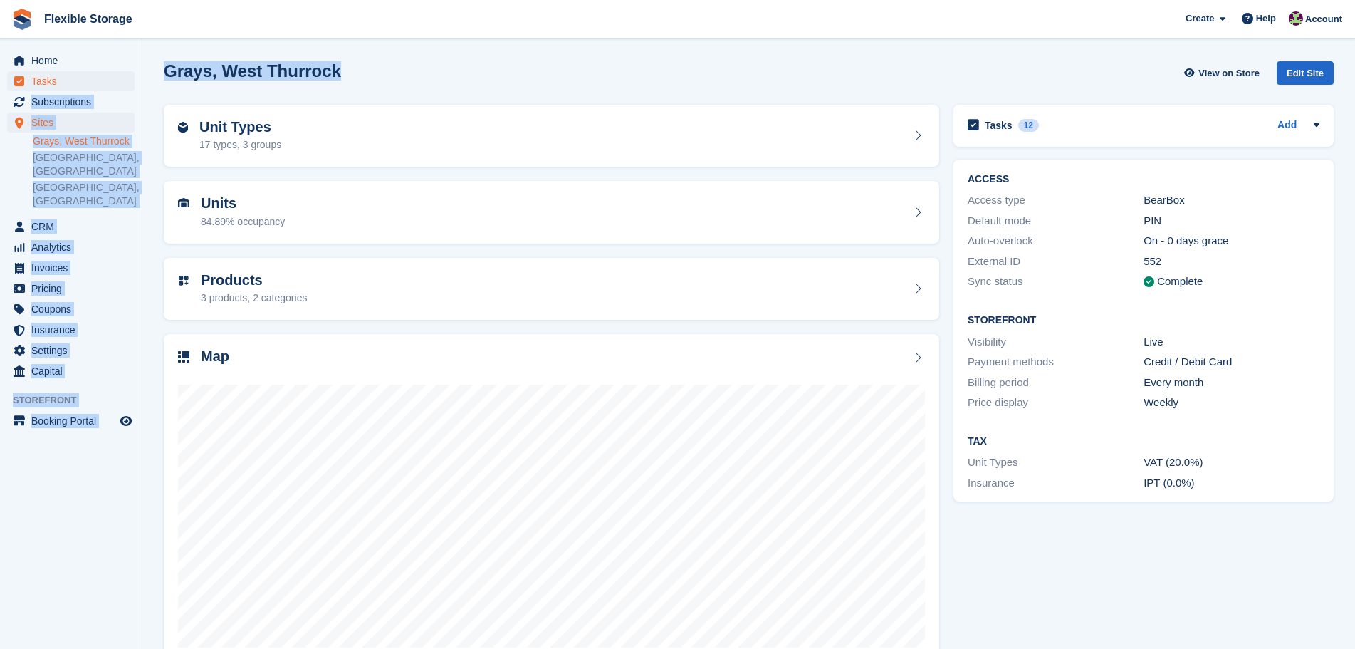
drag, startPoint x: 250, startPoint y: 73, endPoint x: 132, endPoint y: 73, distance: 117.5
click at [132, 73] on div "Home Tasks Subscriptions Subscriptions Subscriptions Contracts Price increases …" at bounding box center [677, 342] width 1355 height 685
click at [279, 75] on h2 "Grays, West Thurrock" at bounding box center [252, 70] width 177 height 19
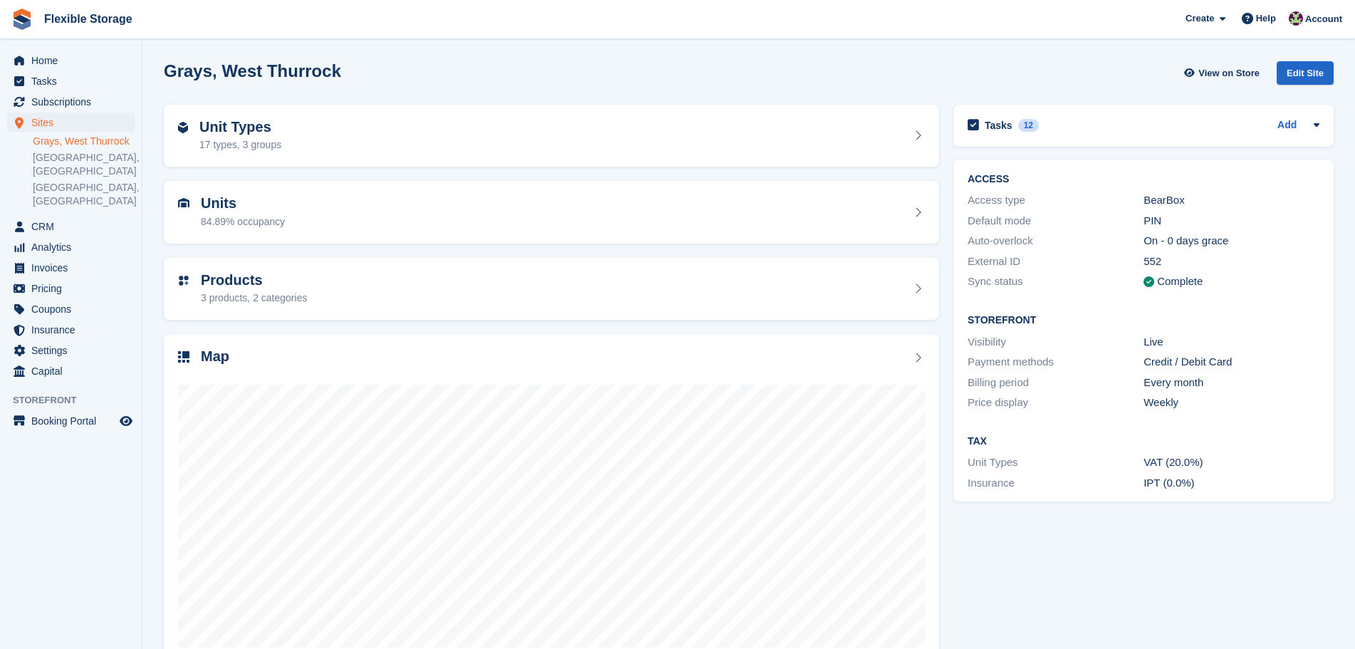
click at [208, 78] on h2 "Grays, West Thurrock" at bounding box center [252, 70] width 177 height 19
click at [247, 78] on h2 "Grays, West Thurrock" at bounding box center [252, 70] width 177 height 19
click at [222, 76] on h2 "Grays, West Thurrock" at bounding box center [252, 70] width 177 height 19
click at [280, 71] on h2 "Grays, West Thurrock" at bounding box center [252, 70] width 177 height 19
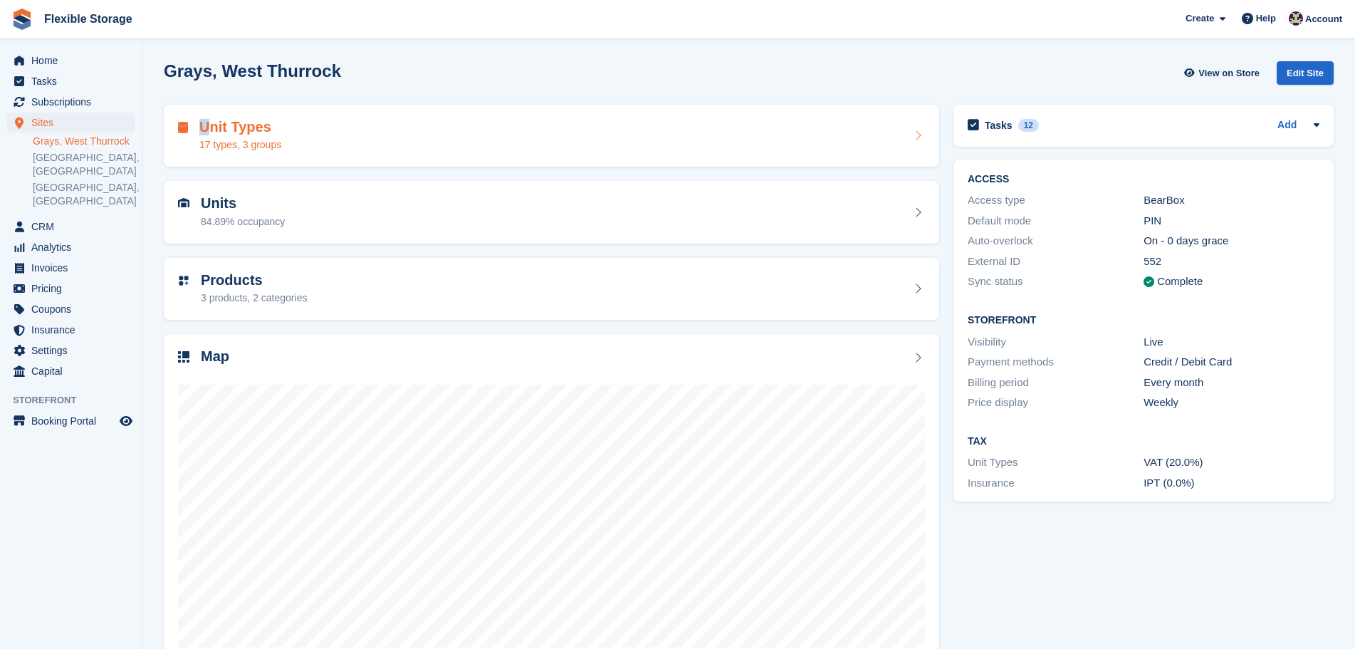
drag, startPoint x: 340, startPoint y: 82, endPoint x: 241, endPoint y: 110, distance: 103.0
click at [185, 108] on div "Grays, West Thurrock View on Store Edit Site Unit Types 17 types, 3 groups Unit…" at bounding box center [749, 363] width 1170 height 618
click at [607, 78] on div "Grays, West Thurrock View on Store Edit Site" at bounding box center [749, 73] width 1170 height 24
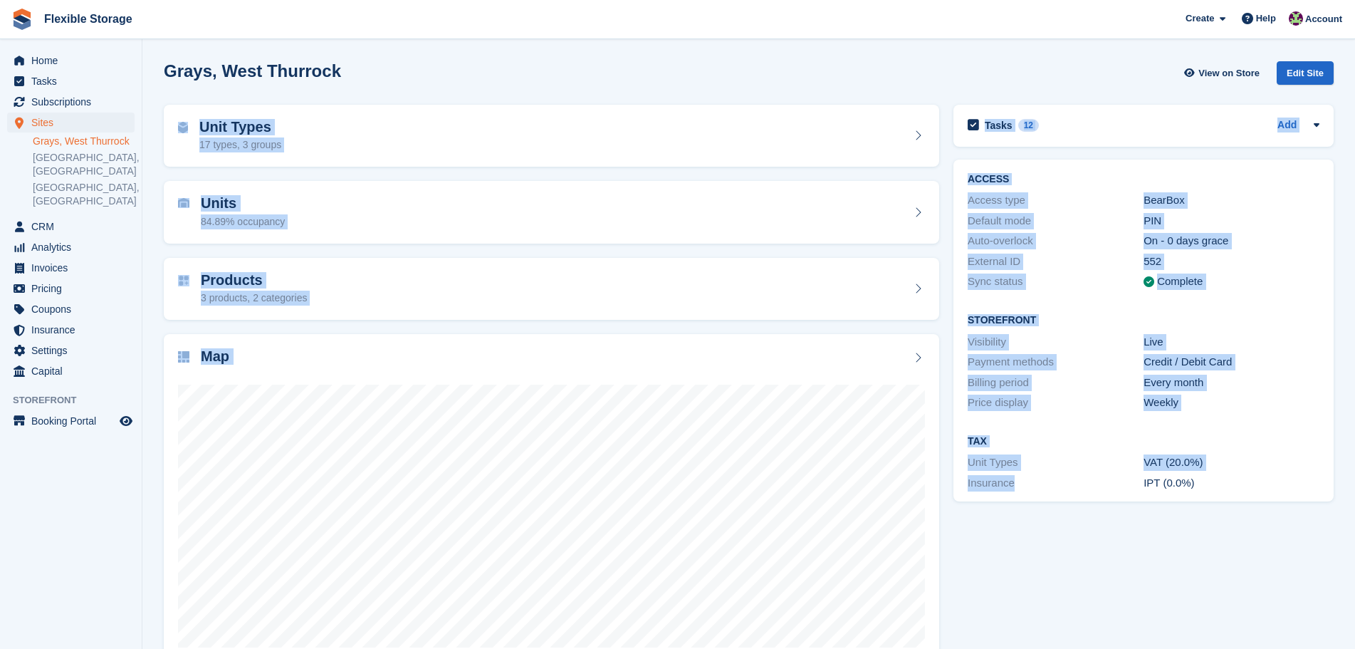
drag, startPoint x: 650, startPoint y: 56, endPoint x: 1055, endPoint y: 568, distance: 653.6
click at [1054, 568] on div "Grays, West Thurrock View on Store Edit Site Unit Types 17 types, 3 groups Unit…" at bounding box center [749, 363] width 1170 height 618
click at [1061, 562] on div "Tasks 12 Add cancel subscription once payment has gone through [DATE]" at bounding box center [1144, 385] width 395 height 575
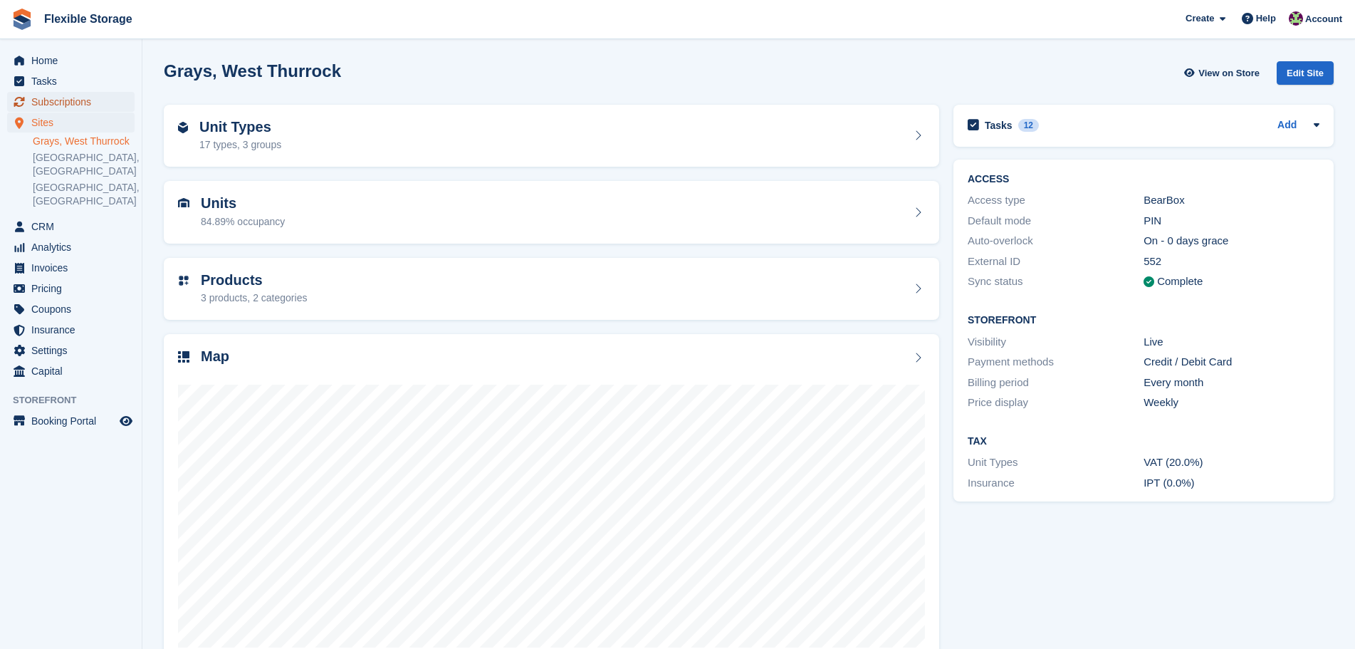
click at [114, 99] on span "Subscriptions" at bounding box center [73, 102] width 85 height 20
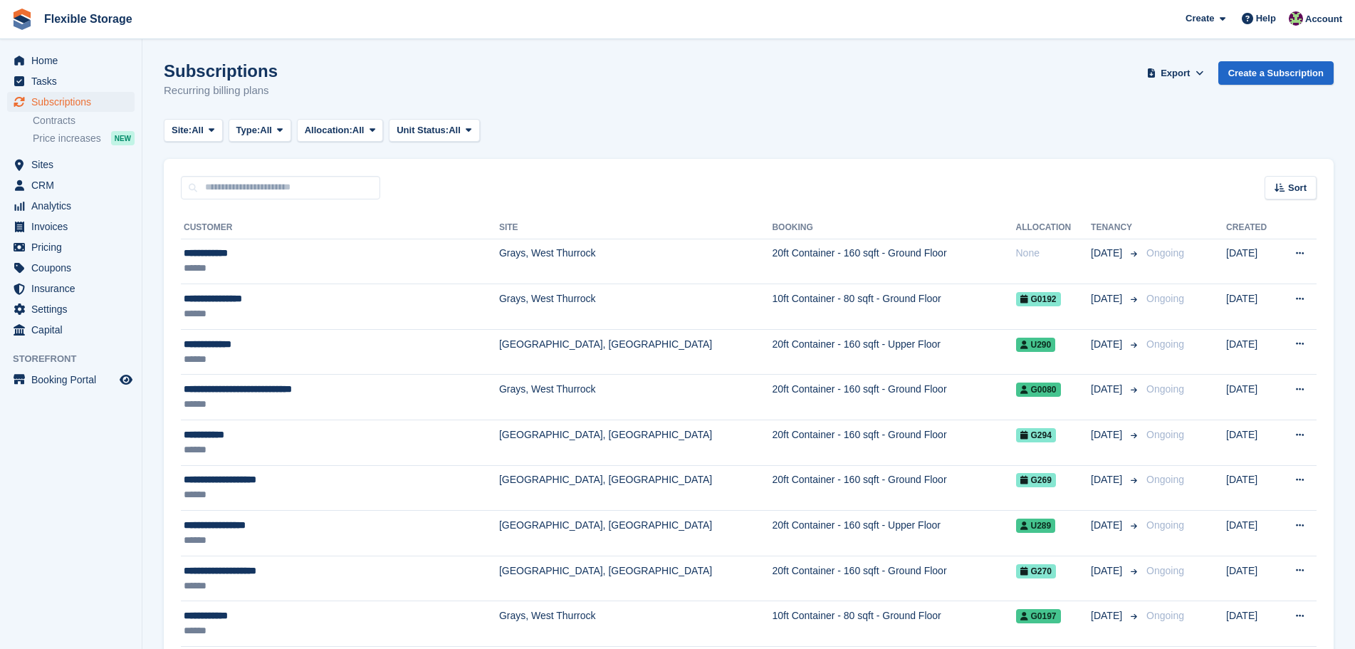
click at [352, 187] on input "text" at bounding box center [280, 188] width 199 height 24
type input "****"
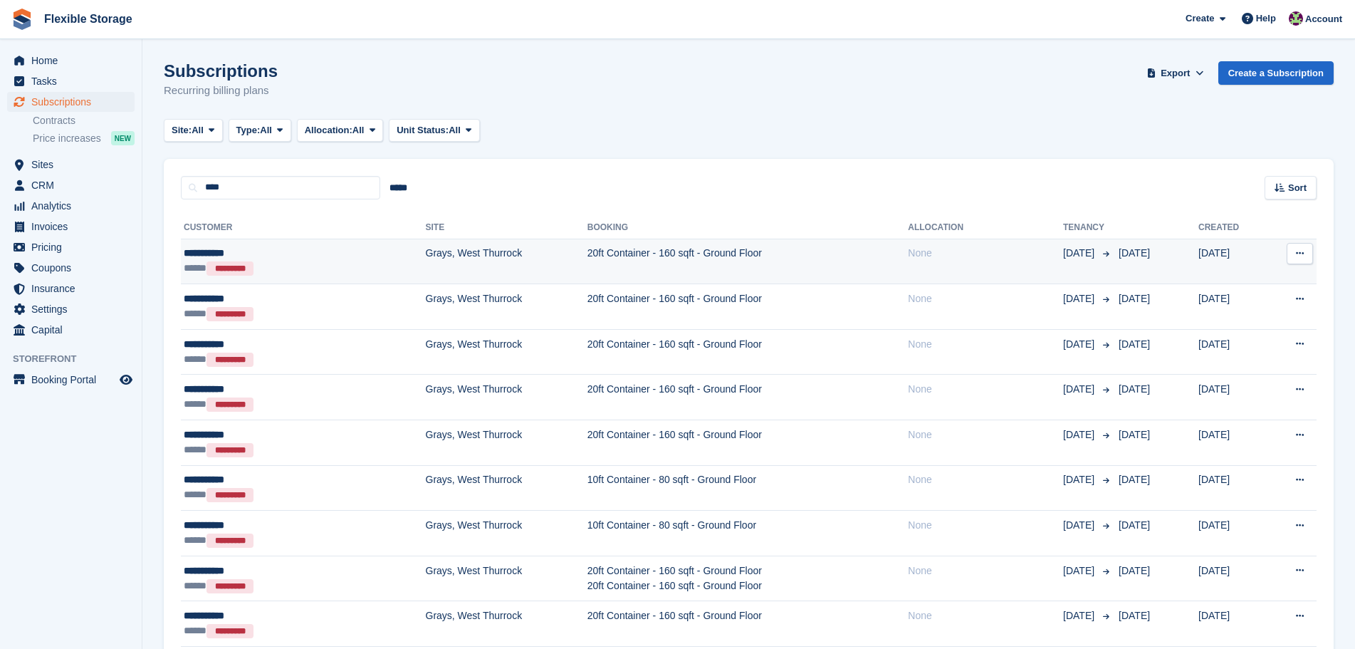
click at [452, 259] on td "Grays, West Thurrock" at bounding box center [507, 262] width 162 height 46
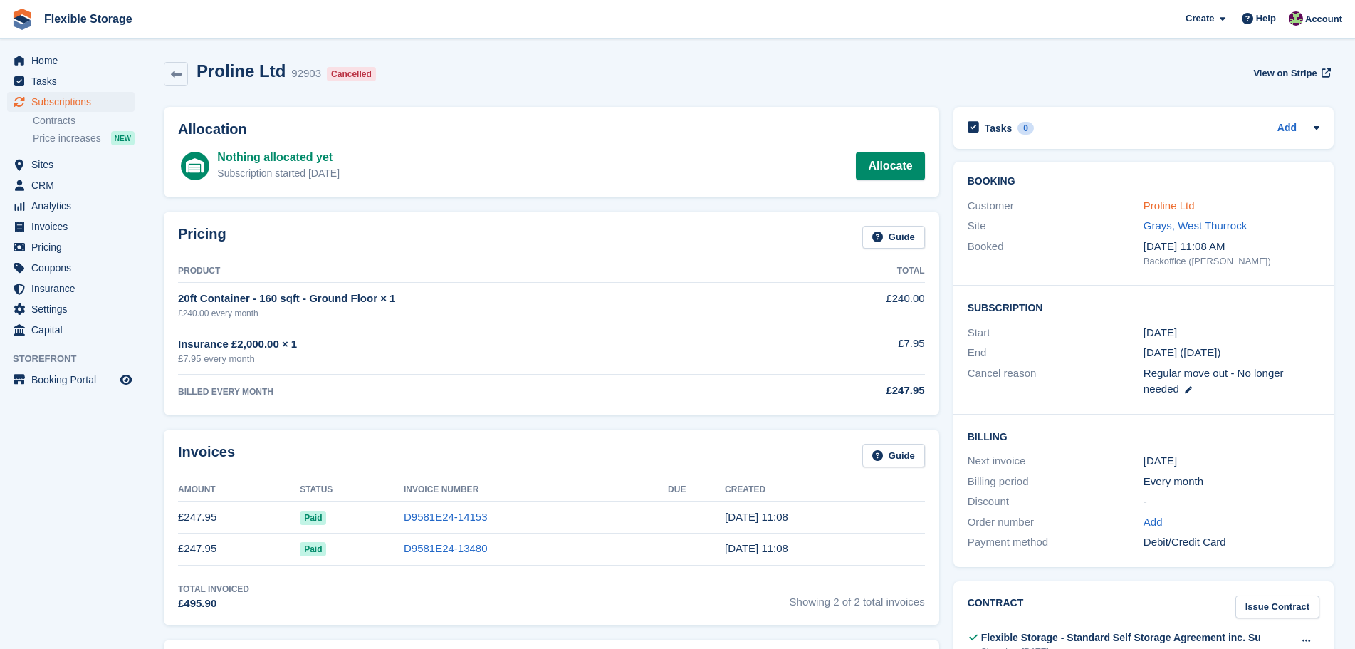
click at [1182, 208] on link "Proline Ltd" at bounding box center [1169, 205] width 51 height 12
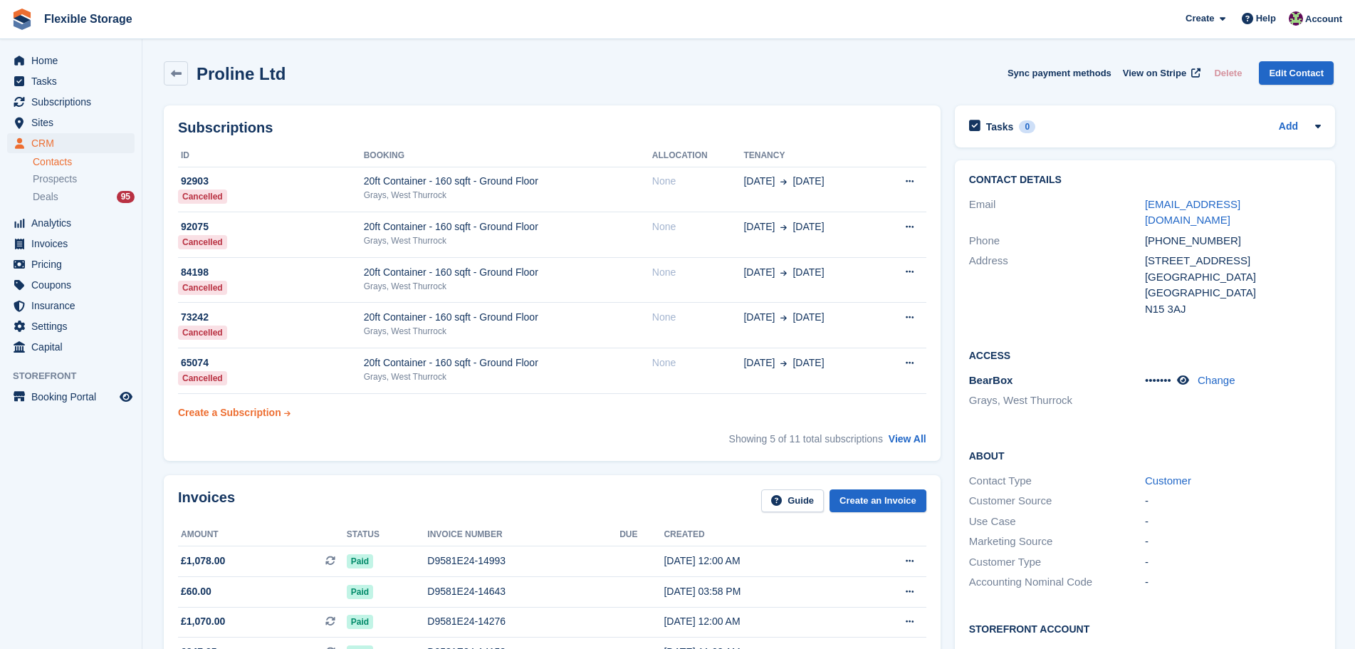
click at [237, 415] on div "Create a Subscription" at bounding box center [229, 412] width 103 height 15
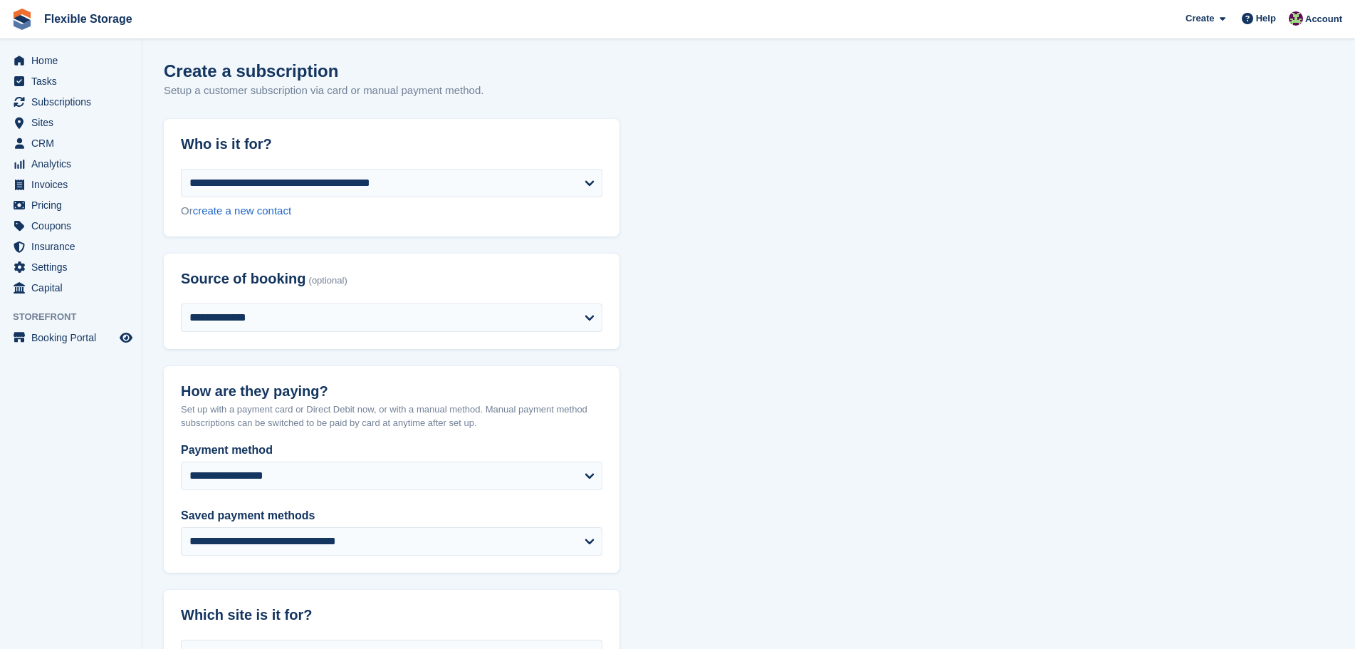
scroll to position [427, 0]
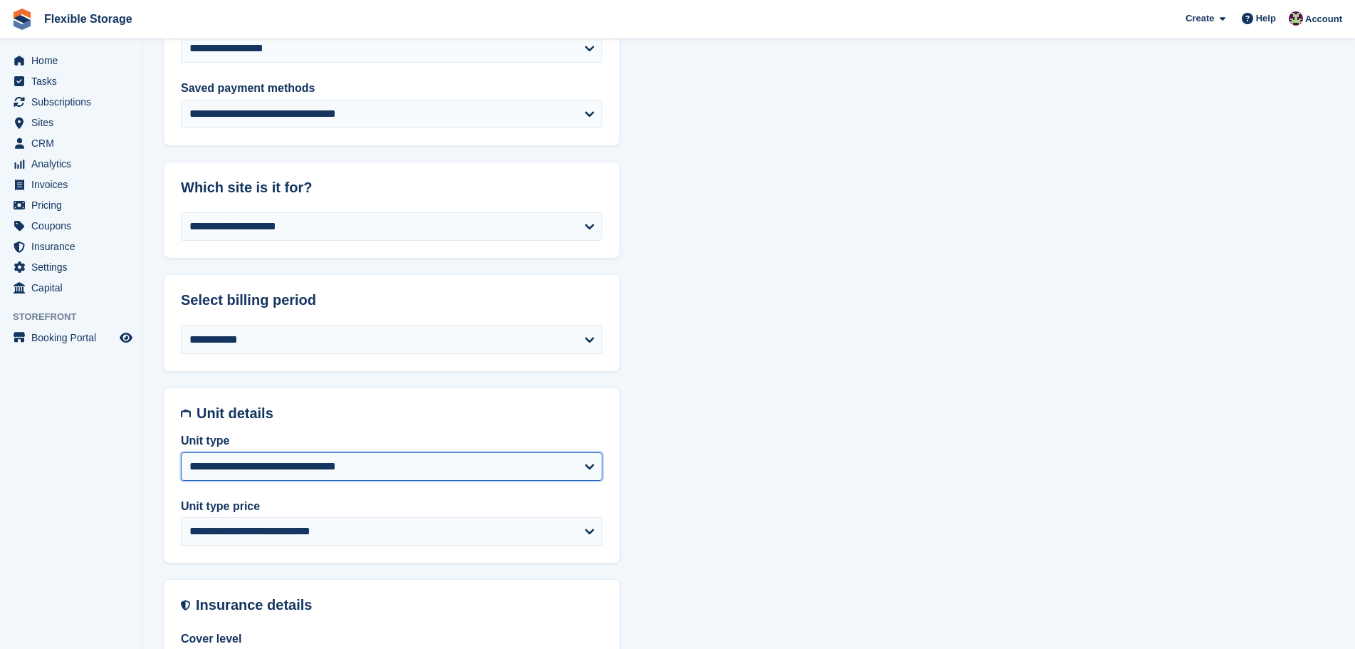
click at [269, 469] on select "**********" at bounding box center [392, 466] width 422 height 28
select select "****"
click at [181, 452] on select "**********" at bounding box center [392, 466] width 422 height 28
select select "*****"
select select "**********"
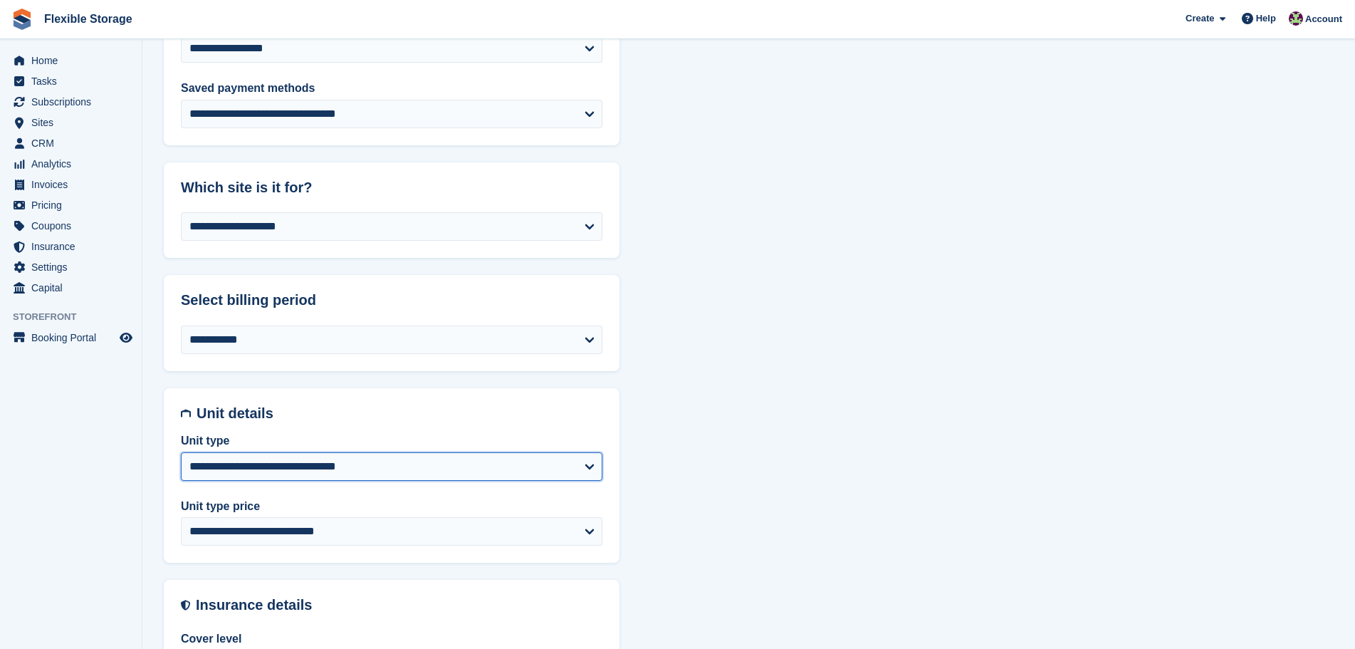
select select "*****"
select select "***"
select select "*"
select select "*****"
select select
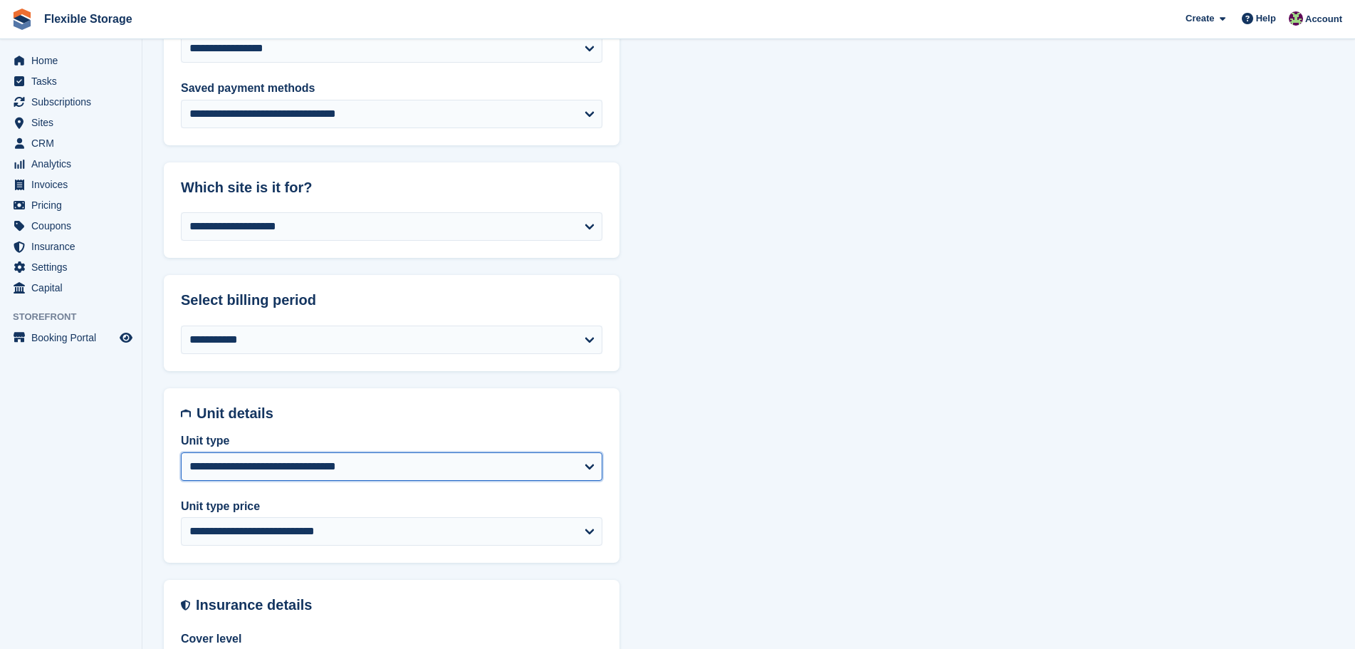
select select
select select "***"
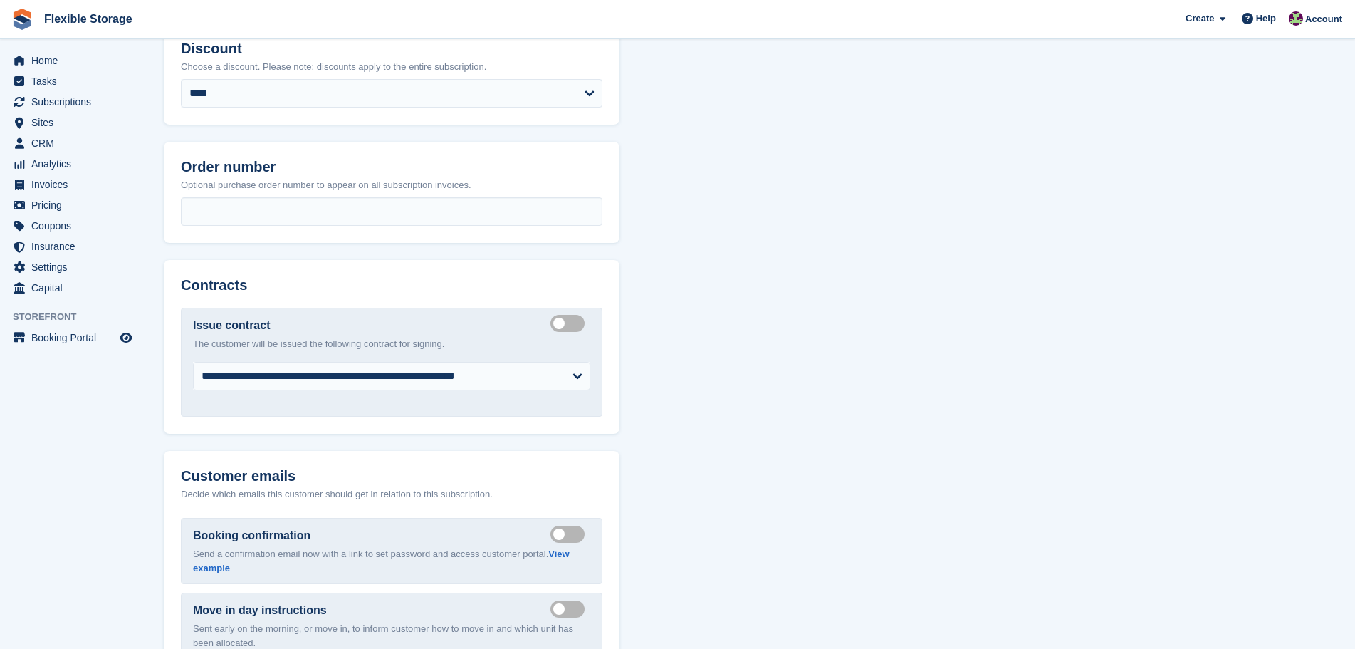
scroll to position [855, 0]
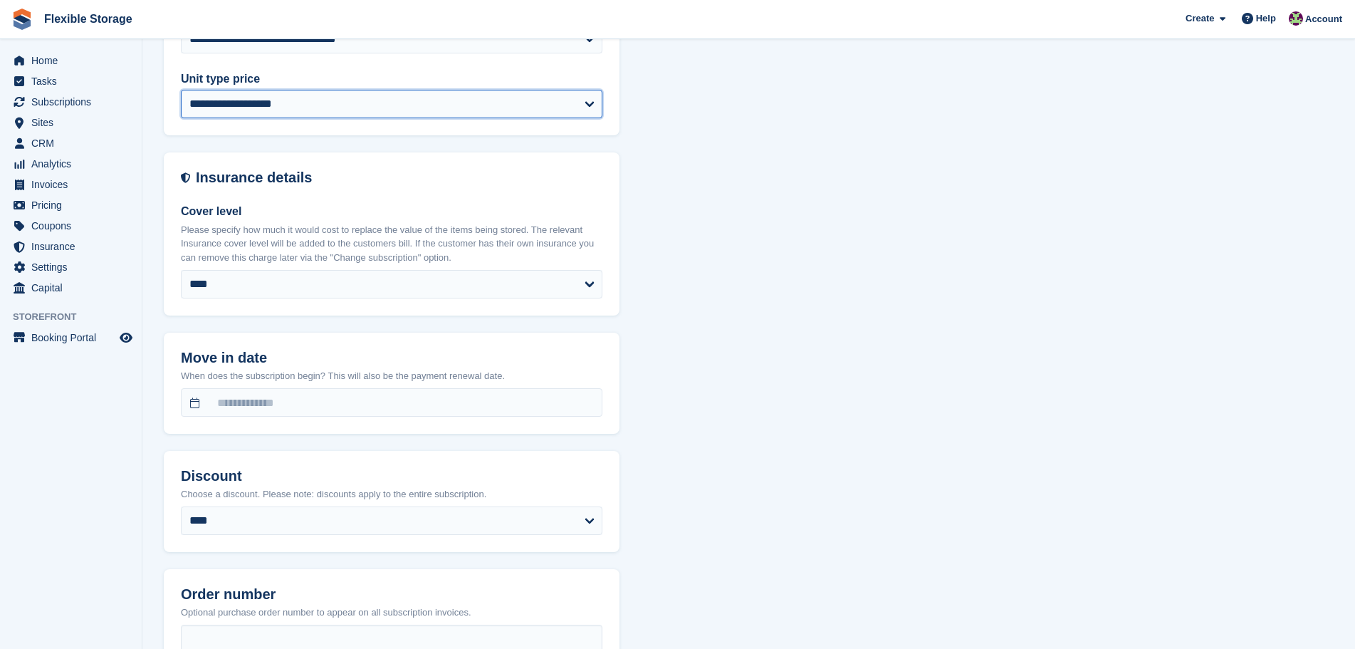
click at [294, 112] on select "**********" at bounding box center [392, 104] width 422 height 28
select select "*****"
click at [181, 90] on select "**********" at bounding box center [392, 104] width 422 height 28
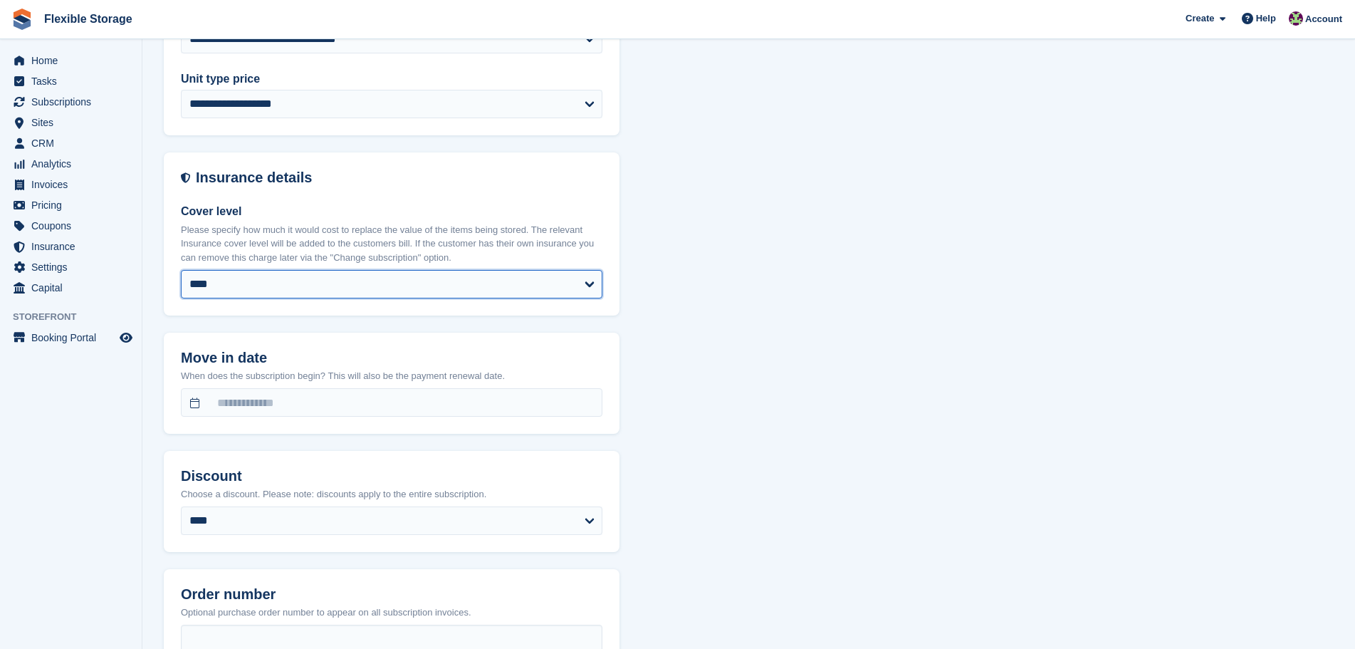
click at [309, 275] on select "**** ****** ****** ****** ****** ******* ******* ******* ******* ******* *******" at bounding box center [392, 284] width 422 height 28
select select "*****"
select select "**********"
select select "***"
select select "*"
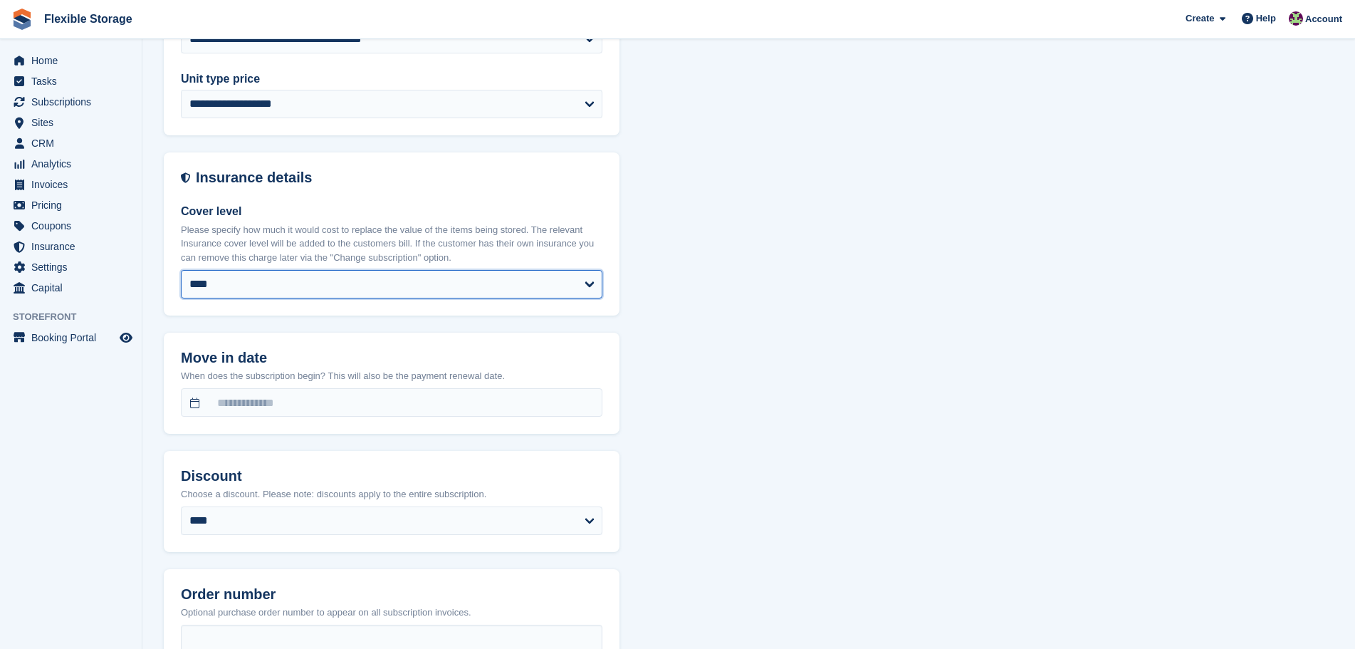
select select "****"
select select
select select "*****"
click at [181, 270] on select "**** ****** ****** ****** ****** ******* ******* ******* ******* ******* *******" at bounding box center [392, 284] width 422 height 28
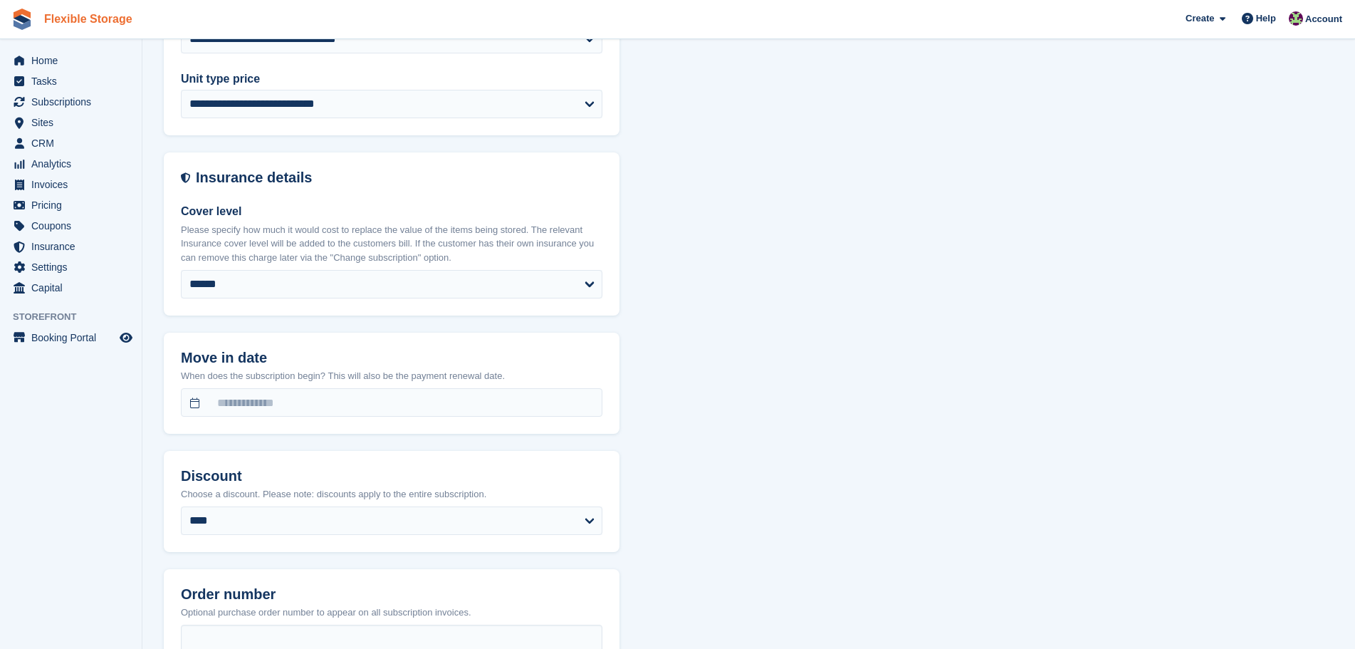
select select "*****"
select select "**********"
select select "***"
select select "*"
select select "****"
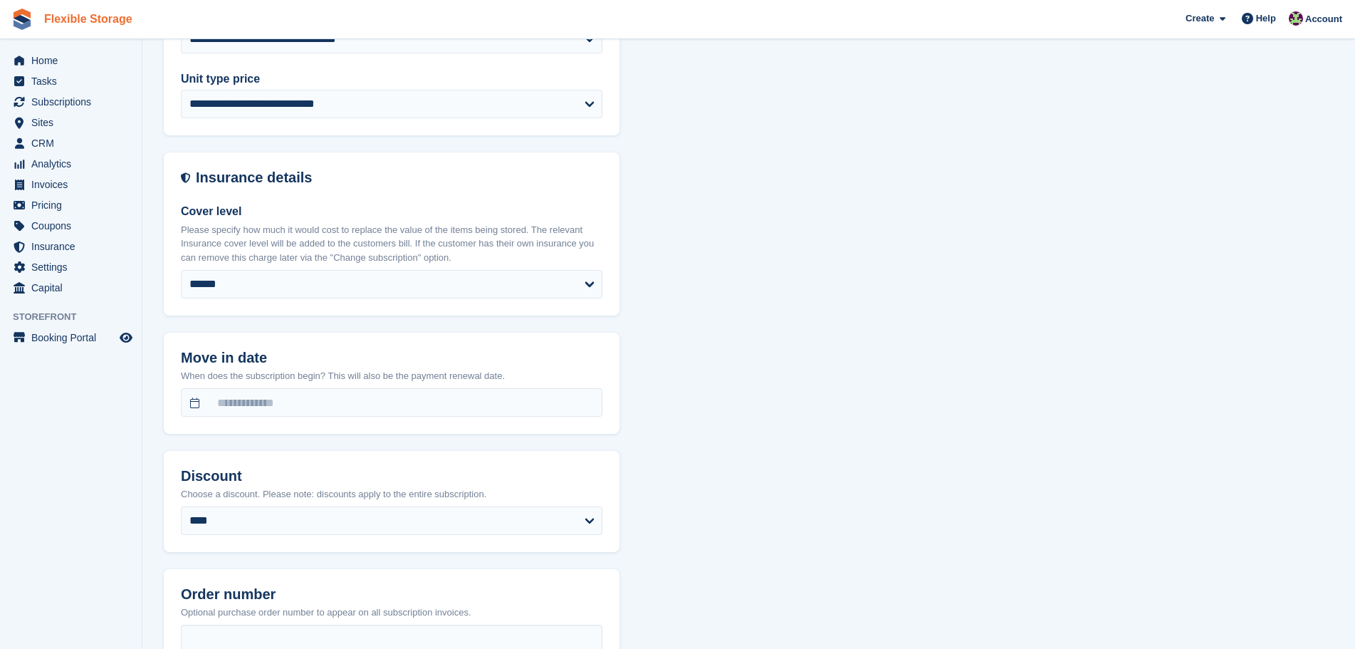
select select "*****"
select select
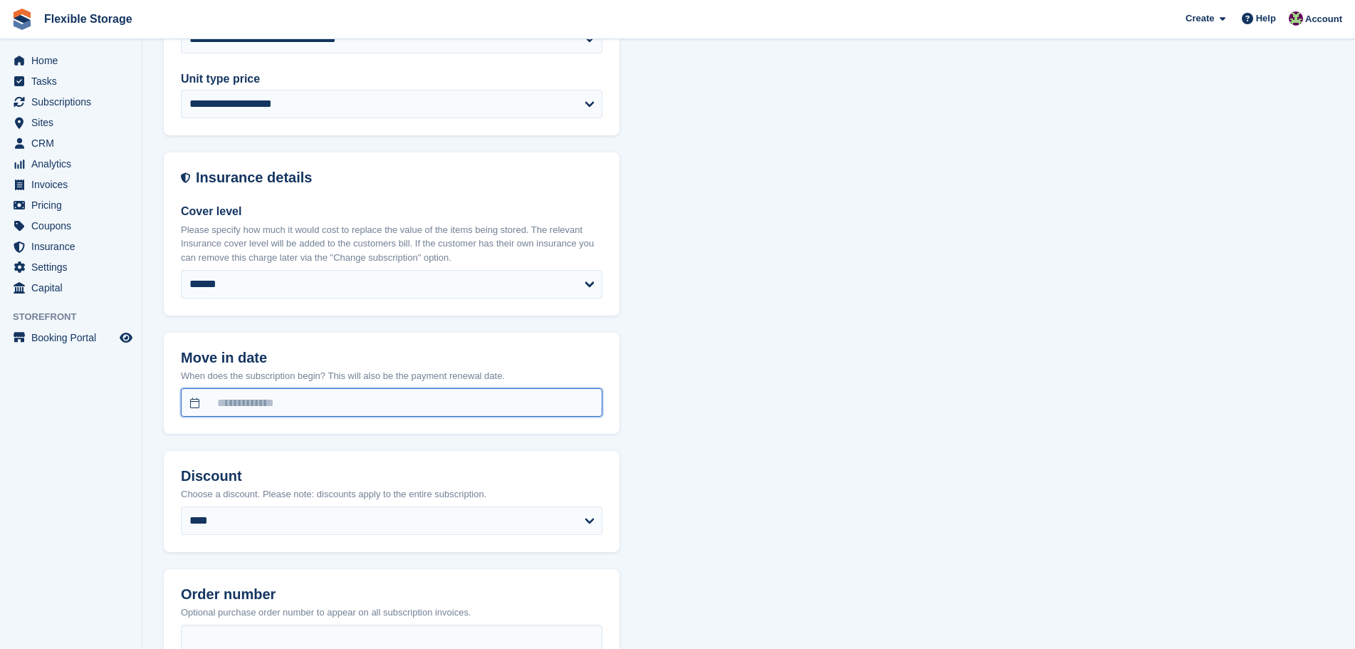
click at [377, 410] on body "Flexible Storage Create Subscription Invoice Contact Deal Discount Page Help Ch…" at bounding box center [677, 291] width 1355 height 2292
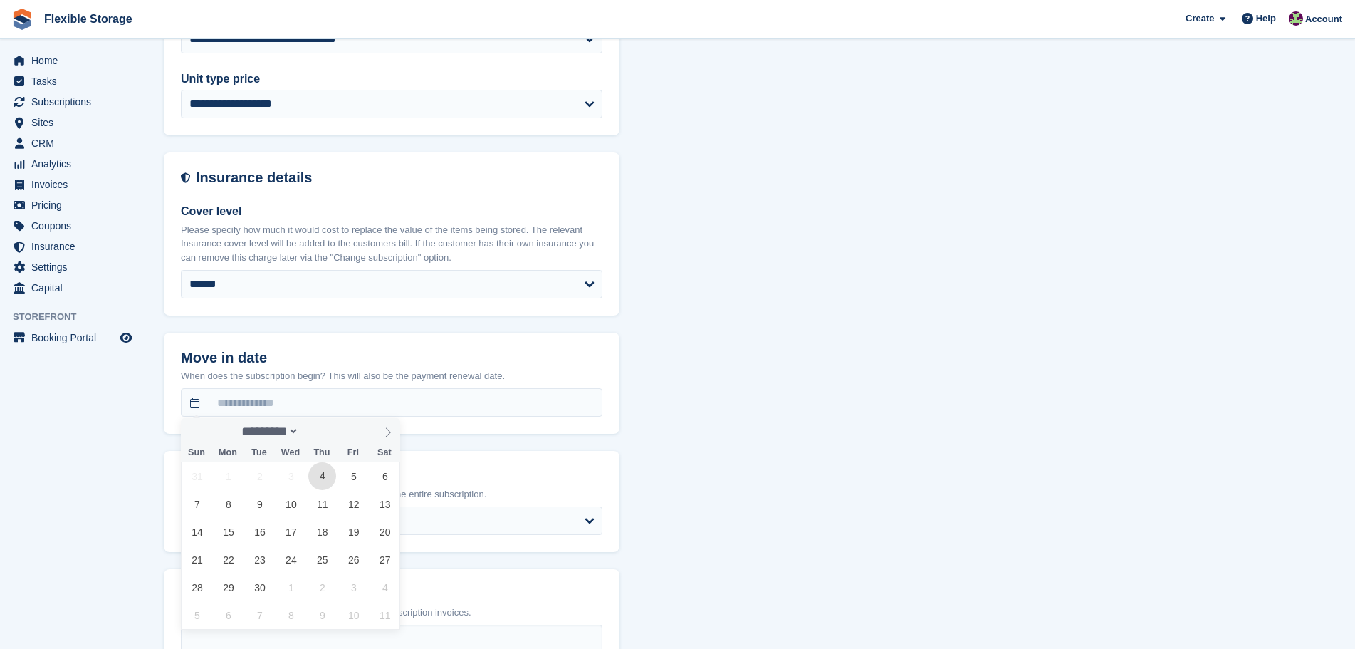
click at [328, 489] on span "4" at bounding box center [322, 476] width 28 height 28
type input "**********"
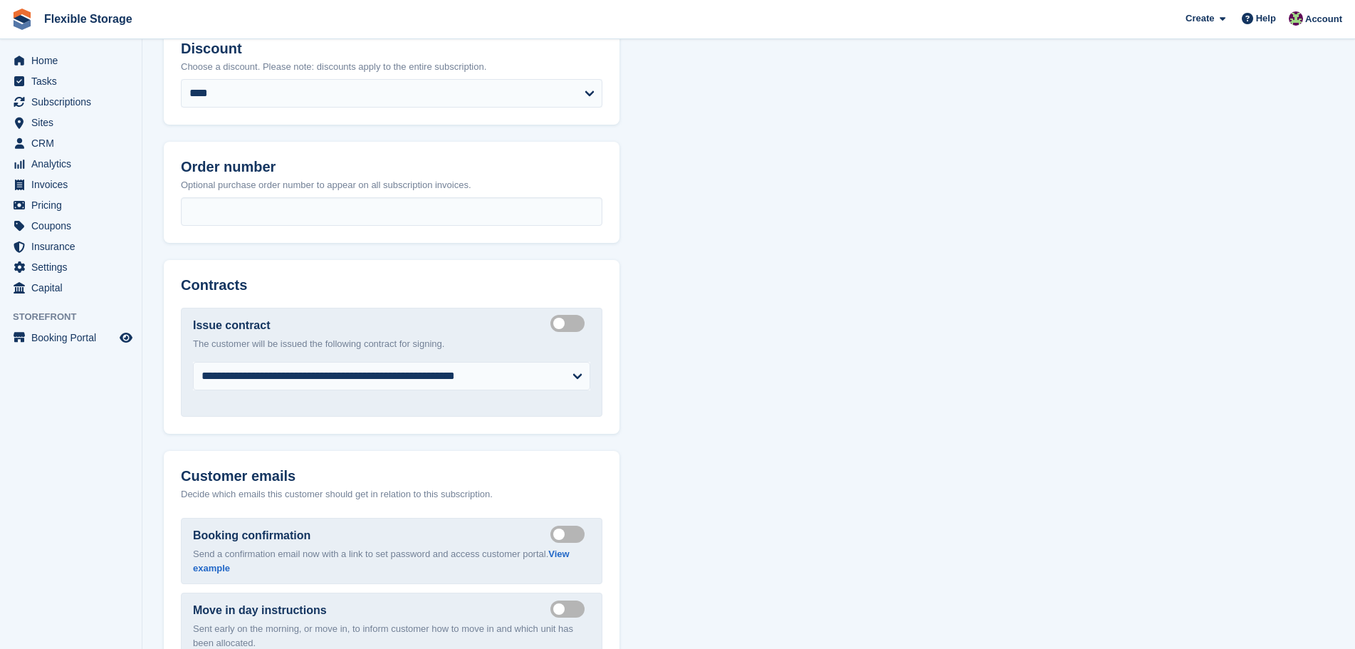
scroll to position [1643, 0]
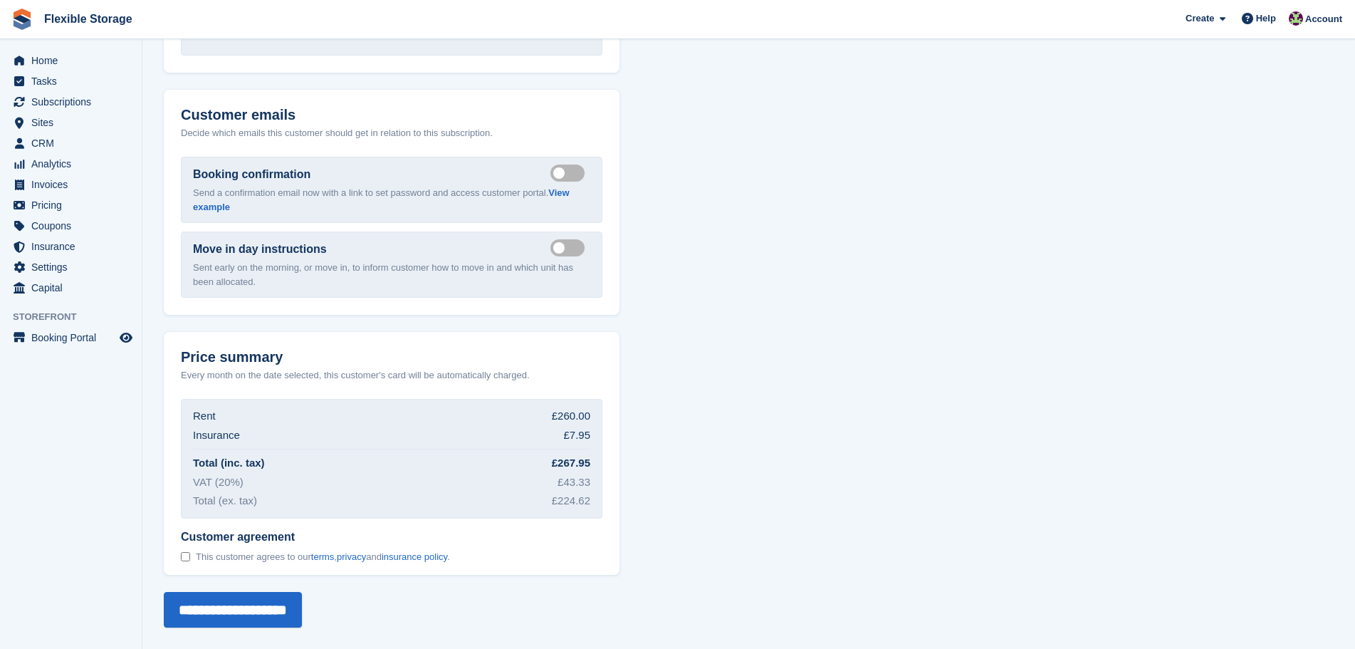
click at [191, 558] on div "This customer agrees to our terms , privacy and insurance policy ." at bounding box center [315, 557] width 269 height 15
click at [260, 613] on input "**********" at bounding box center [233, 610] width 138 height 36
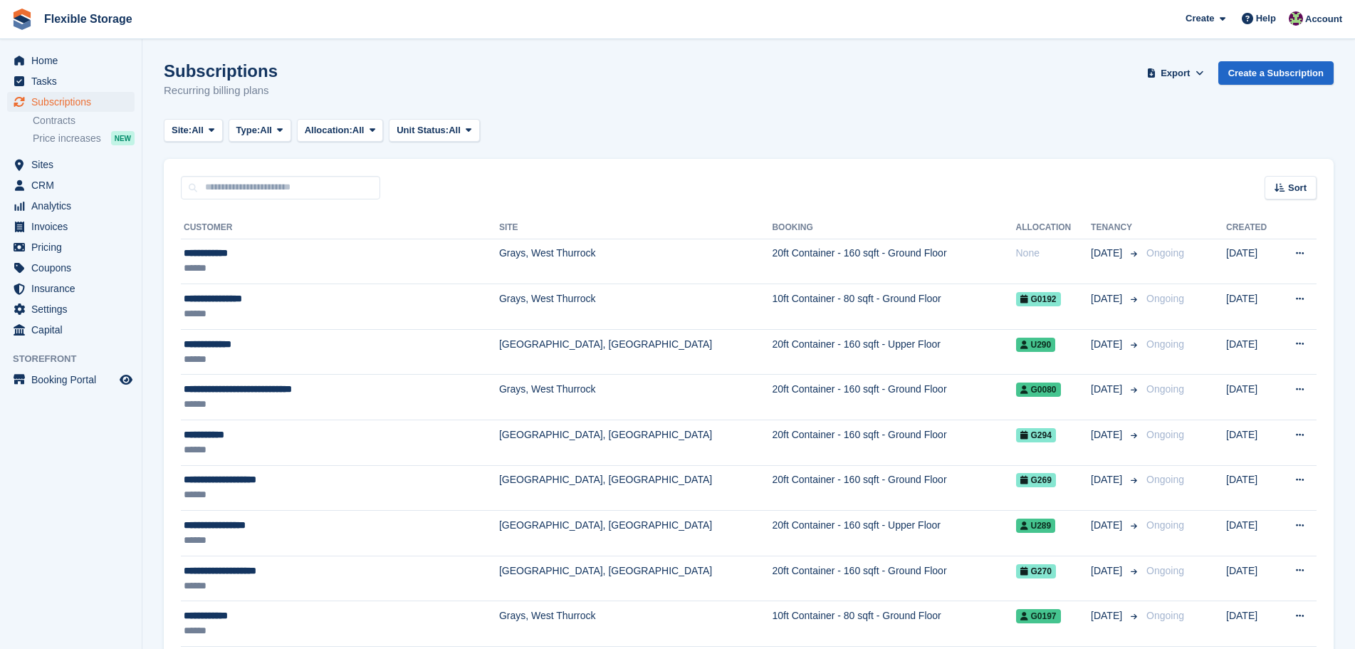
scroll to position [7, 0]
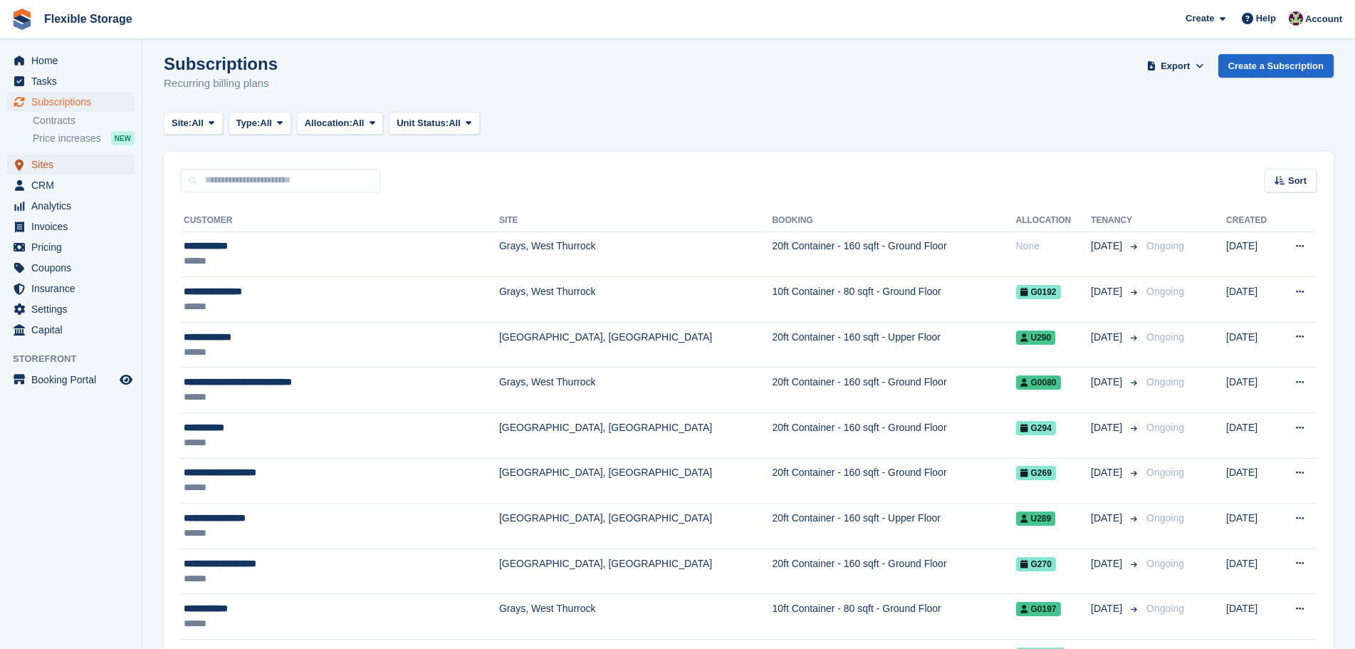
click at [73, 167] on span "Sites" at bounding box center [73, 165] width 85 height 20
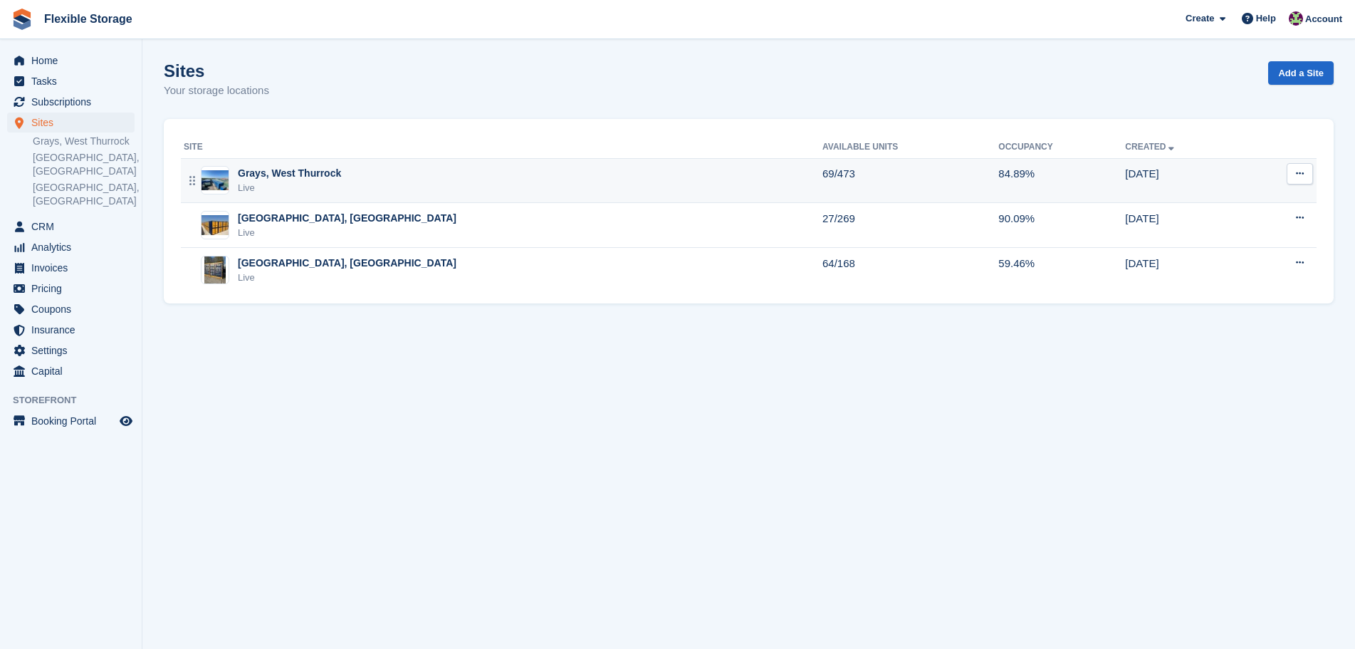
click at [385, 166] on div "Grays, West Thurrock Live" at bounding box center [503, 180] width 639 height 29
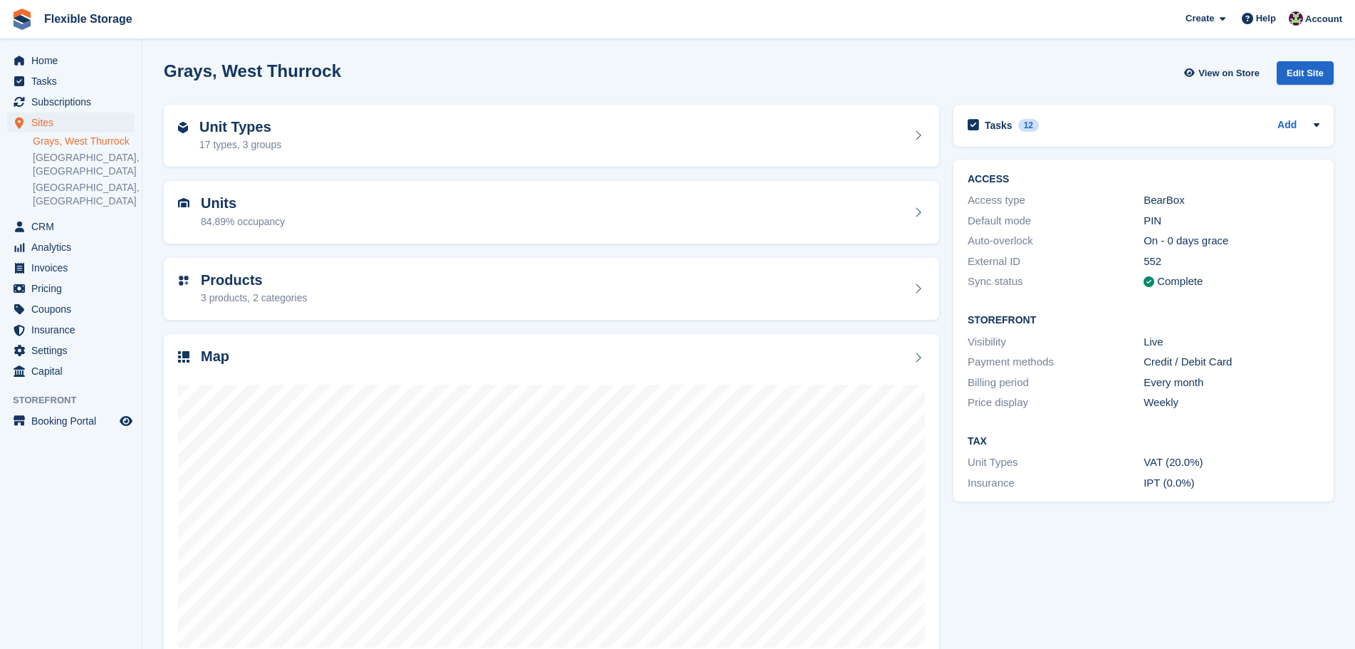
click at [1088, 521] on section "Grays, West Thurrock View on Store Edit Site Unit Types 17 types, 3 groups Unit…" at bounding box center [748, 342] width 1213 height 685
click at [1105, 538] on div "Tasks 12 Add cancel subscription once payment has gone through [DATE]" at bounding box center [1144, 385] width 395 height 575
click at [381, 127] on div "Unit Types 17 types, 3 groups" at bounding box center [551, 136] width 747 height 34
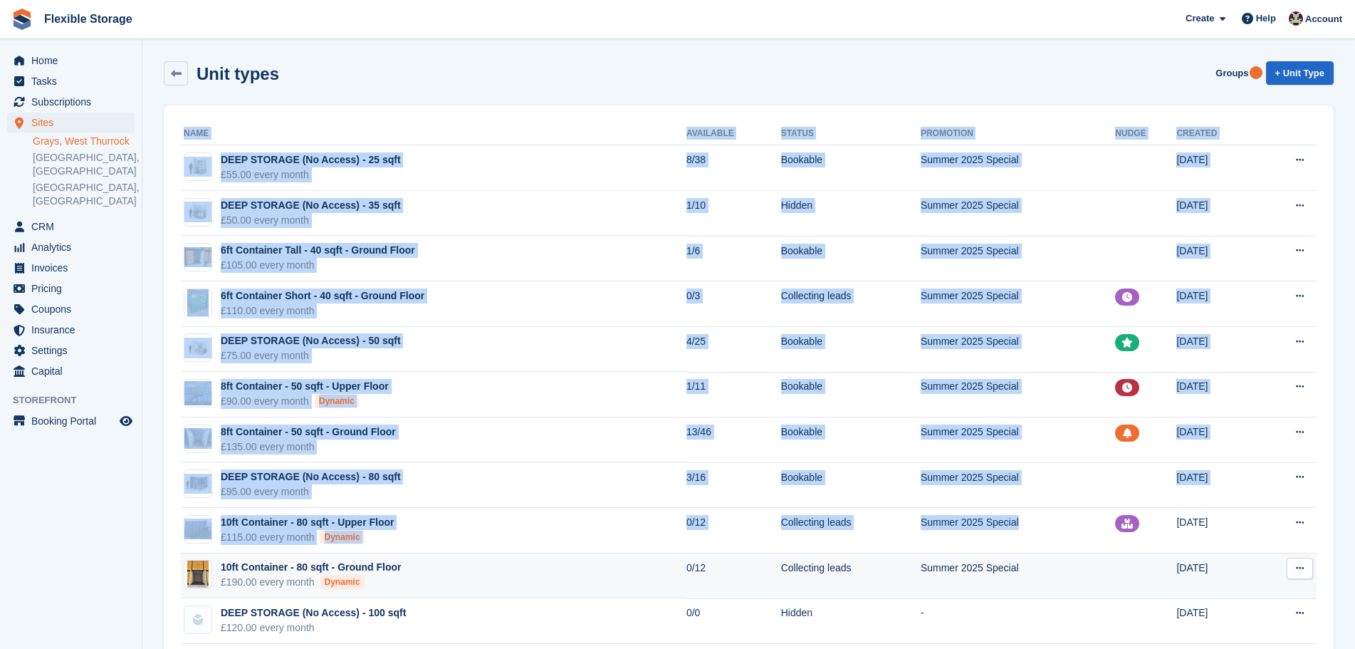
drag, startPoint x: 1018, startPoint y: 89, endPoint x: 1058, endPoint y: 567, distance: 479.6
click at [1058, 566] on div "Unit types Groups + Unit Type Name Available Status Promotion Nudge Created DEE…" at bounding box center [749, 490] width 1170 height 872
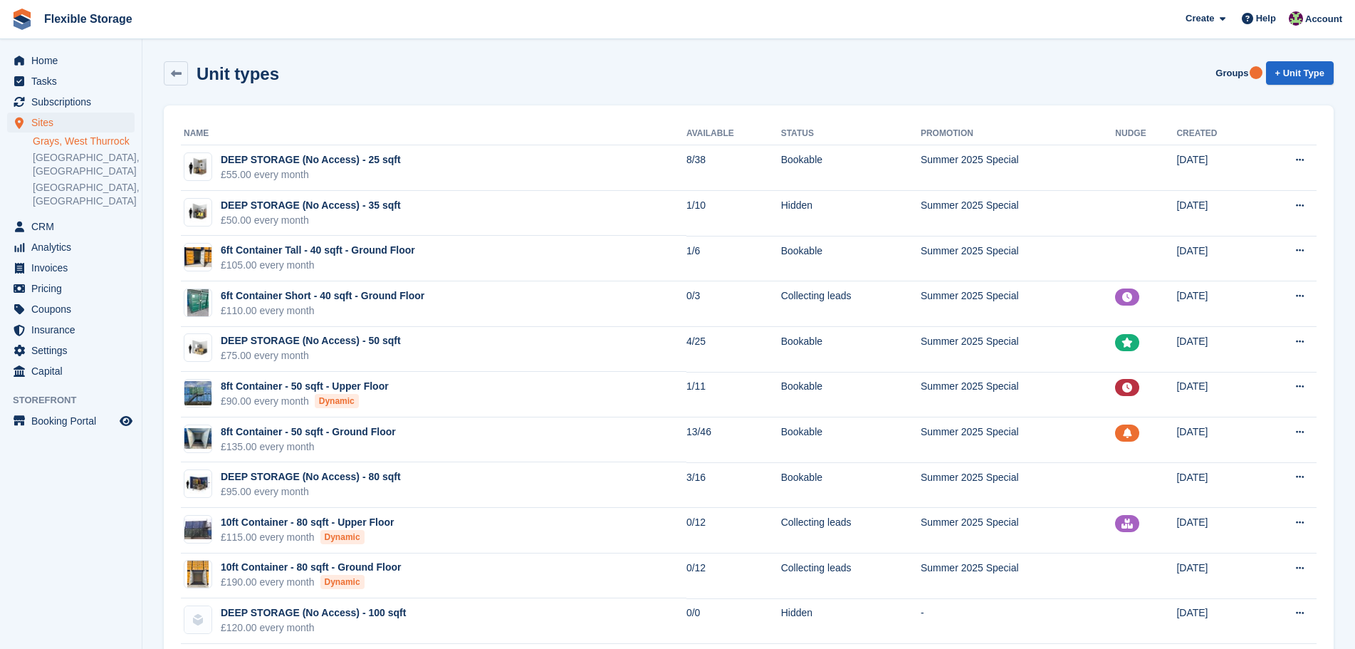
click at [1048, 103] on div "Unit types Groups + Unit Type Name Available Status Promotion Nudge Created DEE…" at bounding box center [749, 490] width 1170 height 872
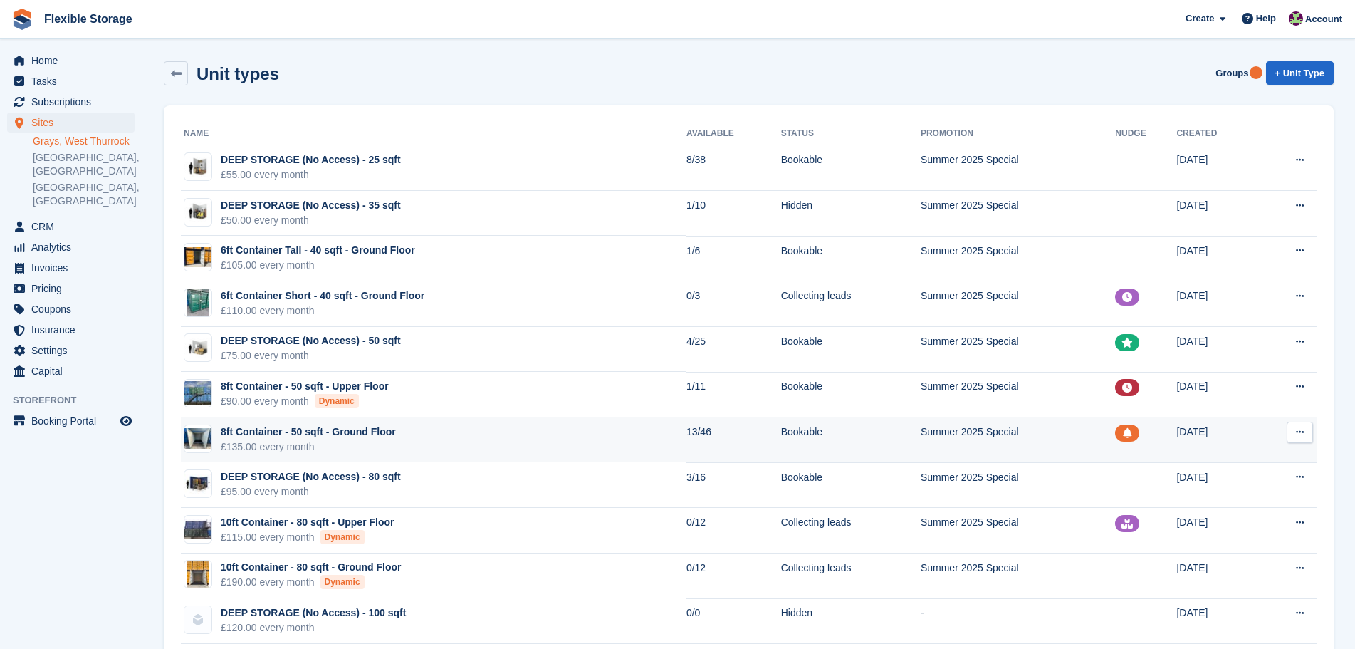
drag, startPoint x: 910, startPoint y: 425, endPoint x: 907, endPoint y: 443, distance: 18.2
click at [907, 447] on section "Unit types Groups + Unit Type Name Available Status Promotion Nudge Created DEE…" at bounding box center [748, 473] width 1213 height 947
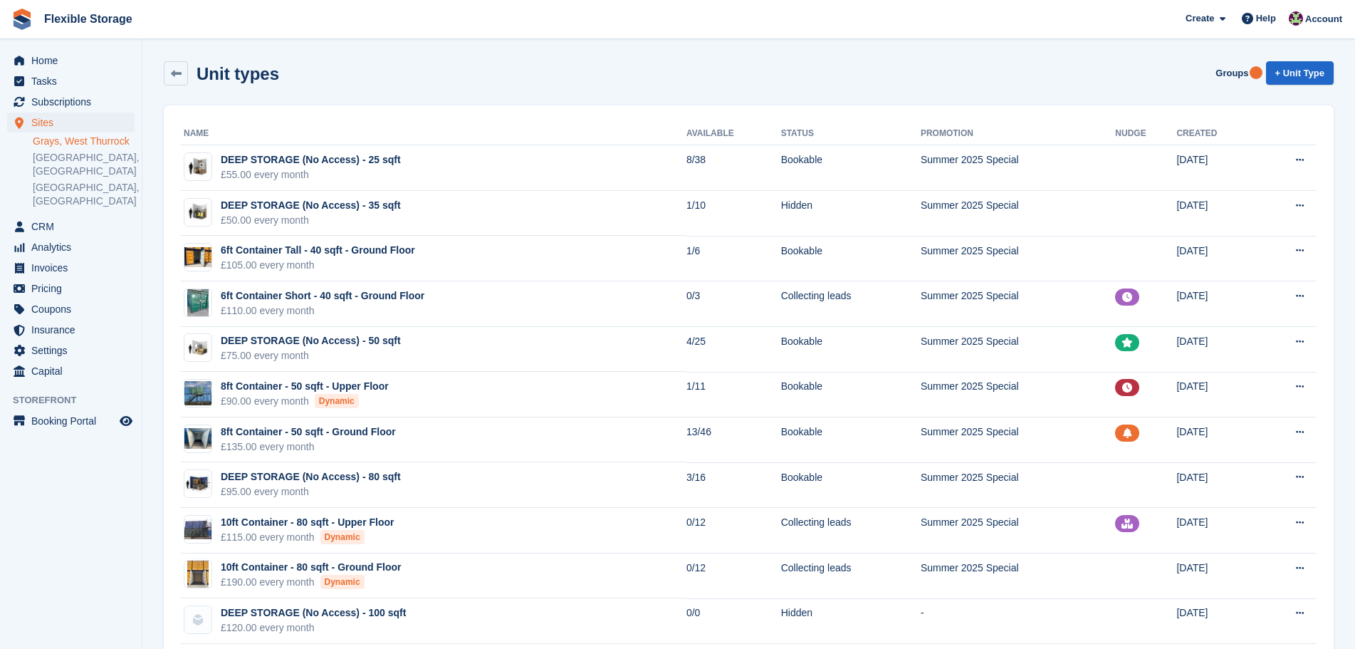
click at [571, 35] on span "Flexible Storage Create Subscription Invoice Contact Deal Discount Page Help Ch…" at bounding box center [677, 19] width 1355 height 38
click at [105, 101] on span "Subscriptions" at bounding box center [73, 102] width 85 height 20
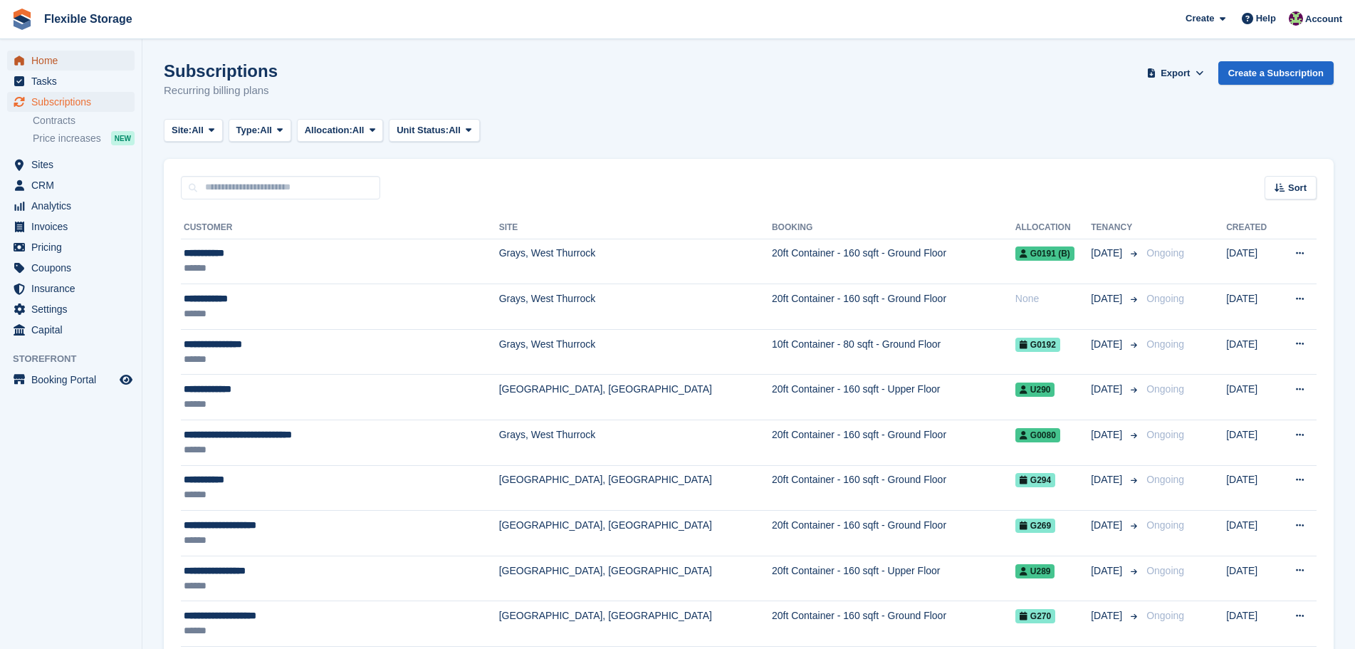
click at [107, 61] on span "Home" at bounding box center [73, 61] width 85 height 20
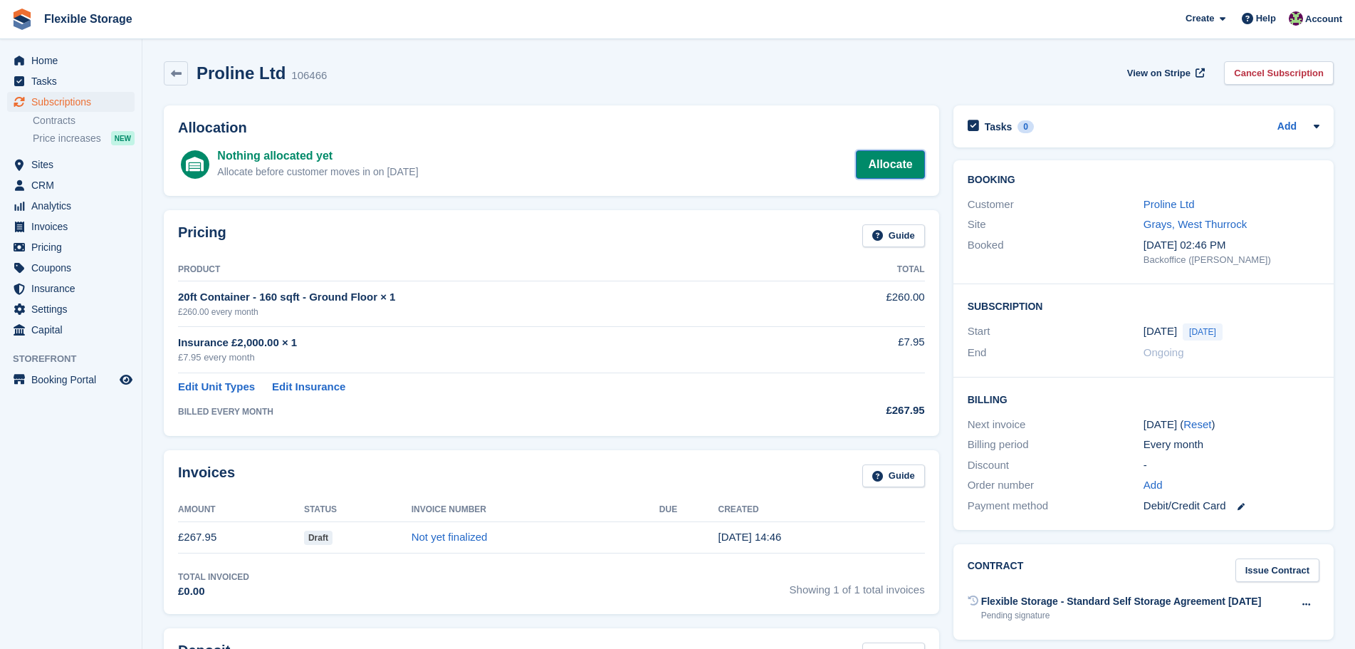
click at [895, 161] on link "Allocate" at bounding box center [890, 164] width 68 height 28
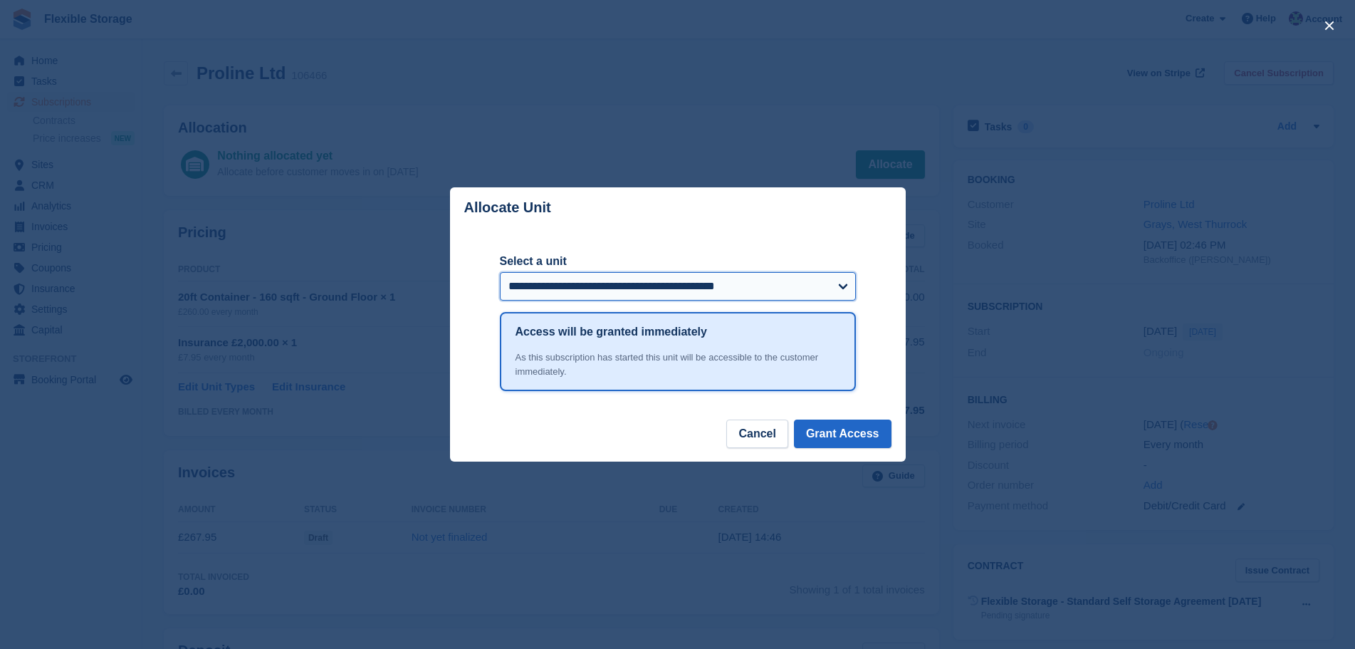
click at [657, 290] on select "**********" at bounding box center [678, 286] width 356 height 28
select select "*****"
click at [500, 274] on select "**********" at bounding box center [678, 286] width 356 height 28
click at [843, 436] on button "Grant Access" at bounding box center [843, 434] width 98 height 28
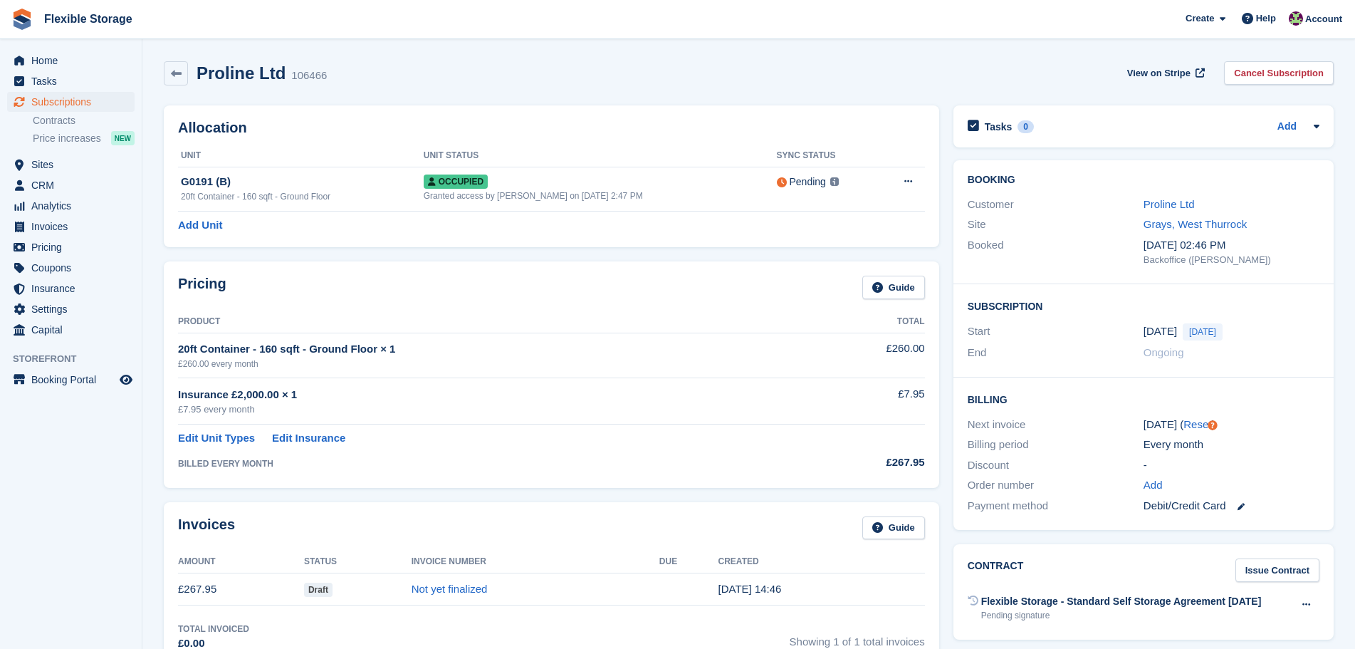
drag, startPoint x: 1050, startPoint y: 189, endPoint x: 987, endPoint y: 368, distance: 188.8
click at [1166, 483] on div "Proline Ltd 106466 View on Stripe Cancel Subscription Allocation Unit Unit Stat…" at bounding box center [749, 538] width 1170 height 969
click at [771, 311] on th "Product" at bounding box center [495, 322] width 635 height 23
drag, startPoint x: 982, startPoint y: 73, endPoint x: 1338, endPoint y: 611, distance: 644.6
click at [1323, 596] on div "Proline Ltd 106466 View on Stripe Cancel Subscription Allocation Unit Unit Stat…" at bounding box center [749, 538] width 1170 height 969
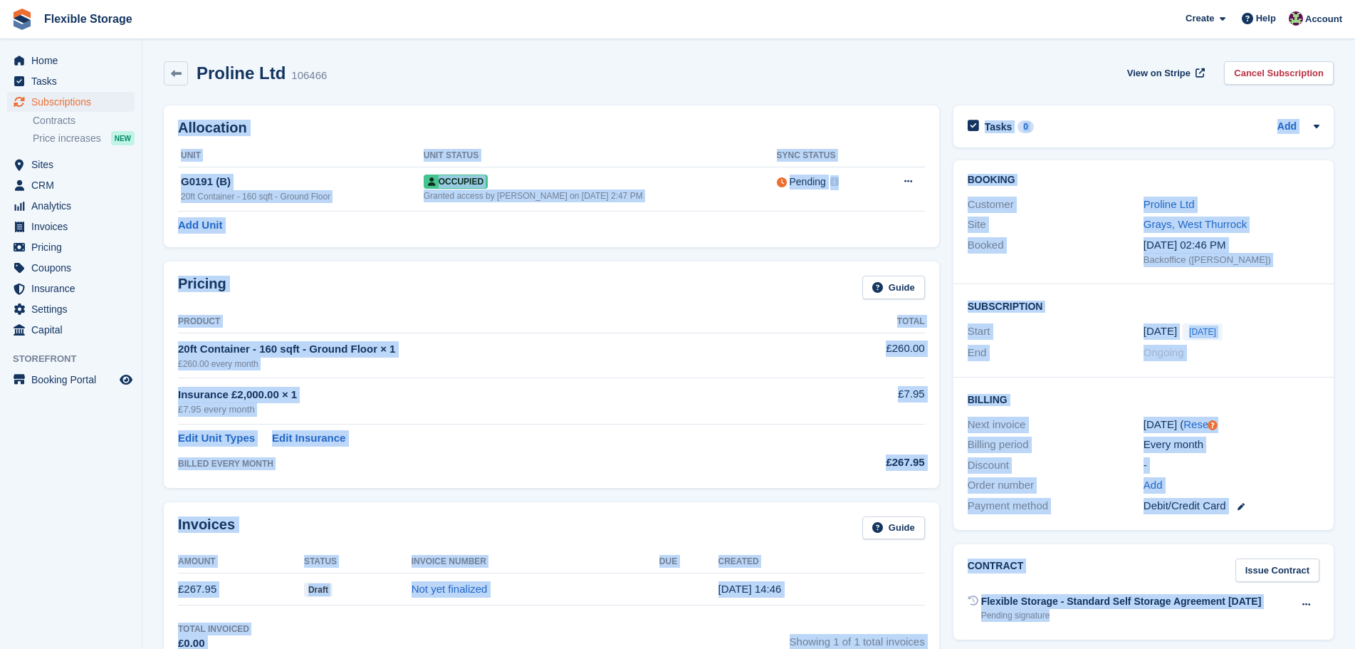
click at [1268, 437] on div "Every month" at bounding box center [1232, 445] width 176 height 16
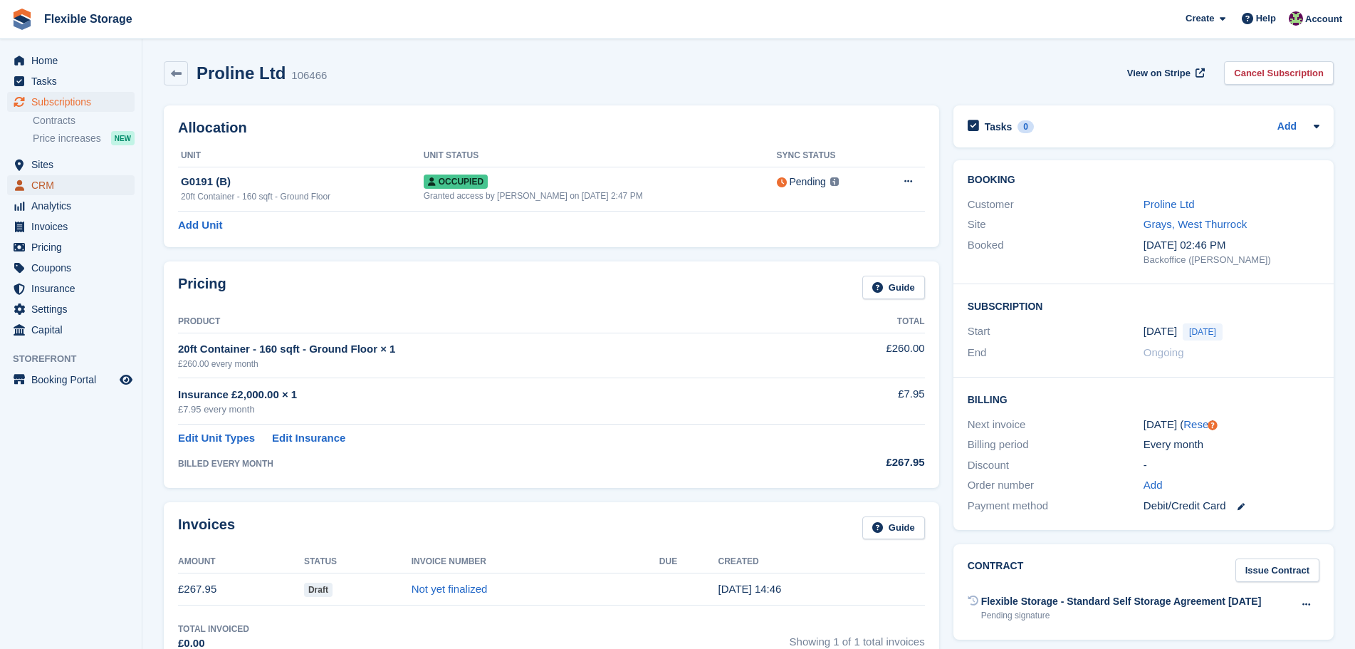
click at [46, 178] on span "CRM" at bounding box center [73, 185] width 85 height 20
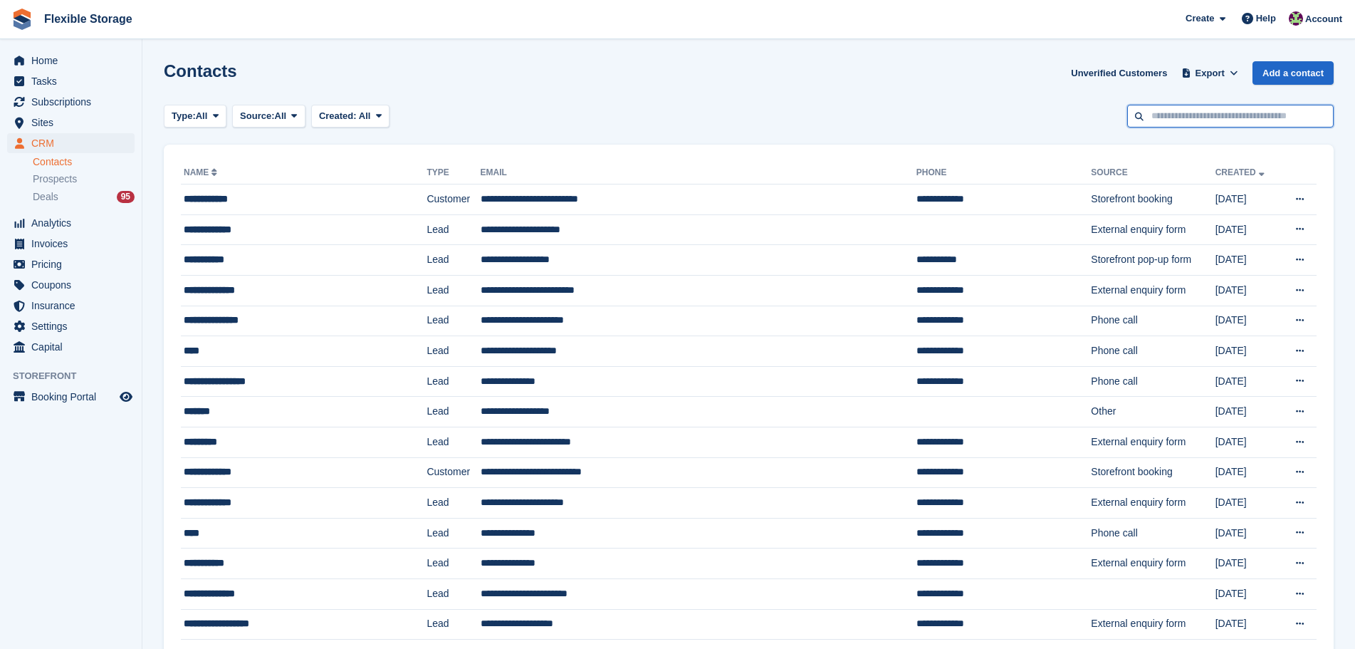
click at [1182, 115] on input "text" at bounding box center [1231, 117] width 207 height 24
type input "*****"
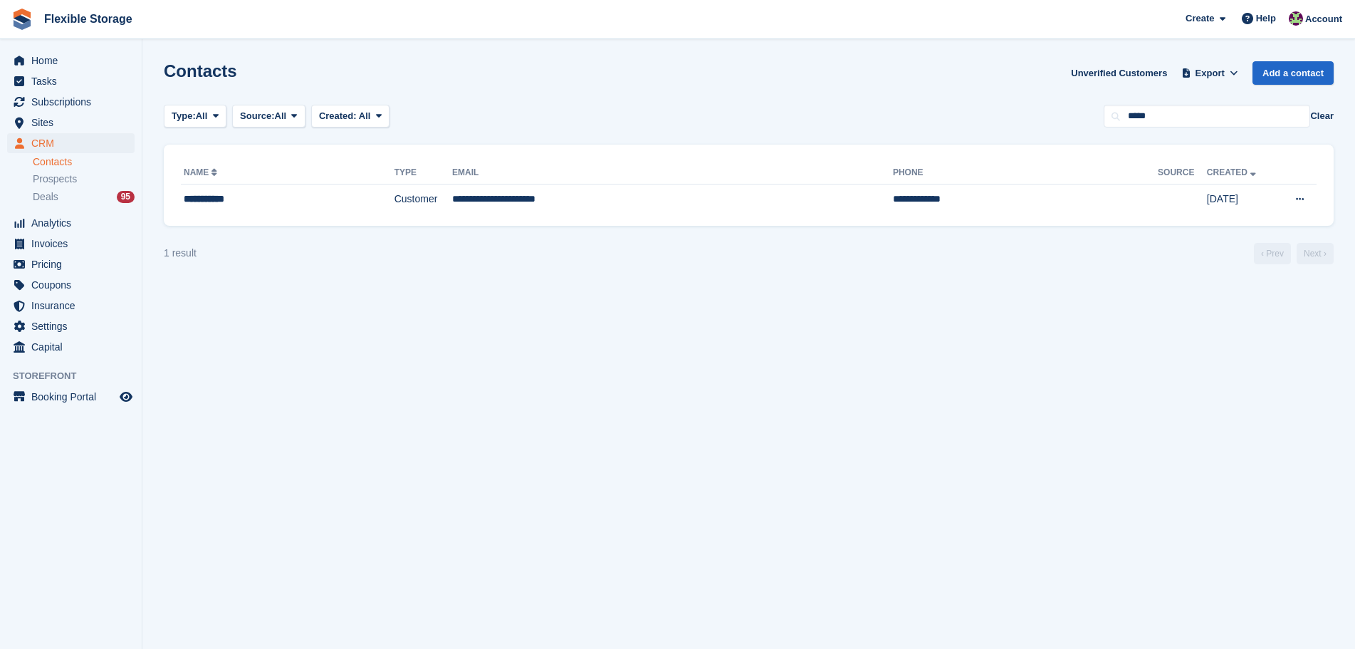
drag, startPoint x: 729, startPoint y: 304, endPoint x: 744, endPoint y: 326, distance: 26.7
click at [744, 326] on section "Contacts Unverified Customers Export Export Contacts Export a CSV of all Contac…" at bounding box center [748, 324] width 1213 height 649
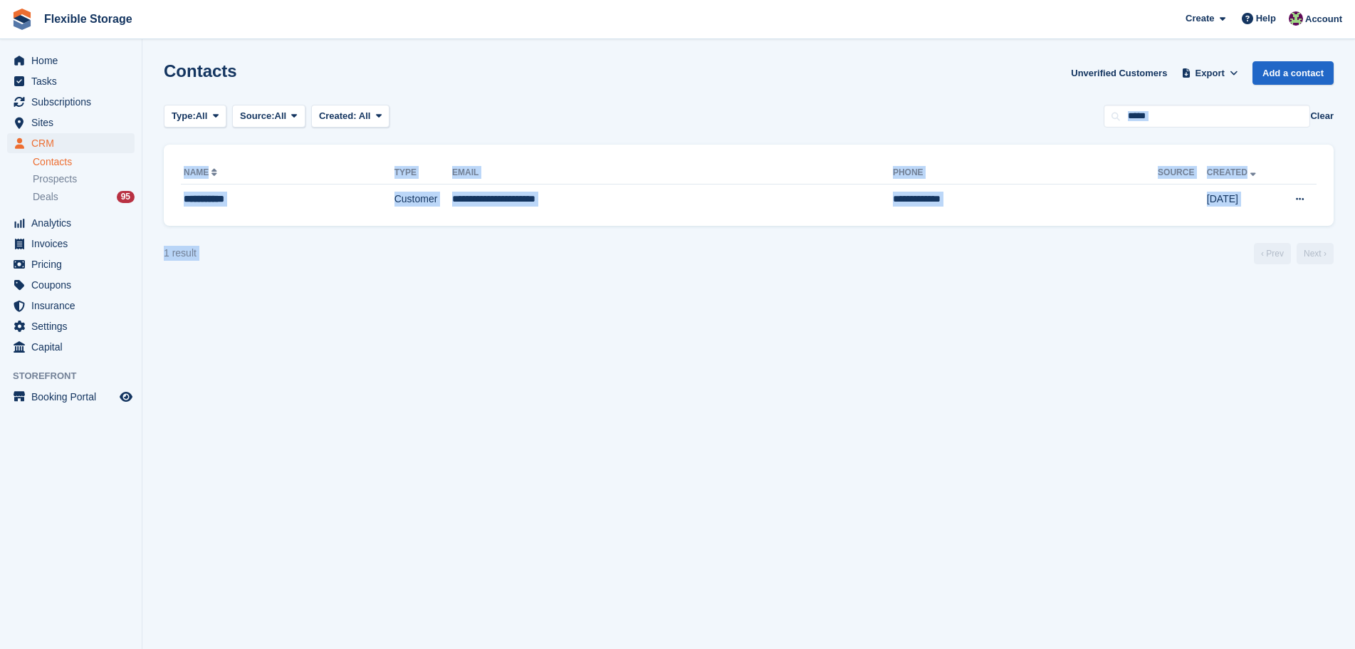
click at [745, 326] on section "Contacts Unverified Customers Export Export Contacts Export a CSV of all Contac…" at bounding box center [748, 324] width 1213 height 649
drag, startPoint x: 957, startPoint y: 160, endPoint x: 1052, endPoint y: 506, distance: 359.1
click at [1051, 506] on section "Contacts Unverified Customers Export Export Contacts Export a CSV of all Contac…" at bounding box center [748, 324] width 1213 height 649
click at [1053, 462] on section "Contacts Unverified Customers Export Export Contacts Export a CSV of all Contac…" at bounding box center [748, 324] width 1213 height 649
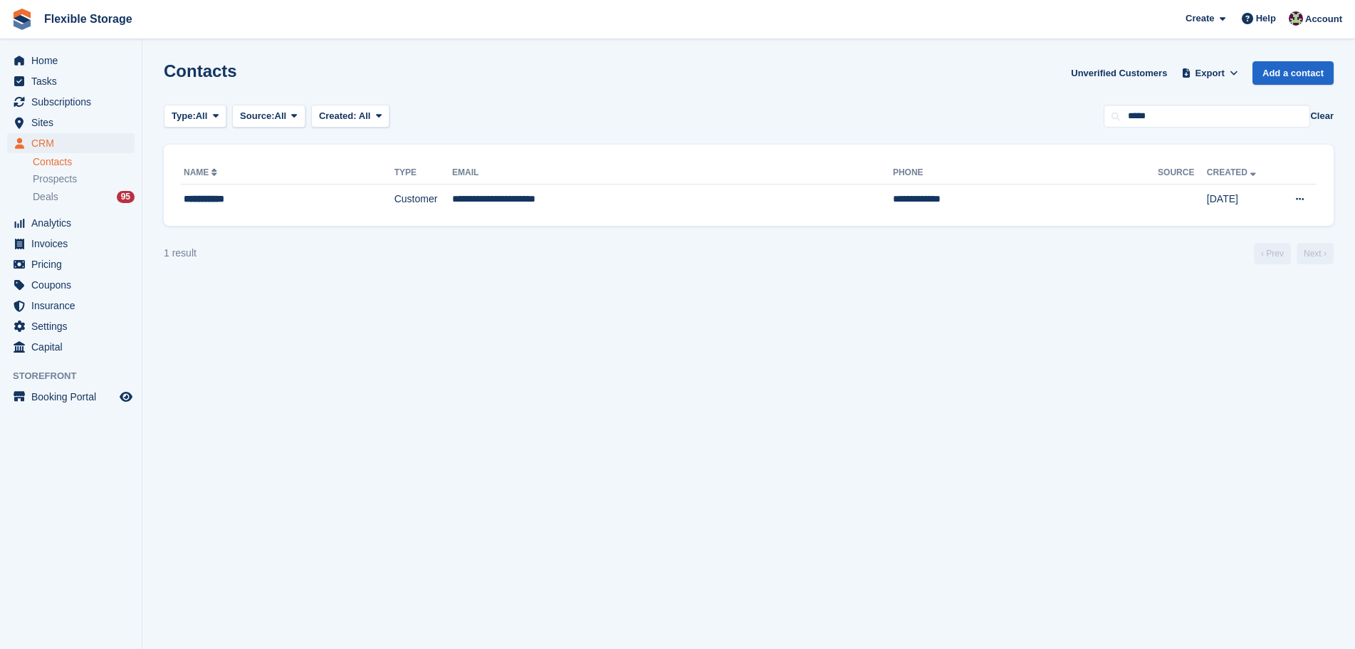
click at [901, 89] on div "Contacts Unverified Customers Export Export Contacts Export a CSV of all Contac…" at bounding box center [749, 81] width 1170 height 41
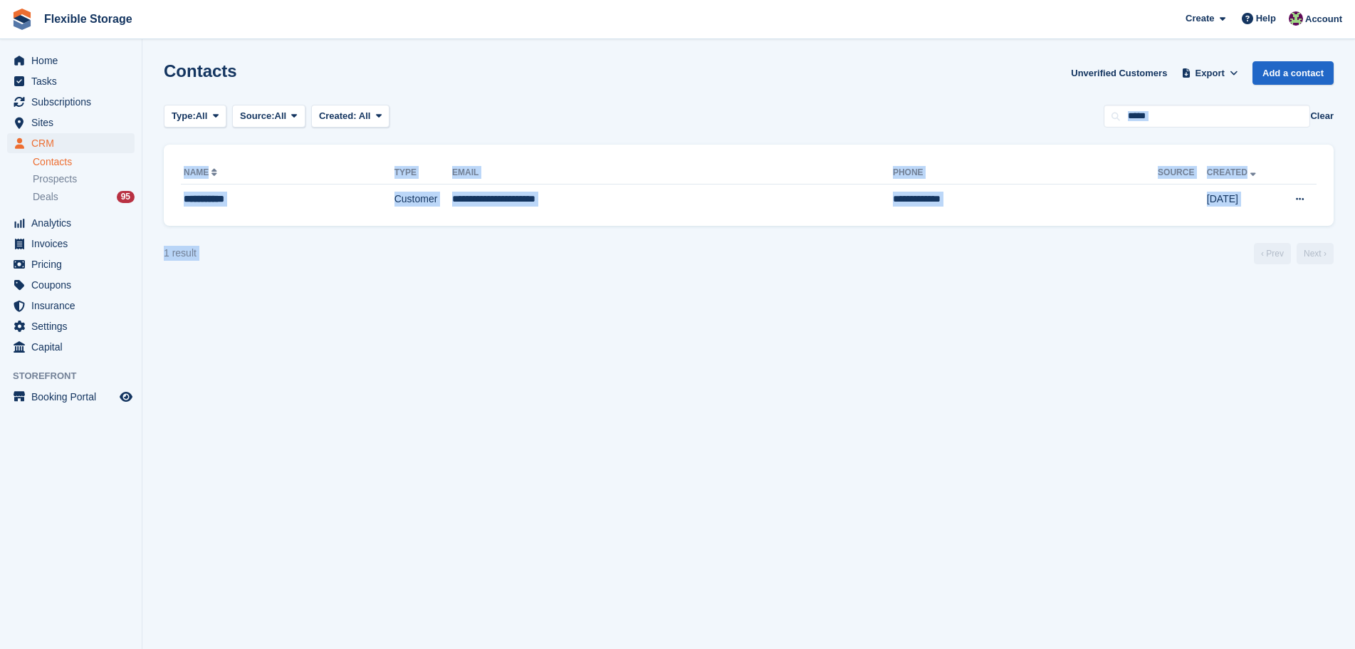
drag, startPoint x: 949, startPoint y: 184, endPoint x: 998, endPoint y: 348, distance: 171.0
click at [989, 313] on section "Contacts Unverified Customers Export Export Contacts Export a CSV of all Contac…" at bounding box center [748, 324] width 1213 height 649
click at [999, 348] on section "Contacts Unverified Customers Export Export Contacts Export a CSV of all Contac…" at bounding box center [748, 324] width 1213 height 649
click at [940, 110] on div "Type: All All Lead Customer Source: All All Storefront Backoffice Pre-Opening i…" at bounding box center [749, 117] width 1170 height 24
drag, startPoint x: 960, startPoint y: 123, endPoint x: 1002, endPoint y: 281, distance: 164.3
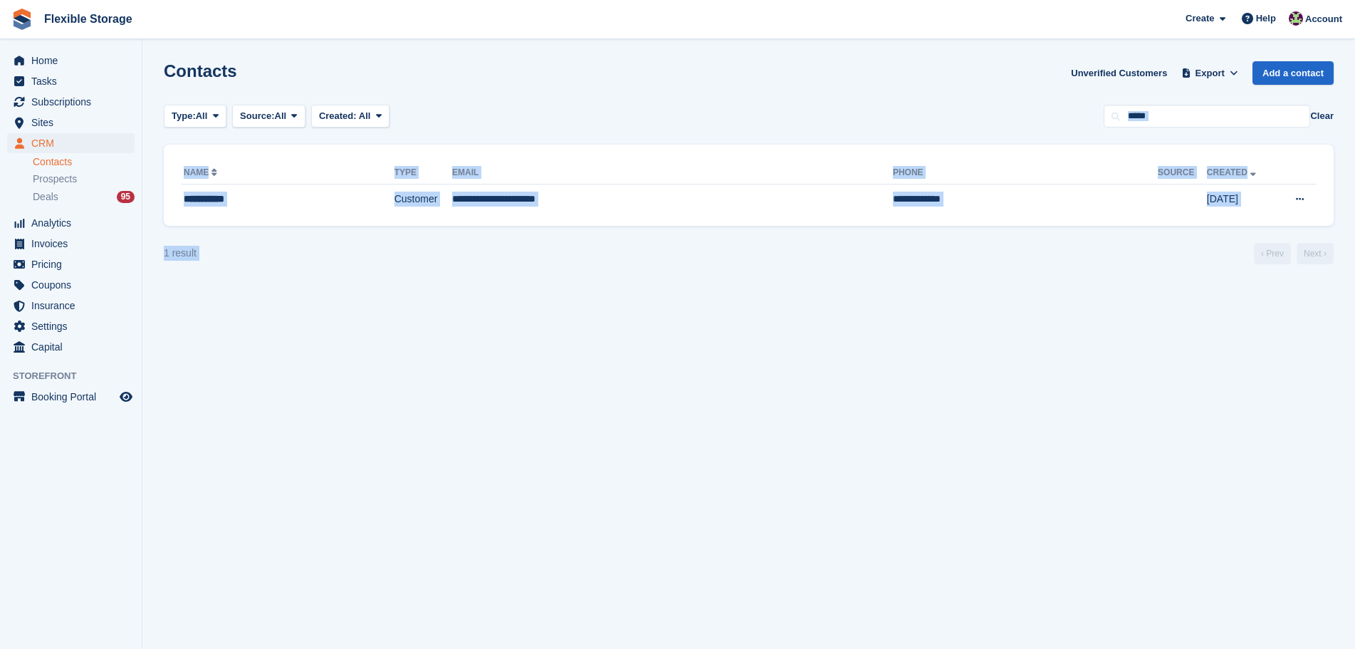
click at [1002, 273] on section "Contacts Unverified Customers Export Export Contacts Export a CSV of all Contac…" at bounding box center [748, 324] width 1213 height 649
click at [1004, 293] on section "Contacts Unverified Customers Export Export Contacts Export a CSV of all Contac…" at bounding box center [748, 324] width 1213 height 649
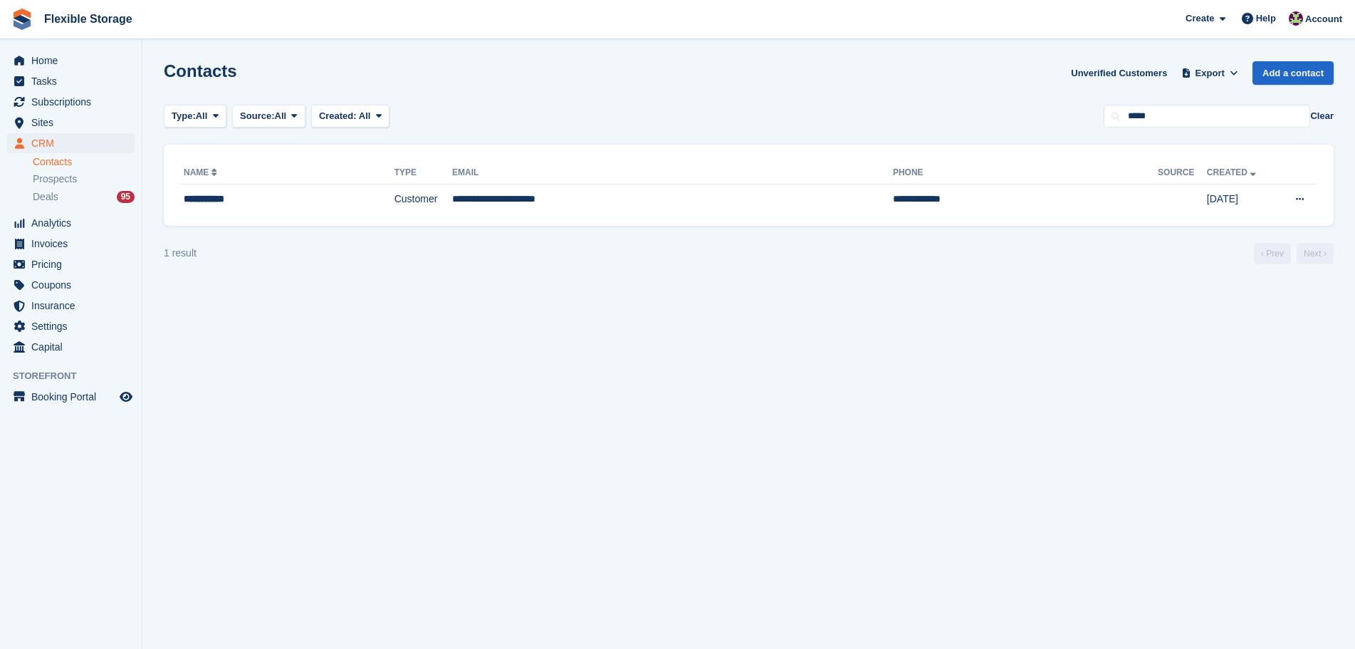
click at [900, 68] on div "Contacts Unverified Customers Export Export Contacts Export a CSV of all Contac…" at bounding box center [749, 81] width 1170 height 41
drag, startPoint x: 972, startPoint y: 46, endPoint x: 1013, endPoint y: 247, distance: 205.1
click at [1011, 226] on section "Contacts Unverified Customers Export Export Contacts Export a CSV of all Contac…" at bounding box center [748, 324] width 1213 height 649
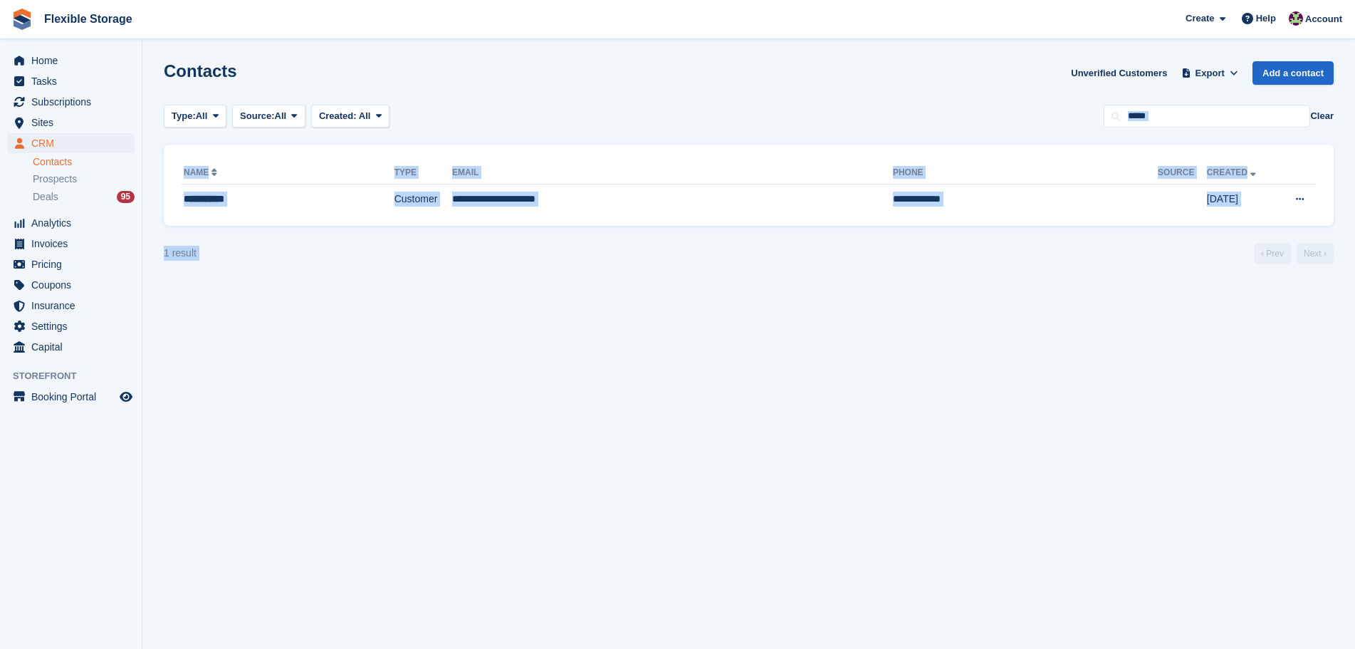
click at [1013, 253] on div "1 result ‹ Prev Next ›" at bounding box center [749, 253] width 1170 height 21
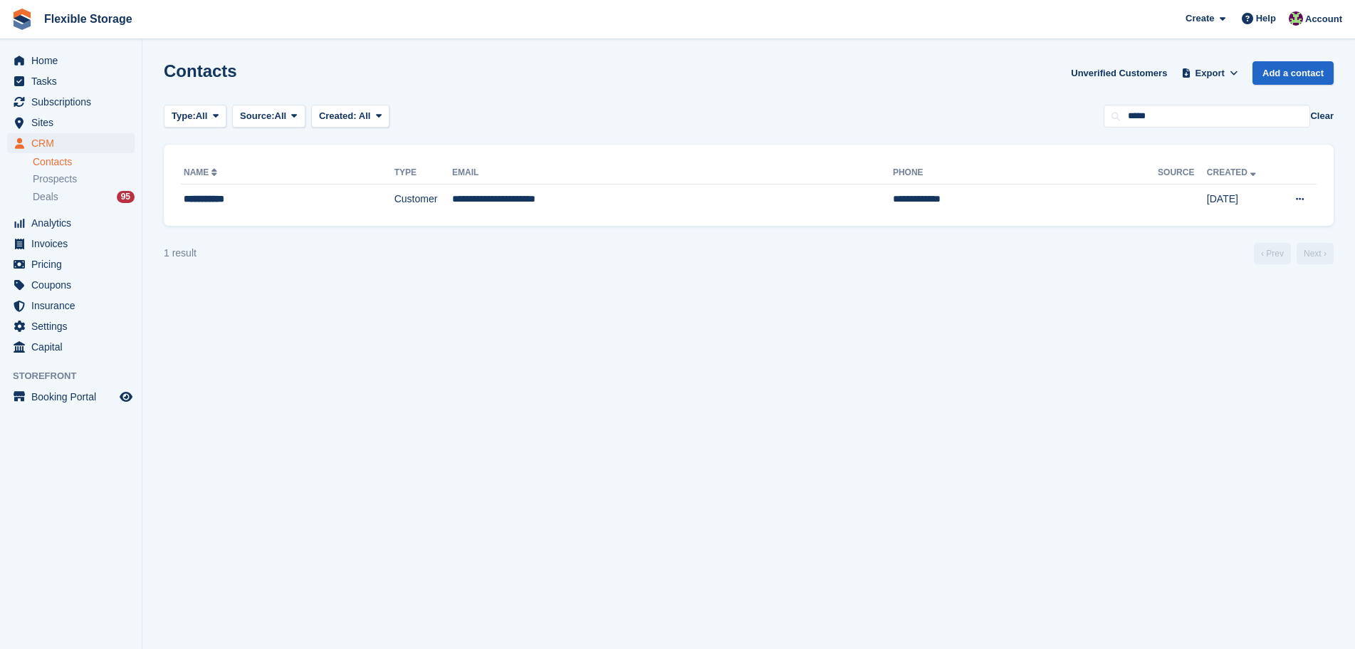
click at [965, 266] on section "Contacts Unverified Customers Export Export Contacts Export a CSV of all Contac…" at bounding box center [748, 324] width 1213 height 649
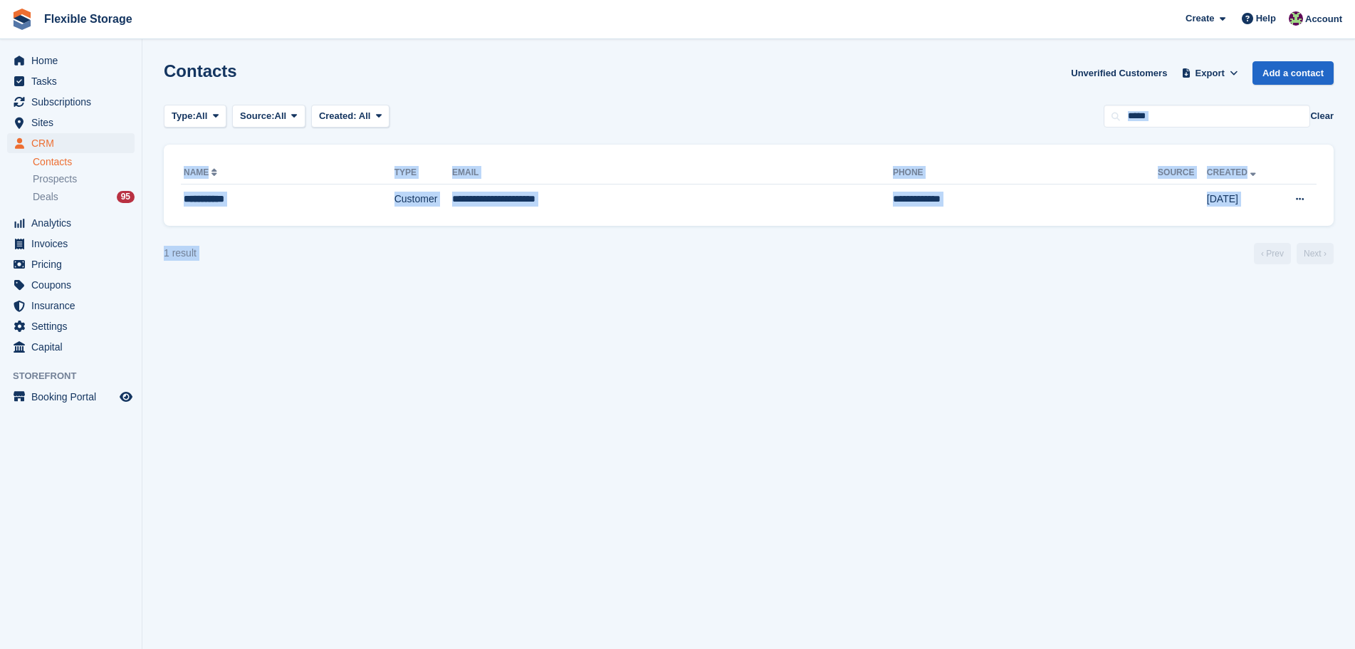
drag, startPoint x: 989, startPoint y: 92, endPoint x: 1053, endPoint y: 255, distance: 175.5
click at [1052, 254] on section "Contacts Unverified Customers Export Export Contacts Export a CSV of all Contac…" at bounding box center [748, 324] width 1213 height 649
click at [1056, 261] on div "1 result ‹ Prev Next ›" at bounding box center [749, 253] width 1170 height 21
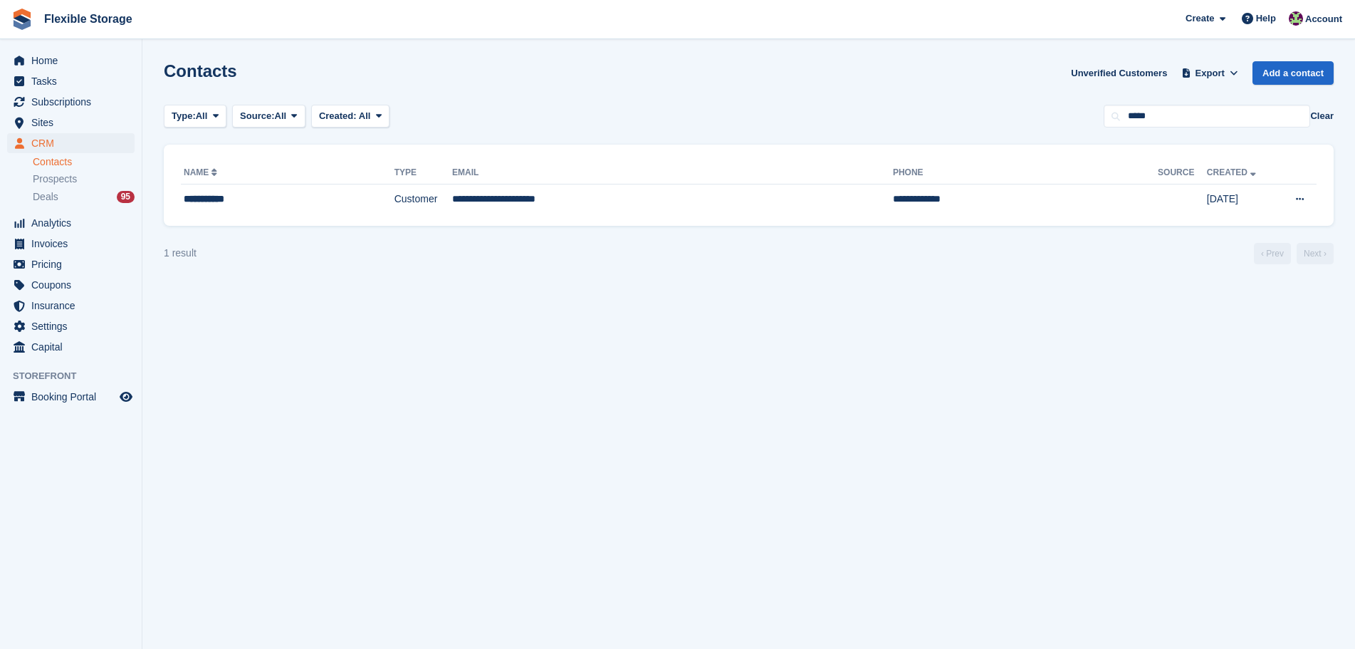
click at [849, 98] on div "Contacts Unverified Customers Export Export Contacts Export a CSV of all Contac…" at bounding box center [749, 81] width 1170 height 41
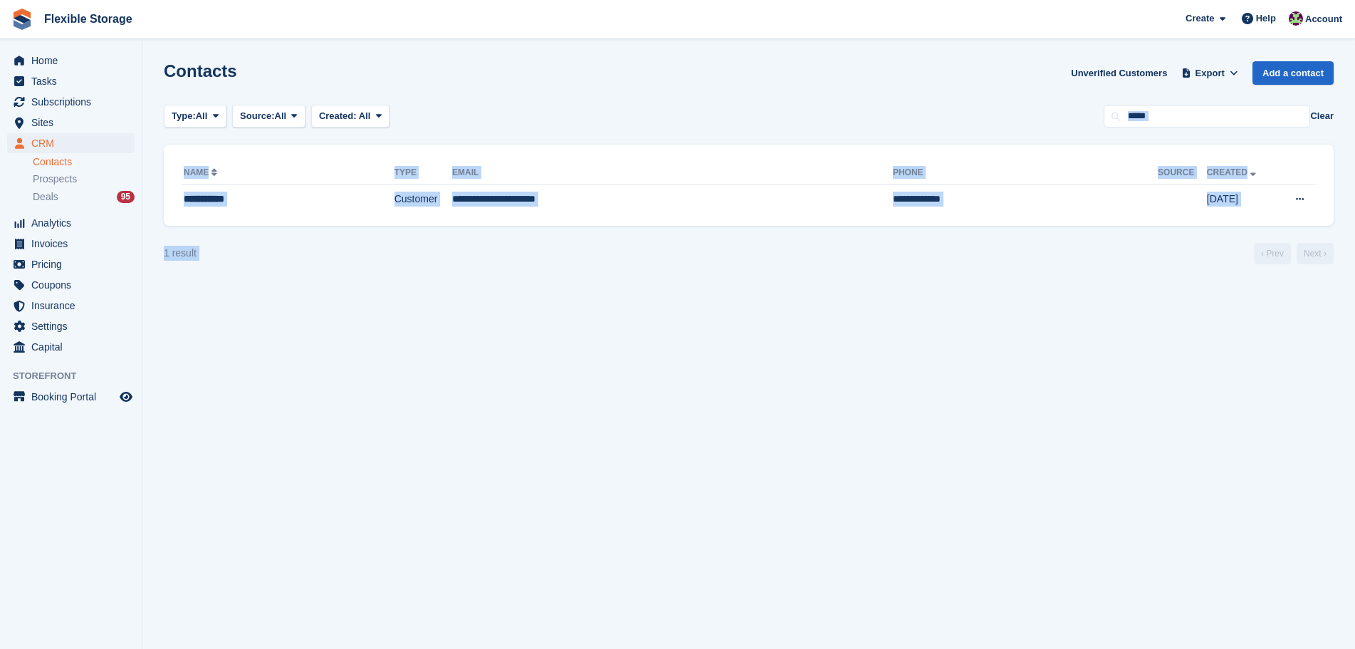
drag, startPoint x: 940, startPoint y: 72, endPoint x: 1165, endPoint y: 370, distance: 373.4
click at [1165, 370] on section "Contacts Unverified Customers Export Export Contacts Export a CSV of all Contac…" at bounding box center [748, 324] width 1213 height 649
click at [1157, 352] on section "Contacts Unverified Customers Export Export Contacts Export a CSV of all Contac…" at bounding box center [748, 324] width 1213 height 649
drag, startPoint x: 828, startPoint y: 66, endPoint x: 1005, endPoint y: 289, distance: 285.4
click at [1005, 288] on section "Contacts Unverified Customers Export Export Contacts Export a CSV of all Contac…" at bounding box center [748, 324] width 1213 height 649
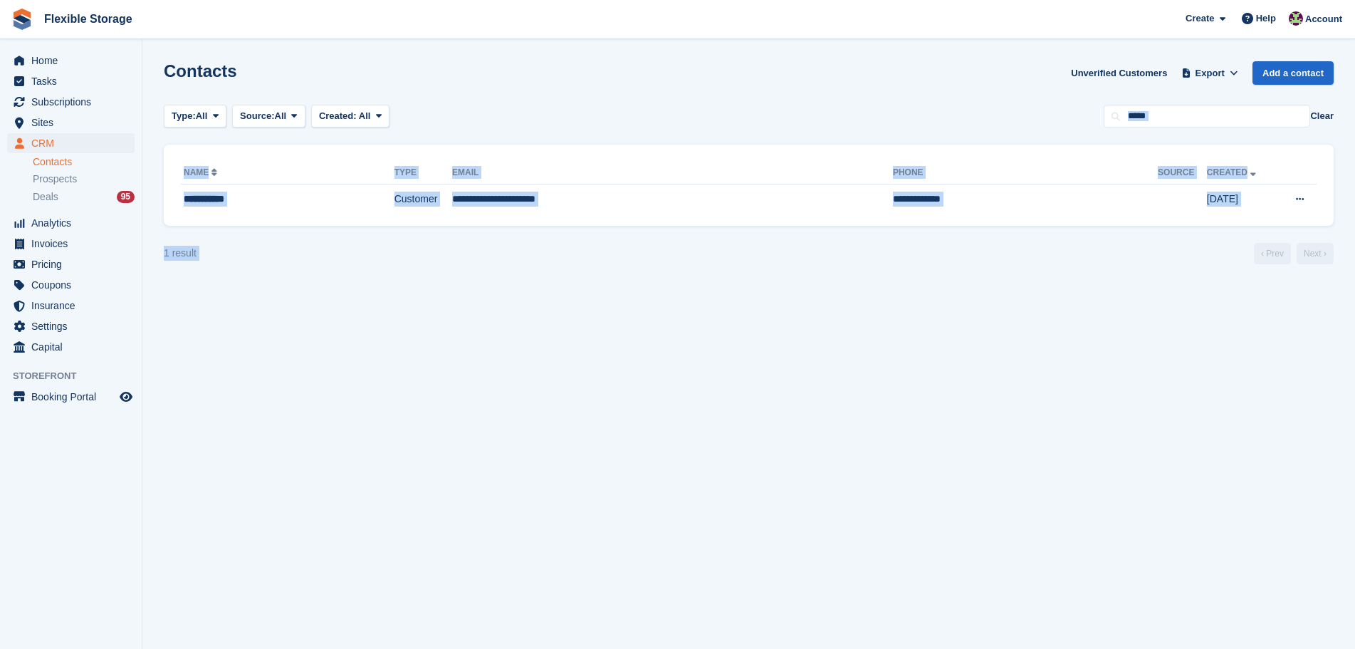
click at [1004, 289] on section "Contacts Unverified Customers Export Export Contacts Export a CSV of all Contac…" at bounding box center [748, 324] width 1213 height 649
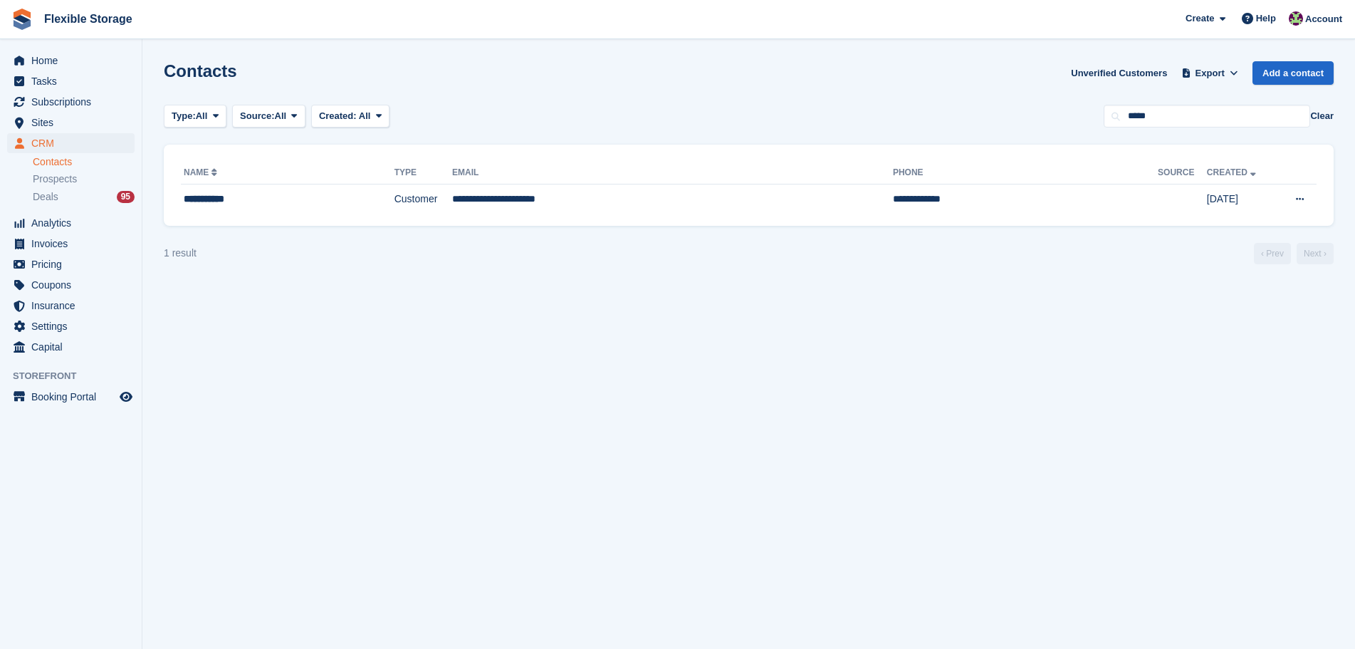
click at [883, 83] on div "Contacts Unverified Customers Export Export Contacts Export a CSV of all Contac…" at bounding box center [749, 81] width 1170 height 41
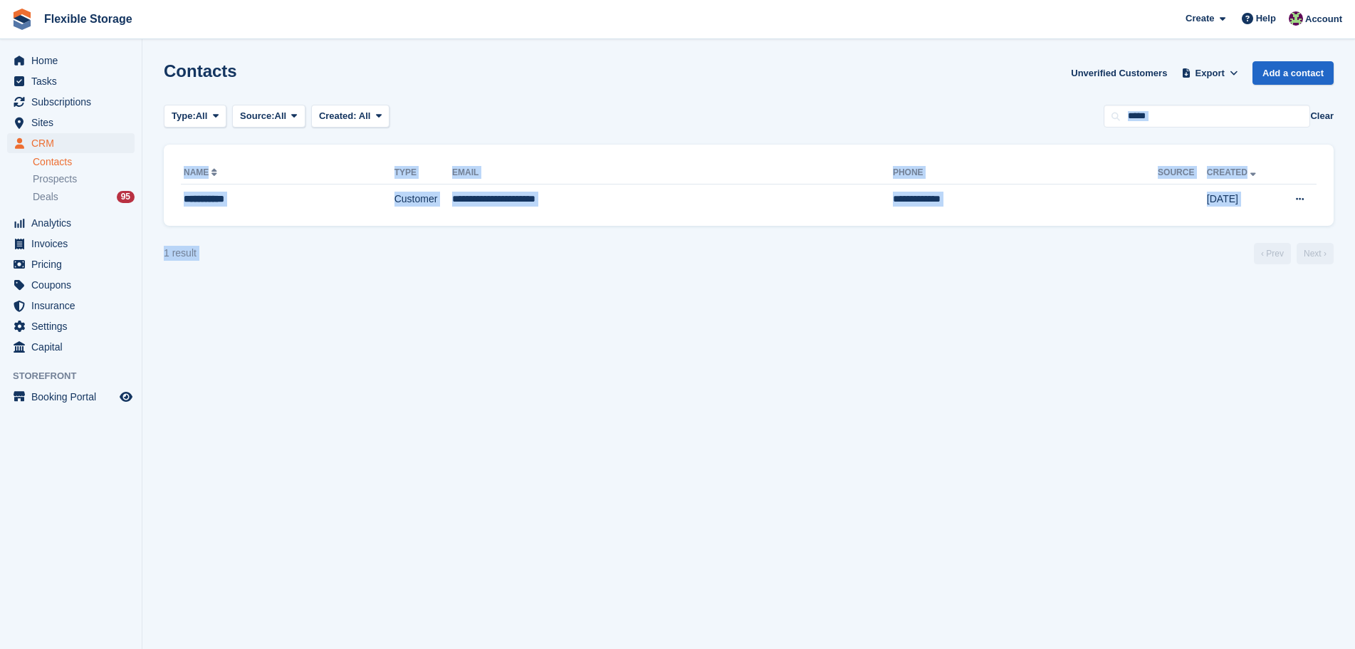
drag, startPoint x: 966, startPoint y: 95, endPoint x: 1067, endPoint y: 316, distance: 242.2
click at [1066, 315] on section "Contacts Unverified Customers Export Export Contacts Export a CSV of all Contac…" at bounding box center [748, 324] width 1213 height 649
click at [1061, 314] on section "Contacts Unverified Customers Export Export Contacts Export a CSV of all Contac…" at bounding box center [748, 324] width 1213 height 649
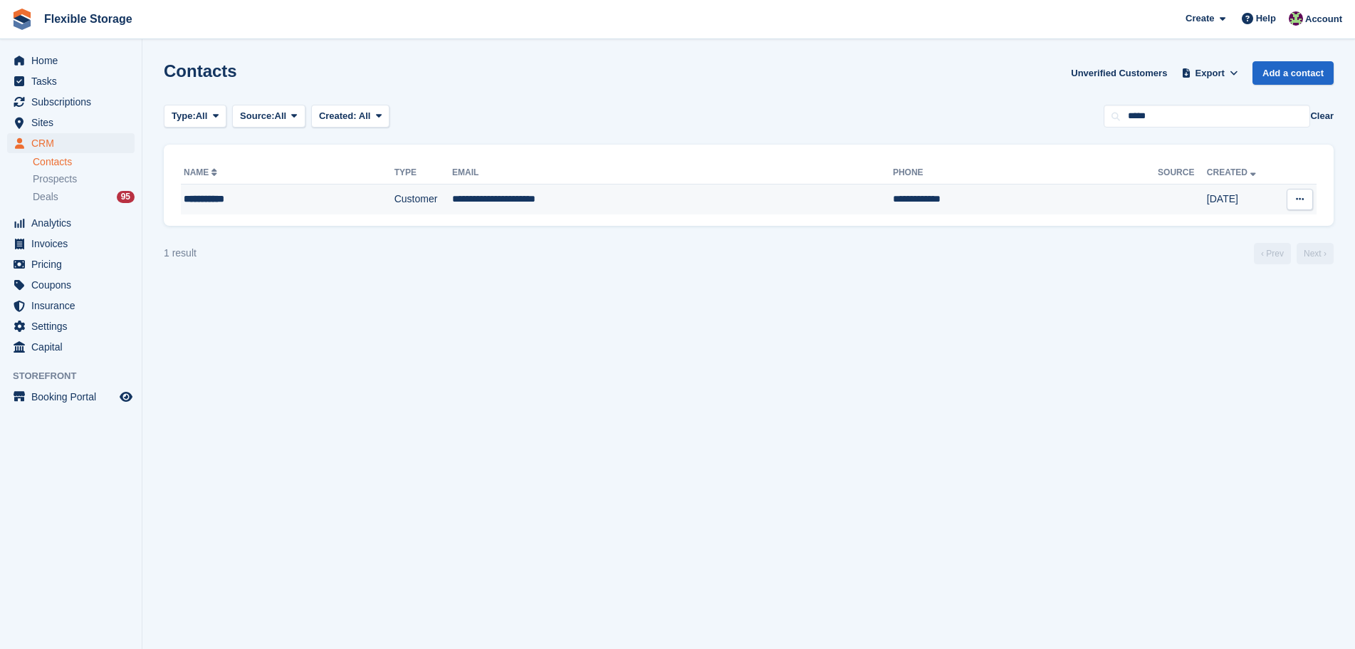
click at [893, 197] on td "**********" at bounding box center [1025, 199] width 265 height 30
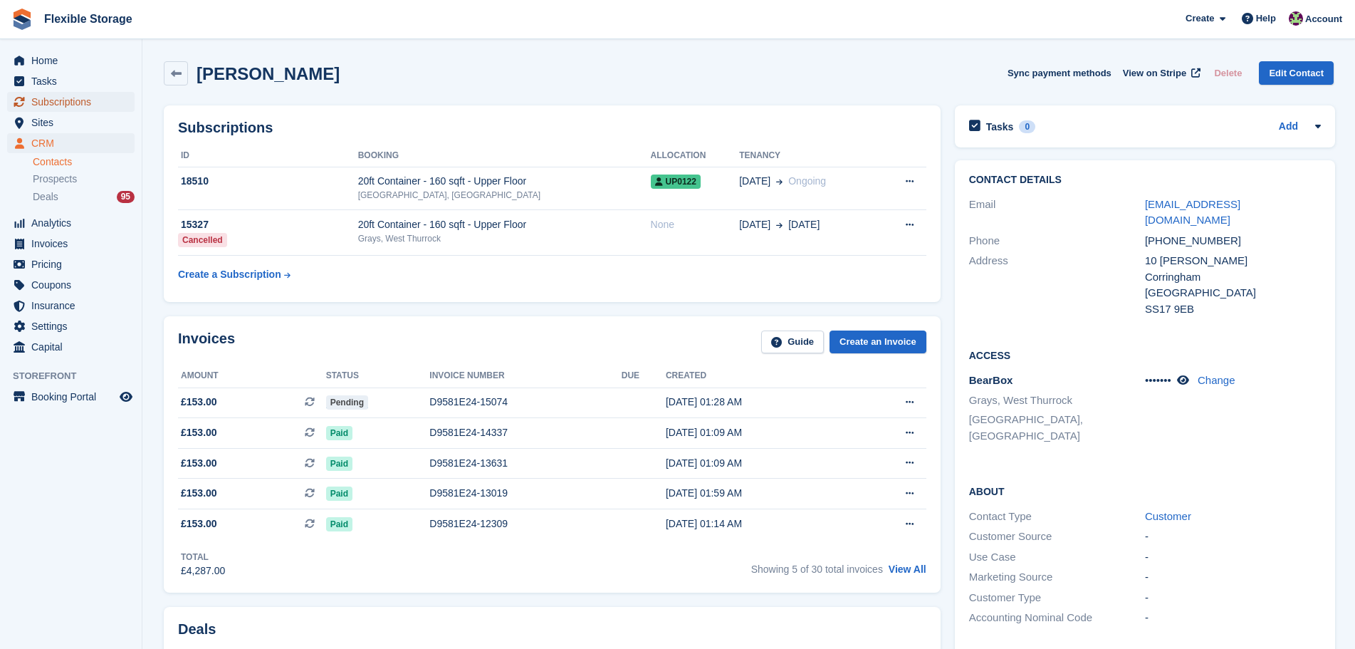
click at [46, 109] on span "Subscriptions" at bounding box center [73, 102] width 85 height 20
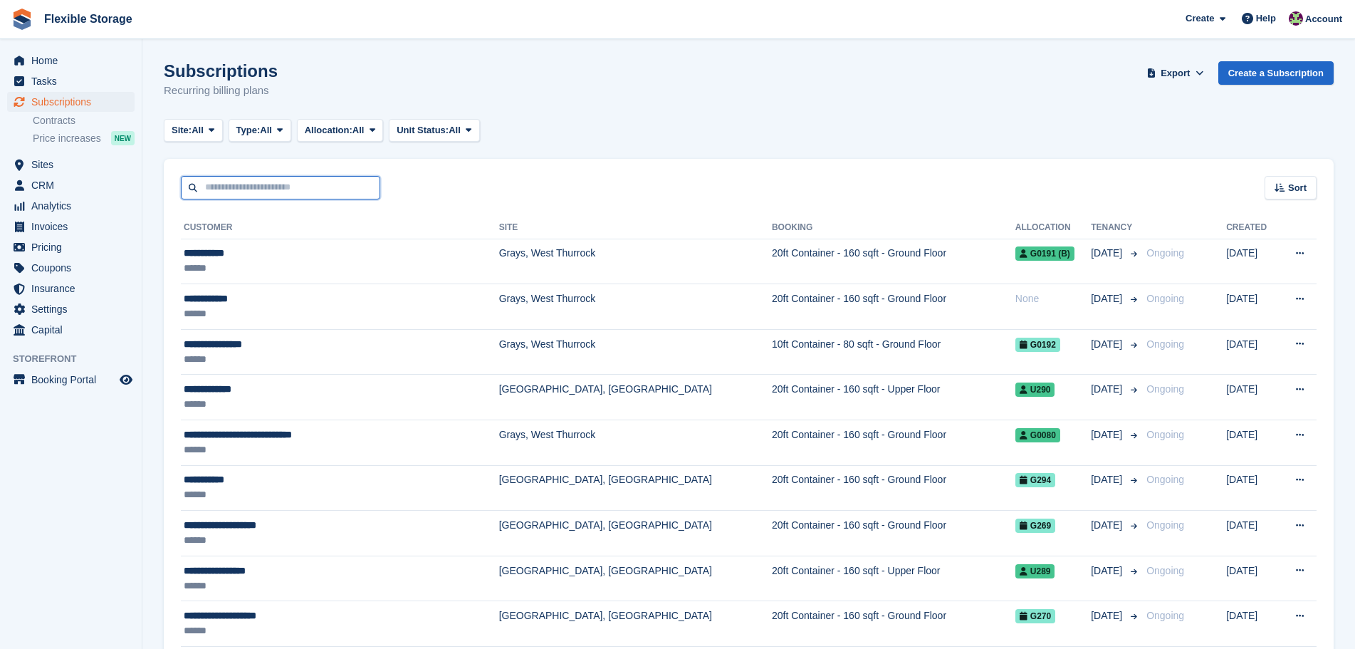
click at [242, 189] on input "text" at bounding box center [280, 188] width 199 height 24
type input "*****"
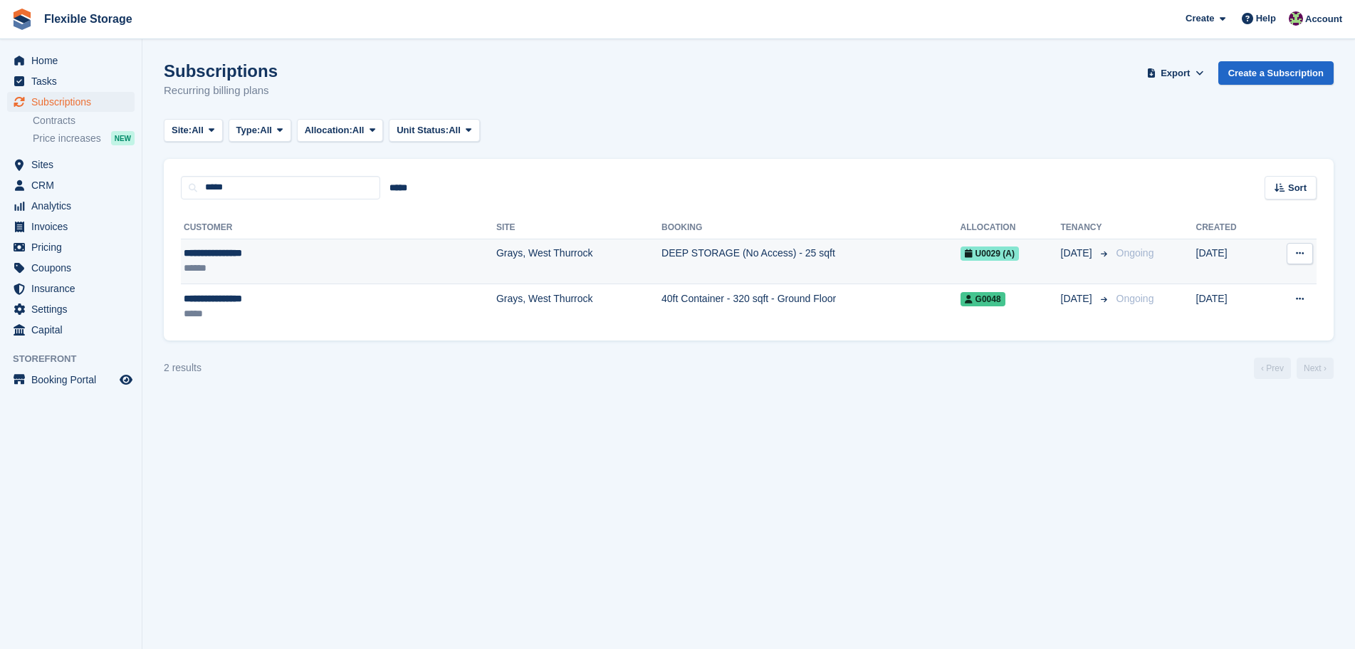
click at [496, 256] on td "Grays, West Thurrock" at bounding box center [578, 262] width 165 height 46
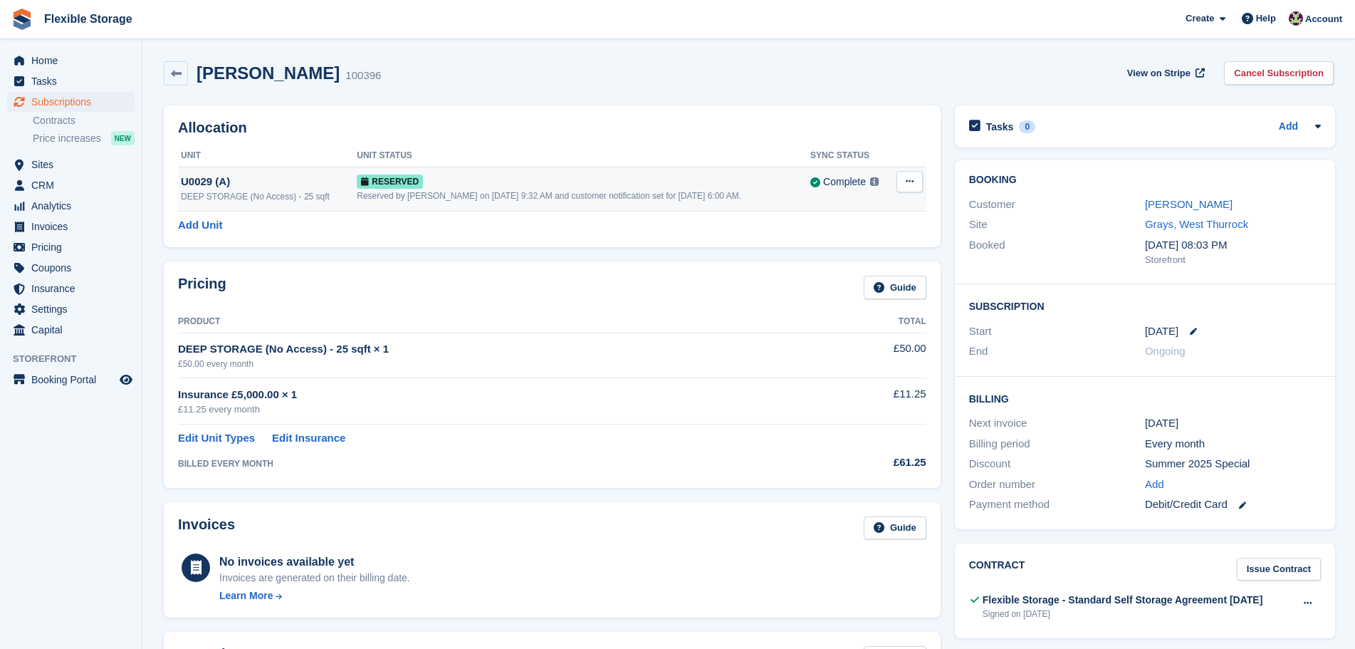
click at [915, 183] on button at bounding box center [910, 181] width 26 height 21
click at [838, 241] on p "Deallocate" at bounding box center [855, 240] width 124 height 19
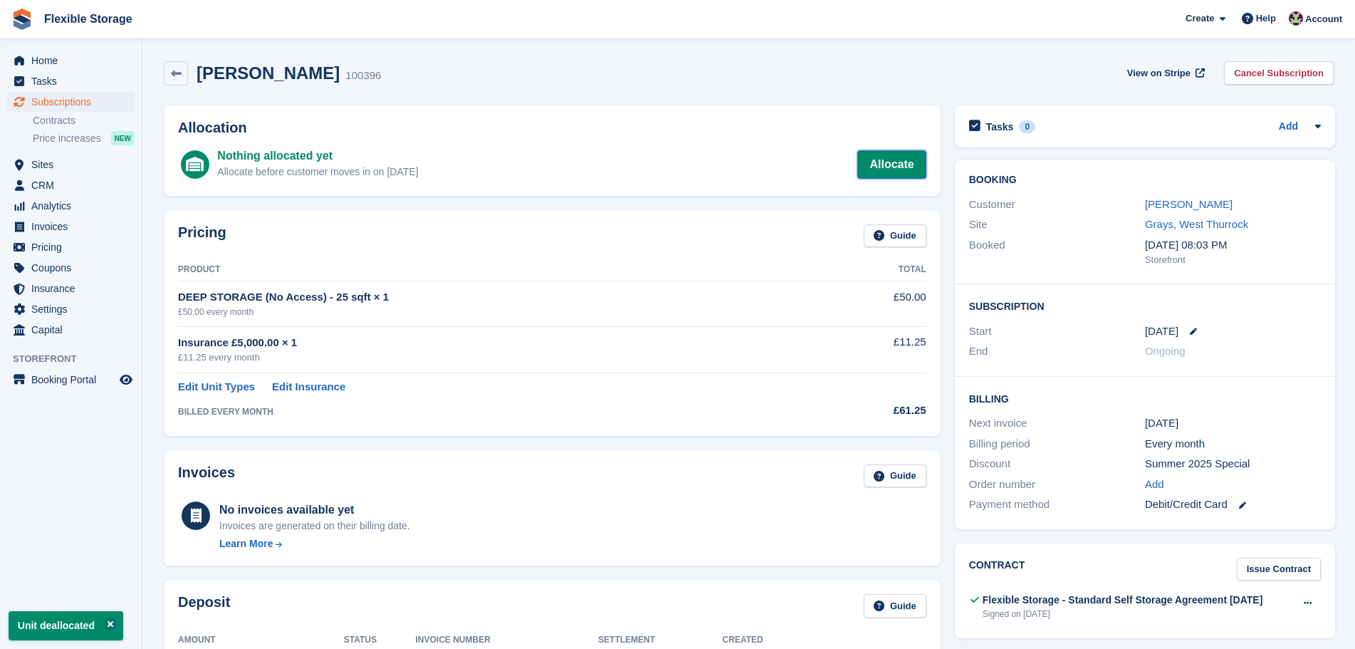
click at [898, 174] on link "Allocate" at bounding box center [892, 164] width 68 height 28
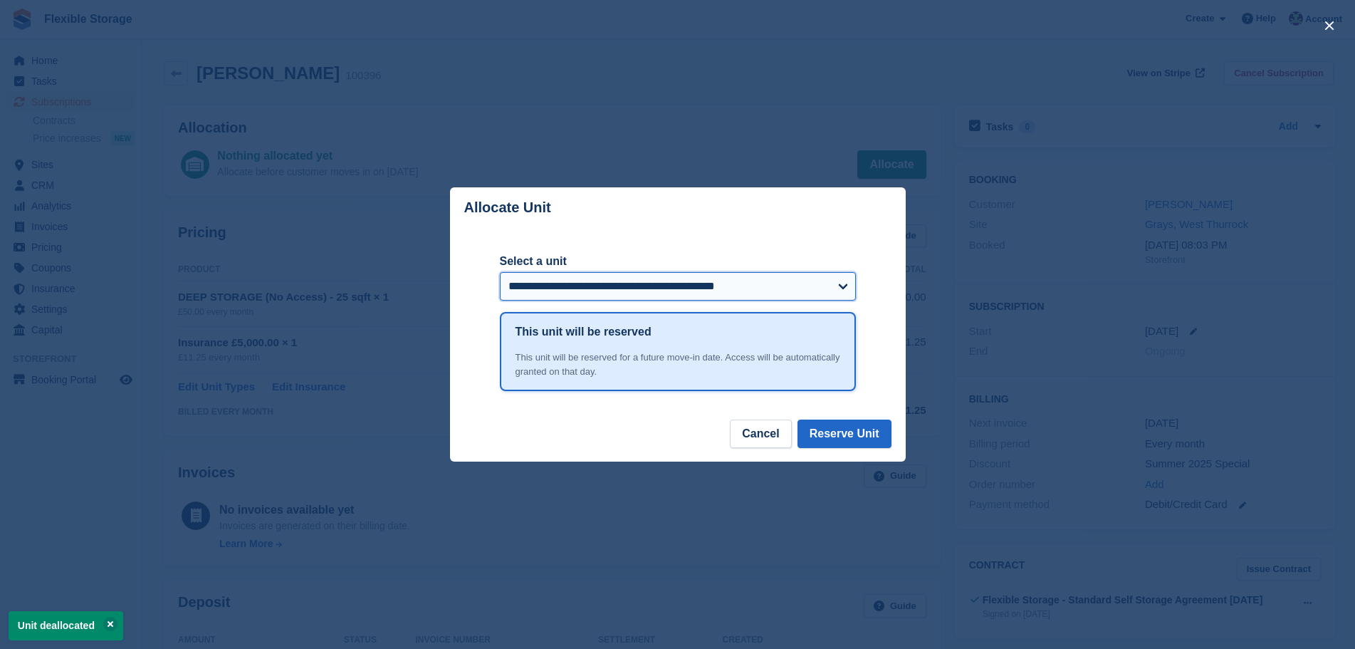
drag, startPoint x: 666, startPoint y: 288, endPoint x: 666, endPoint y: 296, distance: 8.5
click at [666, 288] on select "**********" at bounding box center [678, 286] width 356 height 28
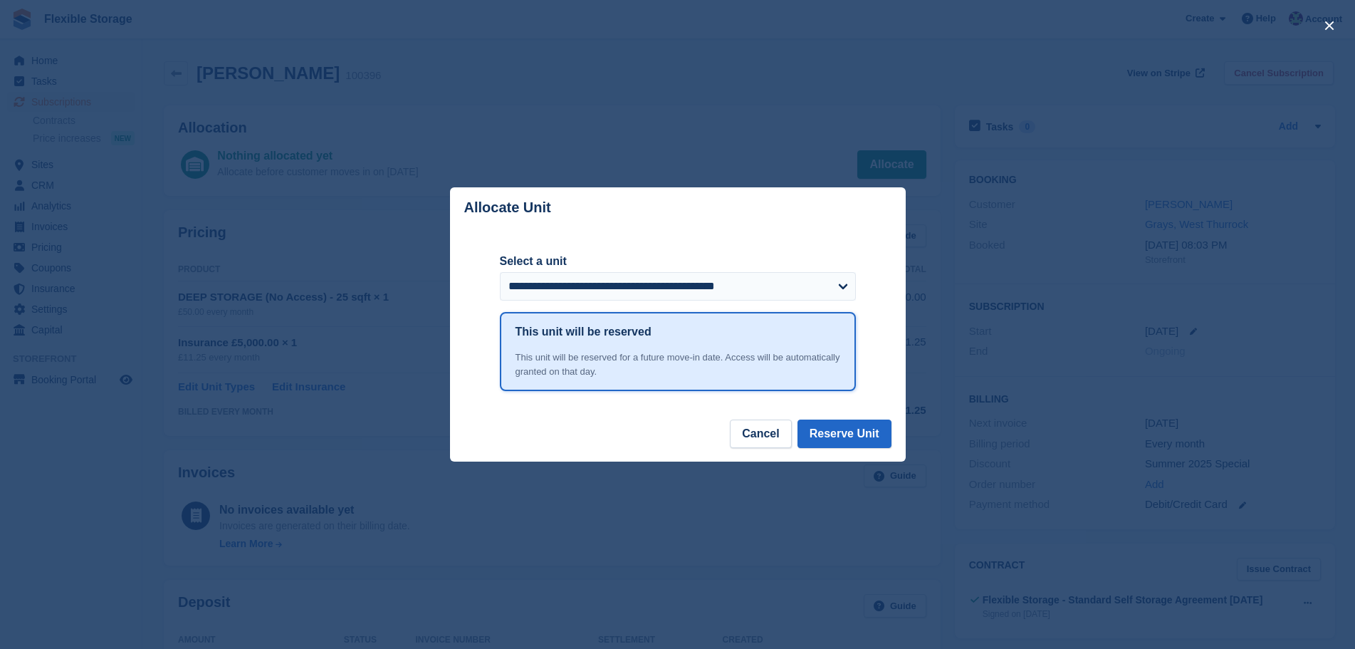
click at [719, 219] on header "Allocate Unit" at bounding box center [678, 207] width 456 height 41
click at [750, 294] on select "**********" at bounding box center [678, 286] width 356 height 28
click at [766, 225] on header "Allocate Unit" at bounding box center [678, 207] width 456 height 41
click at [767, 436] on button "Cancel" at bounding box center [760, 434] width 61 height 28
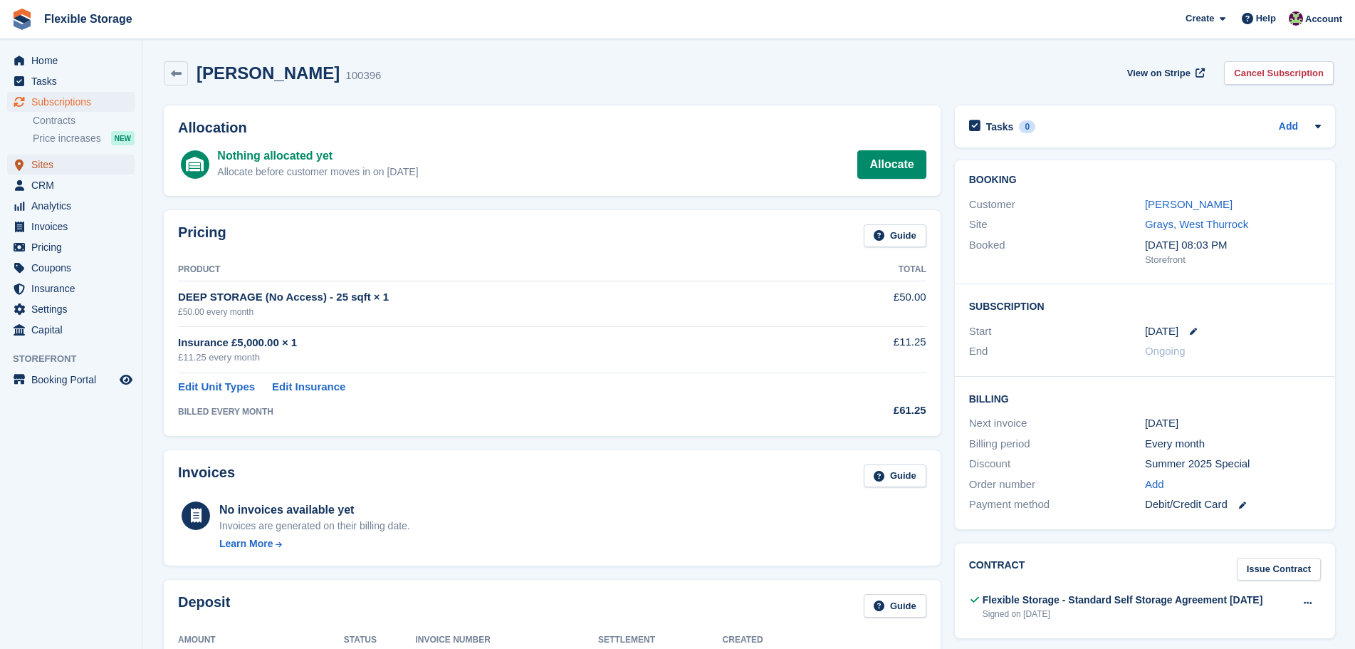
click at [64, 169] on span "Sites" at bounding box center [73, 165] width 85 height 20
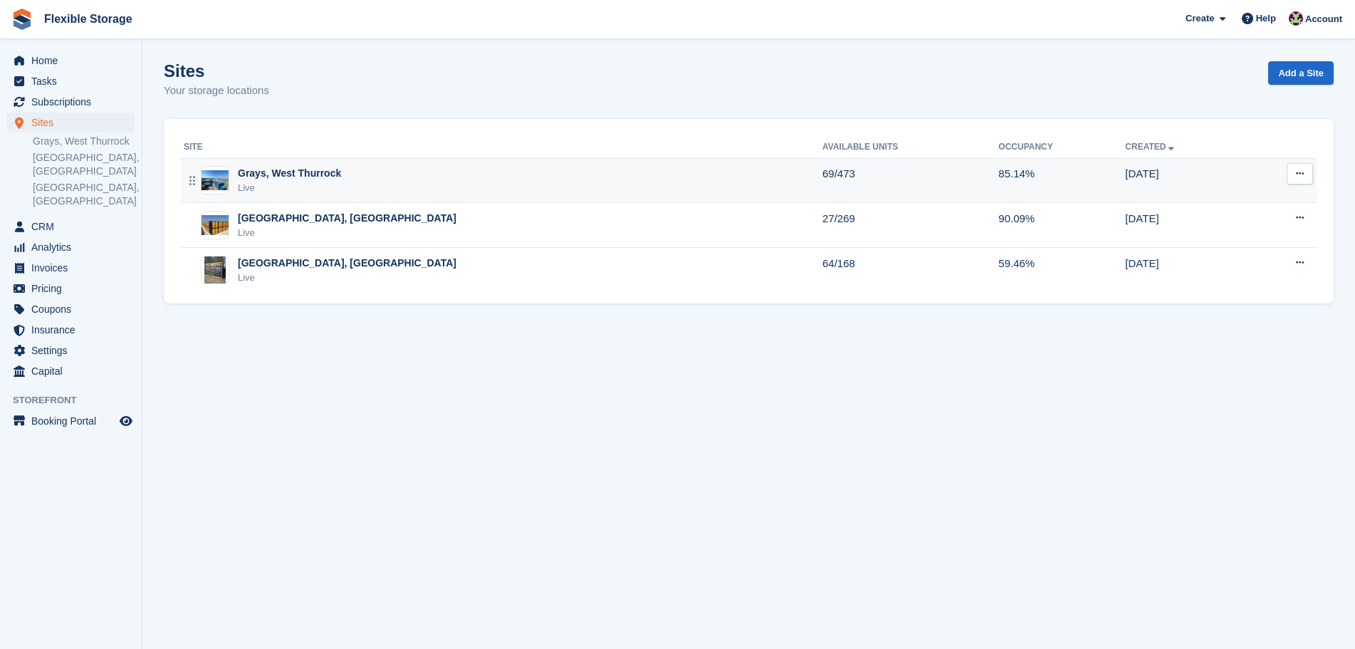
click at [432, 178] on div "Grays, West Thurrock Live" at bounding box center [503, 180] width 639 height 29
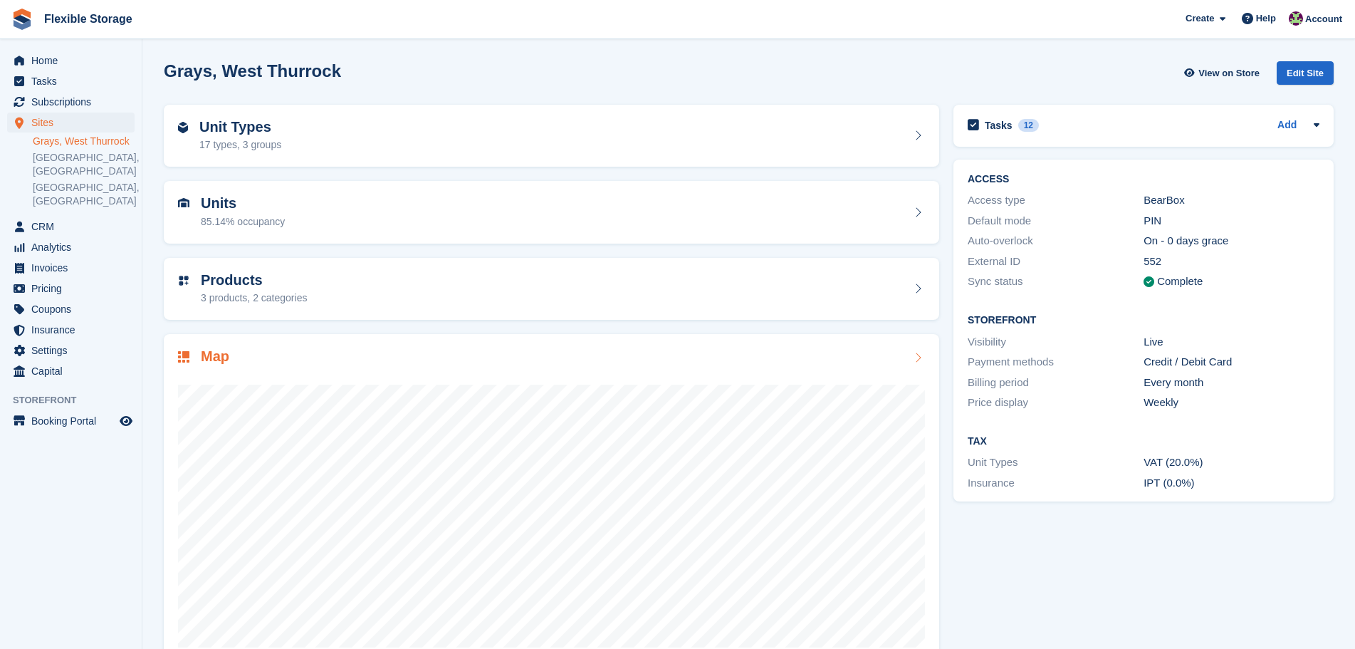
click at [517, 365] on div "Map" at bounding box center [551, 357] width 747 height 19
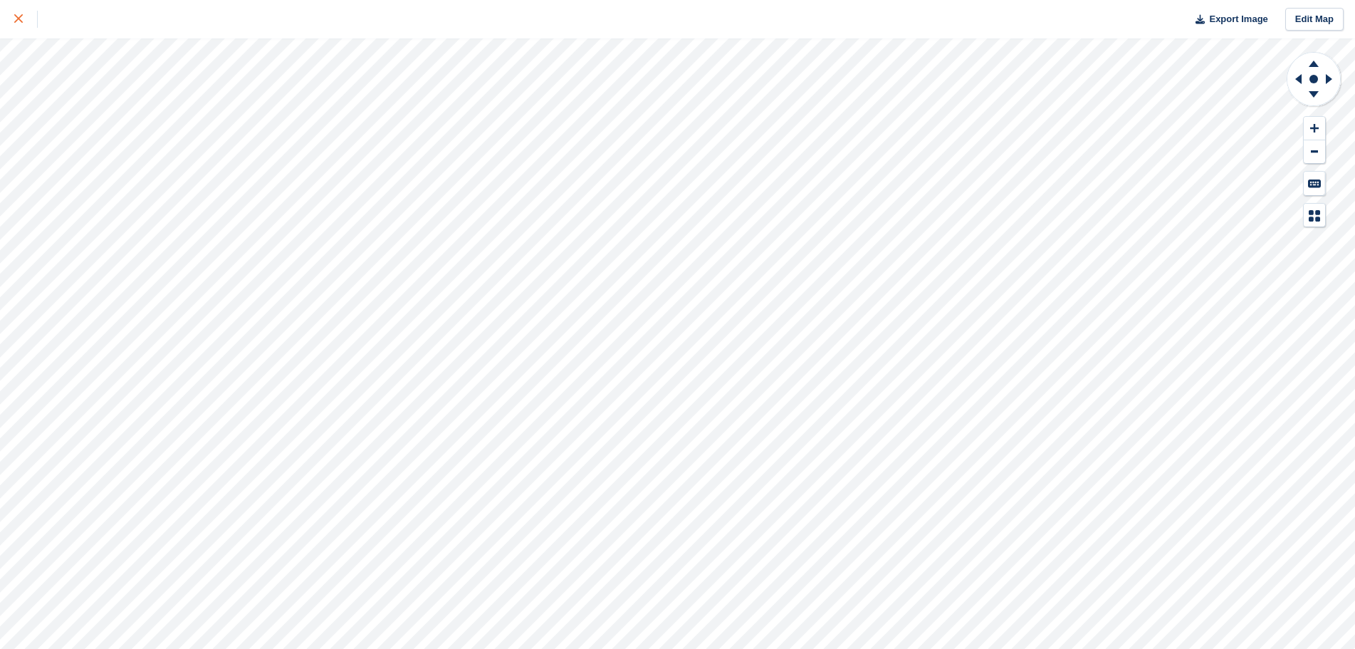
click at [19, 24] on div at bounding box center [26, 19] width 24 height 17
click at [18, 31] on link at bounding box center [19, 19] width 38 height 38
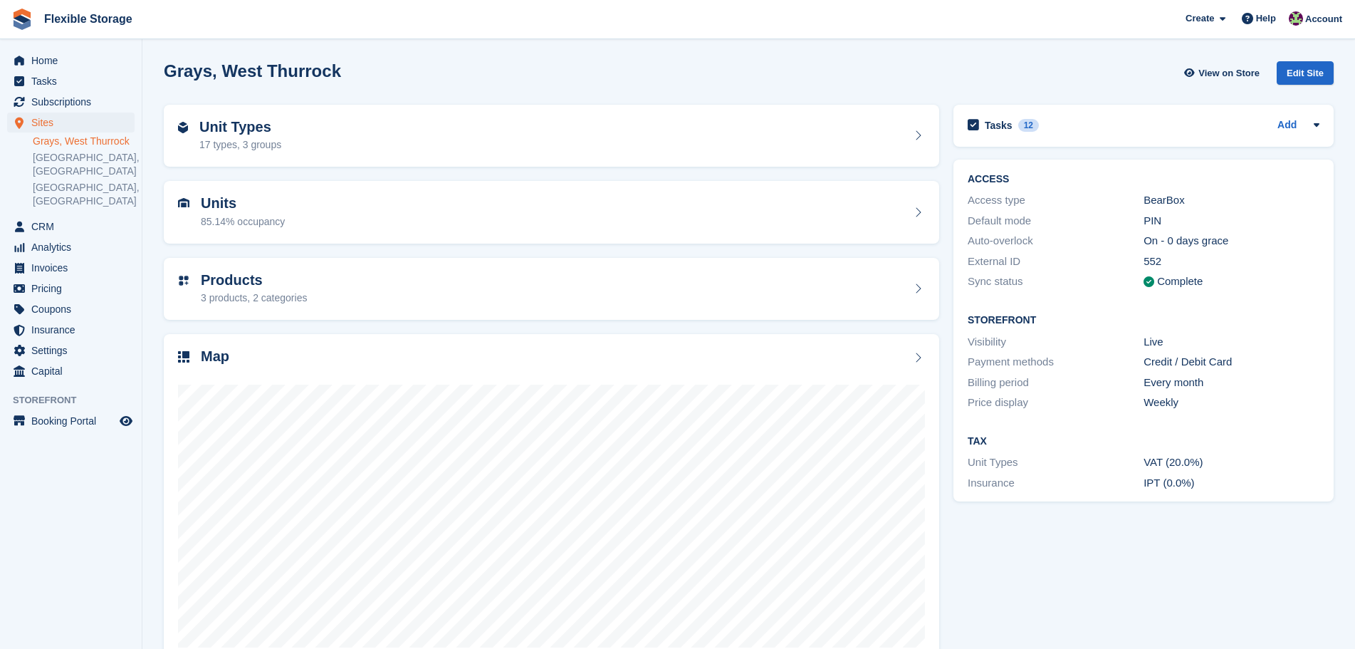
click at [103, 103] on span "Subscriptions" at bounding box center [73, 102] width 85 height 20
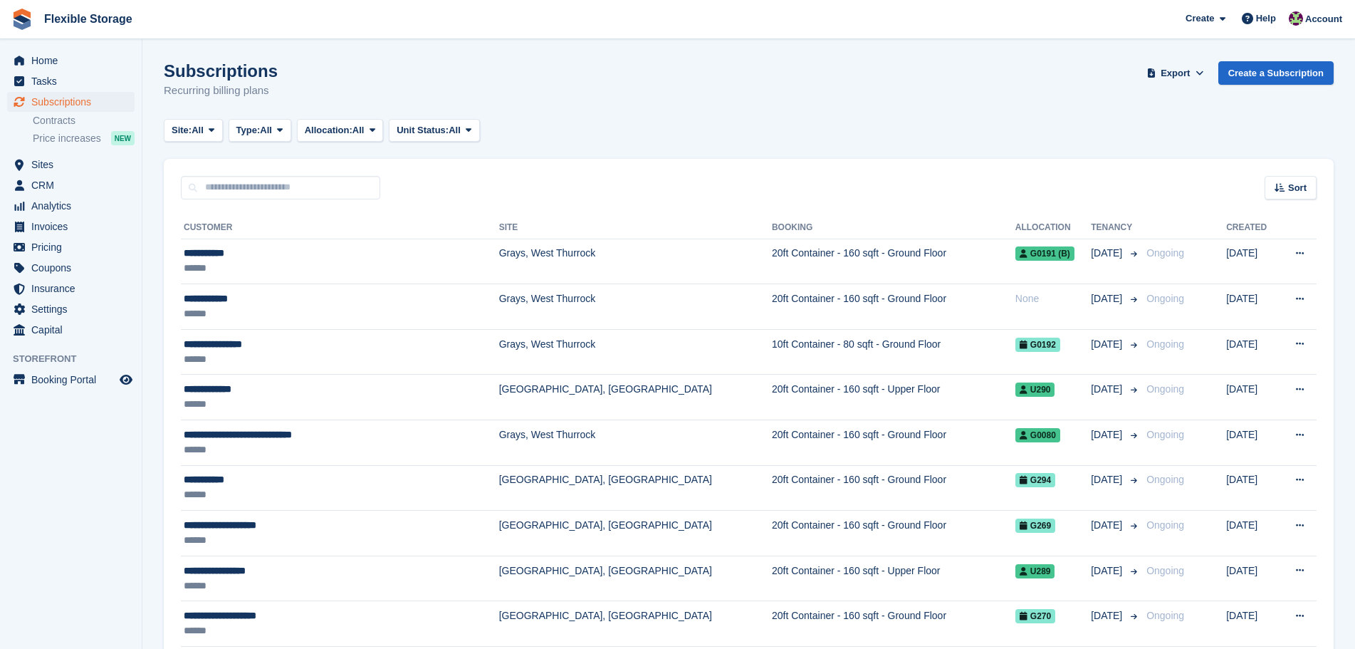
click at [179, 75] on div "Subscriptions Recurring billing plans Export Export Subscriptions Export a CSV …" at bounding box center [749, 88] width 1170 height 55
click at [411, 103] on div "Subscriptions Recurring billing plans Export Export Subscriptions Export a CSV …" at bounding box center [749, 88] width 1170 height 55
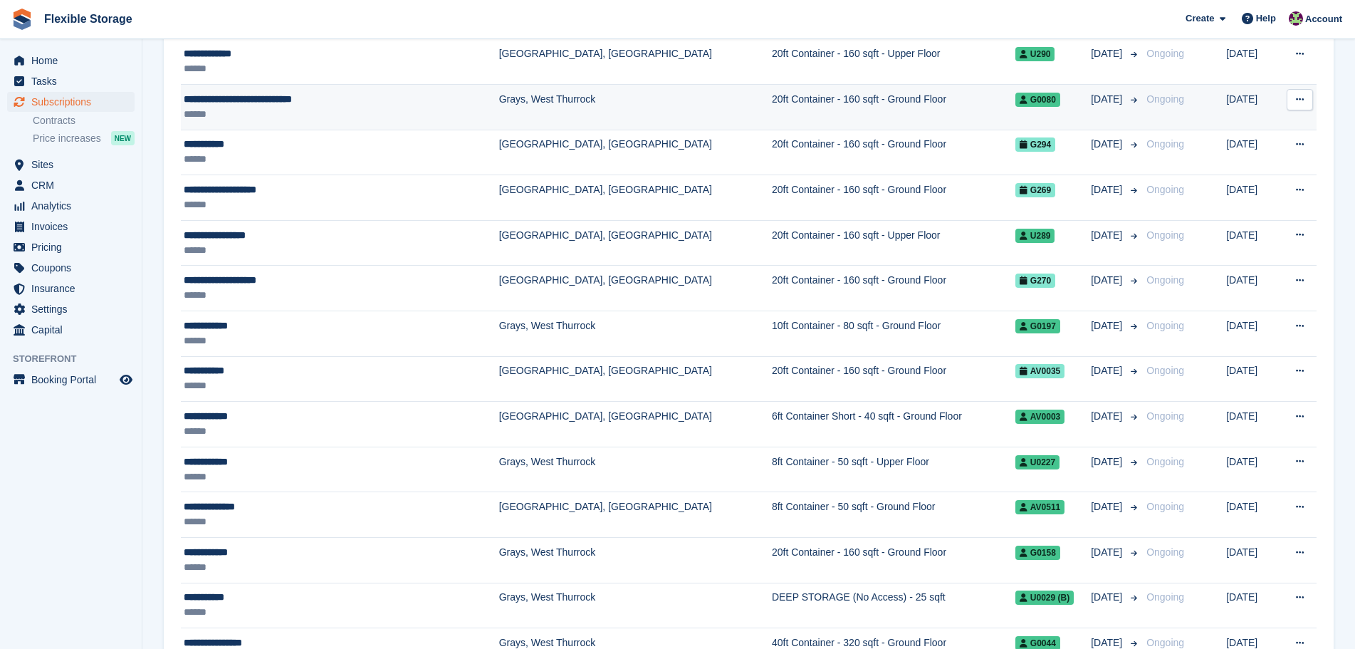
scroll to position [533, 0]
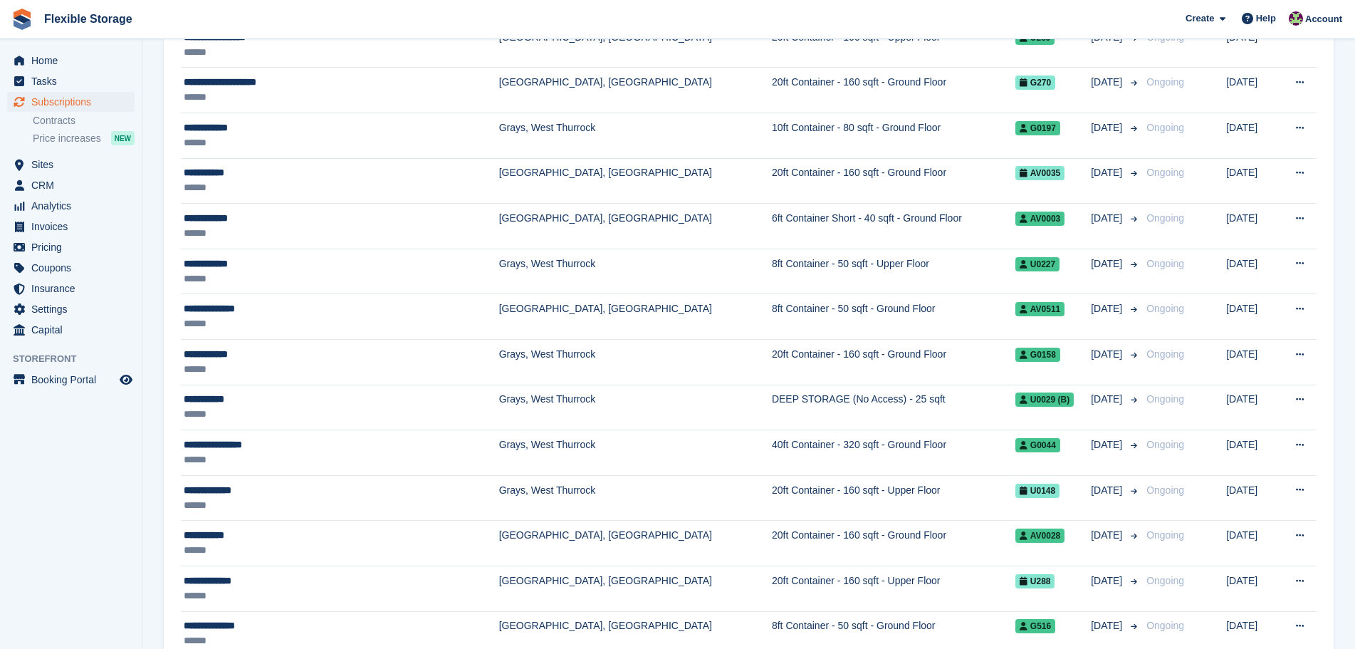
click at [111, 464] on aside "Home Tasks Subscriptions Subscriptions Subscriptions Contracts Price increases …" at bounding box center [71, 328] width 142 height 578
click at [111, 465] on aside "Home Tasks Subscriptions Subscriptions Subscriptions Contracts Price increases …" at bounding box center [71, 328] width 142 height 578
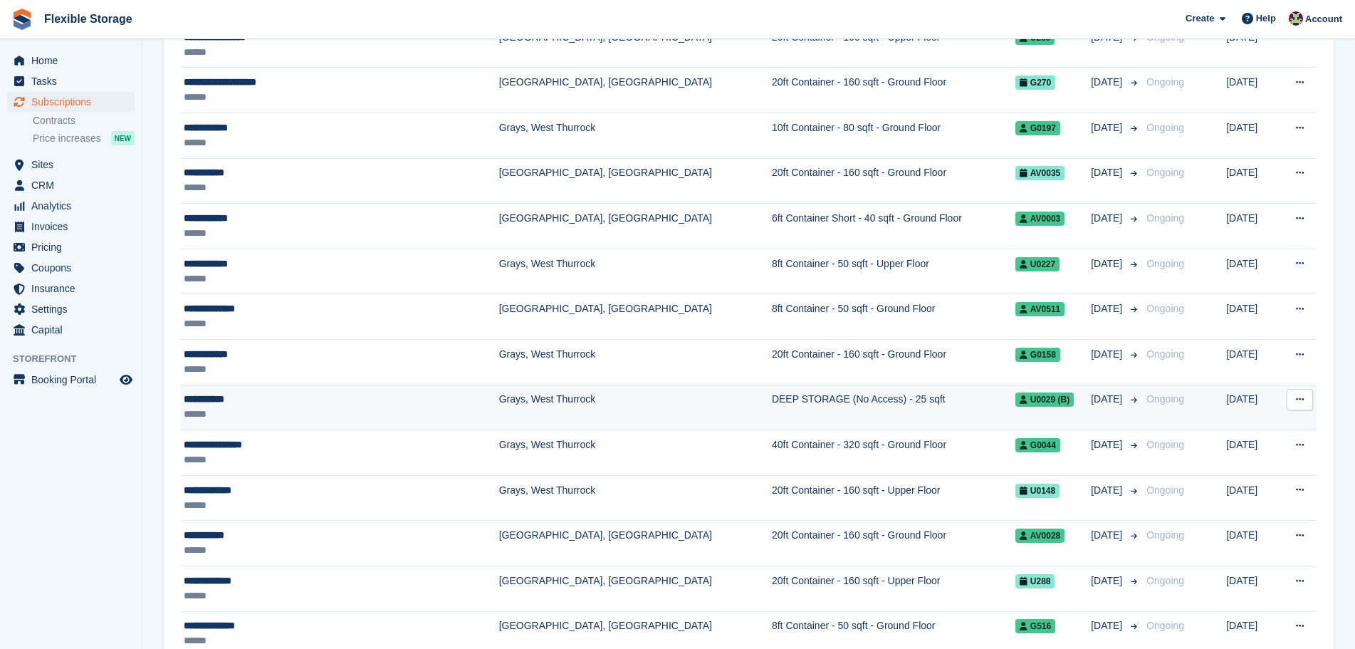
scroll to position [0, 0]
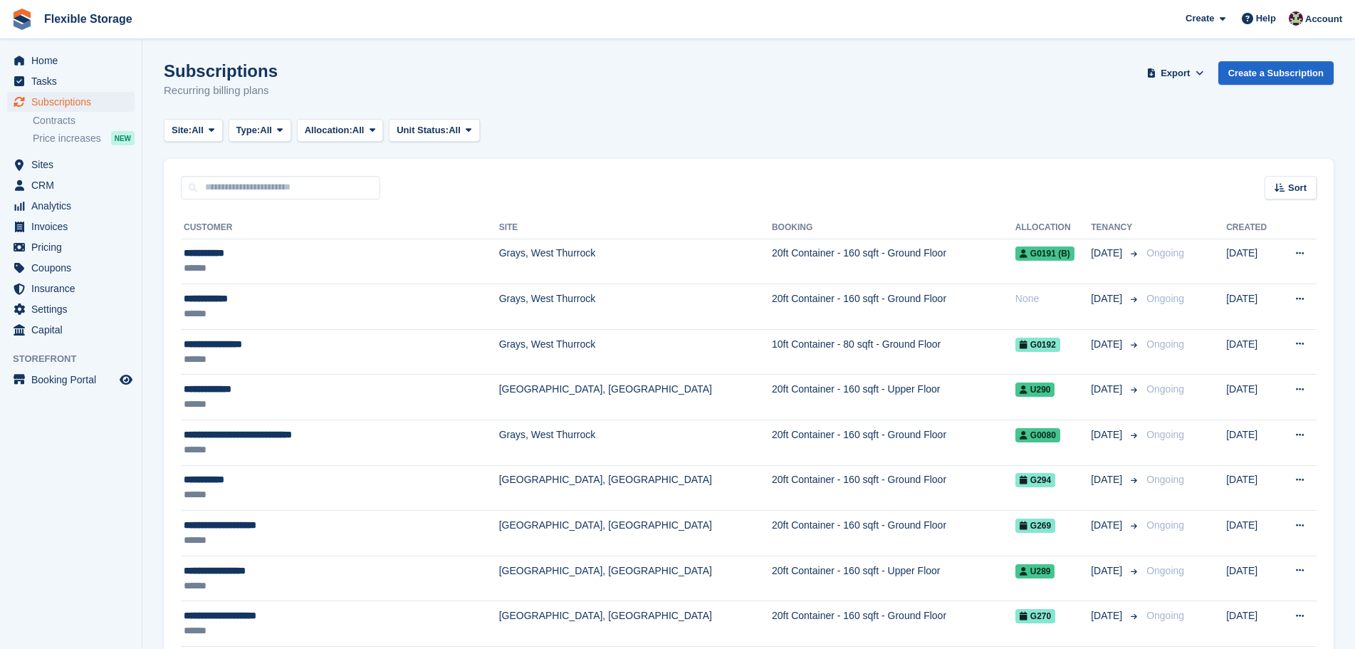
drag, startPoint x: 323, startPoint y: 95, endPoint x: 162, endPoint y: 56, distance: 165.0
drag, startPoint x: 323, startPoint y: 85, endPoint x: 343, endPoint y: 100, distance: 24.5
click at [324, 88] on div "Subscriptions Recurring billing plans Export Export Subscriptions Export a CSV …" at bounding box center [749, 88] width 1170 height 55
click at [361, 99] on div "Subscriptions Recurring billing plans Export Export Subscriptions Export a CSV …" at bounding box center [749, 88] width 1170 height 55
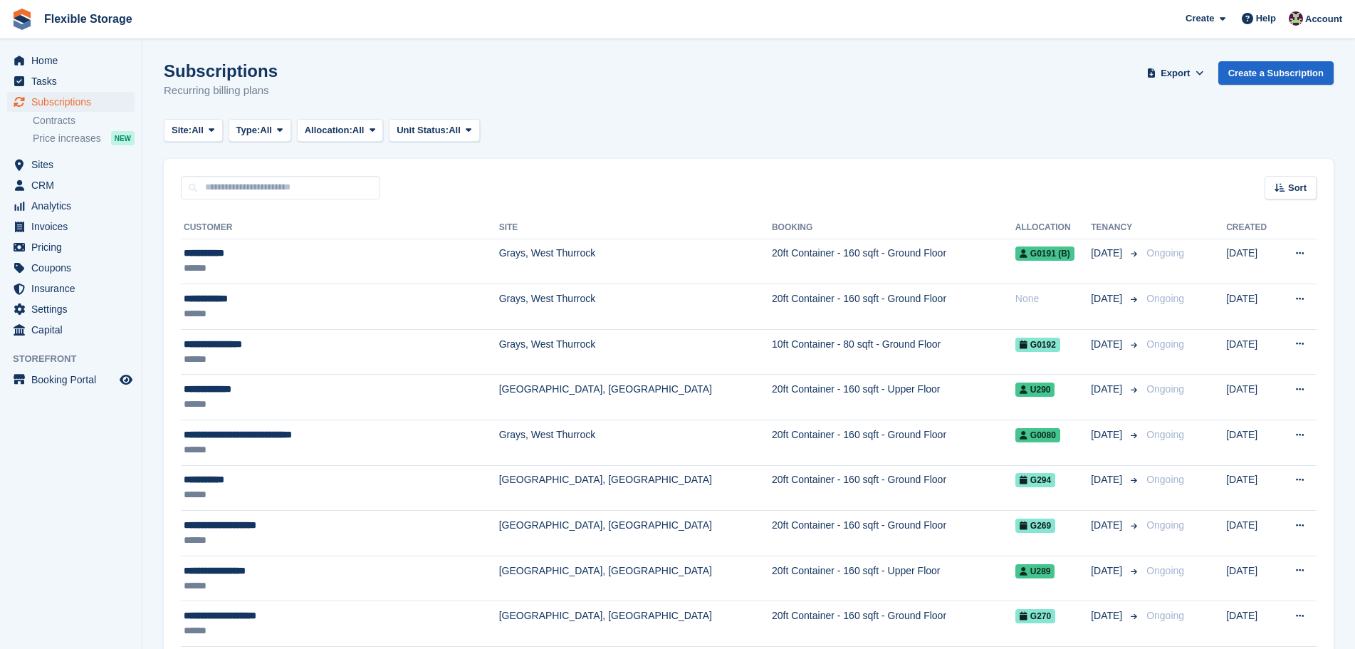
click at [424, 105] on div "Subscriptions Recurring billing plans Export Export Subscriptions Export a CSV …" at bounding box center [749, 88] width 1170 height 55
click at [359, 179] on input "text" at bounding box center [280, 188] width 199 height 24
type input "*****"
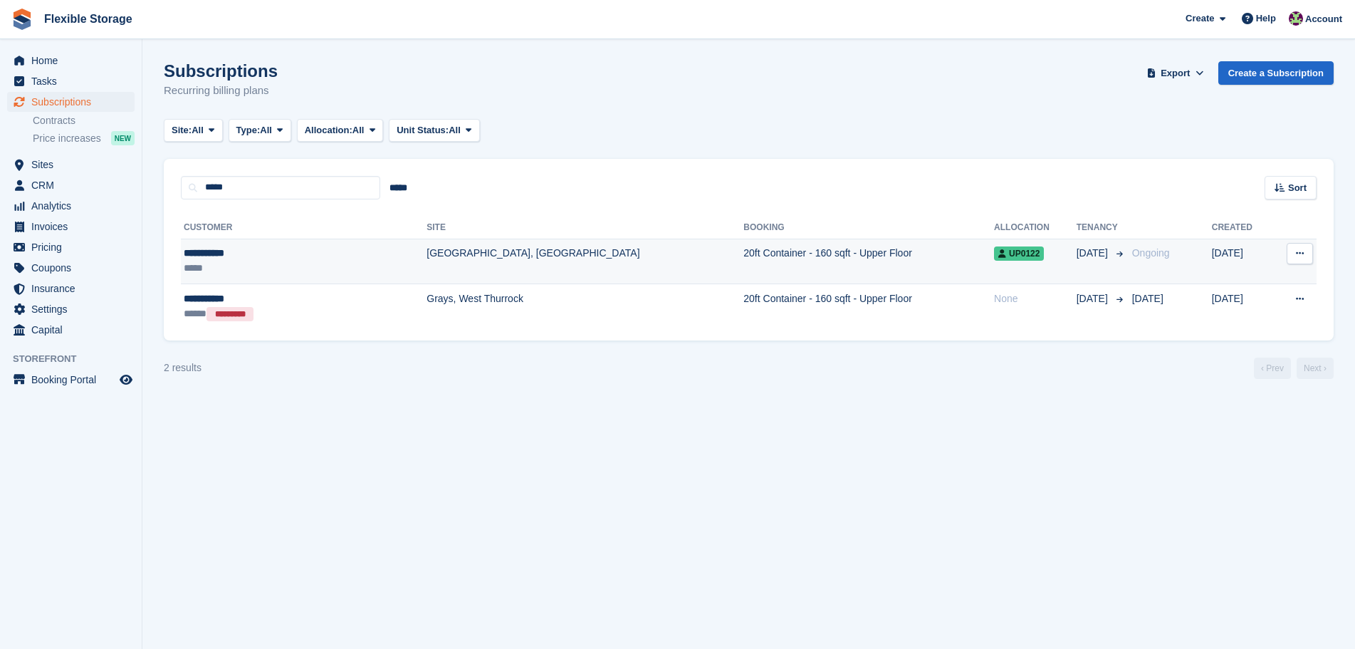
click at [521, 244] on td "[GEOGRAPHIC_DATA], [GEOGRAPHIC_DATA]" at bounding box center [585, 262] width 317 height 46
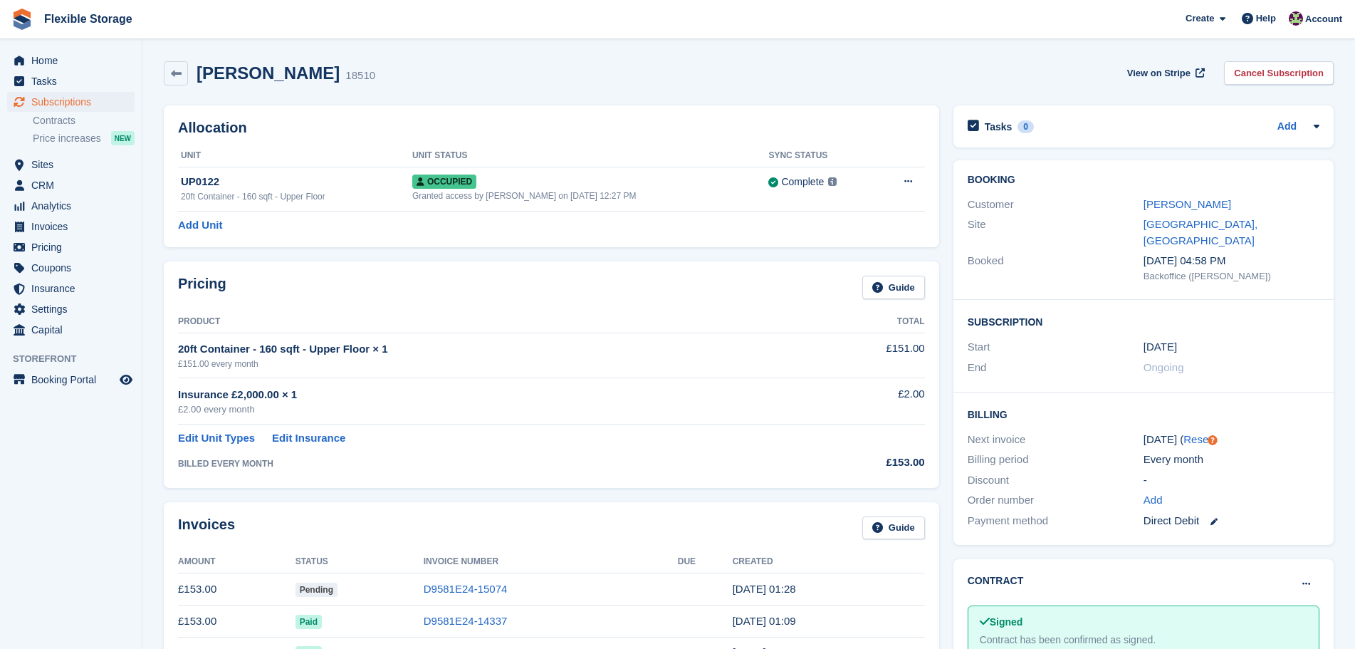
drag, startPoint x: 1004, startPoint y: 64, endPoint x: 1254, endPoint y: 545, distance: 541.9
click at [1254, 545] on div "Jayne Arkan 18510 View on Stripe Cancel Subscription Allocation Unit Unit Statu…" at bounding box center [749, 637] width 1170 height 1167
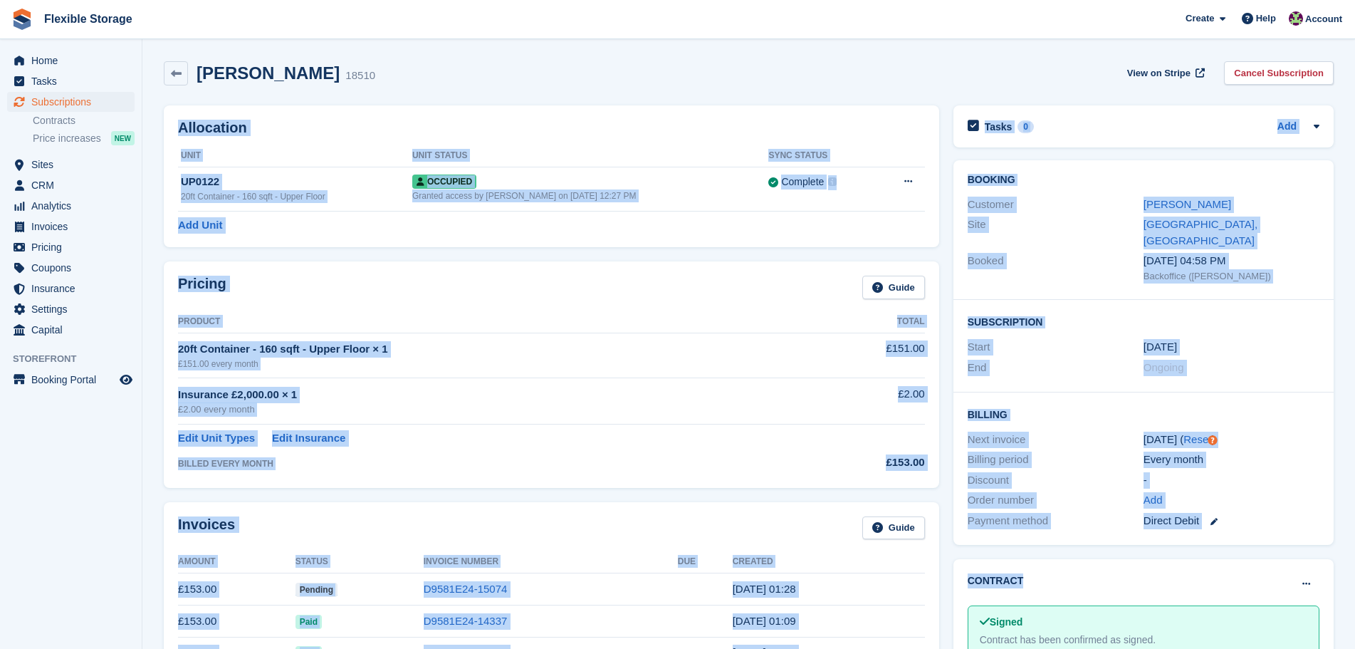
click at [1259, 472] on div "-" at bounding box center [1232, 480] width 176 height 16
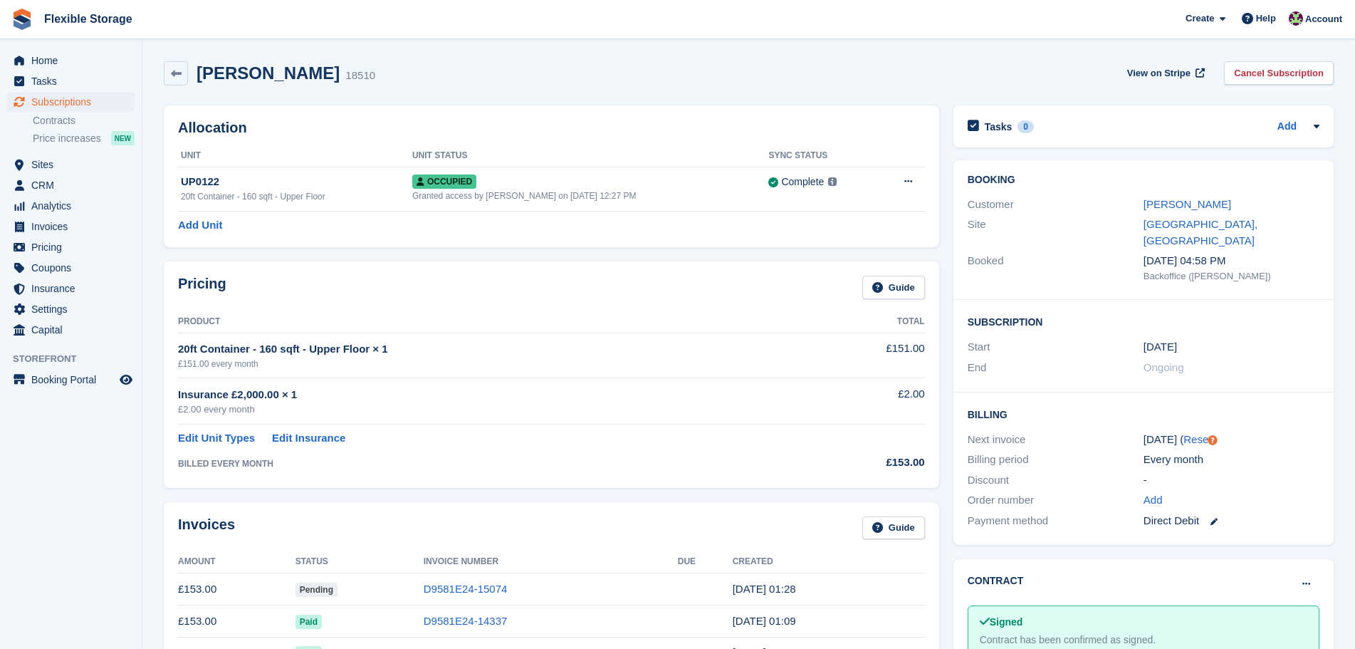
click at [525, 68] on div "Jayne Arkan 18510 View on Stripe Cancel Subscription" at bounding box center [749, 73] width 1170 height 24
click at [1170, 199] on link "Jayne Arkan" at bounding box center [1188, 204] width 88 height 12
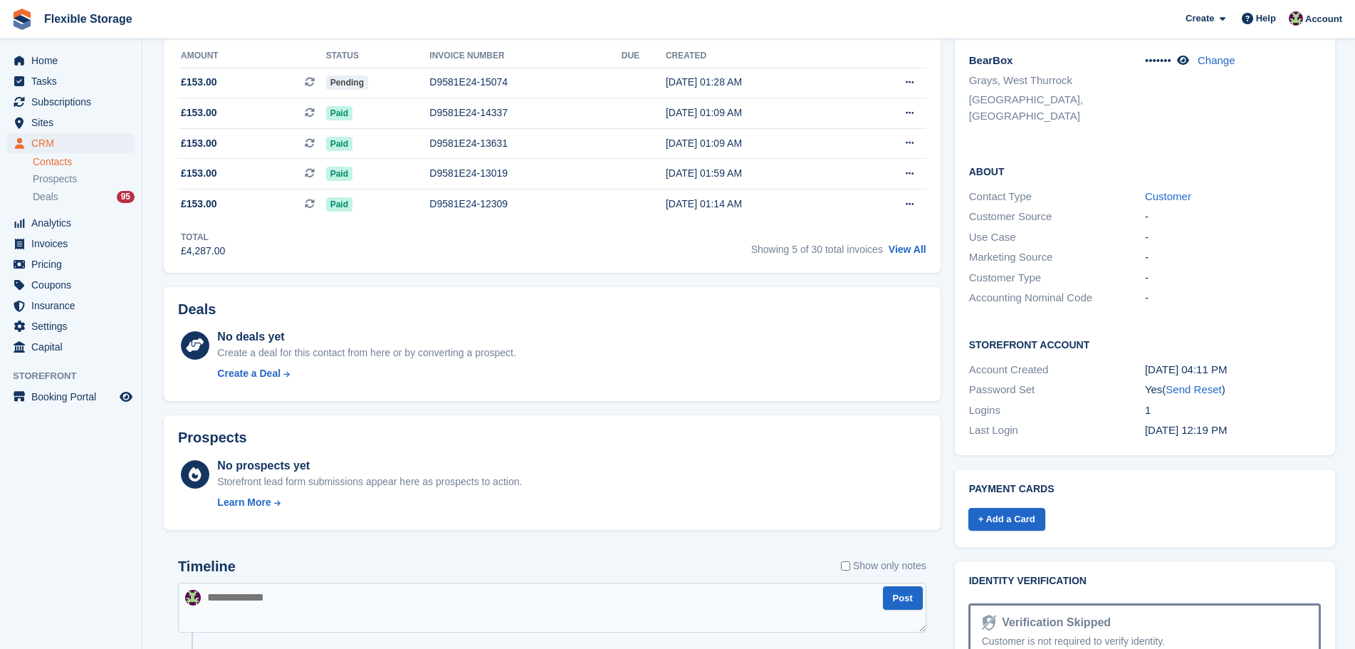
scroll to position [352, 0]
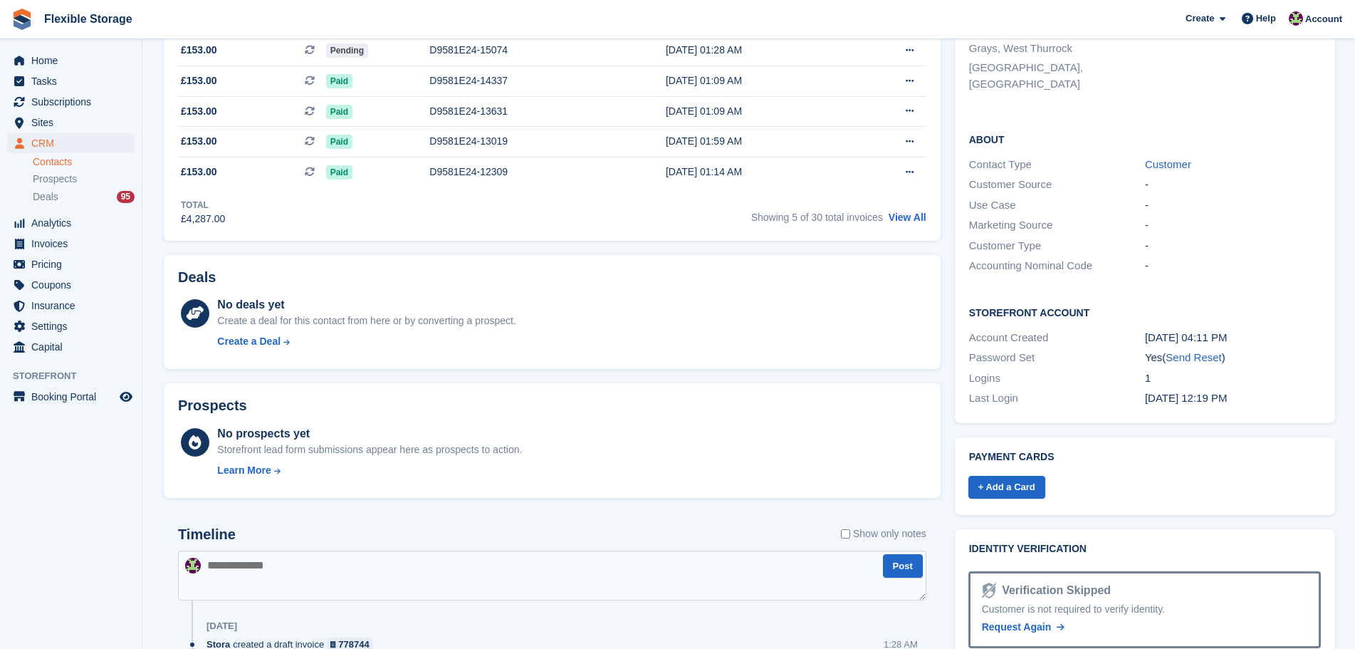
drag, startPoint x: 1296, startPoint y: 365, endPoint x: 1087, endPoint y: 288, distance: 222.8
click at [1006, 291] on div "Storefront Account Account Created 13 Mar, 04:11 PM Password Set Yes ( Send Res…" at bounding box center [1145, 357] width 380 height 132
click at [1187, 291] on div "Storefront Account Account Created 13 Mar, 04:11 PM Password Set Yes ( Send Res…" at bounding box center [1145, 357] width 380 height 132
drag, startPoint x: 1276, startPoint y: 375, endPoint x: 979, endPoint y: 313, distance: 302.6
click at [979, 313] on div "Storefront Account Account Created 13 Mar, 04:11 PM Password Set Yes ( Send Res…" at bounding box center [1145, 357] width 380 height 132
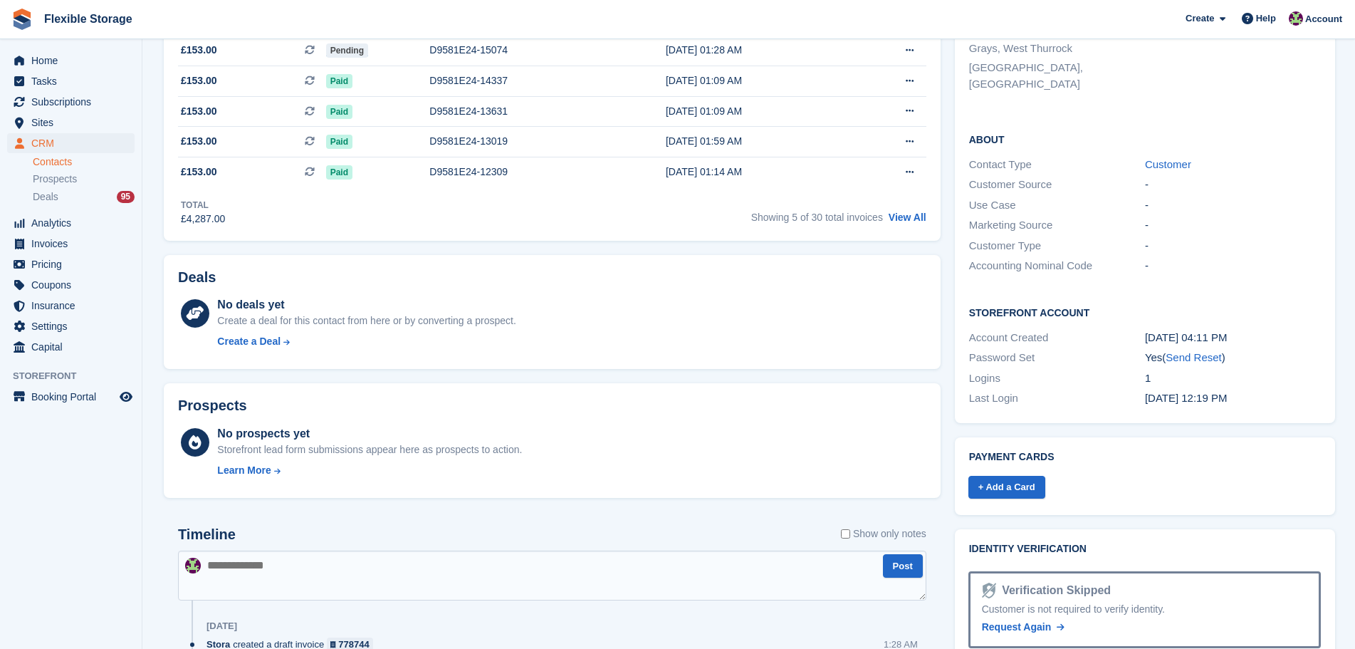
click at [1048, 370] on div "Logins" at bounding box center [1057, 378] width 176 height 16
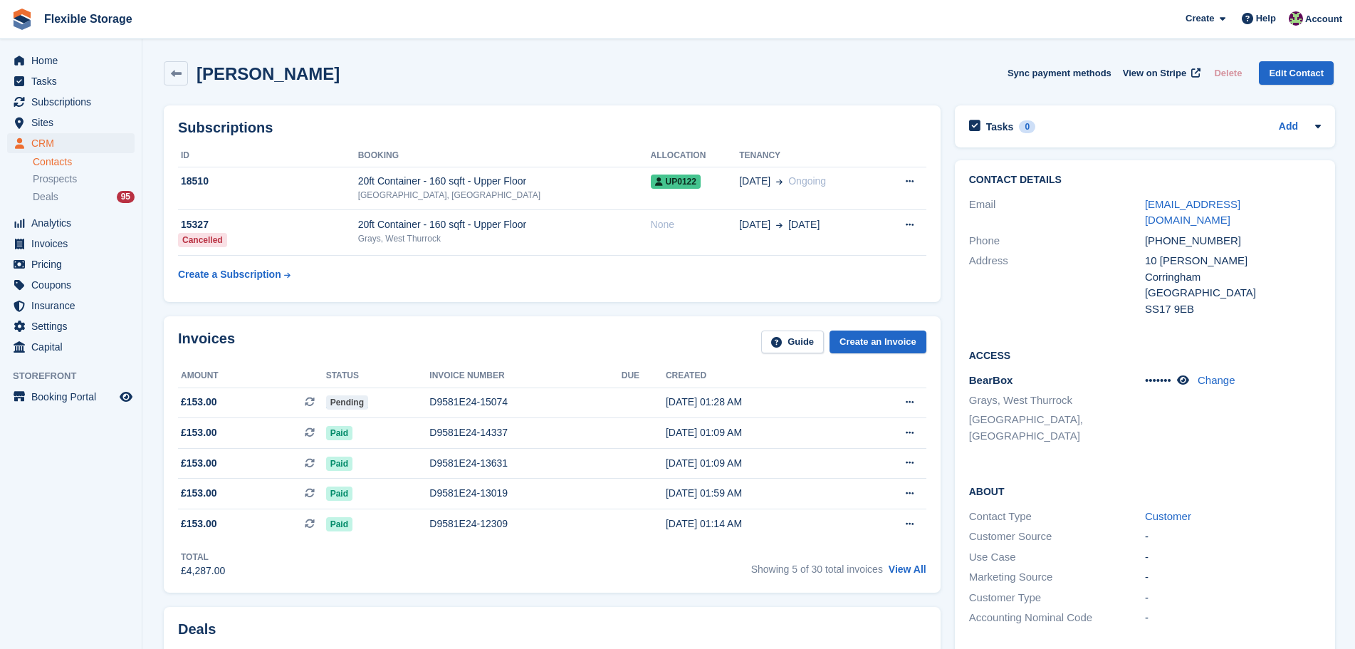
click at [707, 343] on div "Invoices Guide Create an Invoice" at bounding box center [552, 346] width 749 height 32
click at [78, 105] on span "Subscriptions" at bounding box center [73, 102] width 85 height 20
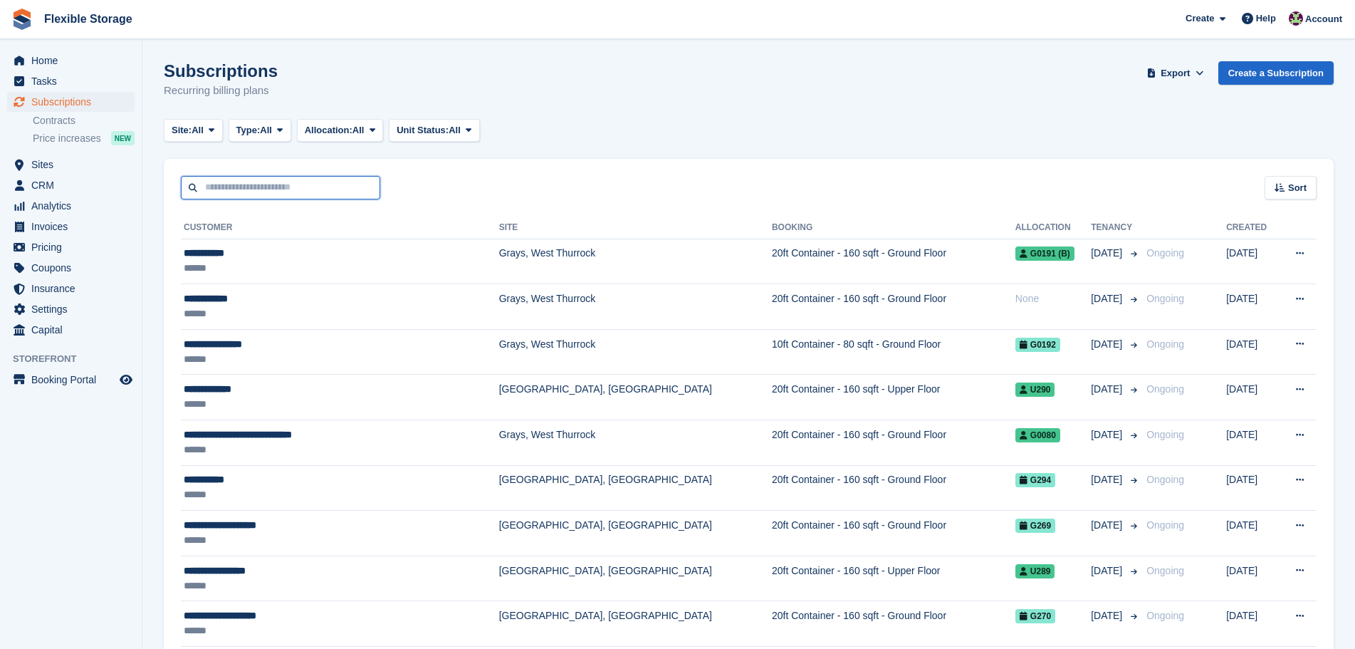
click at [313, 190] on input "text" at bounding box center [280, 188] width 199 height 24
type input "*****"
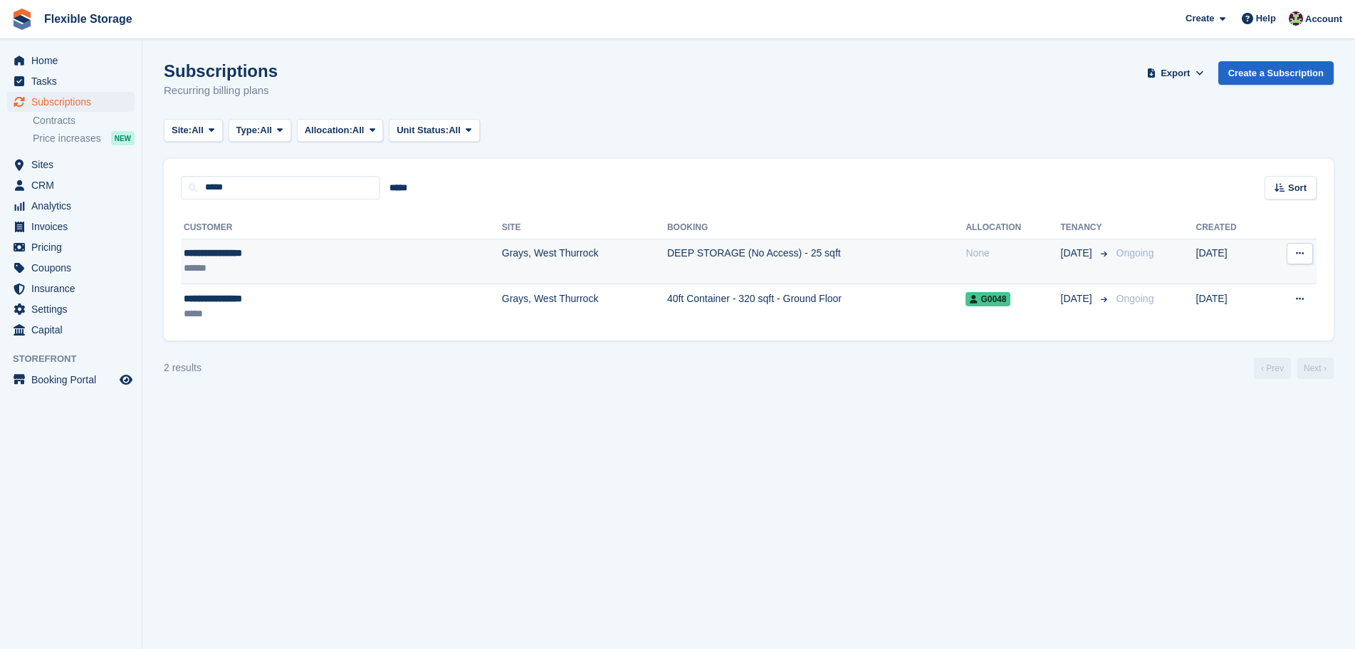
click at [521, 266] on td "Grays, West Thurrock" at bounding box center [584, 262] width 165 height 46
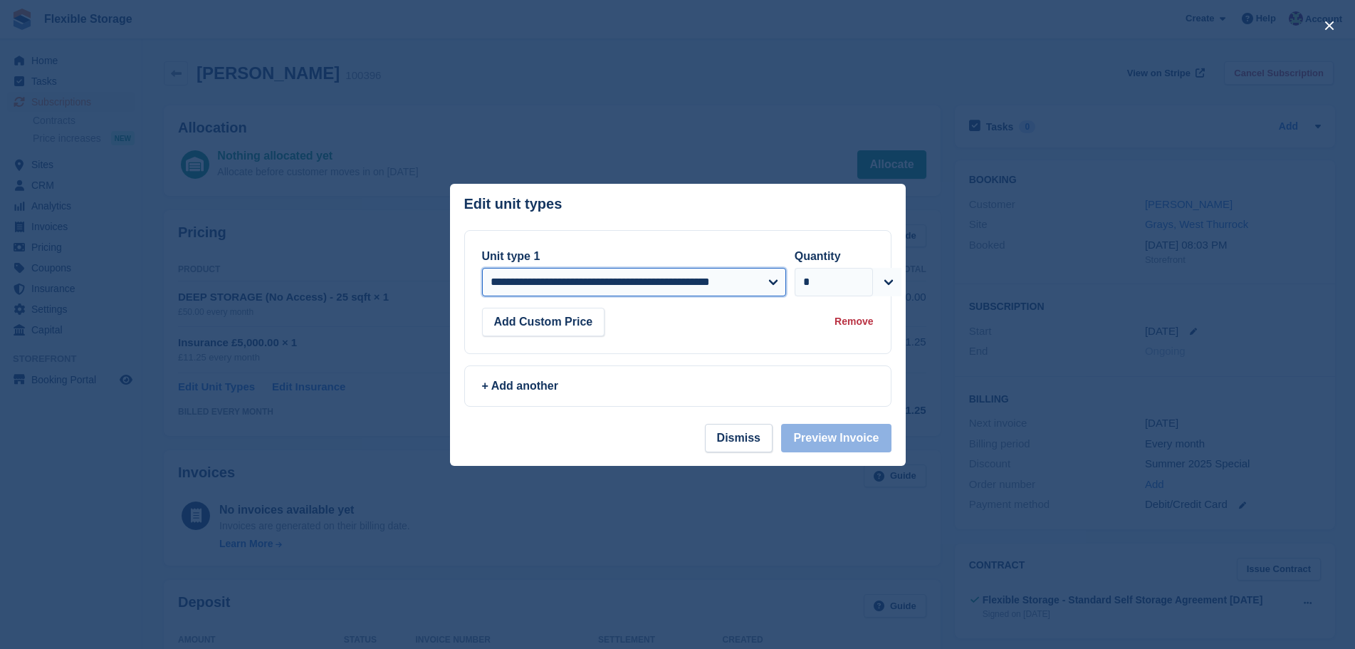
click at [573, 284] on select "**********" at bounding box center [634, 282] width 304 height 28
select select "*****"
click at [482, 269] on select "**********" at bounding box center [634, 282] width 304 height 28
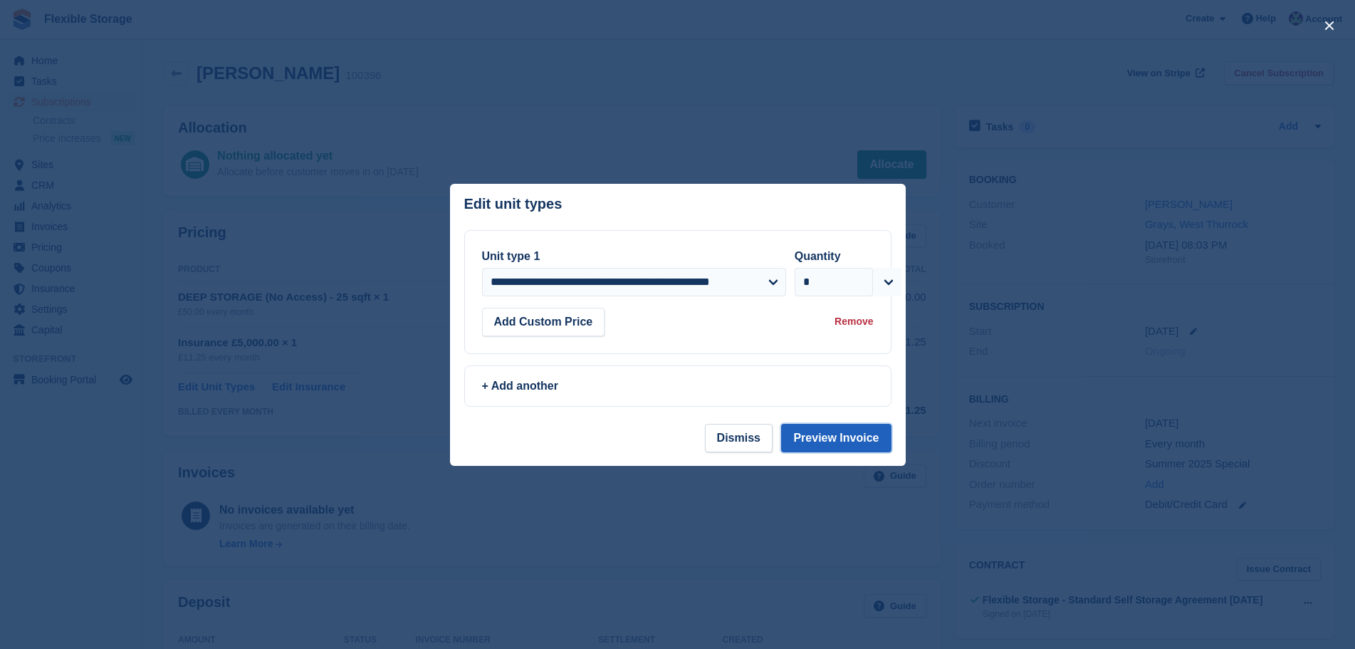
click at [838, 434] on button "Preview Invoice" at bounding box center [836, 438] width 110 height 28
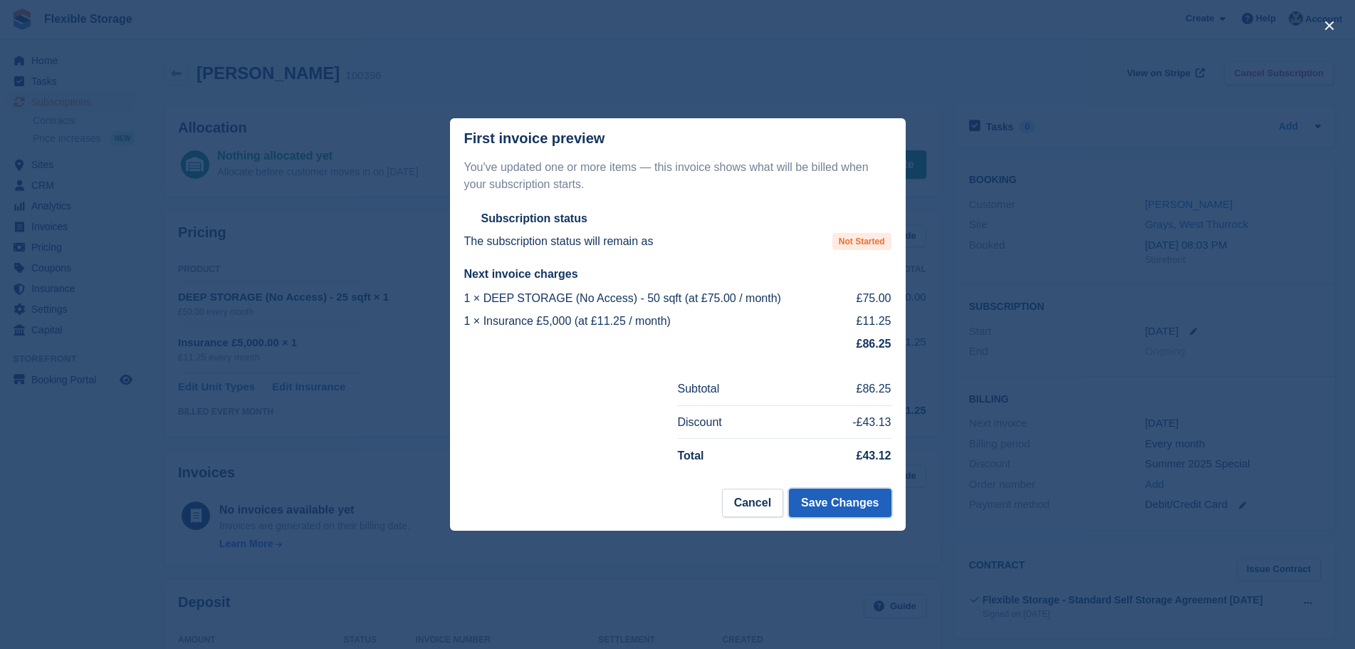
click at [880, 498] on button "Save Changes" at bounding box center [840, 503] width 102 height 28
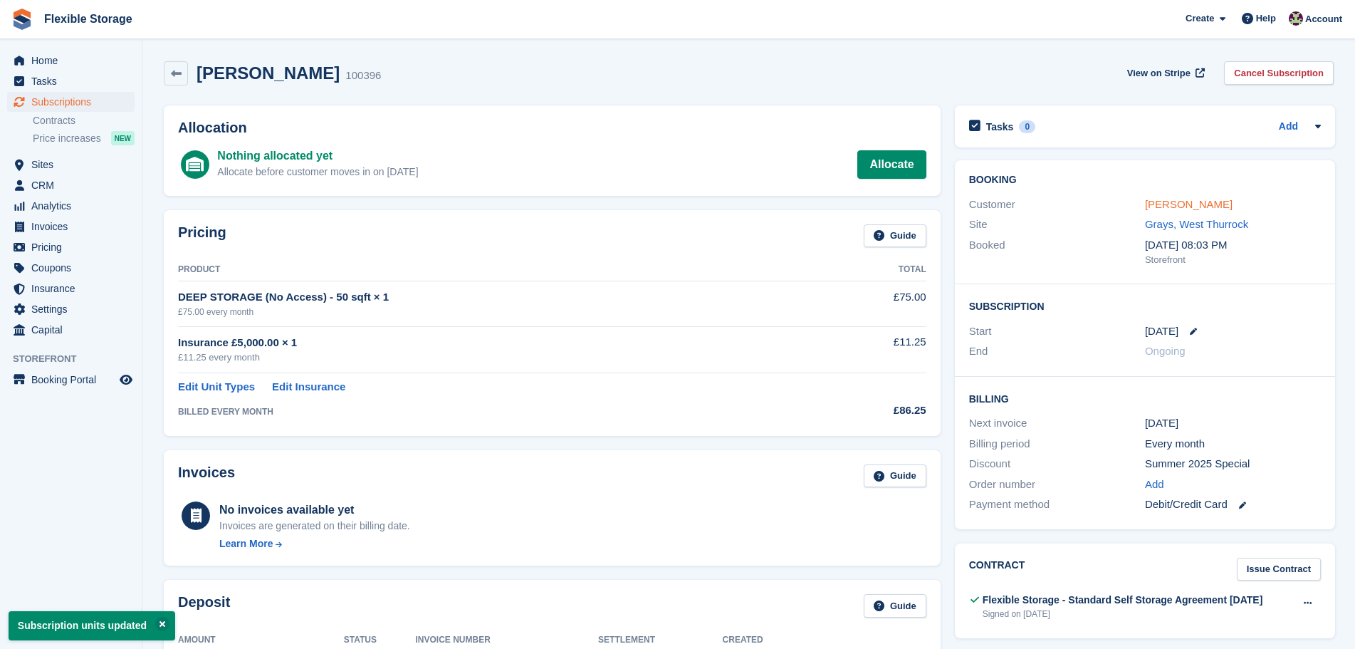
click at [1175, 208] on link "[PERSON_NAME]" at bounding box center [1189, 204] width 88 height 12
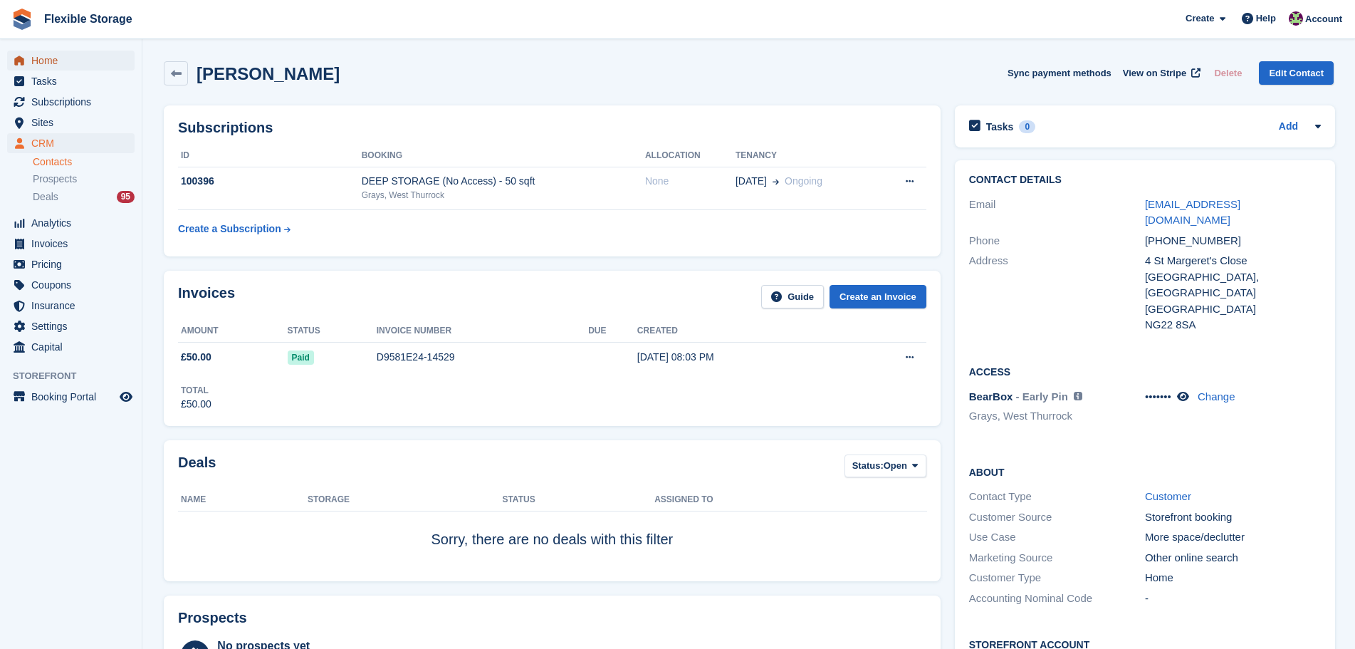
click at [66, 60] on span "Home" at bounding box center [73, 61] width 85 height 20
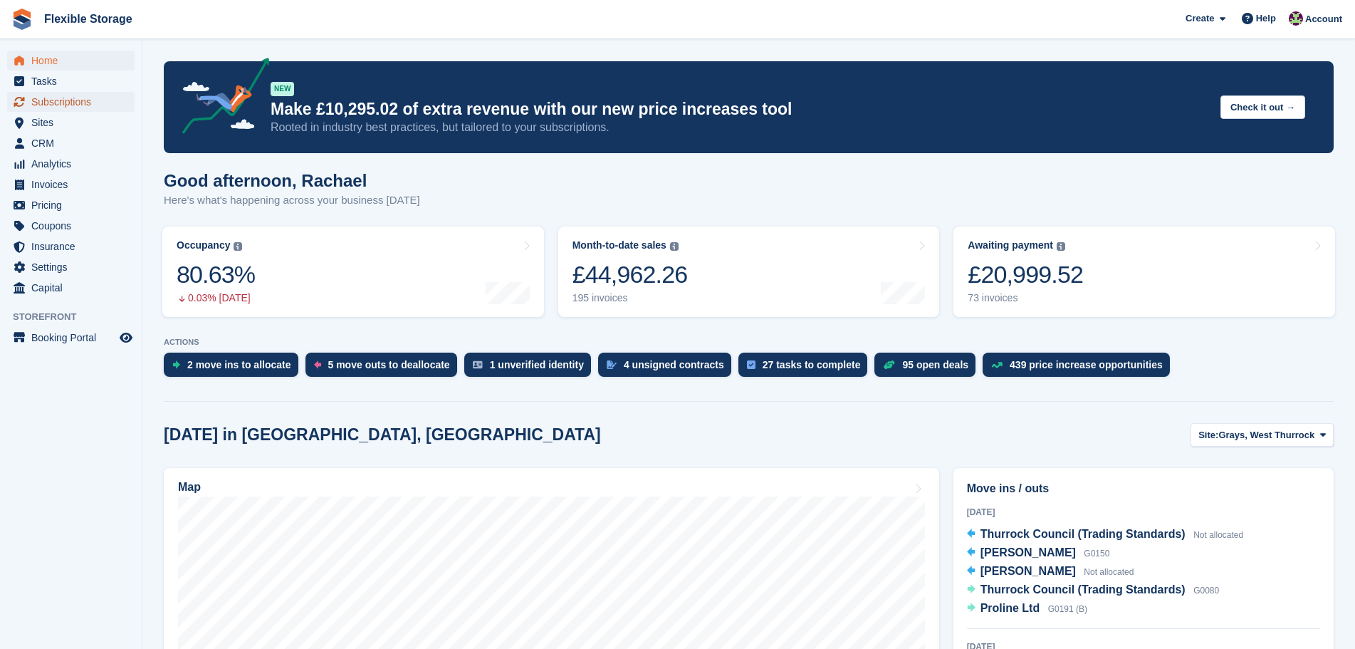
click at [91, 96] on span "Subscriptions" at bounding box center [73, 102] width 85 height 20
click at [1076, 308] on link "Awaiting payment The total outstanding balance on all open invoices. £20,999.52…" at bounding box center [1145, 271] width 382 height 90
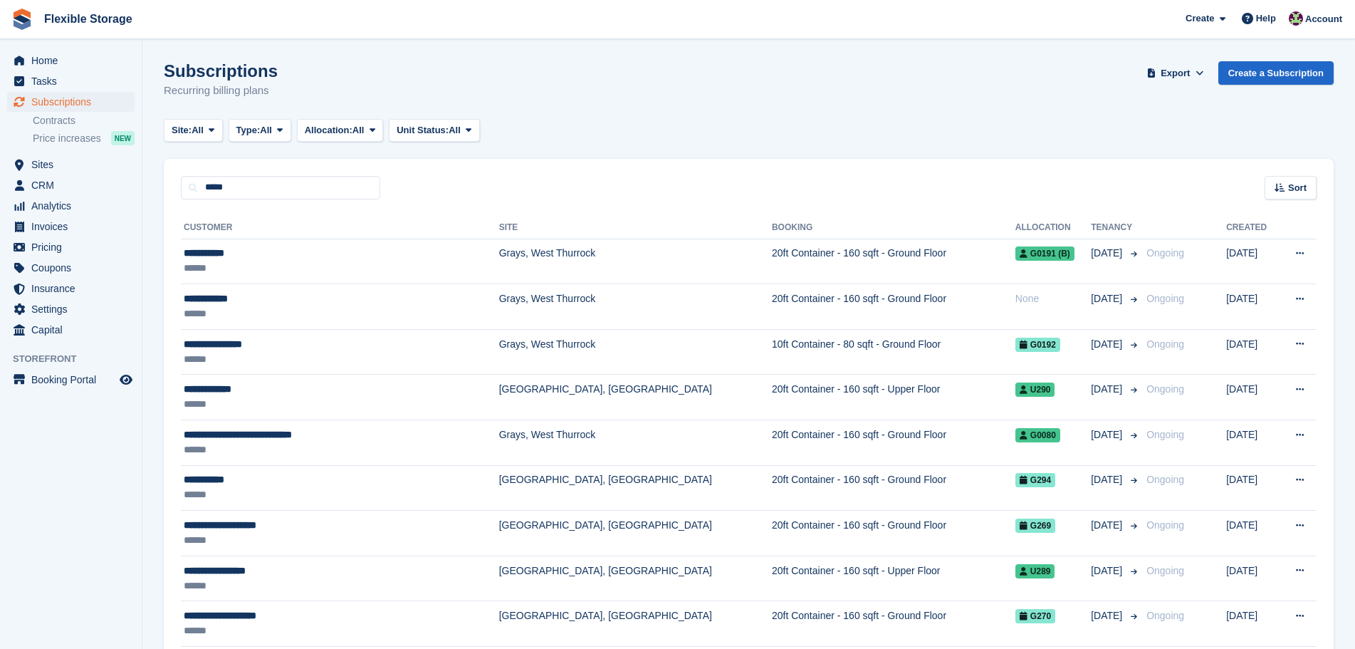
type input "*****"
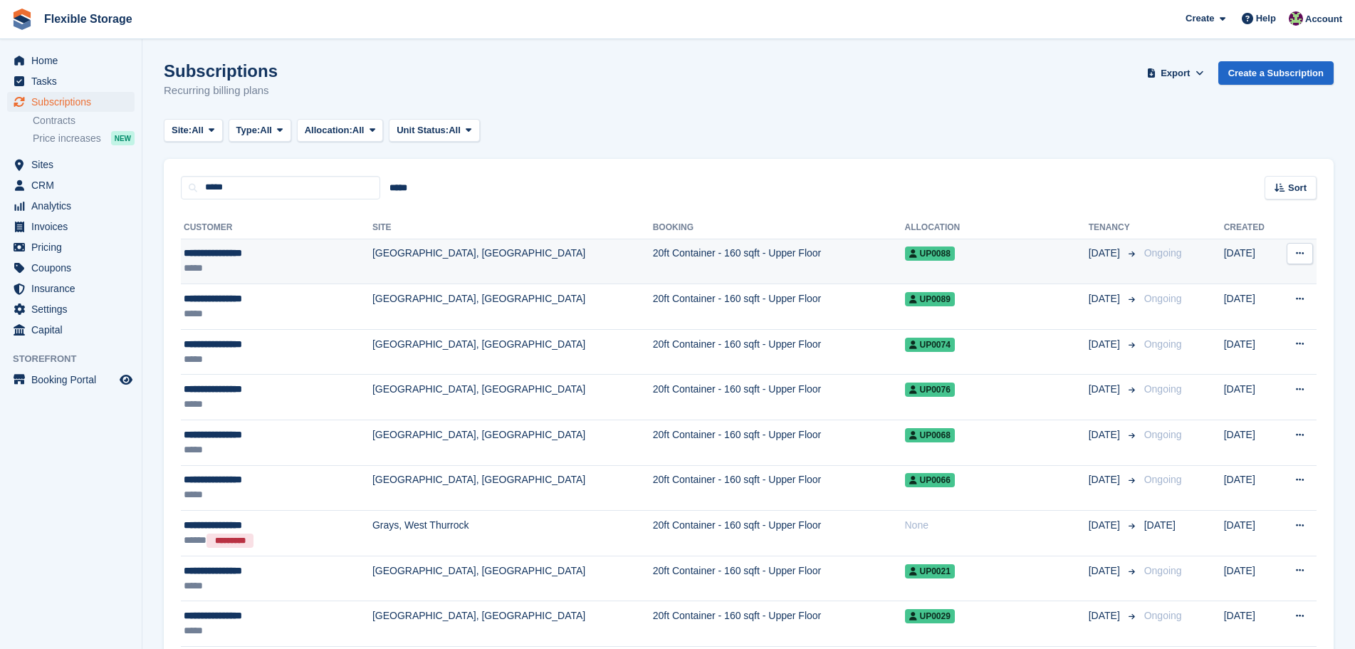
drag, startPoint x: 344, startPoint y: 254, endPoint x: 330, endPoint y: 256, distance: 14.4
click at [373, 254] on td "[GEOGRAPHIC_DATA], [GEOGRAPHIC_DATA]" at bounding box center [513, 262] width 281 height 46
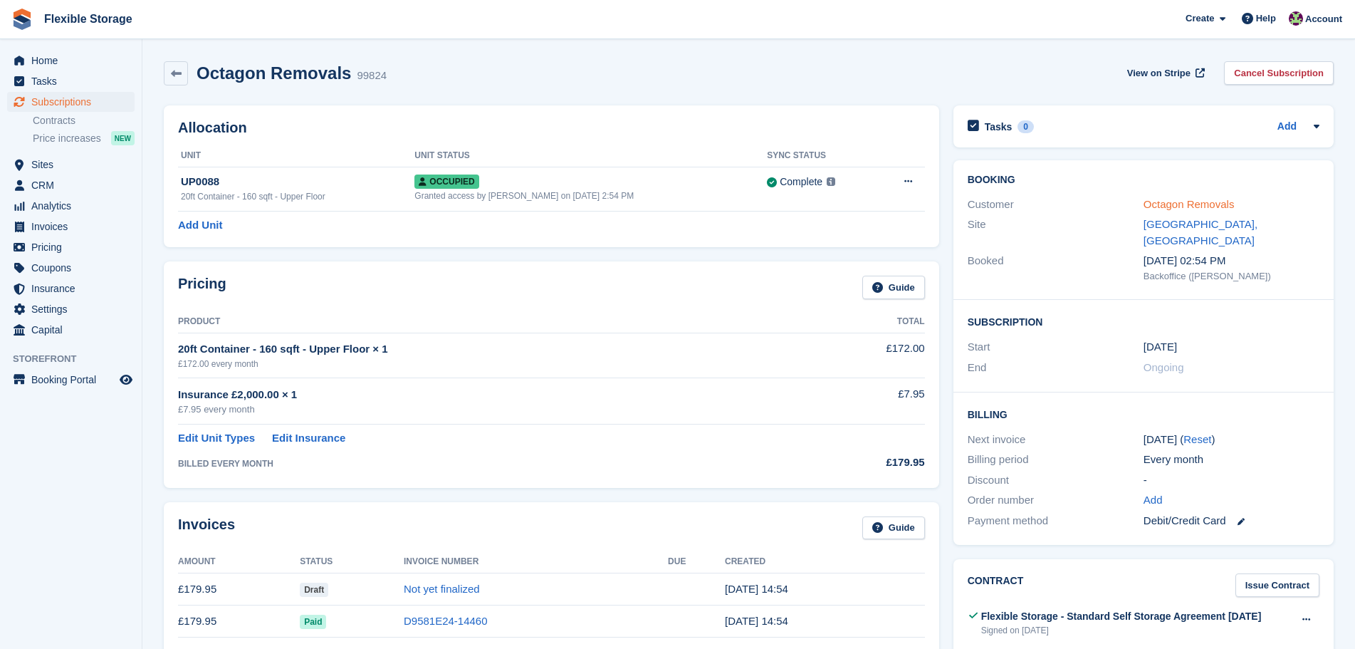
click at [1207, 208] on link "Octagon Removals" at bounding box center [1189, 204] width 91 height 12
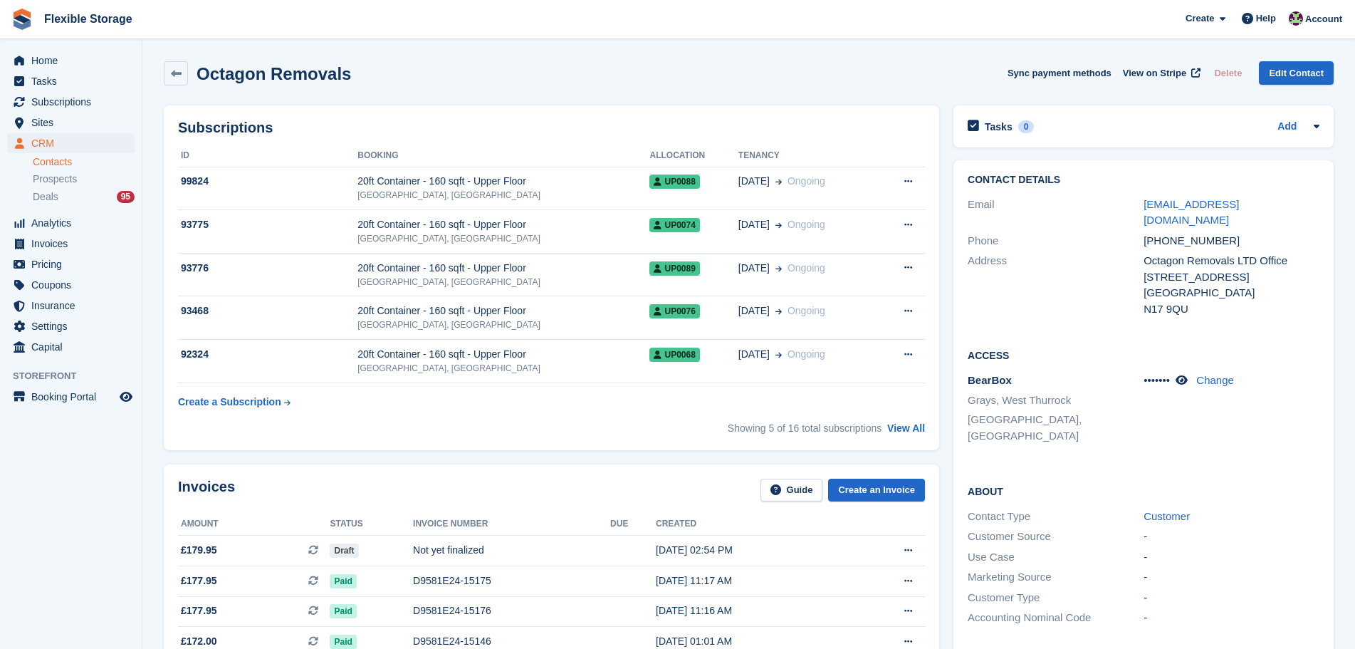
scroll to position [427, 0]
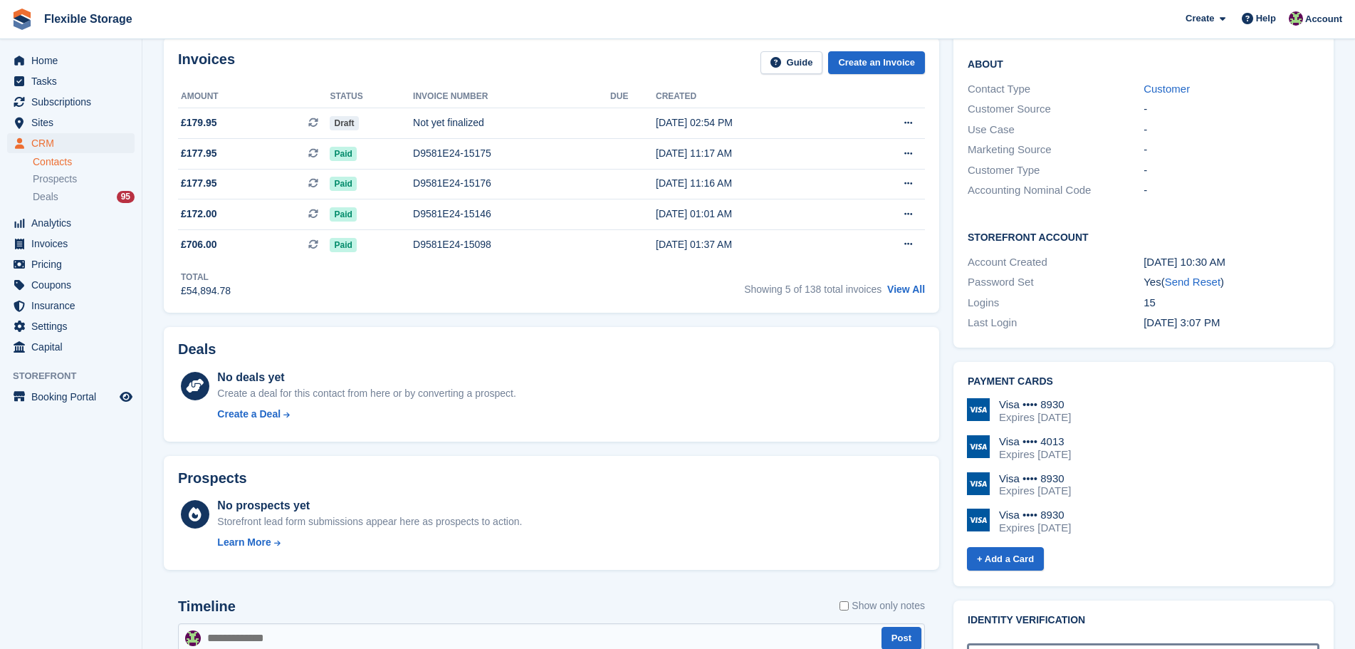
drag, startPoint x: 1156, startPoint y: 497, endPoint x: 804, endPoint y: 298, distance: 404.1
click at [1108, 435] on div "Visa •••• 4013 Expires April 2028" at bounding box center [1143, 448] width 353 height 26
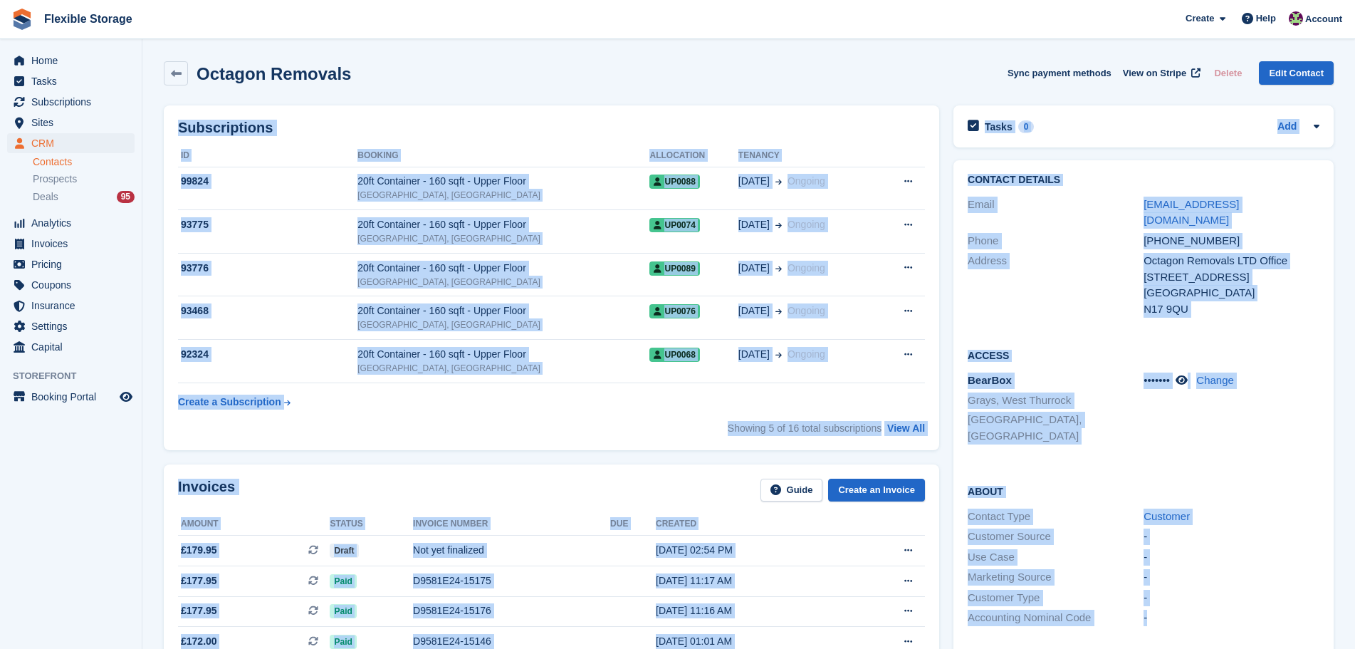
drag, startPoint x: 947, startPoint y: 66, endPoint x: 1263, endPoint y: 595, distance: 615.5
click at [1261, 610] on div "-" at bounding box center [1232, 618] width 176 height 16
click at [1257, 588] on div "Customer Type -" at bounding box center [1144, 598] width 352 height 21
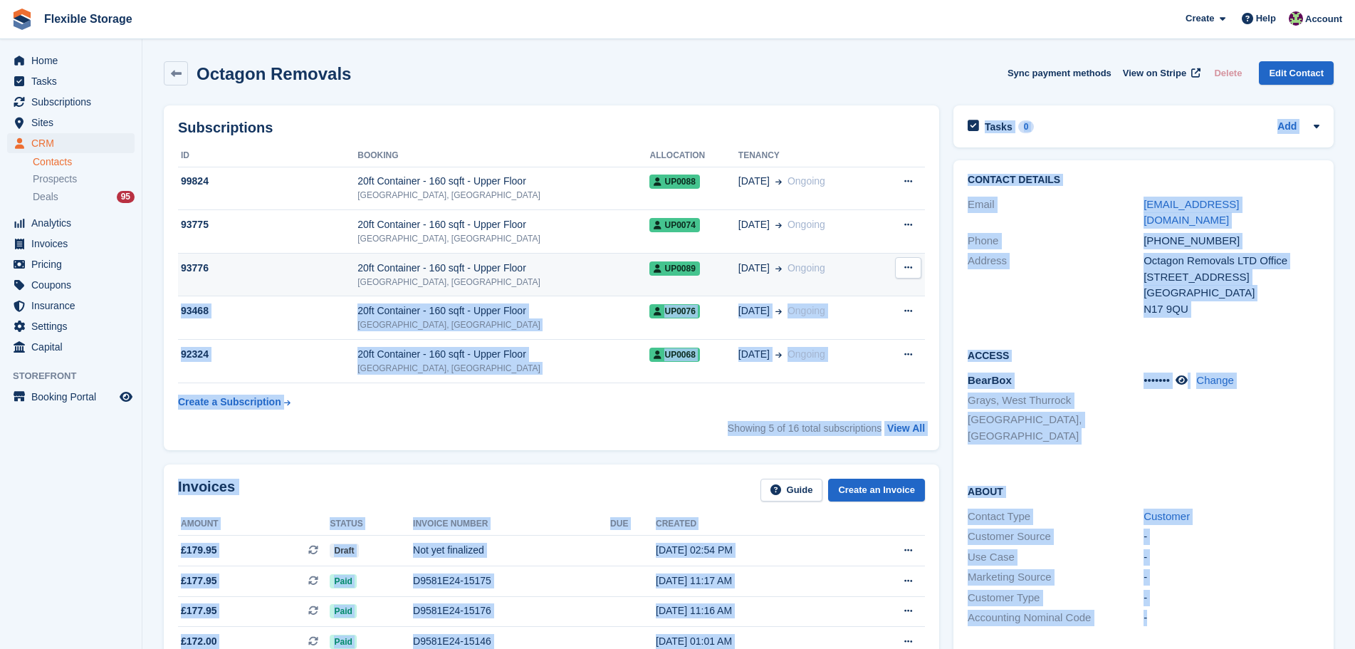
drag, startPoint x: 1262, startPoint y: 585, endPoint x: 865, endPoint y: 293, distance: 493.2
click at [1183, 417] on div "BearBox Grays, West Thurrock Aveley, Essex ••••••• Change" at bounding box center [1144, 409] width 352 height 79
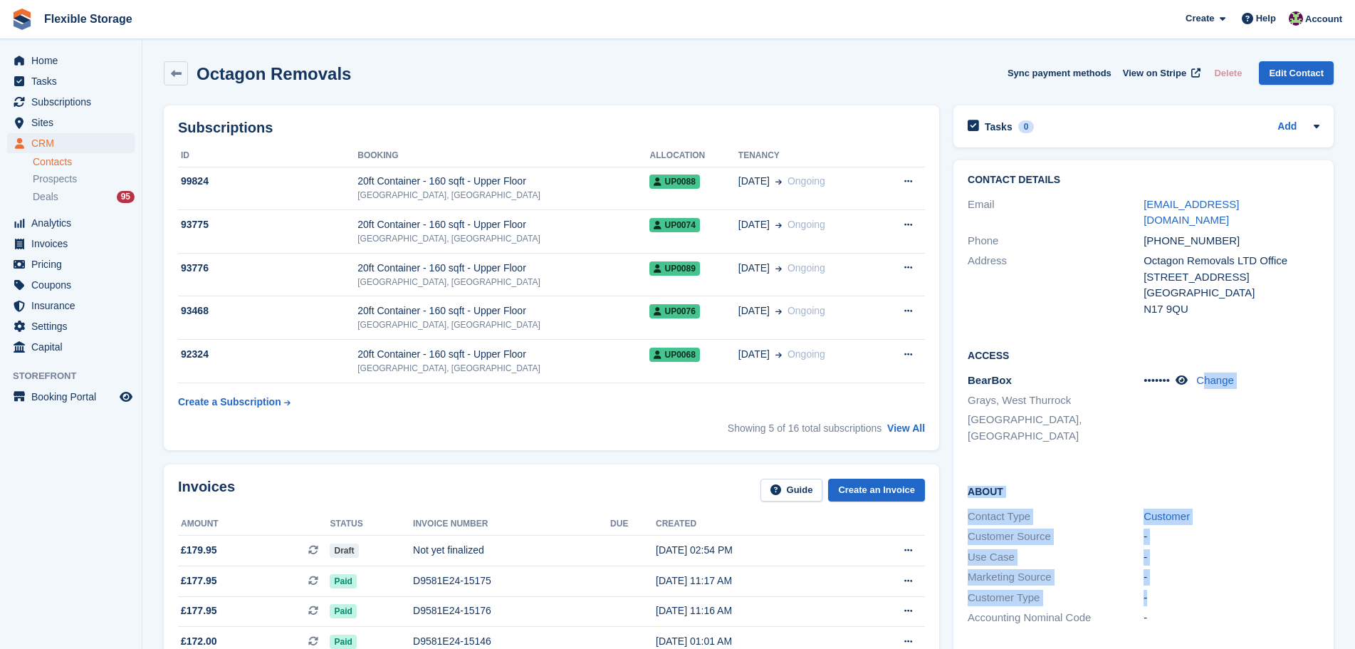
drag, startPoint x: 1209, startPoint y: 418, endPoint x: 1224, endPoint y: 576, distance: 158.9
click at [1224, 575] on div "Contact Details Email pawel@octagonremovals.uk Phone +447944587072 Address Octa…" at bounding box center [1144, 467] width 380 height 615
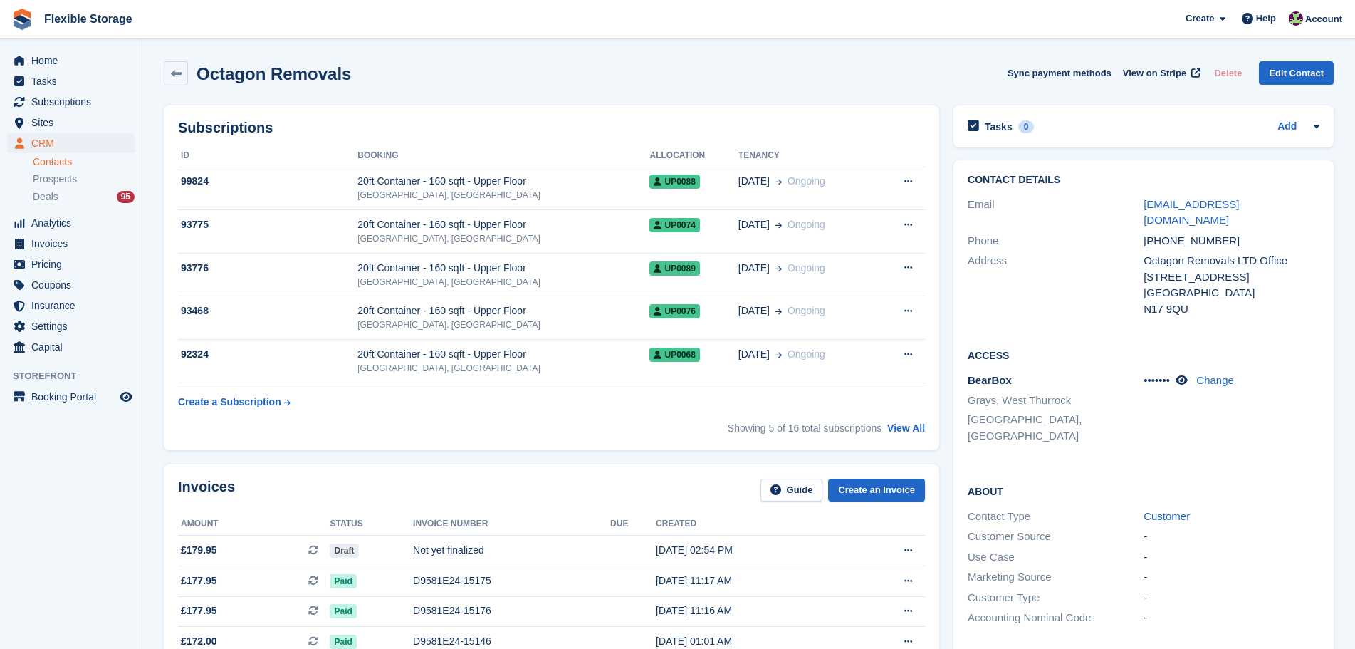
click at [1226, 610] on div "-" at bounding box center [1232, 618] width 176 height 16
click at [80, 66] on span "Home" at bounding box center [73, 61] width 85 height 20
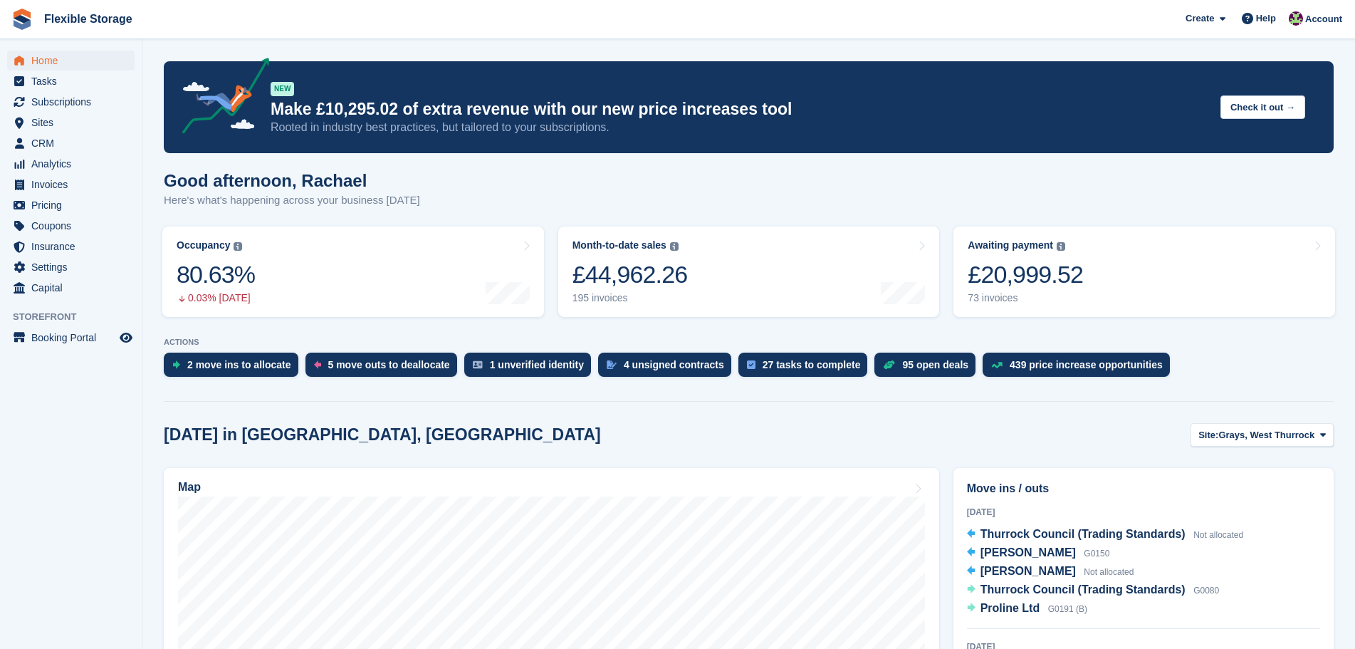
drag, startPoint x: 675, startPoint y: 447, endPoint x: 309, endPoint y: 226, distance: 427.3
click at [494, 194] on div "Good afternoon, [PERSON_NAME] Here's what's happening across your business [DAT…" at bounding box center [749, 198] width 1170 height 55
click at [369, 368] on div "5 move outs to deallocate" at bounding box center [389, 364] width 122 height 11
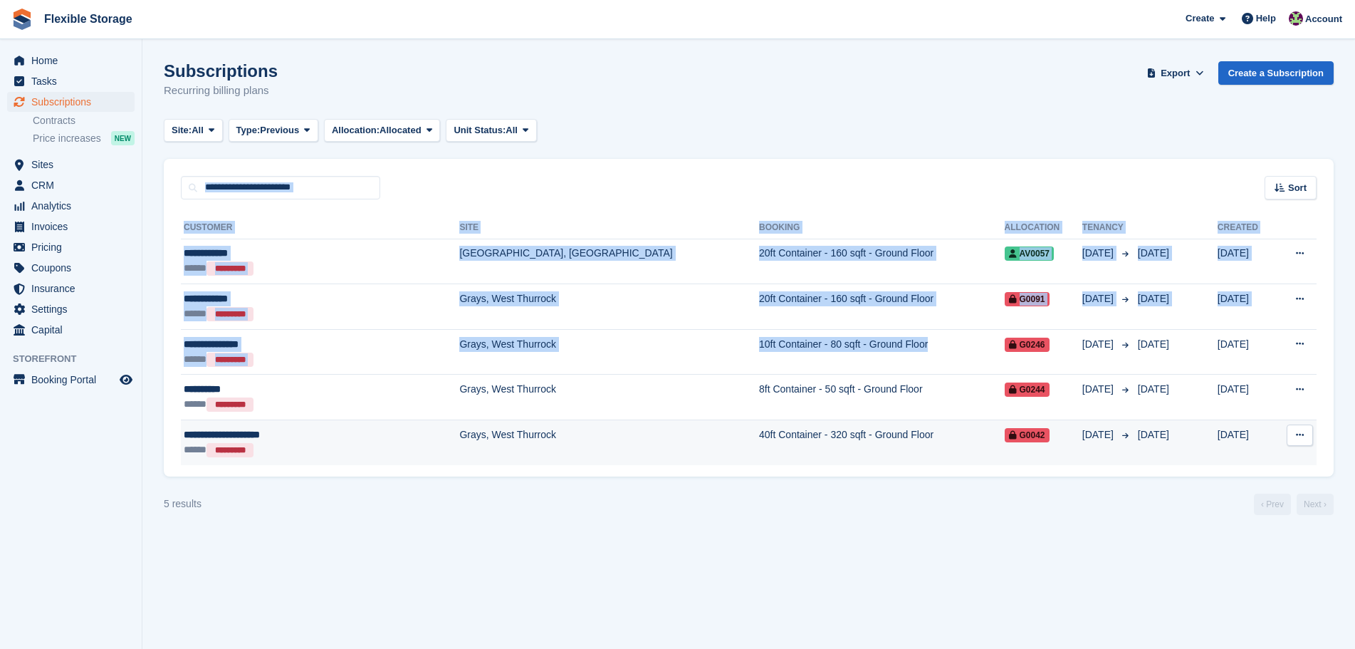
click at [926, 440] on turbo-frame "Subscriptions Recurring billing plans Export Export Subscriptions Export a CSV …" at bounding box center [749, 288] width 1170 height 454
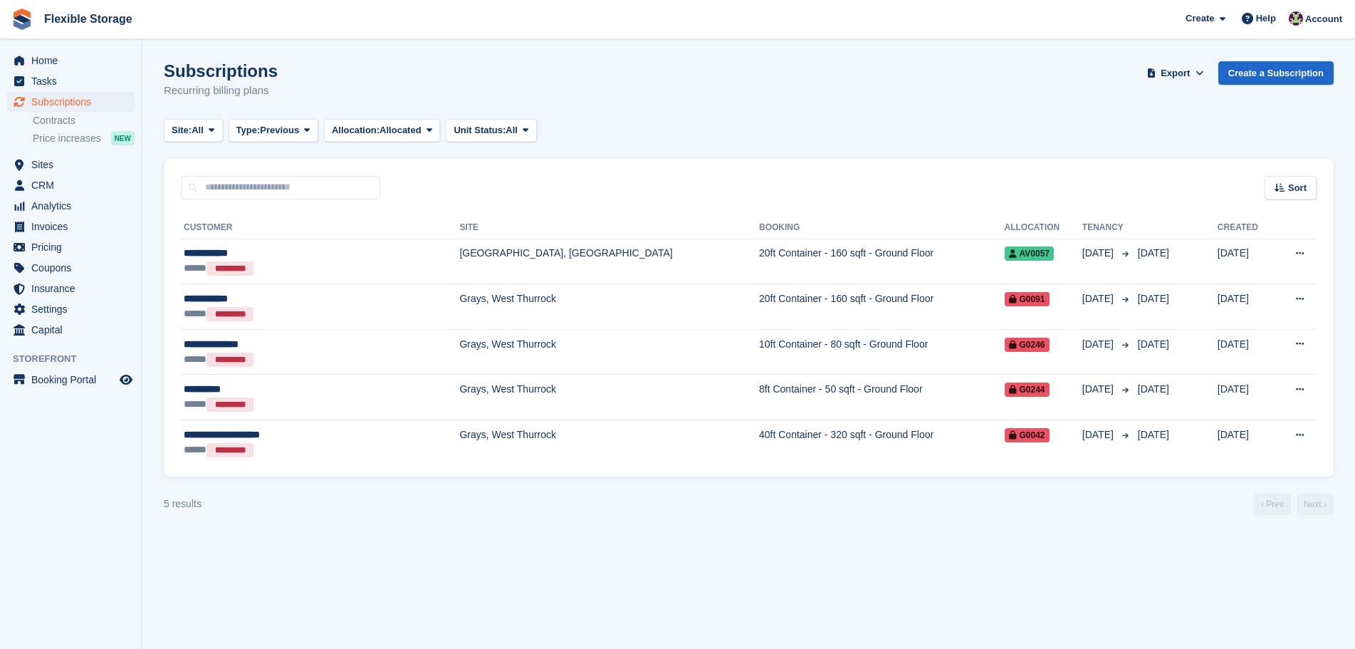
click at [838, 473] on div "**********" at bounding box center [749, 337] width 1170 height 277
drag, startPoint x: 247, startPoint y: 82, endPoint x: 283, endPoint y: 58, distance: 43.7
click at [131, 54] on div "Home Tasks Subscriptions Subscriptions Subscriptions Contracts Price increases …" at bounding box center [677, 324] width 1355 height 649
click at [321, 63] on div "Subscriptions Recurring billing plans Export Export Subscriptions Export a CSV …" at bounding box center [749, 88] width 1170 height 55
click at [274, 188] on input "text" at bounding box center [280, 188] width 199 height 24
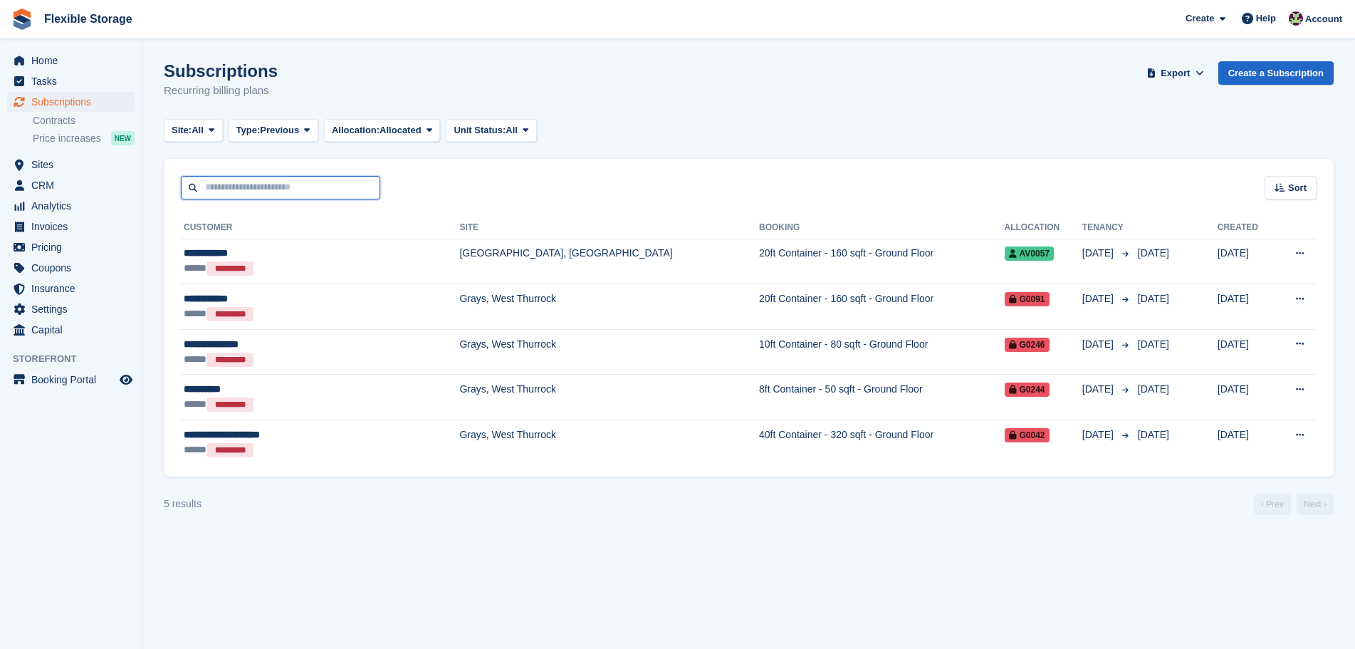
click at [284, 188] on input "text" at bounding box center [280, 188] width 199 height 24
click at [75, 96] on span "Subscriptions" at bounding box center [73, 102] width 85 height 20
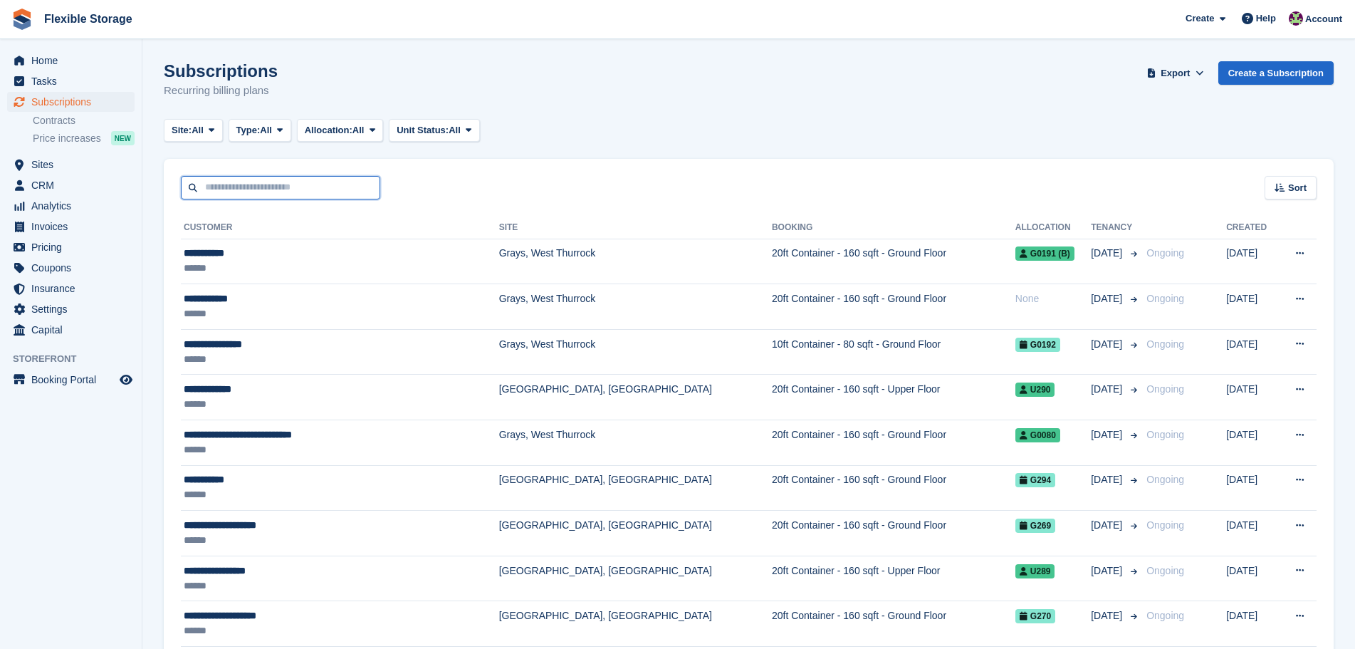
click at [315, 187] on input "text" at bounding box center [280, 188] width 199 height 24
type input "*"
type input "****"
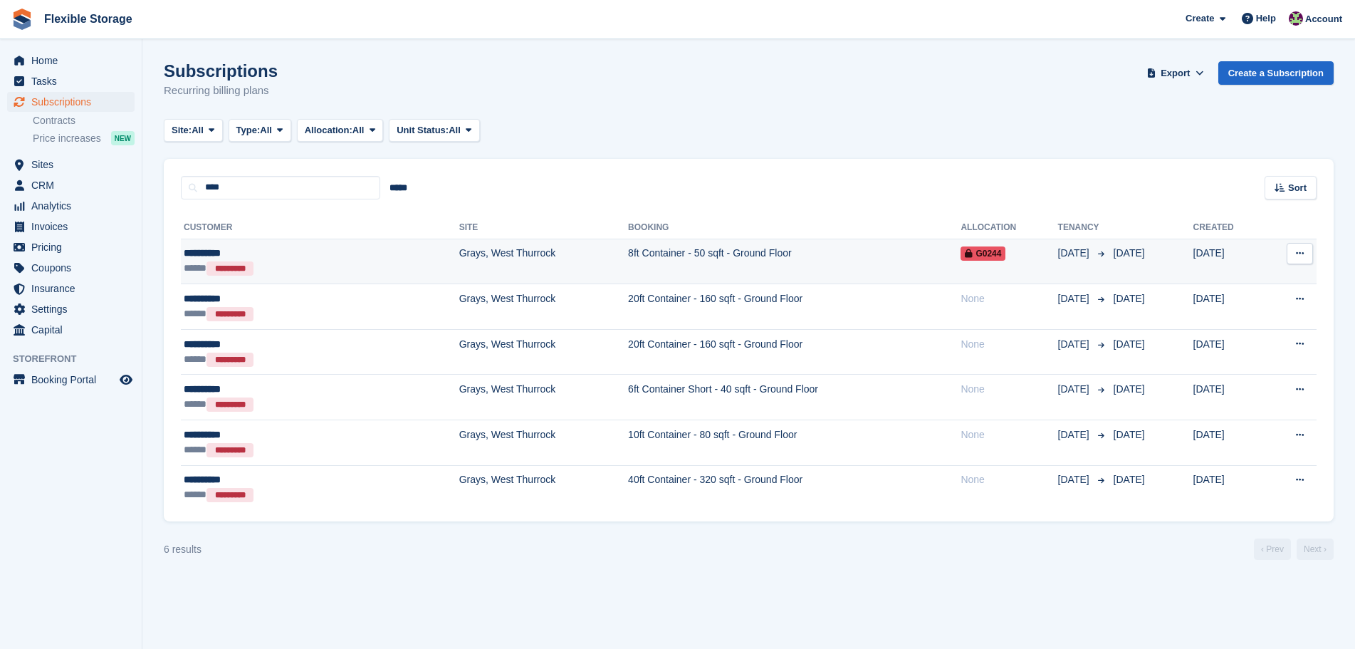
click at [459, 259] on td "Grays, West Thurrock" at bounding box center [543, 262] width 169 height 46
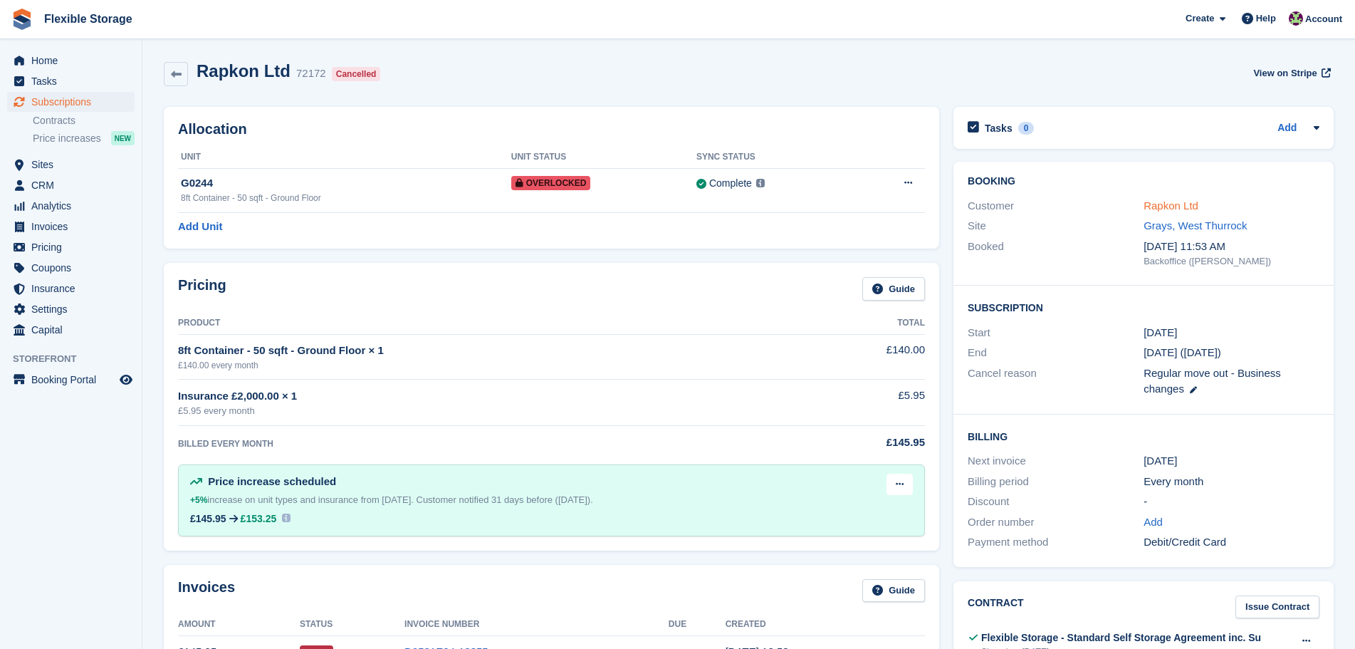
click at [1175, 199] on link "Rapkon Ltd" at bounding box center [1171, 205] width 55 height 12
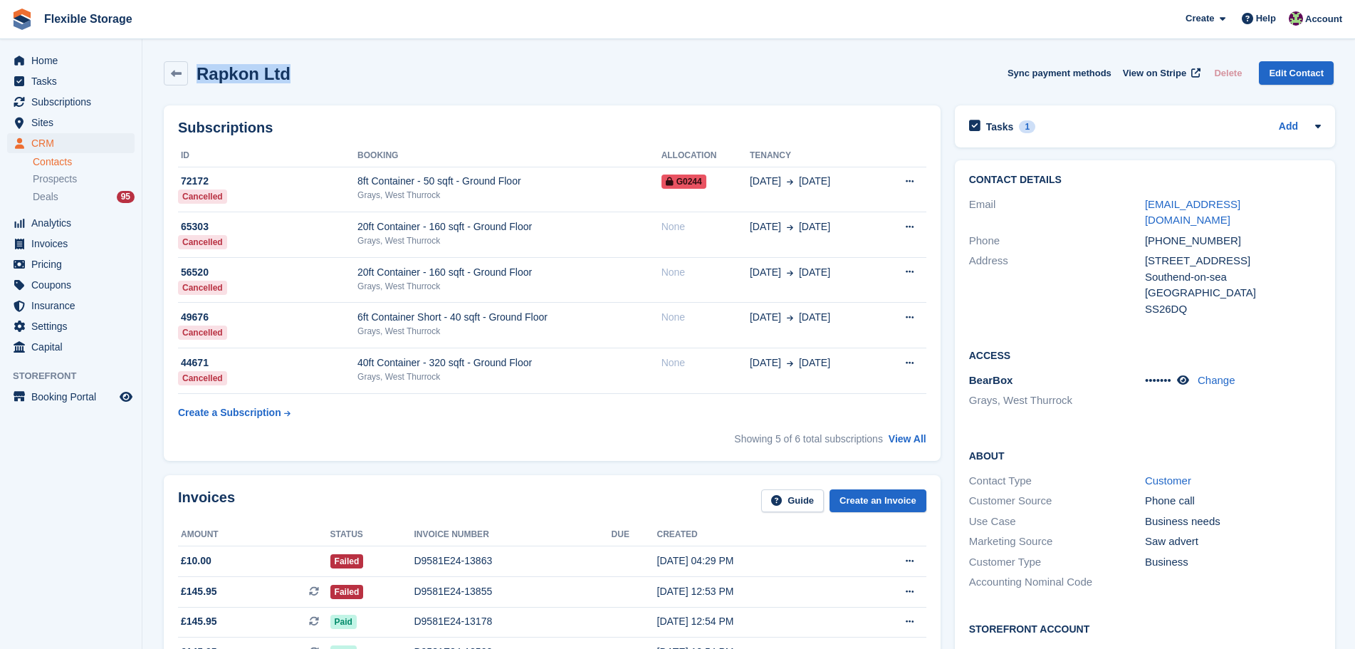
drag, startPoint x: 345, startPoint y: 79, endPoint x: 355, endPoint y: 77, distance: 10.9
click at [198, 76] on div "Rapkon Ltd Sync payment methods View on Stripe Delete Edit Contact" at bounding box center [749, 73] width 1170 height 24
click at [355, 77] on div "Rapkon Ltd Sync payment methods View on Stripe Delete Edit Contact" at bounding box center [749, 73] width 1170 height 24
click at [239, 73] on h2 "Rapkon Ltd" at bounding box center [244, 73] width 94 height 19
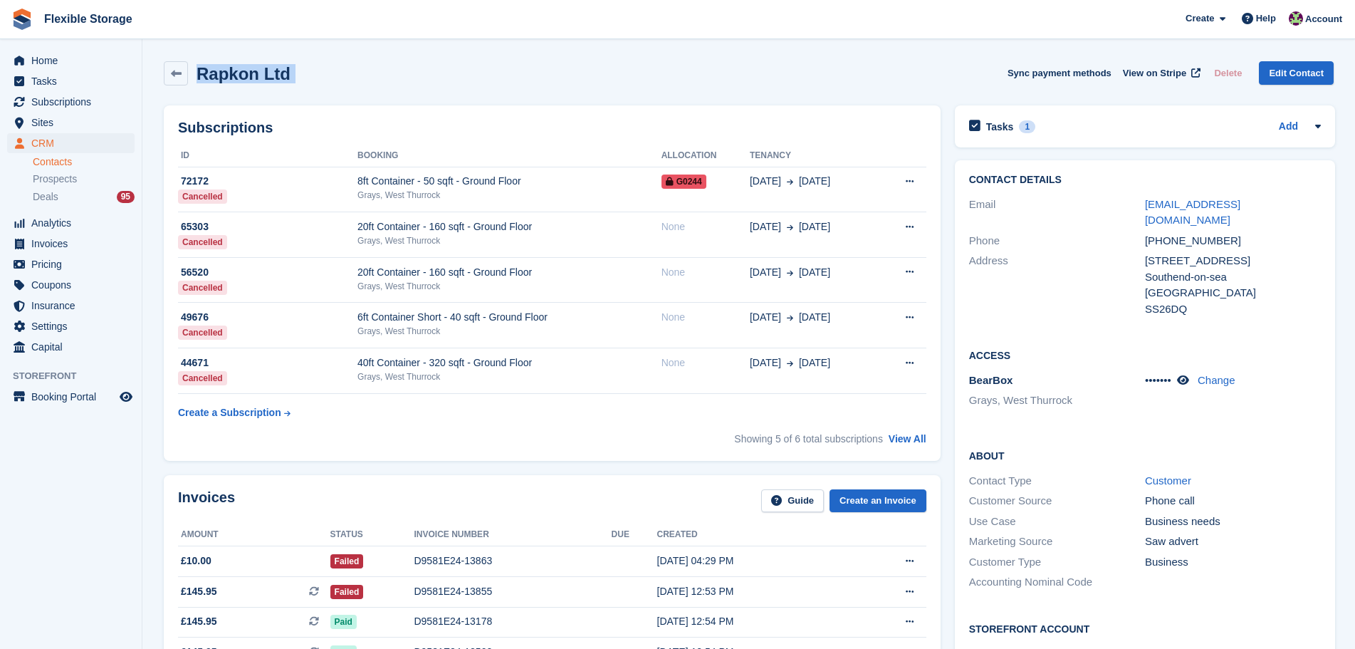
click at [239, 73] on h2 "Rapkon Ltd" at bounding box center [244, 73] width 94 height 19
click at [316, 67] on div "Rapkon Ltd Sync payment methods View on Stripe Delete Edit Contact" at bounding box center [749, 73] width 1170 height 24
drag, startPoint x: 346, startPoint y: 71, endPoint x: 195, endPoint y: 78, distance: 151.2
click at [195, 78] on div "Rapkon Ltd Sync payment methods View on Stripe Delete Edit Contact" at bounding box center [749, 73] width 1170 height 24
click at [214, 74] on h2 "Rapkon Ltd" at bounding box center [244, 73] width 94 height 19
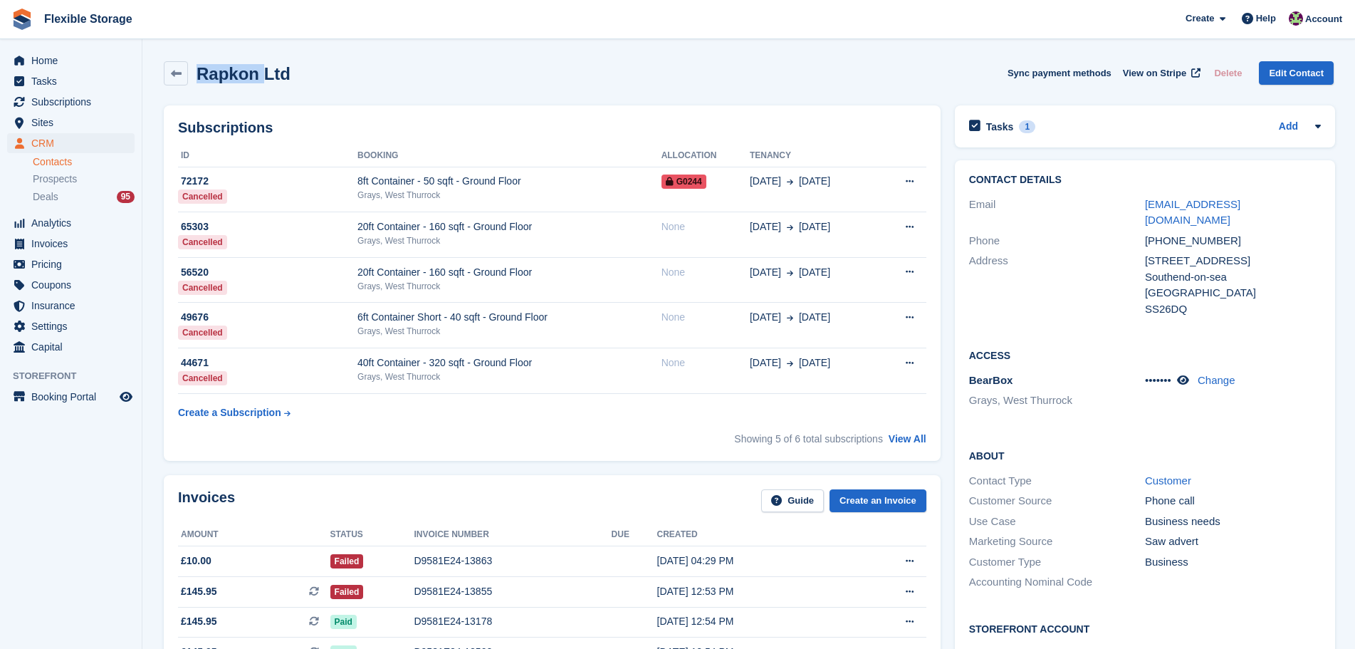
click at [214, 74] on h2 "Rapkon Ltd" at bounding box center [244, 73] width 94 height 19
click at [334, 78] on div "Rapkon Ltd Sync payment methods View on Stripe Delete Edit Contact" at bounding box center [749, 73] width 1170 height 24
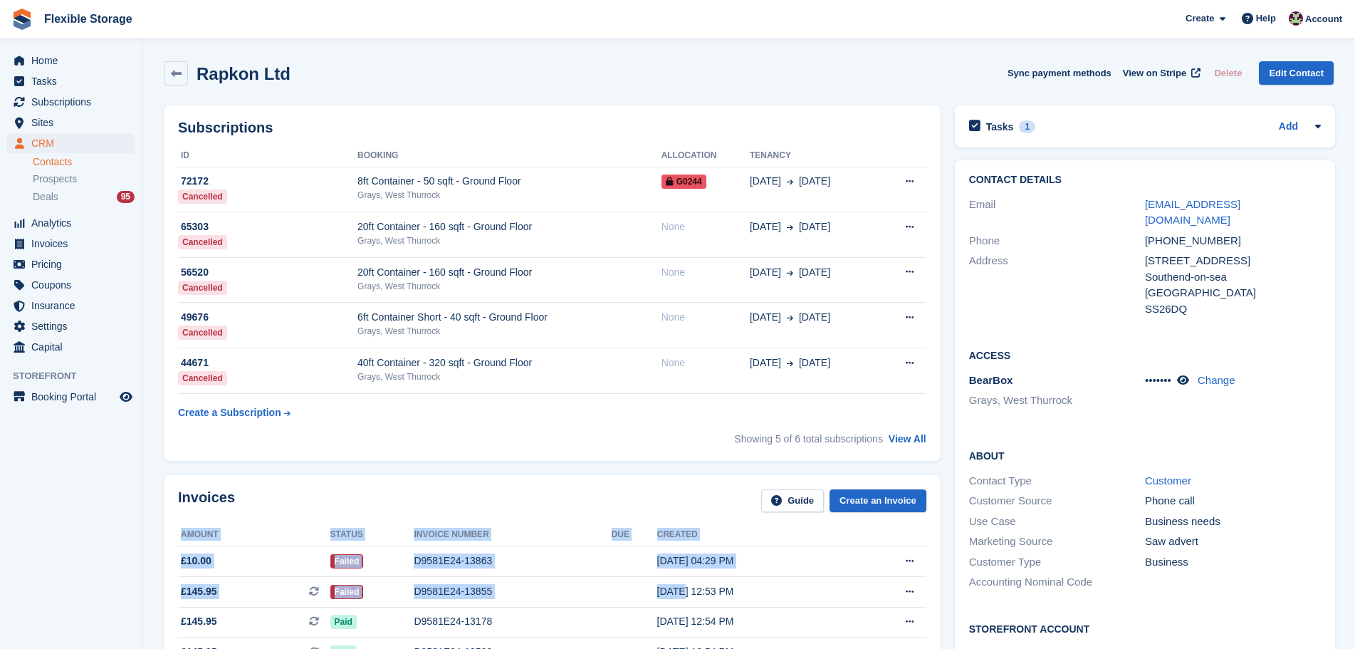
drag, startPoint x: 622, startPoint y: 472, endPoint x: 616, endPoint y: 517, distance: 45.2
click at [669, 604] on div "Invoices Guide Create an Invoice Amount Status Invoice number Due Created £10.0…" at bounding box center [552, 613] width 791 height 291
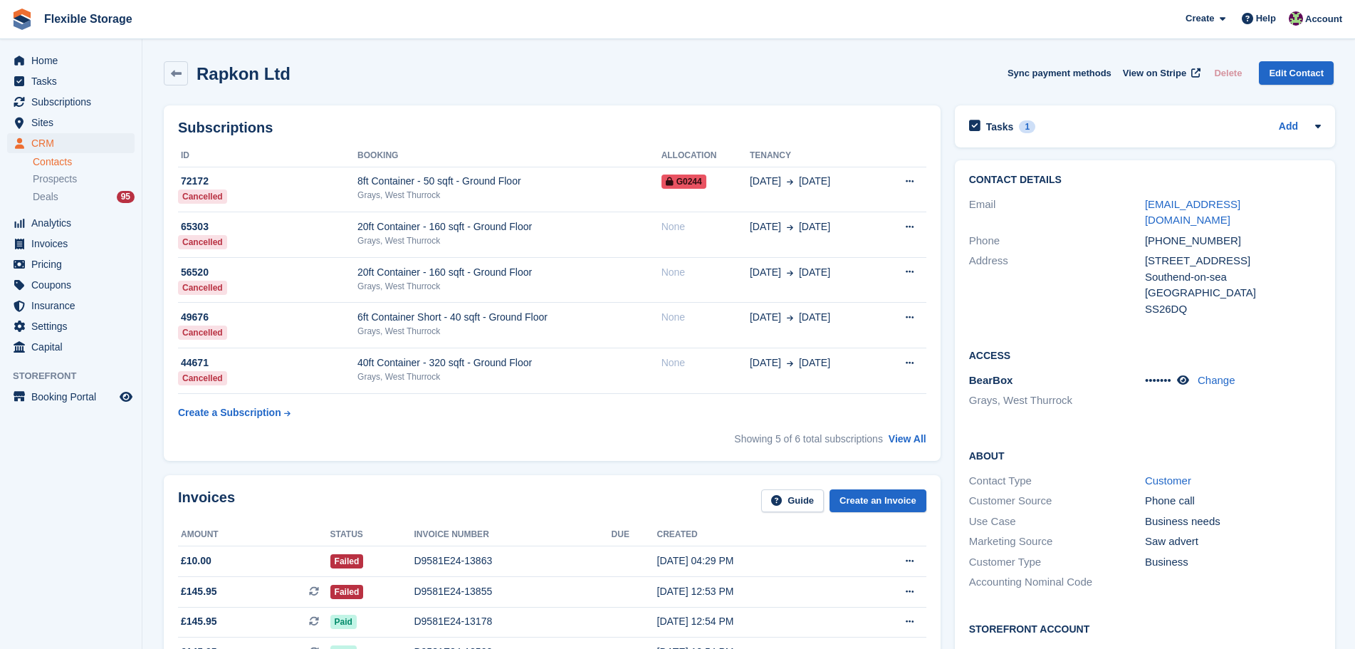
click at [599, 489] on div "Invoices Guide Create an Invoice" at bounding box center [552, 505] width 749 height 32
drag, startPoint x: 714, startPoint y: 482, endPoint x: 729, endPoint y: 625, distance: 143.2
click at [759, 648] on html "Flexible Storage Create Subscription Invoice Contact Deal Discount Page Help Ch…" at bounding box center [677, 324] width 1355 height 649
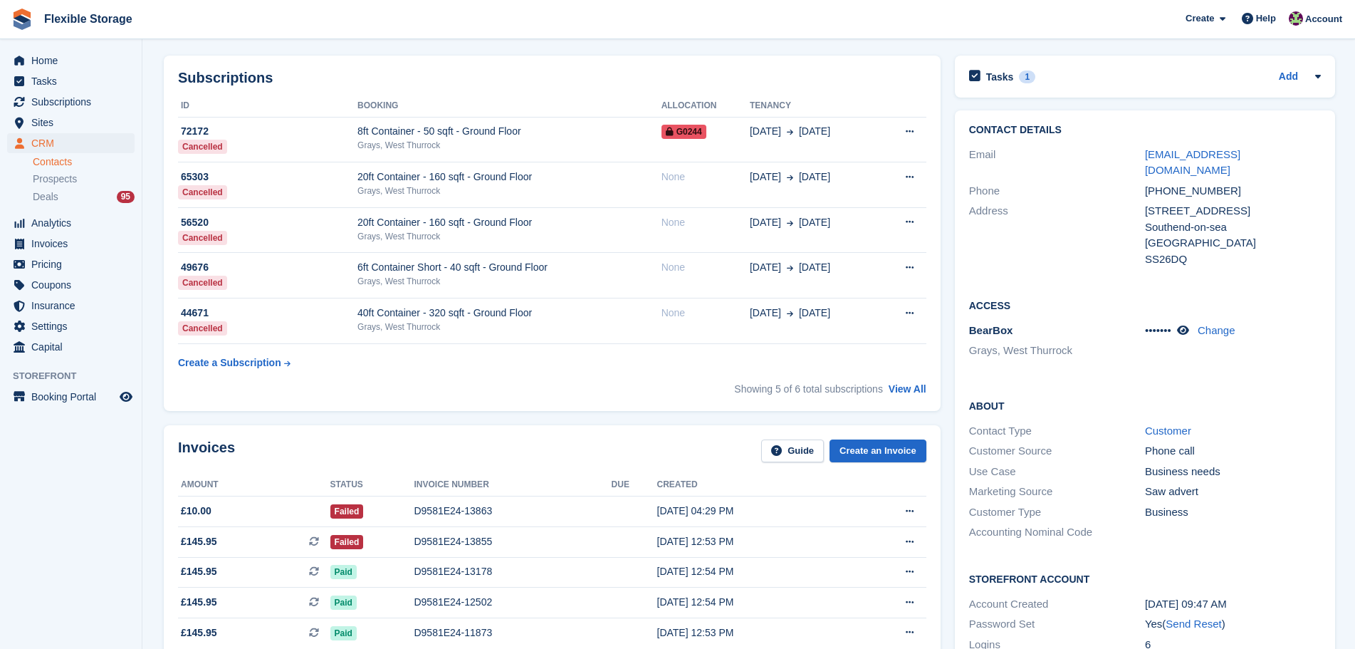
click at [682, 468] on div "Invoices Guide Create an Invoice" at bounding box center [552, 455] width 749 height 32
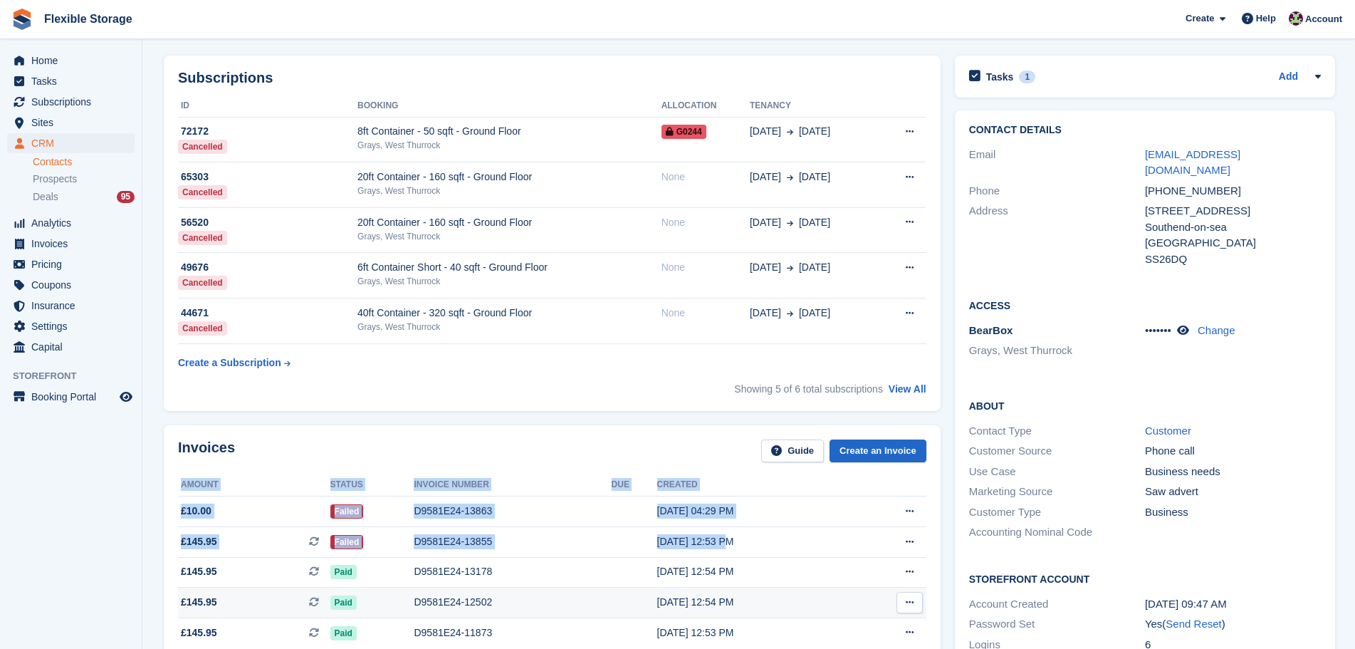
drag, startPoint x: 687, startPoint y: 442, endPoint x: 711, endPoint y: 603, distance: 163.4
click at [711, 603] on div "Invoices Guide Create an Invoice Amount Status Invoice number Due Created £10.0…" at bounding box center [552, 563] width 777 height 276
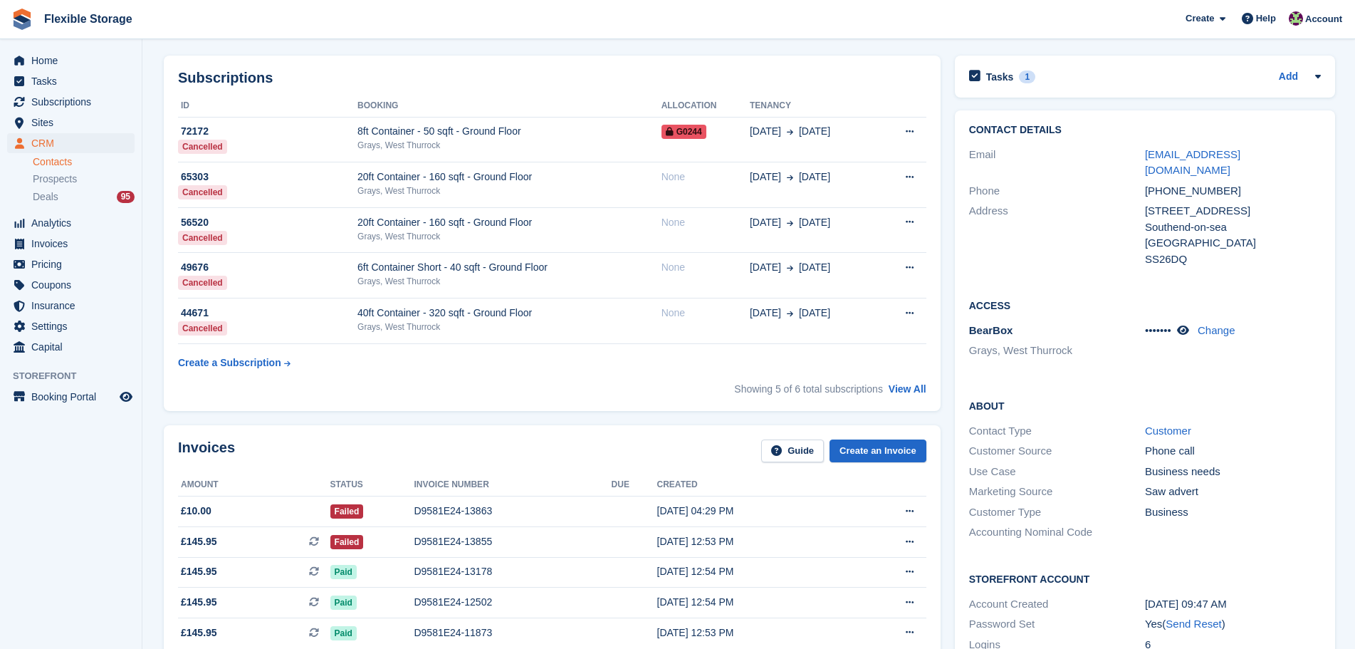
click at [675, 457] on div "Invoices Guide Create an Invoice" at bounding box center [552, 455] width 749 height 32
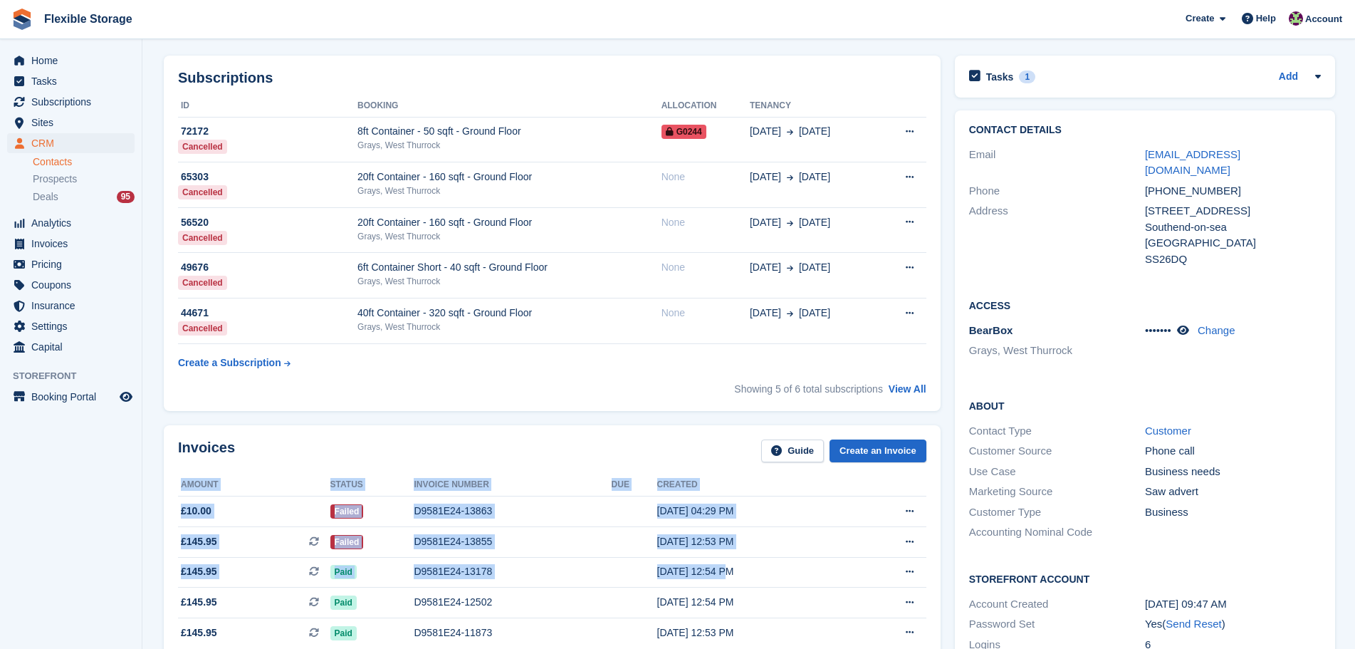
drag, startPoint x: 688, startPoint y: 434, endPoint x: 689, endPoint y: 487, distance: 52.7
click at [709, 558] on div "Invoices Guide Create an Invoice Amount Status Invoice number Due Created £10.0…" at bounding box center [552, 563] width 777 height 276
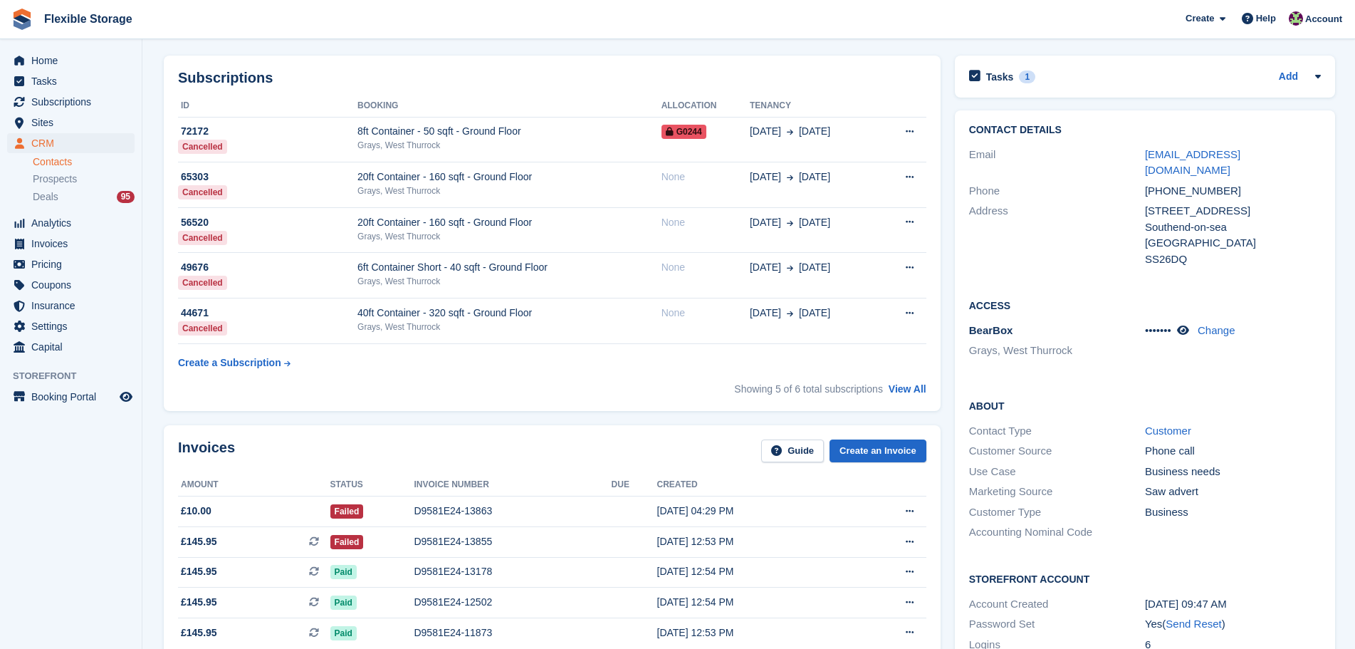
click at [682, 455] on div "Invoices Guide Create an Invoice" at bounding box center [552, 455] width 749 height 32
drag, startPoint x: 690, startPoint y: 414, endPoint x: 720, endPoint y: 526, distance: 115.8
click at [702, 434] on div "Invoices Guide Create an Invoice Amount Status Invoice number Due Created £10.0…" at bounding box center [552, 563] width 777 height 276
drag, startPoint x: 702, startPoint y: 421, endPoint x: 714, endPoint y: 486, distance: 65.8
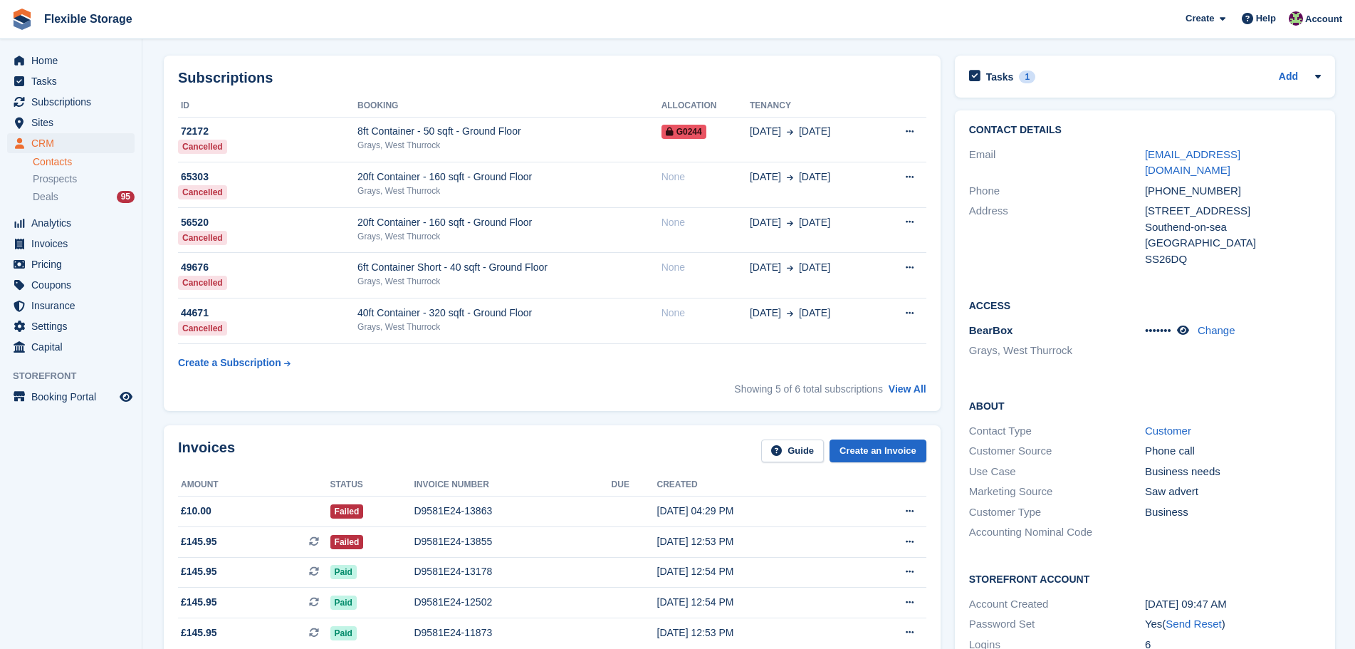
click at [729, 529] on div "Invoices Guide Create an Invoice Amount Status Invoice number Due Created £10.0…" at bounding box center [552, 563] width 791 height 291
click at [697, 442] on div "Invoices Guide Create an Invoice" at bounding box center [552, 455] width 749 height 32
drag, startPoint x: 756, startPoint y: 64, endPoint x: 927, endPoint y: 330, distance: 316.9
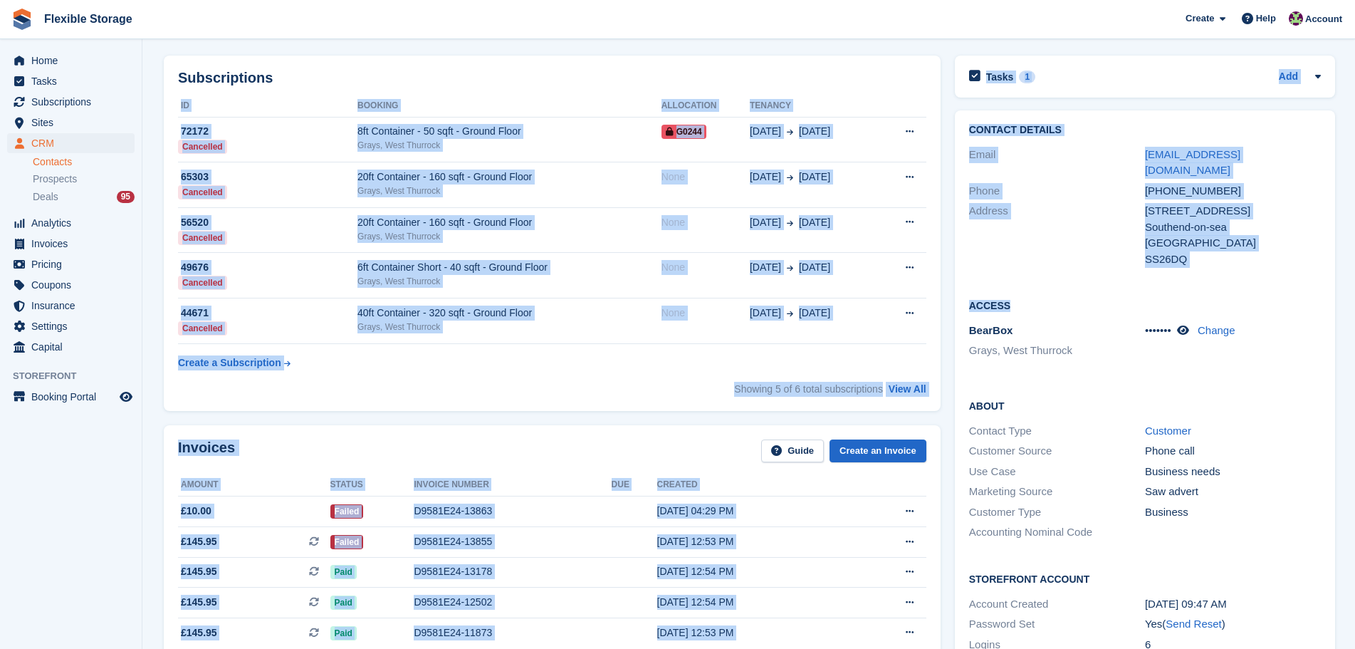
click at [876, 350] on table "ID Booking Allocation Tenancy 72172 Cancelled 8ft Container - 50 sqft - Ground …" at bounding box center [552, 235] width 749 height 281
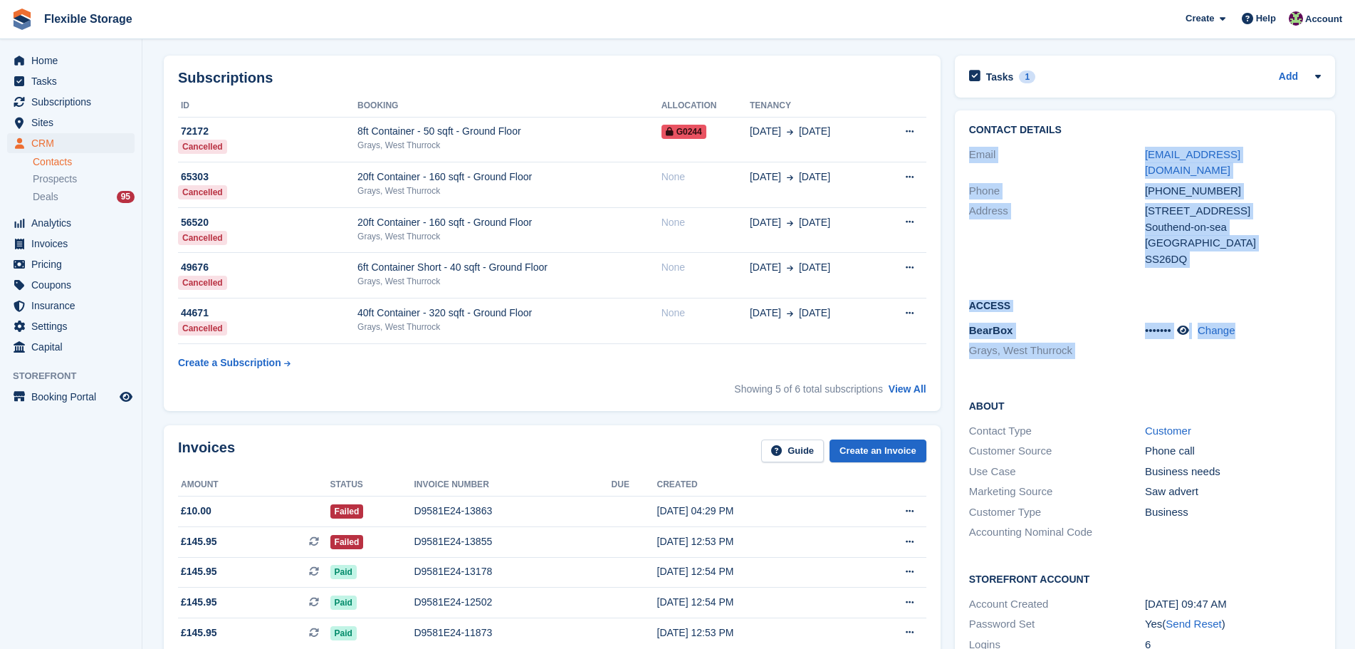
drag, startPoint x: 1170, startPoint y: 162, endPoint x: 1256, endPoint y: 362, distance: 217.6
click at [1256, 361] on div "Contact Details Email rapulu.o.a@gmail.com Phone +447931475446 Address 47 Victo…" at bounding box center [1145, 399] width 380 height 579
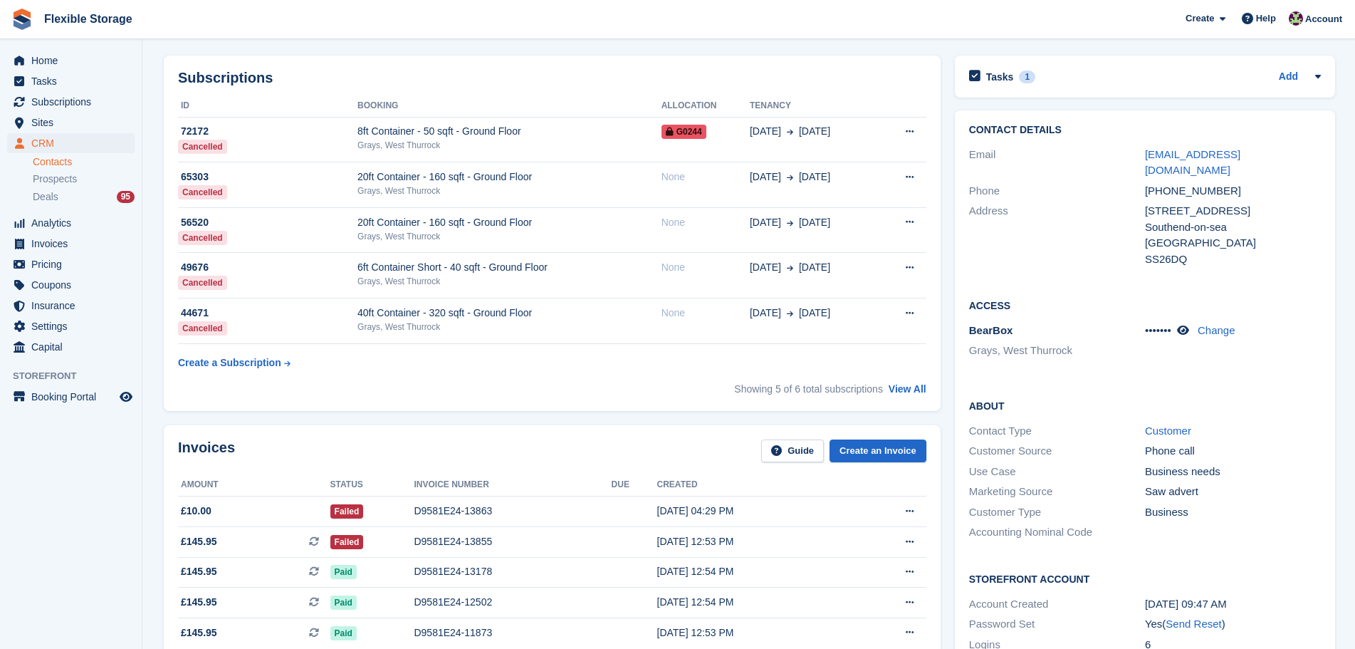
click at [1260, 441] on div "Customer Source Phone call" at bounding box center [1145, 451] width 352 height 21
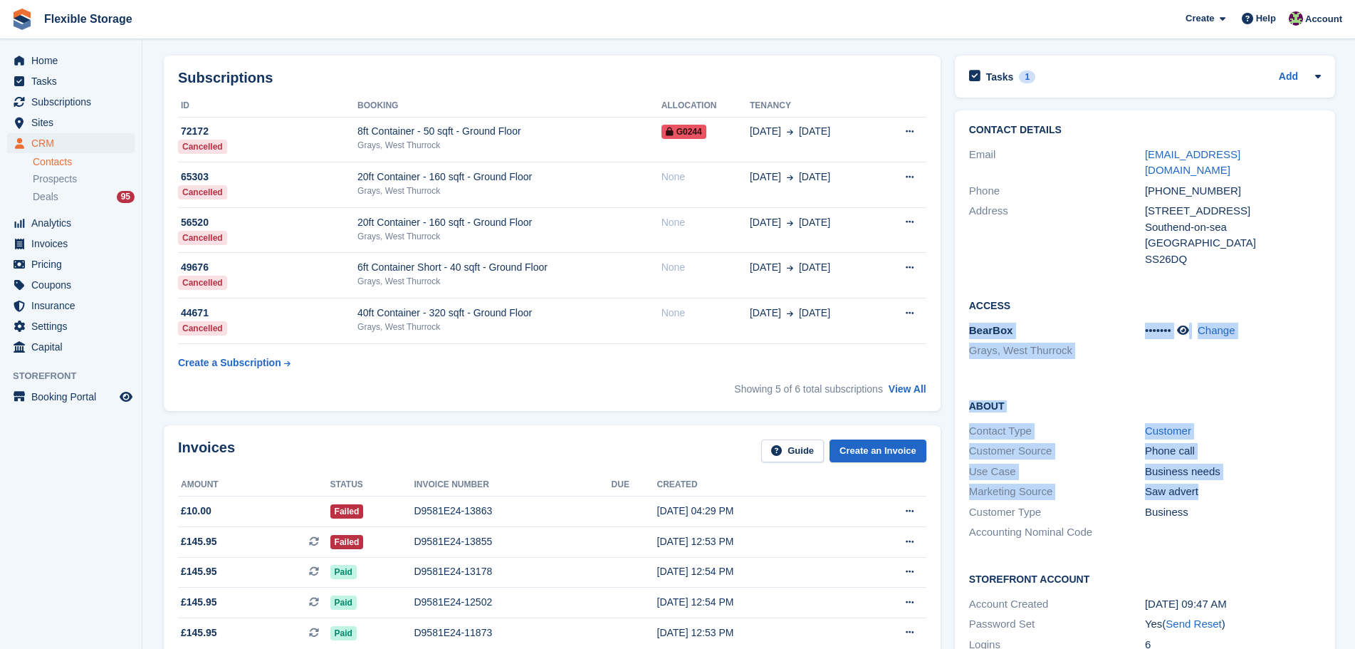
drag, startPoint x: 1251, startPoint y: 481, endPoint x: 1059, endPoint y: 256, distance: 295.6
click at [1063, 265] on div "Contact Details Email rapulu.o.a@gmail.com Phone +447931475446 Address 47 Victo…" at bounding box center [1145, 399] width 380 height 579
click at [1059, 256] on div "Contact Details Email rapulu.o.a@gmail.com Phone +447931475446 Address 47 Victo…" at bounding box center [1145, 196] width 380 height 173
click at [1066, 256] on div "Contact Details Email rapulu.o.a@gmail.com Phone +447931475446 Address 47 Victo…" at bounding box center [1145, 196] width 380 height 173
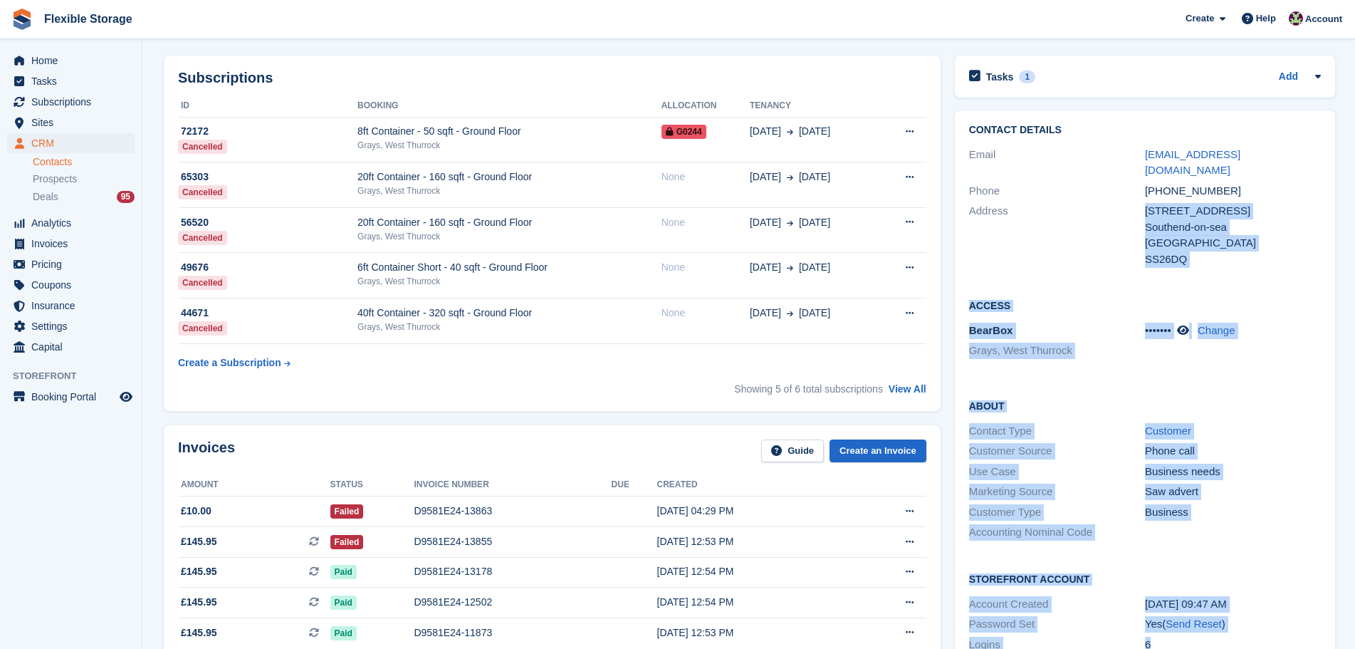
drag, startPoint x: 1256, startPoint y: 560, endPoint x: 1276, endPoint y: 597, distance: 41.7
click at [1283, 623] on div "Contact Details Email rapulu.o.a@gmail.com Phone +447931475446 Address 47 Victo…" at bounding box center [1145, 399] width 380 height 579
click at [1254, 505] on div "Customer Type Business" at bounding box center [1145, 512] width 352 height 21
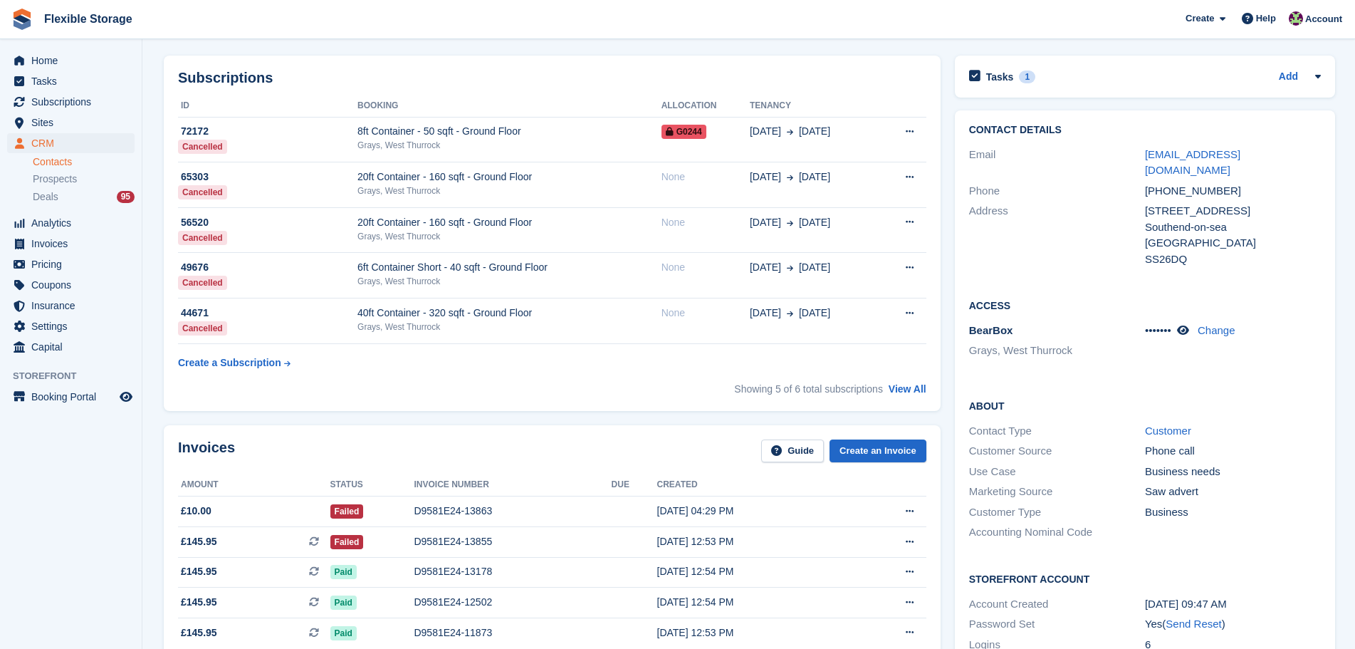
click at [731, 438] on div "Invoices Guide Create an Invoice Amount Status Invoice number Due Created £10.0…" at bounding box center [552, 563] width 777 height 276
click at [63, 160] on link "Contacts" at bounding box center [84, 162] width 102 height 14
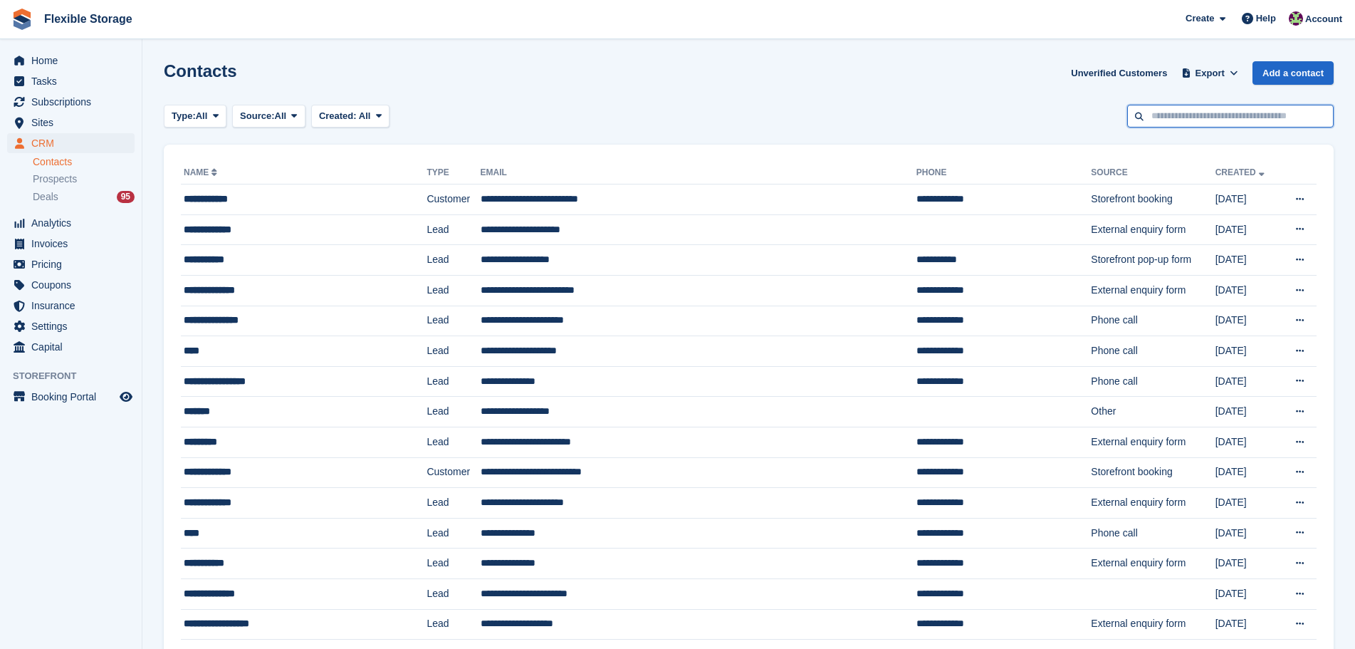
click at [1152, 114] on input "text" at bounding box center [1231, 117] width 207 height 24
type input "*****"
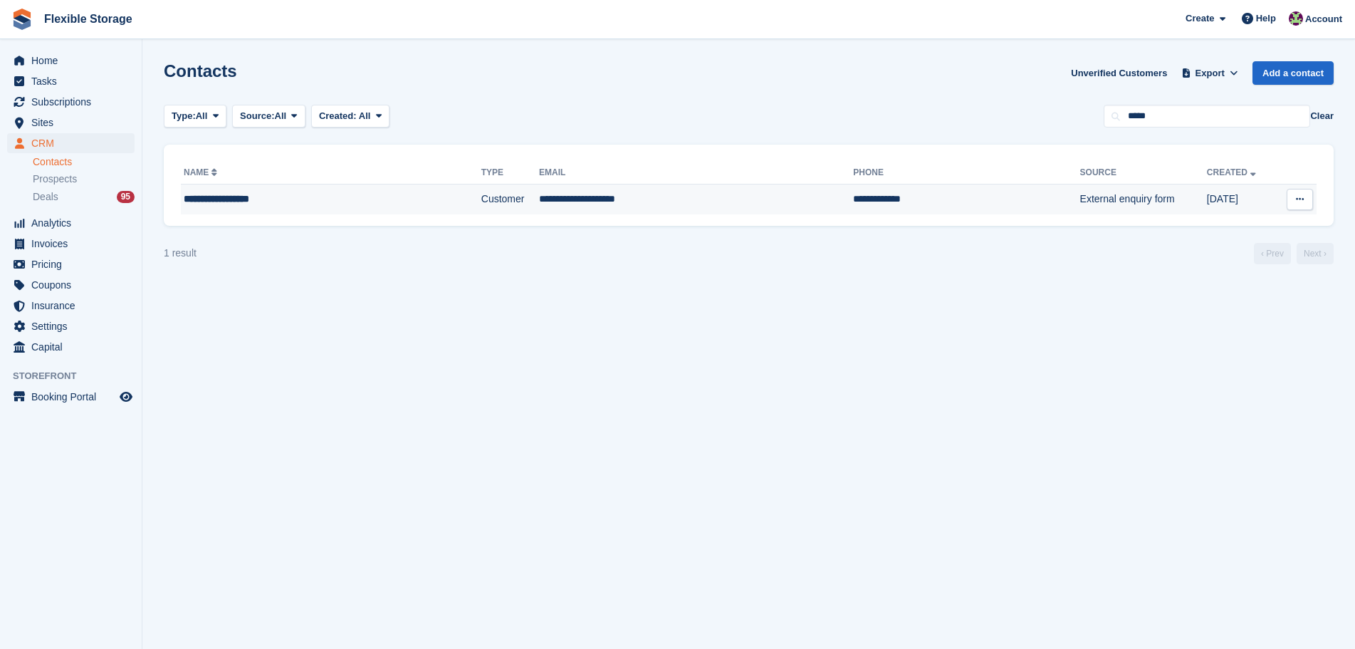
click at [550, 197] on td "**********" at bounding box center [696, 199] width 314 height 30
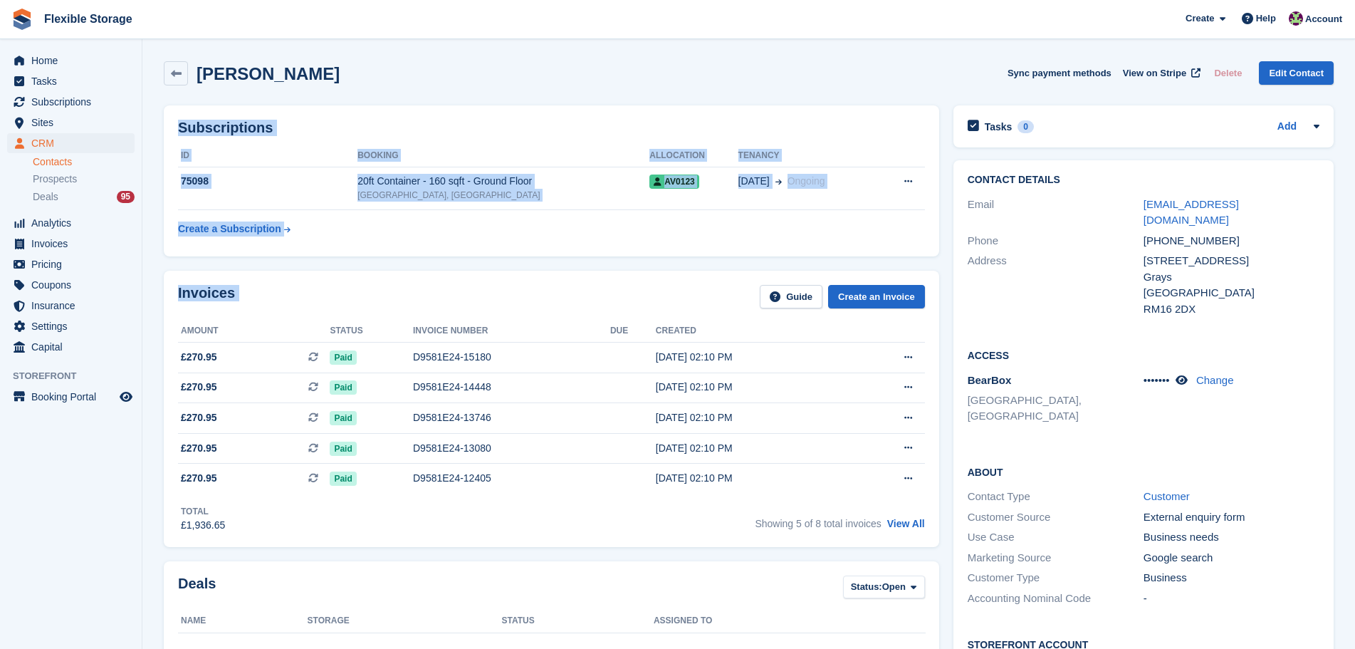
drag, startPoint x: 798, startPoint y: 88, endPoint x: 801, endPoint y: 325, distance: 237.2
click at [802, 321] on div "Donata Dubinskiene Sync payment methods View on Stripe Delete Edit Contact Subs…" at bounding box center [749, 623] width 1170 height 1139
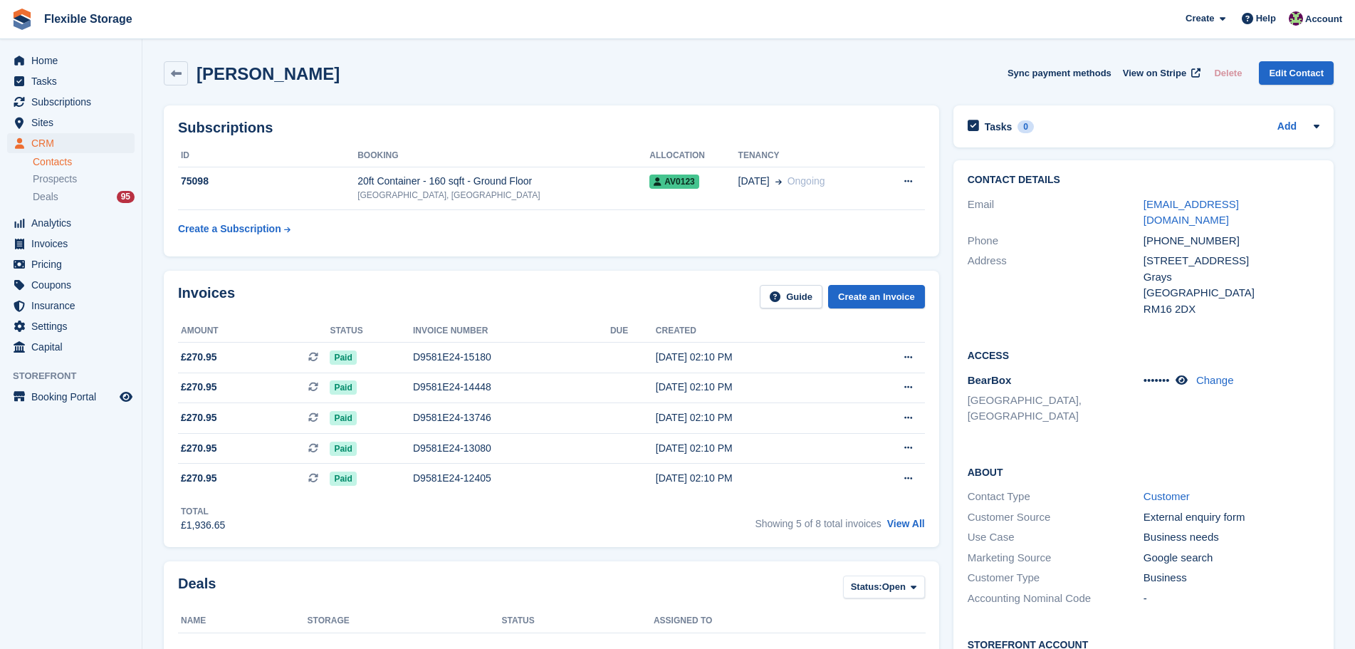
click at [729, 71] on div "Donata Dubinskiene Sync payment methods View on Stripe Delete Edit Contact" at bounding box center [749, 73] width 1170 height 24
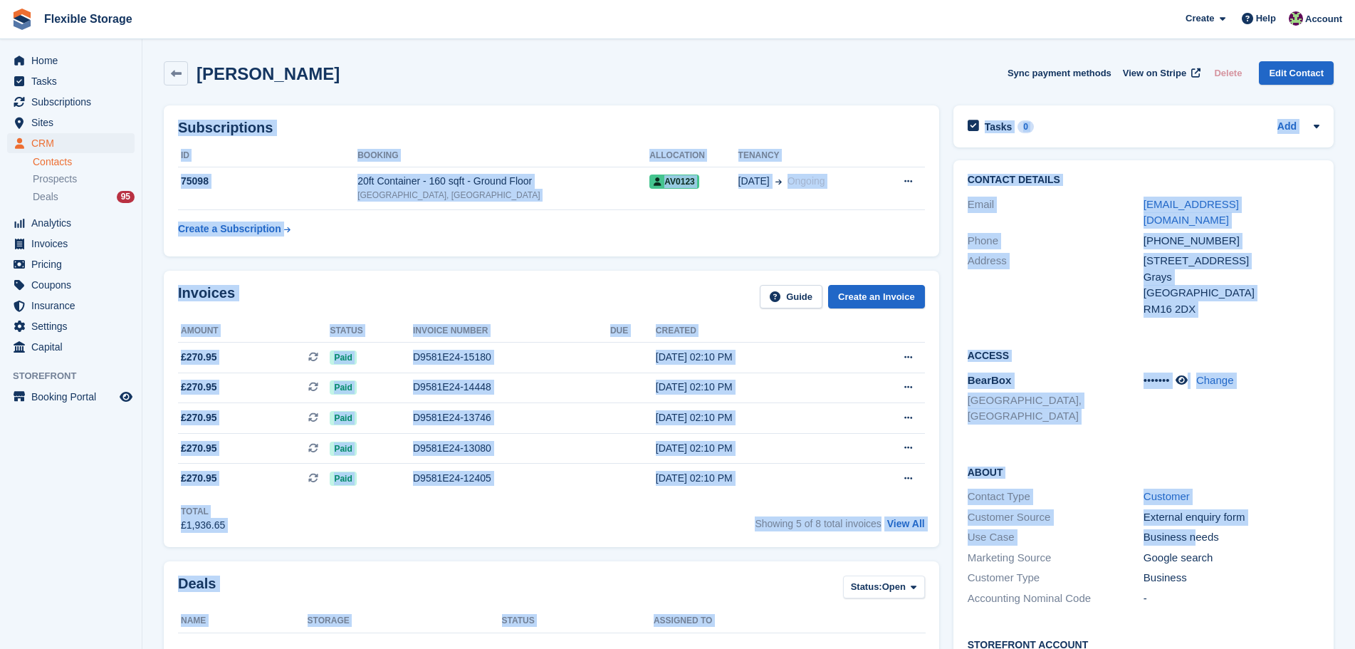
drag, startPoint x: 830, startPoint y: 66, endPoint x: 1222, endPoint y: 499, distance: 585.0
click at [1192, 501] on section "Donata Dubinskiene Sync payment methods View on Stripe Delete Edit Contact Subs…" at bounding box center [748, 603] width 1213 height 1206
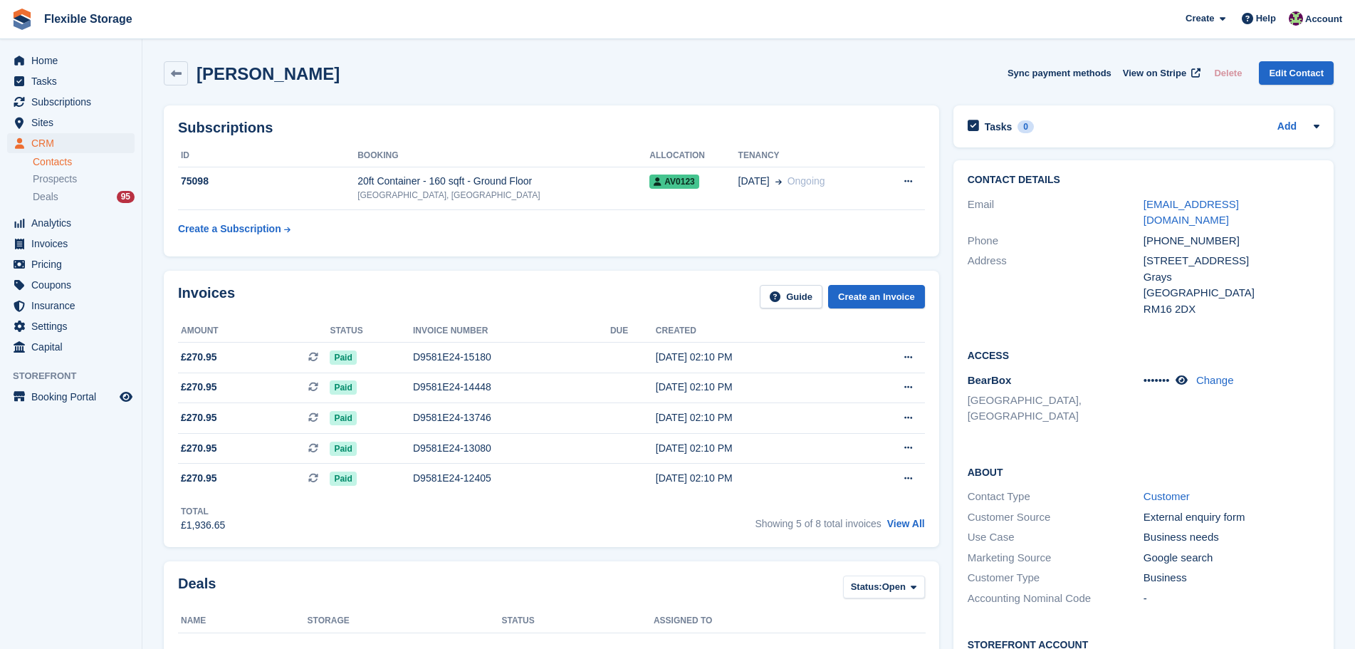
click at [1285, 529] on div "Business needs" at bounding box center [1232, 537] width 176 height 16
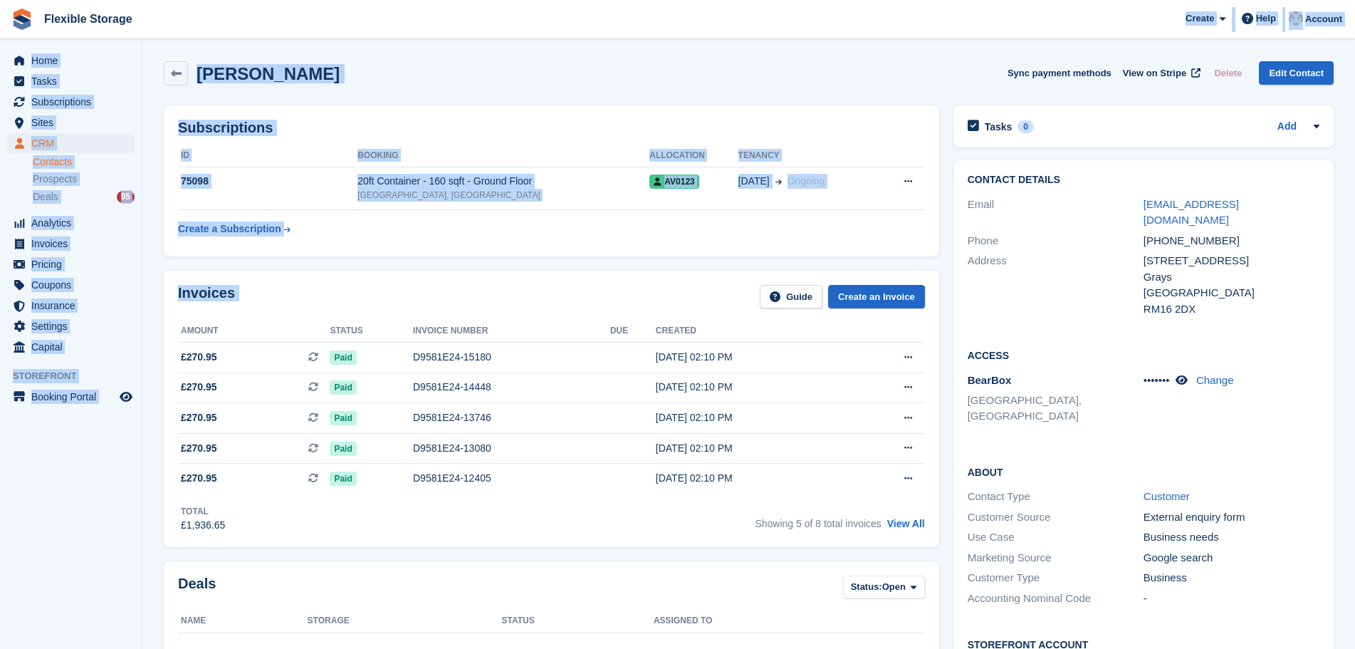
drag, startPoint x: 598, startPoint y: 29, endPoint x: 586, endPoint y: 311, distance: 282.3
click at [589, 308] on div "Flexible Storage Create Subscription Invoice Contact Deal Discount Page Help Ch…" at bounding box center [677, 603] width 1355 height 1206
click at [573, 292] on div "Invoices Guide Create an Invoice" at bounding box center [551, 301] width 747 height 32
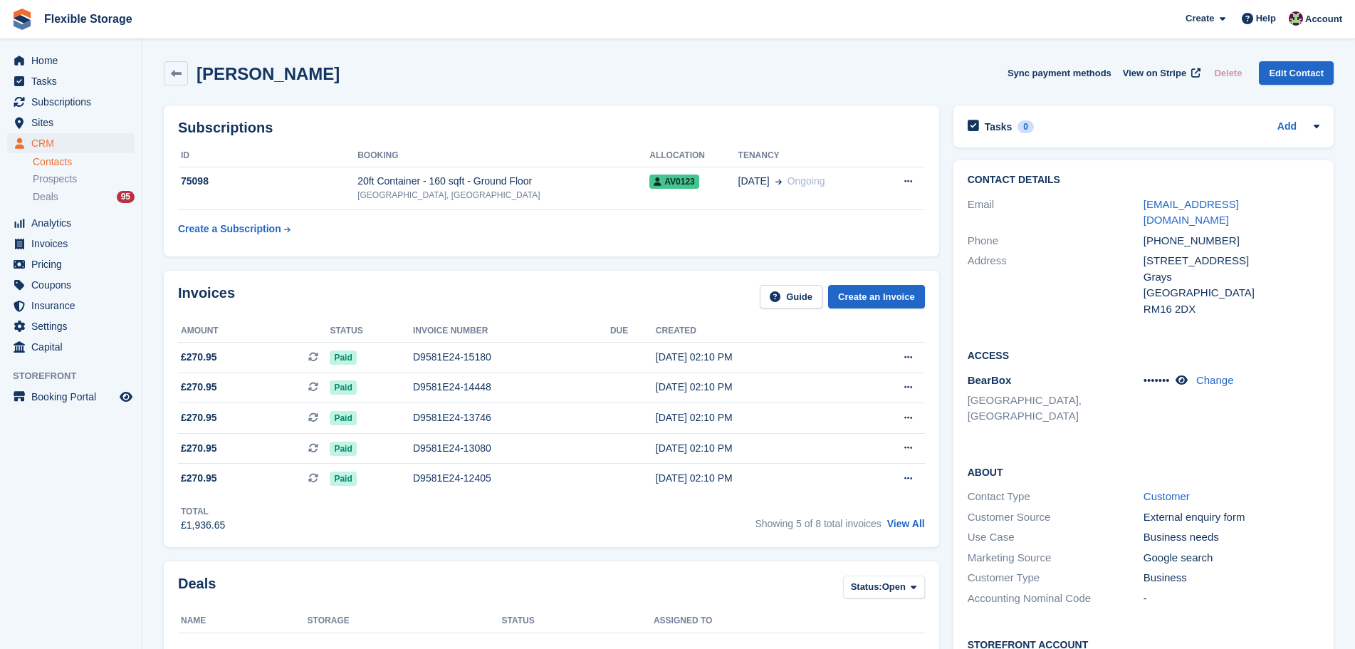
drag, startPoint x: 450, startPoint y: 91, endPoint x: 209, endPoint y: 61, distance: 242.6
click at [209, 61] on div "Donata Dubinskiene Sync payment methods View on Stripe Delete Edit Contact" at bounding box center [749, 76] width 1184 height 44
click at [340, 65] on h2 "Donata Dubinskiene" at bounding box center [268, 73] width 143 height 19
drag, startPoint x: 345, startPoint y: 77, endPoint x: 200, endPoint y: 65, distance: 145.1
click at [194, 66] on div "Donata Dubinskiene Sync payment methods View on Stripe Delete Edit Contact" at bounding box center [749, 73] width 1170 height 24
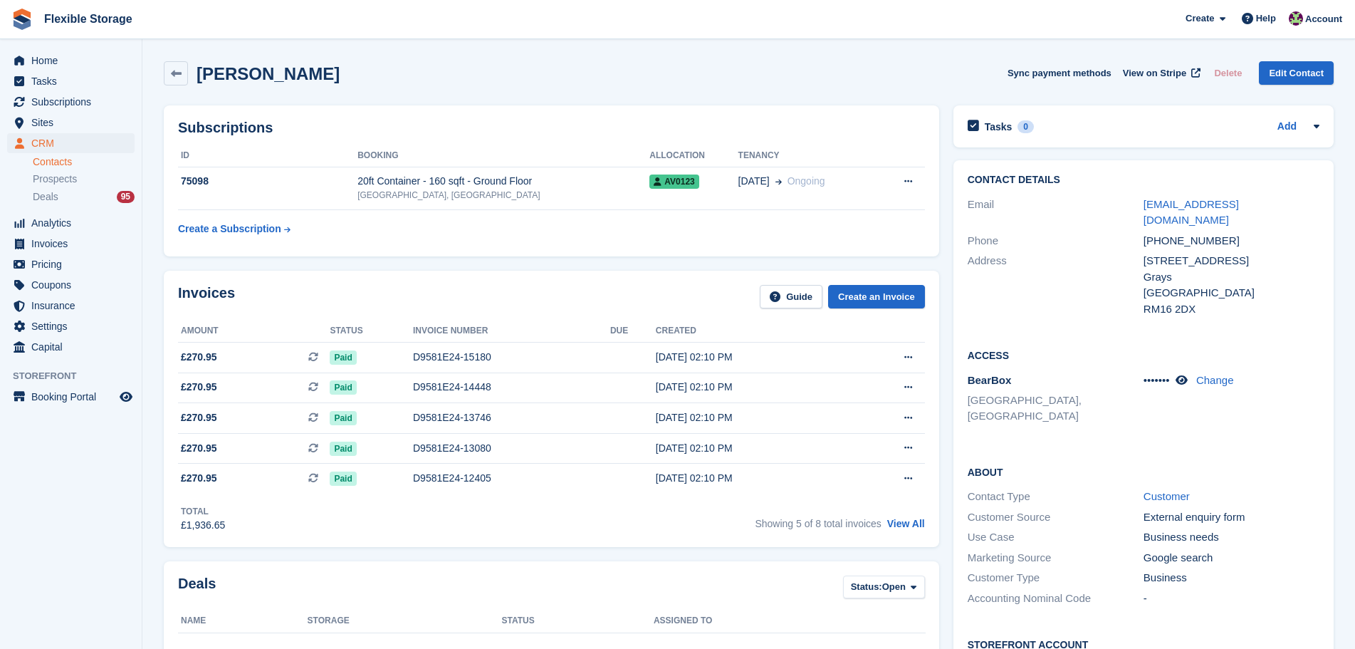
click at [421, 88] on div "Donata Dubinskiene Sync payment methods View on Stripe Delete Edit Contact" at bounding box center [749, 76] width 1184 height 44
drag, startPoint x: 422, startPoint y: 84, endPoint x: 147, endPoint y: 74, distance: 275.8
click at [147, 74] on section "Donata Dubinskiene Sync payment methods View on Stripe Delete Edit Contact Subs…" at bounding box center [748, 603] width 1213 height 1206
click at [305, 82] on h2 "Donata Dubinskiene" at bounding box center [268, 73] width 143 height 19
drag, startPoint x: 274, startPoint y: 67, endPoint x: 173, endPoint y: 63, distance: 100.5
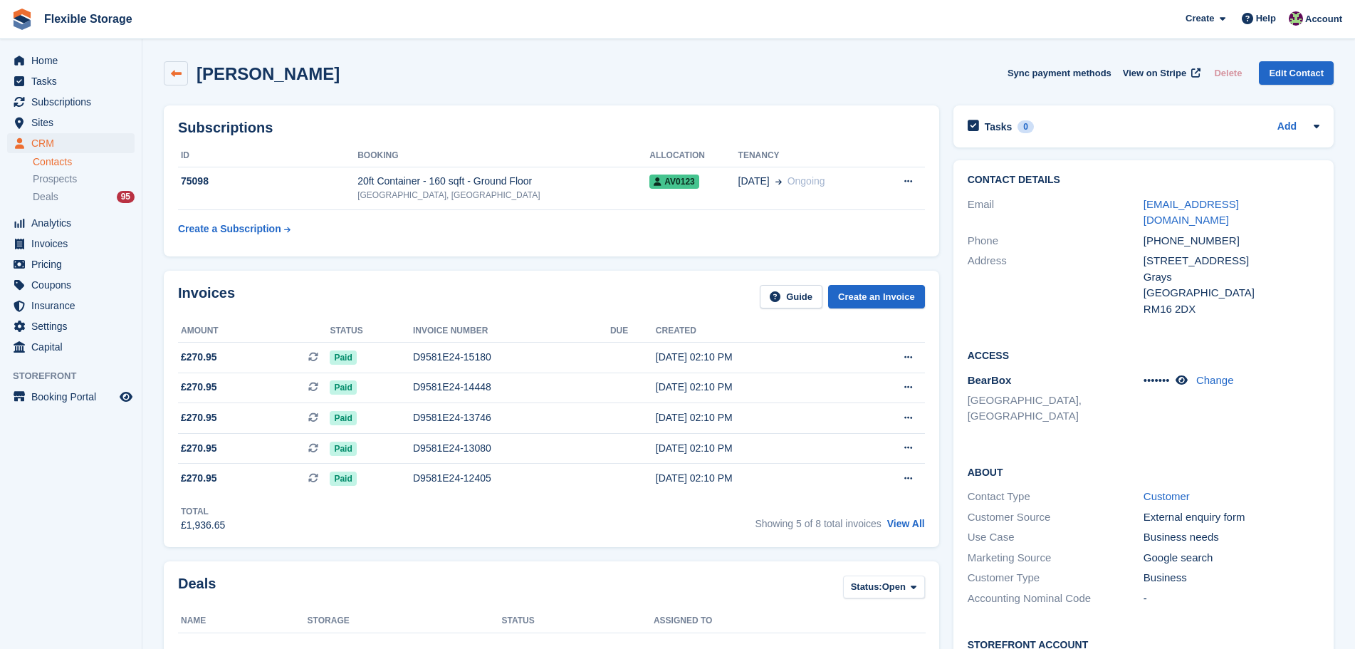
click at [173, 63] on div "Donata Dubinskiene Sync payment methods View on Stripe Delete Edit Contact" at bounding box center [749, 73] width 1170 height 24
click at [276, 72] on h2 "Donata Dubinskiene" at bounding box center [268, 73] width 143 height 19
drag, startPoint x: 396, startPoint y: 79, endPoint x: 240, endPoint y: 68, distance: 156.3
click at [240, 68] on div "Donata Dubinskiene Sync payment methods View on Stripe Delete Edit Contact" at bounding box center [749, 73] width 1170 height 24
click at [365, 77] on div "Donata Dubinskiene Sync payment methods View on Stripe Delete Edit Contact" at bounding box center [749, 73] width 1170 height 24
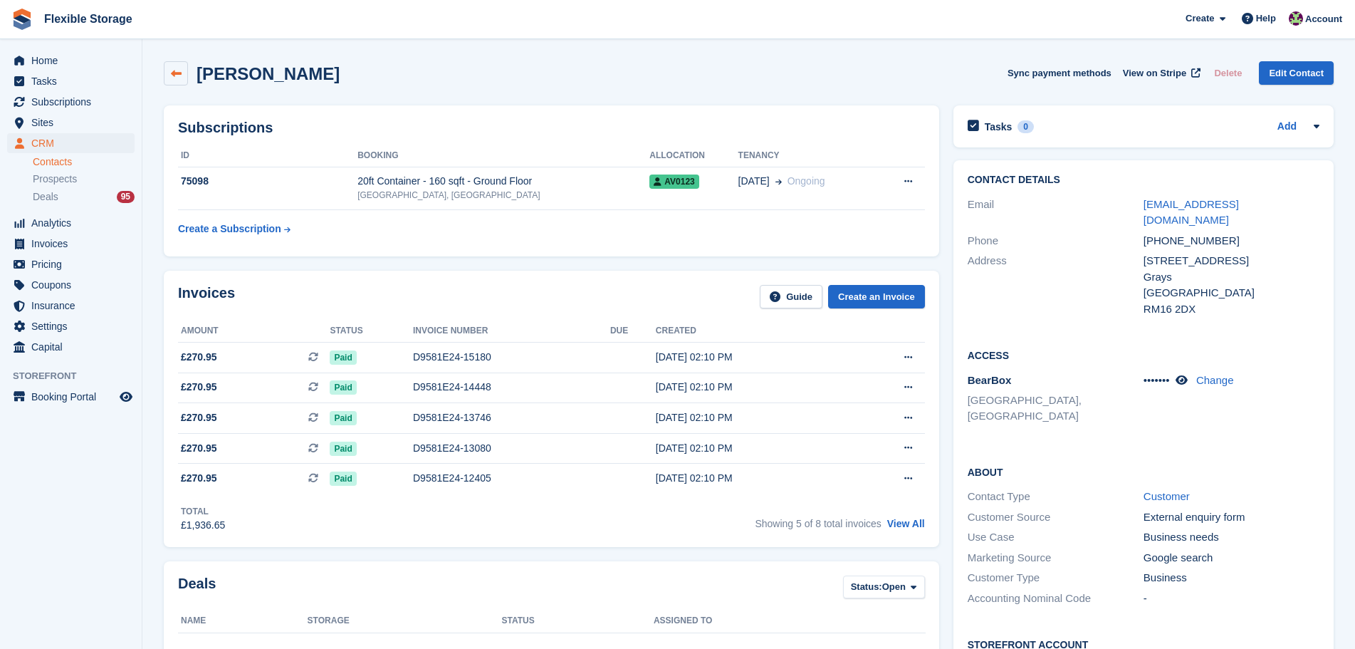
drag, startPoint x: 307, startPoint y: 79, endPoint x: 181, endPoint y: 75, distance: 126.1
click at [181, 75] on div "Donata Dubinskiene Sync payment methods View on Stripe Delete Edit Contact" at bounding box center [749, 73] width 1170 height 24
click at [308, 77] on h2 "Donata Dubinskiene" at bounding box center [268, 73] width 143 height 19
drag, startPoint x: 403, startPoint y: 78, endPoint x: 259, endPoint y: 76, distance: 144.6
click at [259, 76] on div "Donata Dubinskiene Sync payment methods View on Stripe Delete Edit Contact" at bounding box center [749, 73] width 1170 height 24
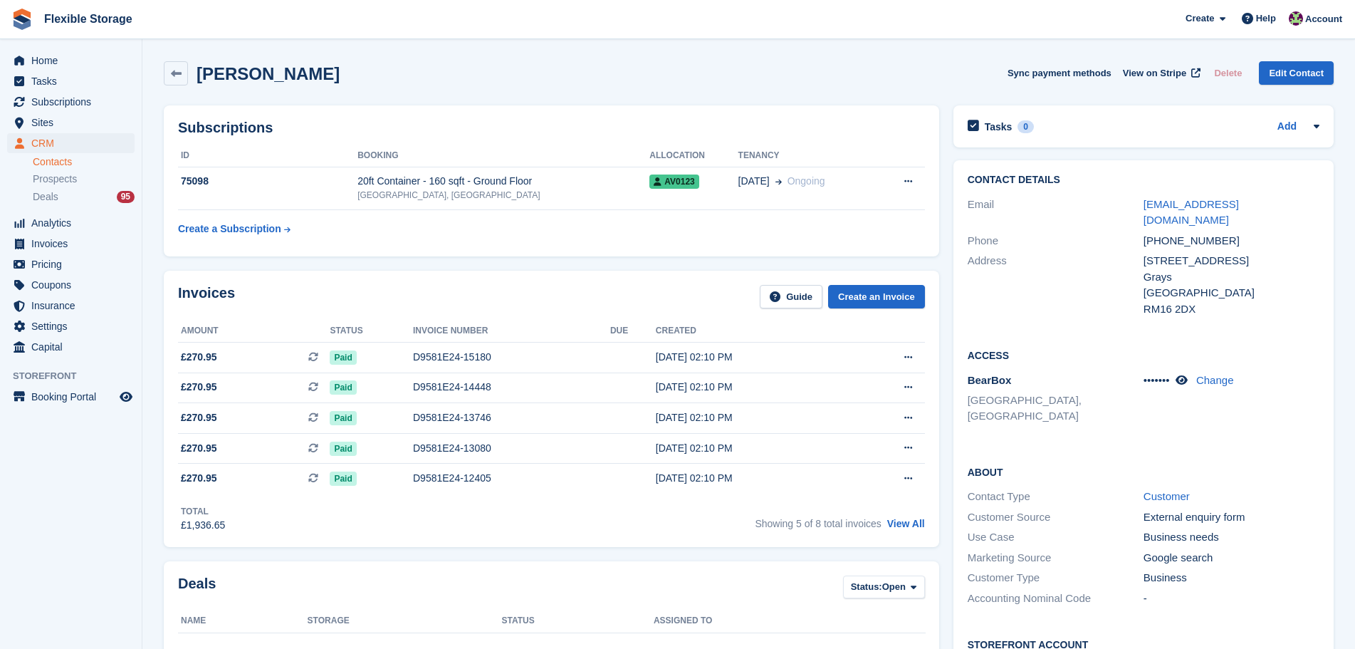
click at [382, 74] on div "Donata Dubinskiene Sync payment methods View on Stripe Delete Edit Contact" at bounding box center [749, 73] width 1170 height 24
drag, startPoint x: 391, startPoint y: 87, endPoint x: 194, endPoint y: 76, distance: 196.9
click at [194, 76] on div "Donata Dubinskiene Sync payment methods View on Stripe Delete Edit Contact" at bounding box center [749, 76] width 1184 height 44
click at [315, 75] on h2 "Donata Dubinskiene" at bounding box center [268, 73] width 143 height 19
drag, startPoint x: 392, startPoint y: 77, endPoint x: 244, endPoint y: 75, distance: 148.9
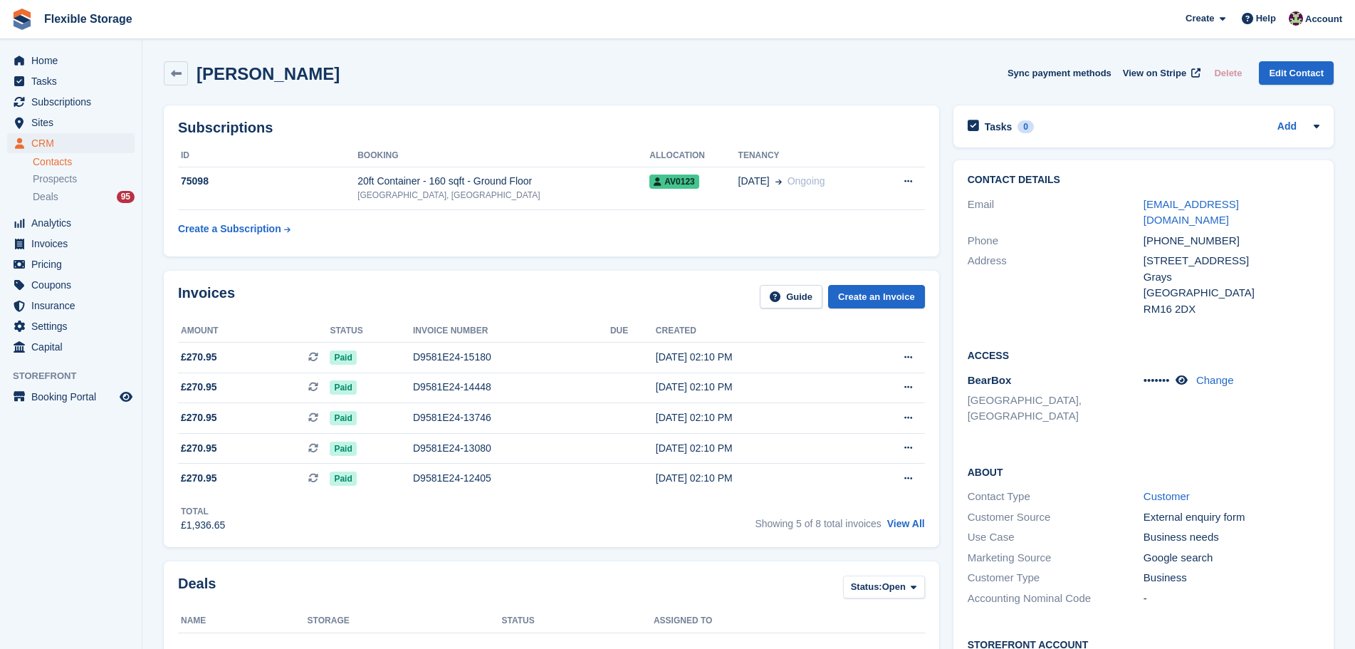
click at [229, 78] on div "Donata Dubinskiene Sync payment methods View on Stripe Delete Edit Contact" at bounding box center [749, 73] width 1170 height 24
click at [288, 73] on h2 "Donata Dubinskiene" at bounding box center [268, 73] width 143 height 19
click at [56, 127] on span "Sites" at bounding box center [73, 123] width 85 height 20
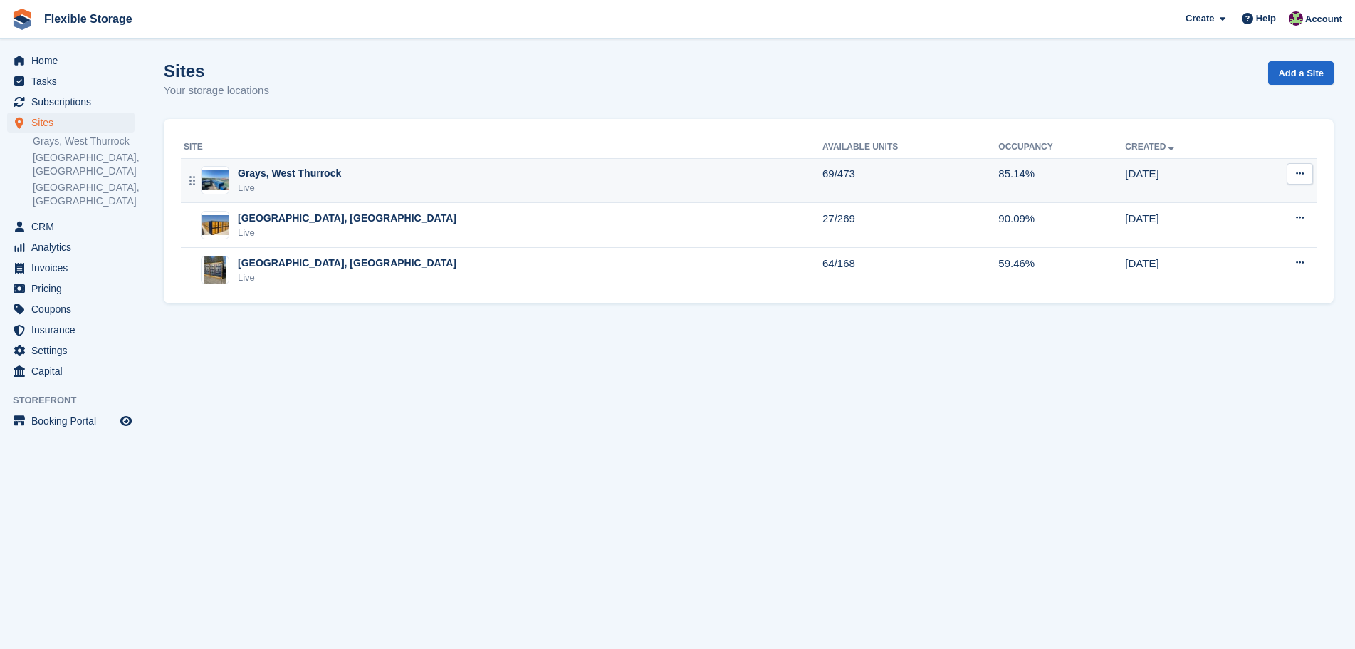
click at [285, 189] on div "Live" at bounding box center [289, 188] width 103 height 14
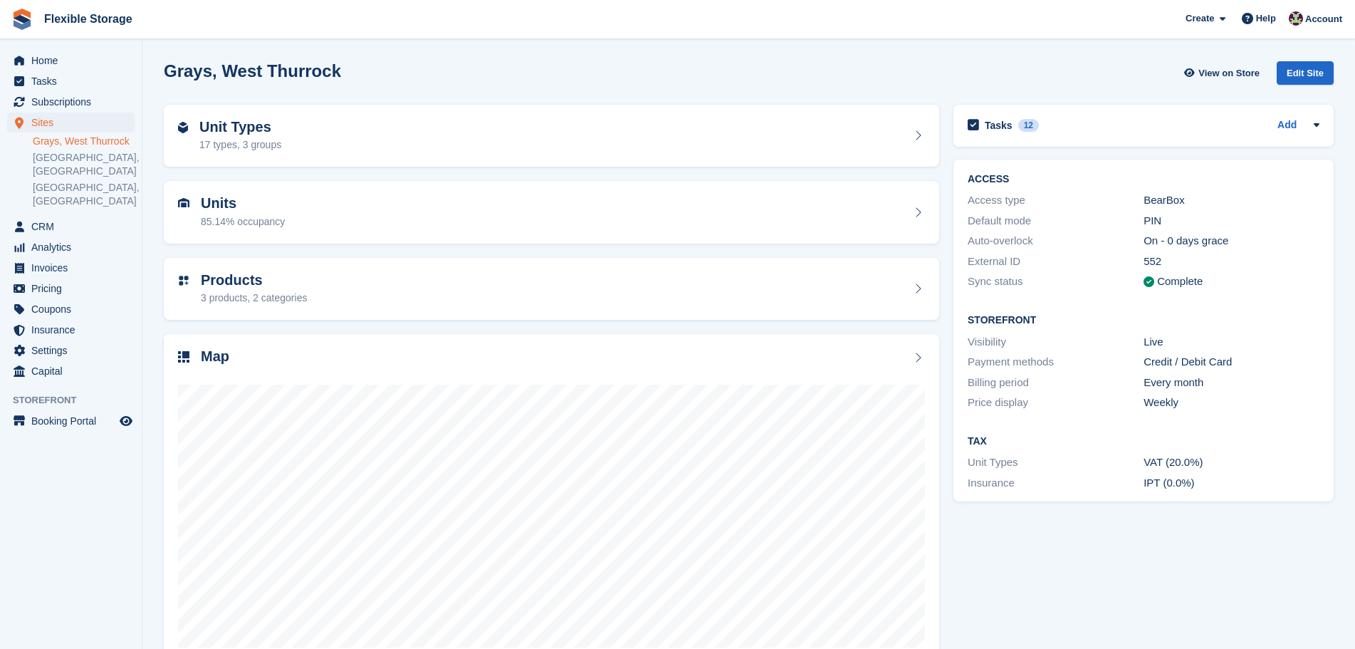
click at [341, 140] on div "Unit Types 17 types, 3 groups" at bounding box center [551, 136] width 747 height 34
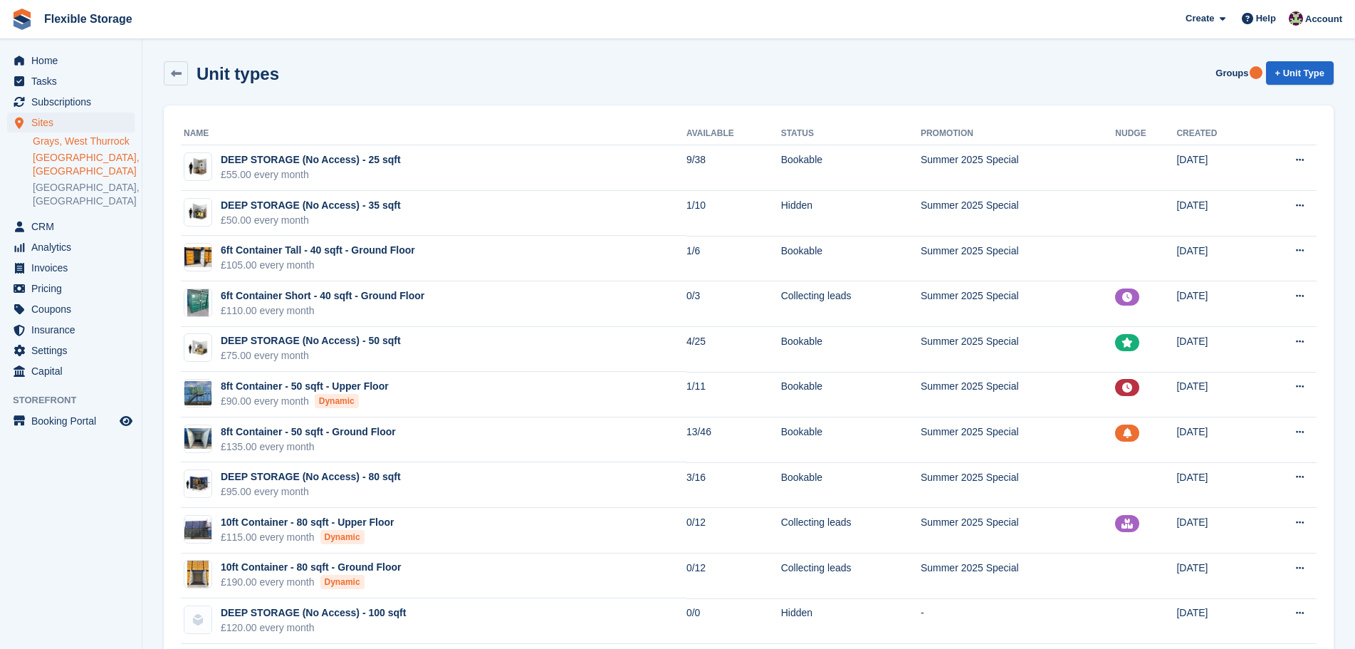
click at [60, 160] on link "[GEOGRAPHIC_DATA], [GEOGRAPHIC_DATA]" at bounding box center [84, 164] width 102 height 27
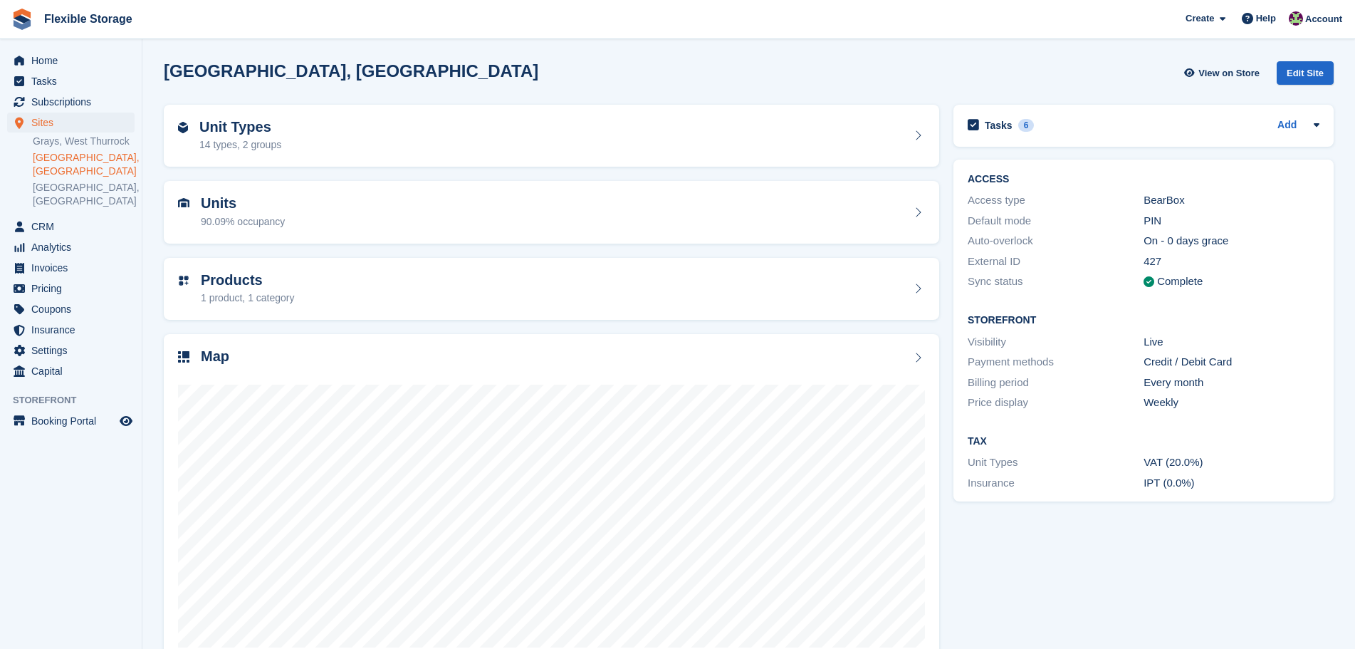
click at [429, 138] on div "Unit Types 14 types, 2 groups" at bounding box center [551, 136] width 747 height 34
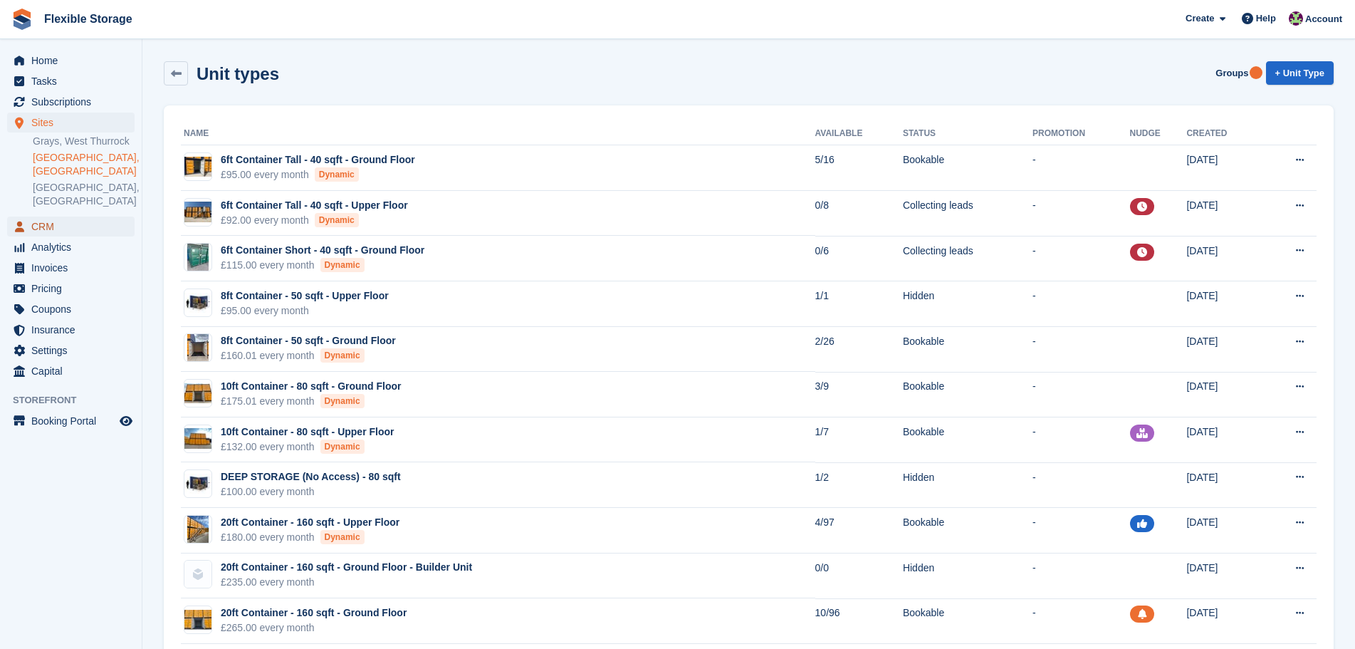
click at [73, 217] on span "CRM" at bounding box center [73, 227] width 85 height 20
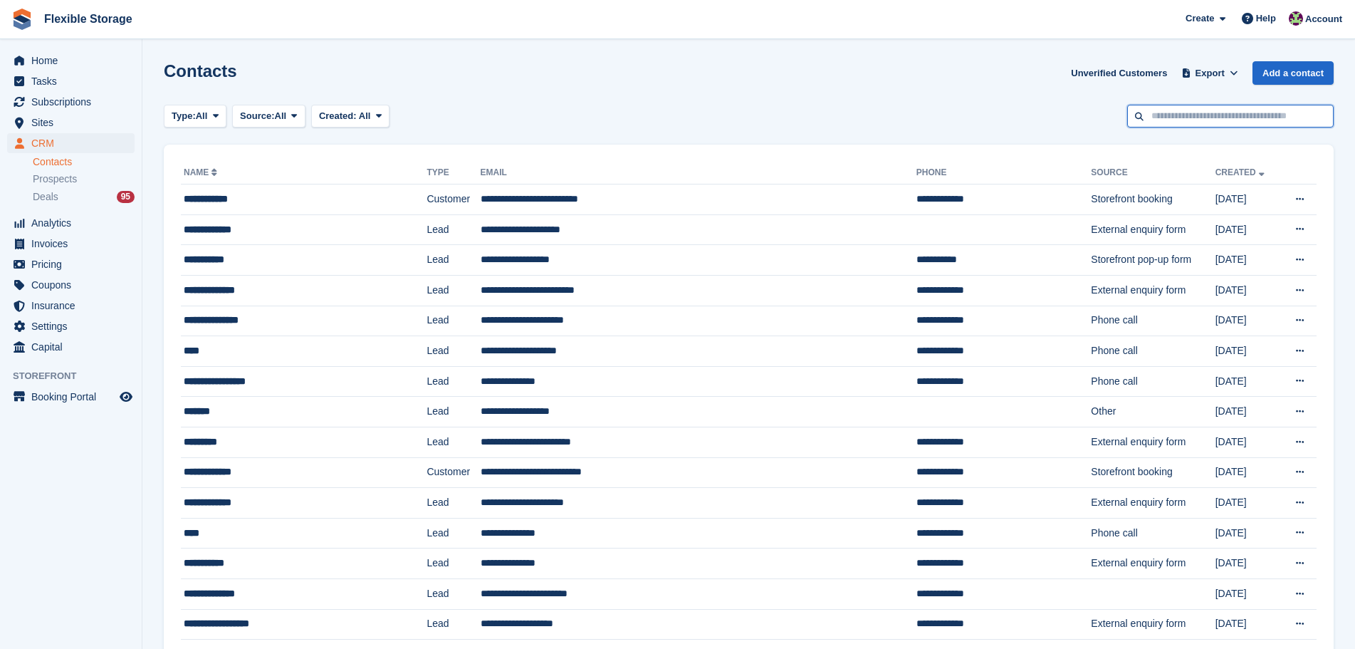
click at [1142, 113] on input "text" at bounding box center [1231, 117] width 207 height 24
type input "*****"
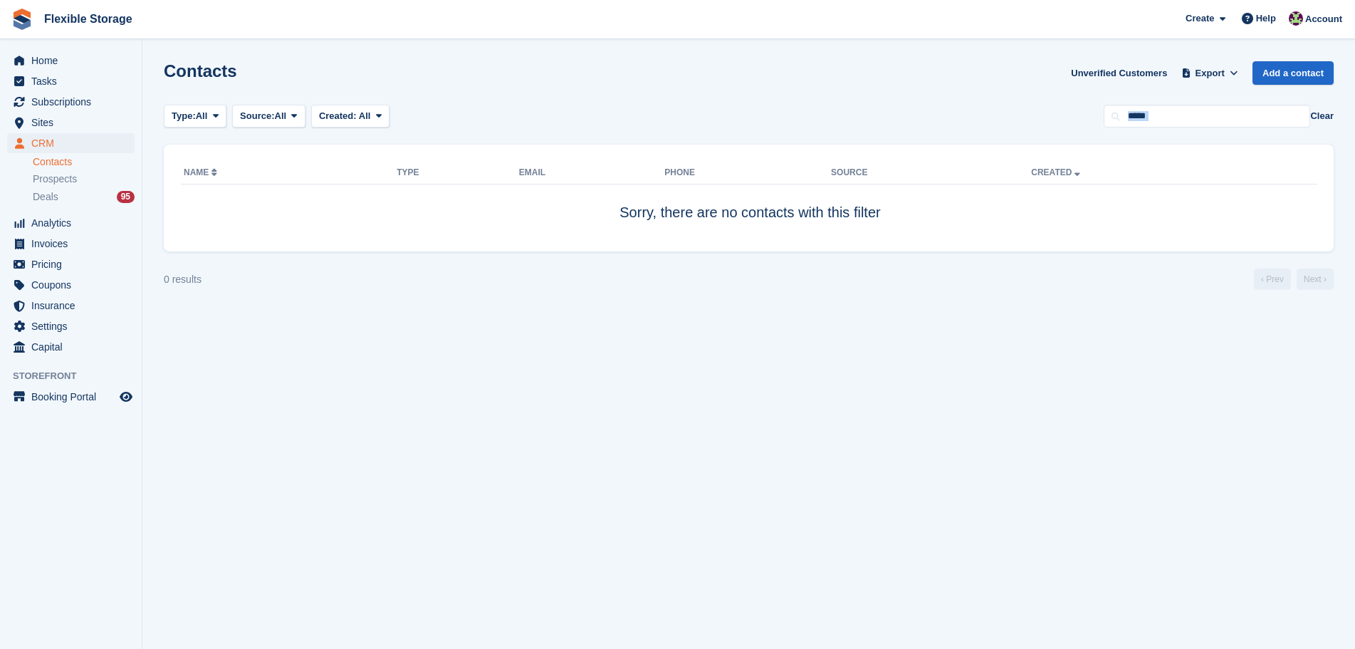
drag, startPoint x: 977, startPoint y: 303, endPoint x: 984, endPoint y: 318, distance: 16.6
click at [984, 318] on section "Contacts Unverified Customers Export Export Contacts Export a CSV of all Contac…" at bounding box center [748, 324] width 1213 height 649
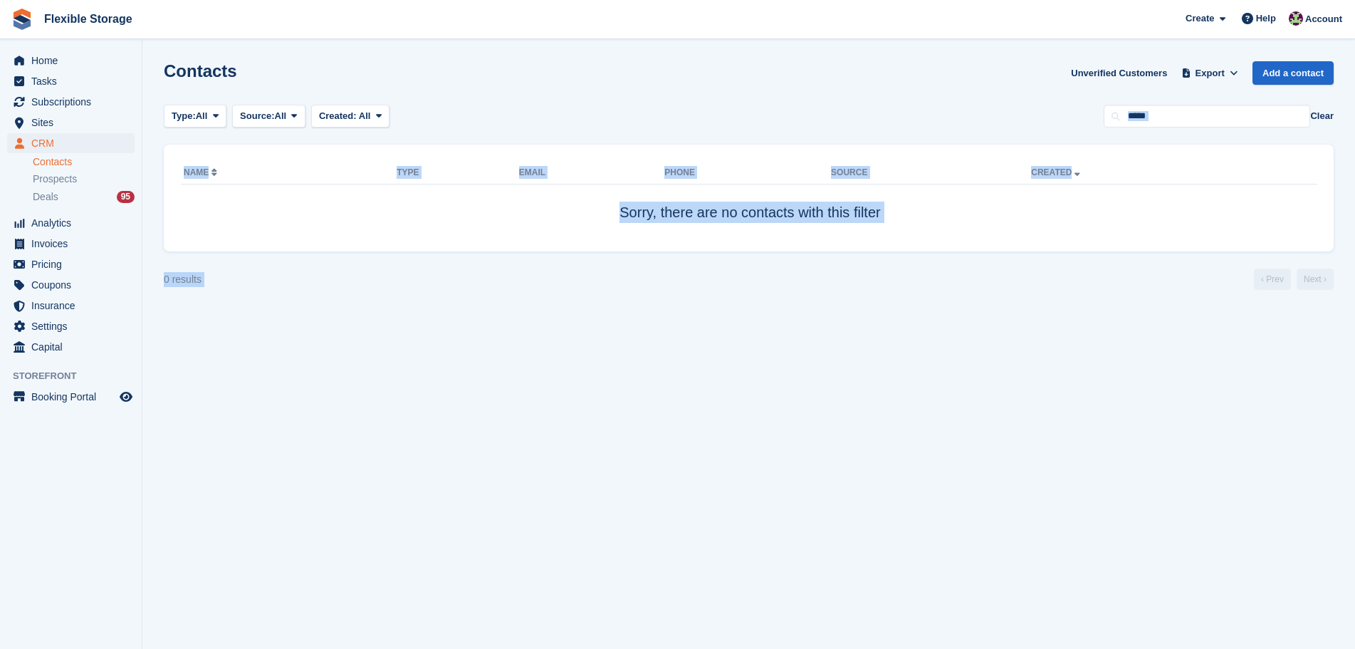
click at [988, 317] on section "Contacts Unverified Customers Export Export Contacts Export a CSV of all Contac…" at bounding box center [748, 324] width 1213 height 649
drag, startPoint x: 937, startPoint y: 68, endPoint x: 996, endPoint y: 338, distance: 276.3
click at [994, 345] on section "Contacts Unverified Customers Export Export Contacts Export a CSV of all Contac…" at bounding box center [748, 324] width 1213 height 649
click at [997, 334] on section "Contacts Unverified Customers Export Export Contacts Export a CSV of all Contac…" at bounding box center [748, 324] width 1213 height 649
drag, startPoint x: 948, startPoint y: 165, endPoint x: 971, endPoint y: 311, distance: 147.8
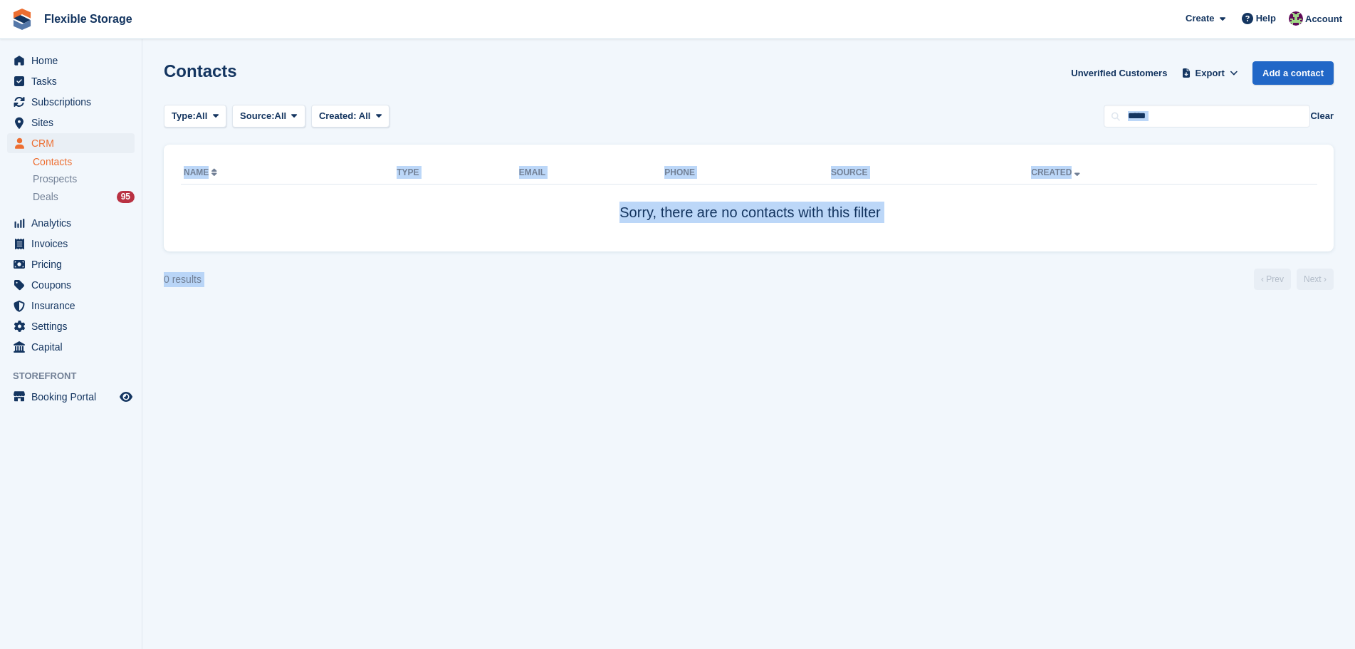
click at [971, 299] on section "Contacts Unverified Customers Export Export Contacts Export a CSV of all Contac…" at bounding box center [748, 324] width 1213 height 649
click at [971, 311] on section "Contacts Unverified Customers Export Export Contacts Export a CSV of all Contac…" at bounding box center [748, 324] width 1213 height 649
drag, startPoint x: 828, startPoint y: 142, endPoint x: 870, endPoint y: 296, distance: 159.7
click at [870, 296] on section "Contacts Unverified Customers Export Export Contacts Export a CSV of all Contac…" at bounding box center [748, 324] width 1213 height 649
click at [874, 296] on section "Contacts Unverified Customers Export Export Contacts Export a CSV of all Contac…" at bounding box center [748, 324] width 1213 height 649
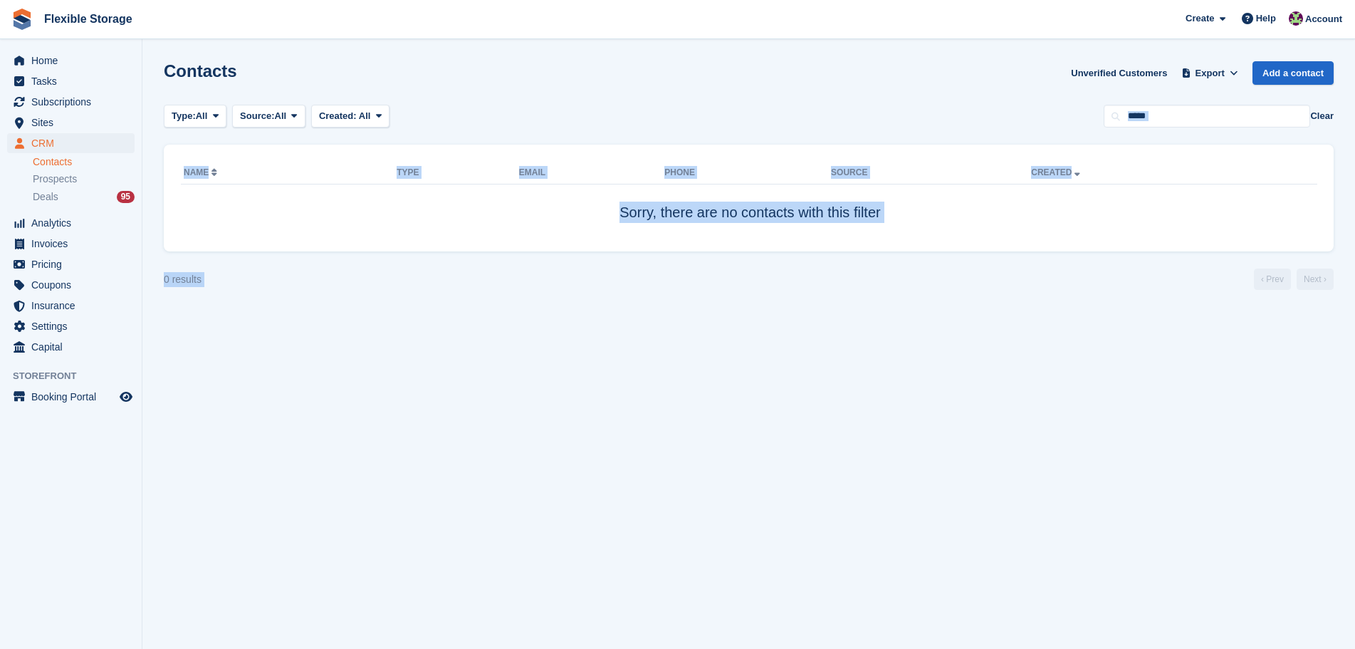
click at [890, 343] on section "Contacts Unverified Customers Export Export Contacts Export a CSV of all Contac…" at bounding box center [748, 324] width 1213 height 649
click at [1187, 114] on input "*****" at bounding box center [1207, 117] width 207 height 24
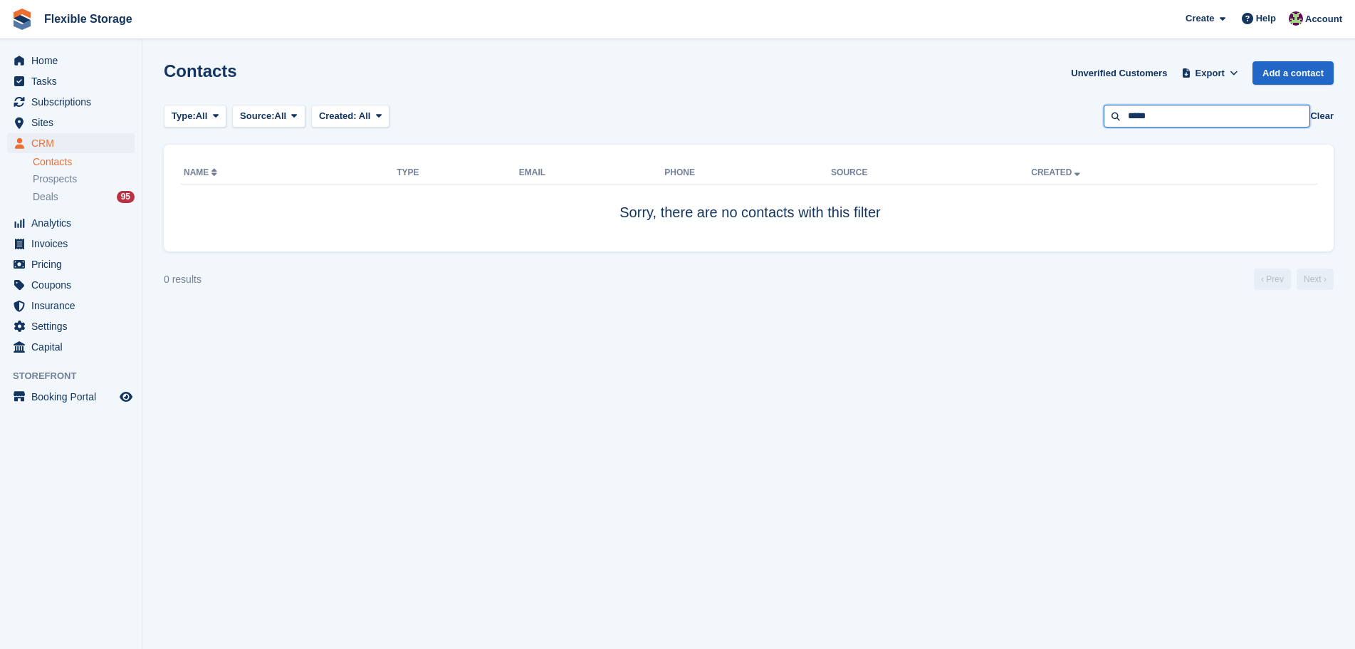
drag, startPoint x: 1199, startPoint y: 112, endPoint x: 1065, endPoint y: 120, distance: 134.8
click at [1065, 120] on div "Type: All All Lead Customer Source: All All Storefront Backoffice Pre-Opening i…" at bounding box center [749, 117] width 1170 height 24
type input "****"
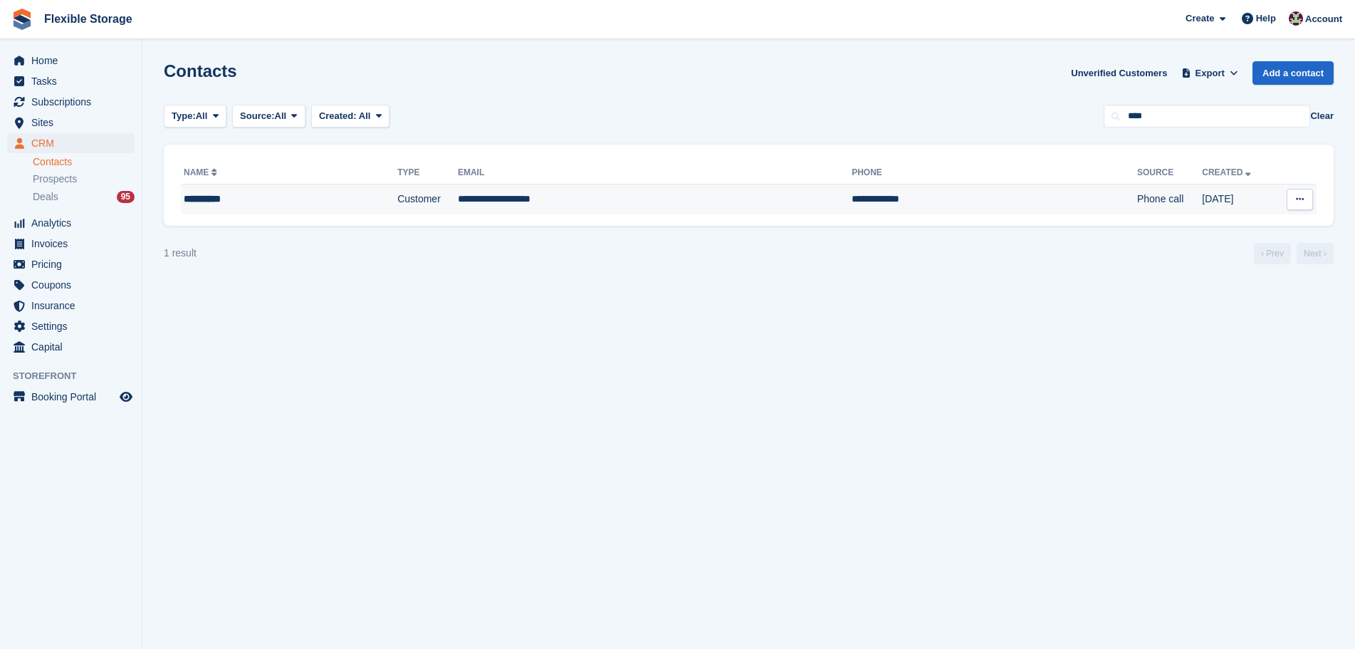
click at [461, 200] on td "**********" at bounding box center [655, 199] width 394 height 30
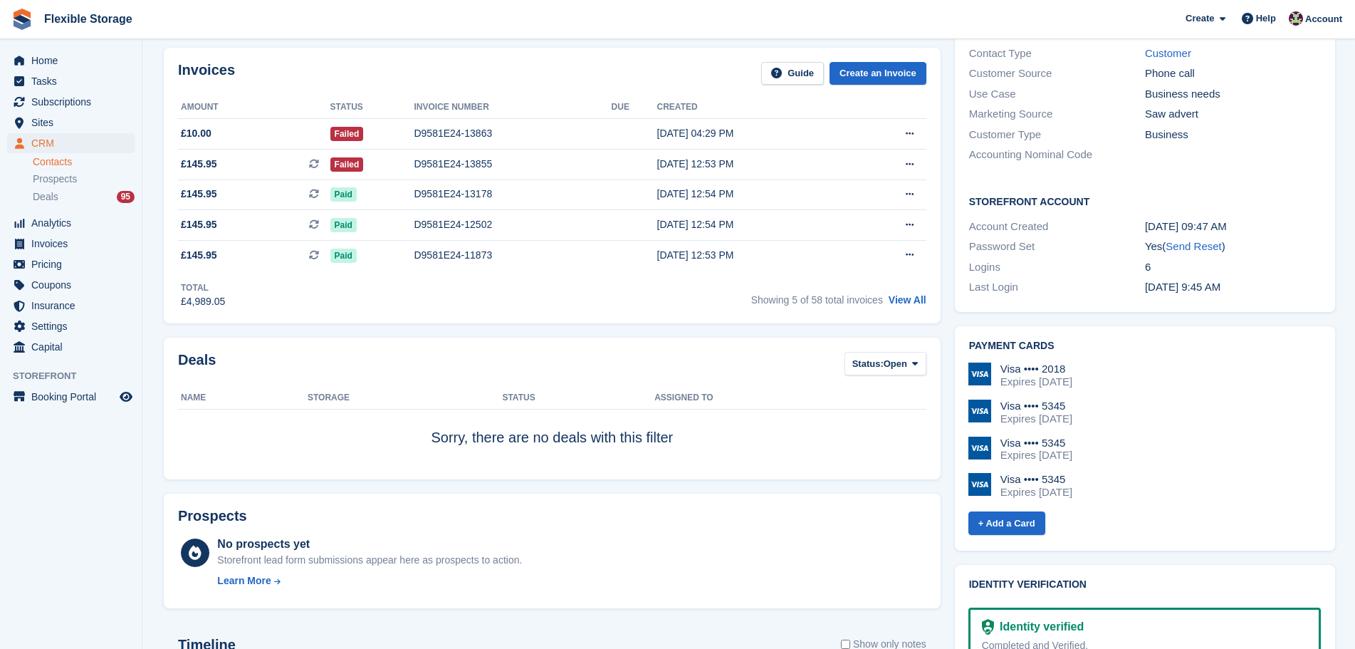
scroll to position [427, 0]
drag, startPoint x: 1236, startPoint y: 489, endPoint x: 1073, endPoint y: 373, distance: 199.2
click at [967, 351] on div "Visa •••• 2018 Expires [DATE] Visa •••• 5345 Expires [DATE] Visa •••• 5345 Expi…" at bounding box center [1143, 443] width 355 height 185
click at [1140, 400] on div "Visa •••• 5345 Expires [DATE]" at bounding box center [1145, 413] width 353 height 26
drag, startPoint x: 968, startPoint y: 343, endPoint x: 991, endPoint y: 348, distance: 24.2
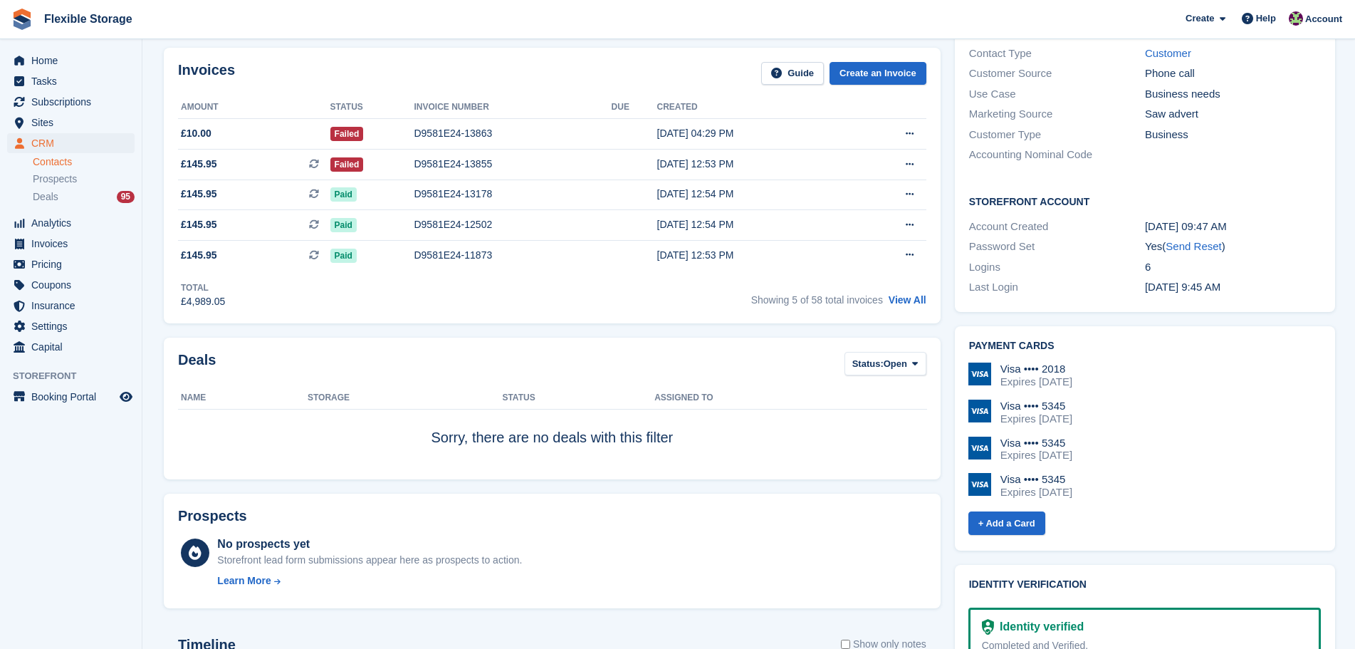
click at [959, 337] on div "Payment cards Visa •••• 2018 Expires [DATE] Visa •••• 5345 Expires [DATE] Visa …" at bounding box center [1145, 438] width 380 height 225
click at [1178, 409] on div "Visa •••• 5345 Expires [DATE]" at bounding box center [1145, 413] width 353 height 26
drag, startPoint x: 1181, startPoint y: 476, endPoint x: 984, endPoint y: 352, distance: 233.0
click at [984, 363] on div "Visa •••• 2018 Expires [DATE] Visa •••• 5345 Expires [DATE] Visa •••• 5345 Expi…" at bounding box center [1145, 436] width 353 height 147
click at [1180, 400] on div "Visa •••• 5345 Expires [DATE]" at bounding box center [1145, 413] width 353 height 26
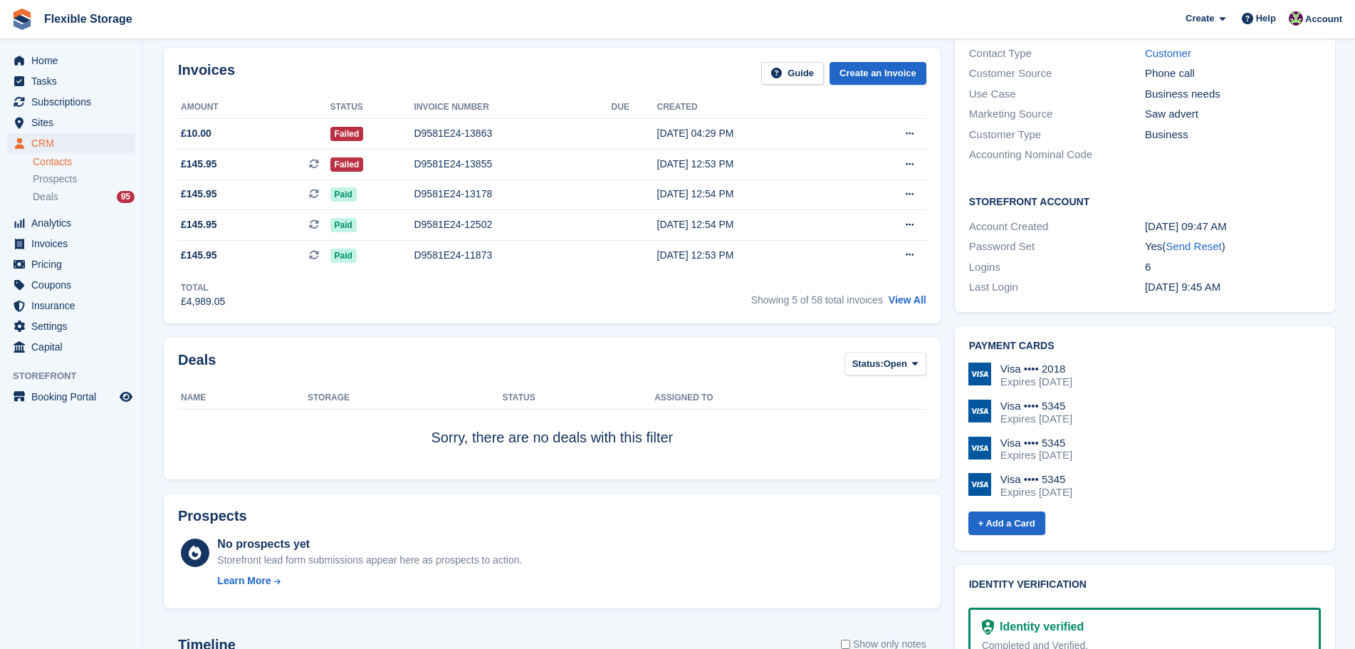
drag, startPoint x: 1041, startPoint y: 385, endPoint x: 969, endPoint y: 330, distance: 91.0
click at [969, 330] on div "Payment cards Visa •••• 2018 Expires [DATE] Visa •••• 5345 Expires [DATE] Visa …" at bounding box center [1145, 438] width 380 height 225
click at [1090, 377] on div "Visa •••• 2018 Expires [DATE] Visa •••• 5345 Expires [DATE] Visa •••• 5345 Expi…" at bounding box center [1145, 436] width 353 height 147
drag, startPoint x: 1108, startPoint y: 369, endPoint x: 919, endPoint y: 334, distance: 192.6
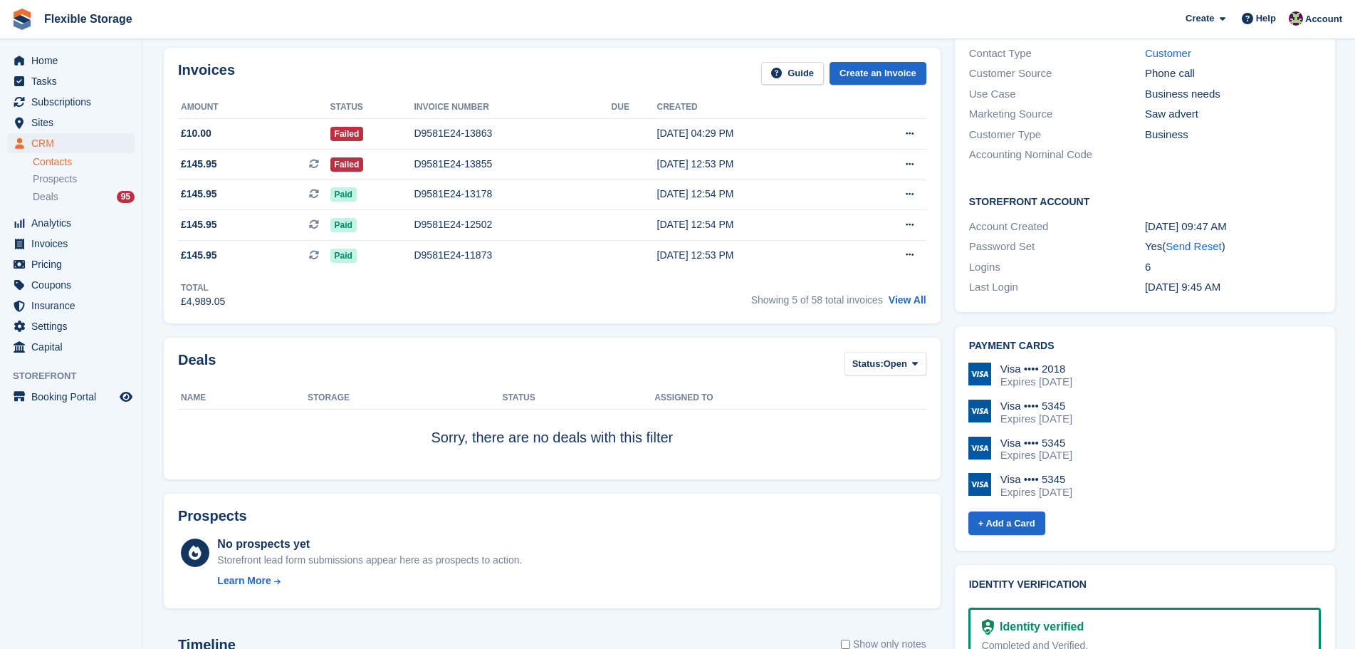
click at [1140, 370] on div "Visa •••• 2018 Expires [DATE]" at bounding box center [1145, 376] width 353 height 26
drag, startPoint x: 1170, startPoint y: 488, endPoint x: 1198, endPoint y: 444, distance: 52.6
click at [1024, 409] on div "Visa •••• 2018 Expires [DATE] Visa •••• 5345 Expires [DATE] Visa •••• 5345 Expi…" at bounding box center [1145, 436] width 353 height 147
click at [1198, 444] on div "Visa •••• 5345 Expires [DATE]" at bounding box center [1145, 450] width 353 height 26
click at [435, 159] on div "D9581E24-13855" at bounding box center [512, 164] width 197 height 15
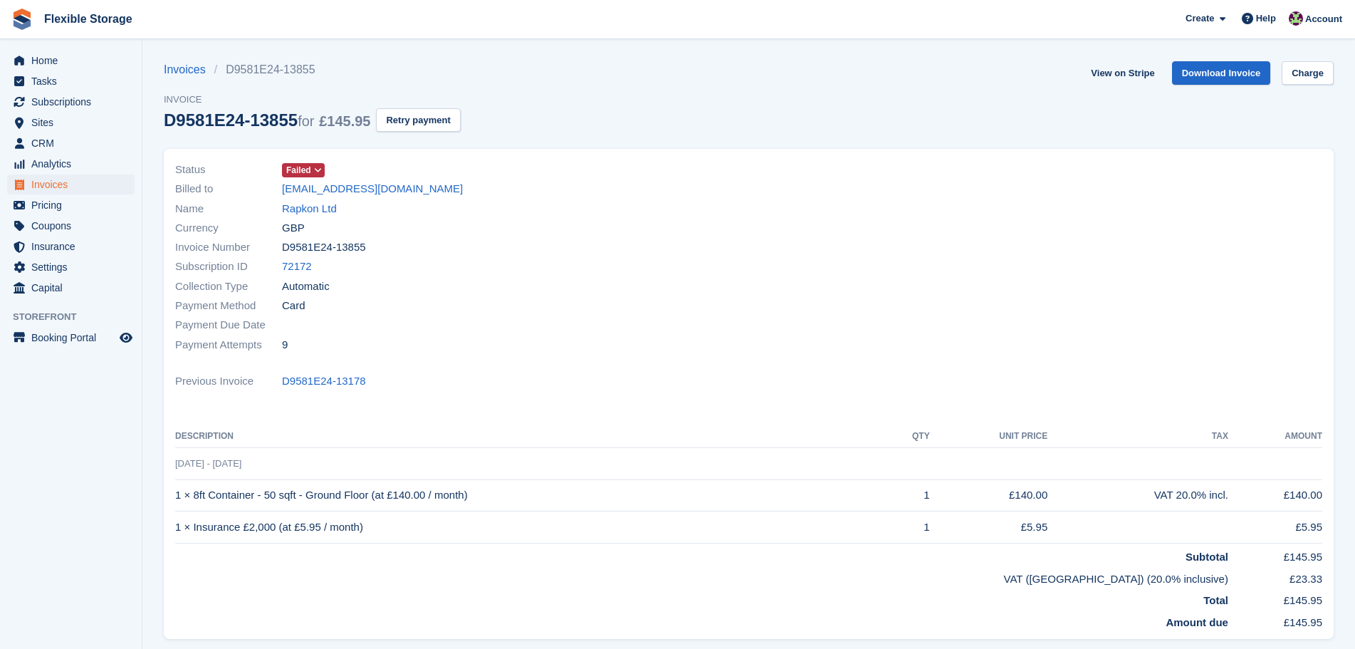
drag, startPoint x: 605, startPoint y: 384, endPoint x: 149, endPoint y: 171, distance: 503.1
click at [149, 171] on section "Invoices D9581E24-13855 Invoice D9581E24-13855 for £145.95 Retry payment View o…" at bounding box center [748, 419] width 1213 height 838
click at [518, 303] on div "Payment Method Card" at bounding box center [458, 305] width 566 height 19
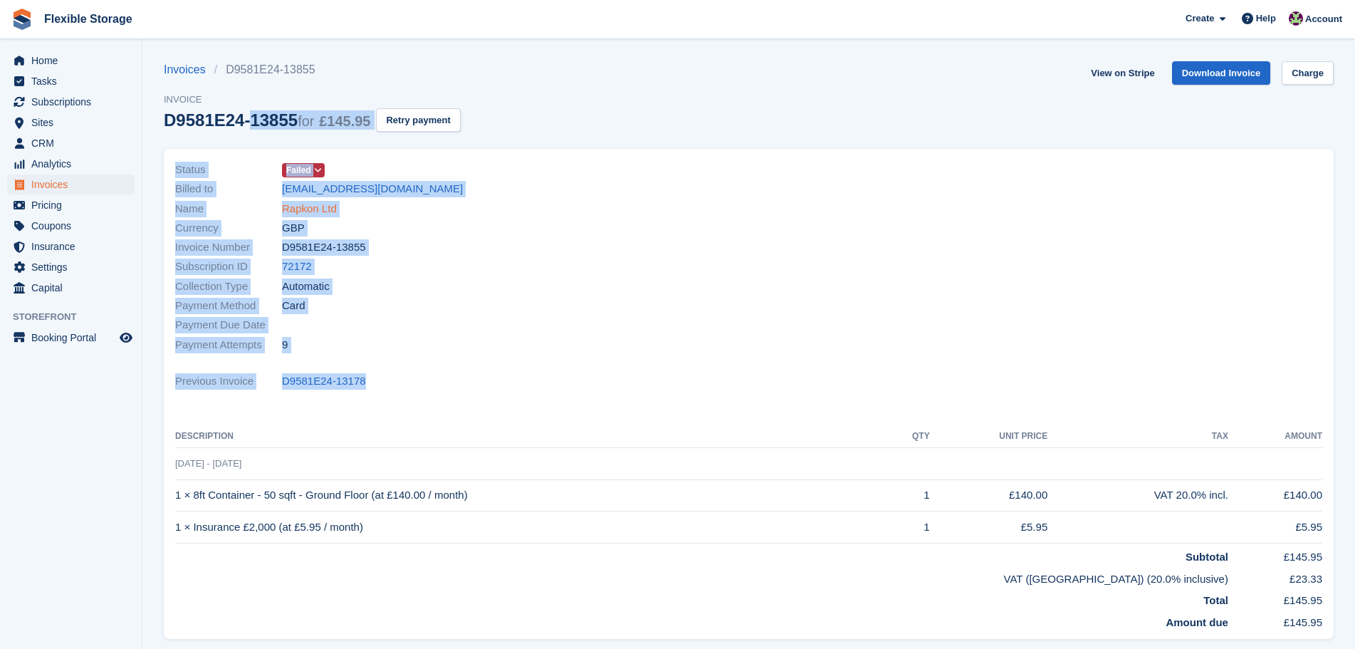
drag, startPoint x: 506, startPoint y: 380, endPoint x: 289, endPoint y: 212, distance: 273.7
click at [152, 139] on section "Invoices D9581E24-13855 Invoice D9581E24-13855 for £145.95 Retry payment View o…" at bounding box center [748, 419] width 1213 height 838
click at [510, 311] on div "Payment Method Card" at bounding box center [458, 305] width 566 height 19
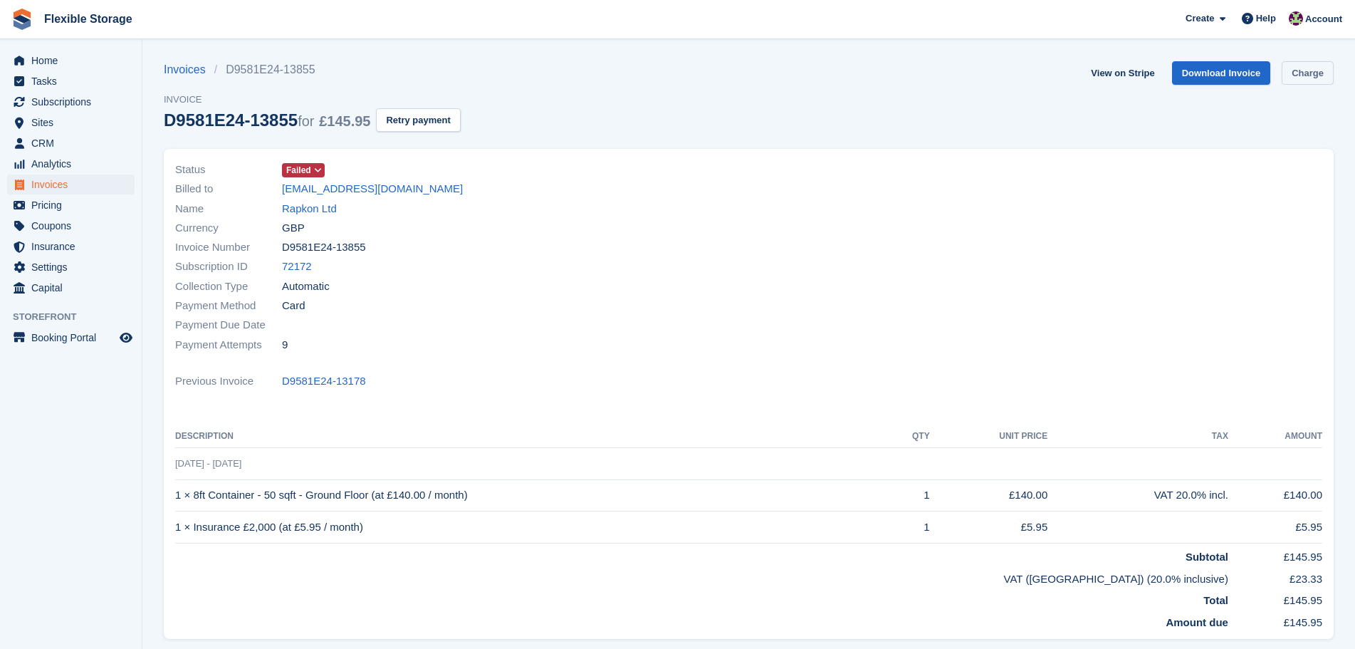
click at [1317, 68] on link "Charge" at bounding box center [1308, 73] width 52 height 24
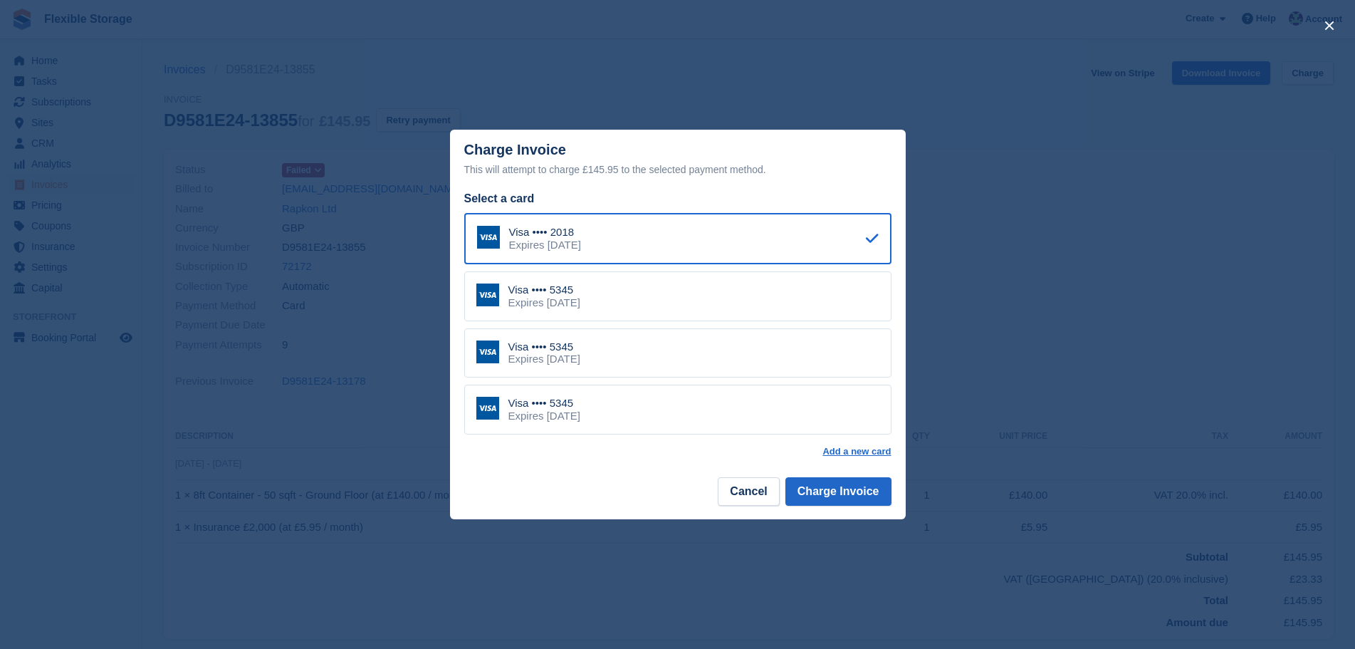
click at [649, 181] on header "Charge Invoice This will attempt to charge £145.95 to the selected payment meth…" at bounding box center [678, 160] width 456 height 61
click at [620, 402] on div "Visa •••• 5345 Expires [DATE]" at bounding box center [677, 410] width 427 height 50
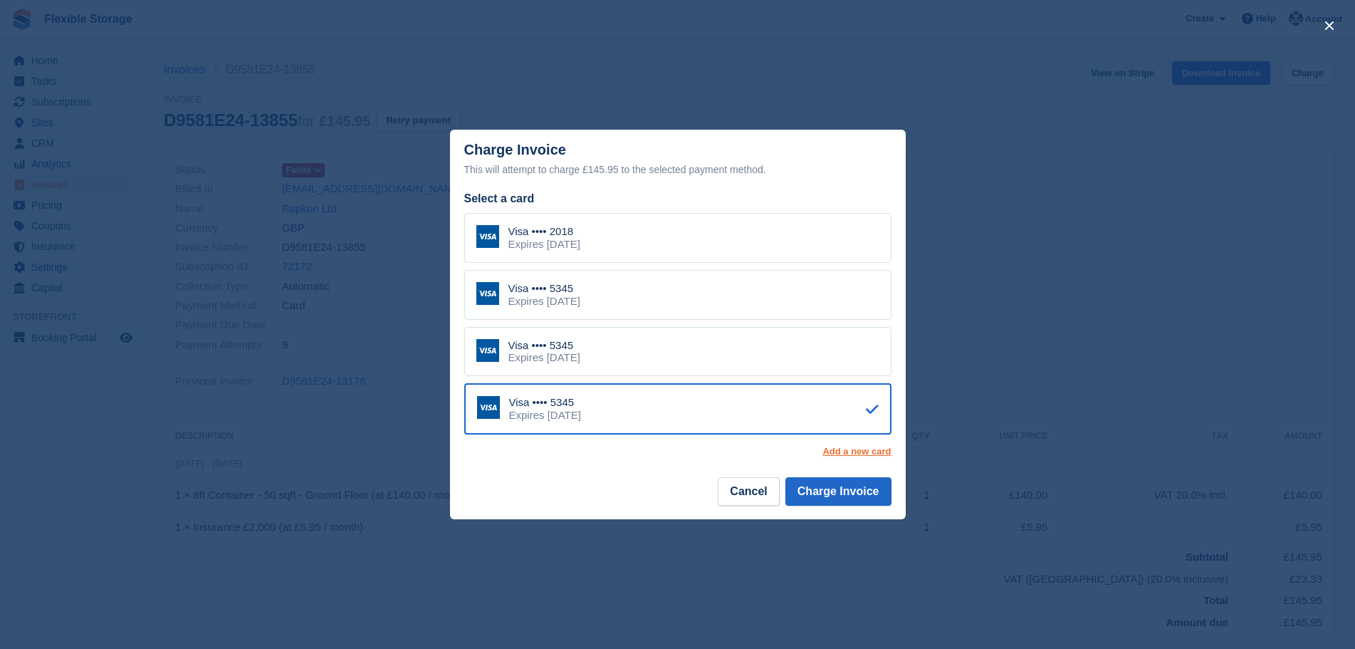
click at [849, 453] on link "Add a new card" at bounding box center [857, 451] width 68 height 11
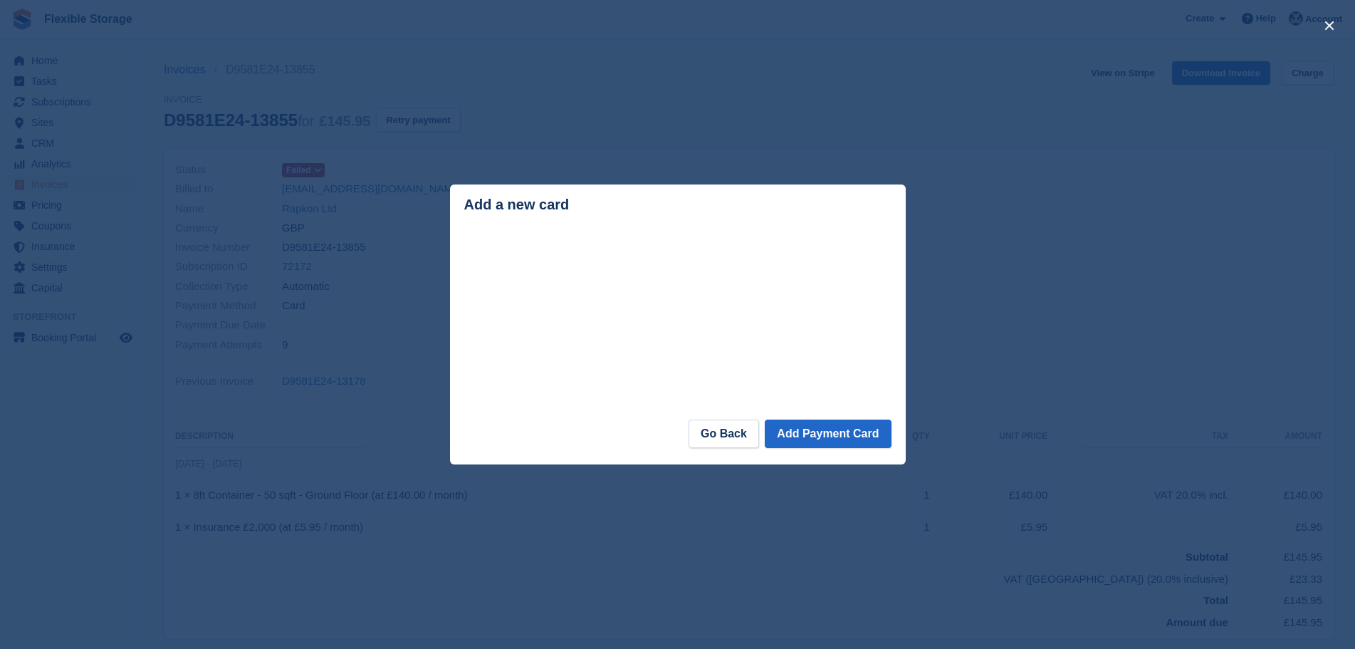
click at [600, 226] on header "Add a new card" at bounding box center [678, 207] width 456 height 46
click at [724, 429] on link "Go Back" at bounding box center [724, 434] width 71 height 28
click at [729, 432] on link "Go Back" at bounding box center [724, 434] width 71 height 28
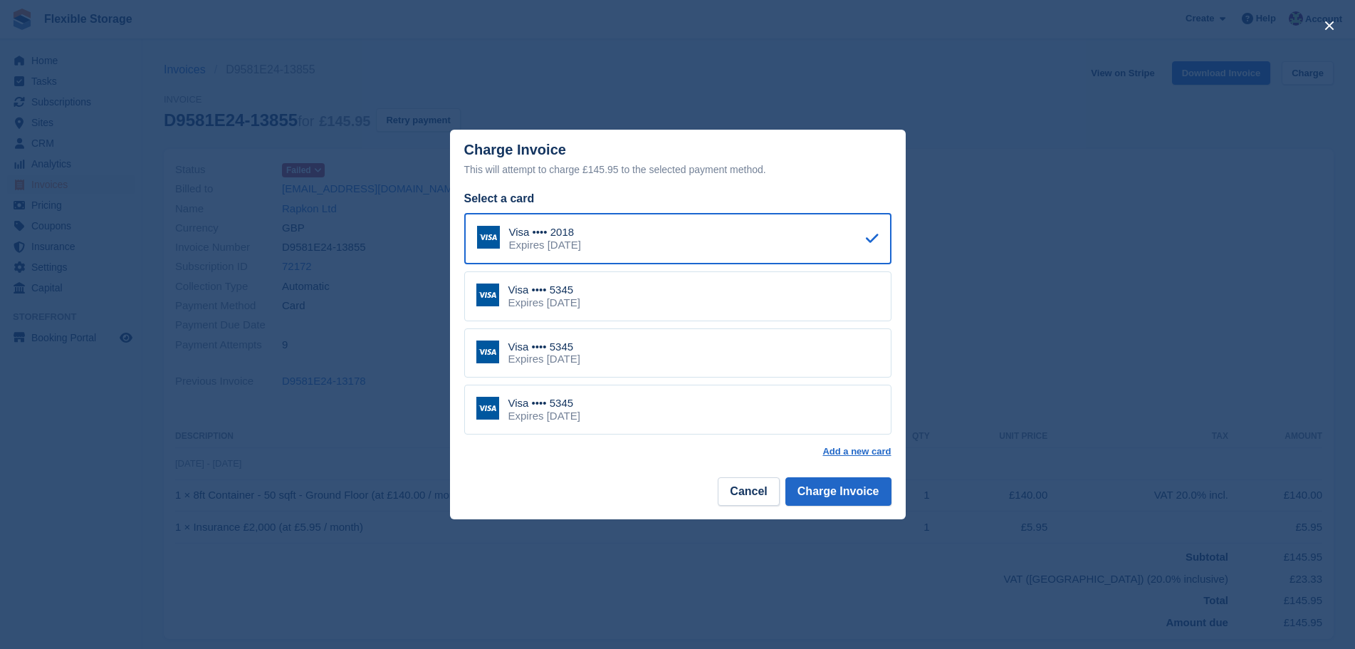
click at [663, 422] on div "Visa •••• 5345 Expires [DATE]" at bounding box center [677, 410] width 427 height 50
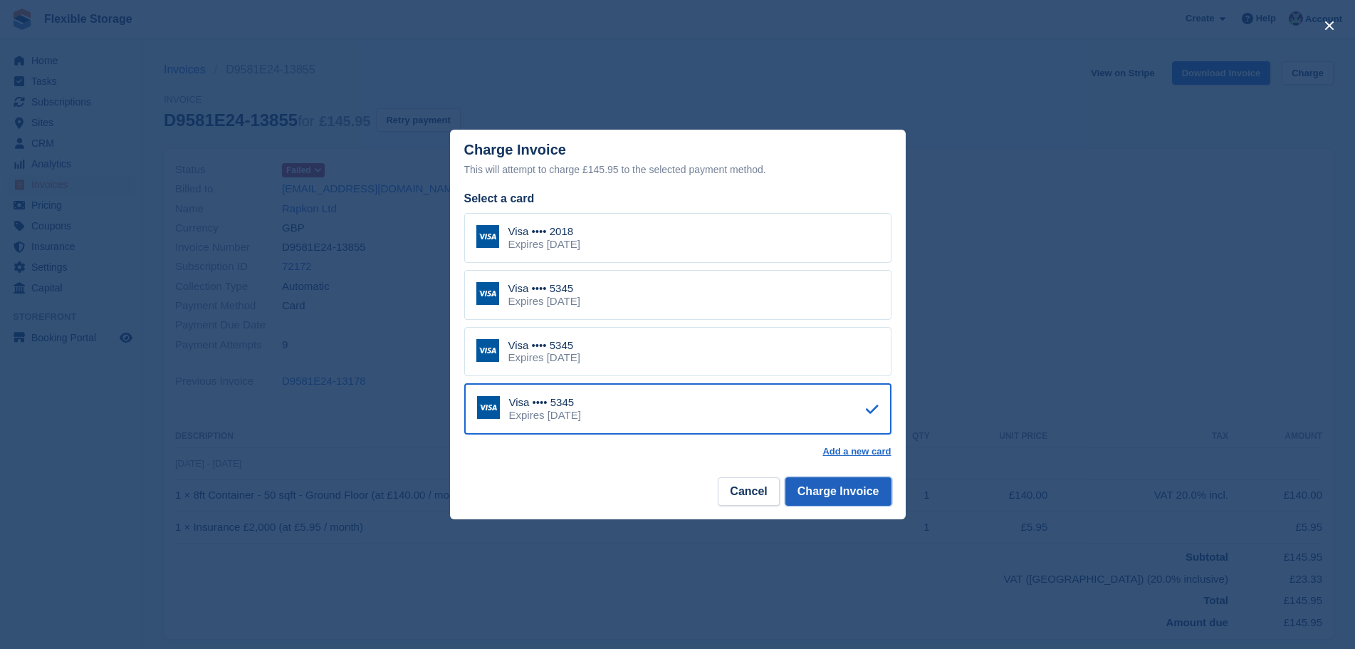
click at [845, 499] on button "Charge Invoice" at bounding box center [839, 491] width 106 height 28
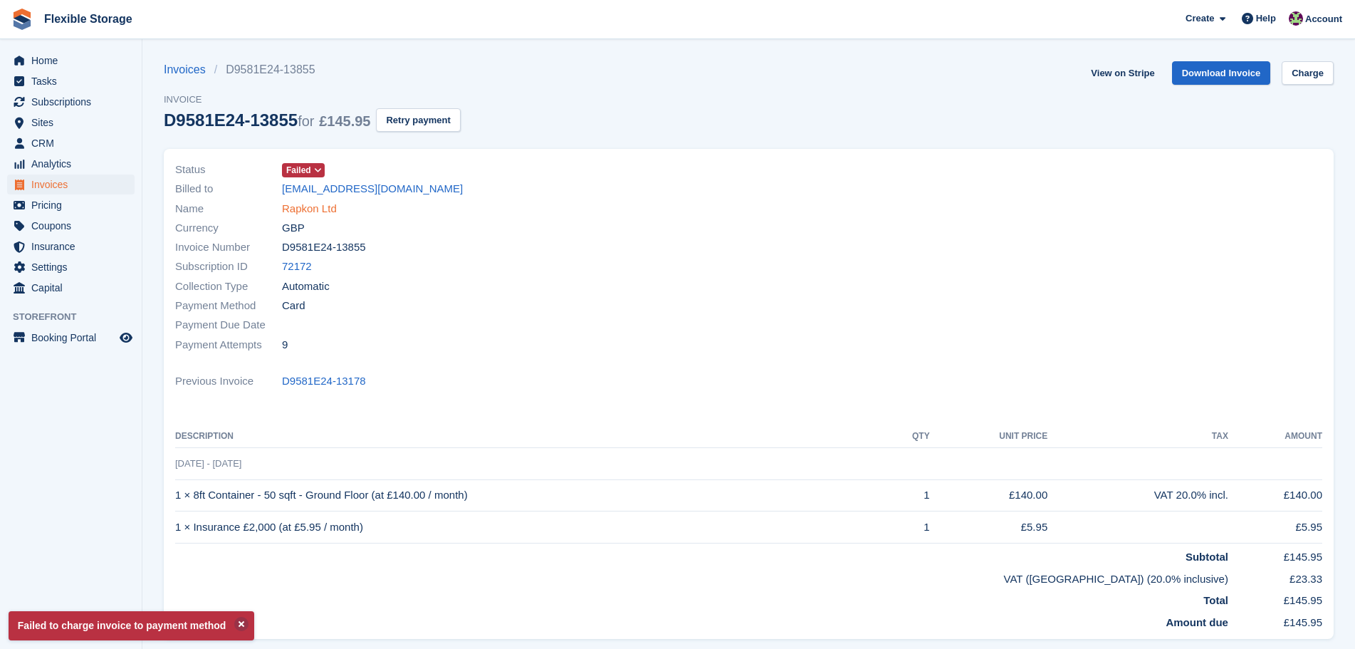
click at [316, 212] on link "Rapkon Ltd" at bounding box center [309, 209] width 55 height 16
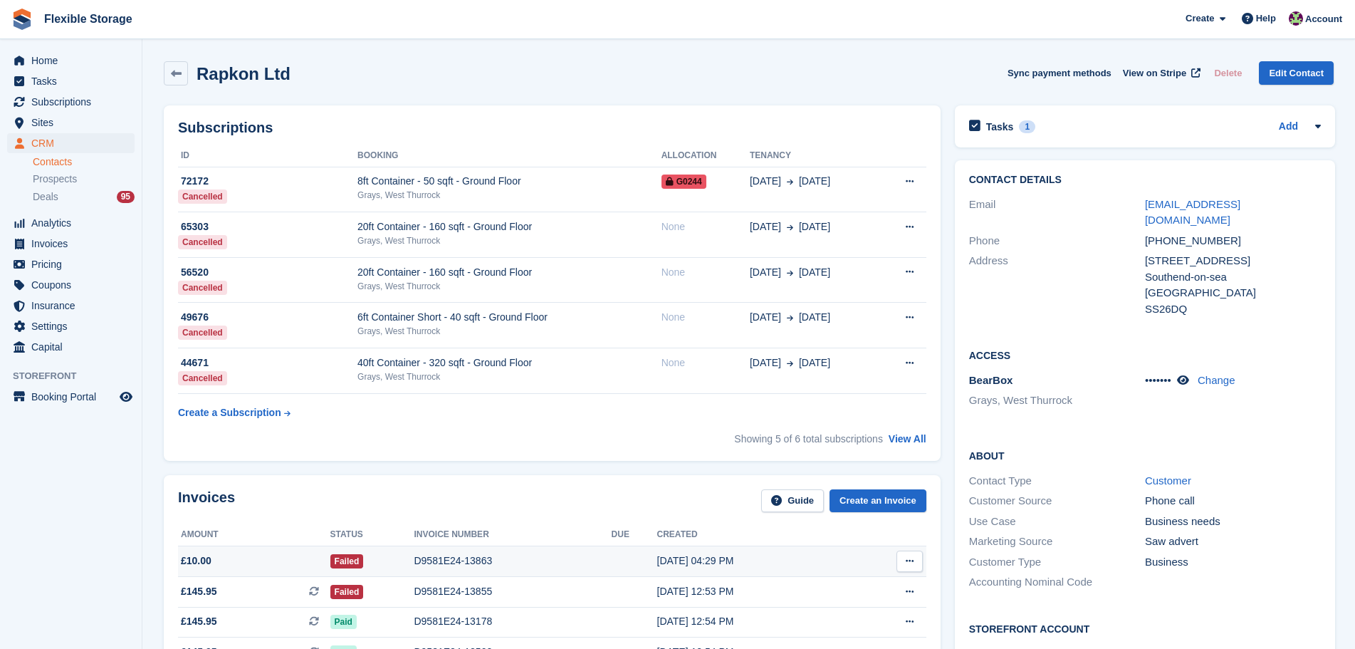
click at [499, 557] on div "D9581E24-13863" at bounding box center [512, 560] width 197 height 15
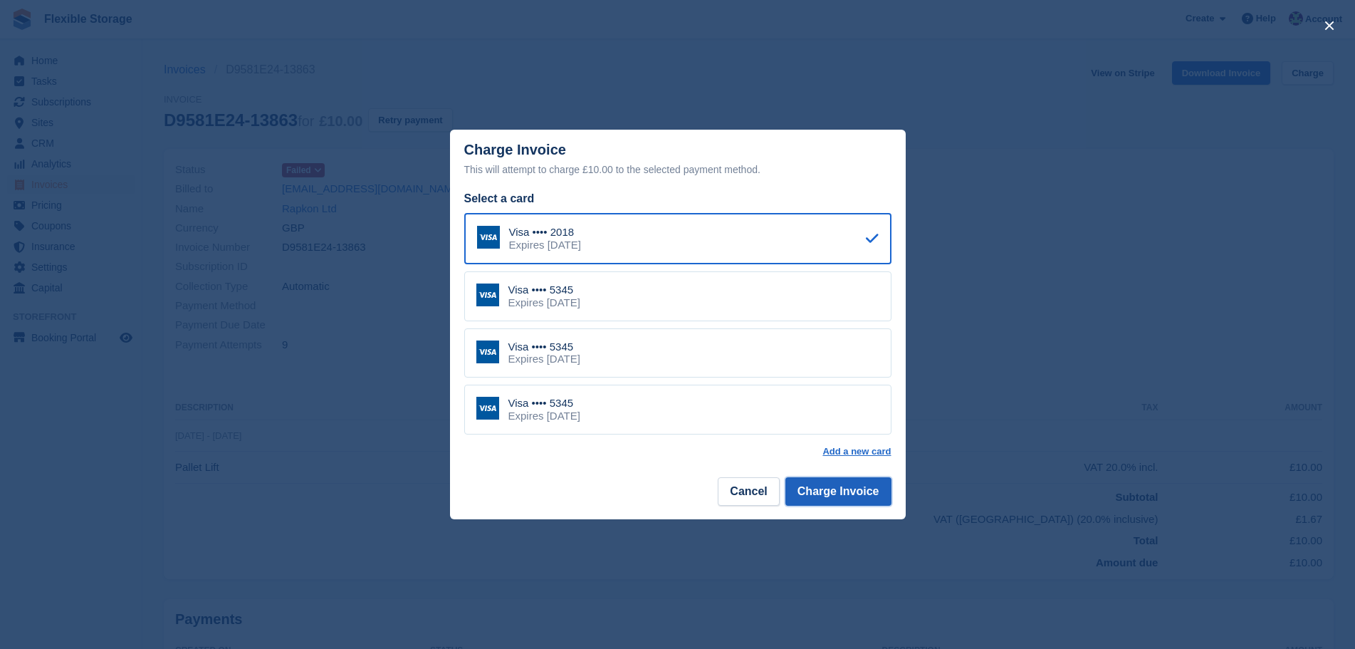
click at [863, 488] on button "Charge Invoice" at bounding box center [839, 491] width 106 height 28
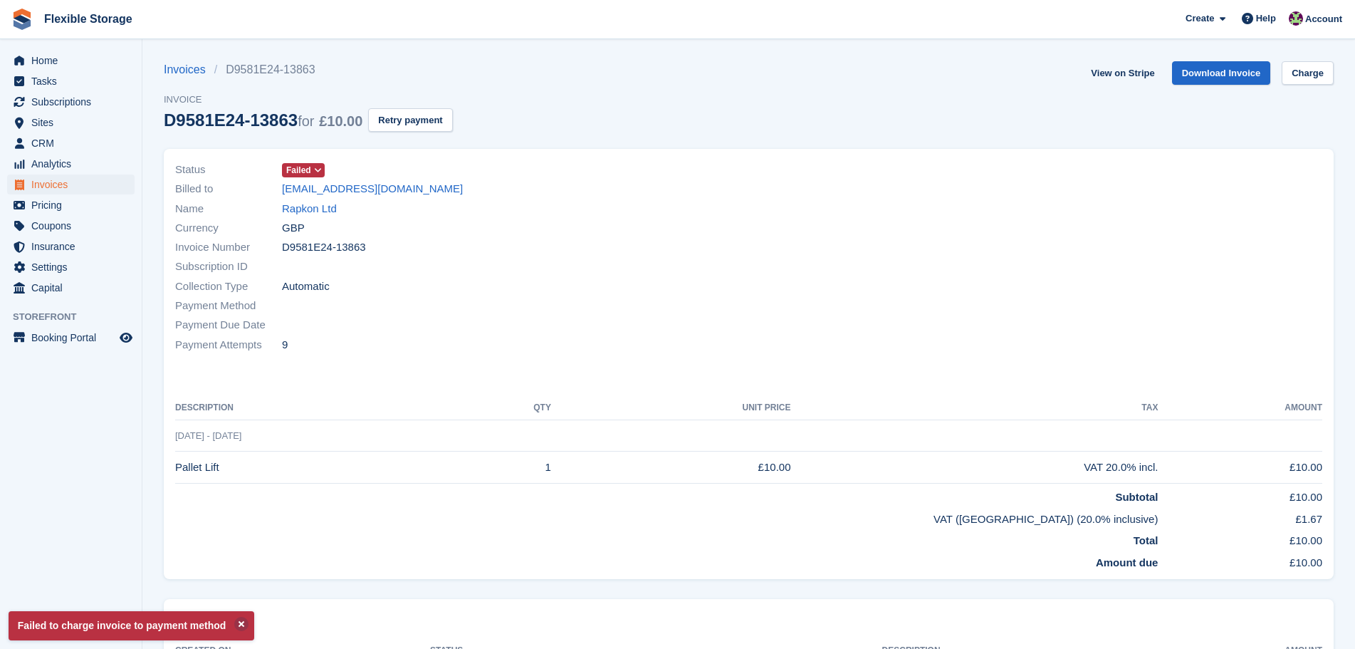
drag, startPoint x: 593, startPoint y: 381, endPoint x: 227, endPoint y: 186, distance: 414.2
click at [227, 186] on div "Status Failed Billed to [EMAIL_ADDRESS][DOMAIN_NAME] Name Rapkon Ltd Currency G…" at bounding box center [749, 364] width 1170 height 431
click at [498, 288] on div "Collection Type Automatic" at bounding box center [458, 285] width 566 height 19
click at [318, 206] on link "Rapkon Ltd" at bounding box center [309, 209] width 55 height 16
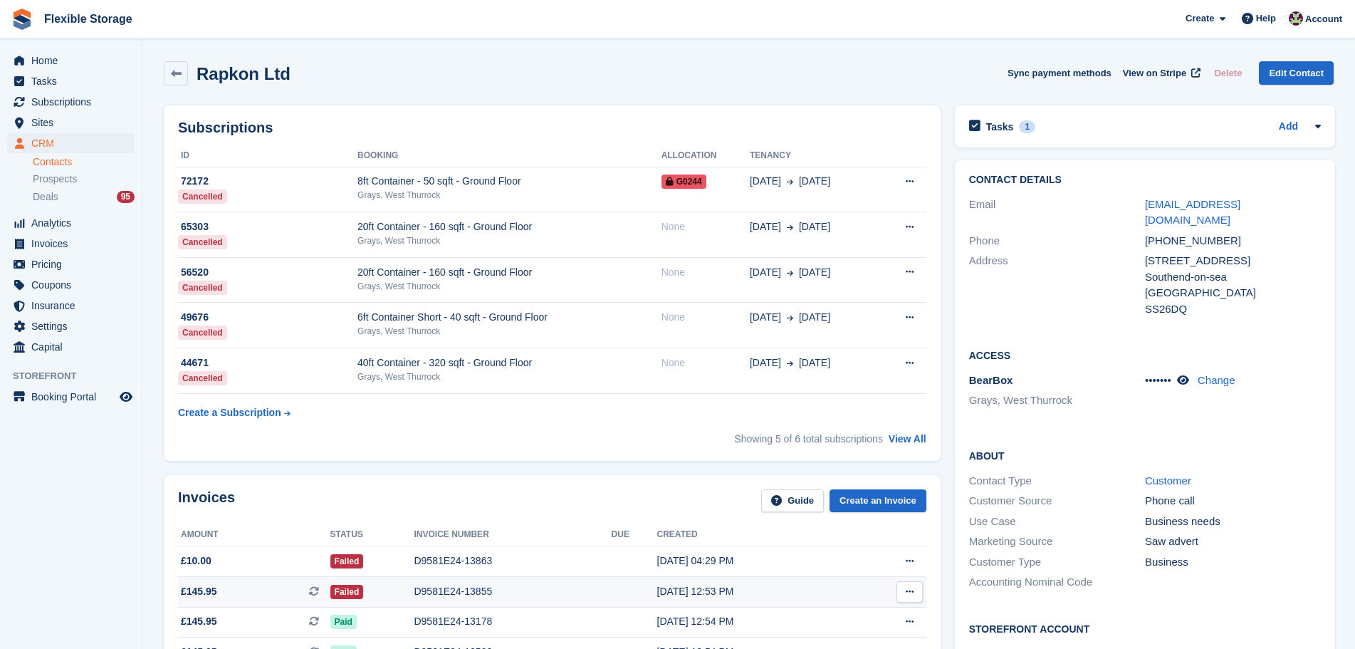
drag, startPoint x: 714, startPoint y: 480, endPoint x: 755, endPoint y: 581, distance: 109.0
click at [755, 581] on div "Invoices Guide Create an Invoice Amount Status Invoice number Due Created £10.0…" at bounding box center [552, 613] width 777 height 276
click at [651, 486] on div "Invoices Guide Create an Invoice Amount Status Invoice number Due Created £10.0…" at bounding box center [552, 613] width 777 height 276
drag, startPoint x: 662, startPoint y: 474, endPoint x: 763, endPoint y: 637, distance: 192.2
click at [763, 637] on div "Invoices Guide Create an Invoice Amount Status Invoice number Due Created £10.0…" at bounding box center [552, 613] width 791 height 291
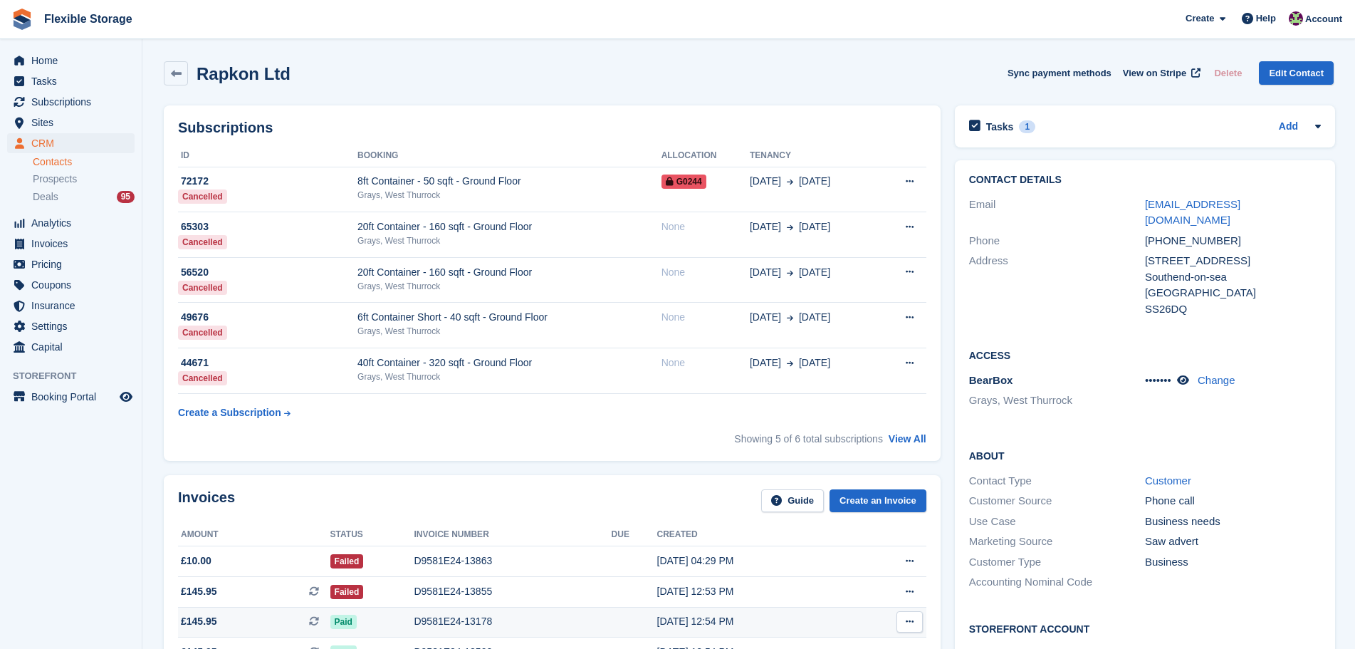
scroll to position [3, 0]
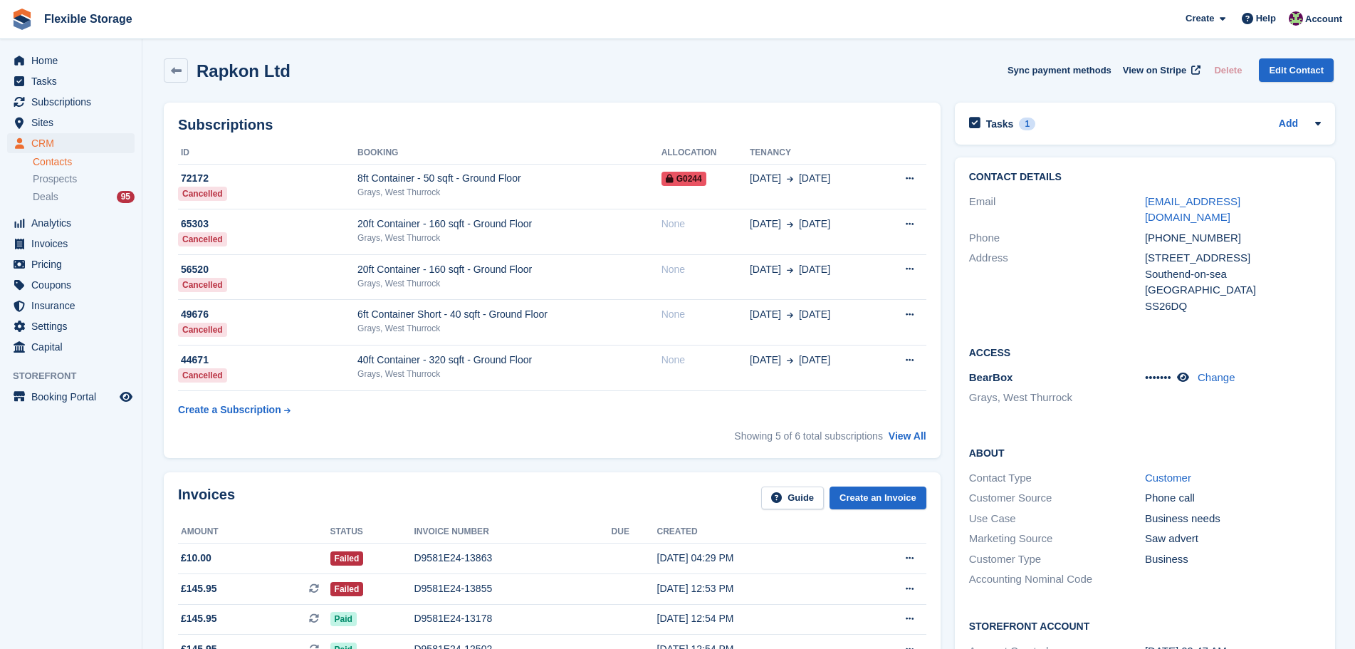
click at [659, 479] on div "Invoices Guide Create an Invoice Amount Status Invoice number Due Created £10.0…" at bounding box center [552, 610] width 777 height 276
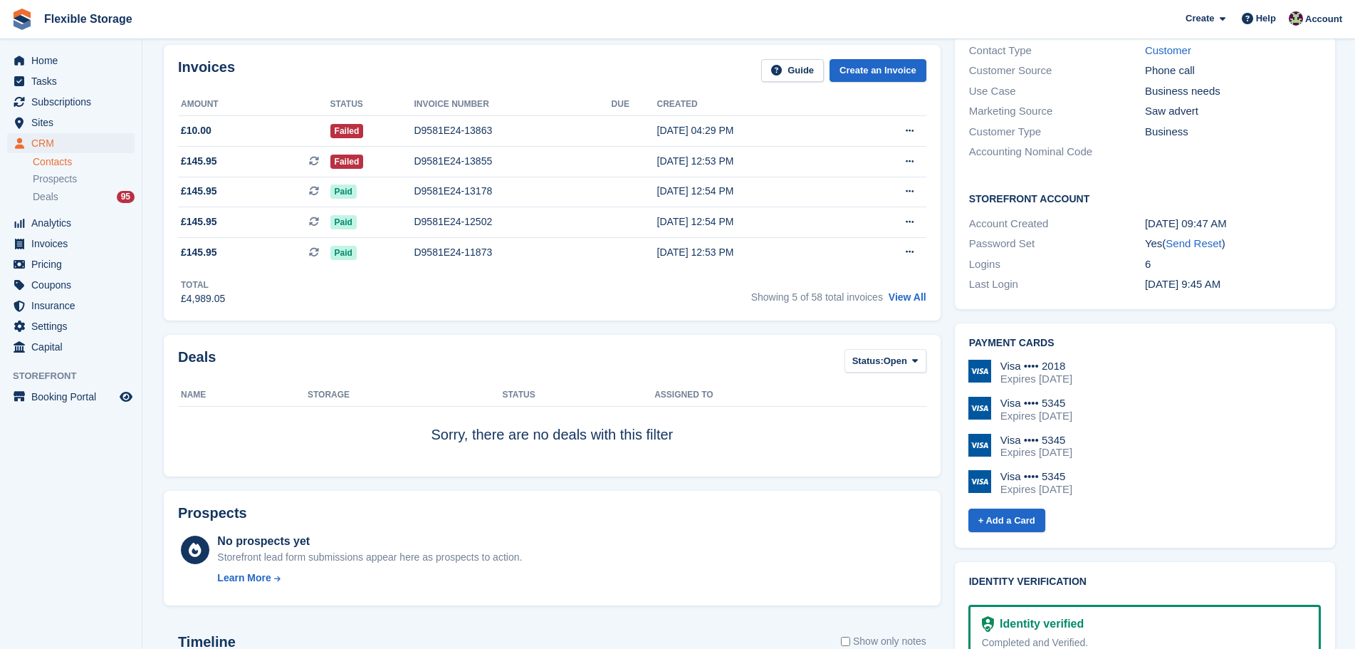
drag, startPoint x: 1210, startPoint y: 479, endPoint x: 983, endPoint y: 331, distance: 270.9
click at [967, 330] on div "Payment cards Visa •••• 2018 Expires October 2026 Visa •••• 5345 Expires Februa…" at bounding box center [1145, 435] width 380 height 225
click at [1158, 397] on div "Visa •••• 5345 Expires February 2029" at bounding box center [1145, 410] width 353 height 26
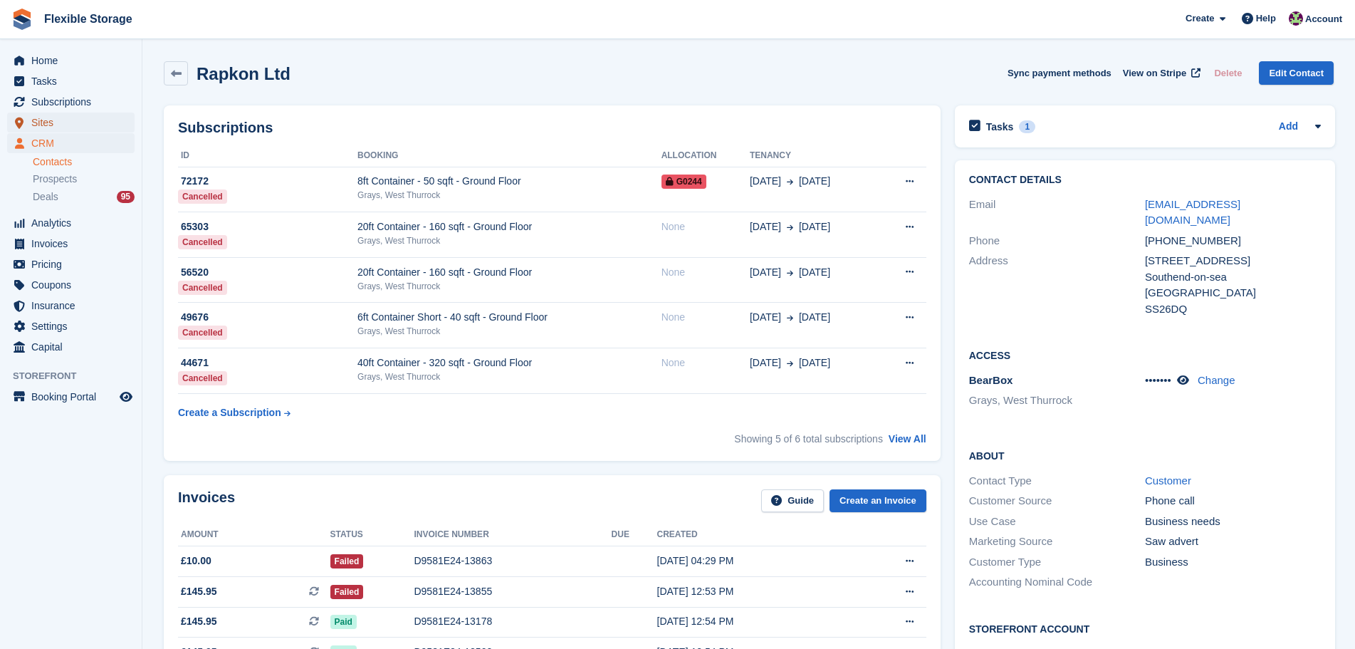
click at [48, 120] on span "Sites" at bounding box center [73, 123] width 85 height 20
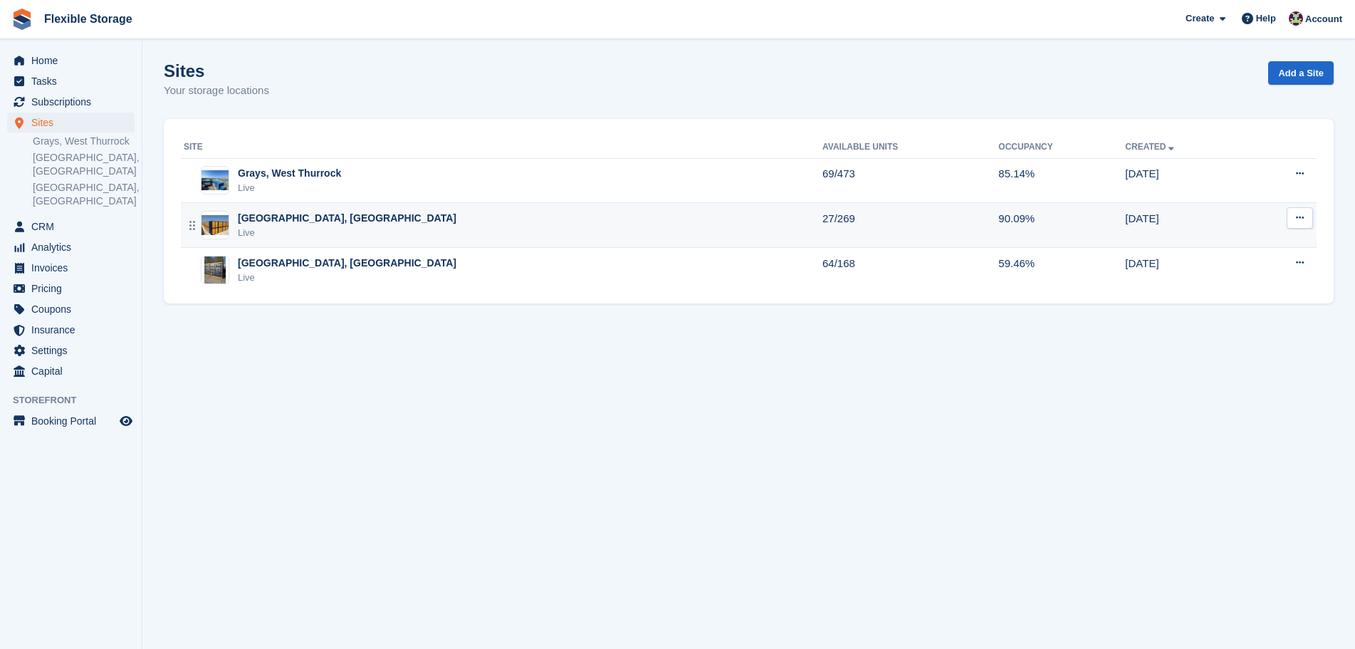
click at [297, 215] on div "Aveley, Essex Live" at bounding box center [503, 225] width 639 height 29
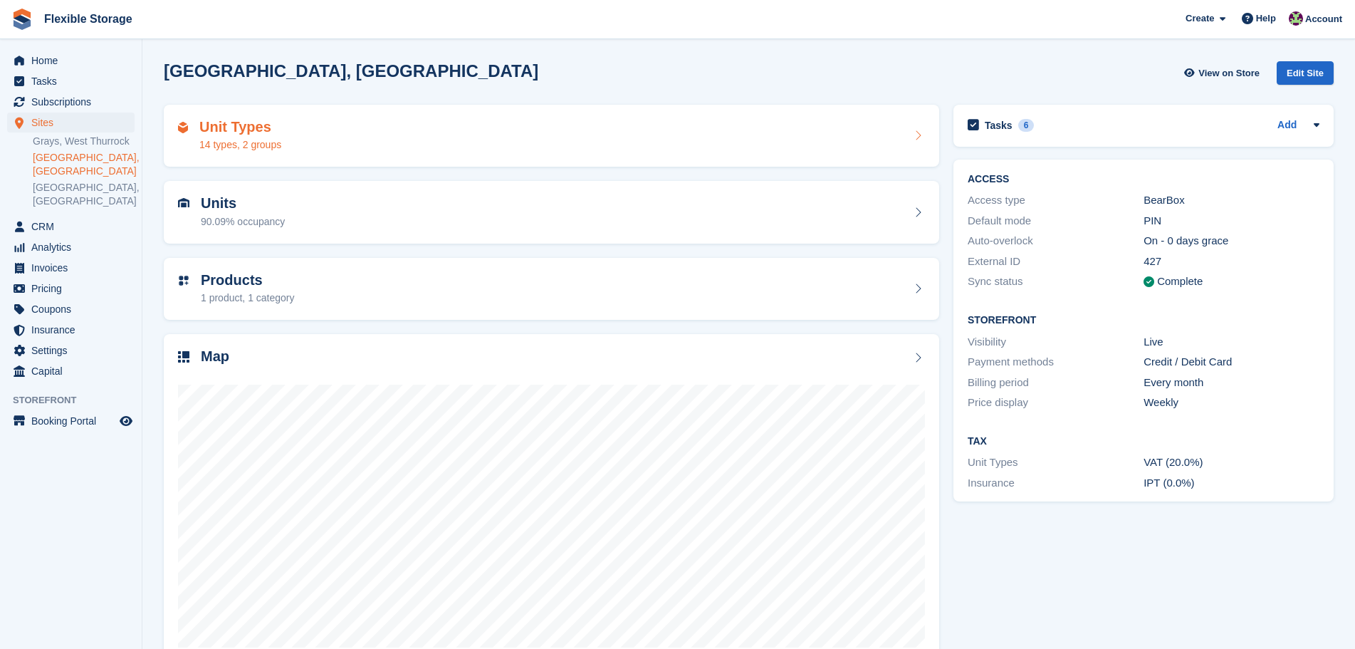
click at [344, 128] on div "Unit Types 14 types, 2 groups" at bounding box center [551, 136] width 747 height 34
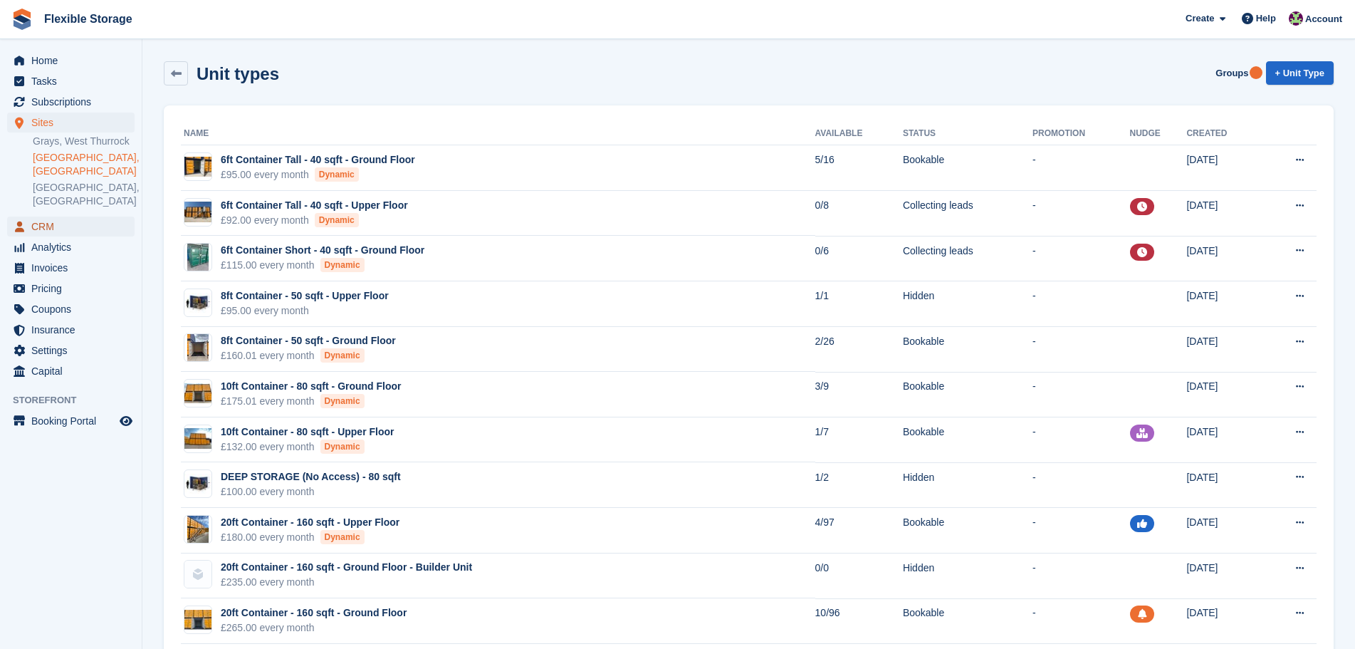
click at [53, 217] on span "CRM" at bounding box center [73, 227] width 85 height 20
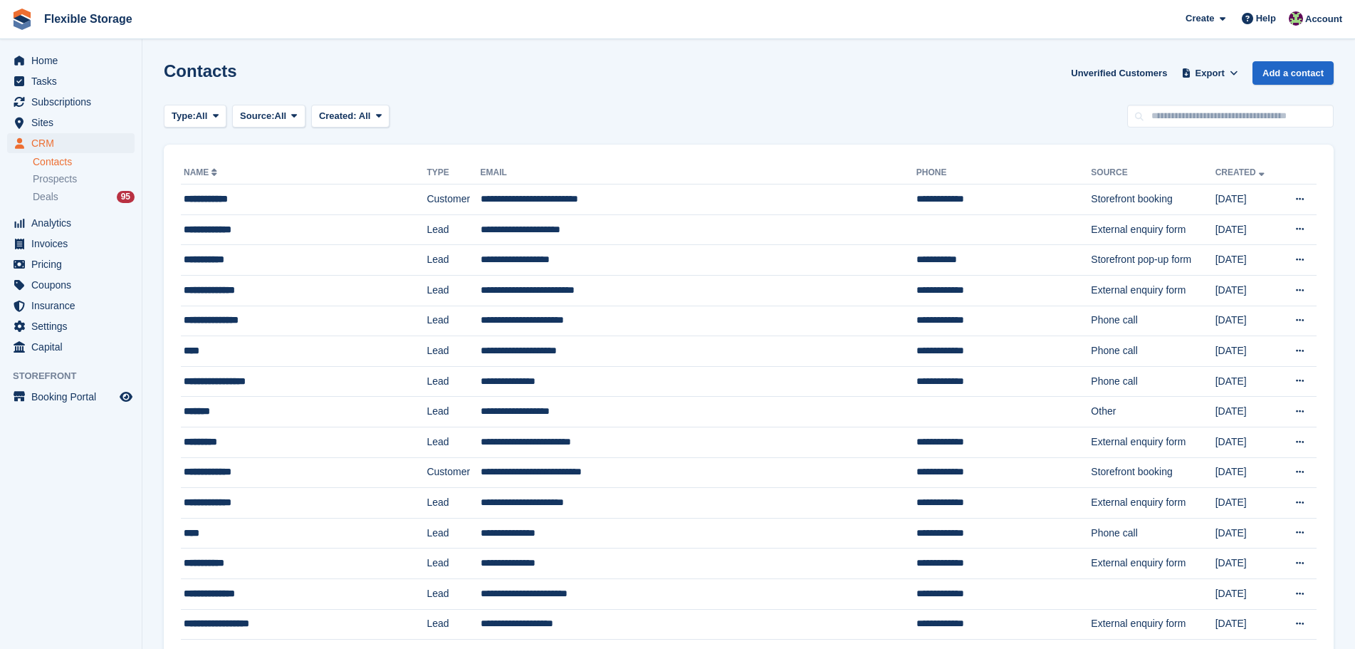
drag, startPoint x: 824, startPoint y: 118, endPoint x: 766, endPoint y: 154, distance: 68.4
click at [1286, 75] on link "Add a contact" at bounding box center [1293, 73] width 81 height 24
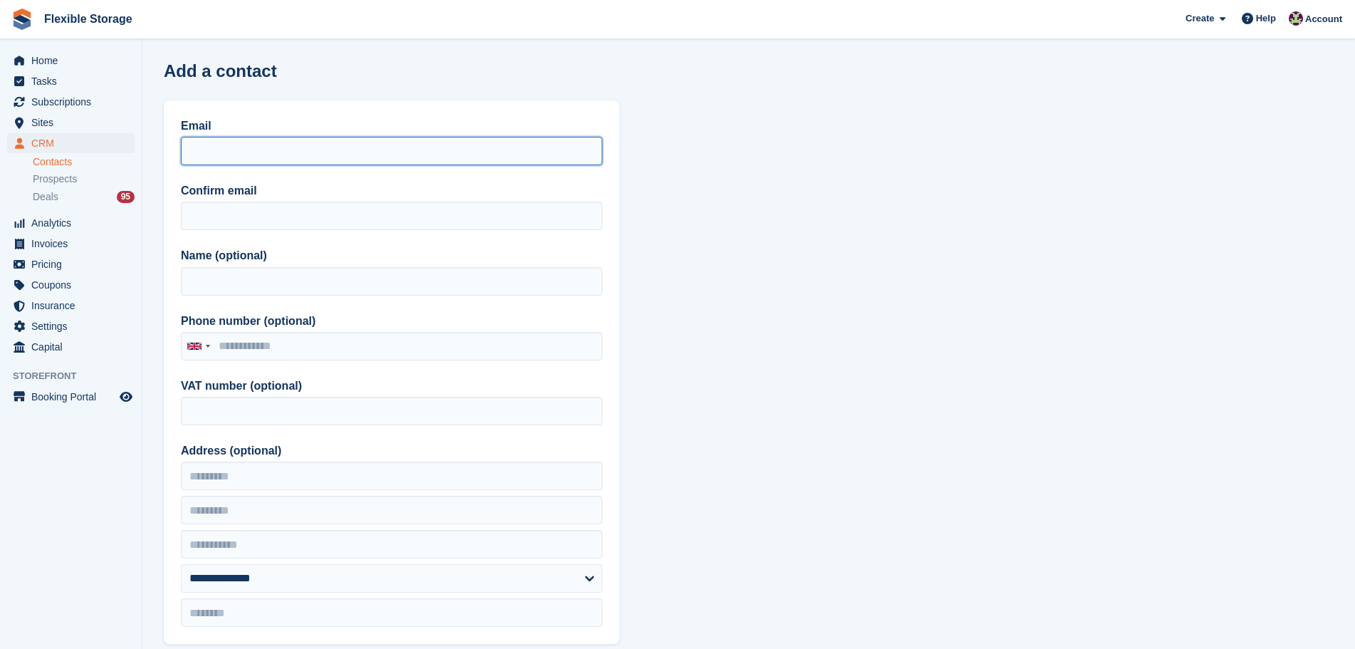
click at [293, 155] on input "Email" at bounding box center [392, 151] width 422 height 28
paste input "**********"
type input "**********"
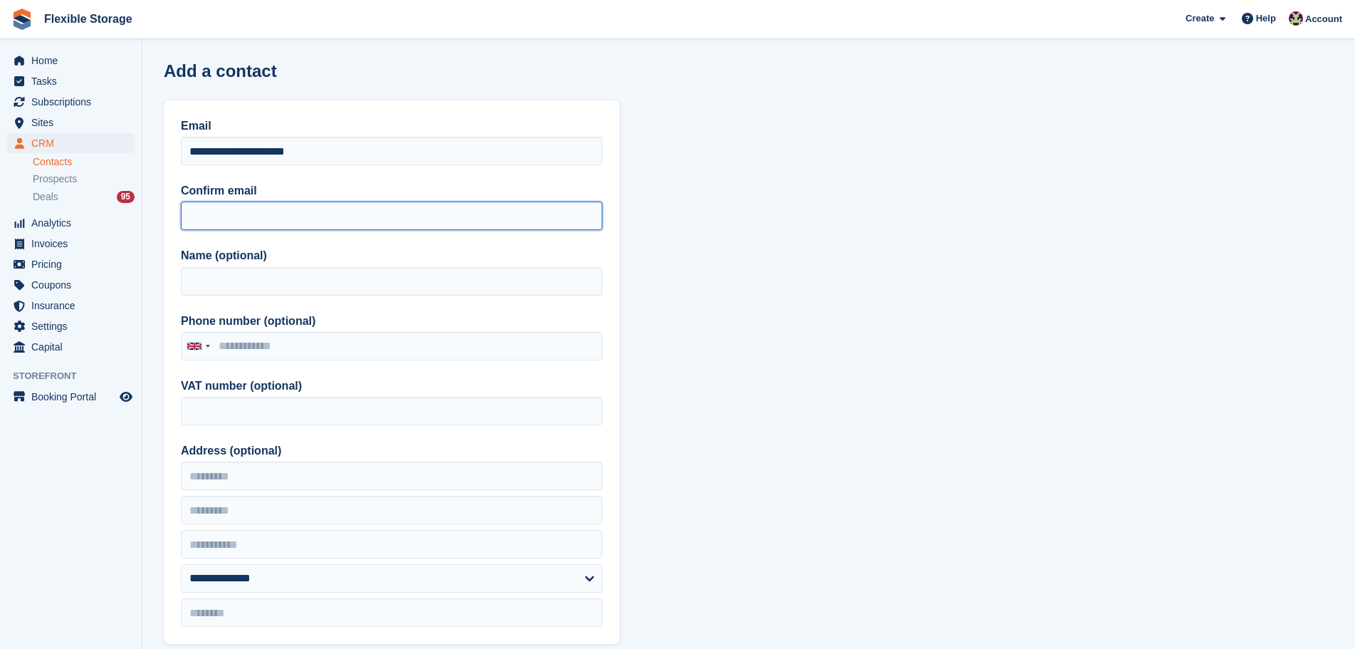
click at [241, 224] on input "Confirm email" at bounding box center [392, 216] width 422 height 28
paste input "**********"
type input "**********"
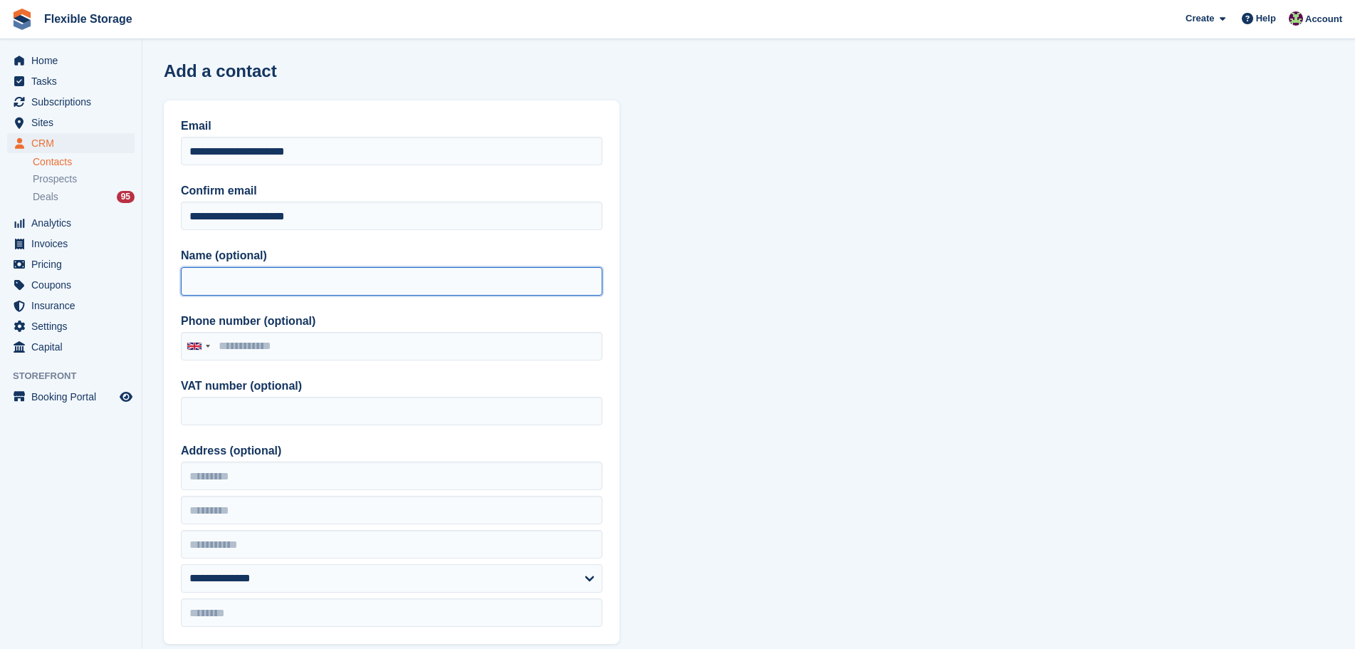
click at [238, 288] on input "Name (optional)" at bounding box center [392, 281] width 422 height 28
type input "*"
click at [238, 294] on input "*" at bounding box center [392, 281] width 422 height 28
type input "****"
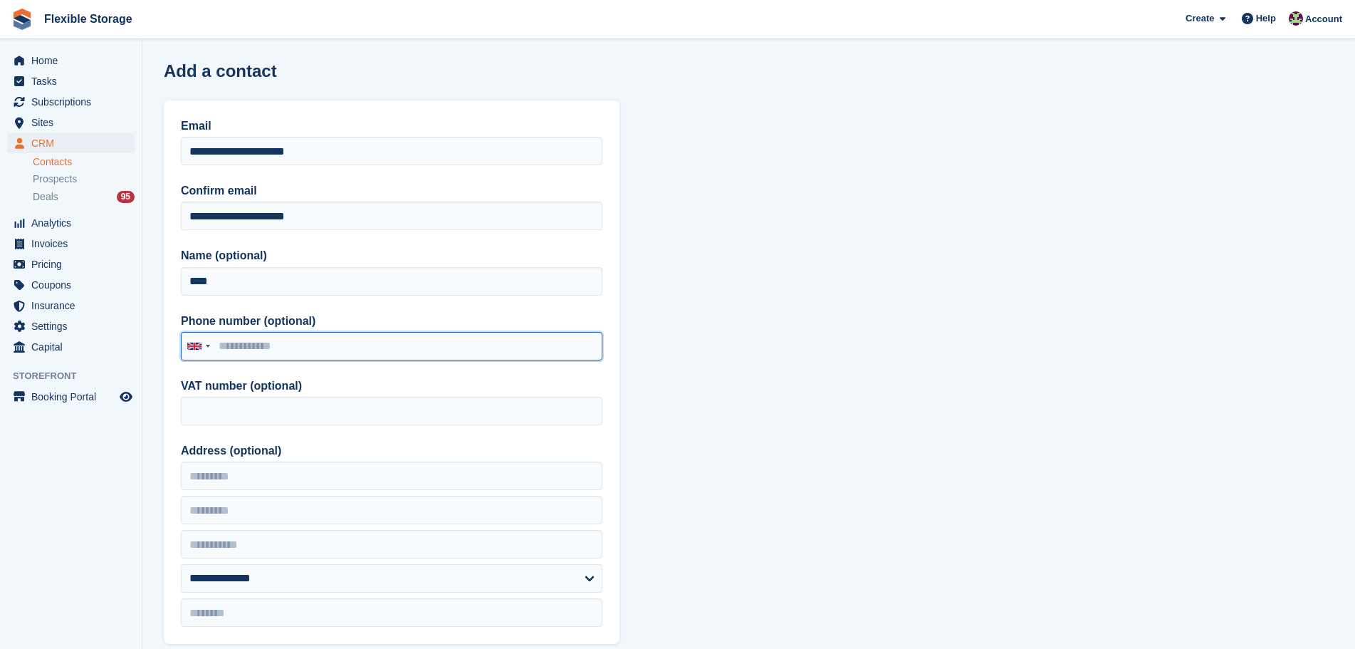
paste input "**********"
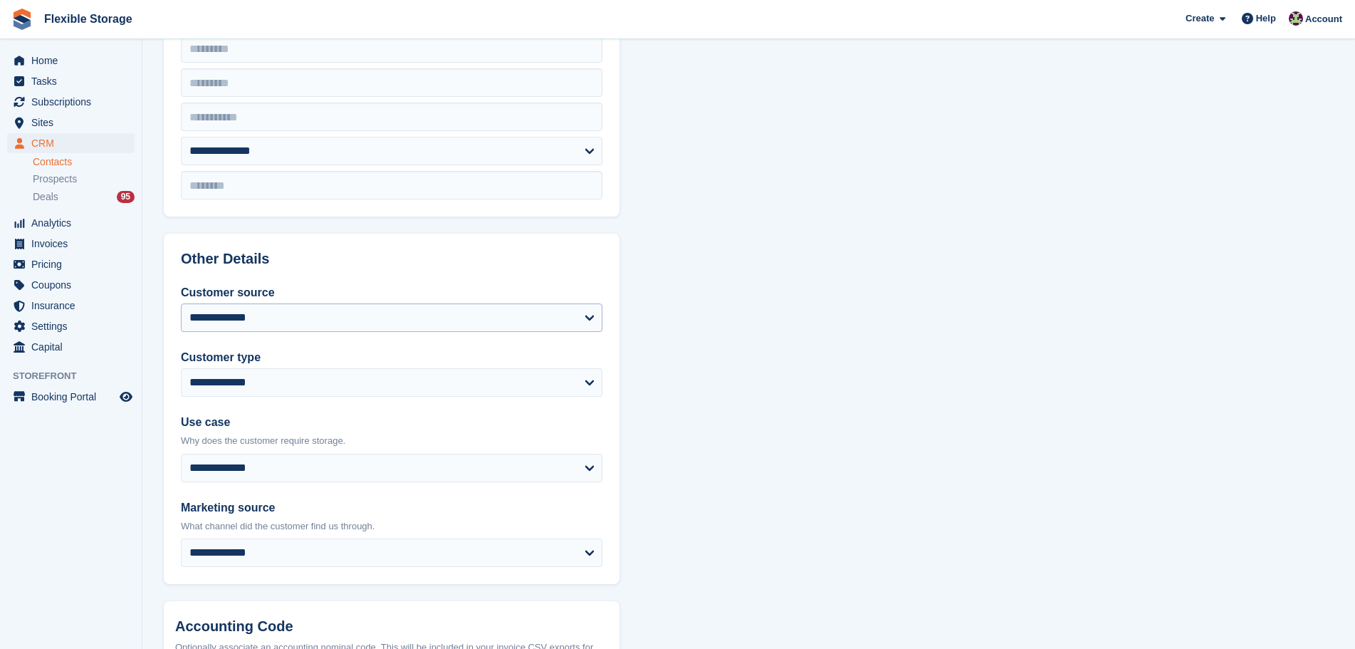
type input "**********"
click at [290, 326] on select "**********" at bounding box center [392, 317] width 422 height 28
select select "*****"
click at [181, 303] on select "**********" at bounding box center [392, 317] width 422 height 28
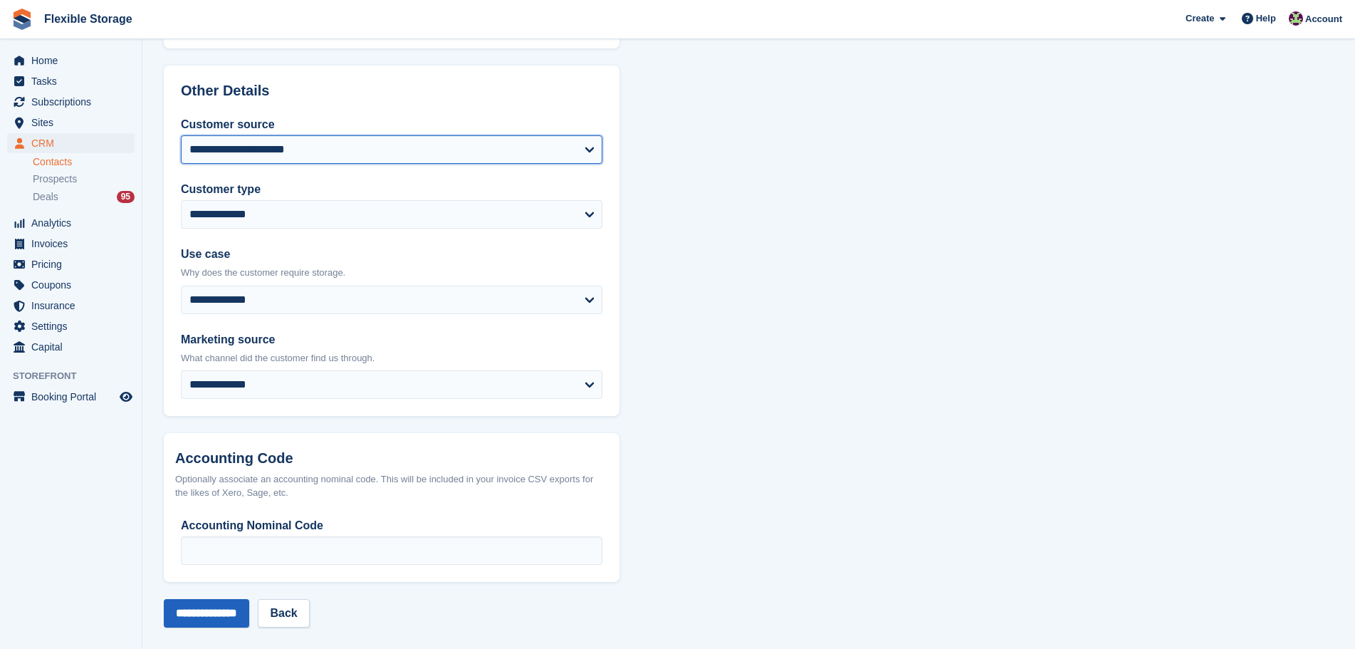
scroll to position [607, 0]
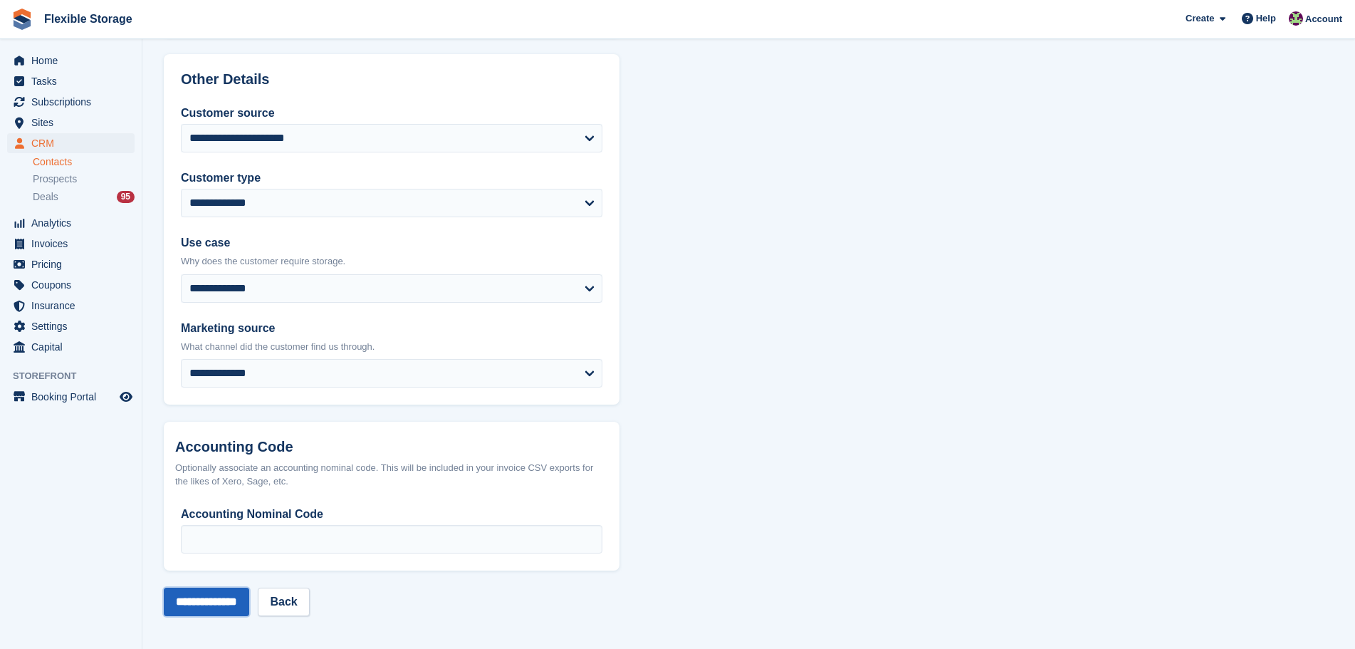
click at [194, 595] on input "**********" at bounding box center [206, 602] width 85 height 28
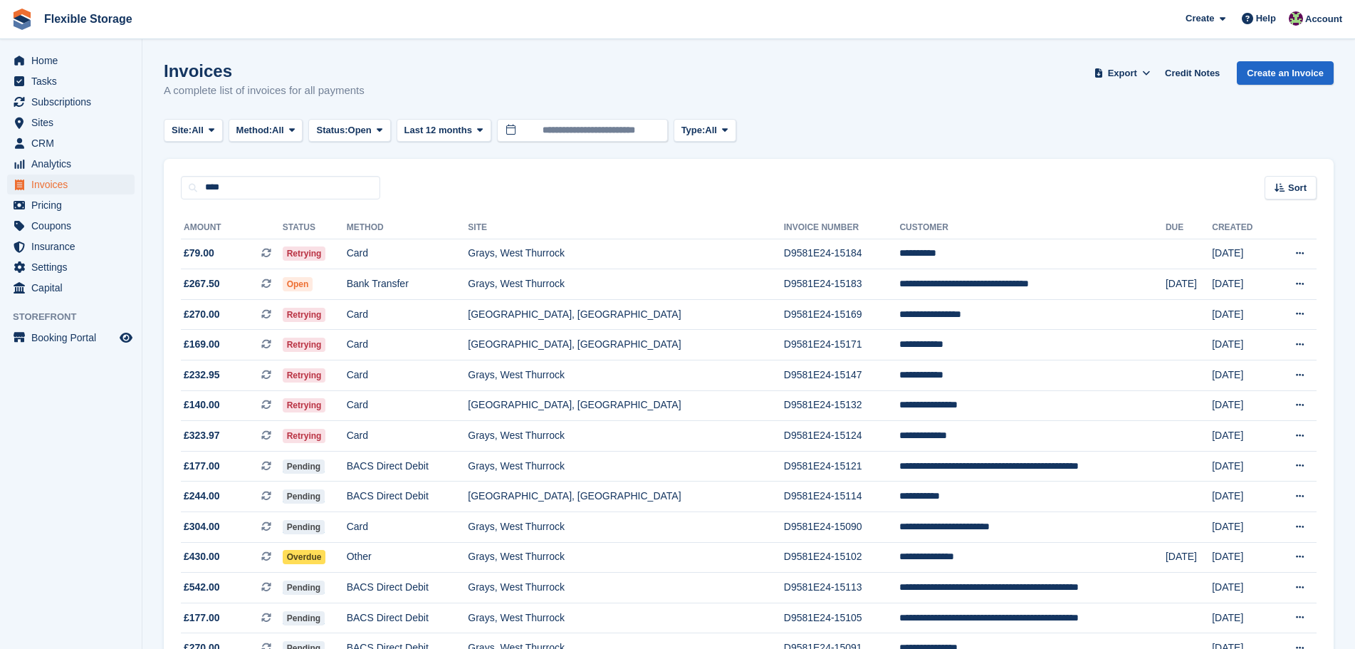
type input "****"
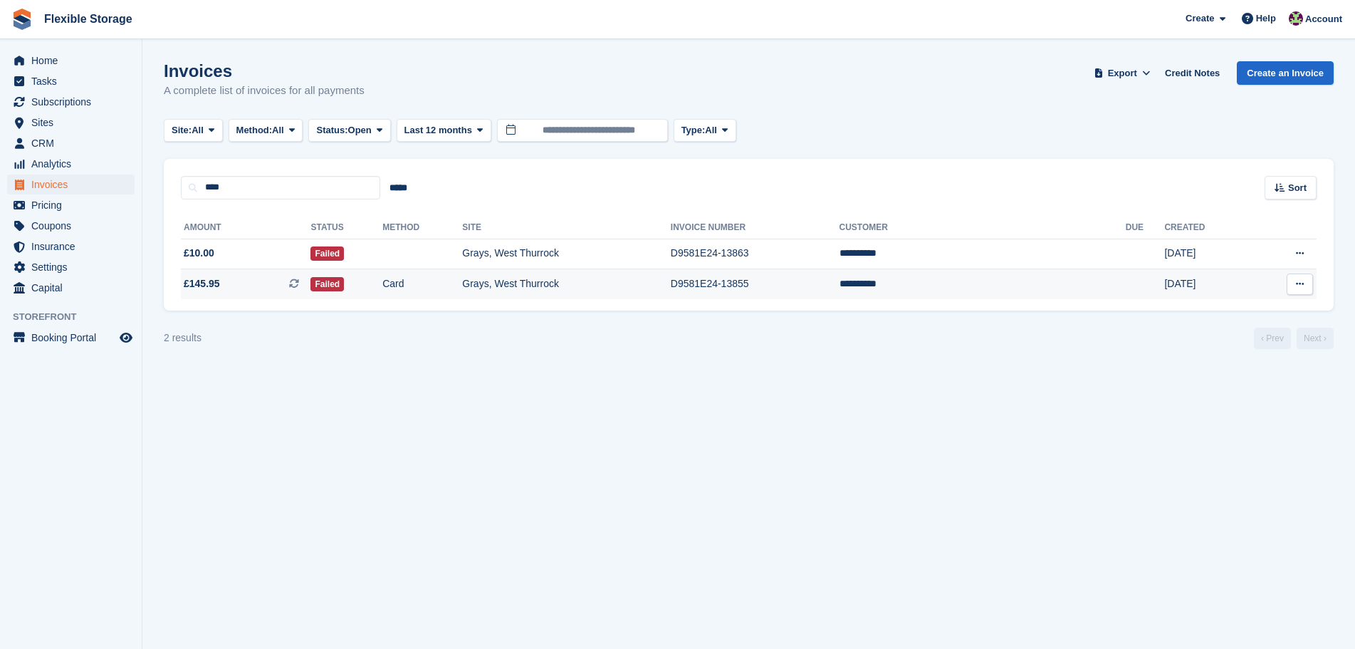
click at [585, 269] on td "Grays, West Thurrock" at bounding box center [566, 284] width 209 height 30
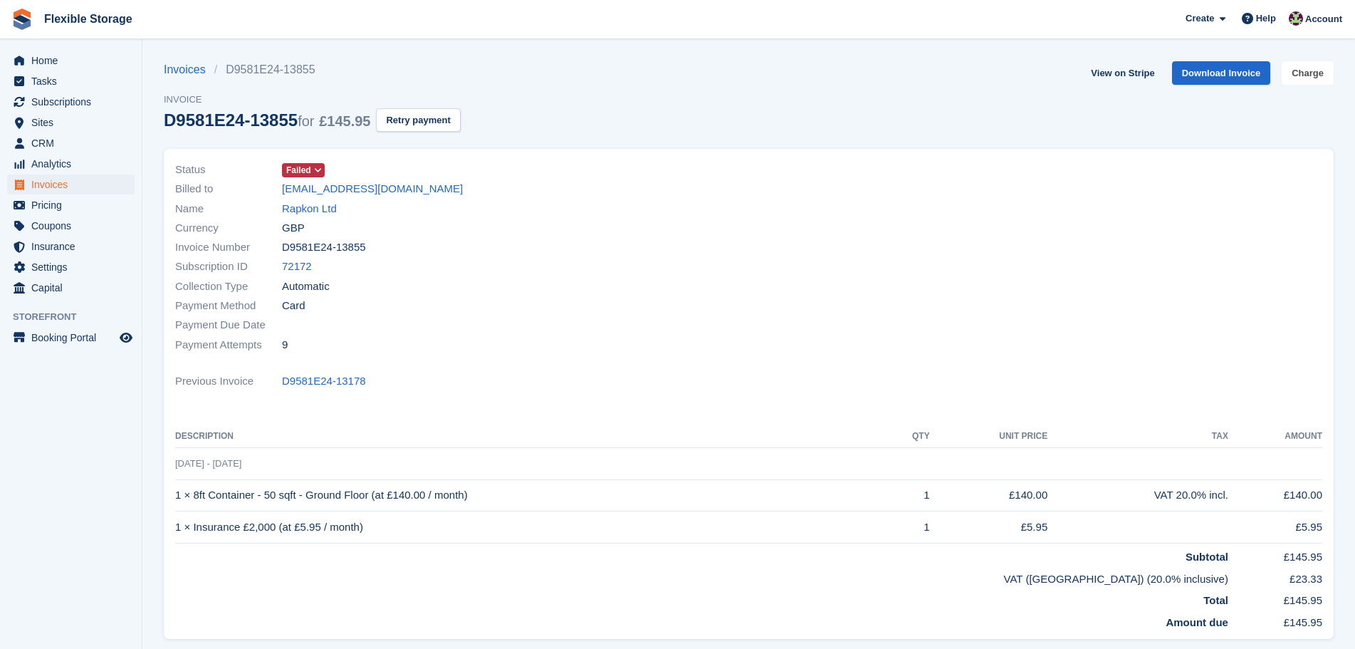
click at [1294, 71] on link "Charge" at bounding box center [1308, 73] width 52 height 24
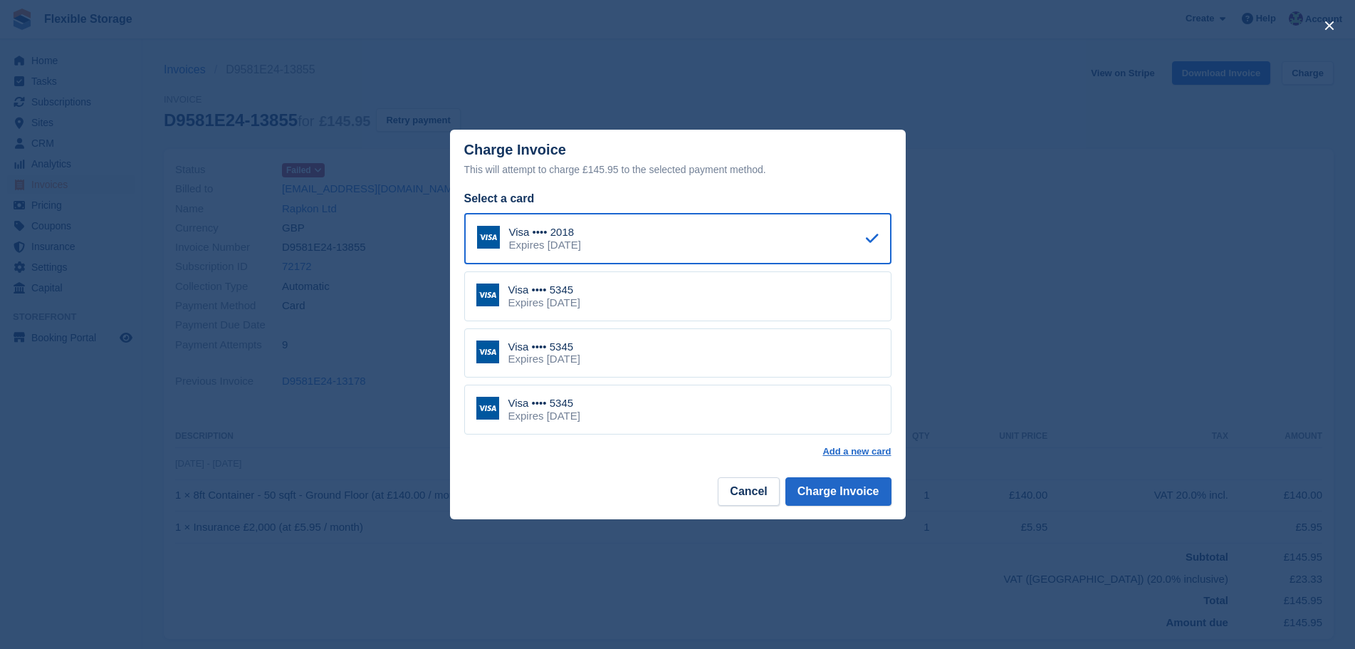
click at [697, 360] on div "Visa •••• 5345 Expires [DATE]" at bounding box center [677, 353] width 427 height 50
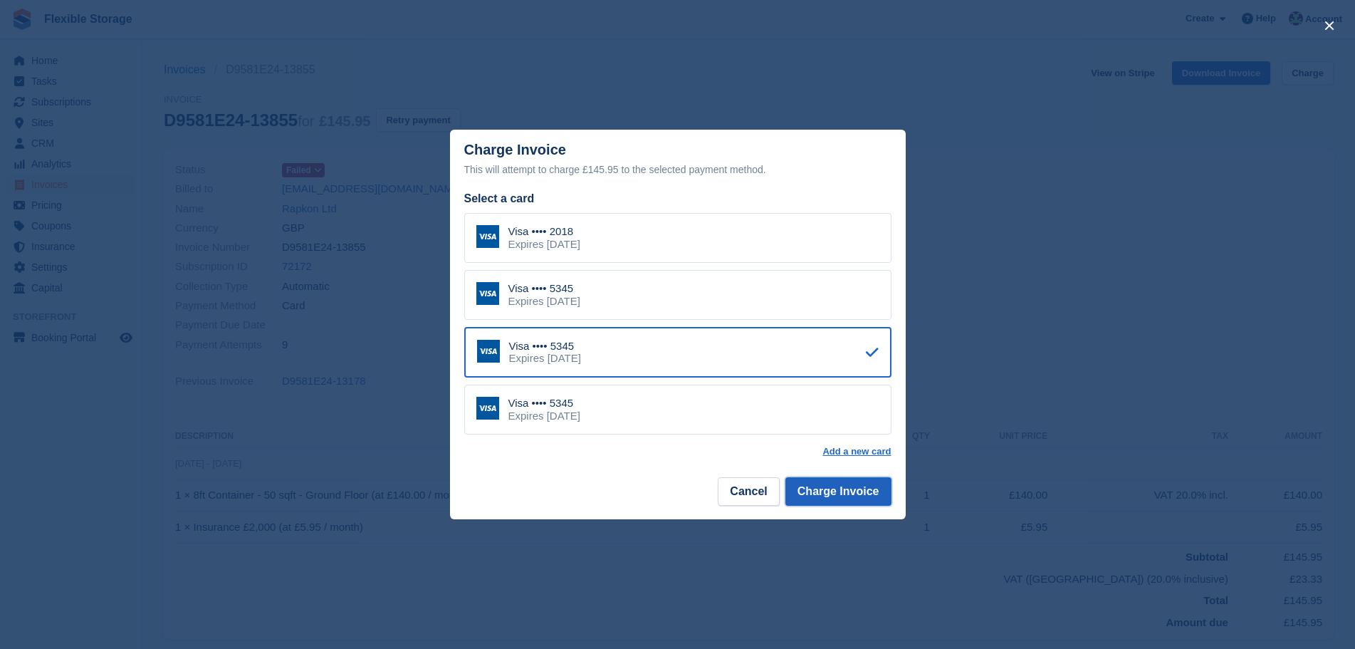
click at [865, 485] on button "Charge Invoice" at bounding box center [839, 491] width 106 height 28
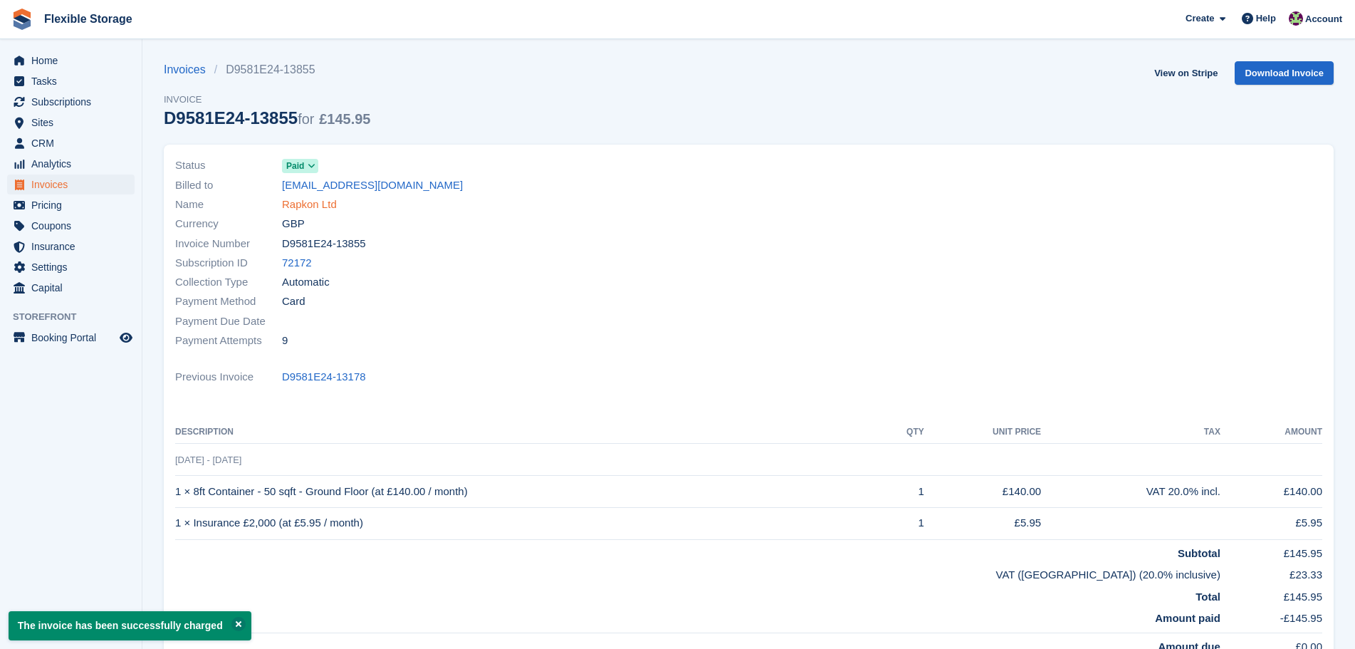
click at [328, 207] on link "Rapkon Ltd" at bounding box center [309, 205] width 55 height 16
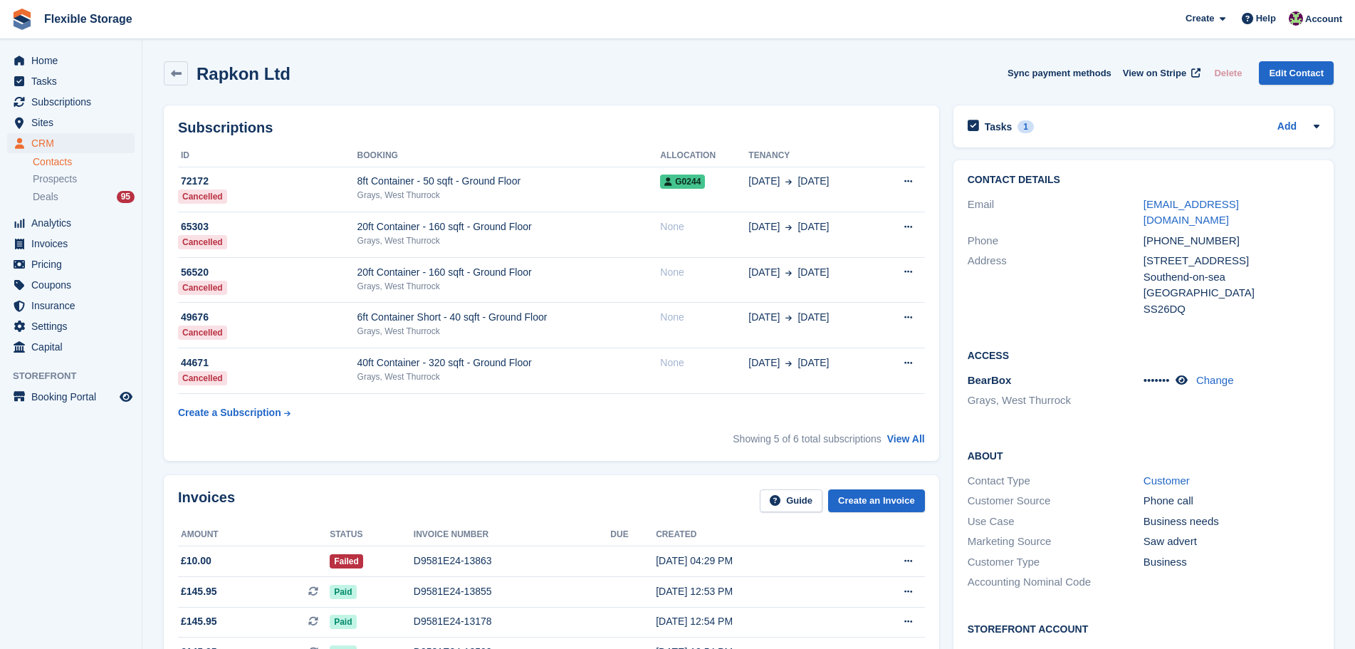
click at [452, 566] on div "D9581E24-13863" at bounding box center [512, 560] width 197 height 15
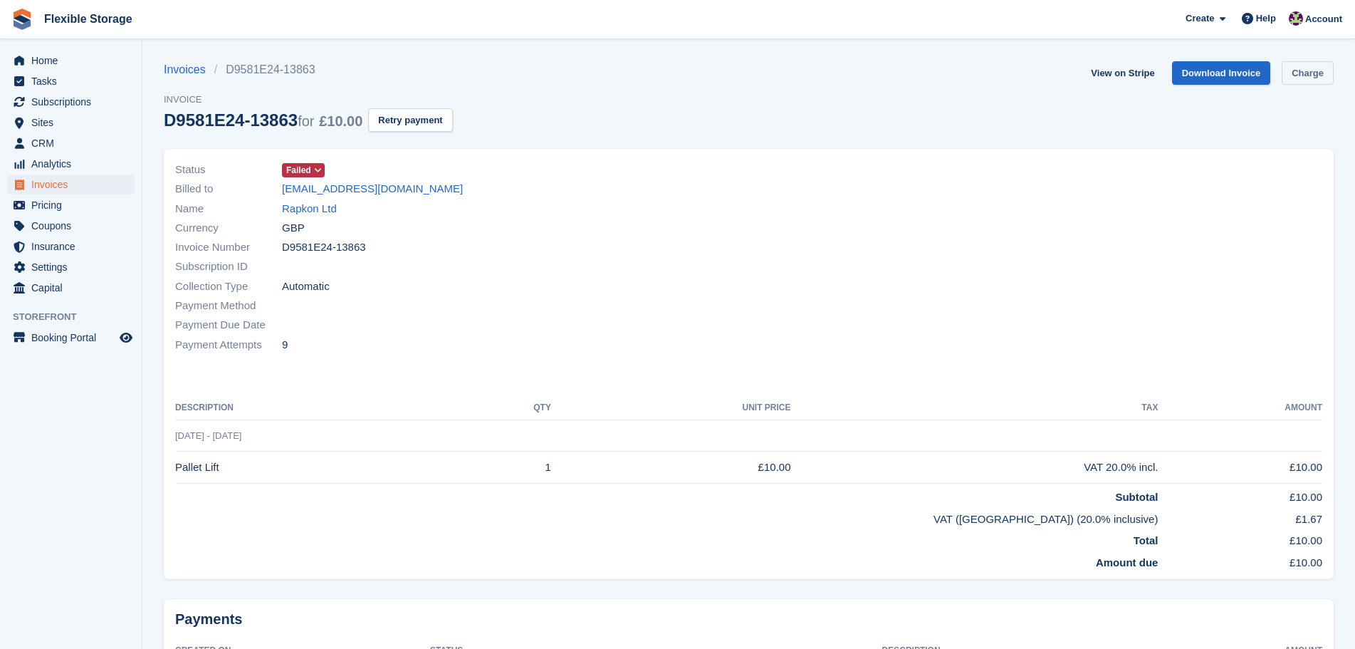
click at [1310, 73] on link "Charge" at bounding box center [1308, 73] width 52 height 24
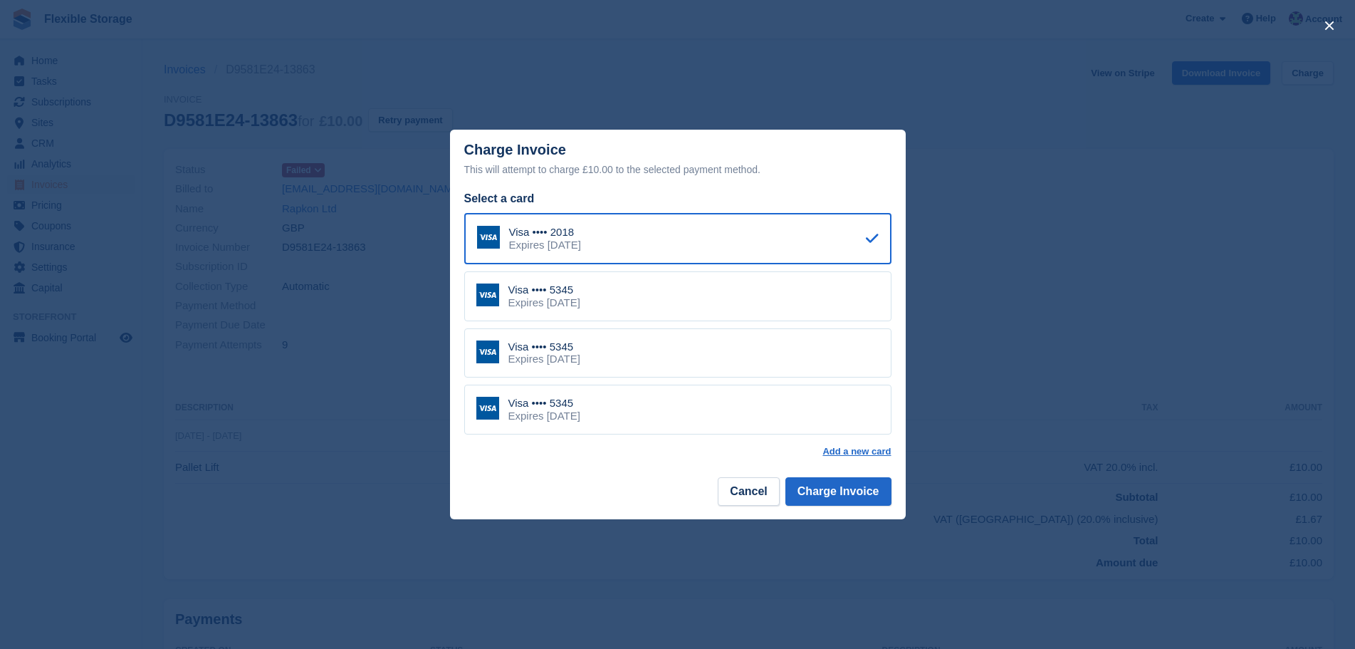
click at [761, 345] on div "Visa •••• 5345 Expires [DATE]" at bounding box center [677, 353] width 427 height 50
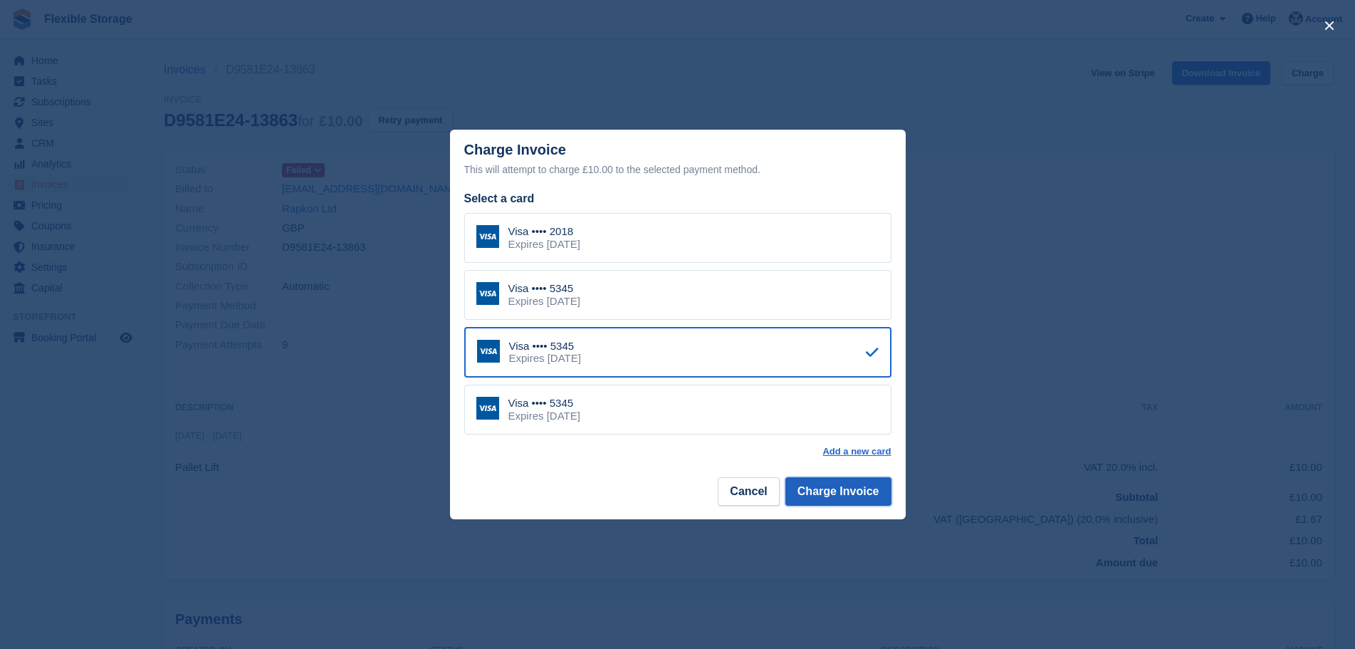
click at [843, 490] on button "Charge Invoice" at bounding box center [839, 491] width 106 height 28
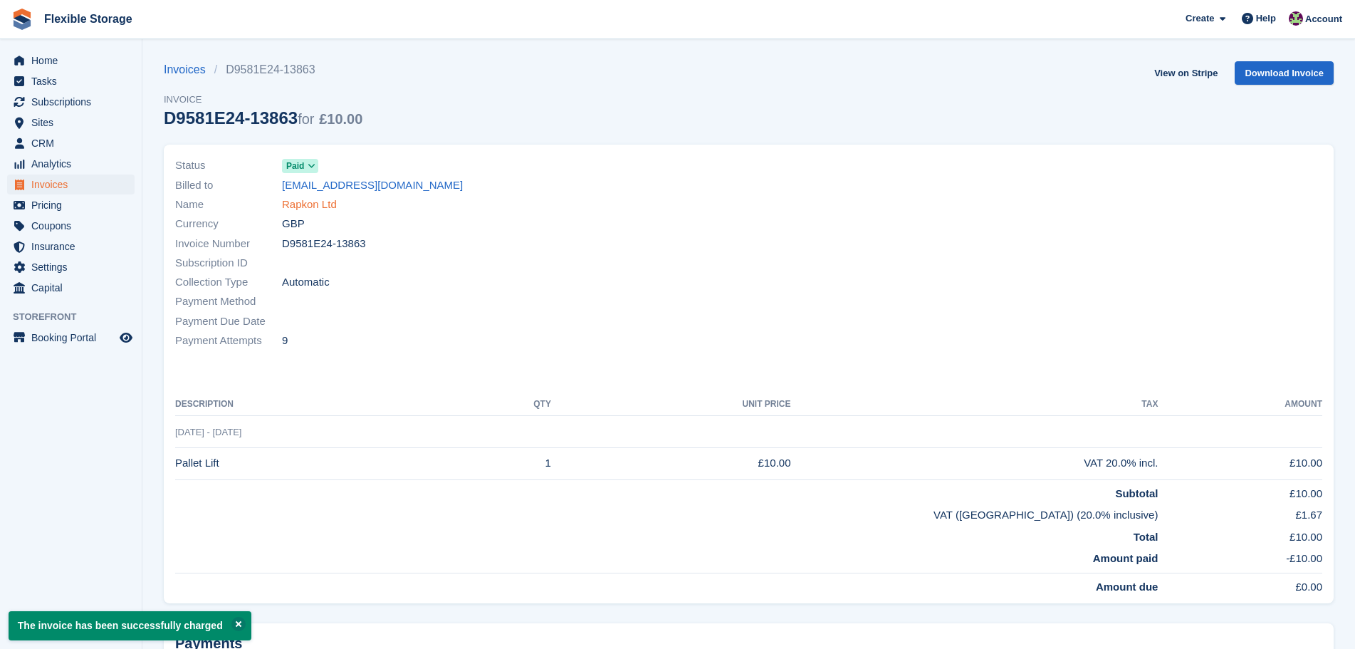
click at [321, 203] on link "Rapkon Ltd" at bounding box center [309, 205] width 55 height 16
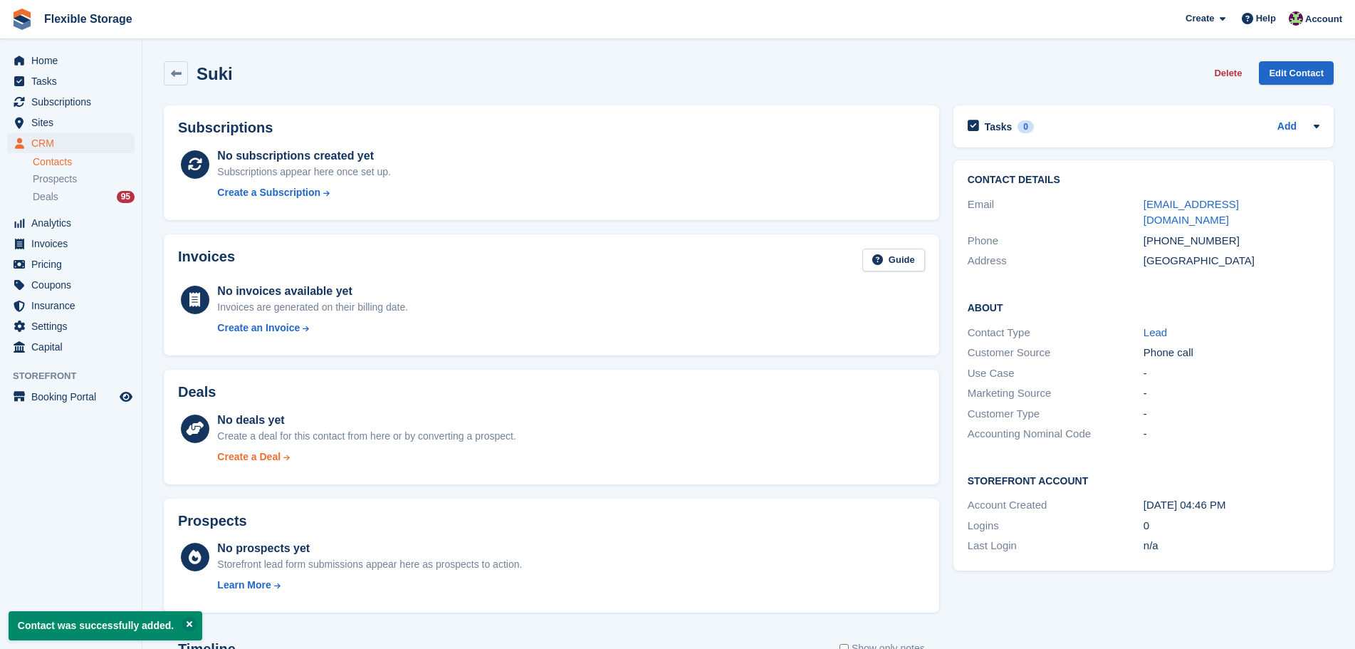
click at [269, 459] on div "Create a Deal" at bounding box center [248, 456] width 63 height 15
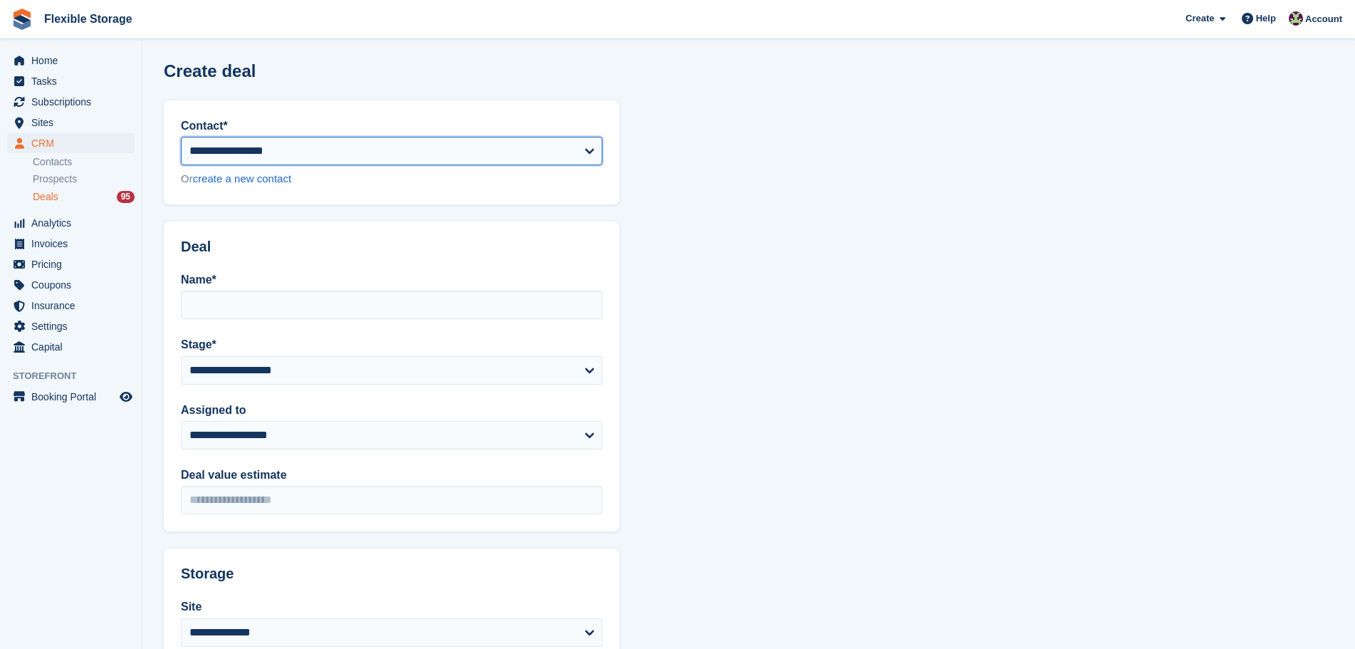
click at [291, 156] on select "**********" at bounding box center [392, 151] width 422 height 28
select select "******"
click at [181, 137] on select "**********" at bounding box center [392, 151] width 422 height 28
type input "*********"
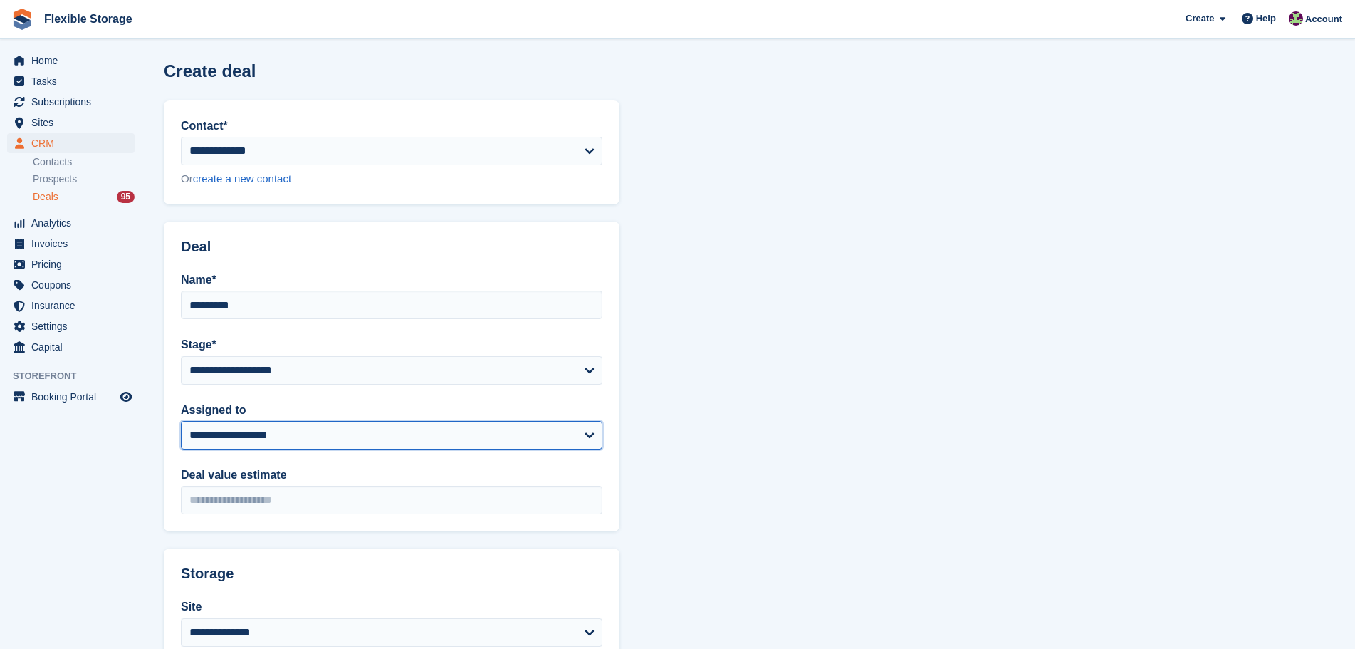
drag, startPoint x: 270, startPoint y: 427, endPoint x: 269, endPoint y: 443, distance: 16.4
click at [270, 427] on select "**********" at bounding box center [392, 435] width 422 height 28
select select "***"
click at [181, 421] on select "**********" at bounding box center [392, 435] width 422 height 28
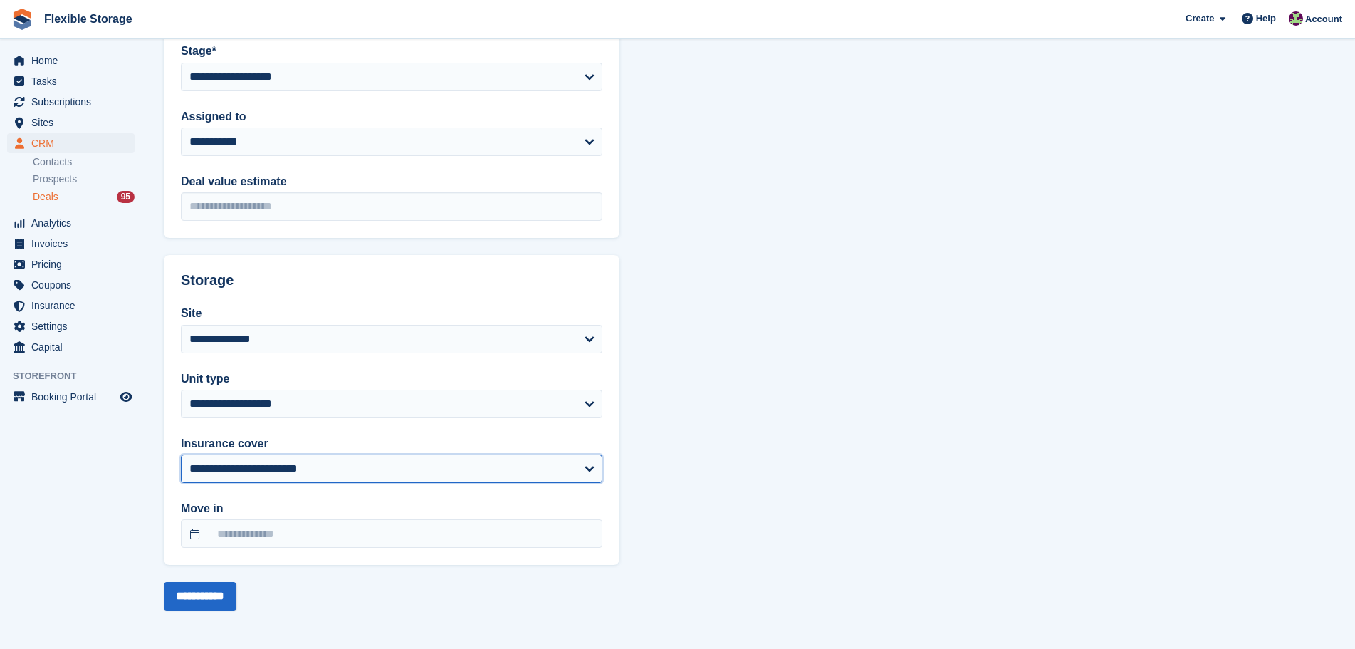
click at [395, 459] on select "**********" at bounding box center [392, 468] width 422 height 28
drag, startPoint x: 796, startPoint y: 399, endPoint x: 712, endPoint y: 362, distance: 91.8
click at [796, 399] on section "**********" at bounding box center [748, 178] width 1213 height 942
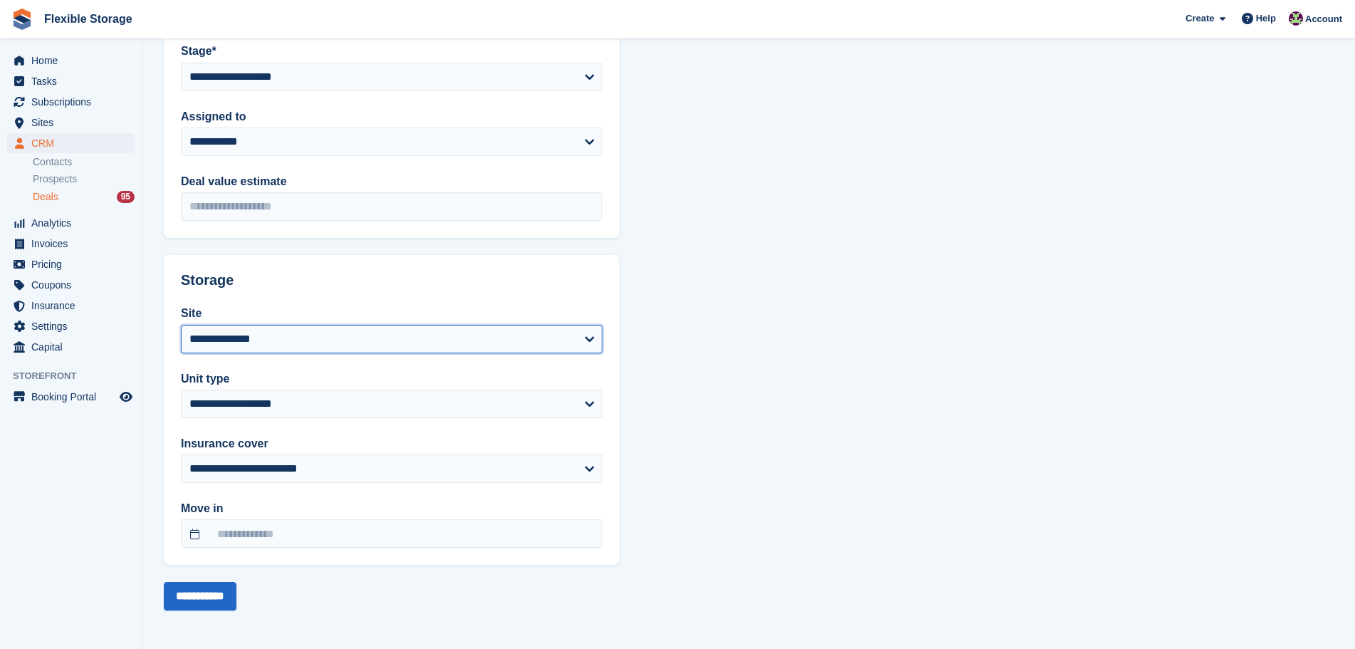
click at [274, 330] on select "**********" at bounding box center [392, 339] width 422 height 28
select select "***"
click at [181, 325] on select "**********" at bounding box center [392, 339] width 422 height 28
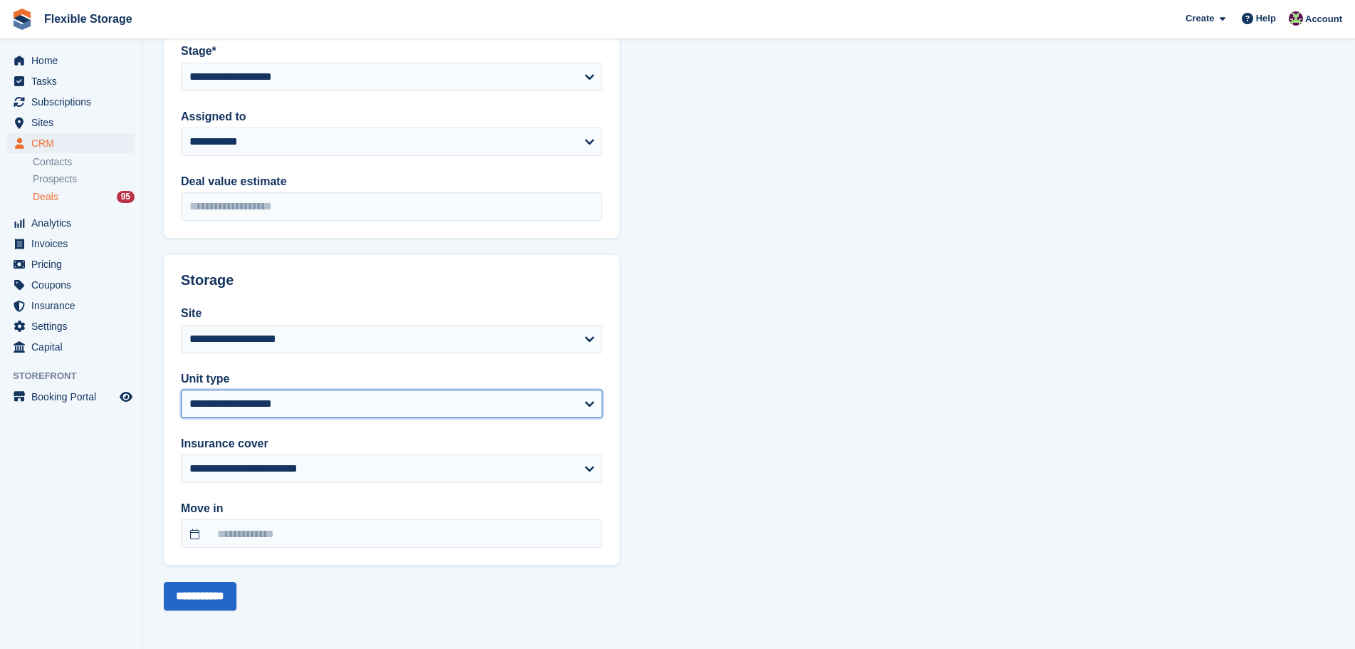
click at [264, 400] on select "**********" at bounding box center [392, 404] width 422 height 28
select select "****"
click at [181, 390] on select "**********" at bounding box center [392, 404] width 422 height 28
click at [211, 592] on input "**********" at bounding box center [200, 596] width 73 height 28
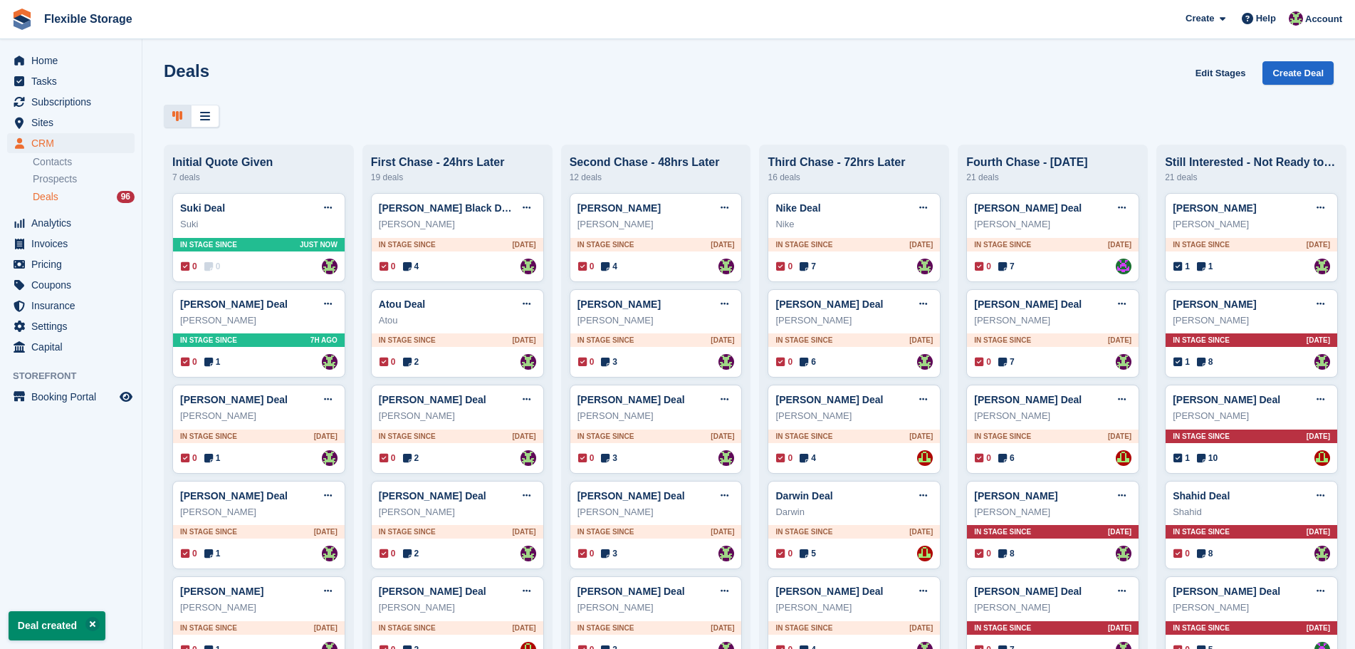
click at [309, 256] on div "Suki Deal Edit deal [PERSON_NAME] as won [PERSON_NAME] as lost Delete deal Suki…" at bounding box center [258, 237] width 173 height 89
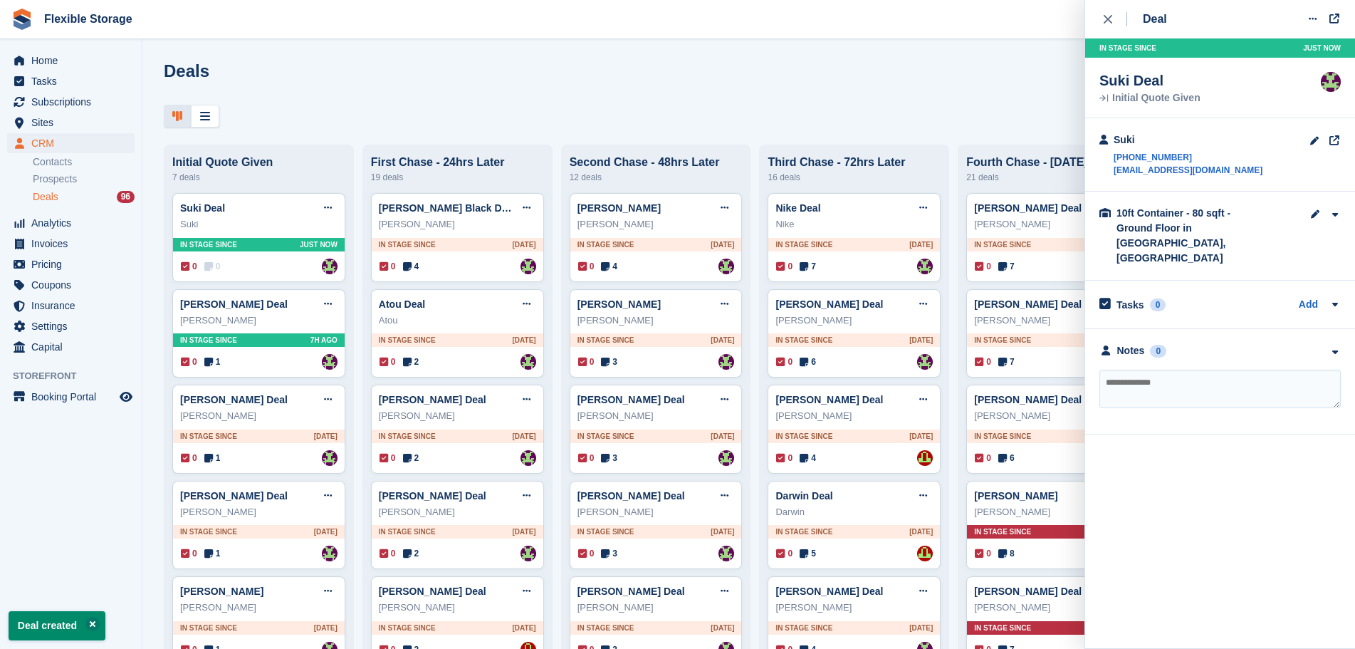
click at [1209, 370] on textarea at bounding box center [1220, 389] width 241 height 38
type textarea "**********"
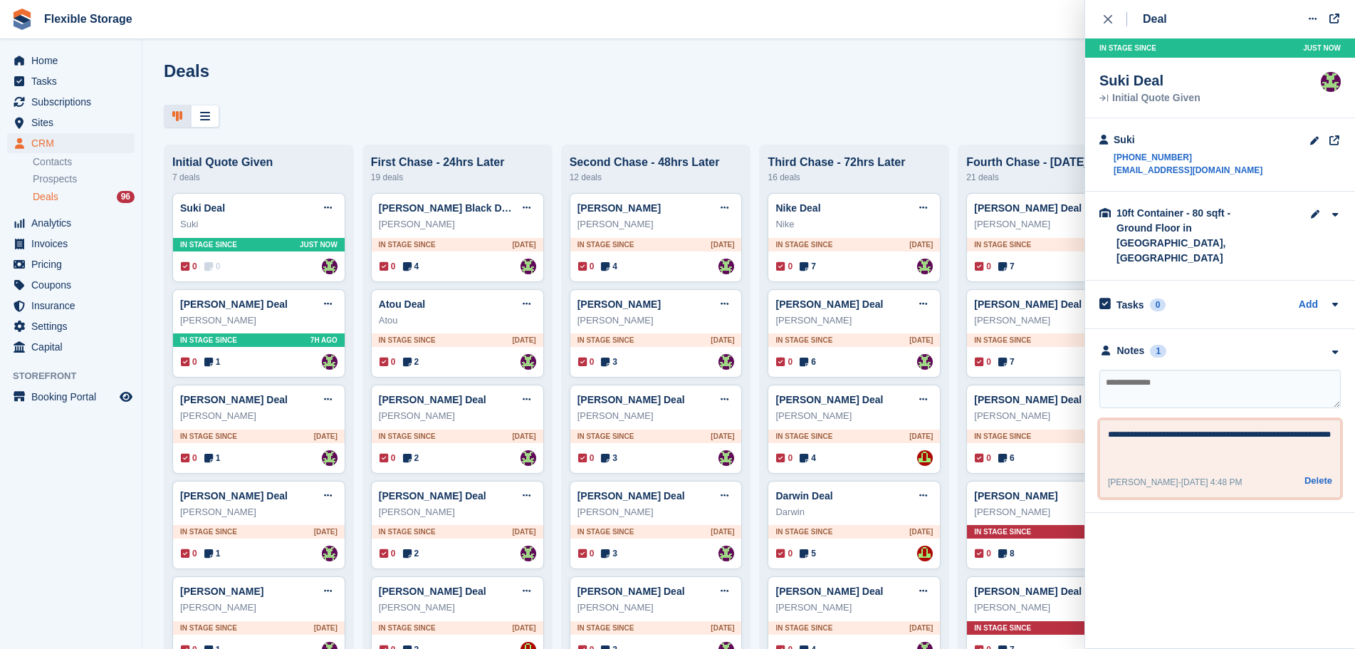
drag, startPoint x: 1210, startPoint y: 402, endPoint x: 1254, endPoint y: 478, distance: 87.7
click at [1210, 428] on textarea "**********" at bounding box center [1220, 445] width 224 height 34
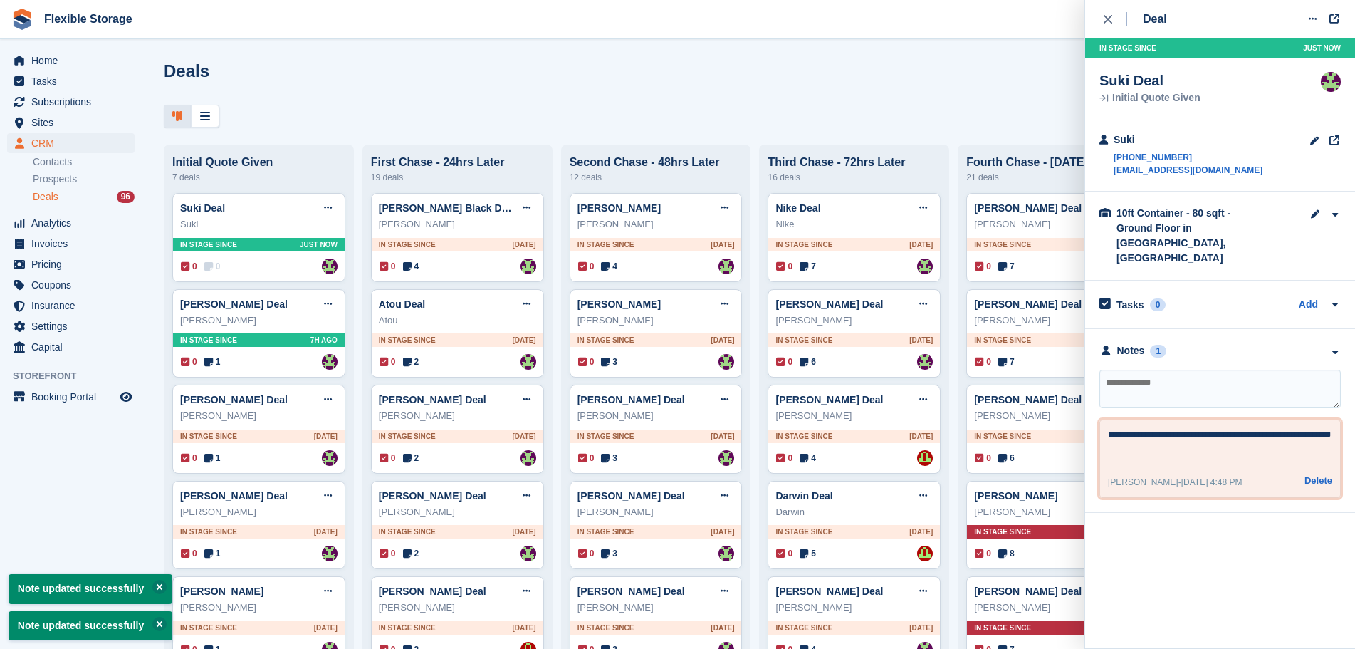
type textarea "**********"
click at [1212, 540] on div "Deal Edit deal [PERSON_NAME] as won [PERSON_NAME] as lost Delete deal In stage …" at bounding box center [1220, 324] width 271 height 649
